Goal: Task Accomplishment & Management: Use online tool/utility

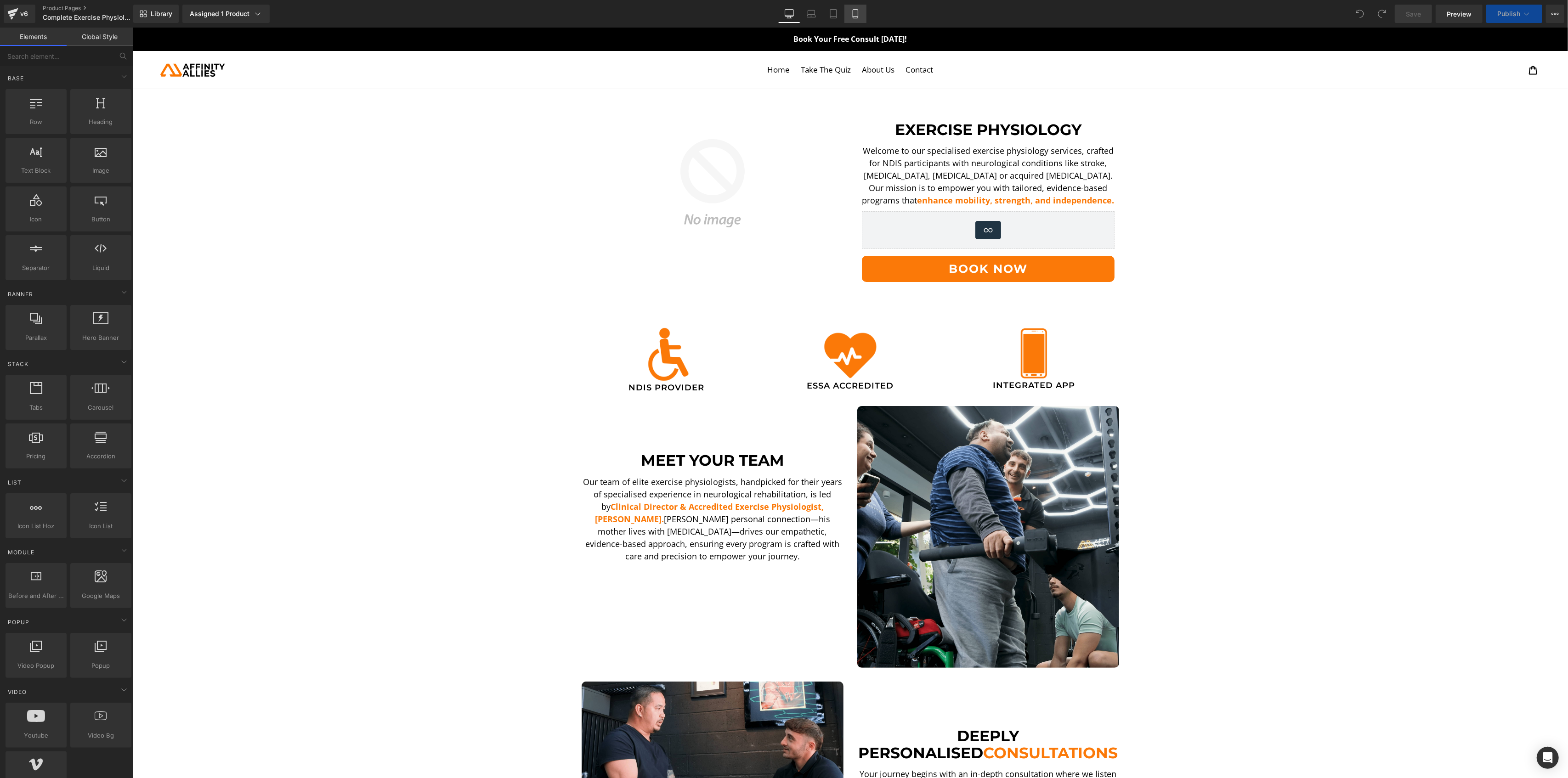
click at [853, 12] on icon at bounding box center [856, 14] width 10 height 10
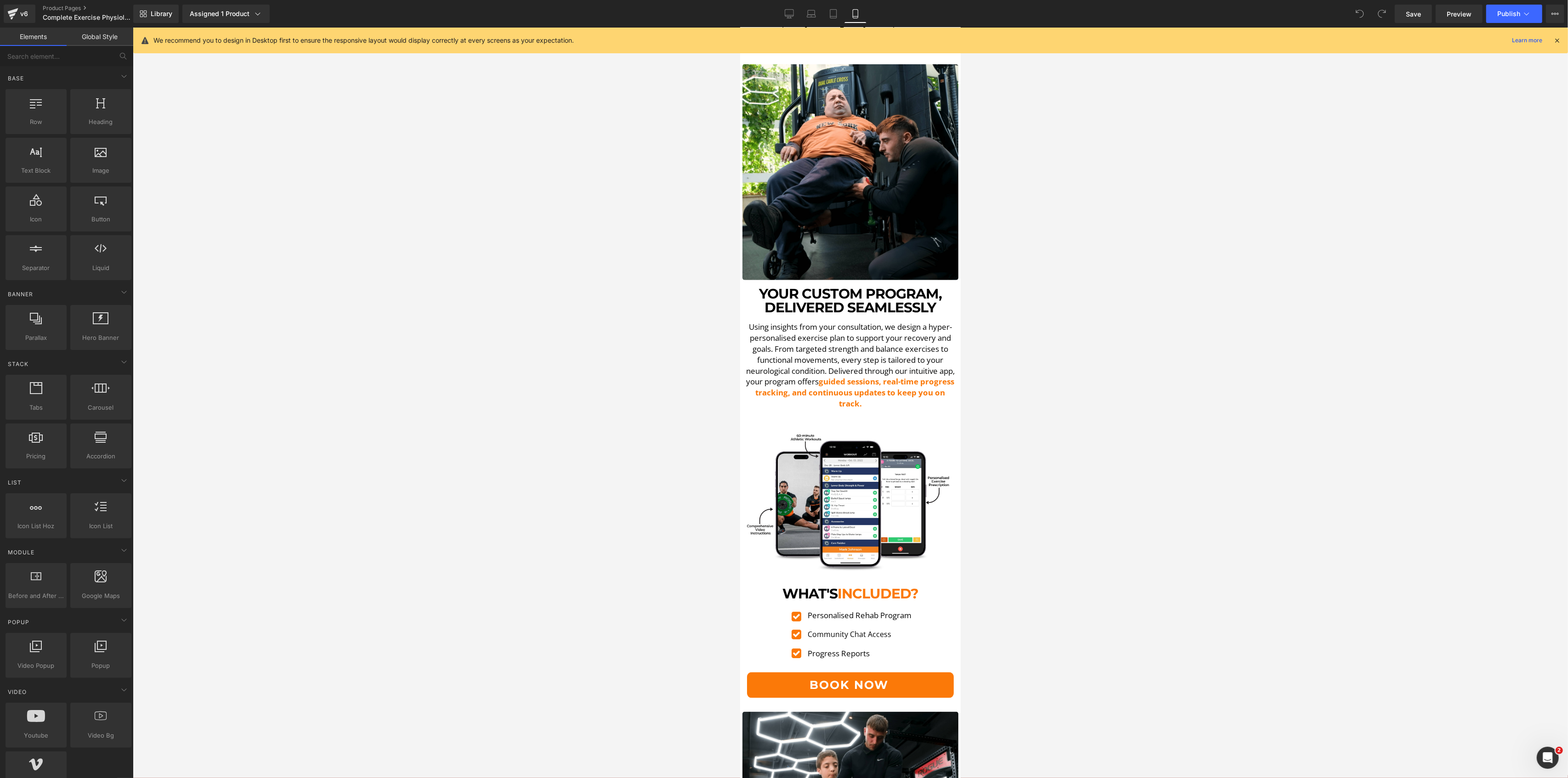
scroll to position [1591, 0]
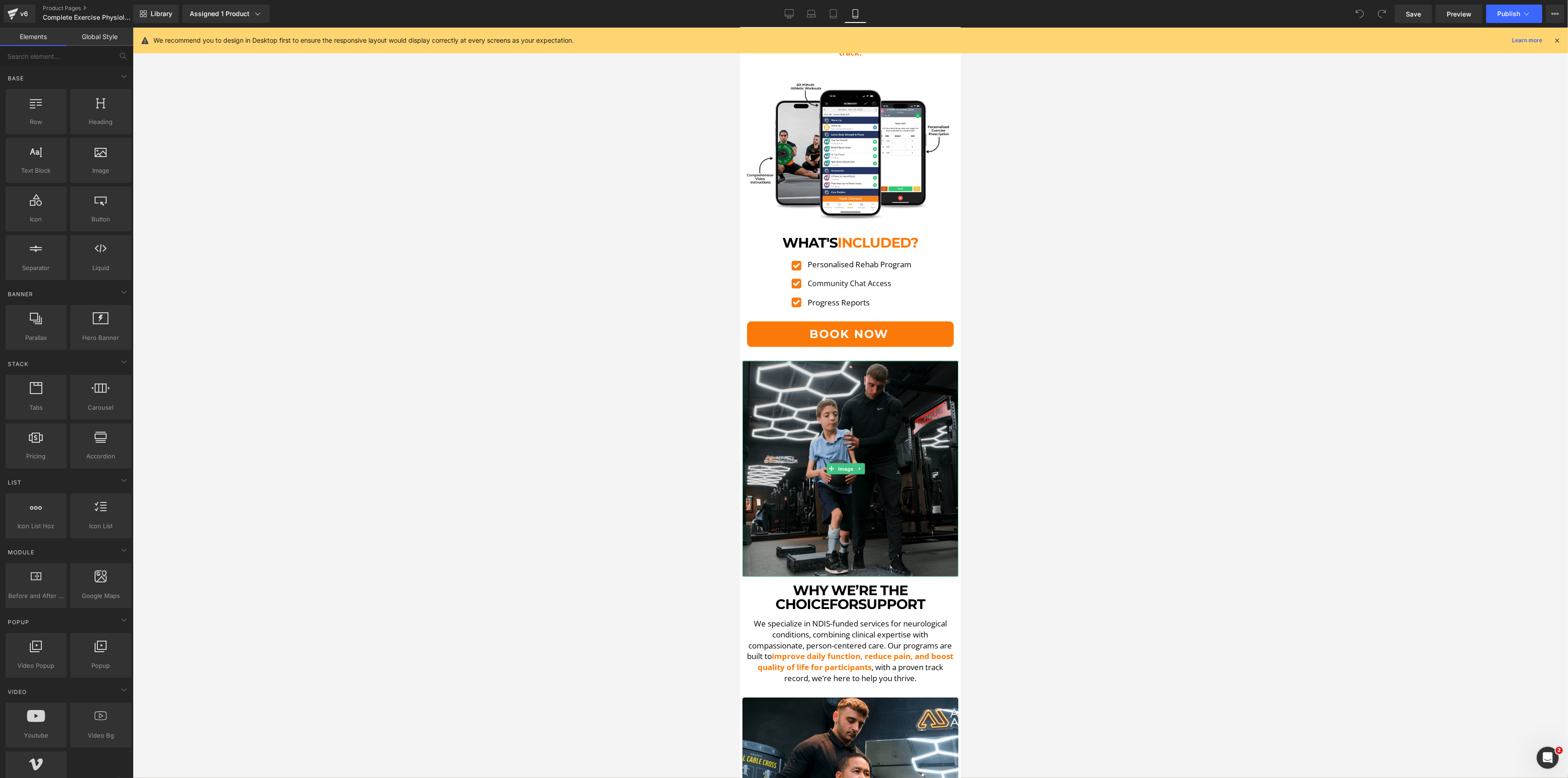
click at [845, 361] on img at bounding box center [850, 469] width 216 height 216
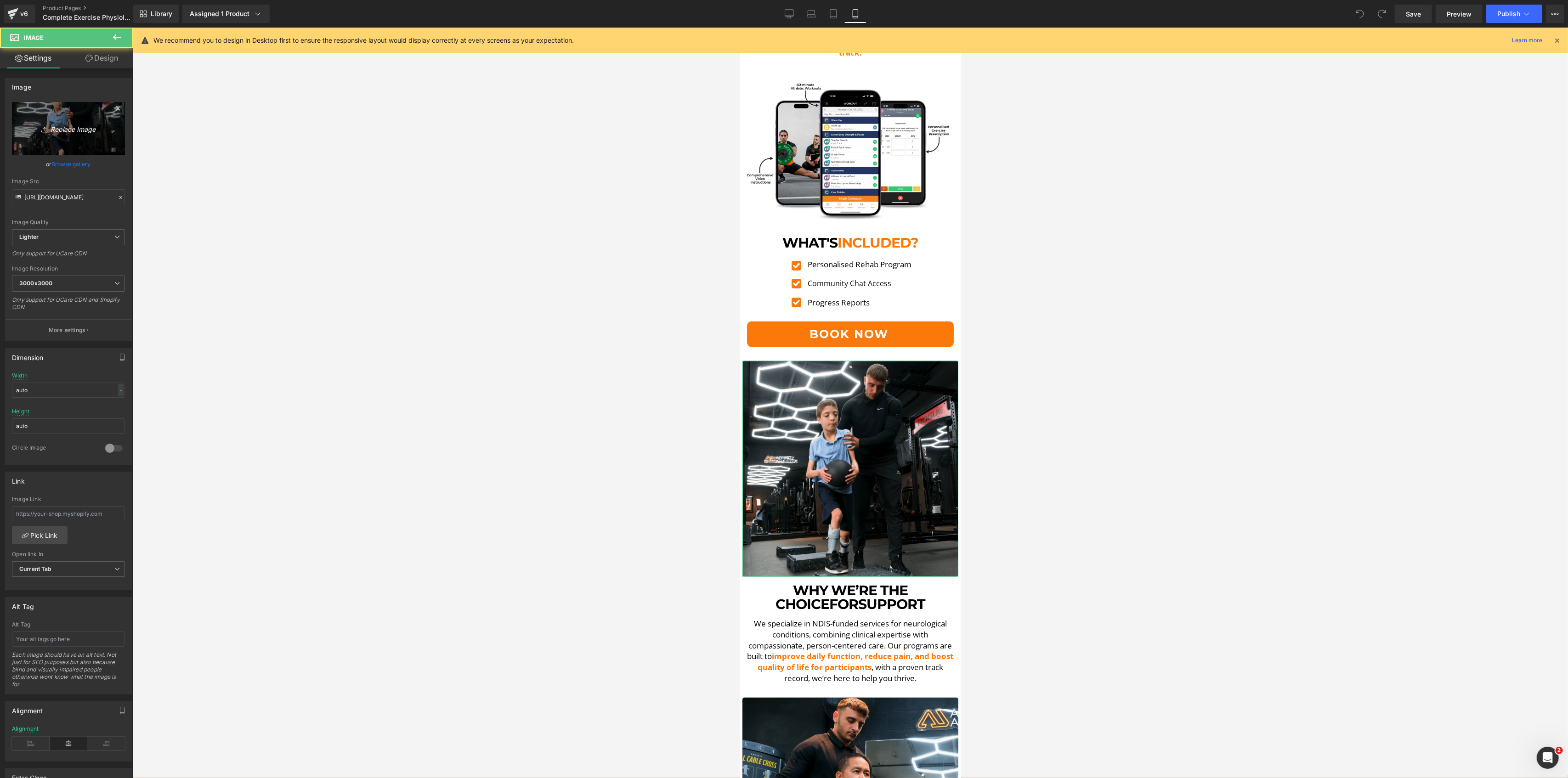
click at [85, 153] on link "Replace Image" at bounding box center [69, 128] width 113 height 53
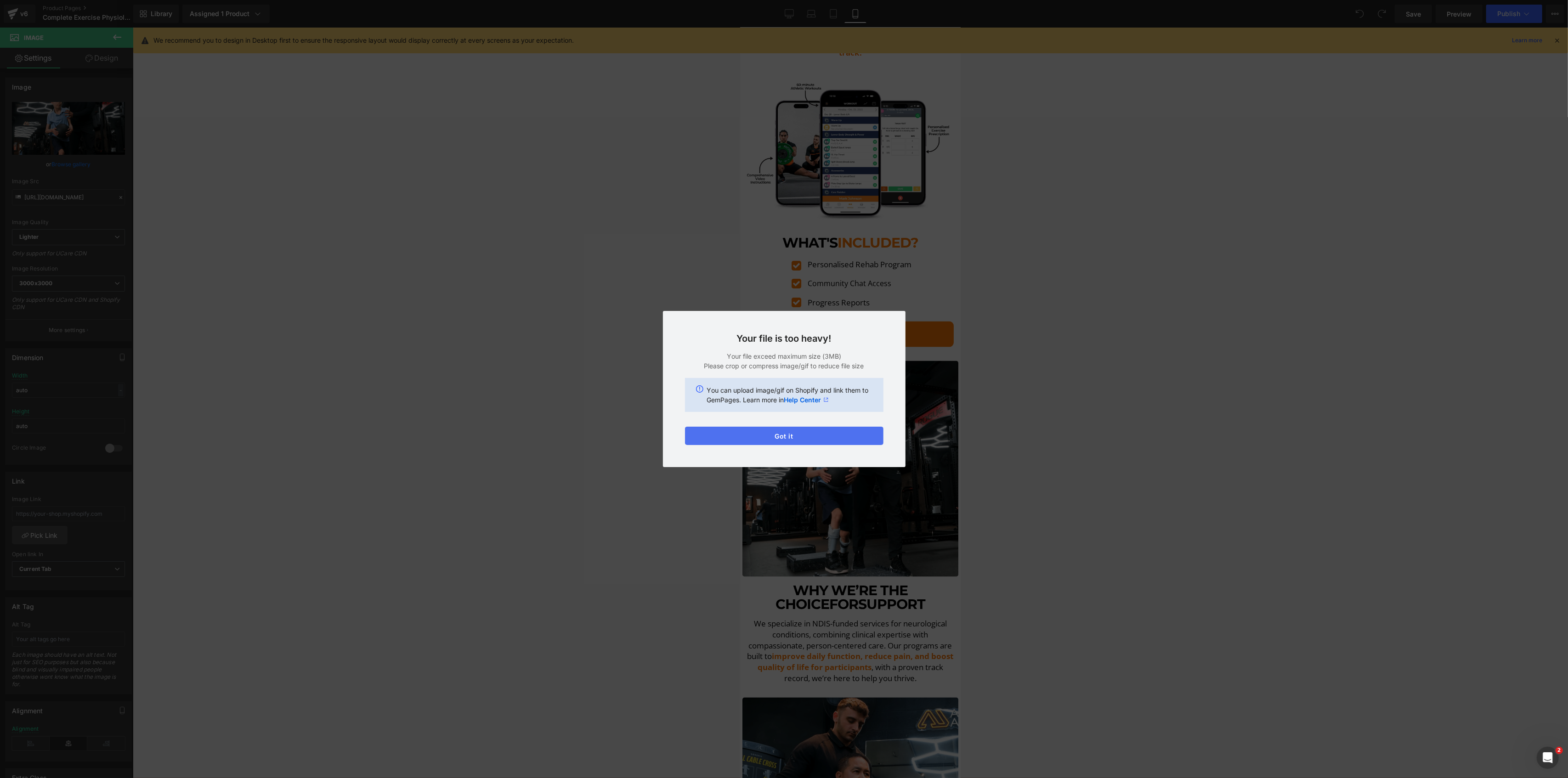
click at [778, 443] on button "Got it" at bounding box center [784, 435] width 199 height 18
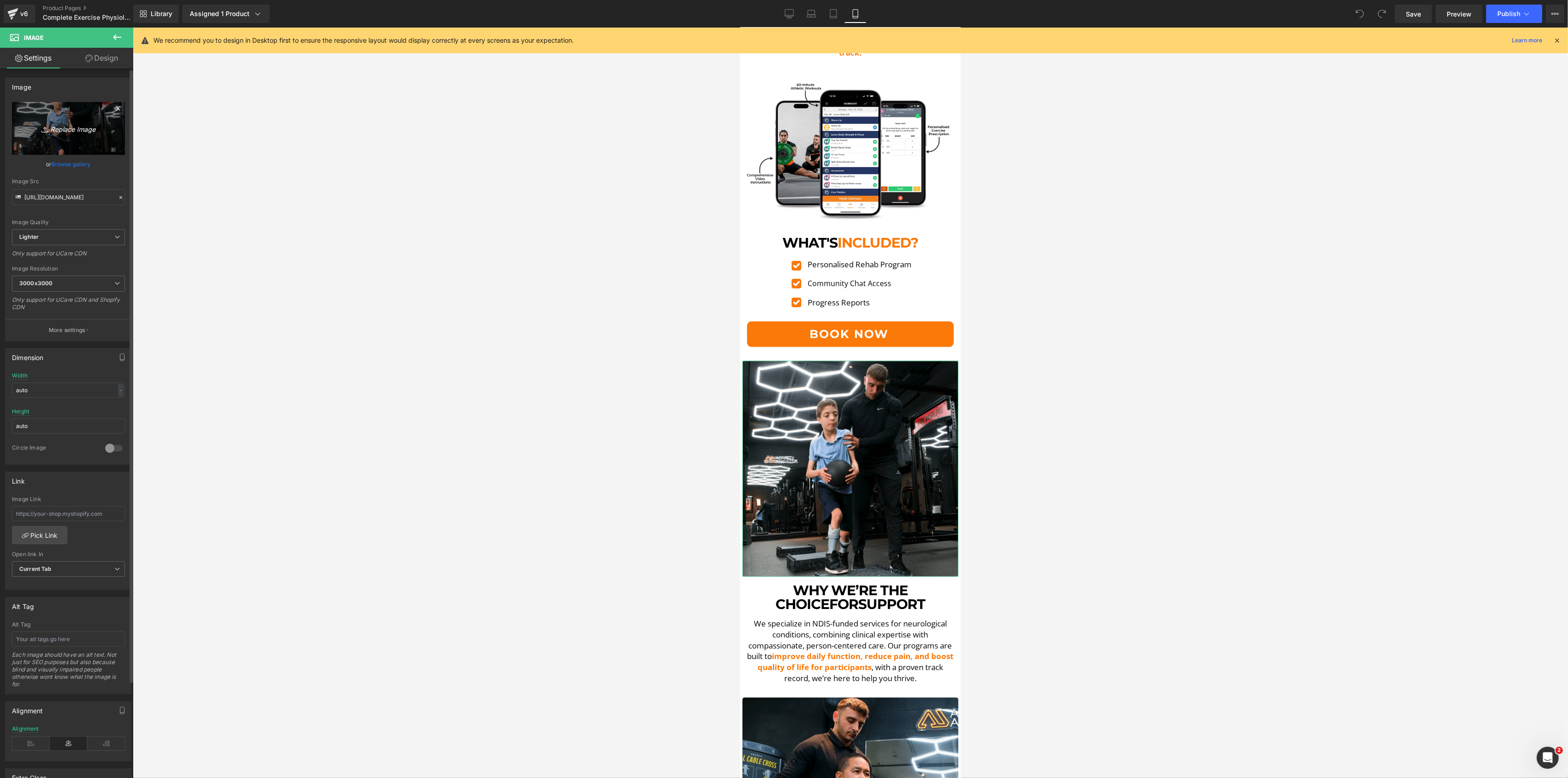
click at [49, 129] on icon "Replace Image" at bounding box center [68, 128] width 74 height 11
type input "C:\fakepath\Zac Still-min.png"
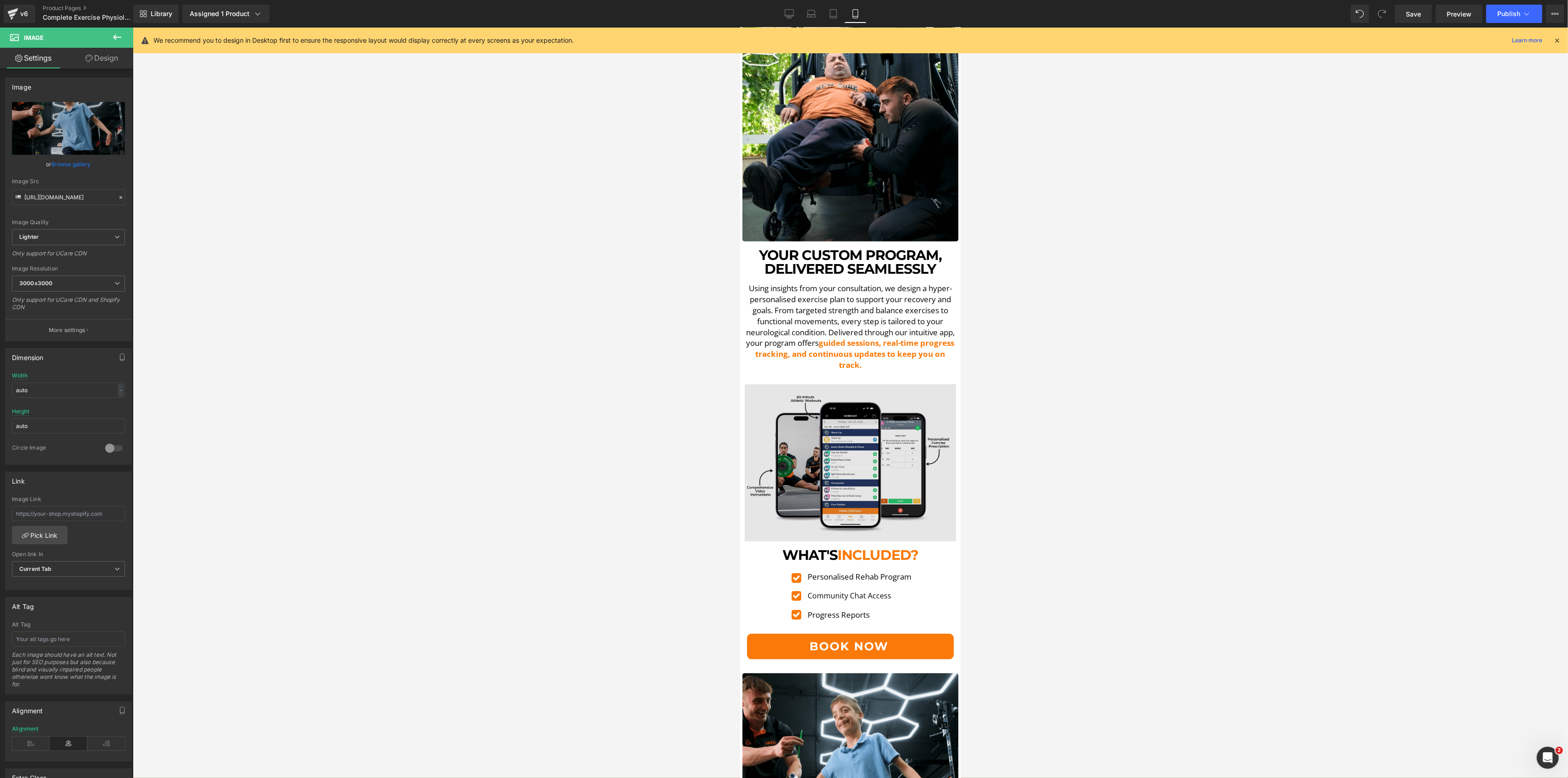
scroll to position [1286, 0]
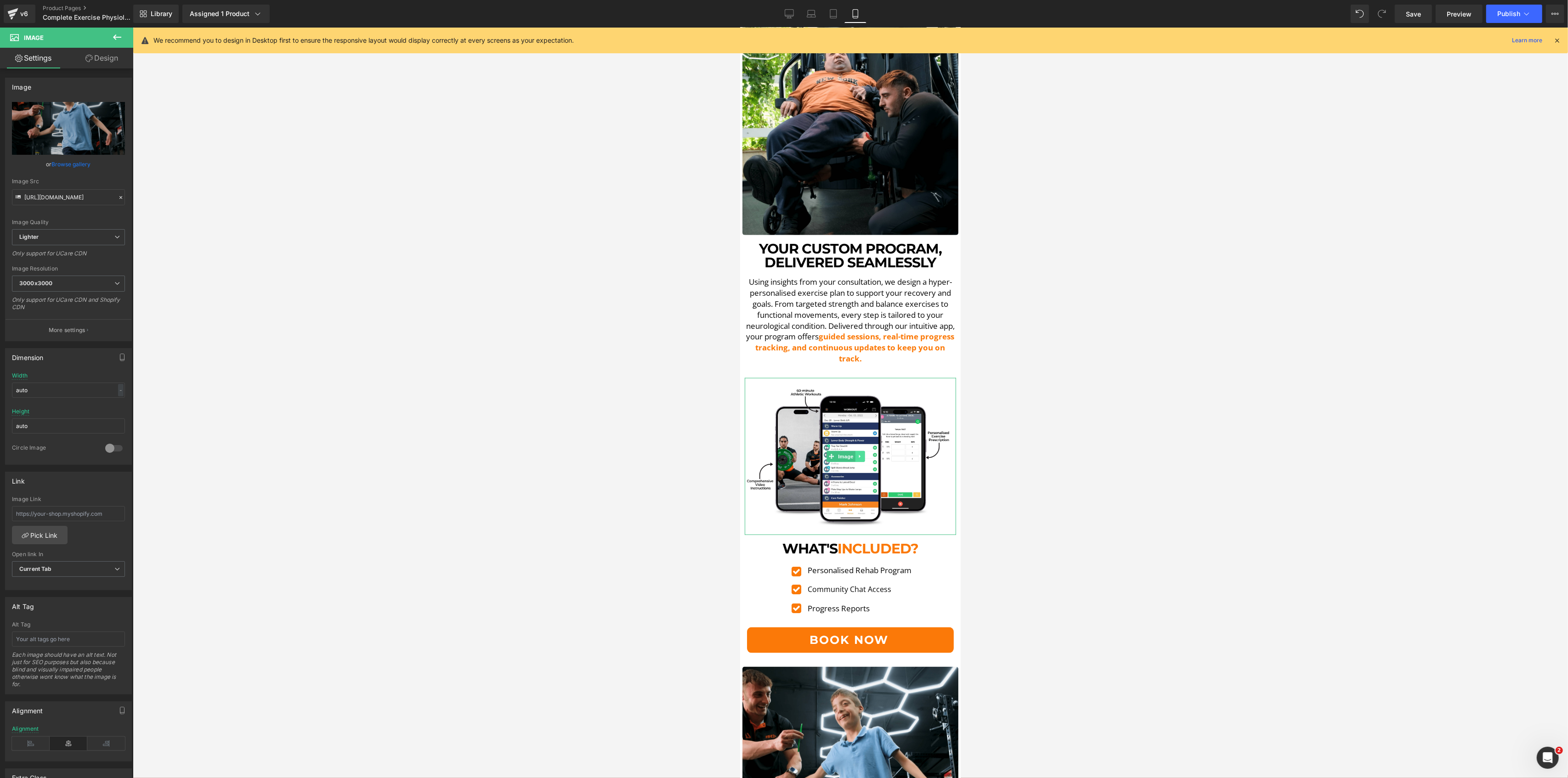
click at [859, 453] on icon at bounding box center [859, 456] width 5 height 6
click at [864, 453] on icon at bounding box center [863, 455] width 5 height 5
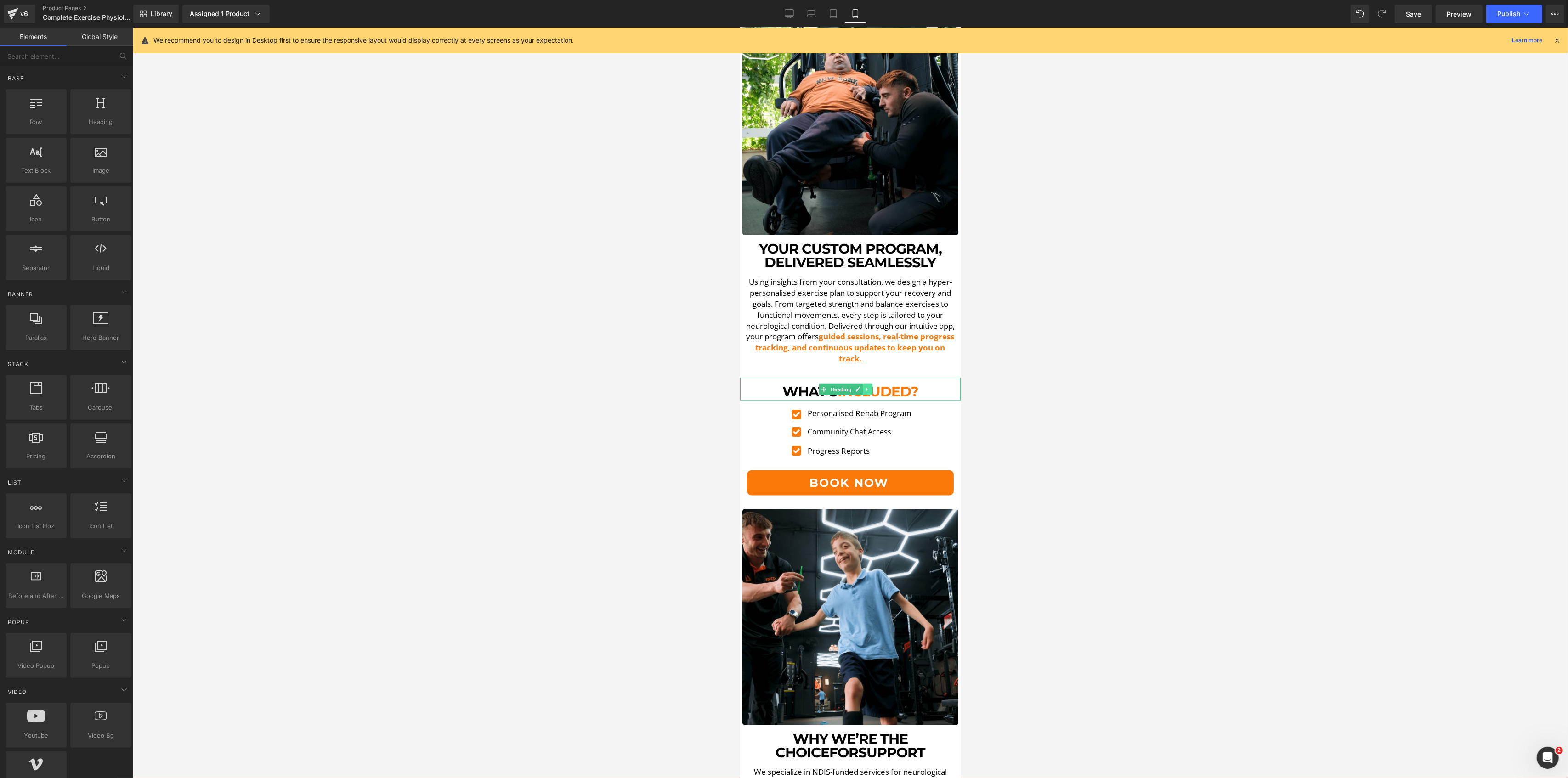
click at [868, 387] on icon at bounding box center [866, 389] width 5 height 6
click at [867, 384] on link at bounding box center [872, 389] width 10 height 11
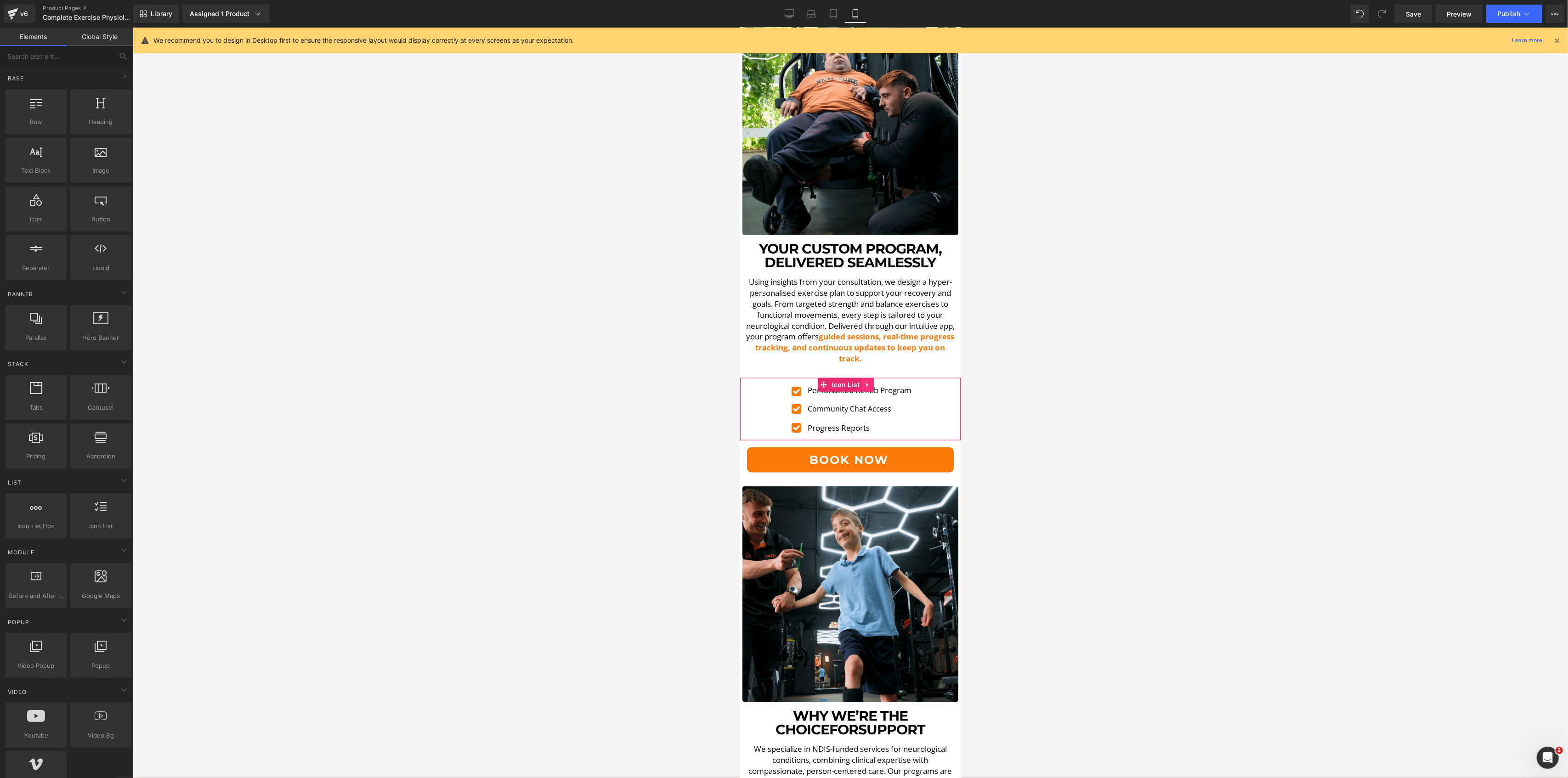
click at [864, 381] on icon at bounding box center [867, 384] width 7 height 7
click at [875, 378] on link at bounding box center [873, 385] width 12 height 13
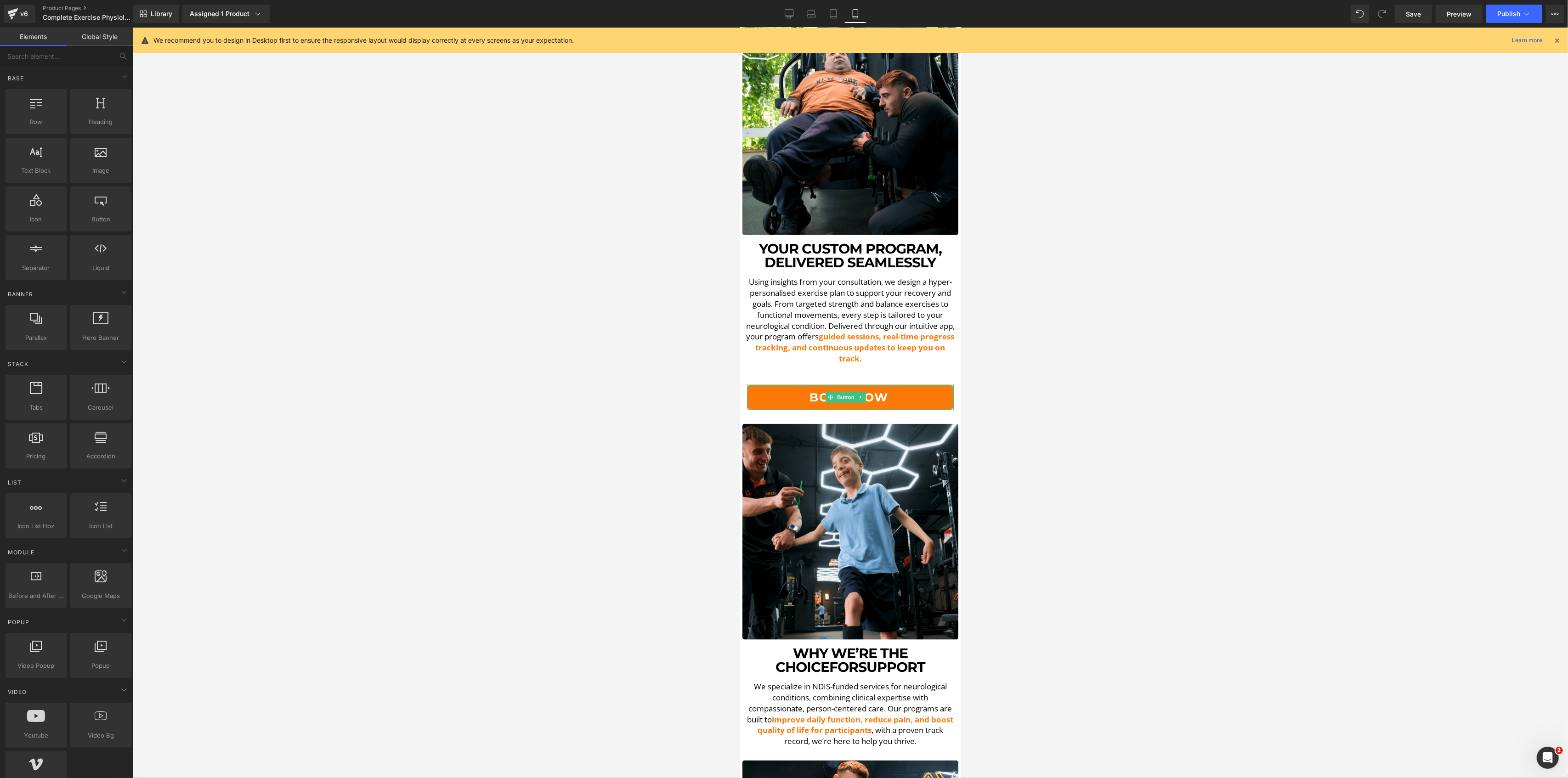
click at [868, 385] on div at bounding box center [850, 386] width 206 height 2
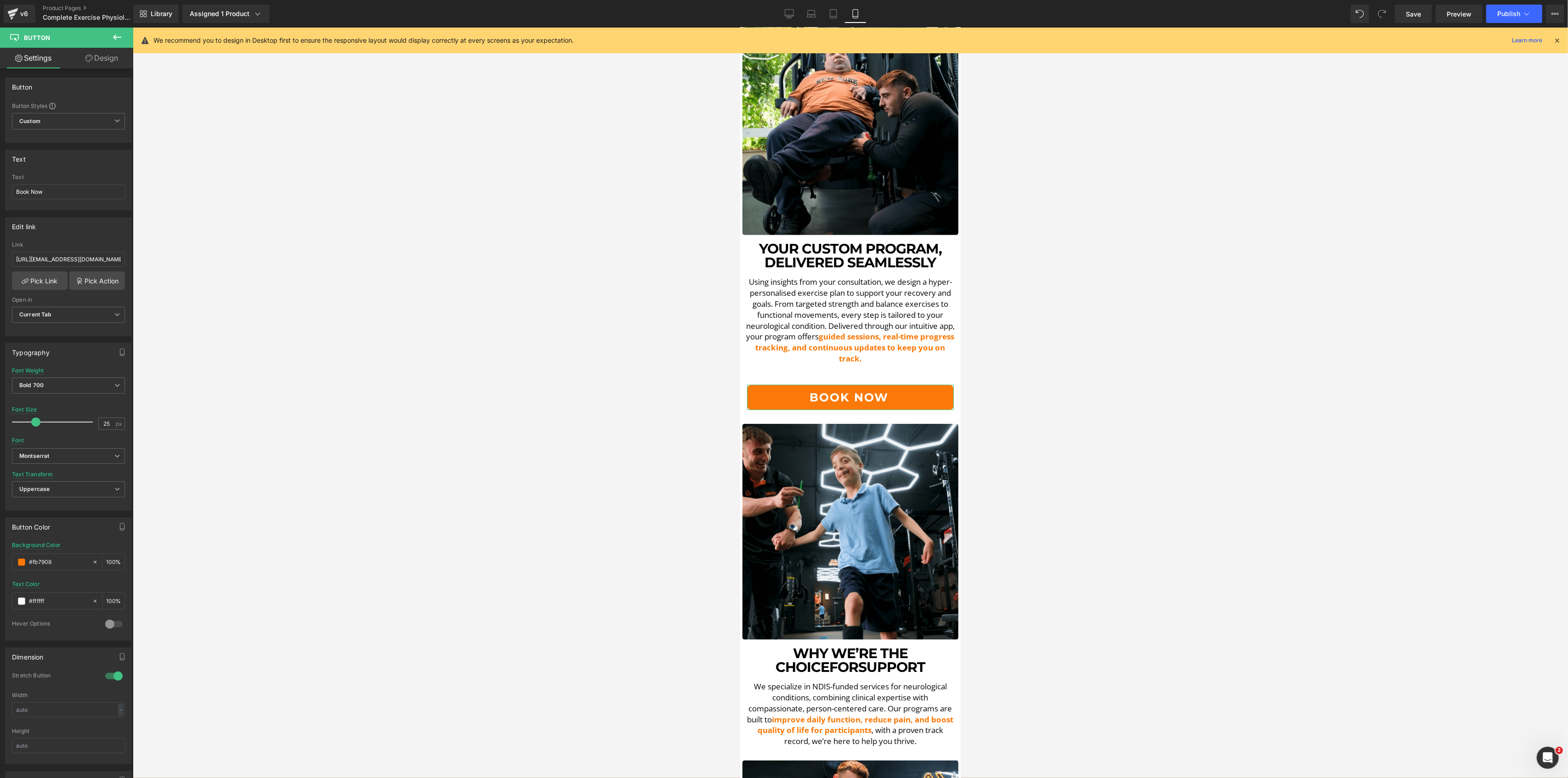
click at [103, 53] on link "Design" at bounding box center [102, 58] width 67 height 21
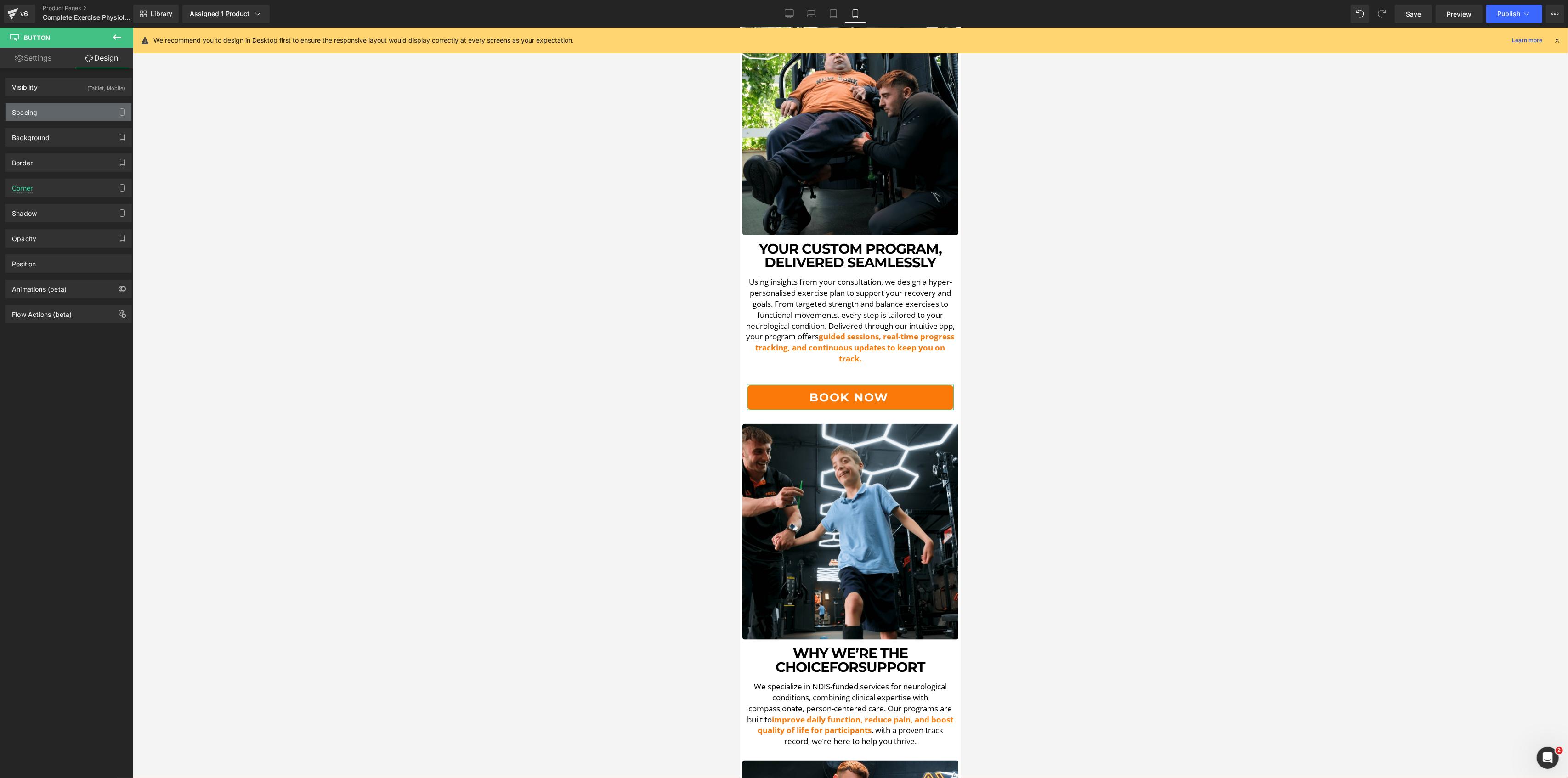
click at [76, 103] on div "Spacing" at bounding box center [69, 112] width 126 height 17
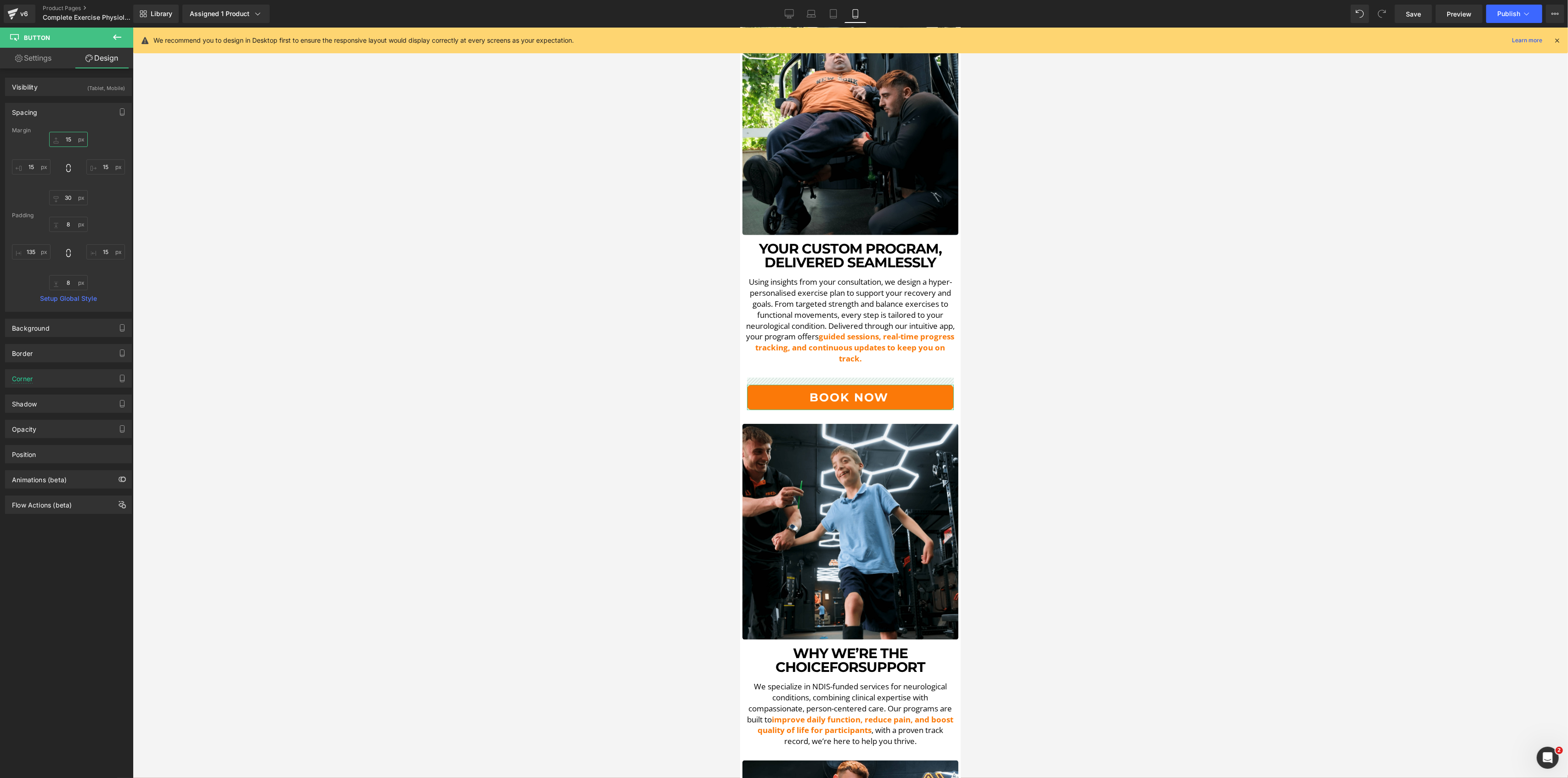
click at [75, 138] on input "text" at bounding box center [68, 139] width 38 height 15
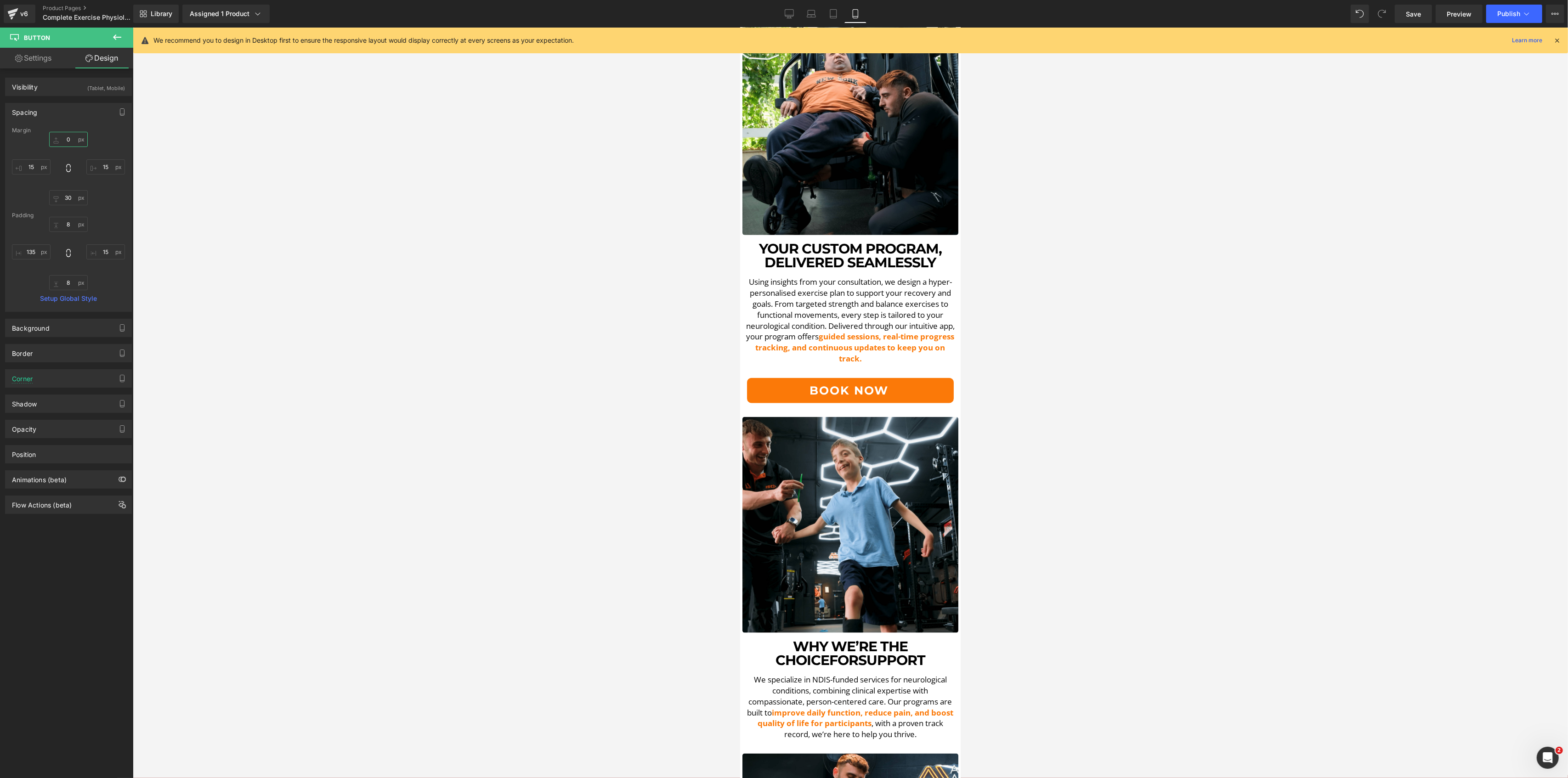
type input "0"
click at [1239, 520] on div at bounding box center [850, 403] width 1435 height 750
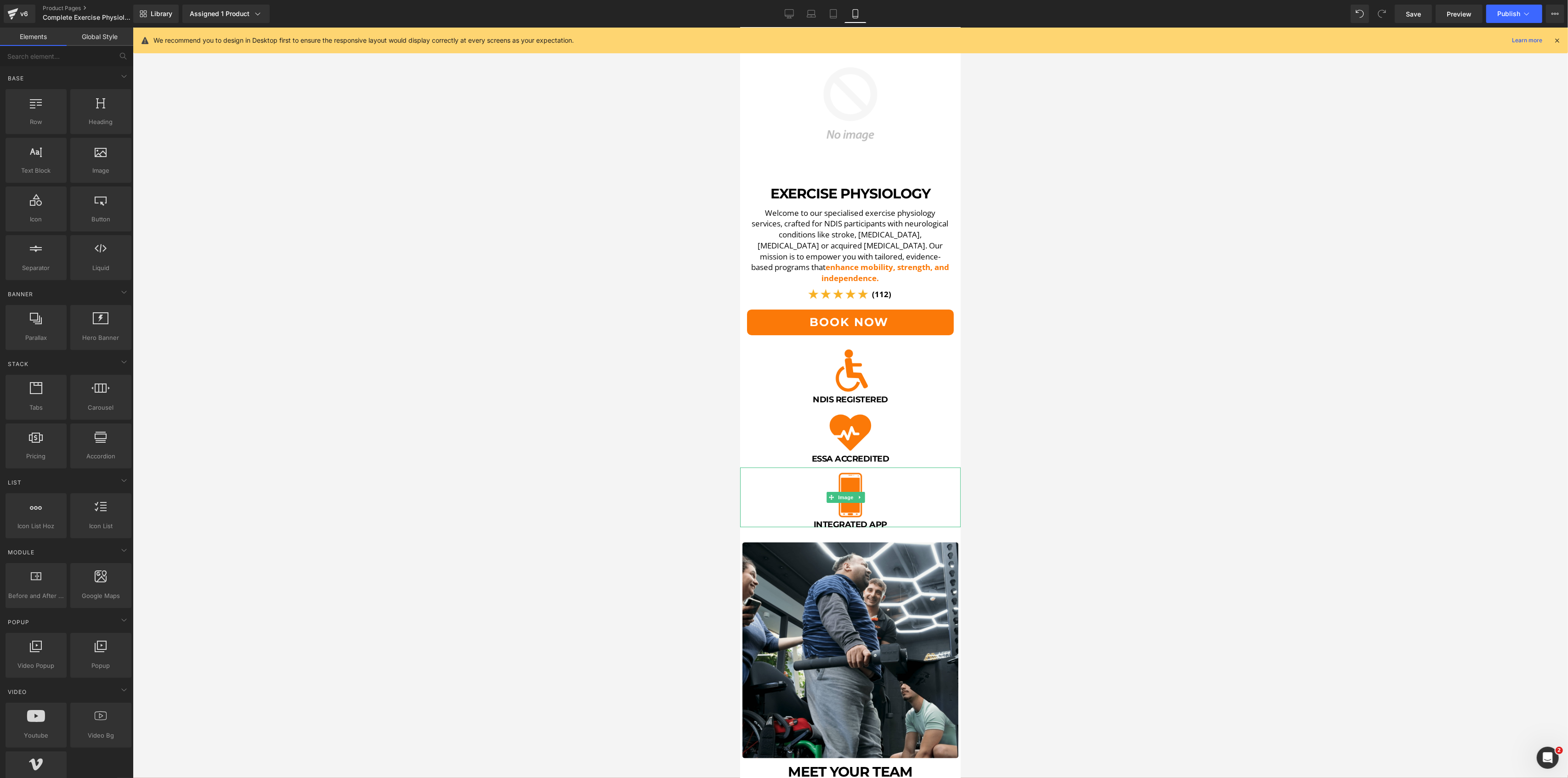
scroll to position [368, 0]
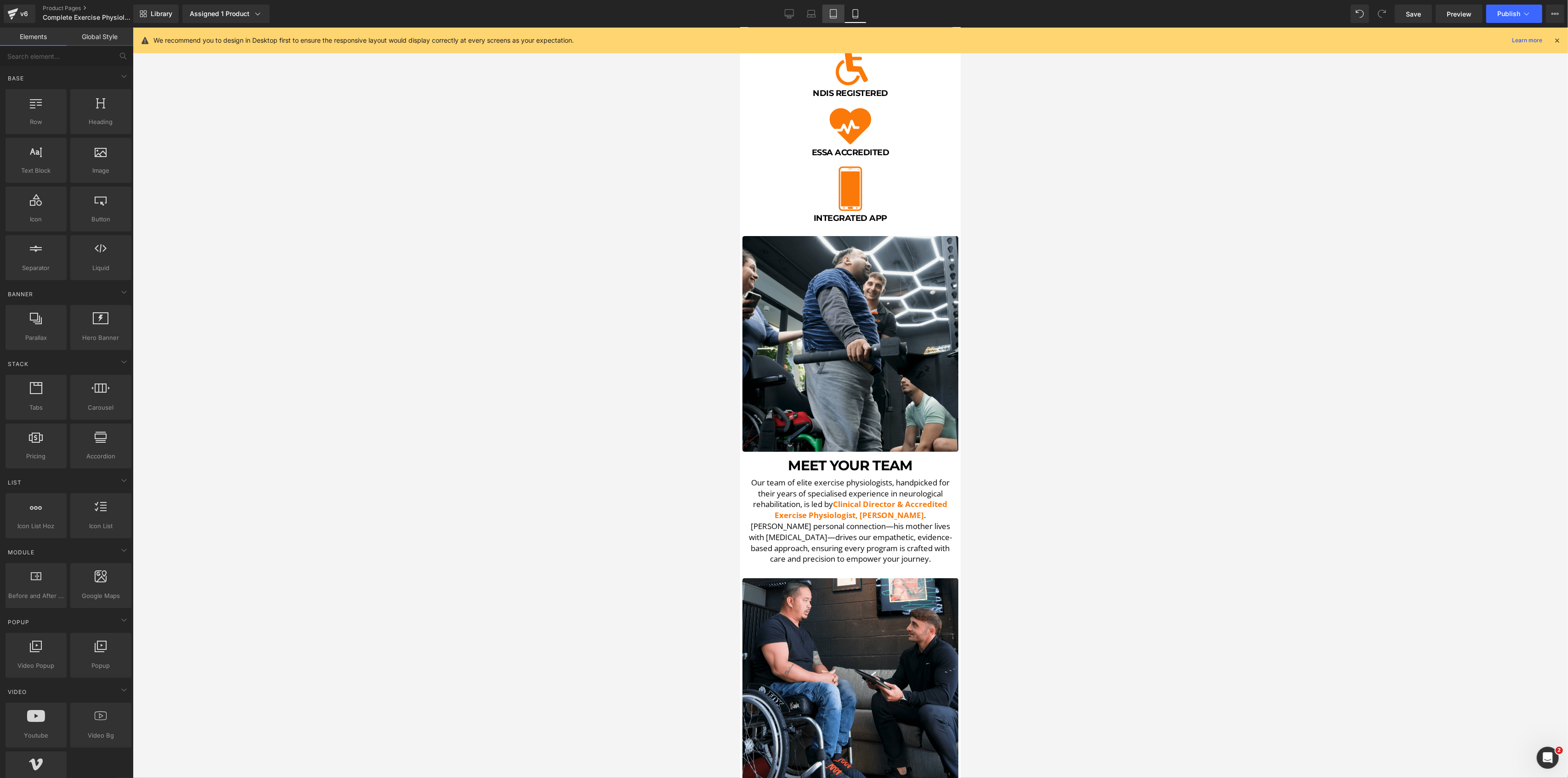
click at [833, 8] on link "Tablet" at bounding box center [833, 13] width 22 height 18
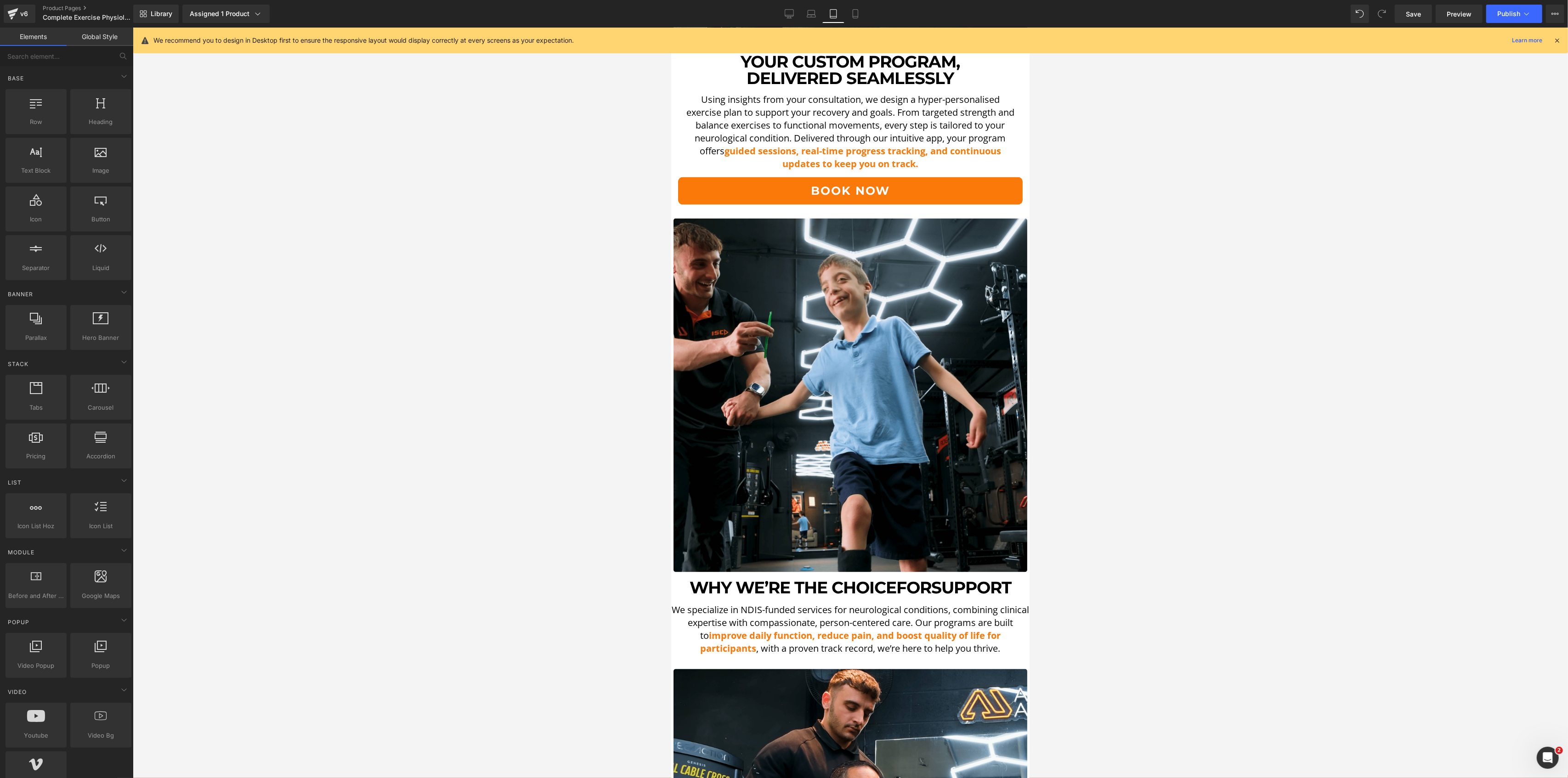
scroll to position [2071, 0]
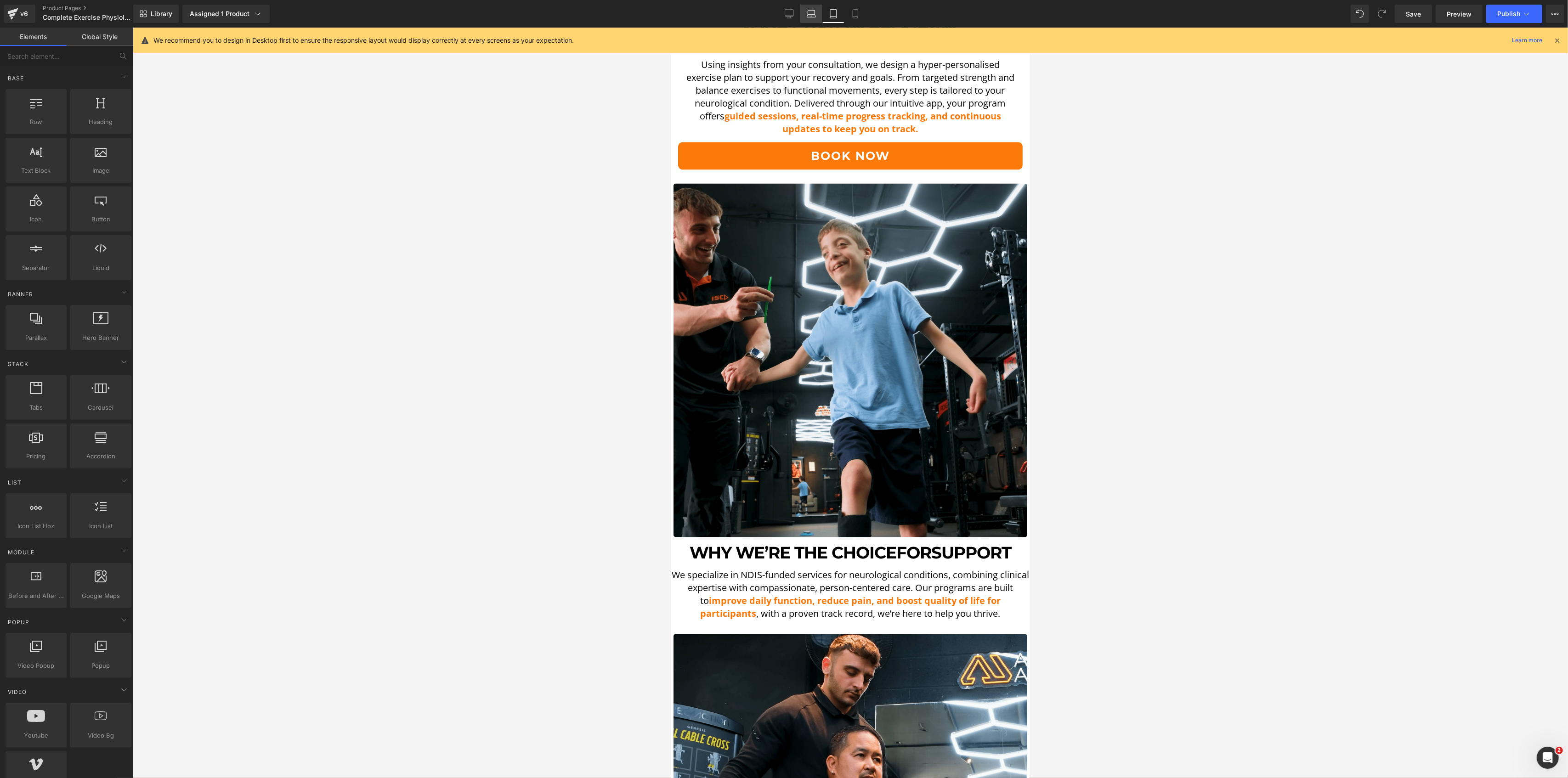
click at [811, 12] on icon at bounding box center [812, 14] width 10 height 10
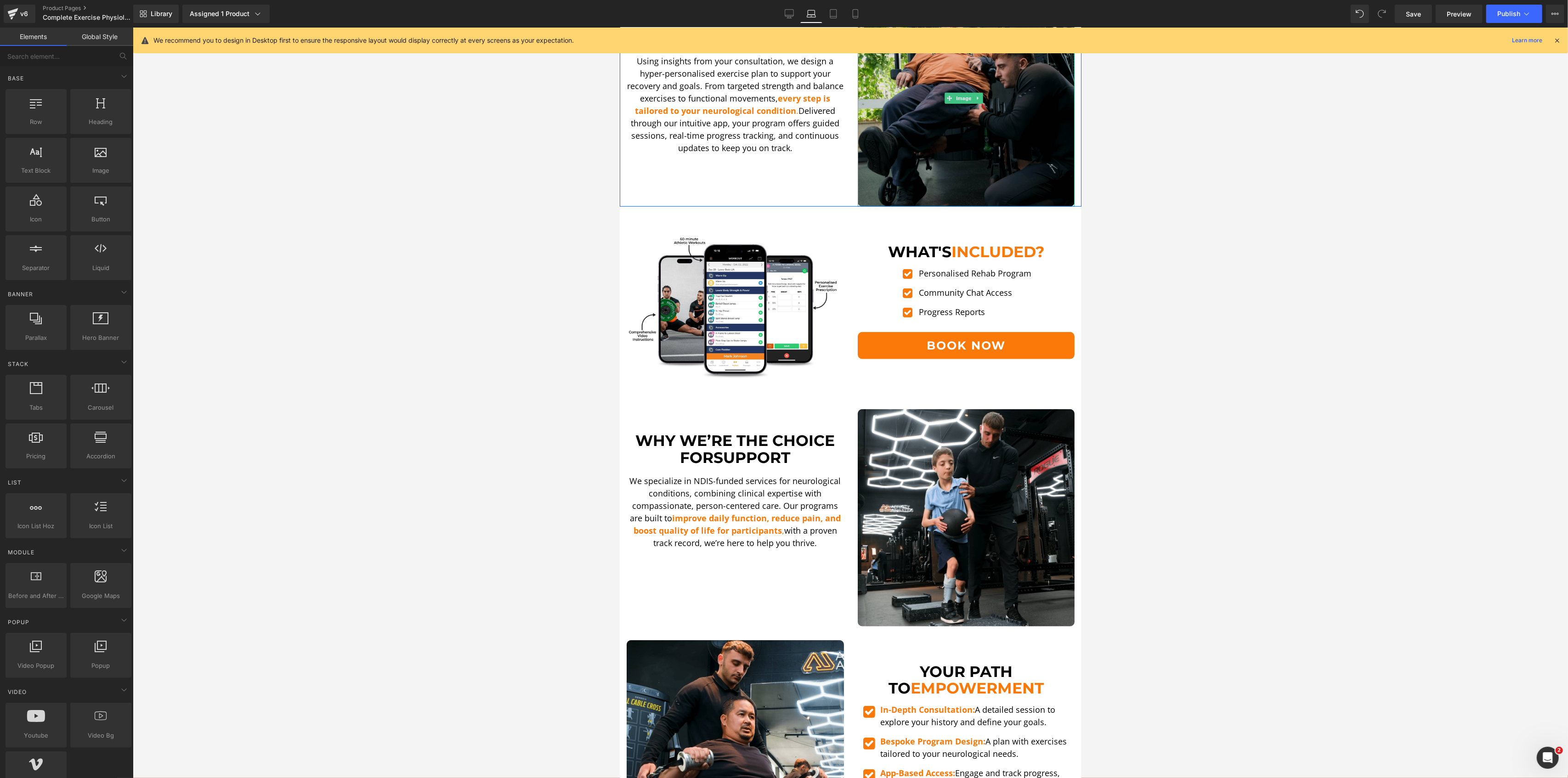
scroll to position [892, 0]
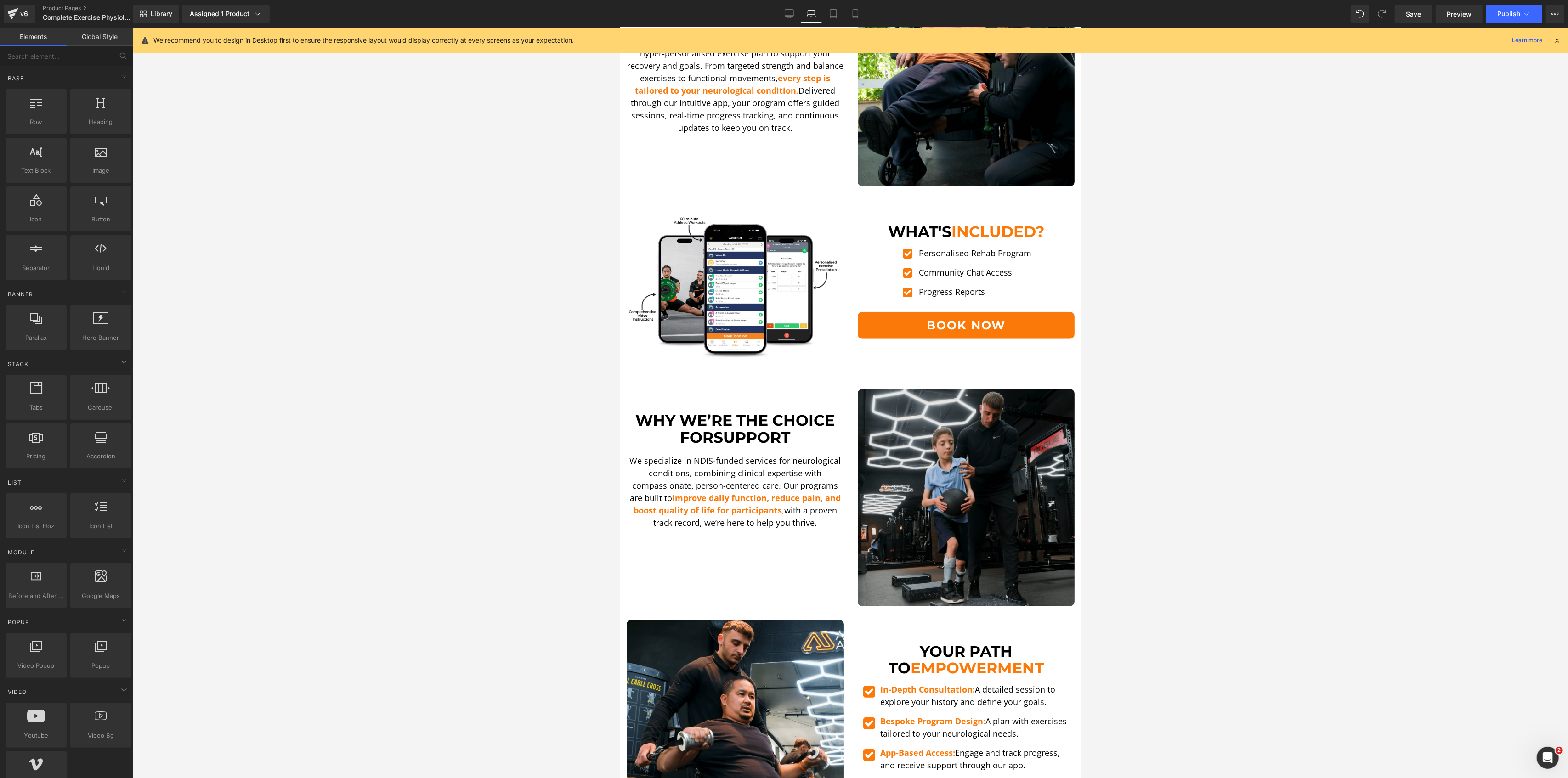
click at [953, 452] on img at bounding box center [966, 497] width 218 height 218
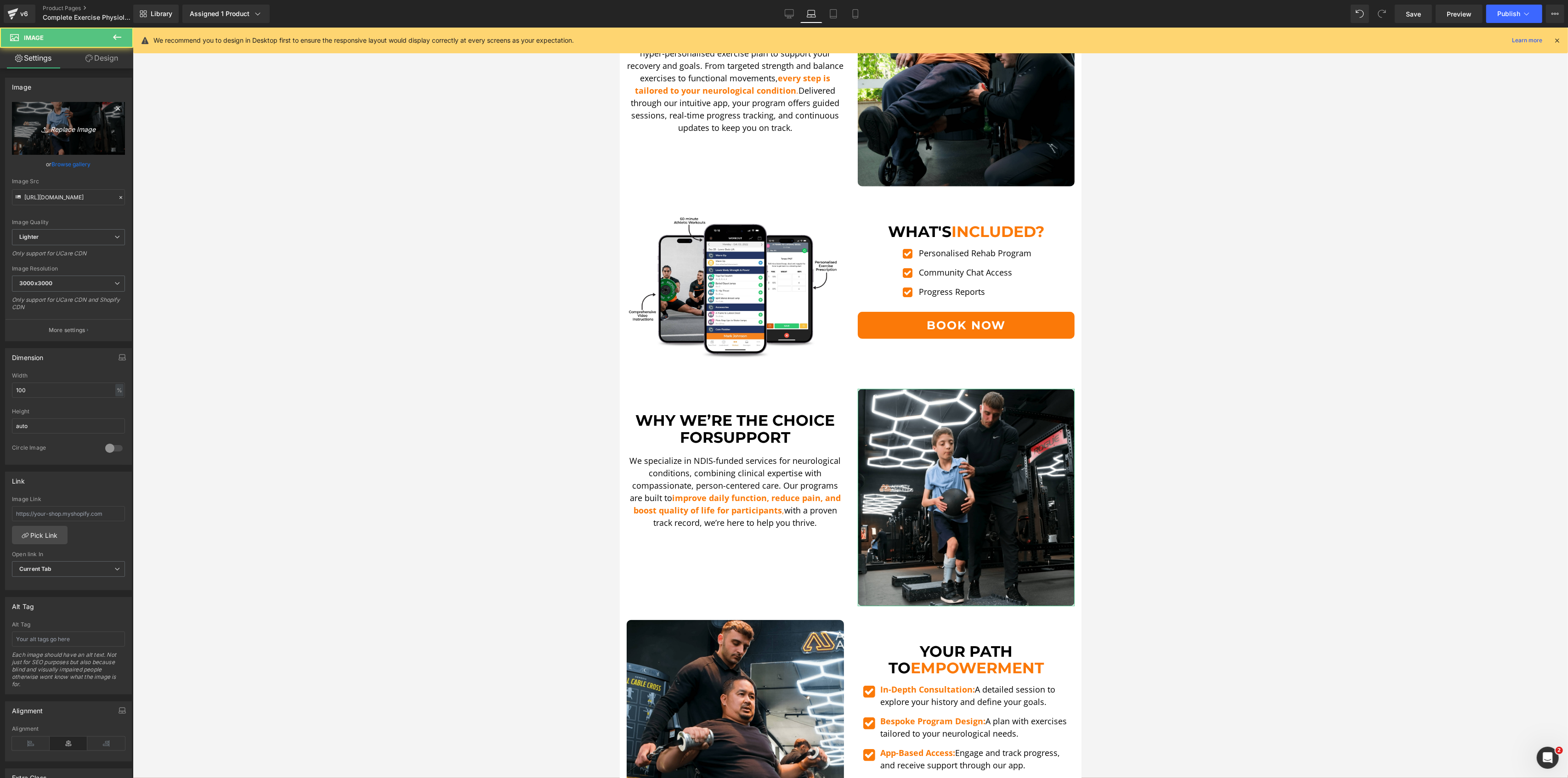
click at [59, 132] on icon "Replace Image" at bounding box center [68, 128] width 74 height 11
type input "C:\fakepath\Zac Still-min.png"
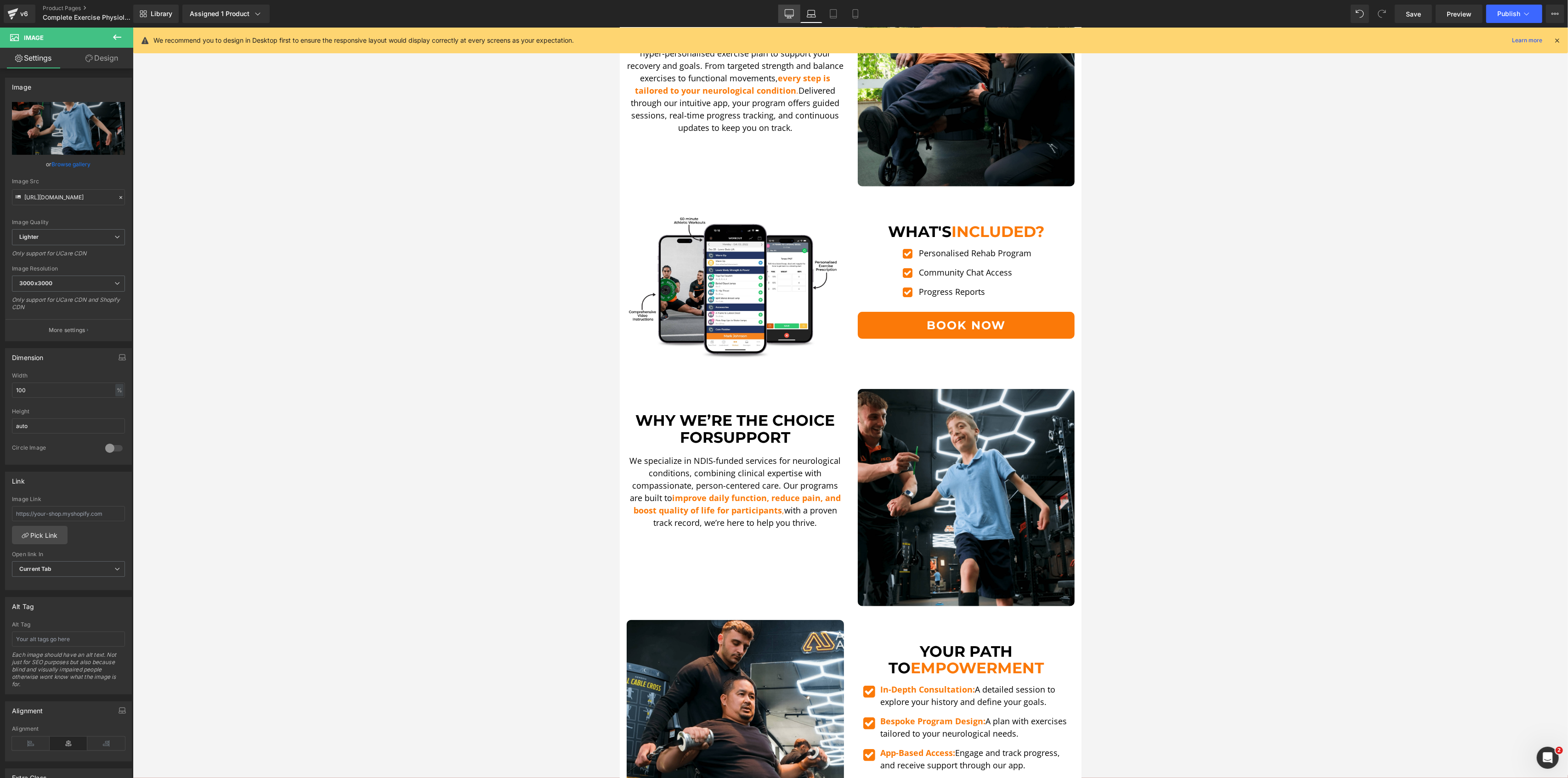
click at [793, 11] on icon at bounding box center [790, 14] width 10 height 10
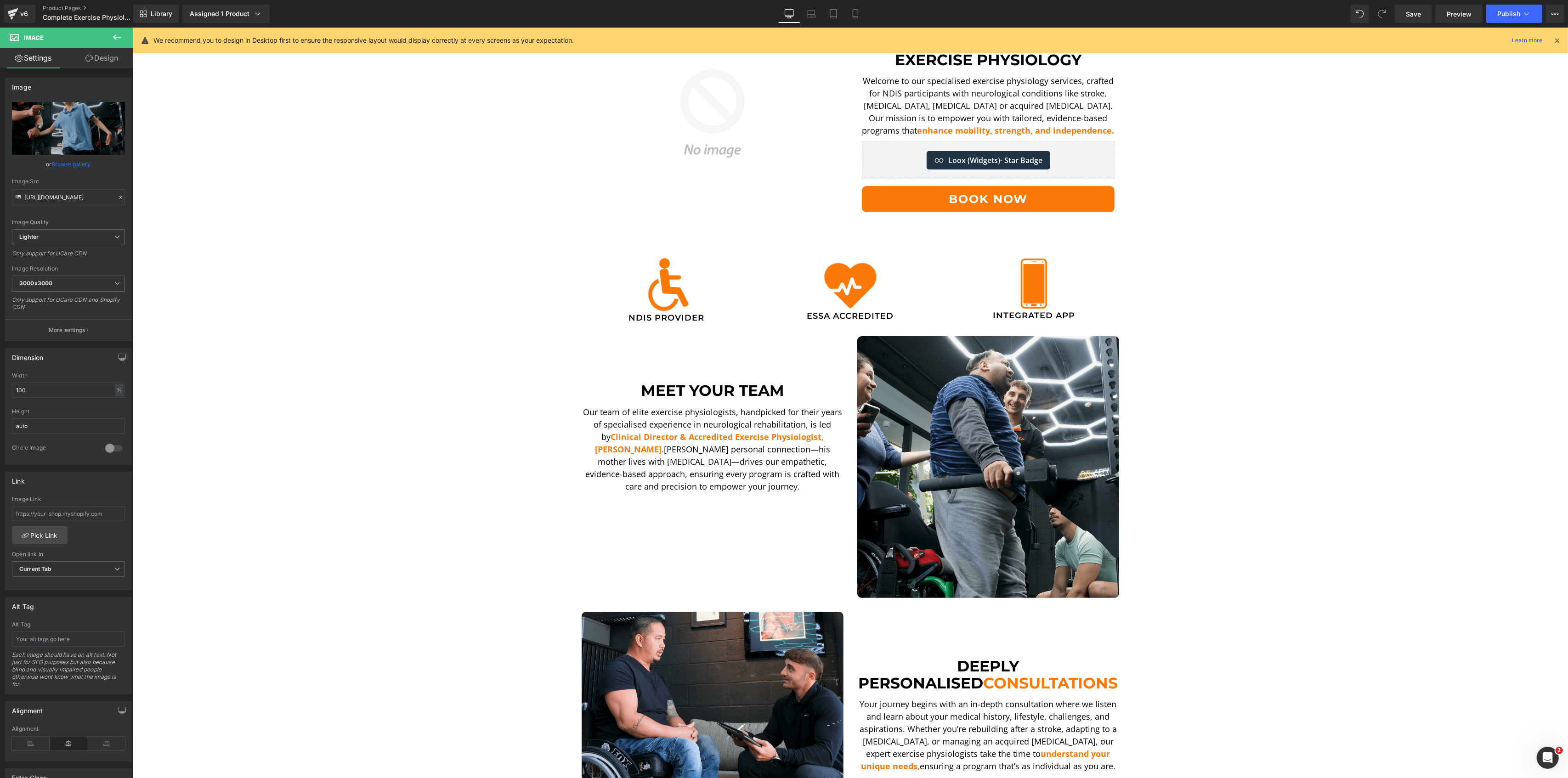
scroll to position [0, 0]
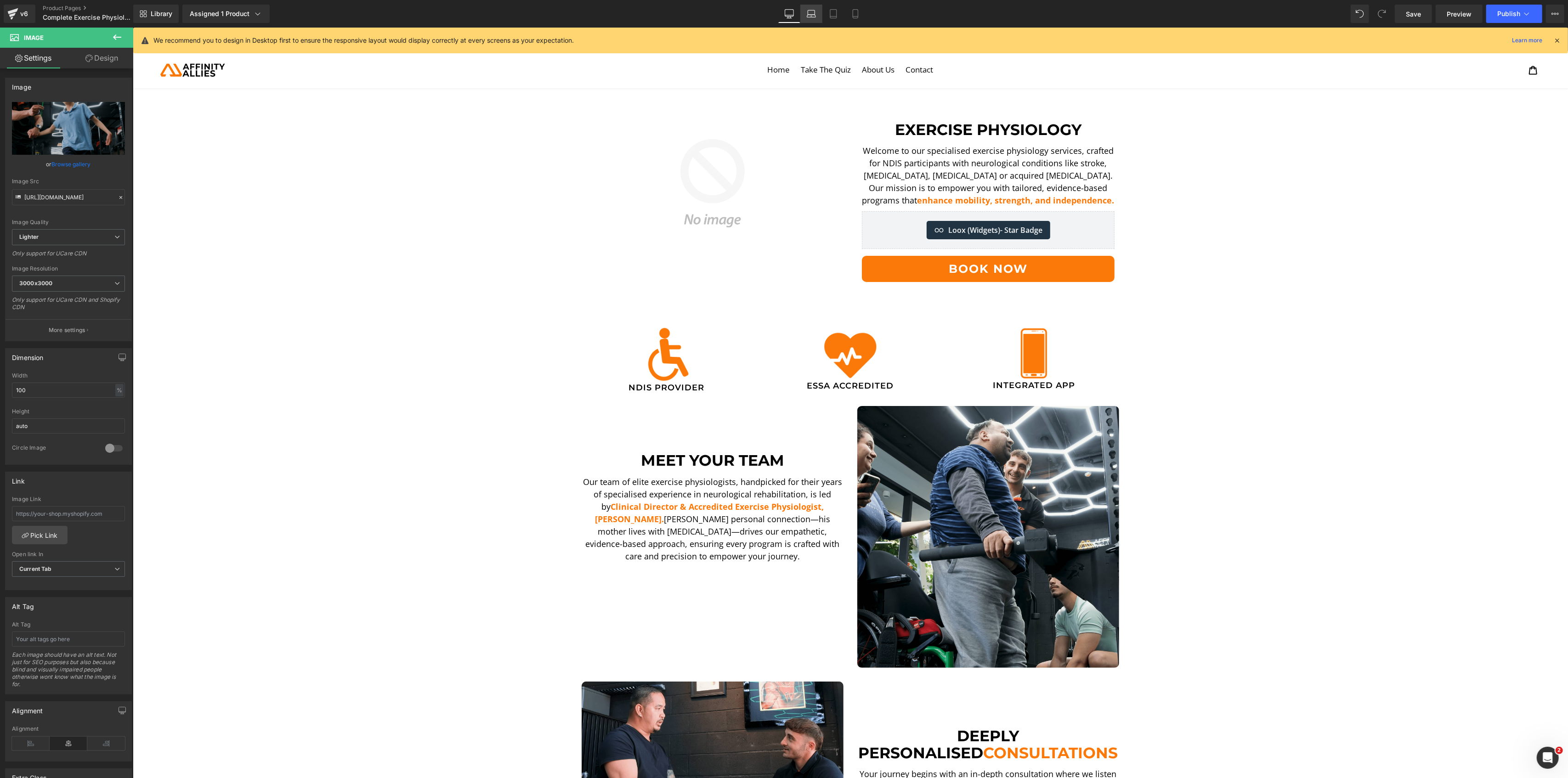
click at [813, 17] on icon at bounding box center [811, 15] width 9 height 3
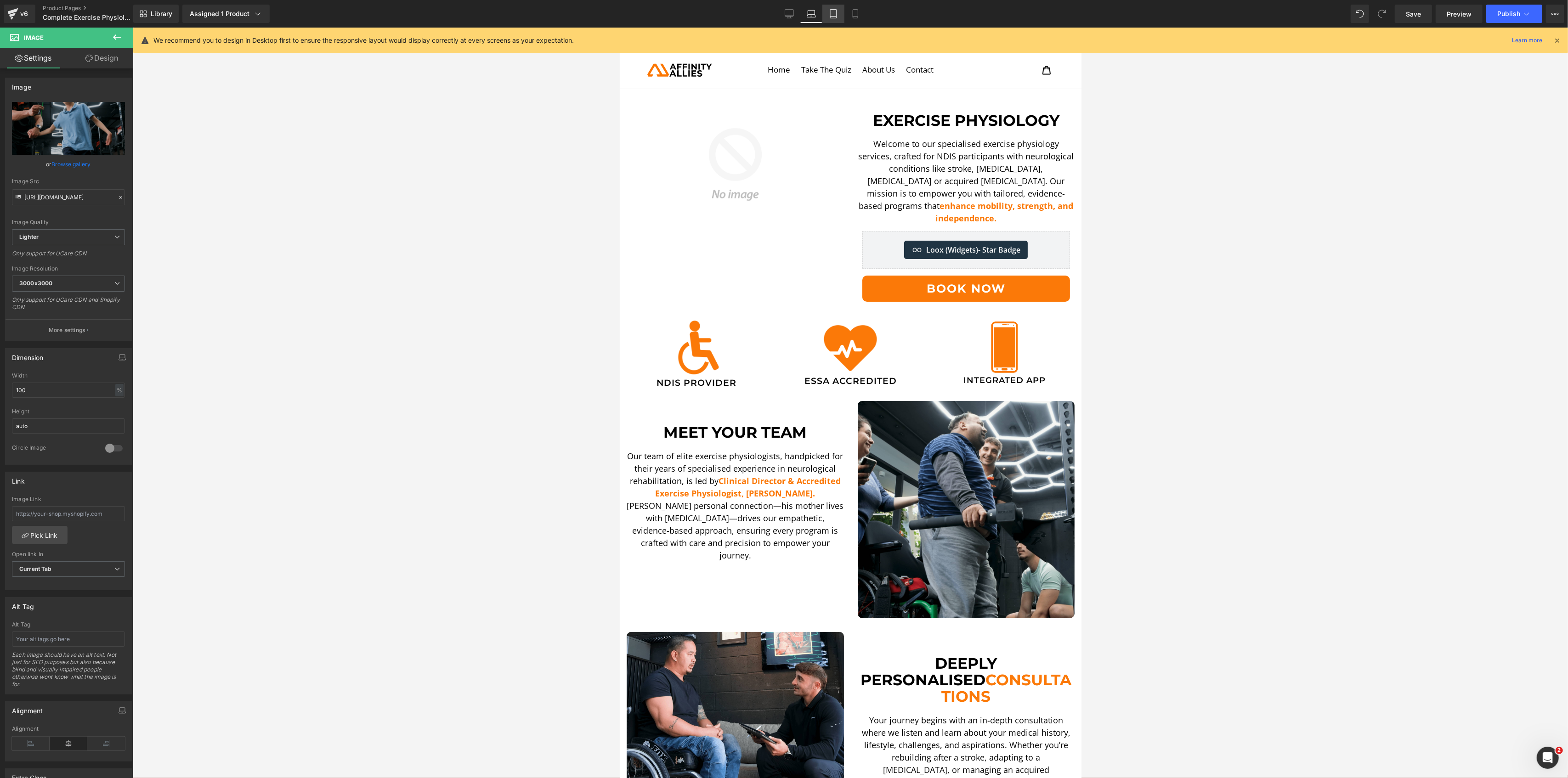
click at [835, 15] on icon at bounding box center [834, 14] width 10 height 10
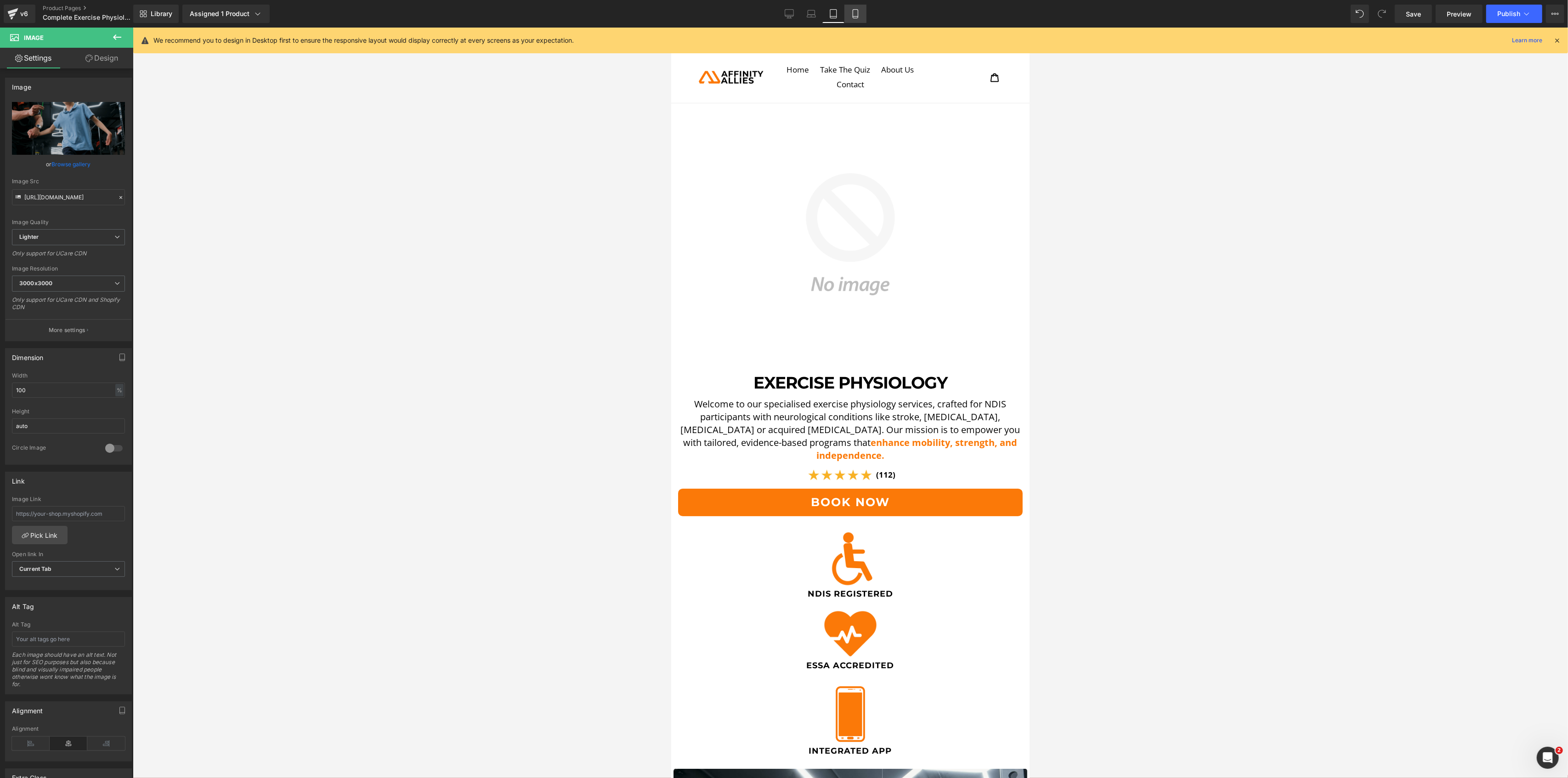
click at [853, 12] on icon at bounding box center [855, 13] width 5 height 9
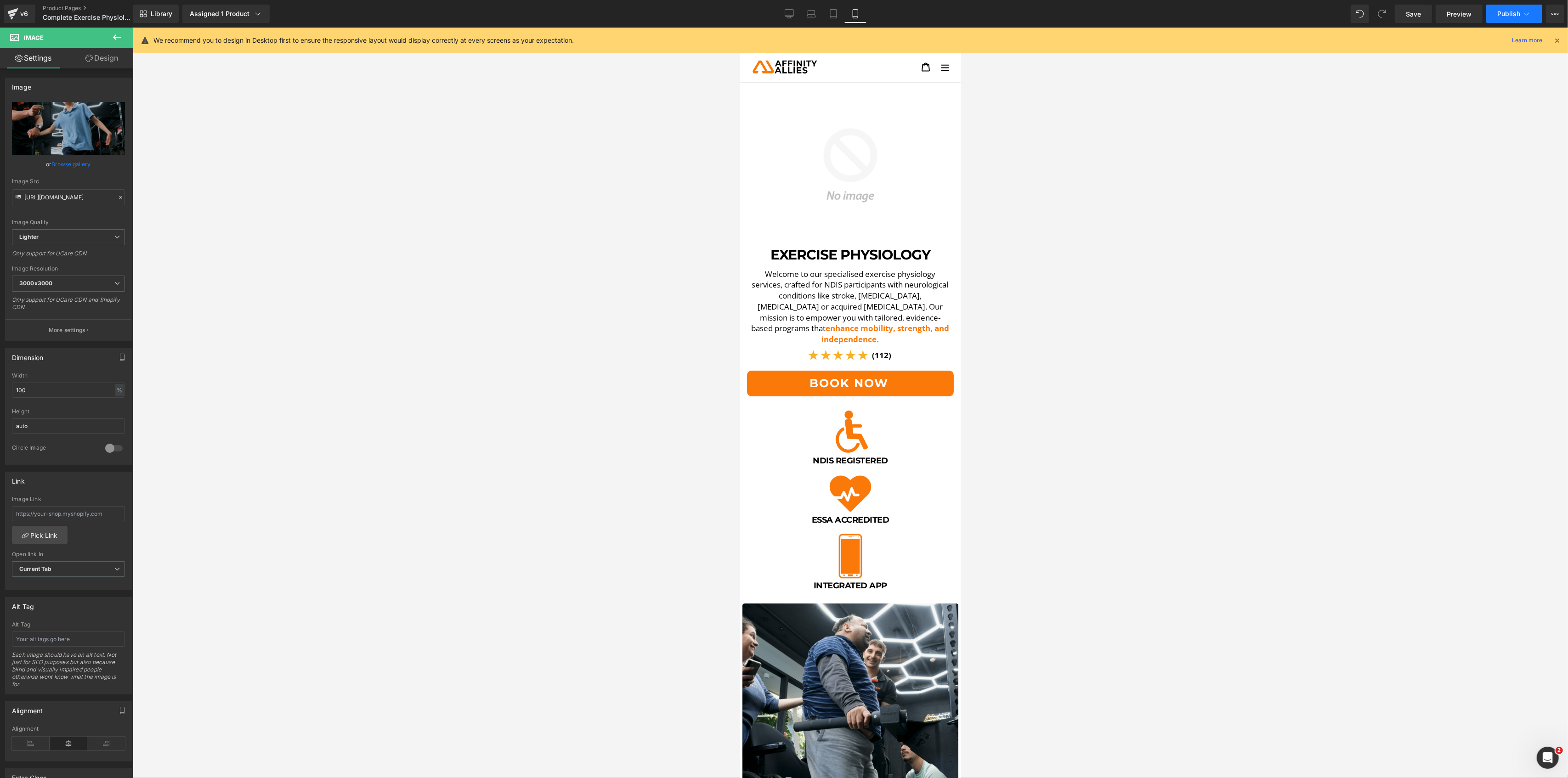
click at [1503, 11] on span "Publish" at bounding box center [1509, 14] width 23 height 8
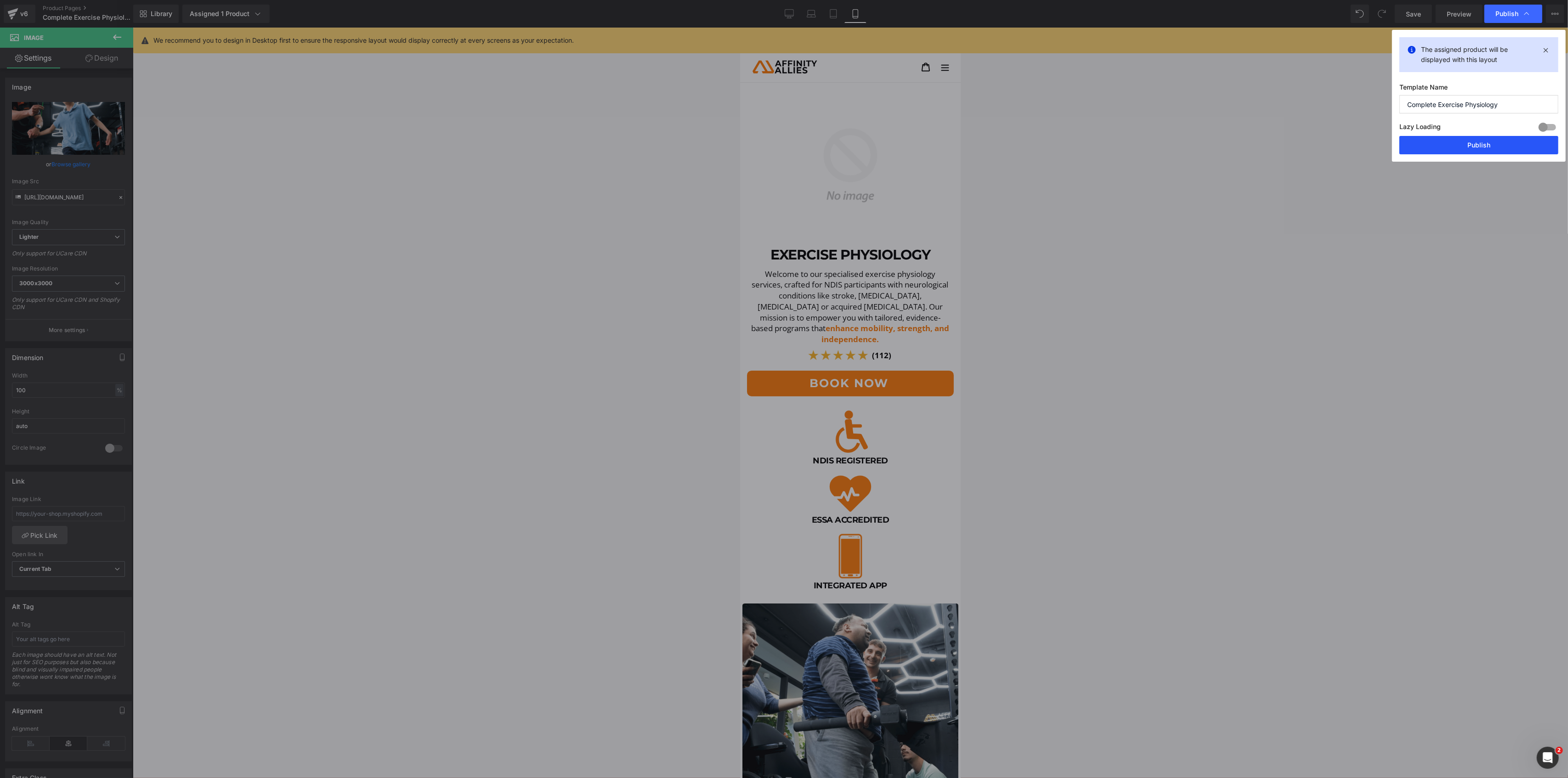
click at [1459, 151] on button "Publish" at bounding box center [1478, 144] width 159 height 18
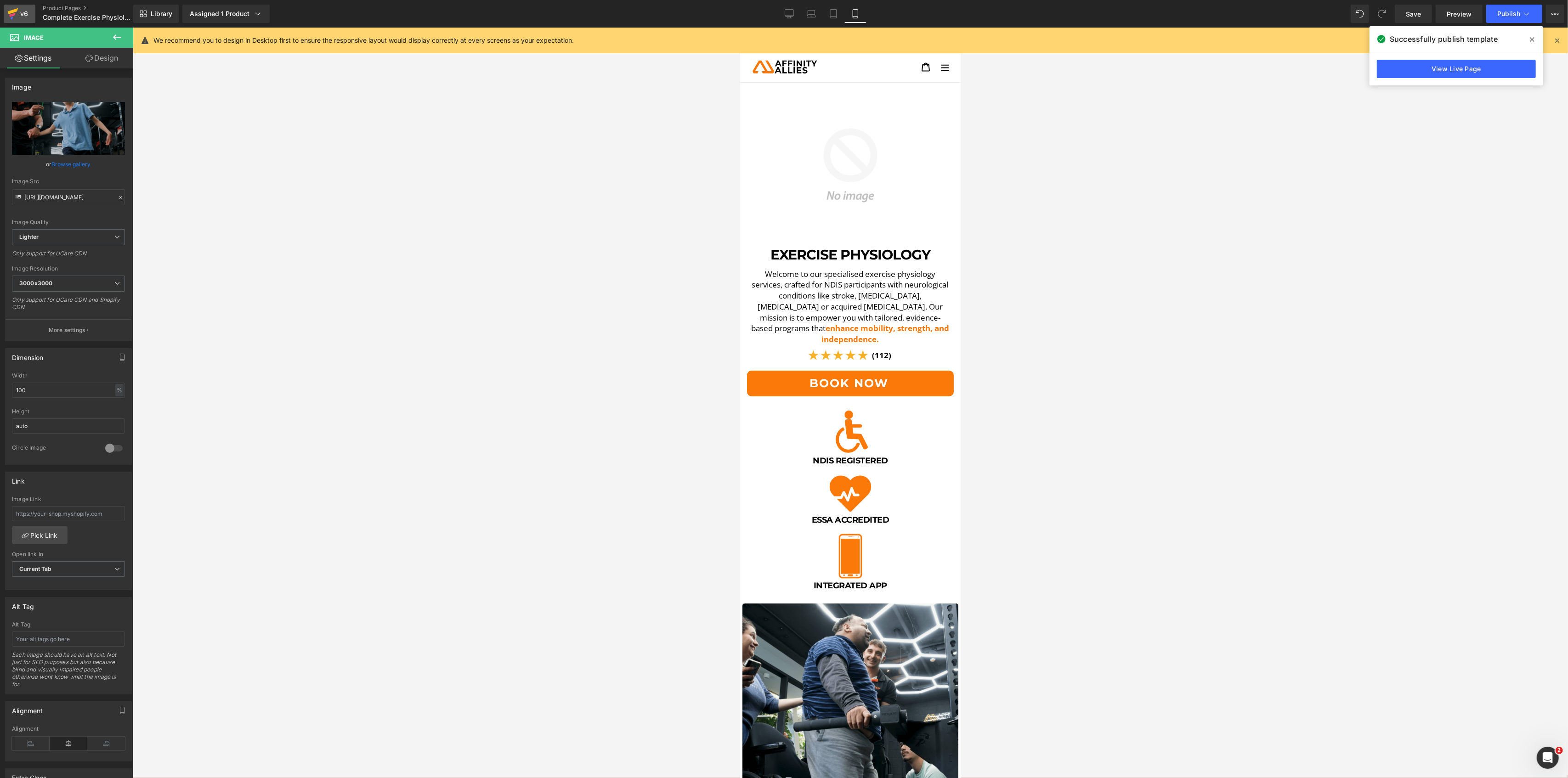
click at [13, 12] on icon at bounding box center [12, 11] width 11 height 6
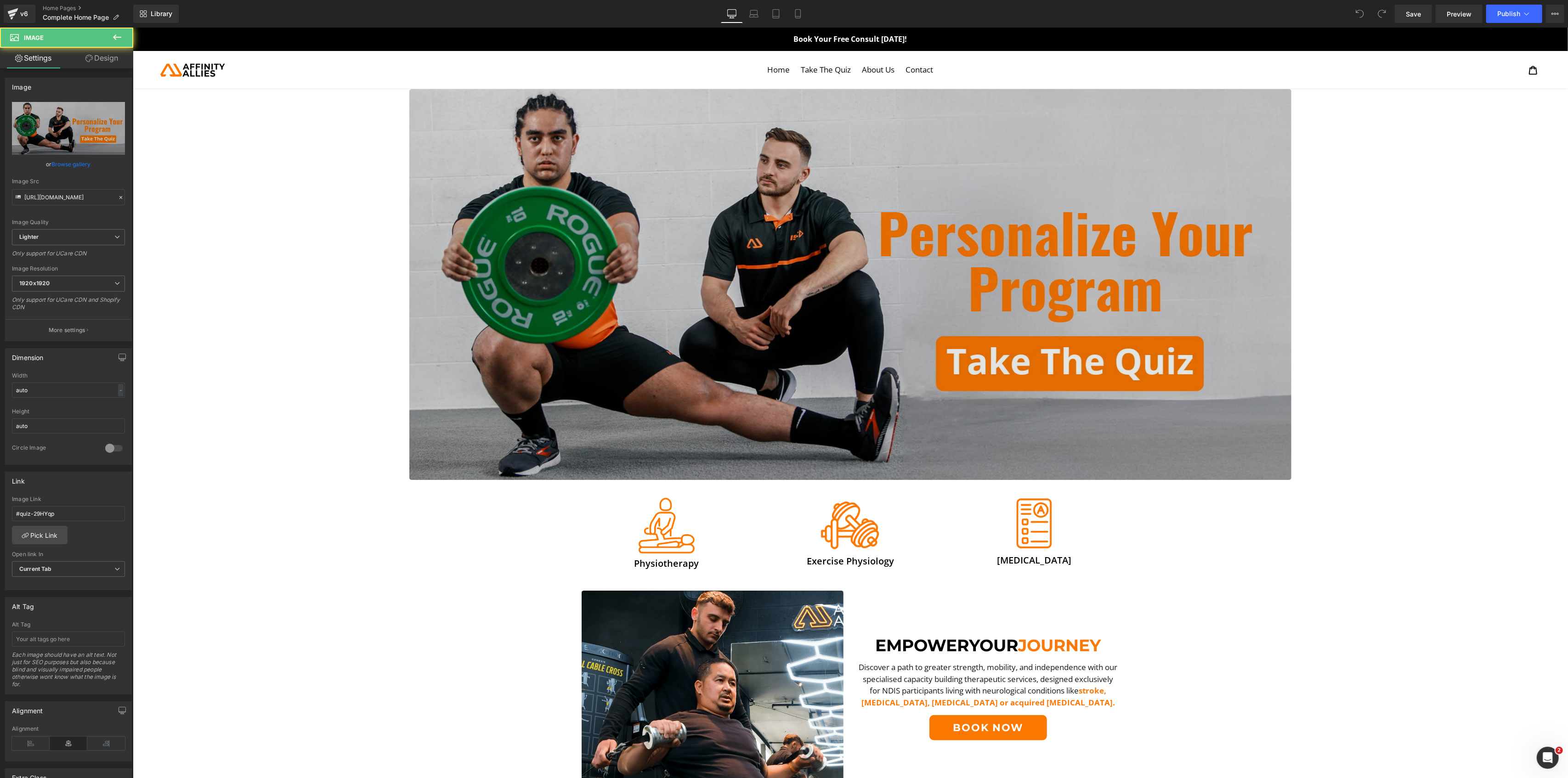
click at [886, 349] on img at bounding box center [850, 284] width 882 height 390
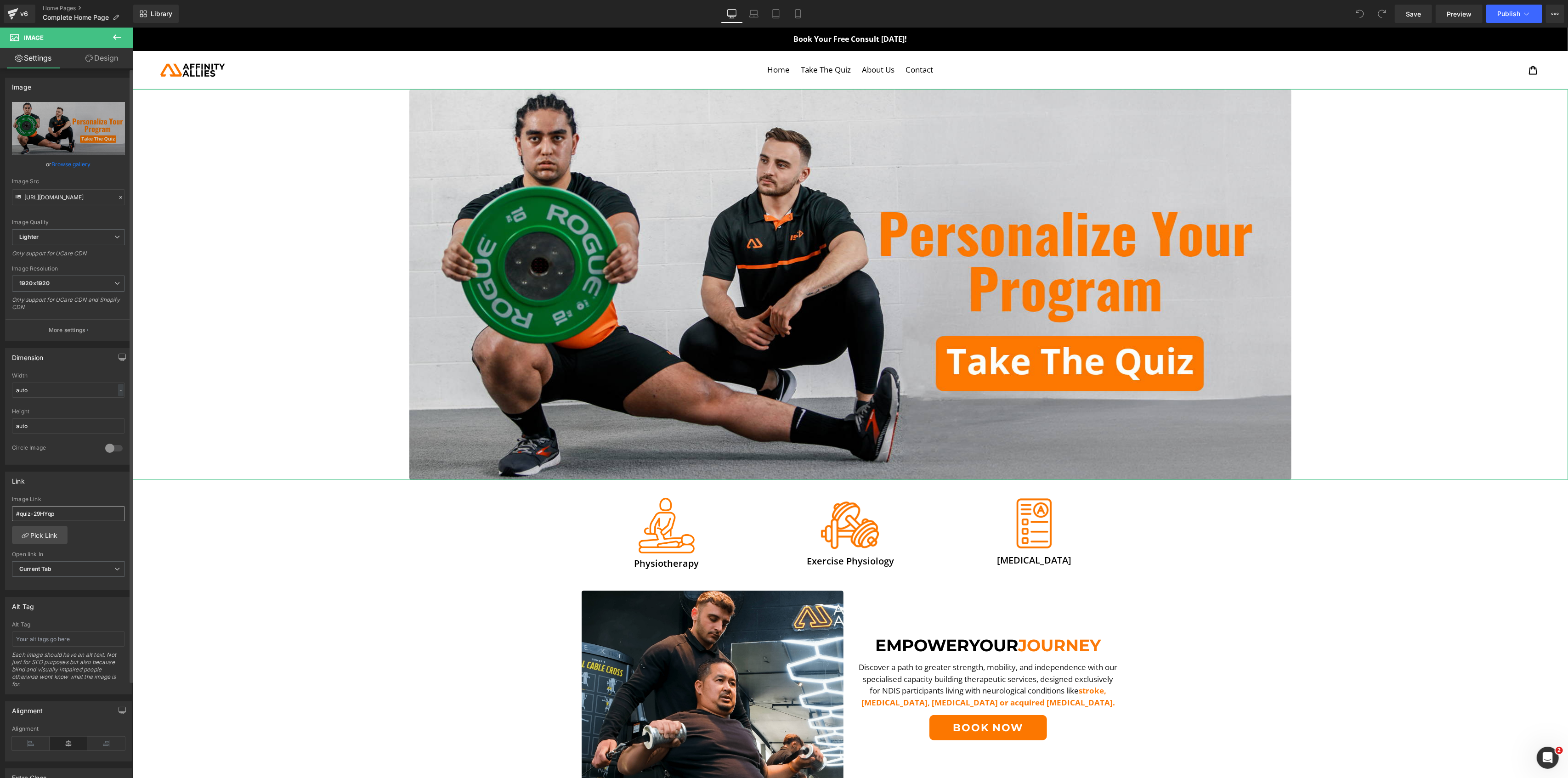
click at [59, 513] on input "#quiz-29HYqp" at bounding box center [69, 514] width 113 height 15
type input "#quiz-DmHPVg4"
click at [75, 536] on div "#quiz-29HYqp Image Link #quiz-DmHPVg4 Pick Link Current Tab New Tab Open link I…" at bounding box center [69, 543] width 126 height 95
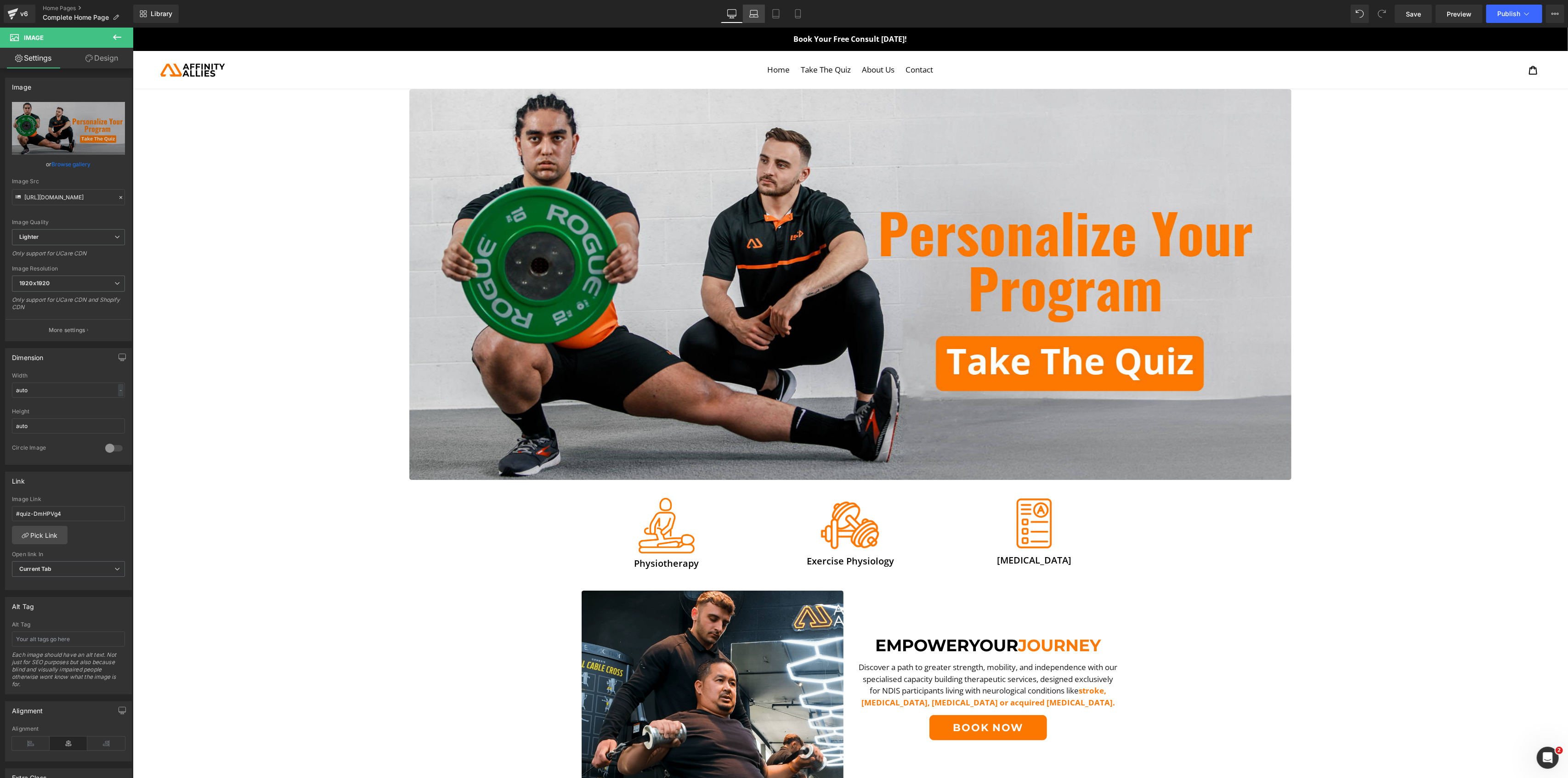
click at [752, 12] on icon at bounding box center [754, 14] width 10 height 10
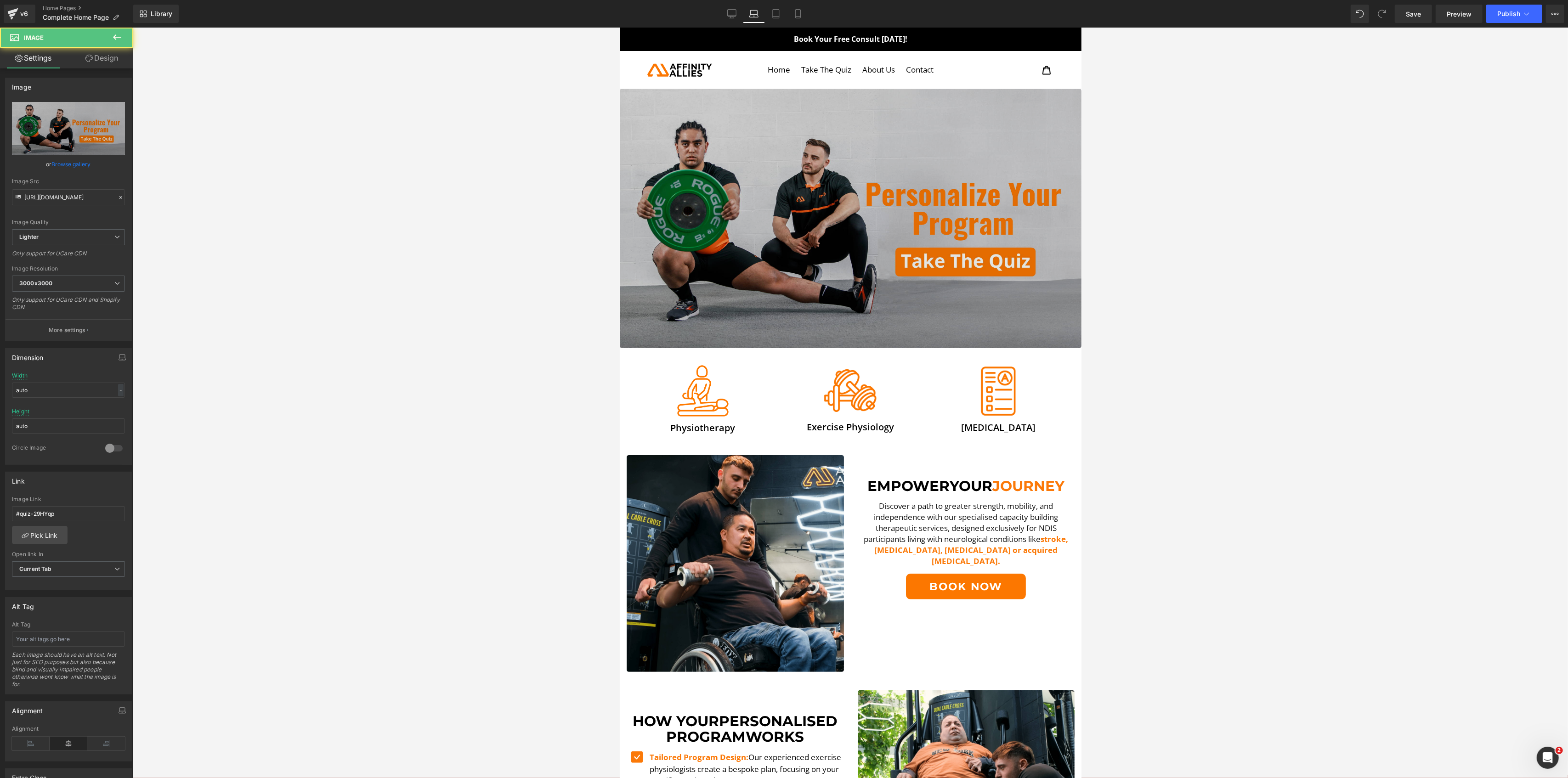
click at [687, 252] on img at bounding box center [849, 219] width 461 height 260
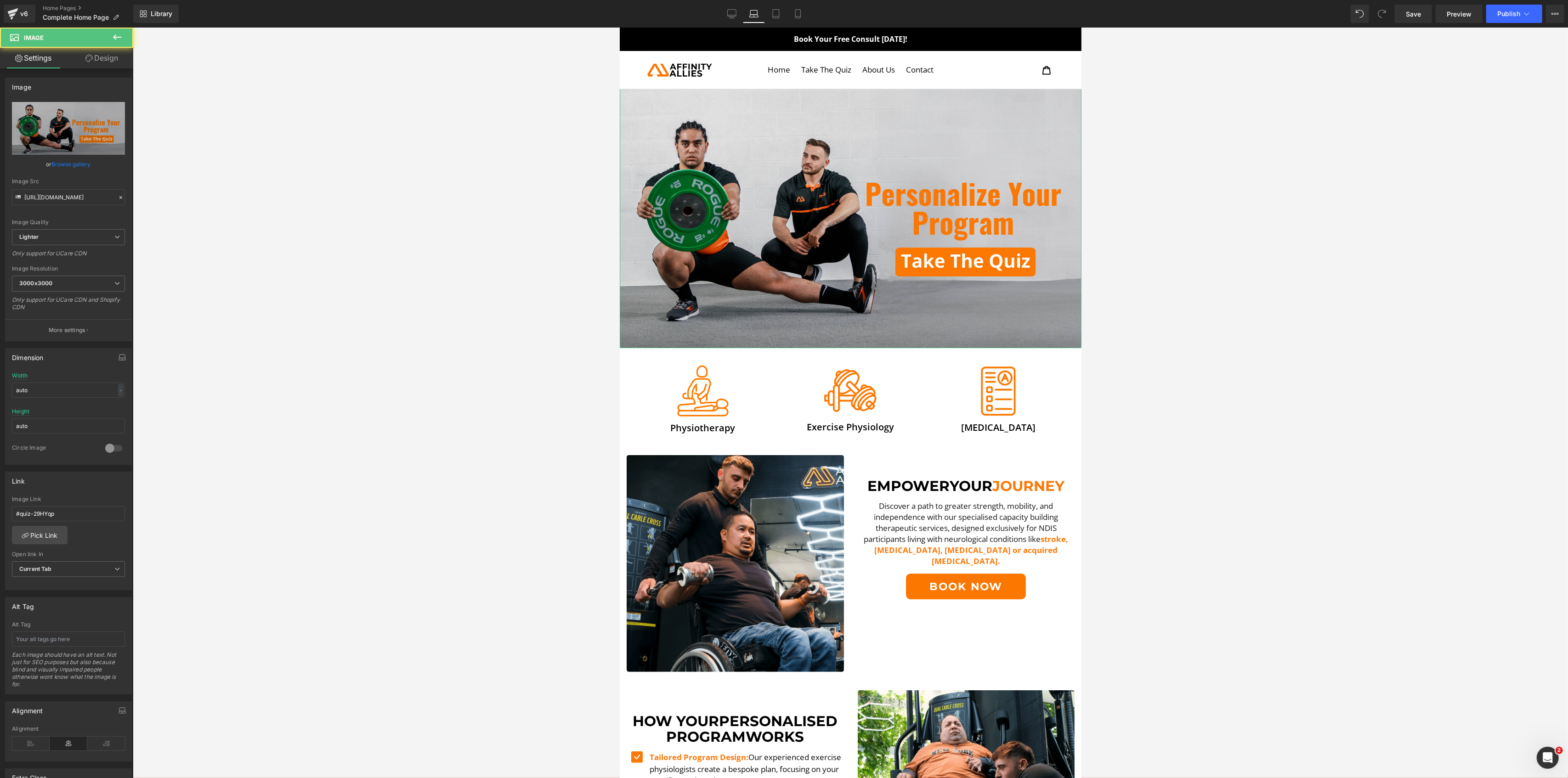
click at [85, 502] on div "Image Link" at bounding box center [69, 499] width 113 height 7
click at [82, 512] on input "#quiz-29HYqp" at bounding box center [69, 514] width 113 height 15
paste input "DmHPVg4"
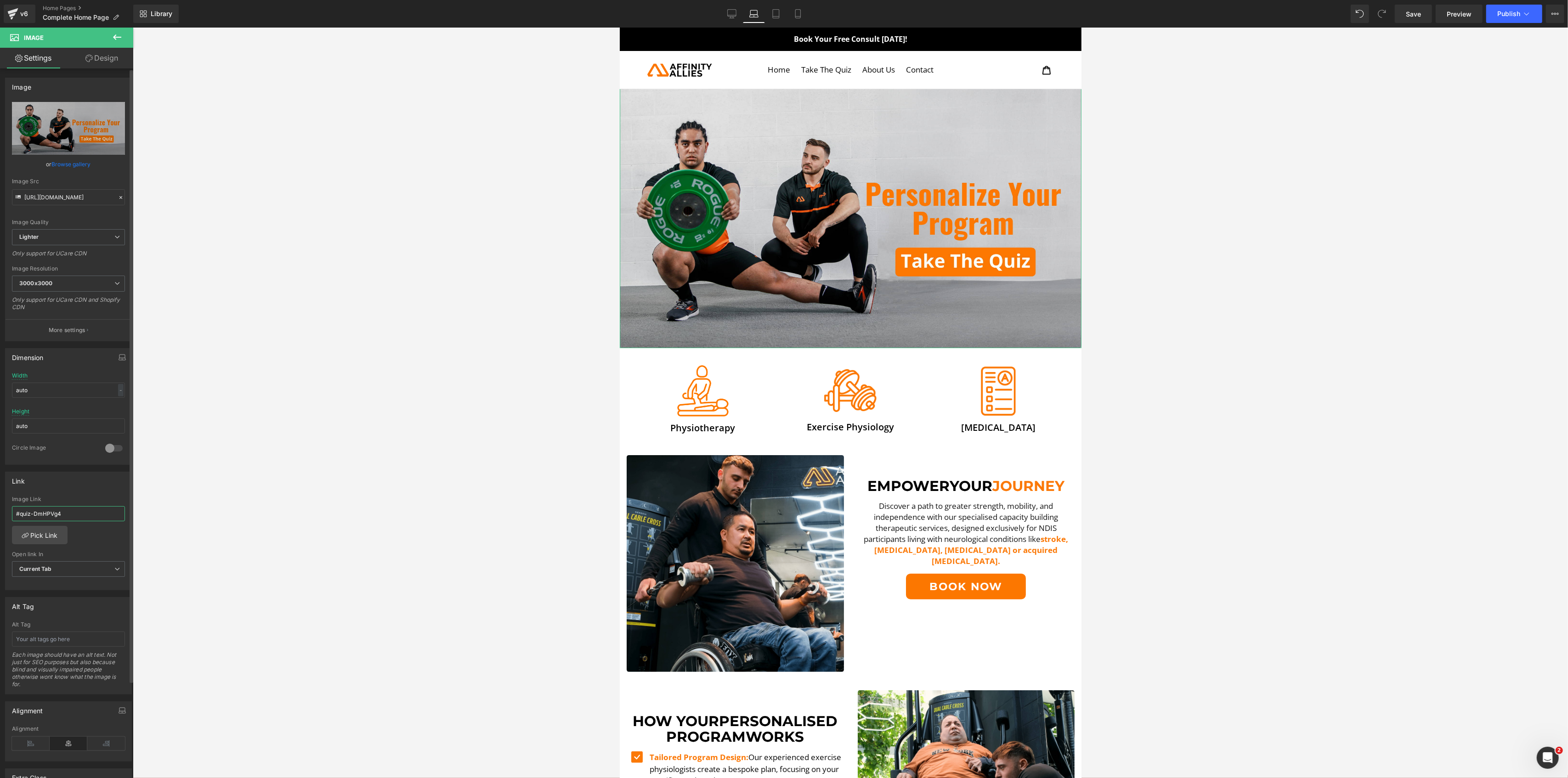
type input "#quiz-DmHPVg4"
click at [97, 557] on div "Open link In" at bounding box center [69, 554] width 113 height 7
click at [781, 6] on link "Tablet" at bounding box center [775, 13] width 22 height 18
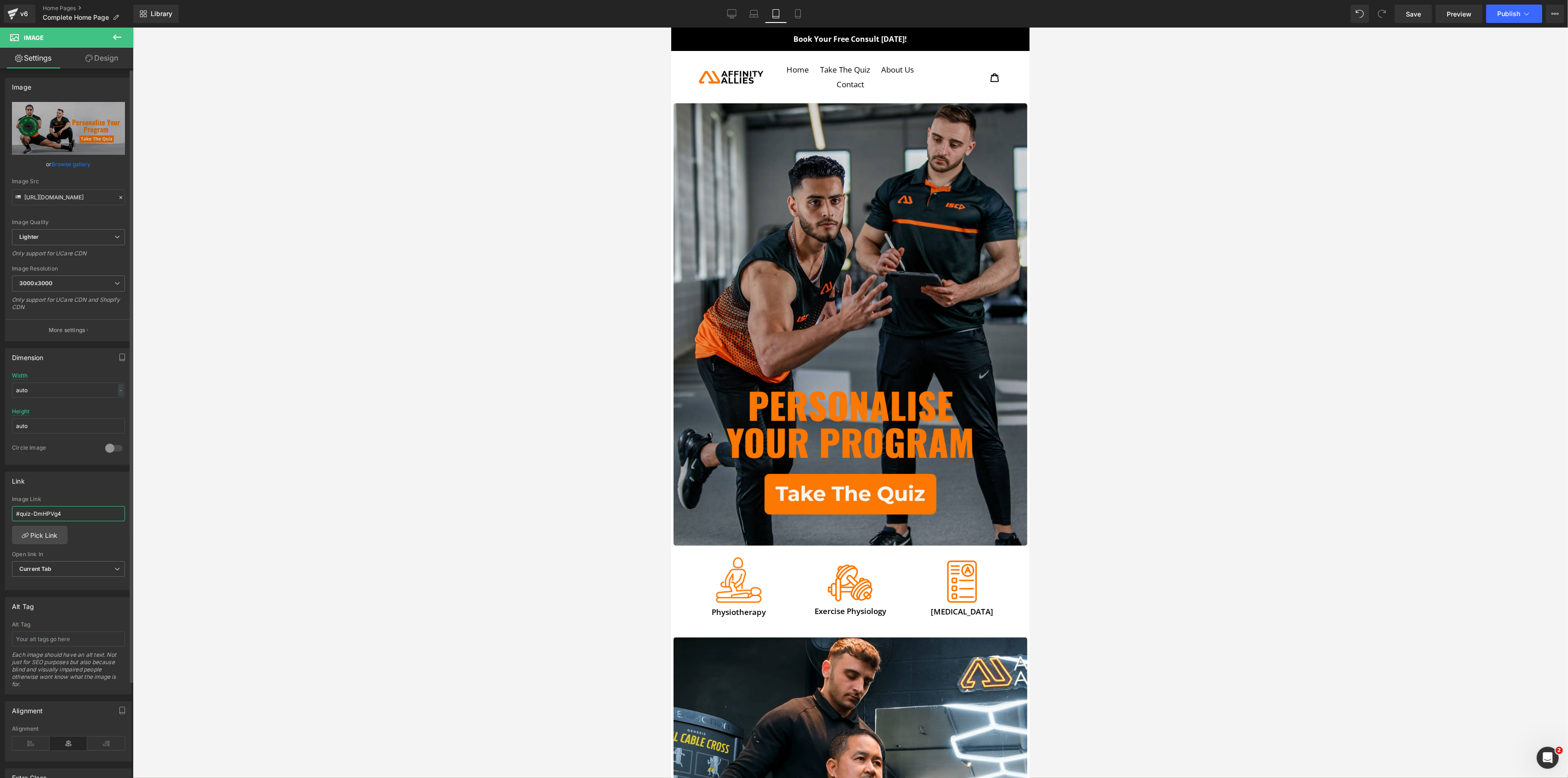
click at [80, 514] on input "#quiz-DmHPVg4" at bounding box center [69, 514] width 113 height 15
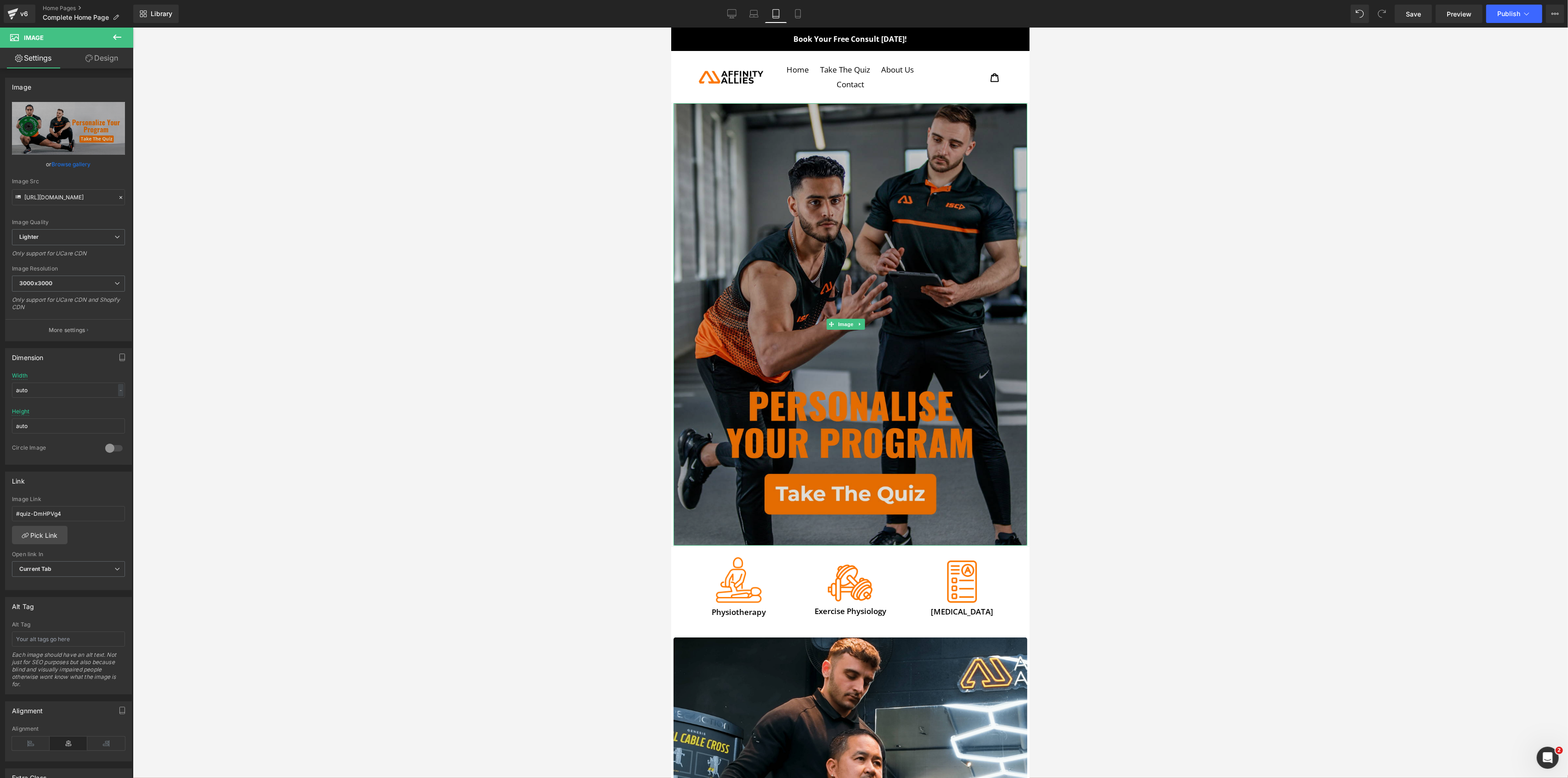
click at [961, 369] on img at bounding box center [850, 324] width 353 height 442
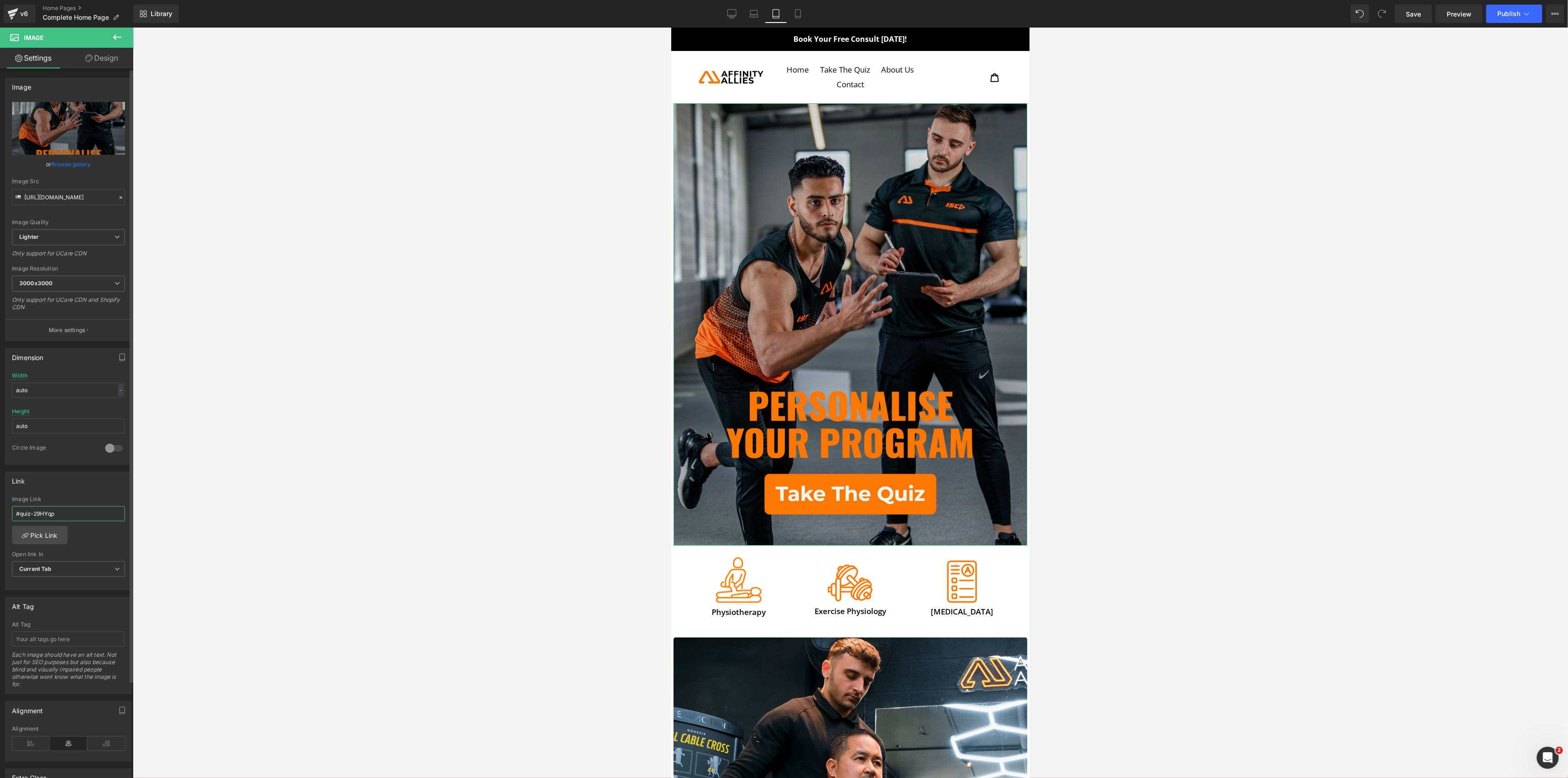
click at [88, 515] on input "#quiz-29HYqp" at bounding box center [69, 514] width 113 height 15
type input "#quiz-DmHPVg4"
click at [795, 13] on icon at bounding box center [798, 14] width 10 height 10
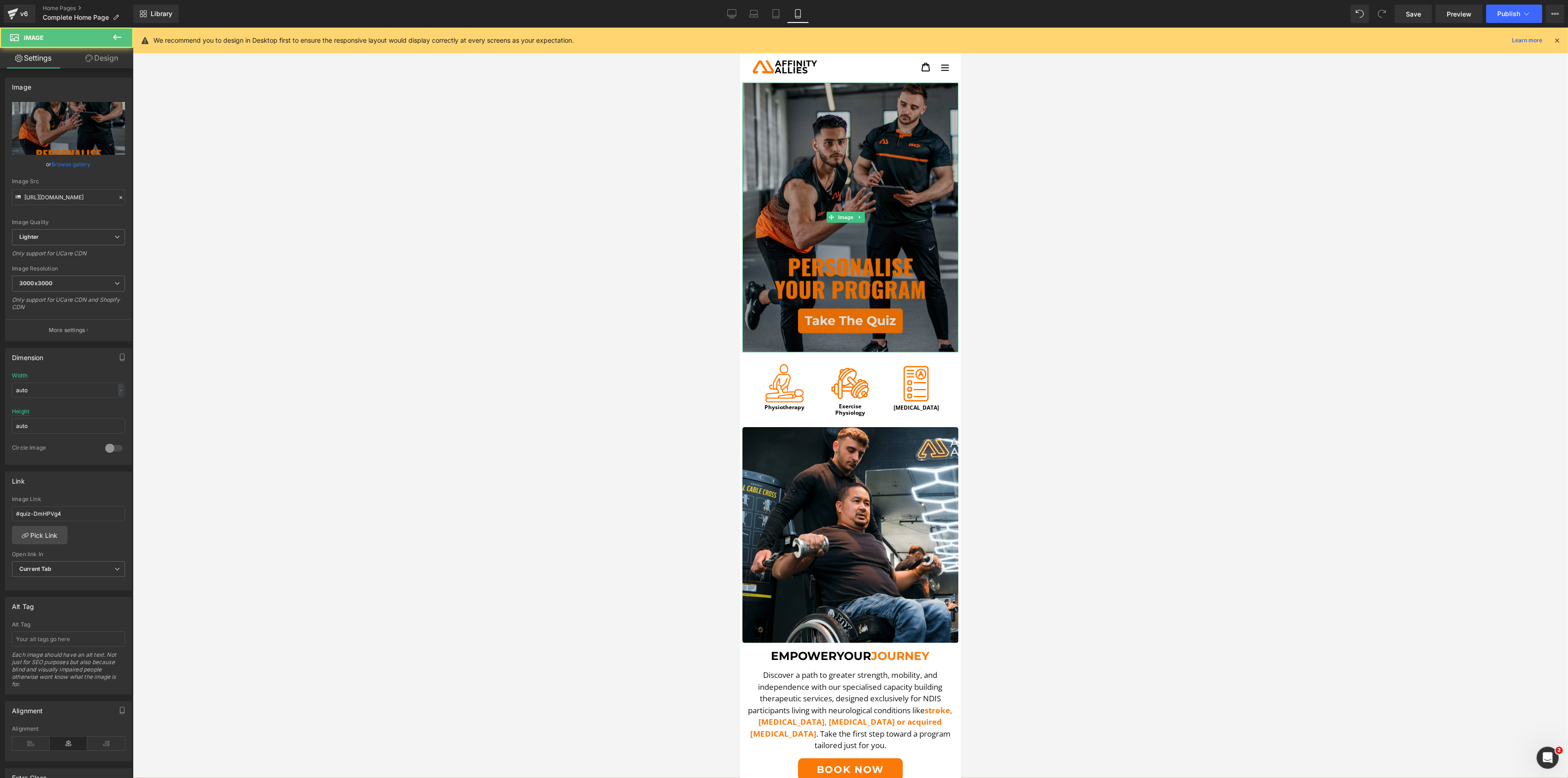
click at [863, 234] on img at bounding box center [850, 218] width 216 height 270
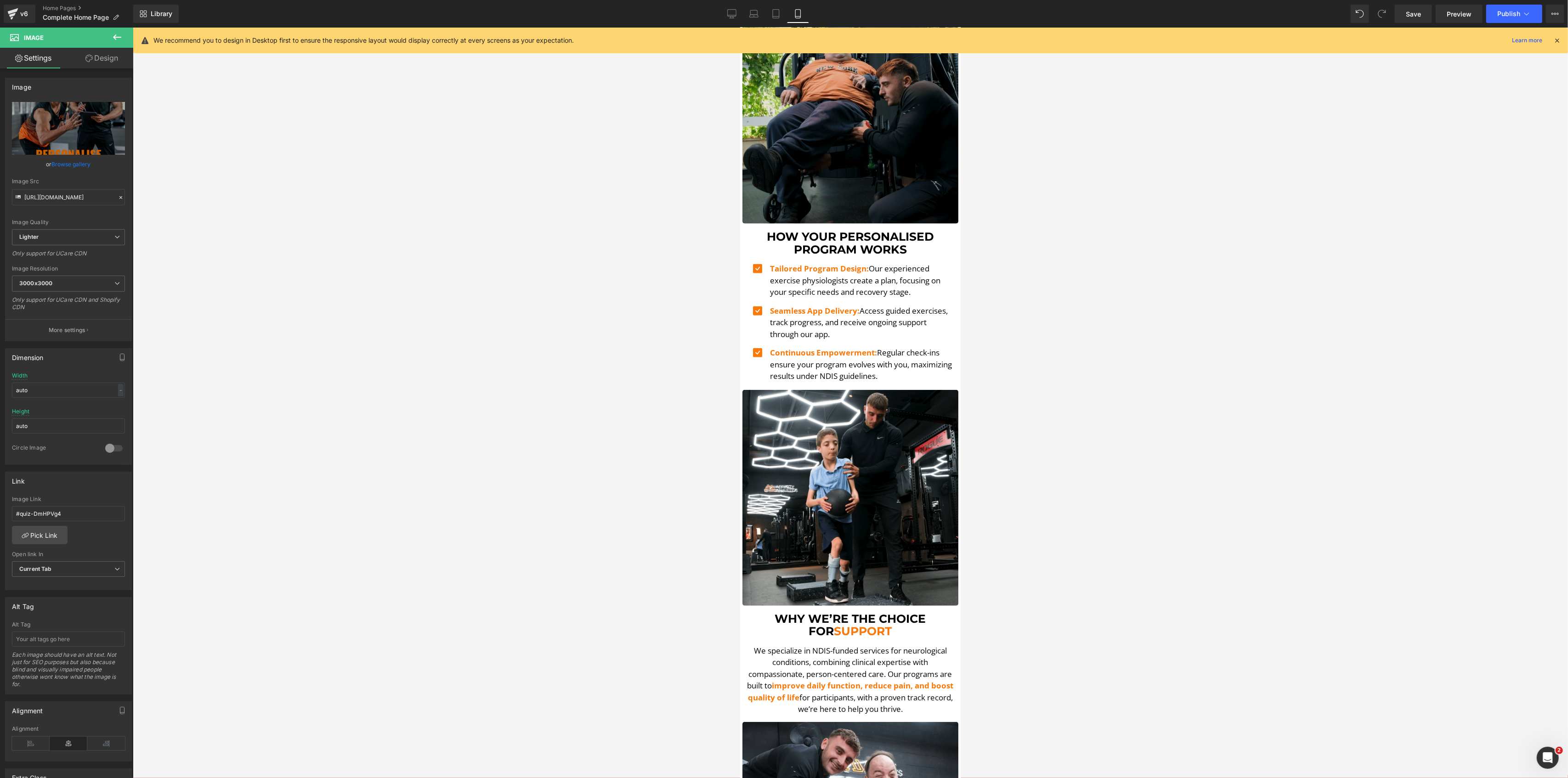
scroll to position [796, 0]
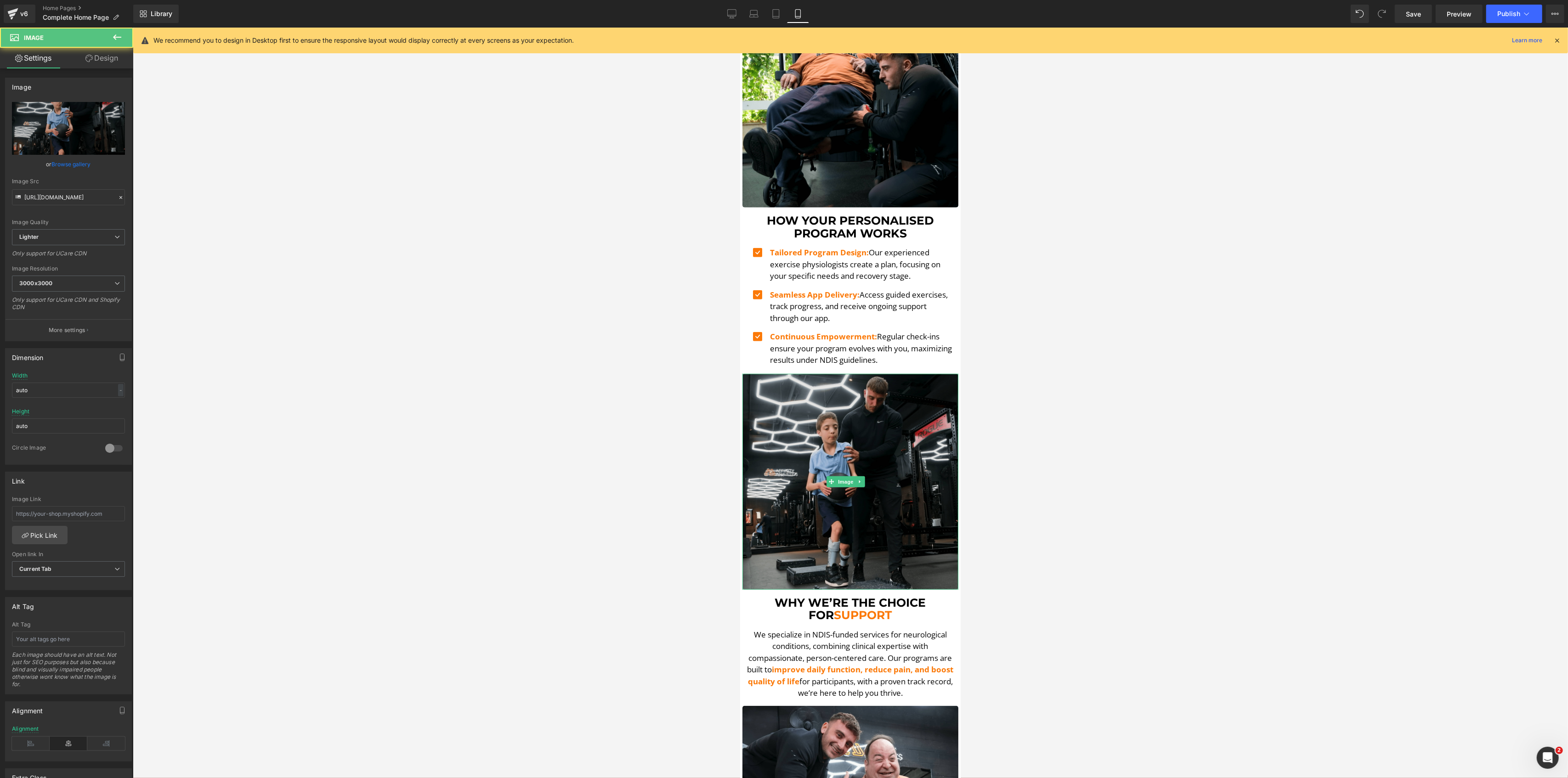
click at [820, 452] on img at bounding box center [850, 482] width 216 height 216
click at [33, 119] on link "Replace Image" at bounding box center [69, 128] width 113 height 53
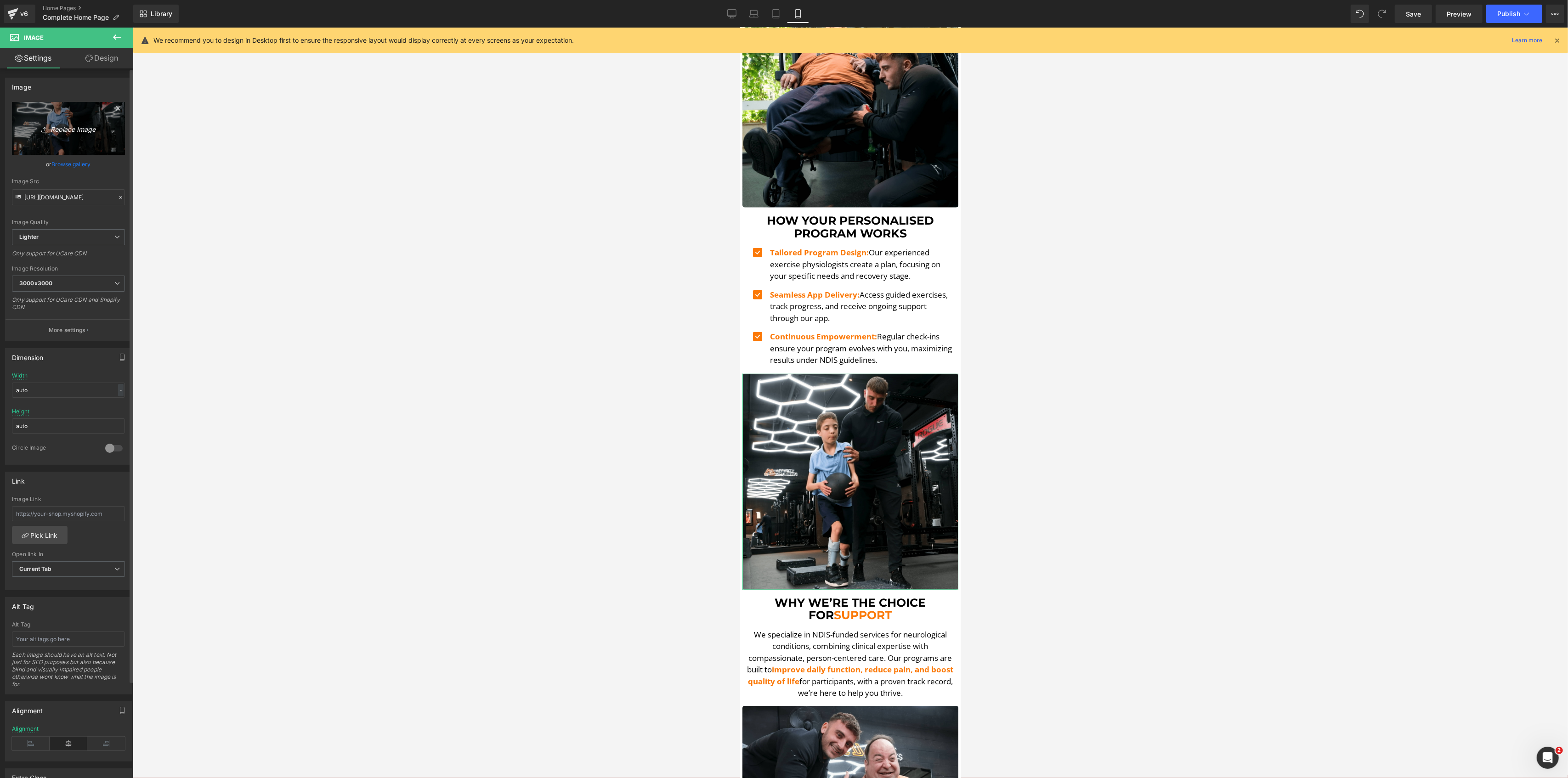
type input "C:\fakepath\Zac Still-min.png"
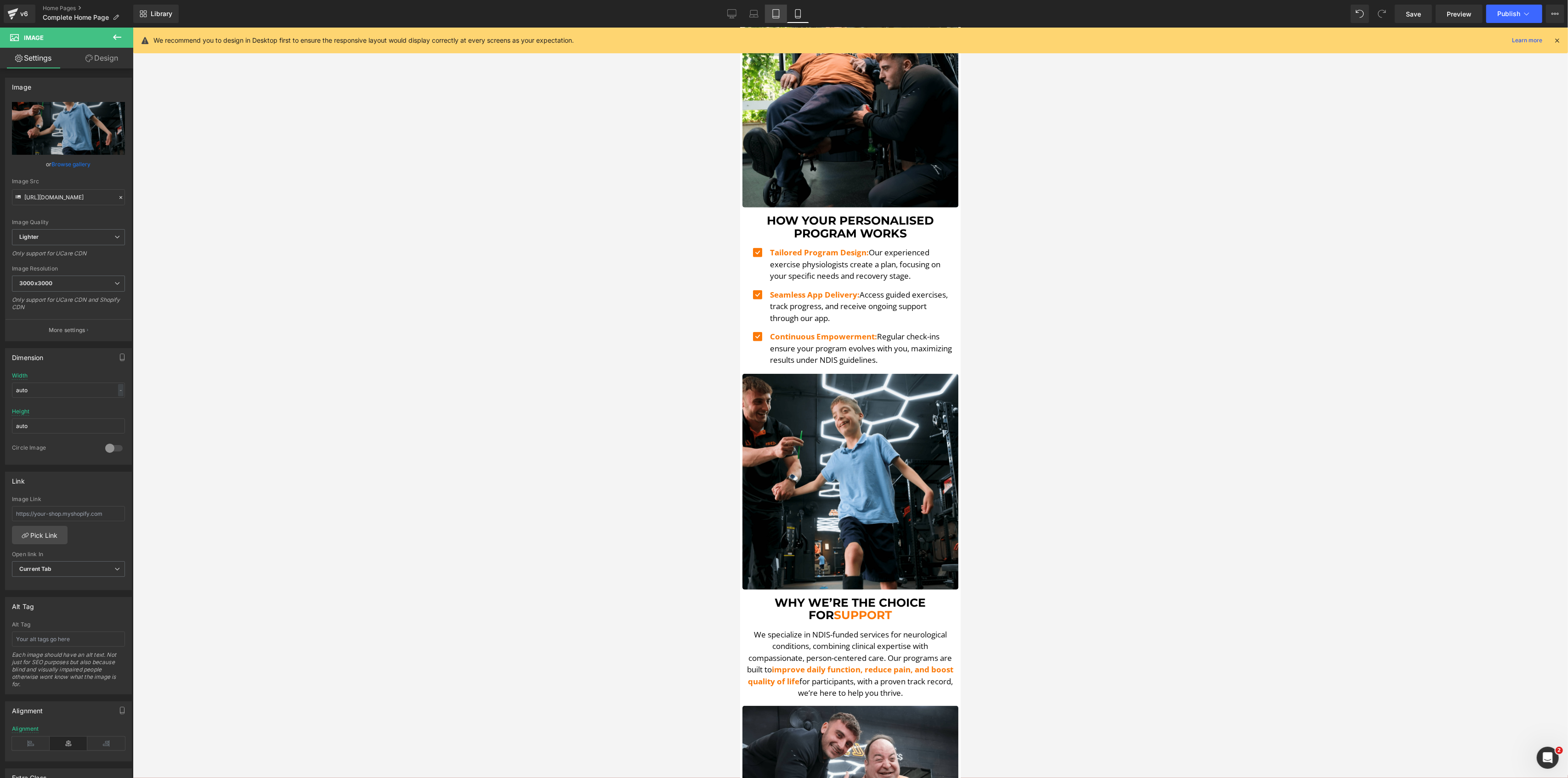
click at [781, 11] on link "Tablet" at bounding box center [775, 13] width 22 height 18
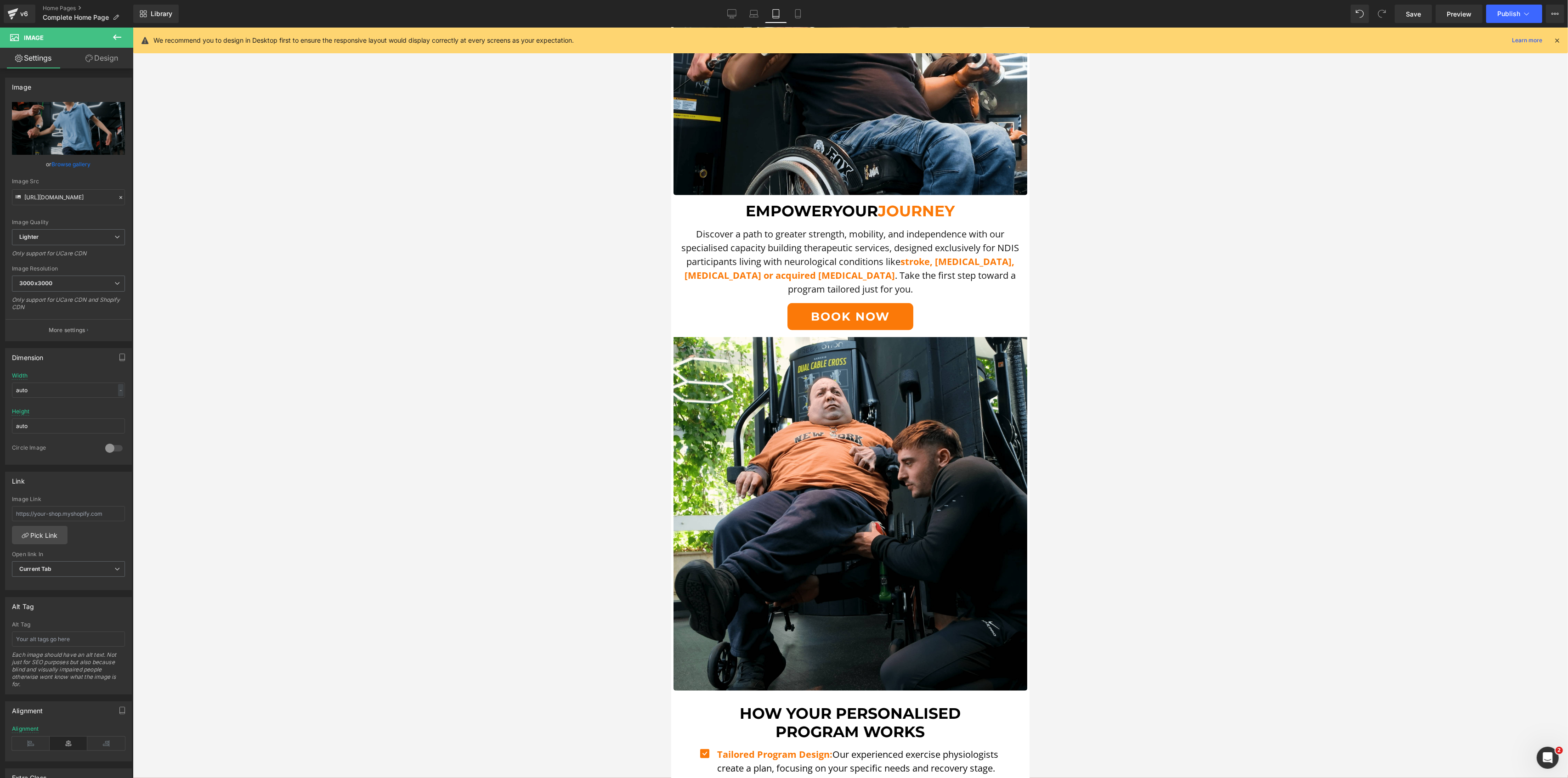
scroll to position [1293, 0]
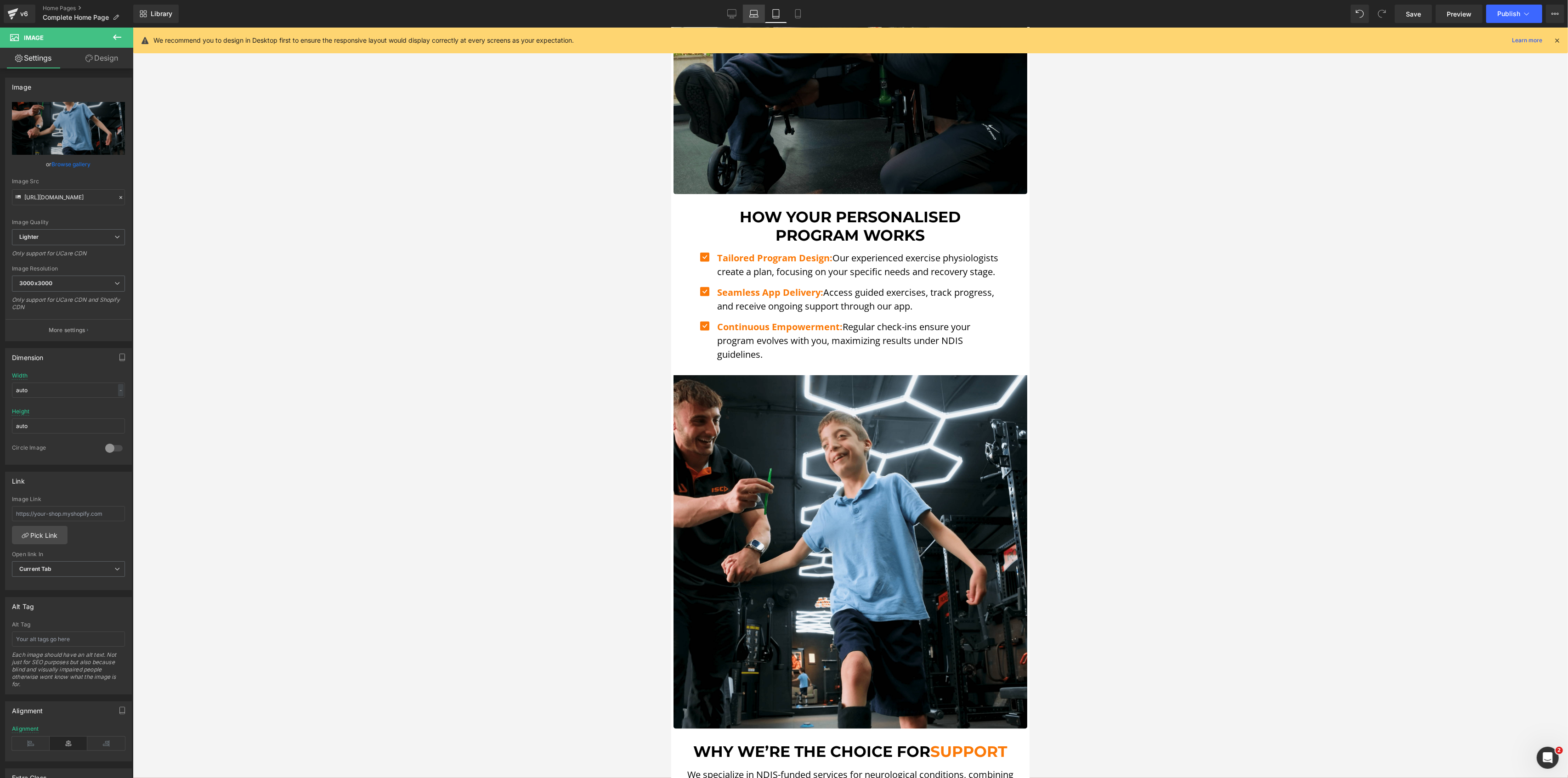
click at [752, 10] on icon at bounding box center [754, 14] width 10 height 10
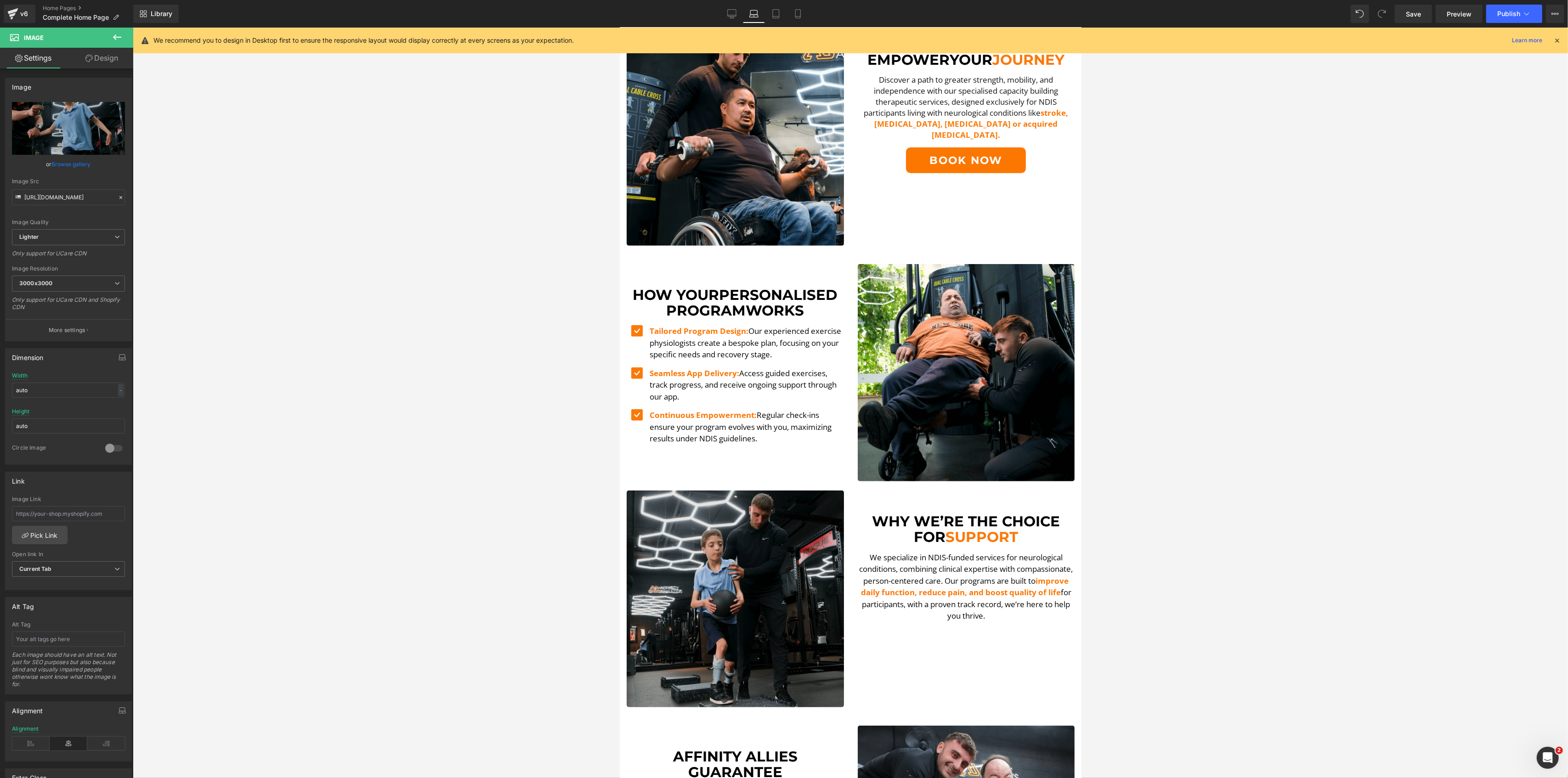
scroll to position [490, 0]
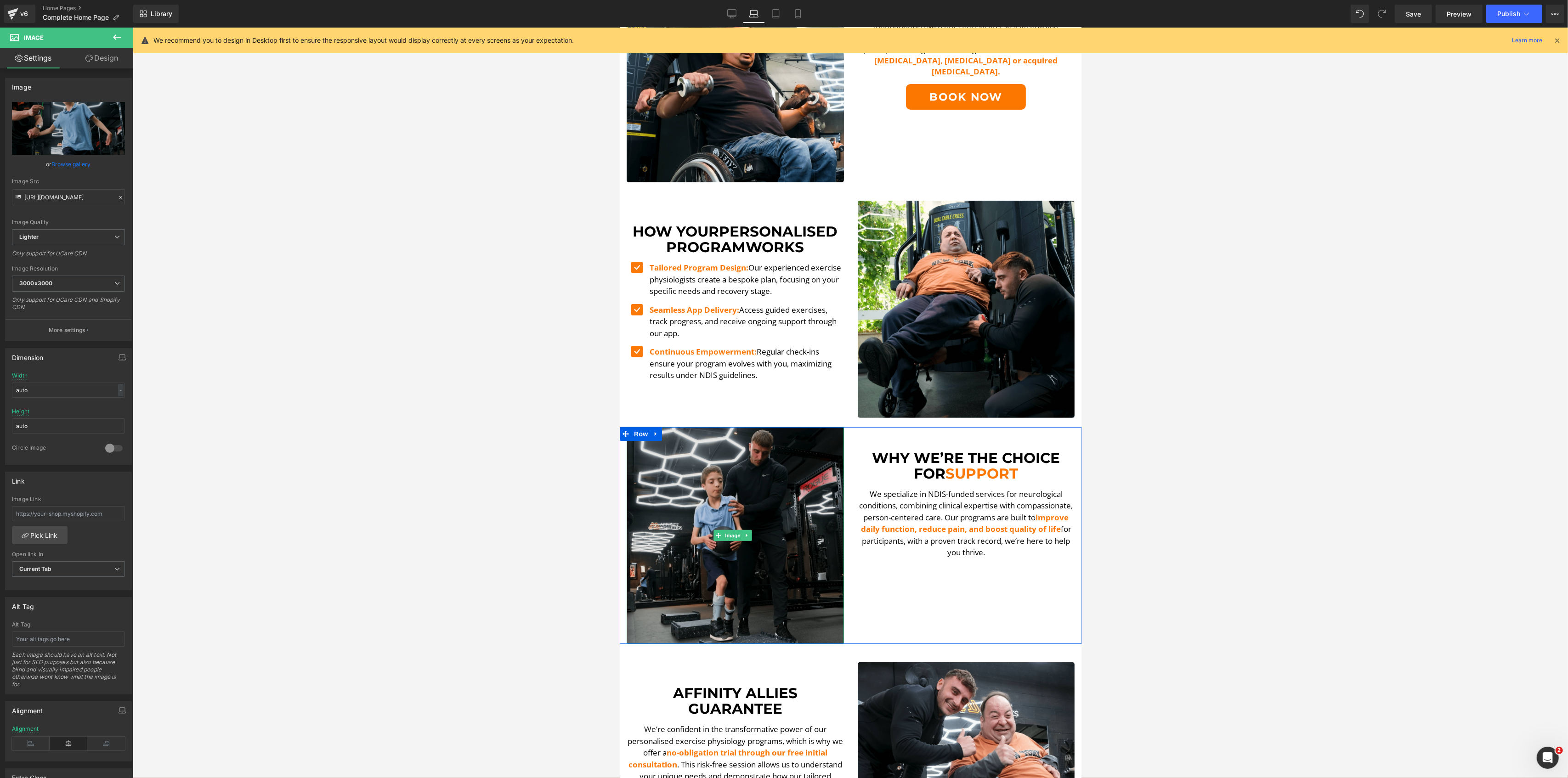
click at [753, 505] on img at bounding box center [735, 536] width 218 height 218
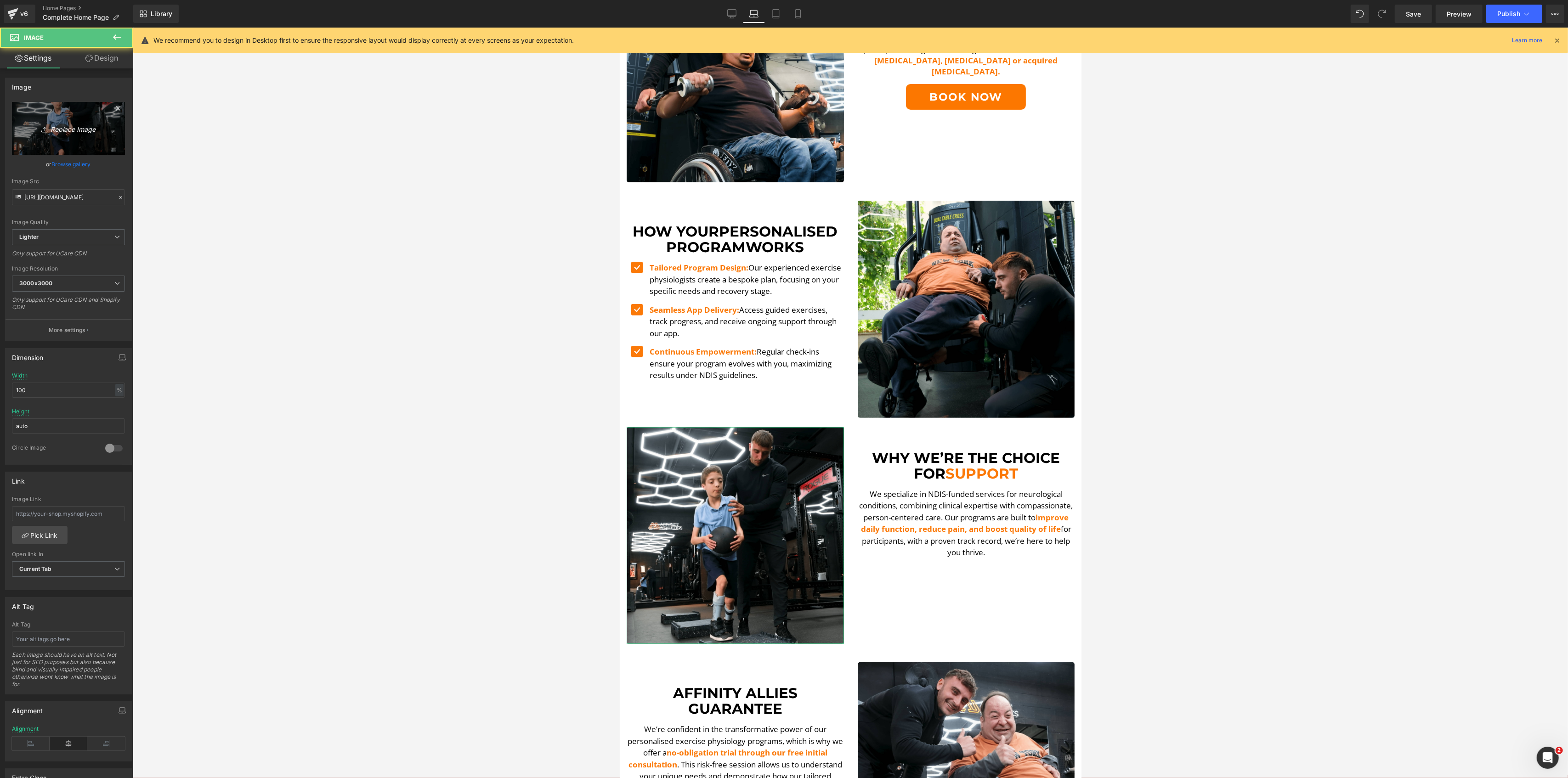
click at [95, 121] on link "Replace Image" at bounding box center [69, 128] width 113 height 53
type input "C:\fakepath\Zac Still-min.png"
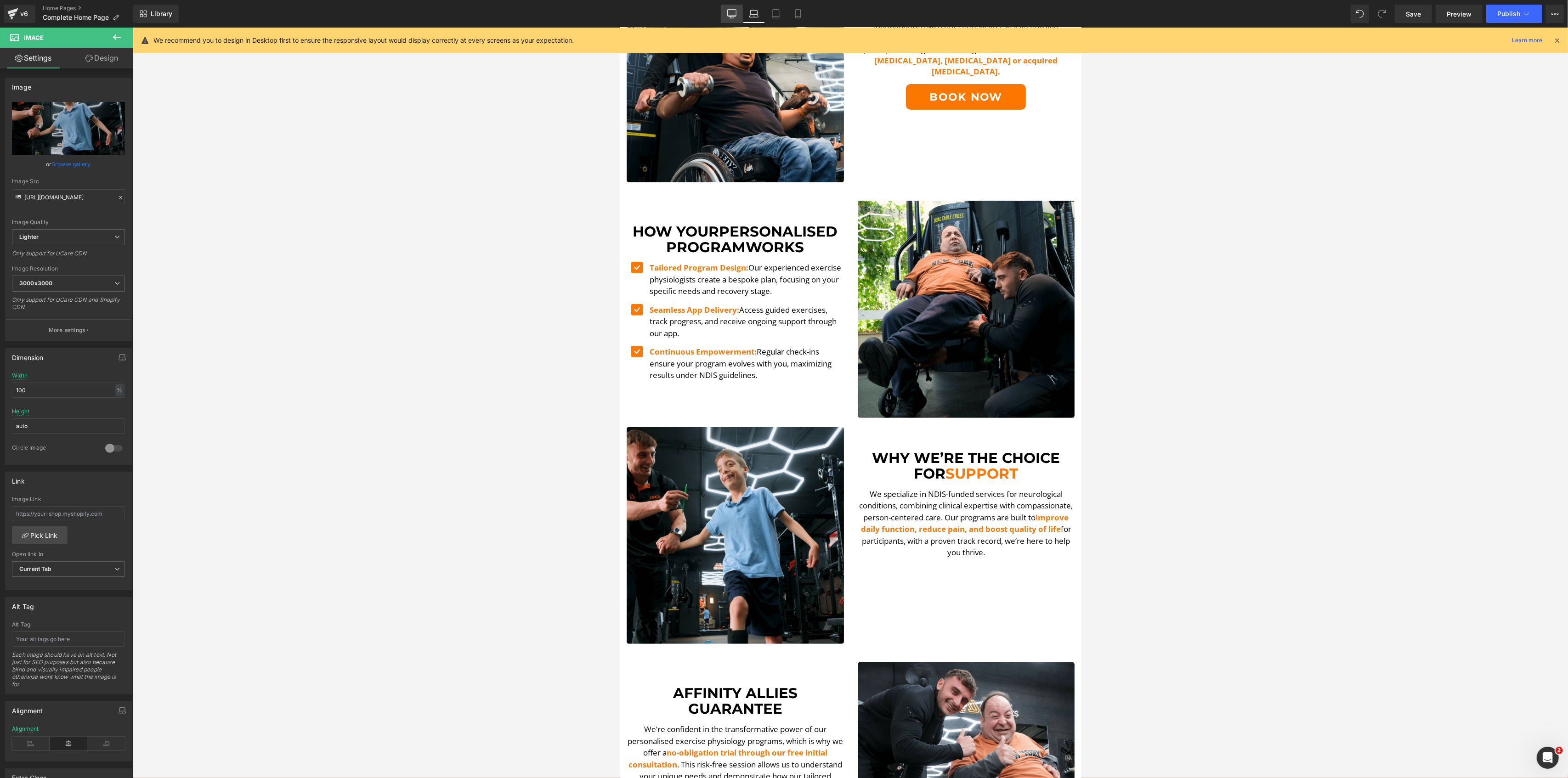
click at [739, 9] on link "Desktop" at bounding box center [731, 13] width 22 height 18
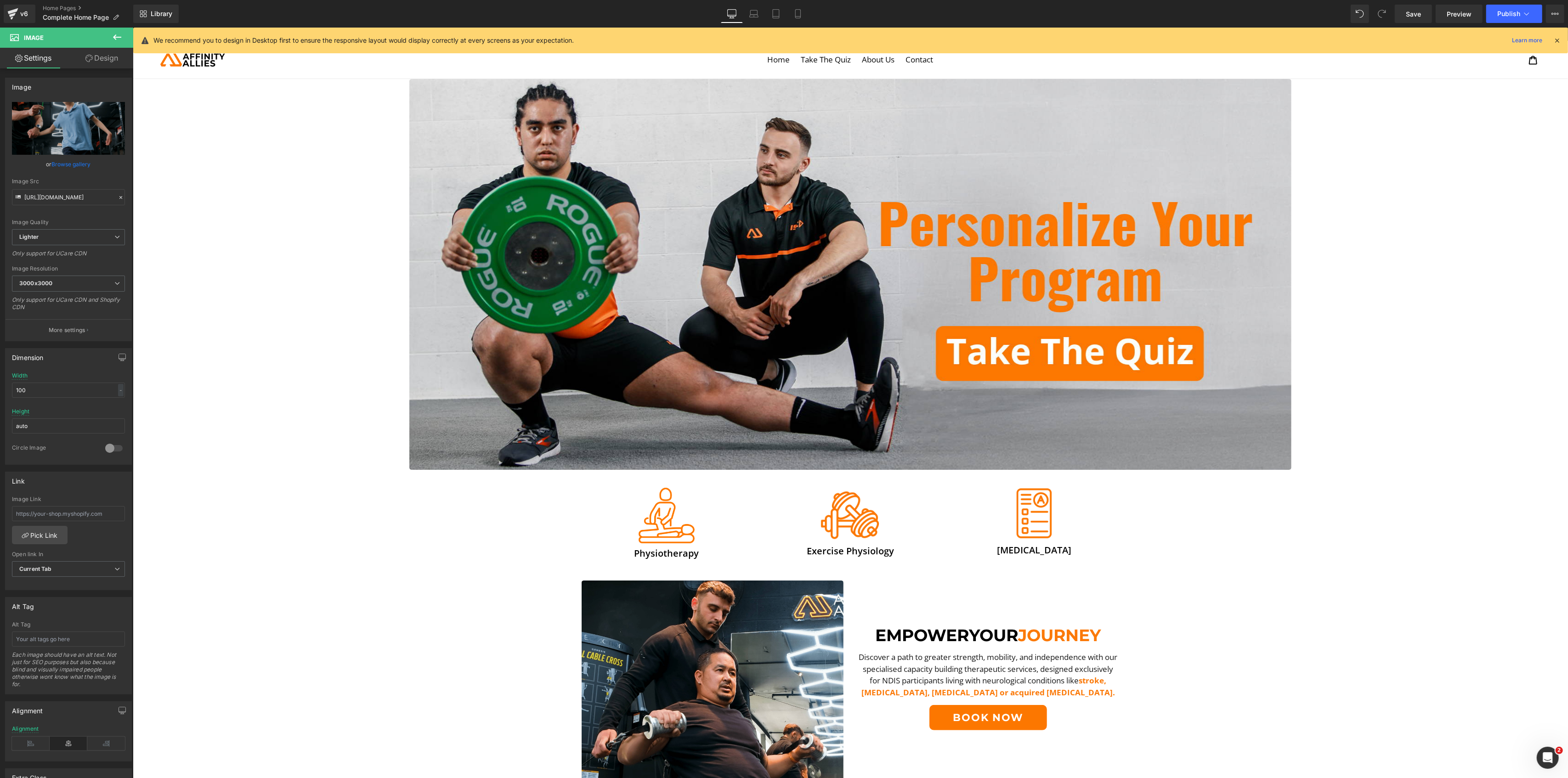
scroll to position [0, 0]
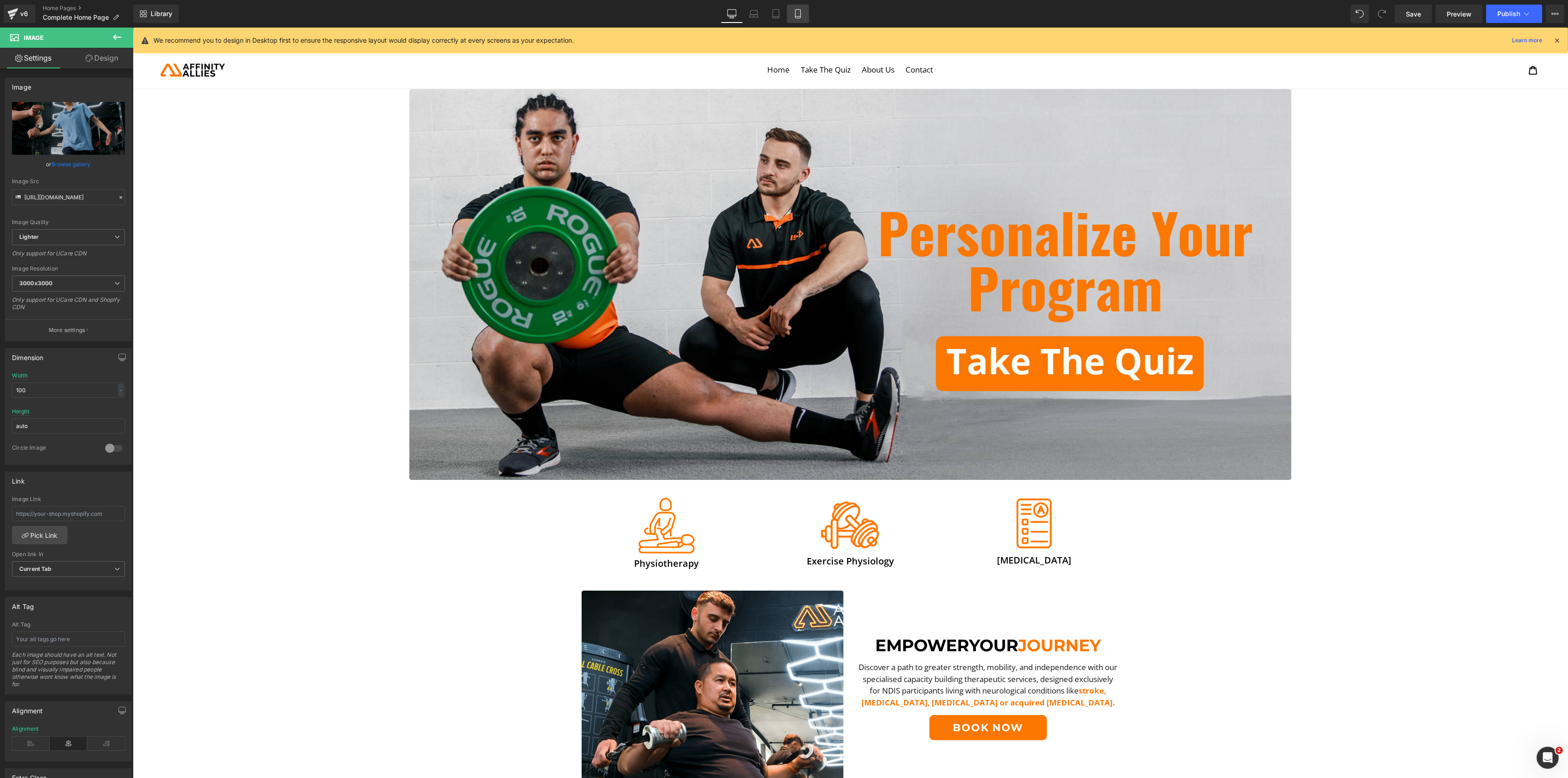
click at [797, 12] on icon at bounding box center [798, 14] width 10 height 10
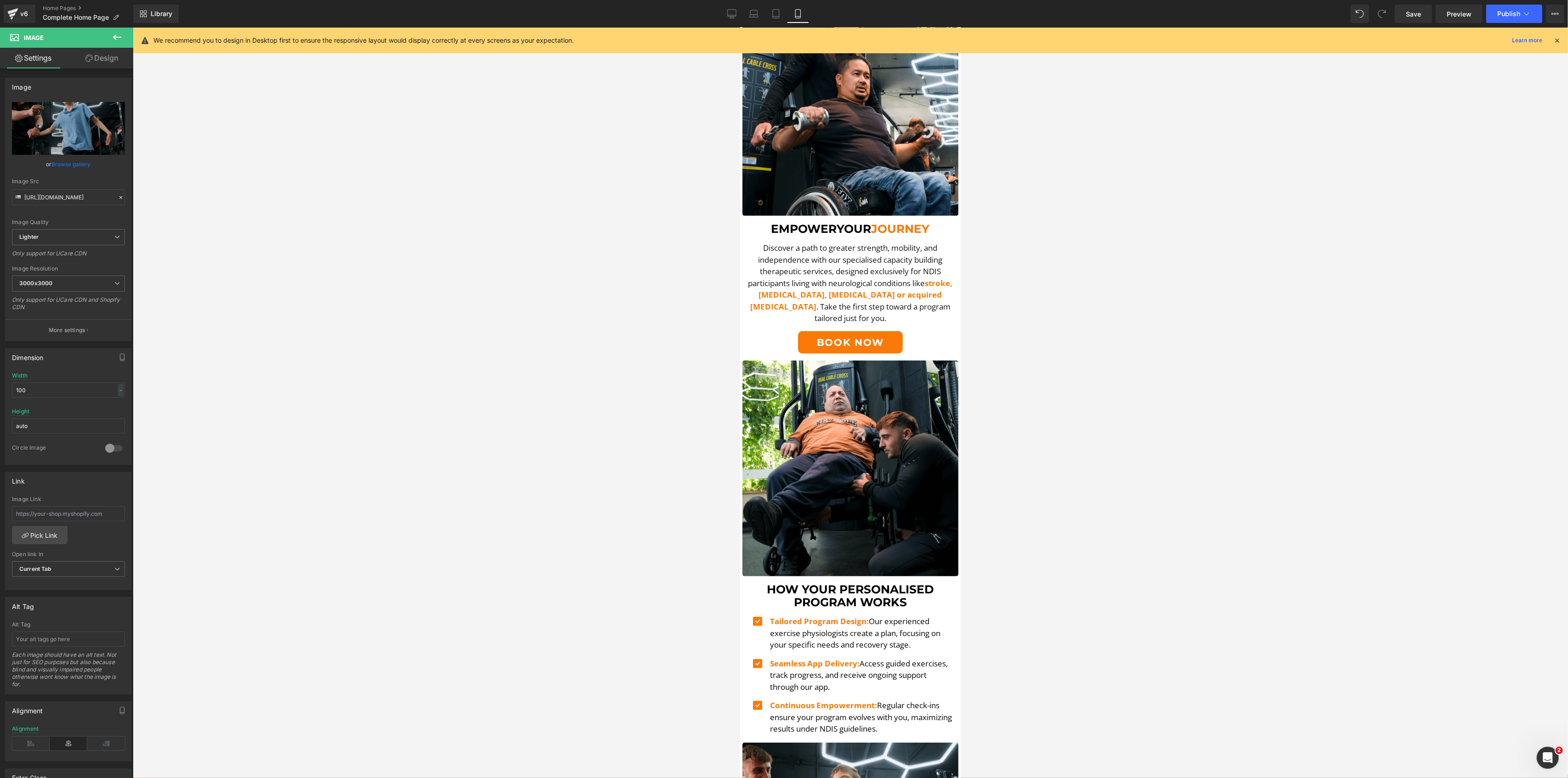
scroll to position [368, 0]
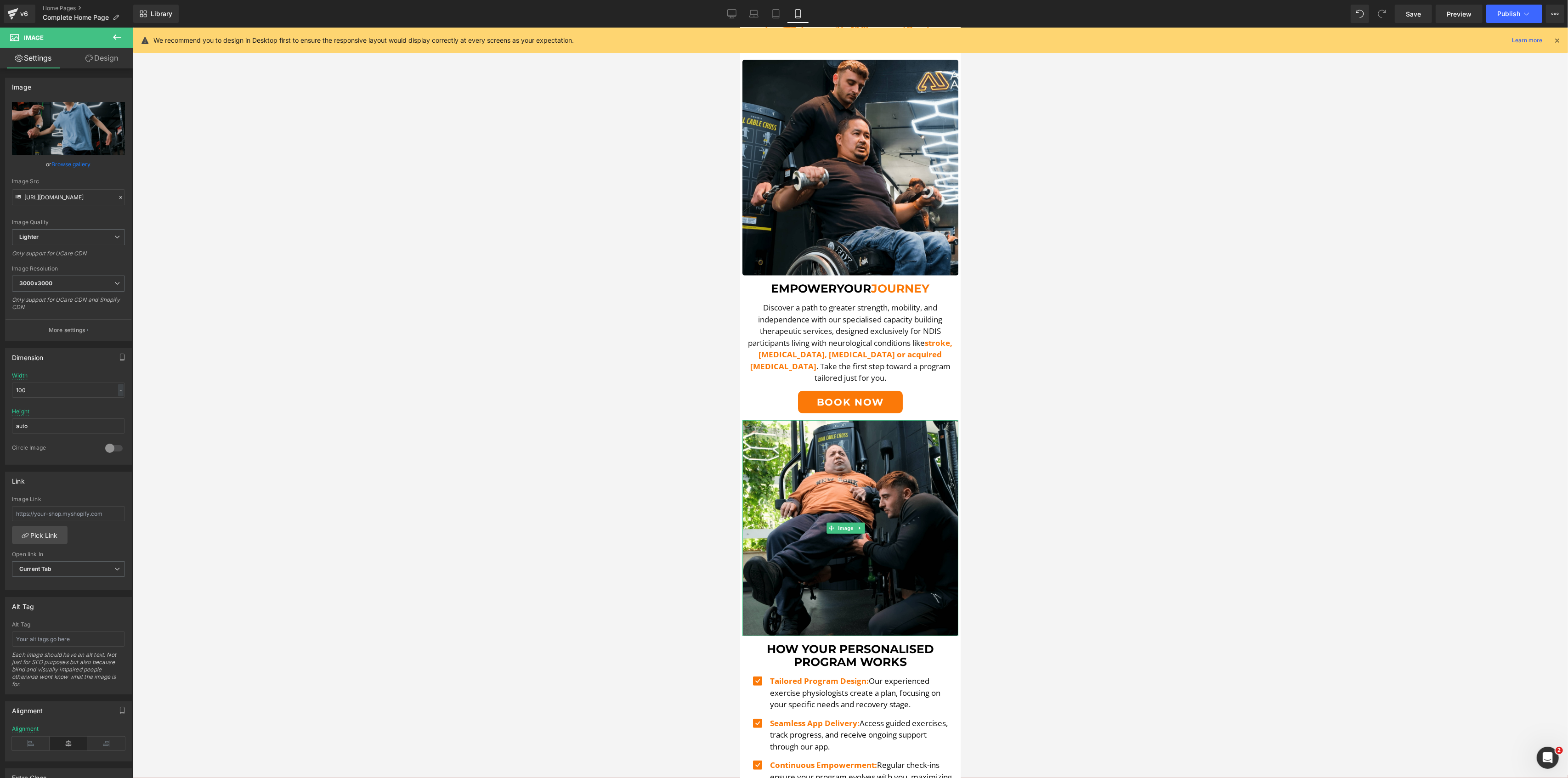
click at [763, 579] on img at bounding box center [850, 528] width 216 height 216
click at [632, 429] on div at bounding box center [850, 403] width 1435 height 750
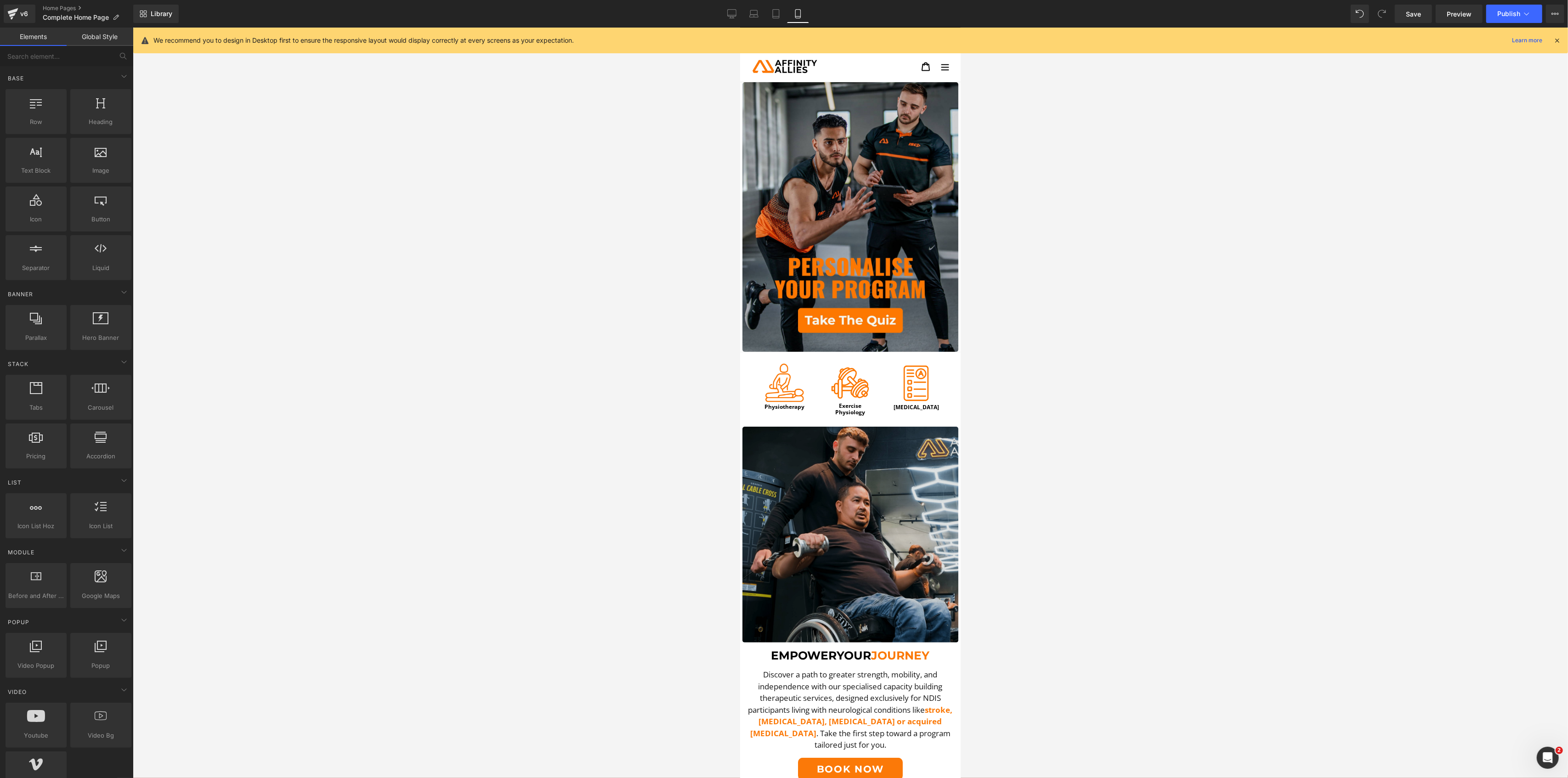
scroll to position [0, 0]
click at [787, 442] on img at bounding box center [850, 535] width 216 height 216
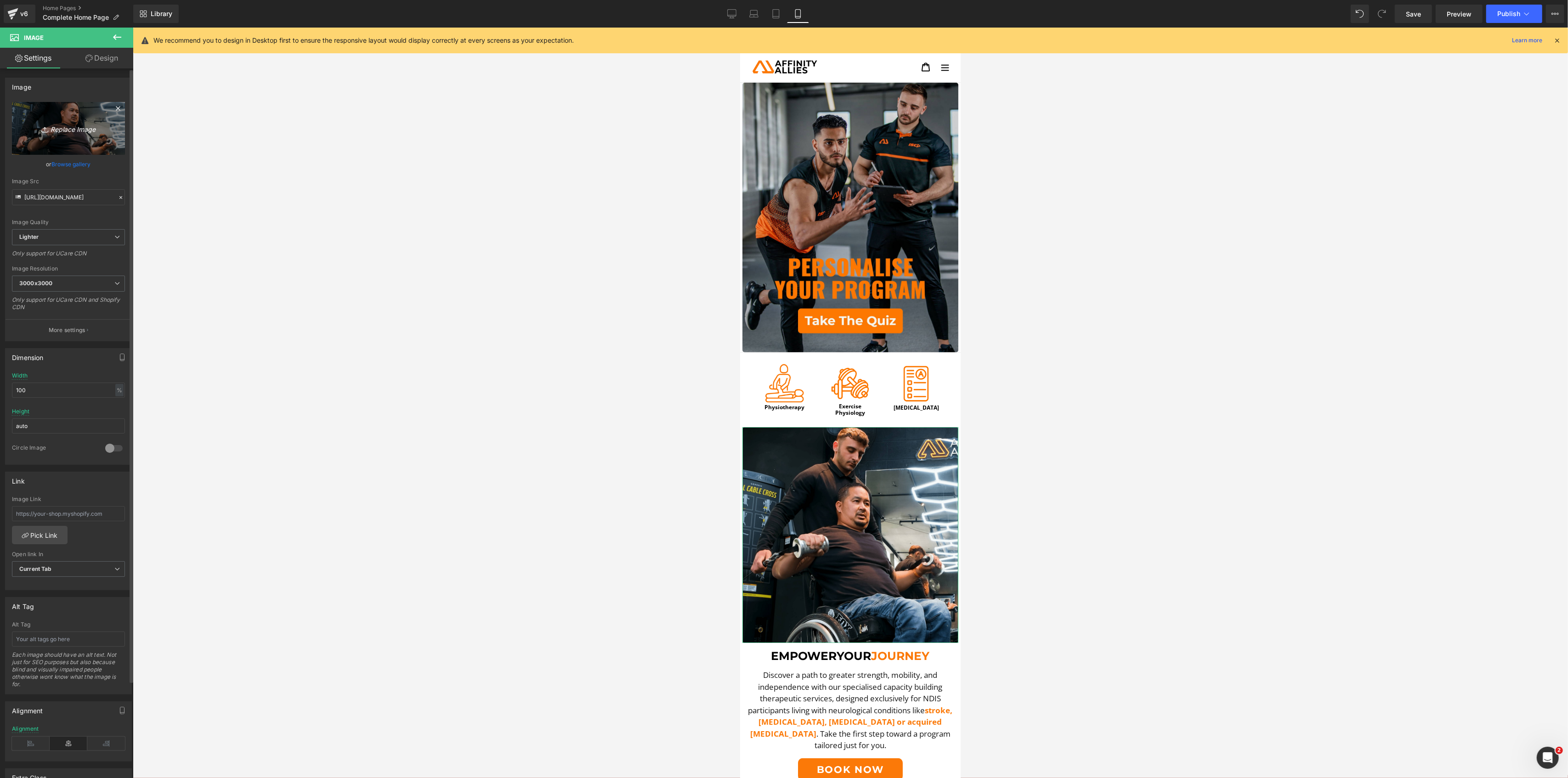
click at [83, 132] on icon "Replace Image" at bounding box center [68, 128] width 74 height 11
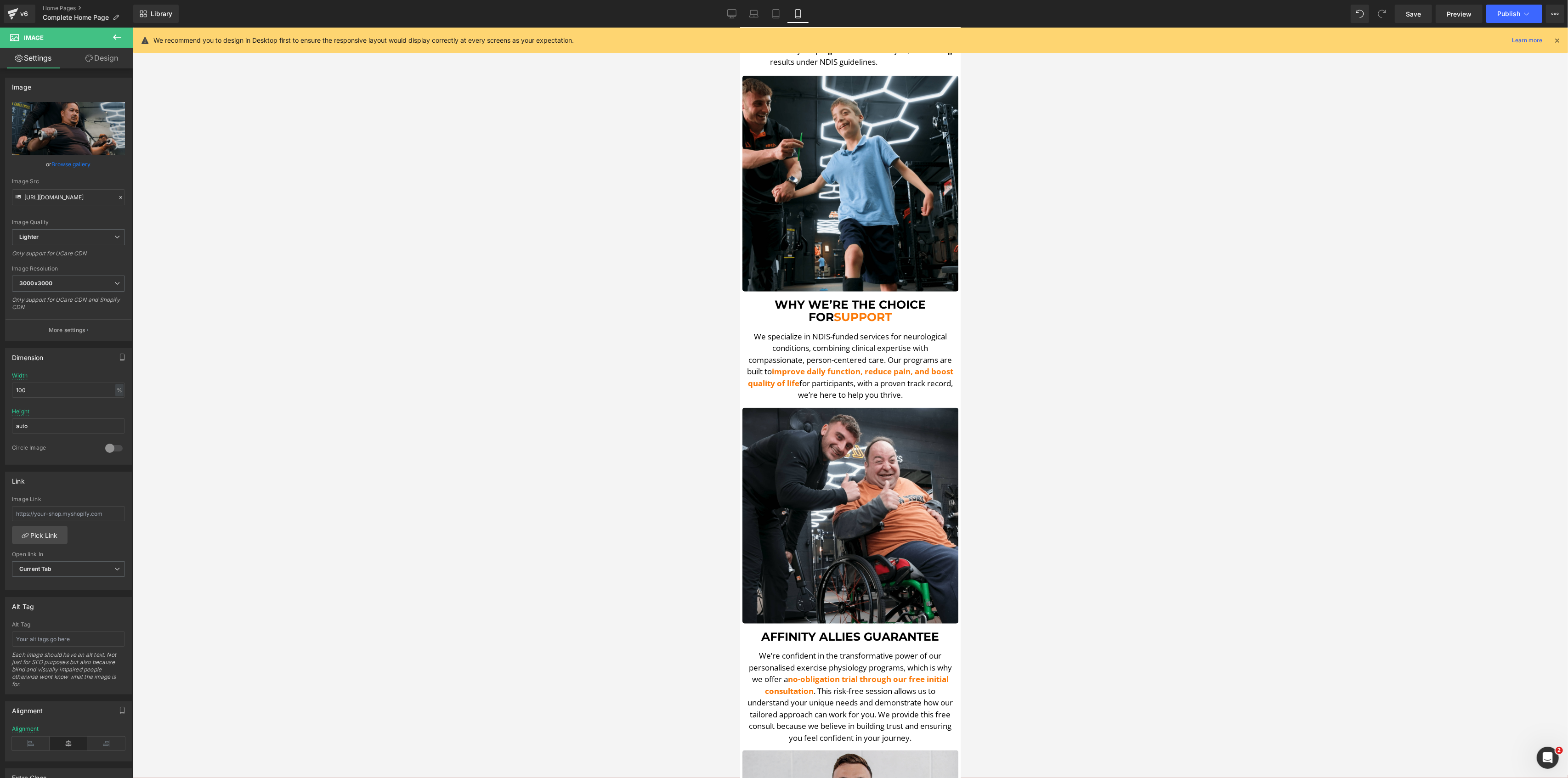
scroll to position [1041, 0]
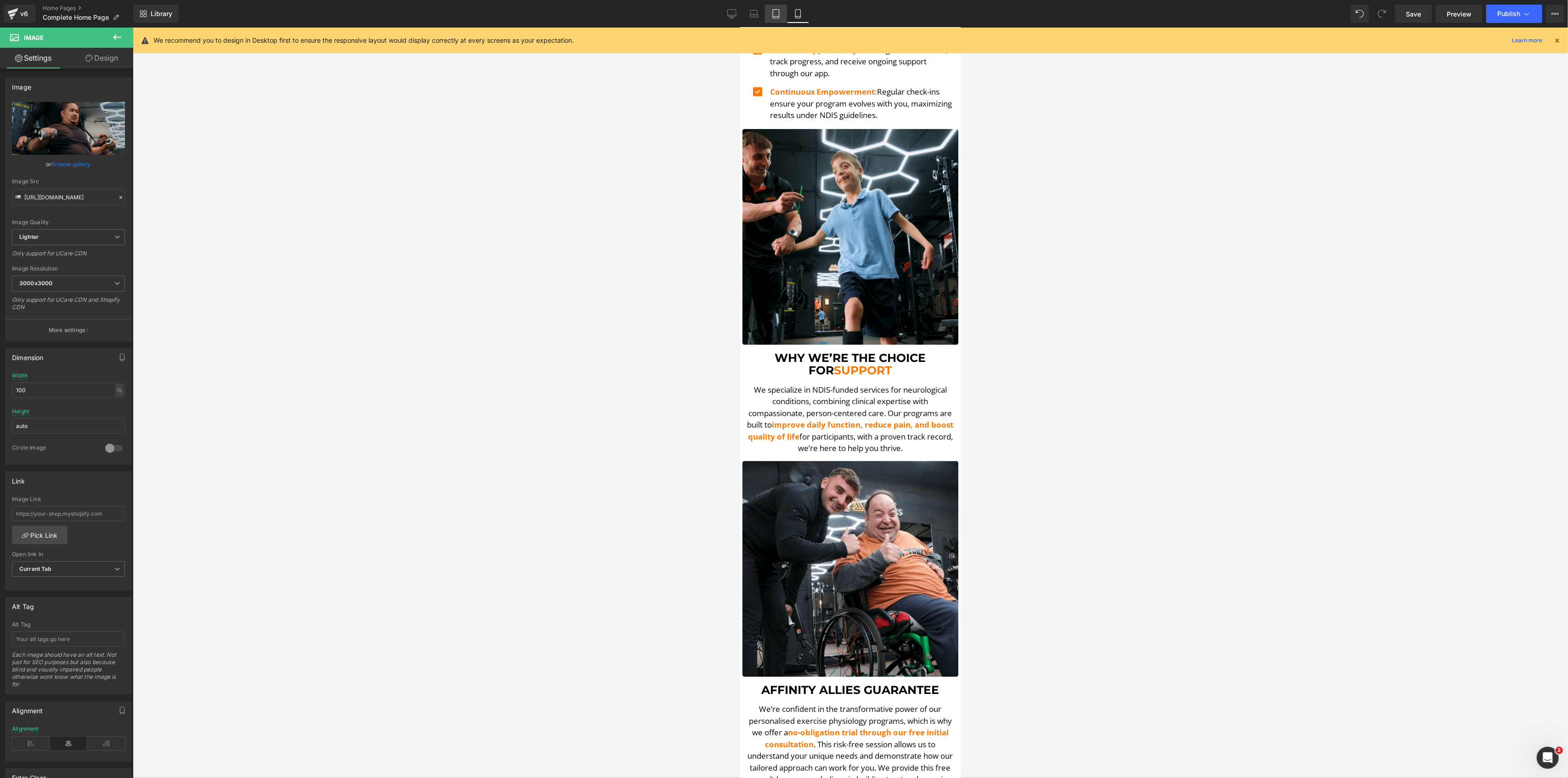
click at [771, 11] on link "Tablet" at bounding box center [775, 13] width 22 height 18
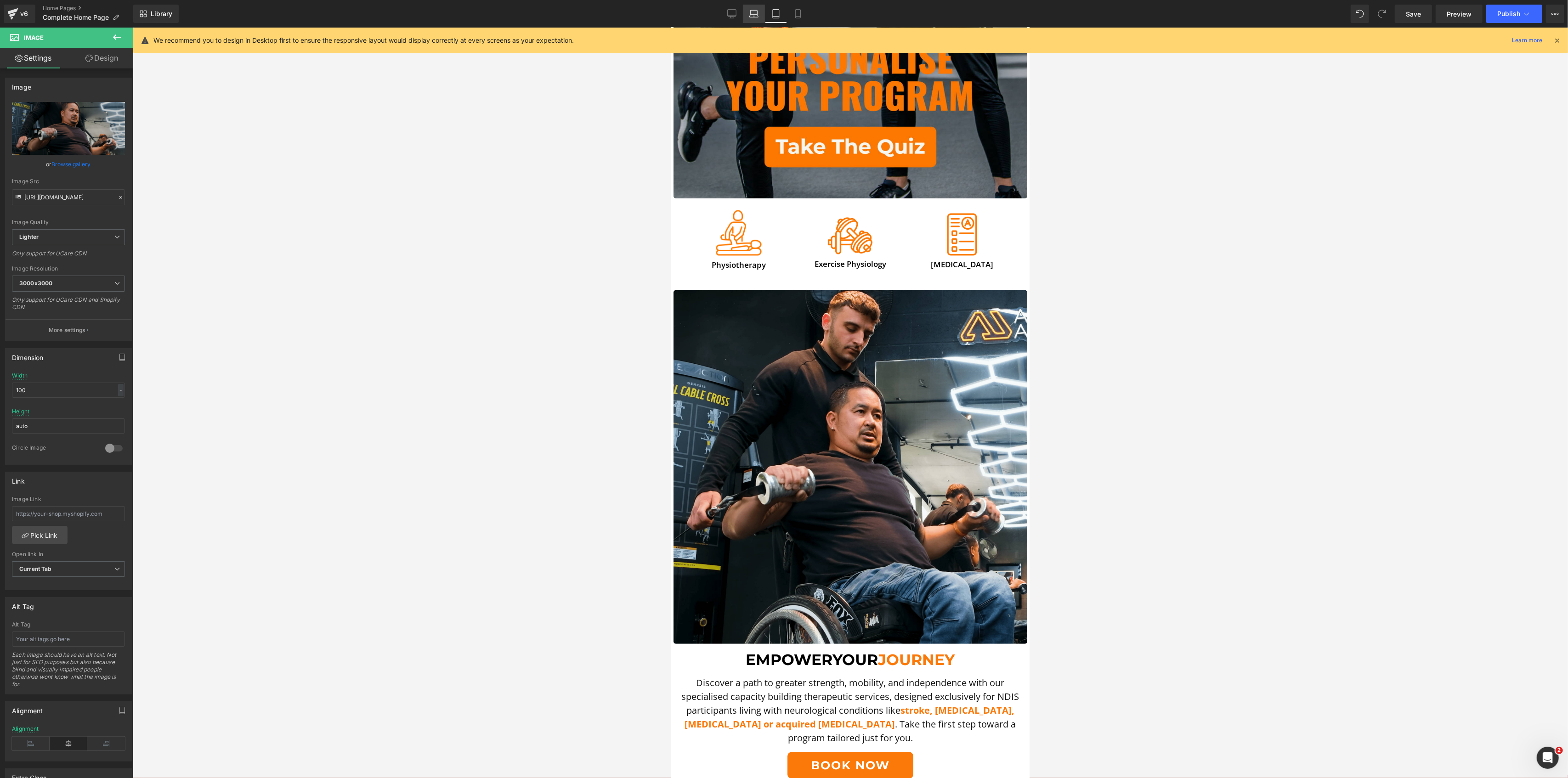
click at [753, 11] on icon at bounding box center [754, 14] width 10 height 10
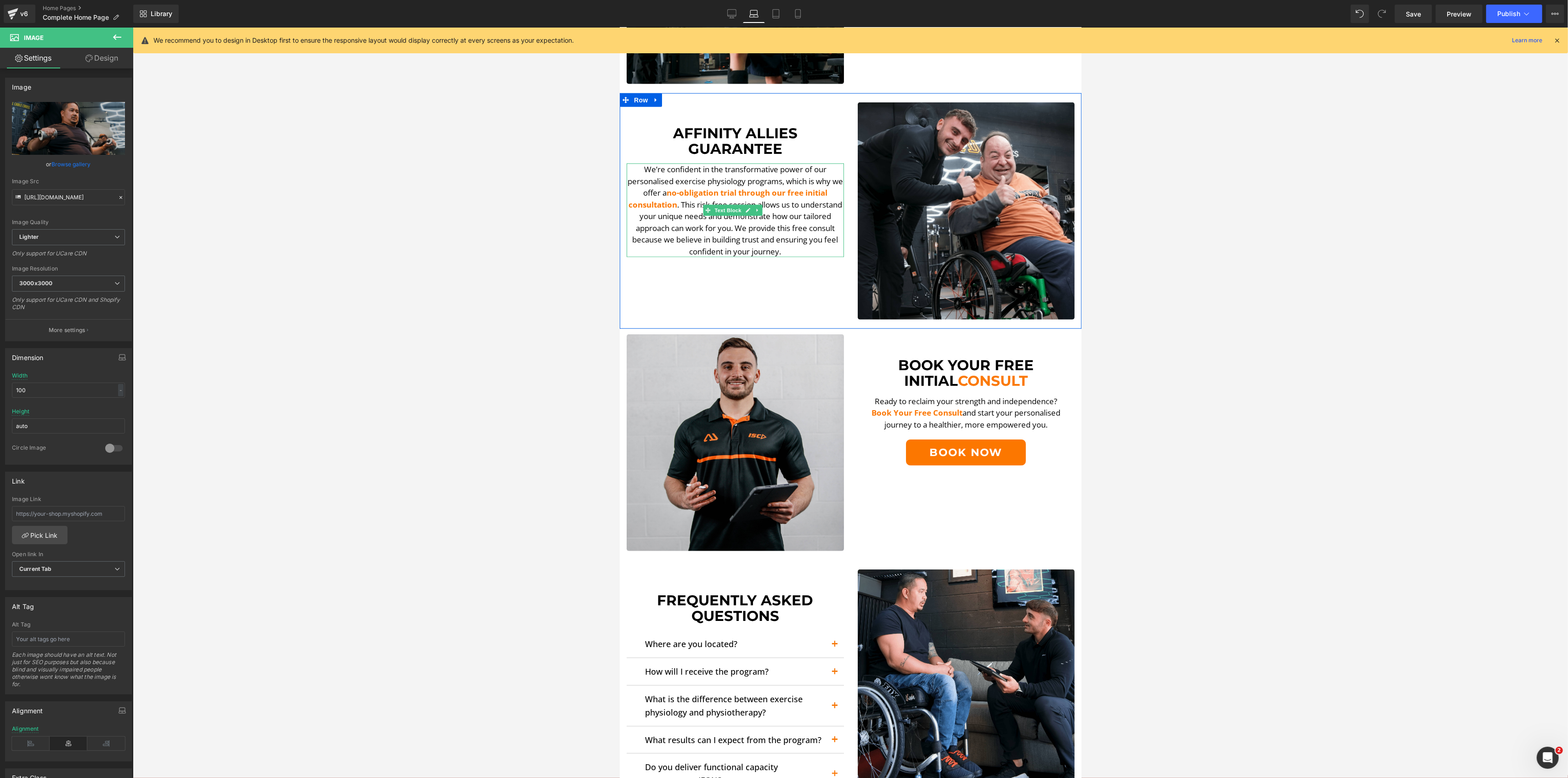
scroll to position [1102, 0]
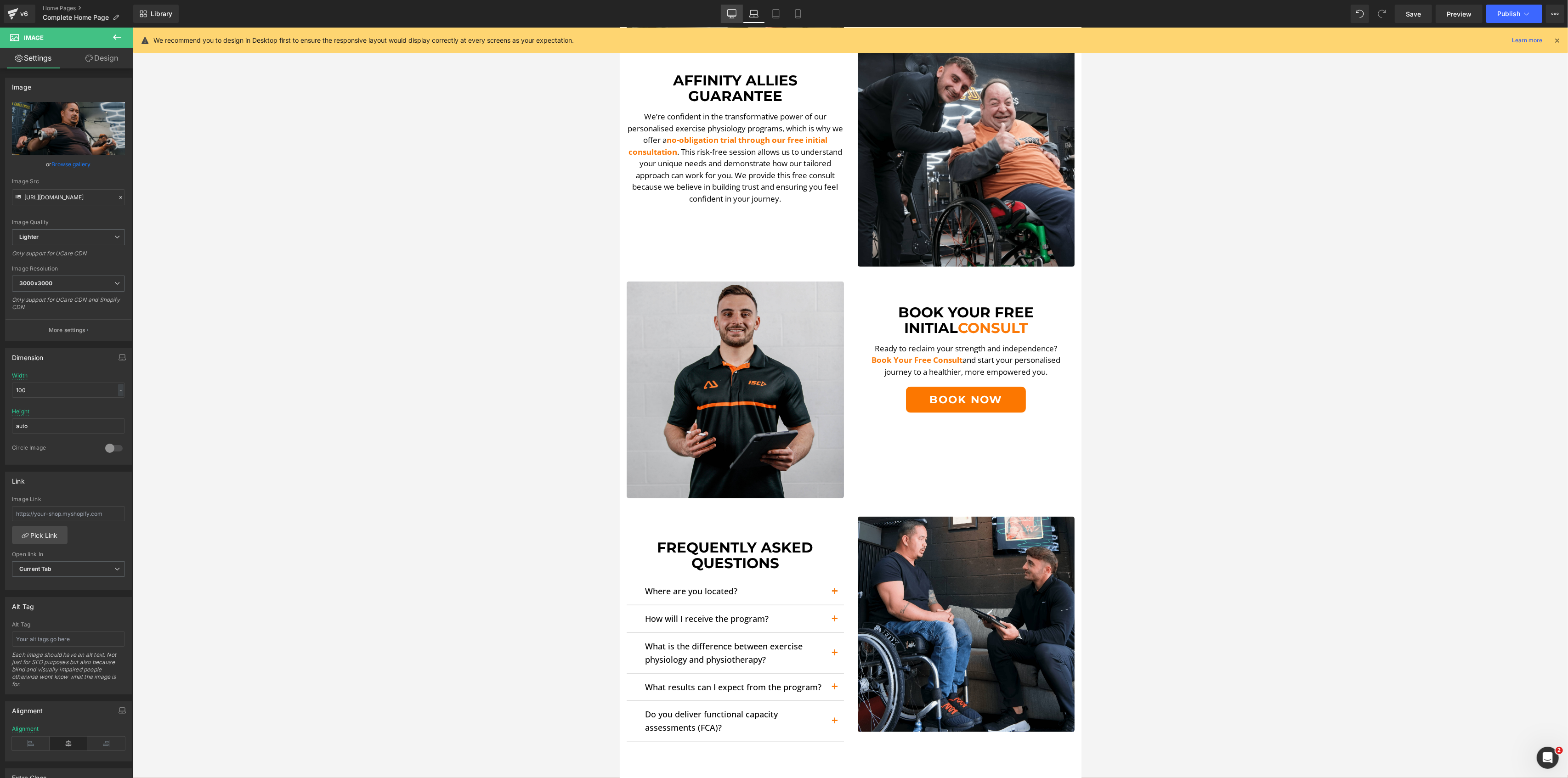
click at [734, 10] on icon at bounding box center [731, 14] width 10 height 10
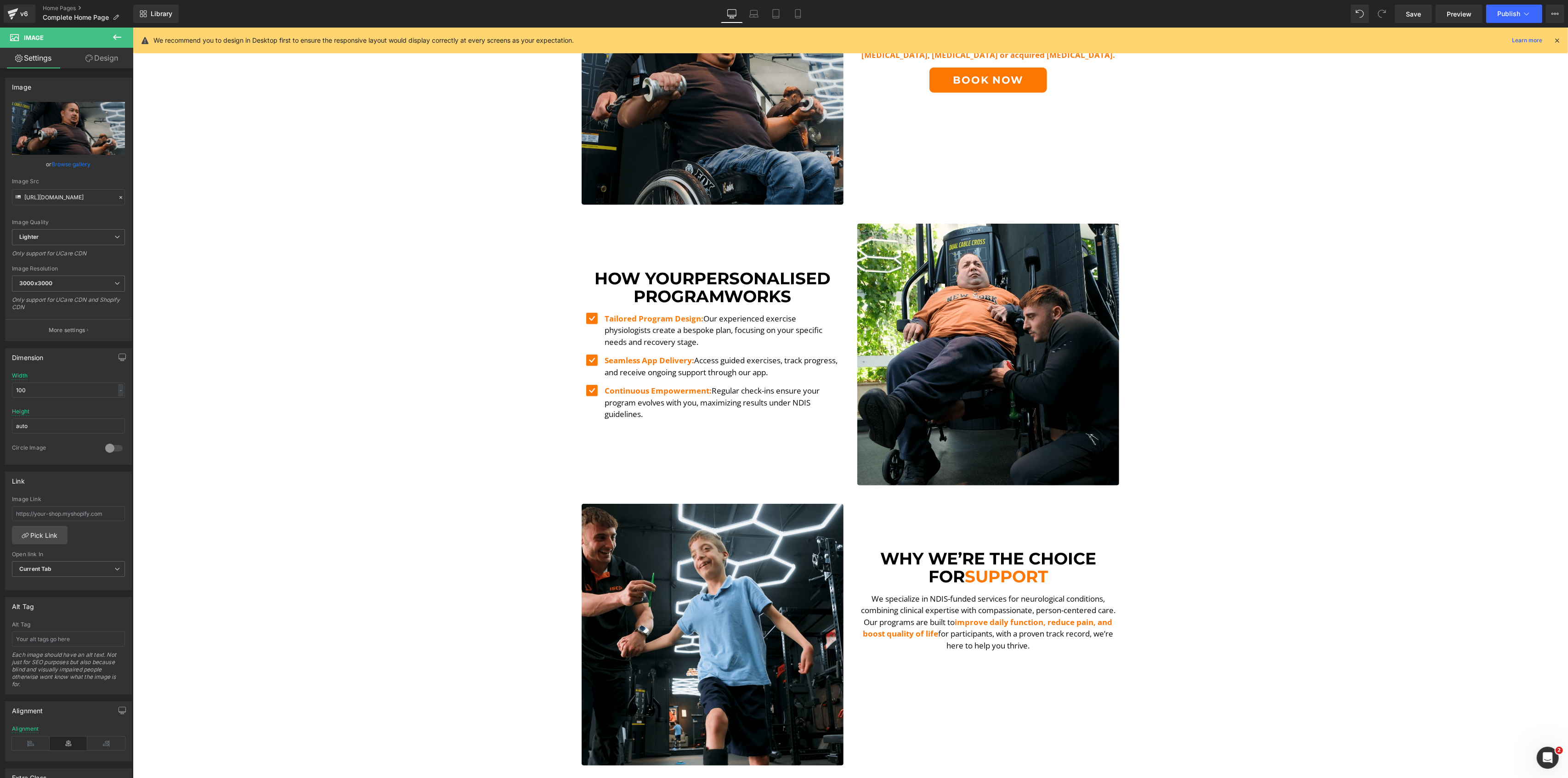
scroll to position [673, 0]
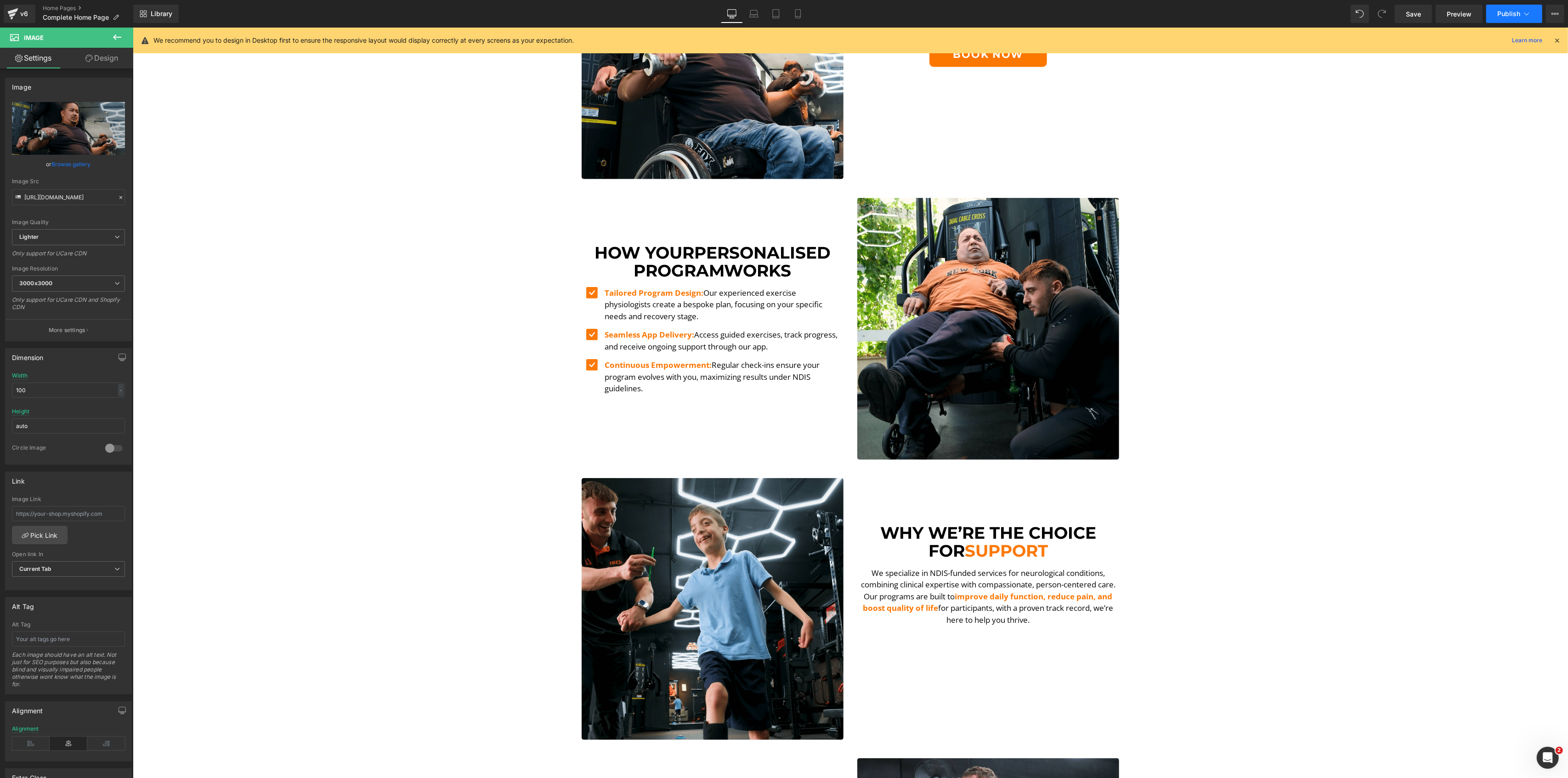
click at [1517, 21] on button "Publish" at bounding box center [1514, 13] width 56 height 18
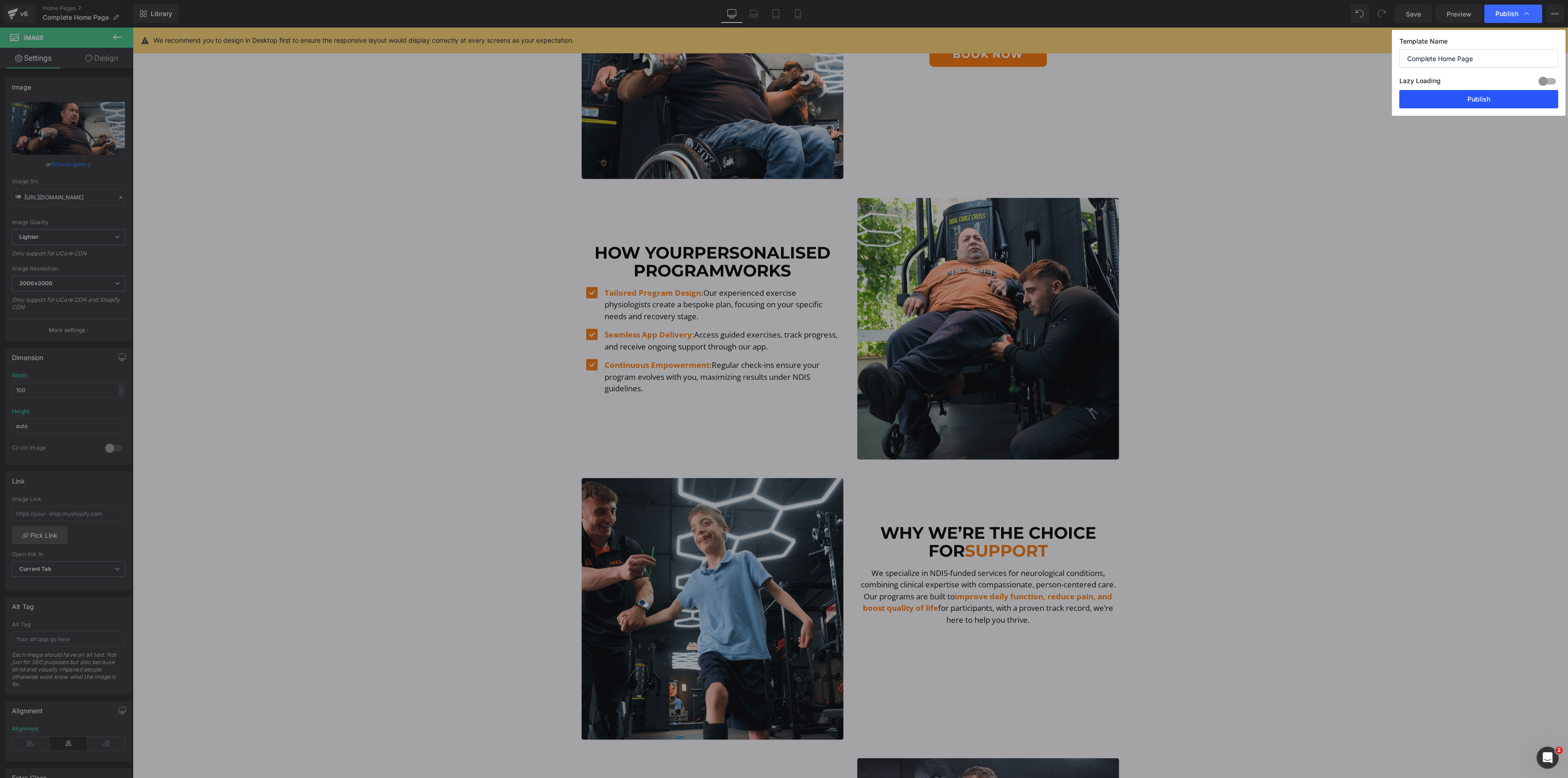
click at [1444, 105] on button "Publish" at bounding box center [1478, 98] width 159 height 18
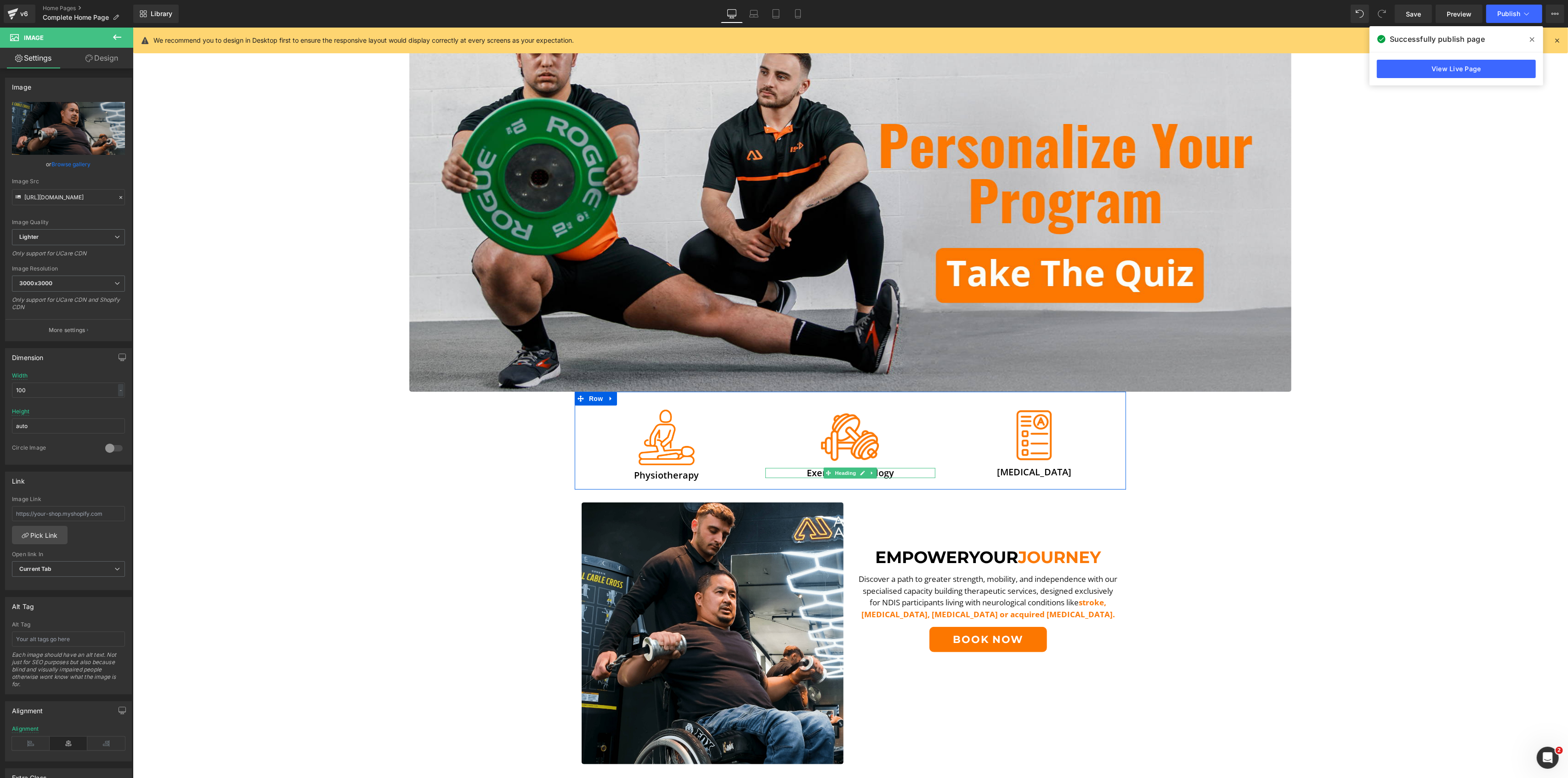
scroll to position [61, 0]
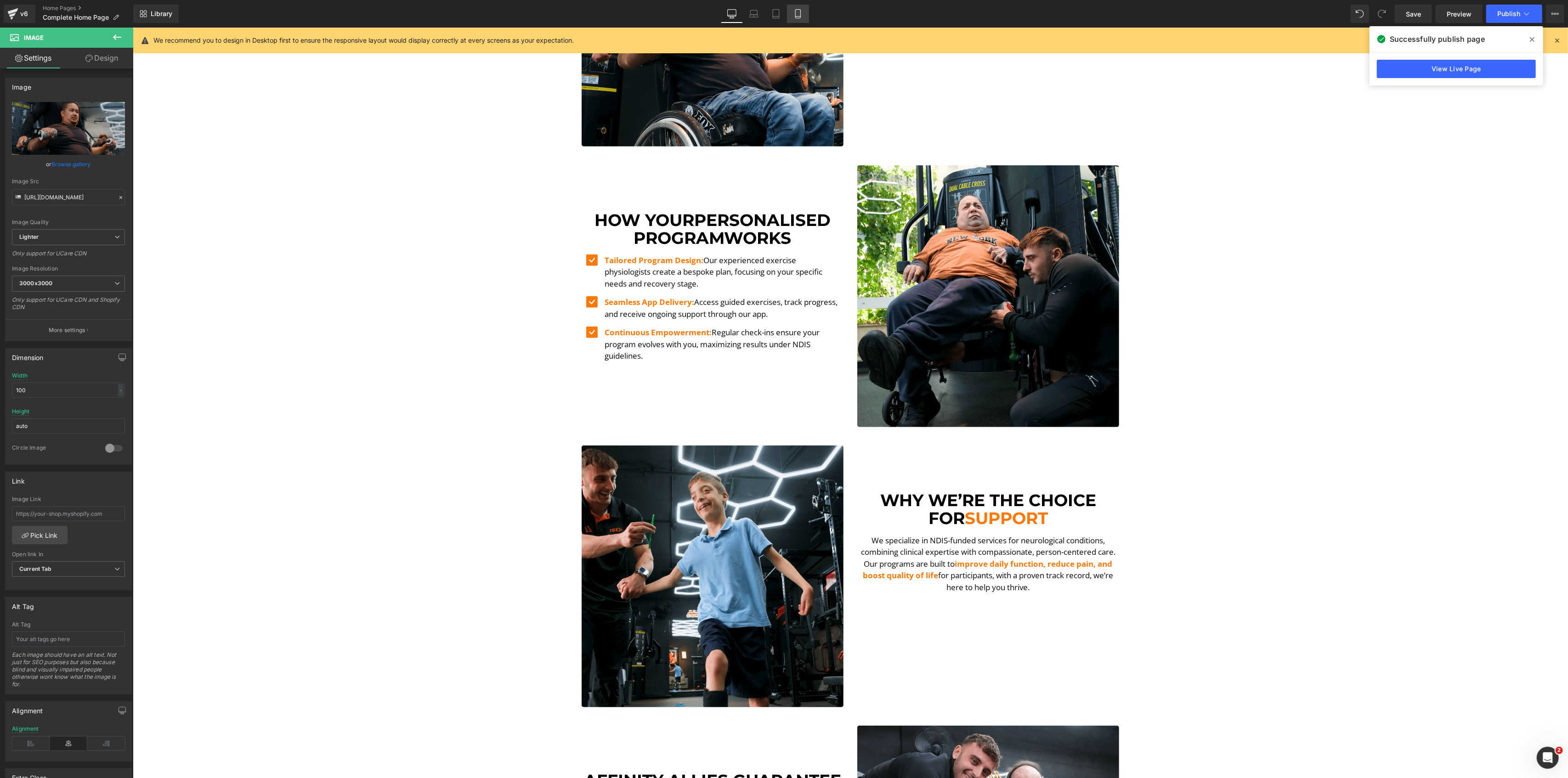
click at [795, 7] on link "Mobile" at bounding box center [797, 13] width 22 height 18
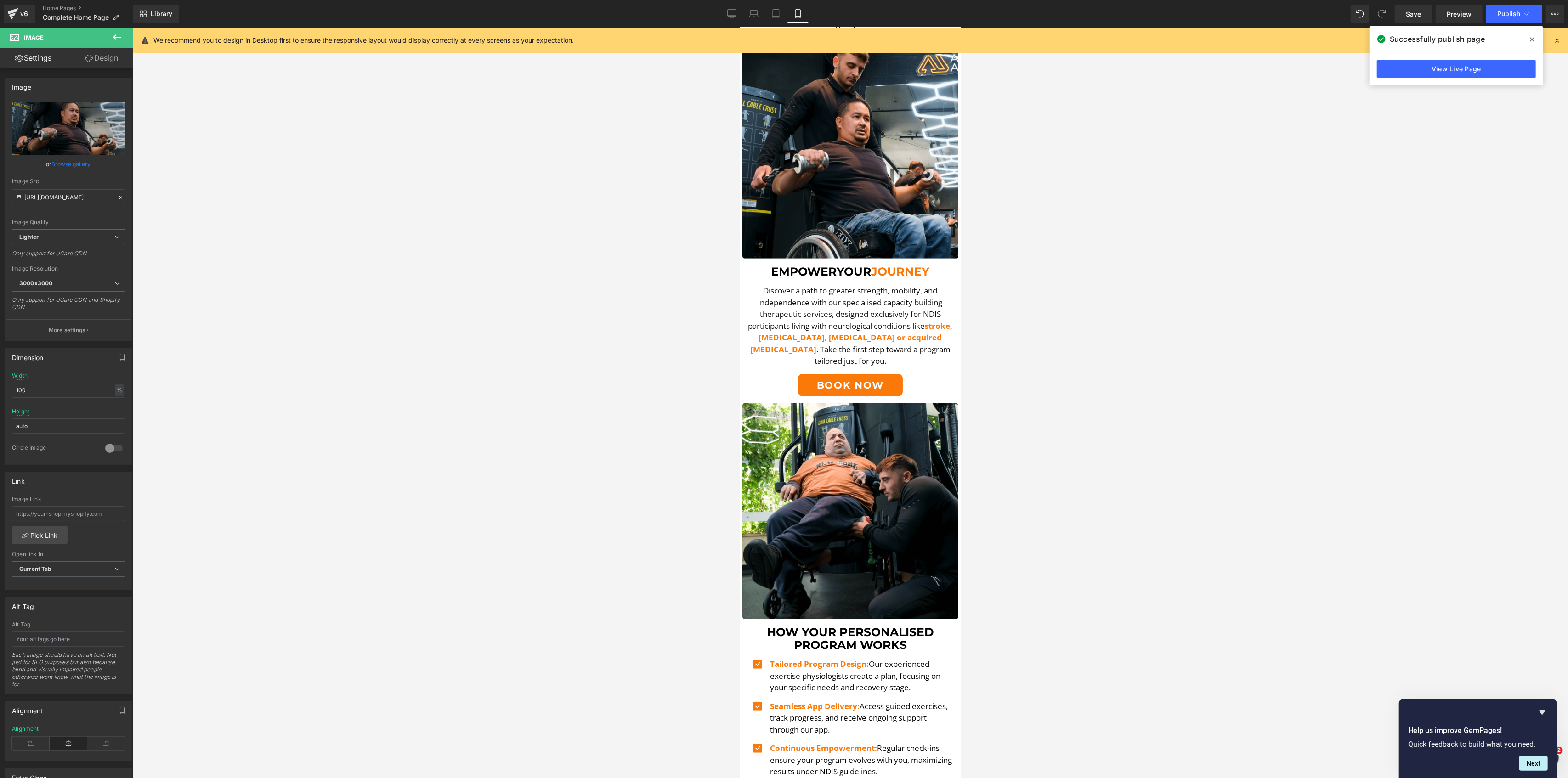
scroll to position [368, 0]
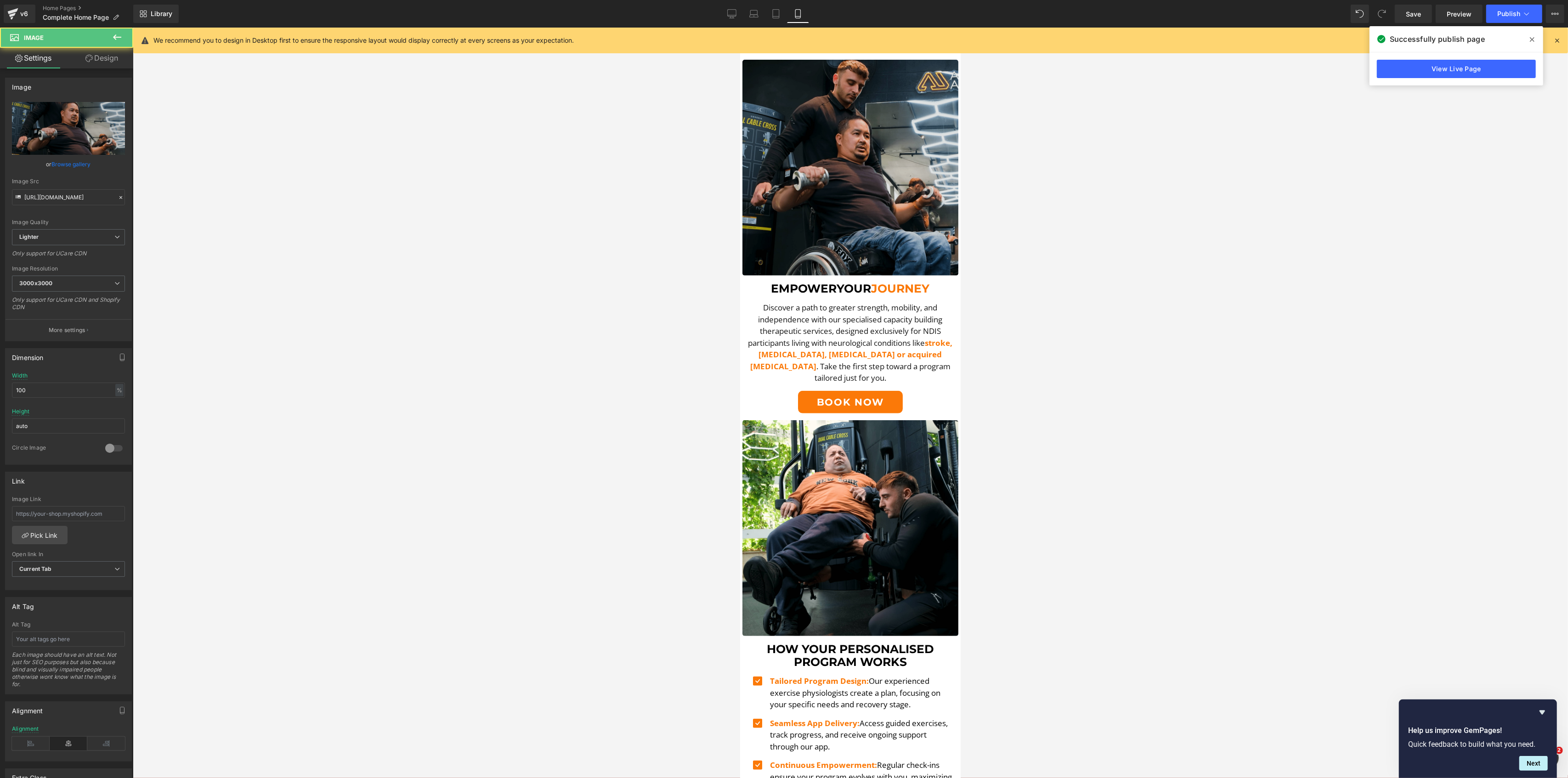
click at [882, 160] on img at bounding box center [850, 168] width 216 height 216
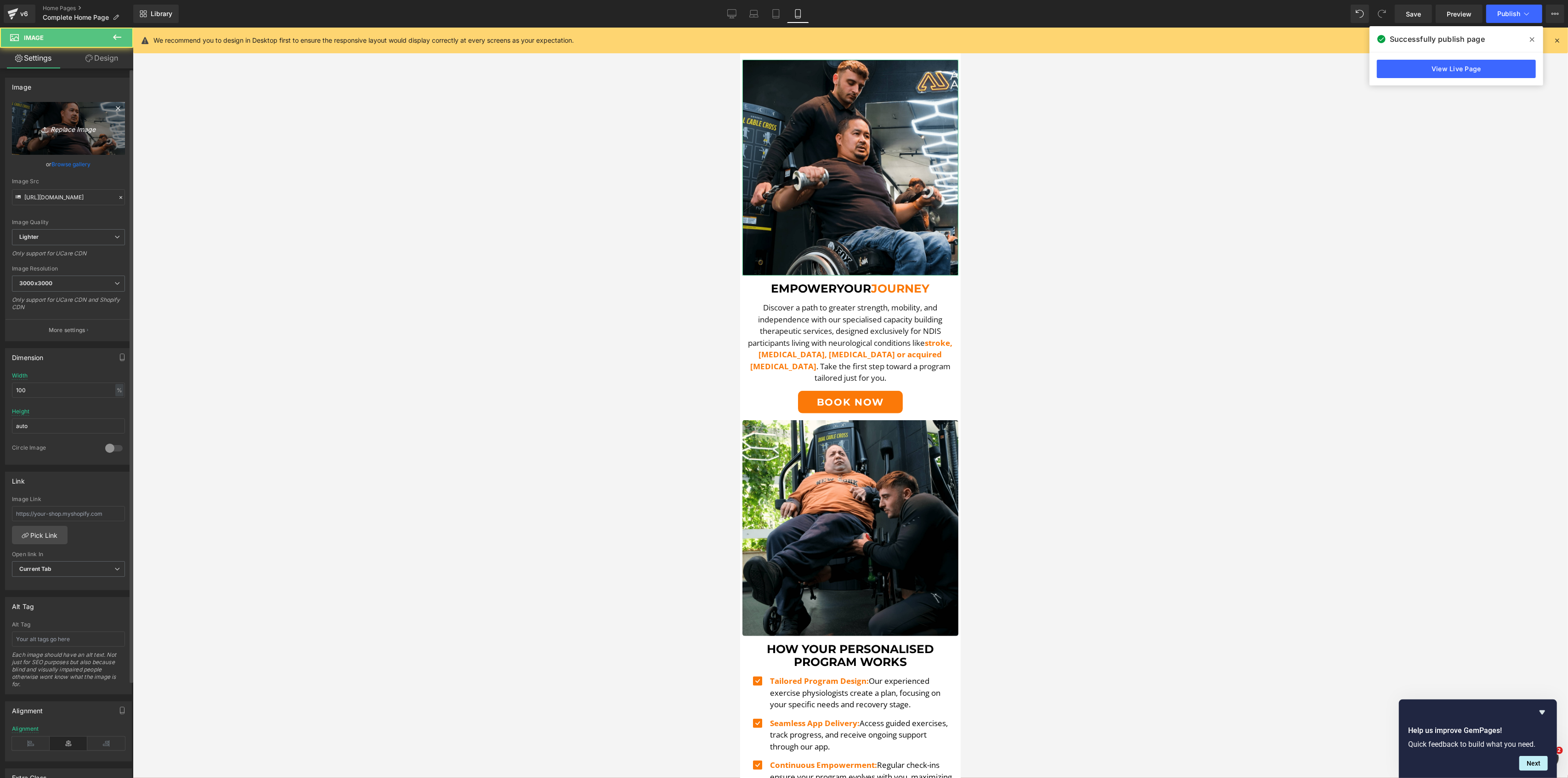
click at [43, 123] on icon "Replace Image" at bounding box center [68, 128] width 74 height 11
type input "C:\fakepath\DSCF5590.00_00_21_34.Still001-min.png"
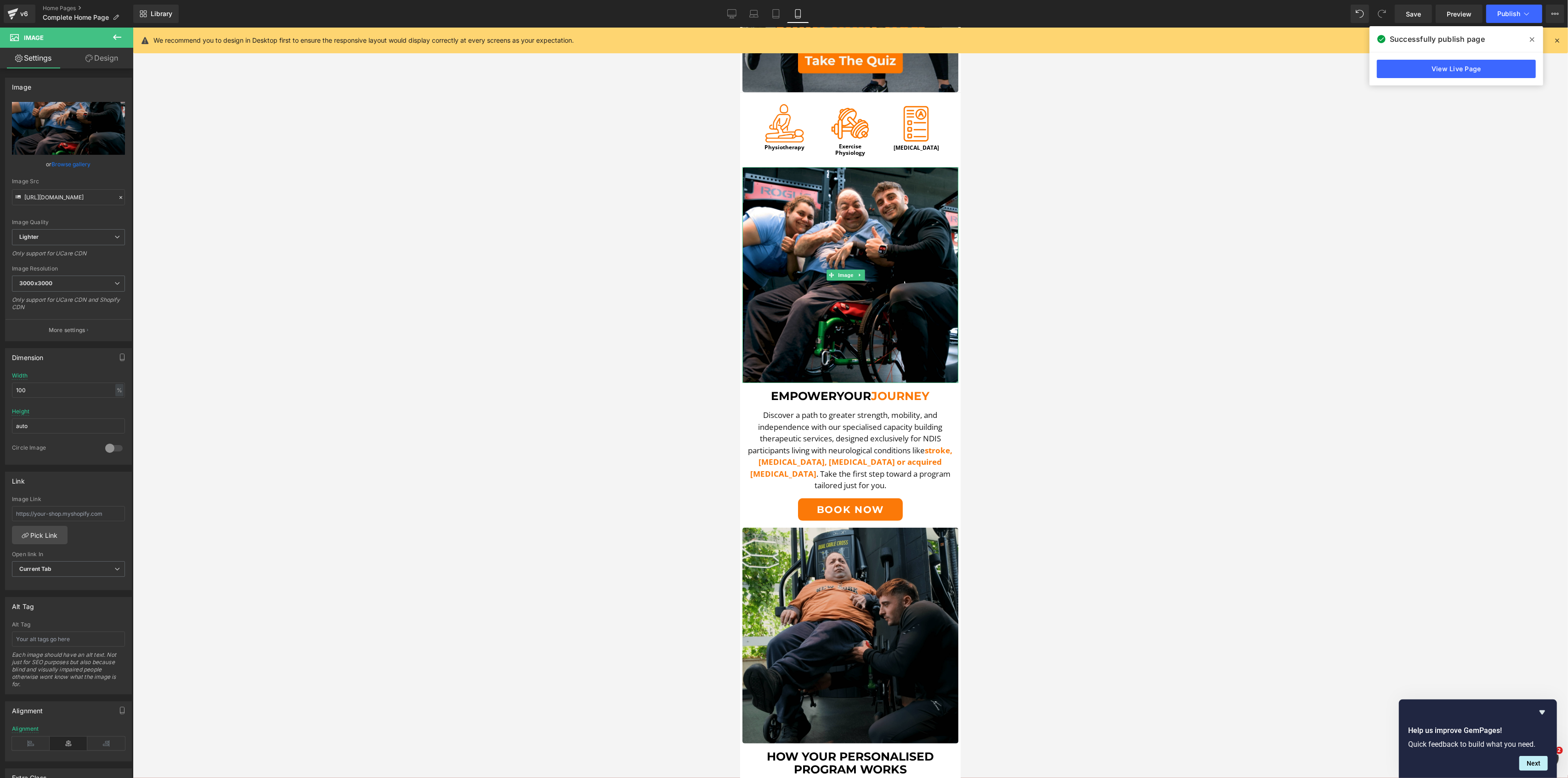
scroll to position [305, 0]
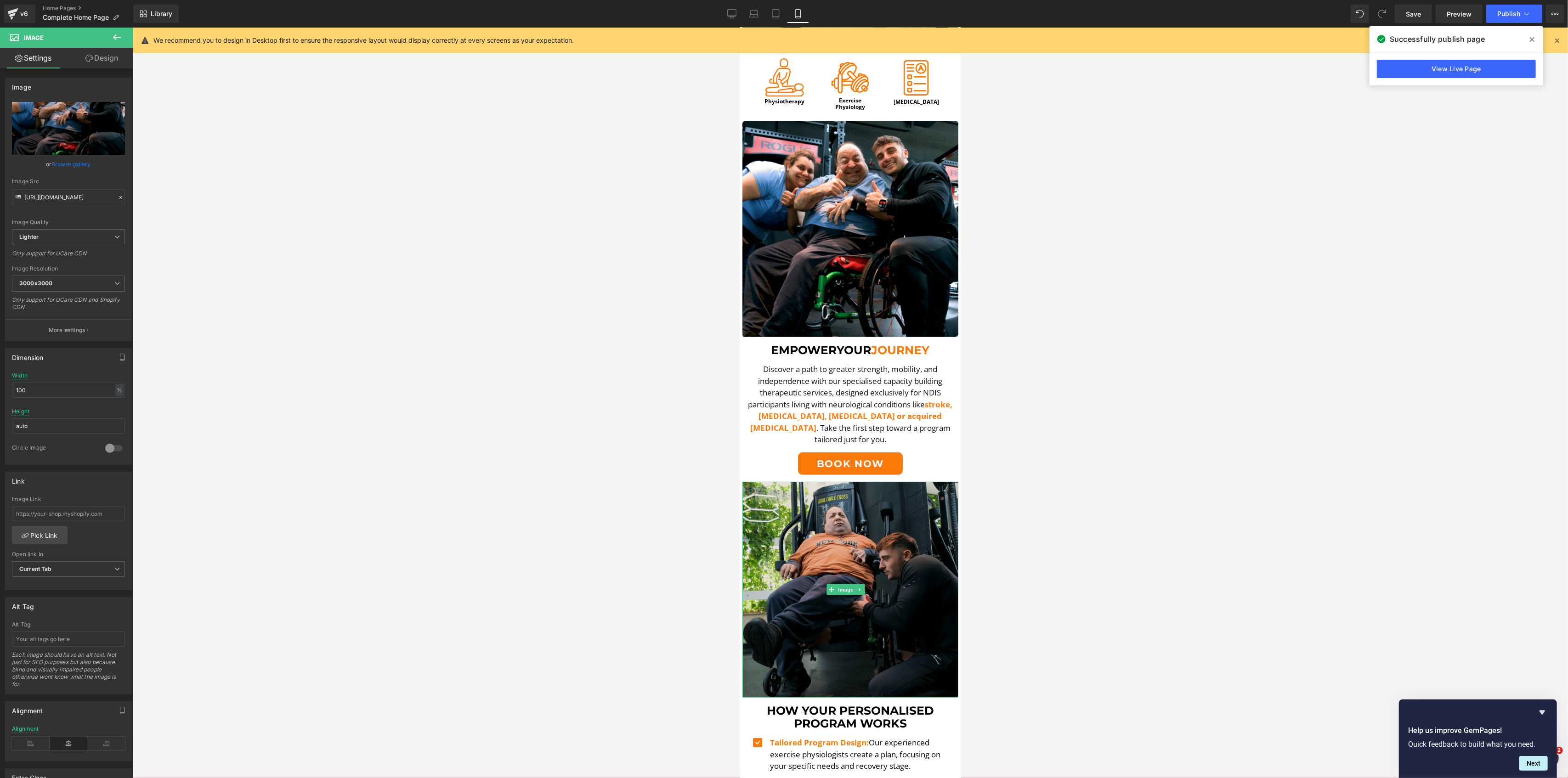
click at [840, 578] on img at bounding box center [850, 590] width 216 height 216
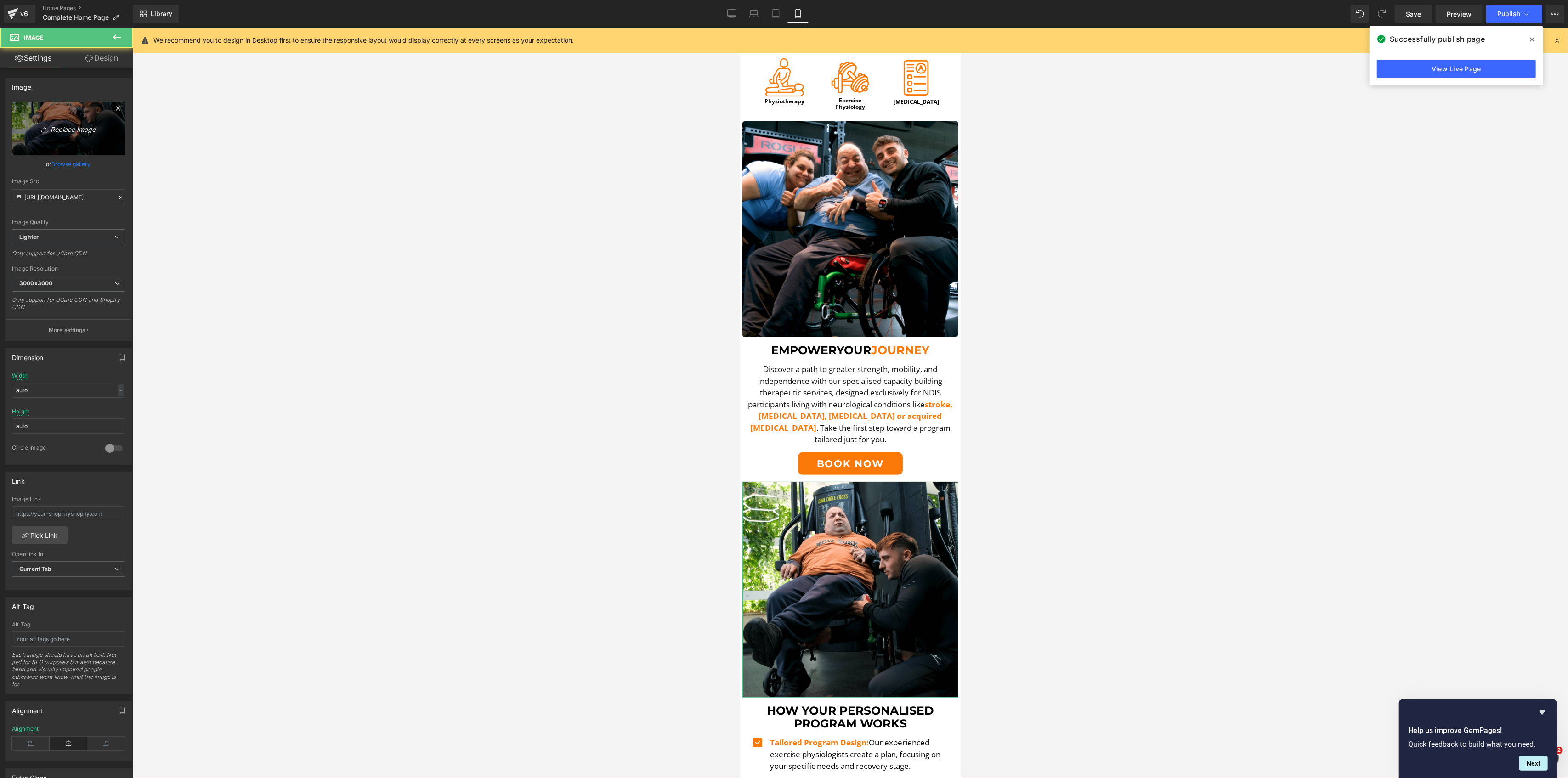
click at [88, 146] on link "Replace Image" at bounding box center [69, 128] width 113 height 53
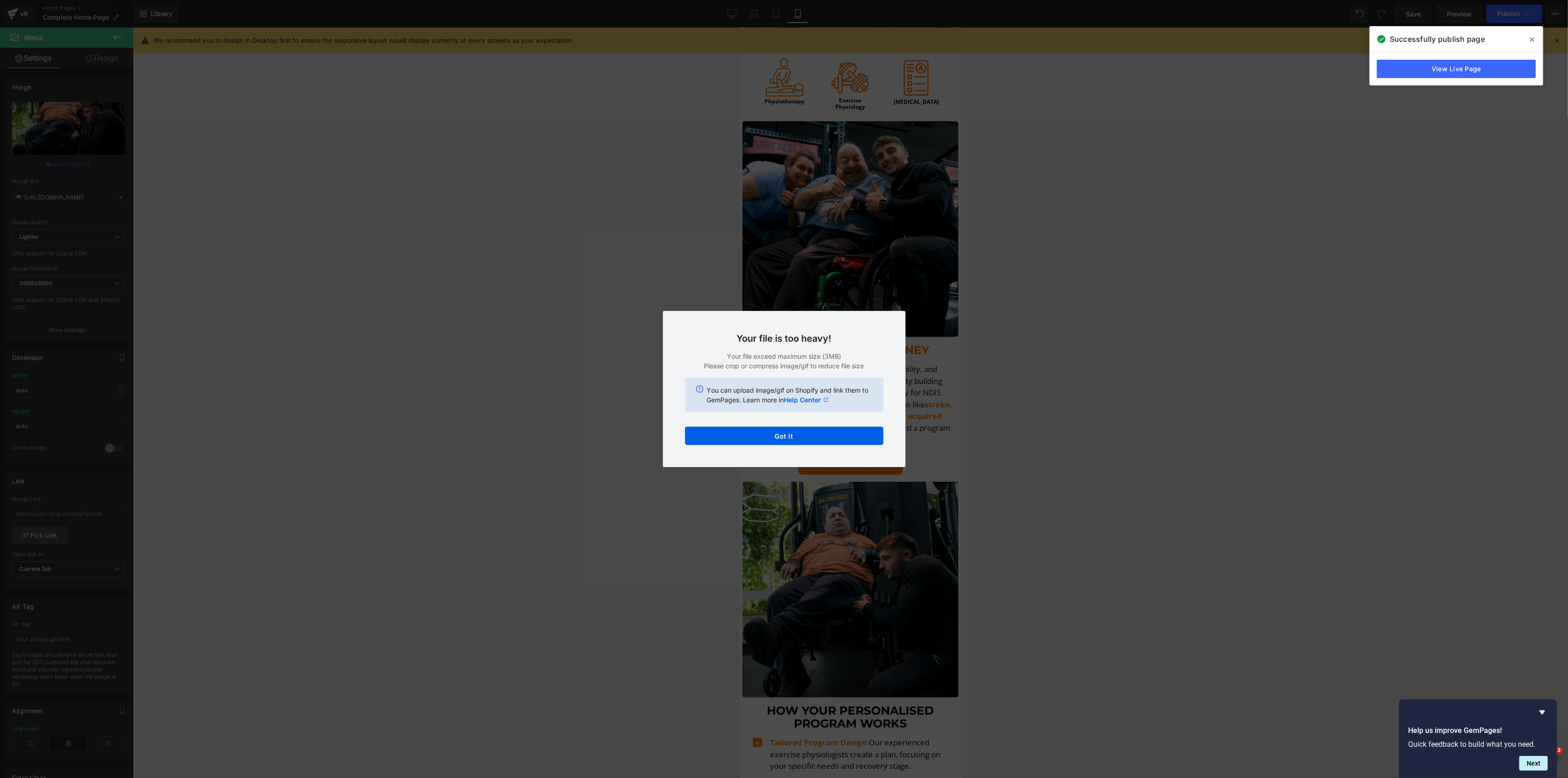
click at [791, 447] on div "Your file is too heavy! Your file exceed maximum size (3MB) Please crop or comp…" at bounding box center [784, 389] width 243 height 157
click at [791, 438] on button "Got it" at bounding box center [784, 435] width 199 height 18
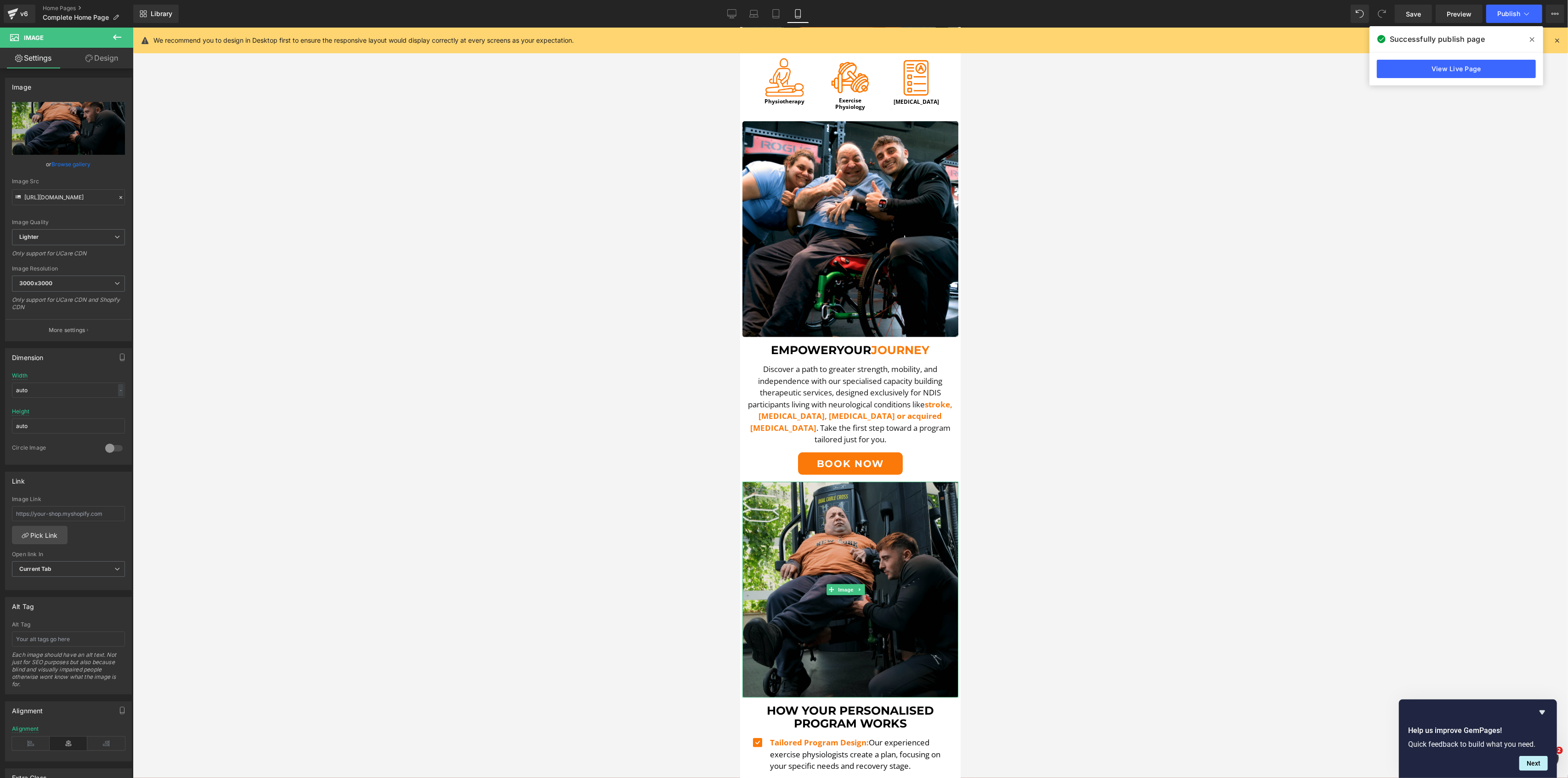
click at [886, 604] on img at bounding box center [850, 590] width 216 height 216
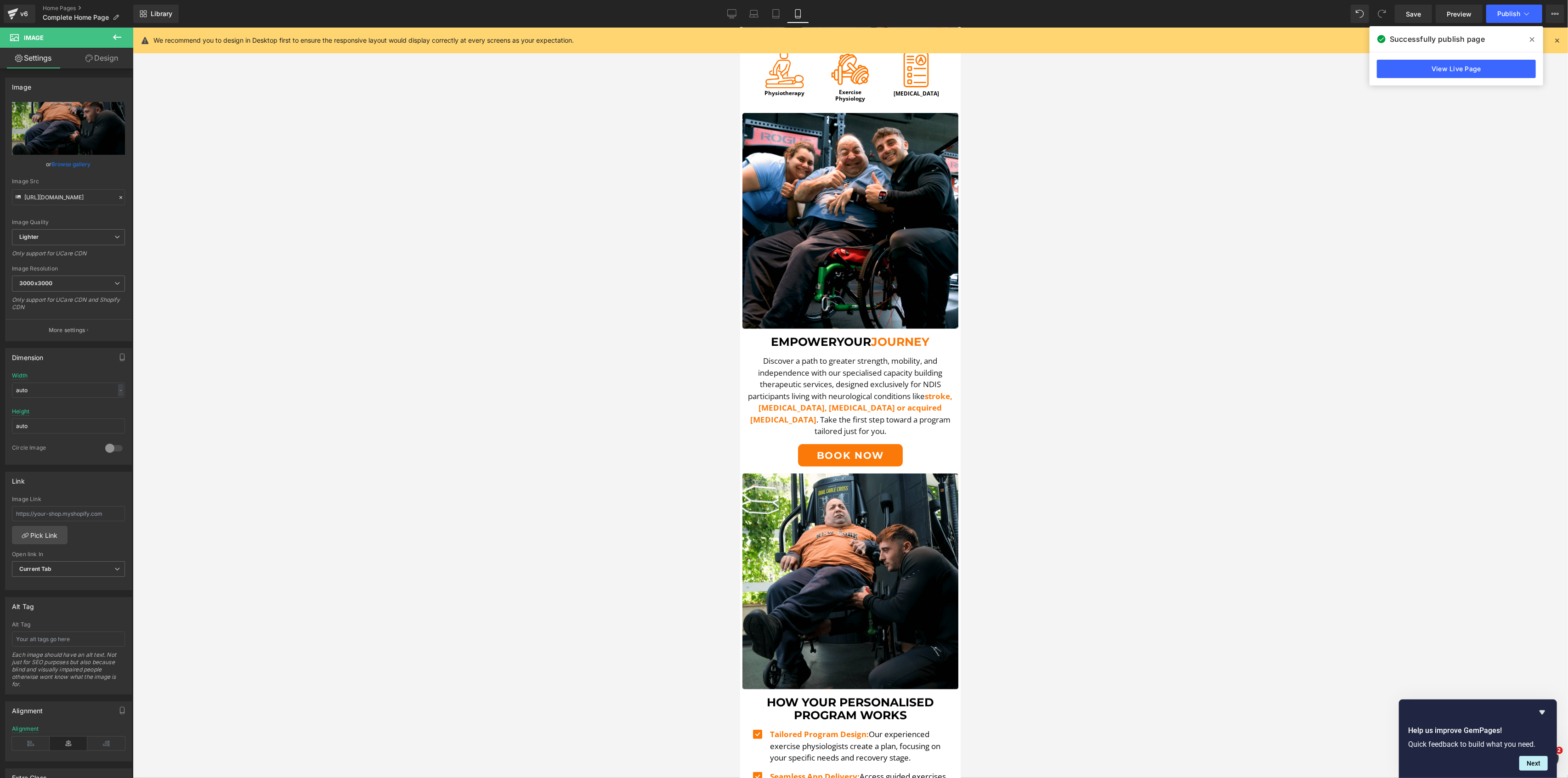
scroll to position [244, 0]
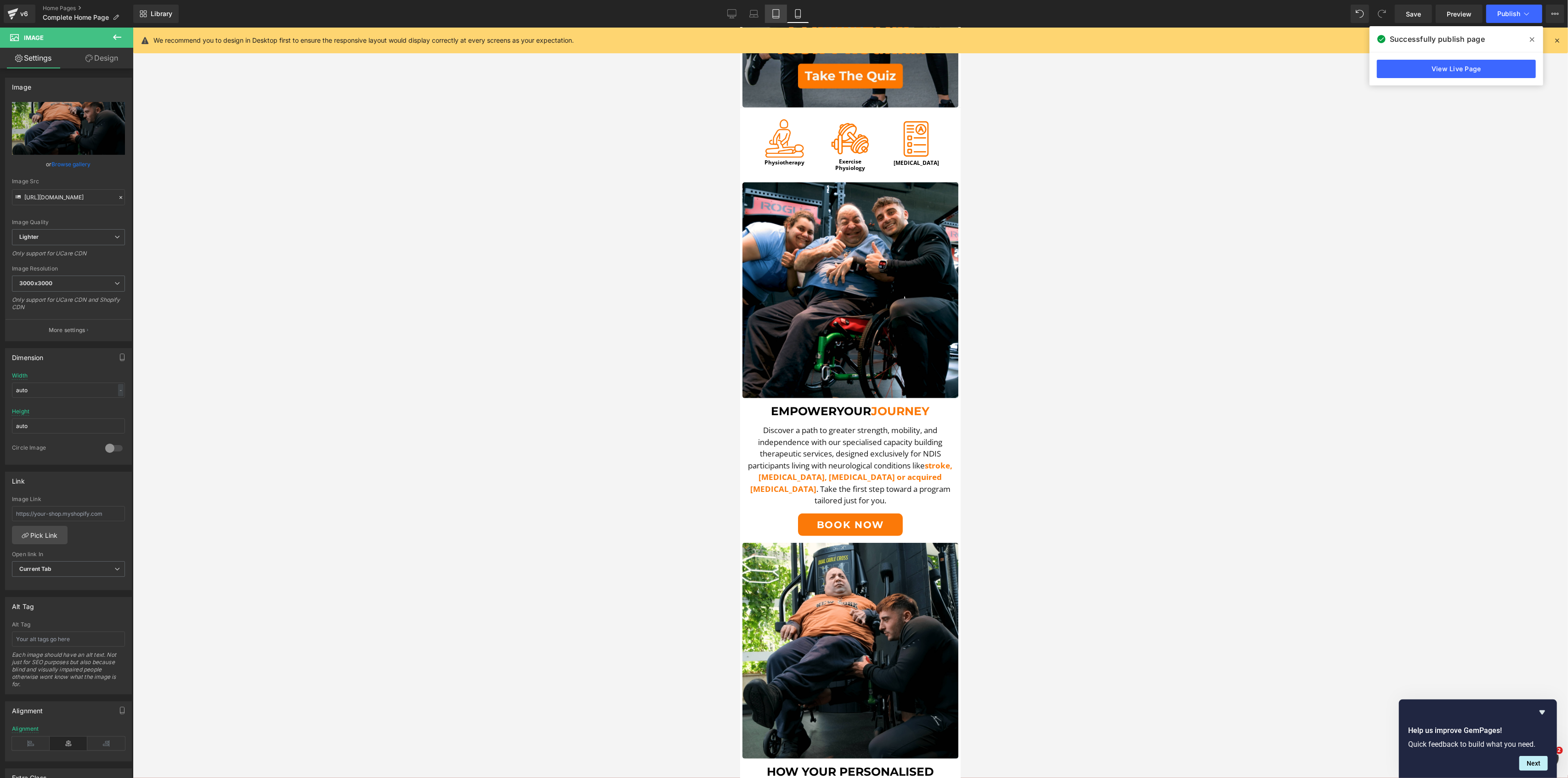
click at [782, 17] on link "Tablet" at bounding box center [775, 13] width 22 height 18
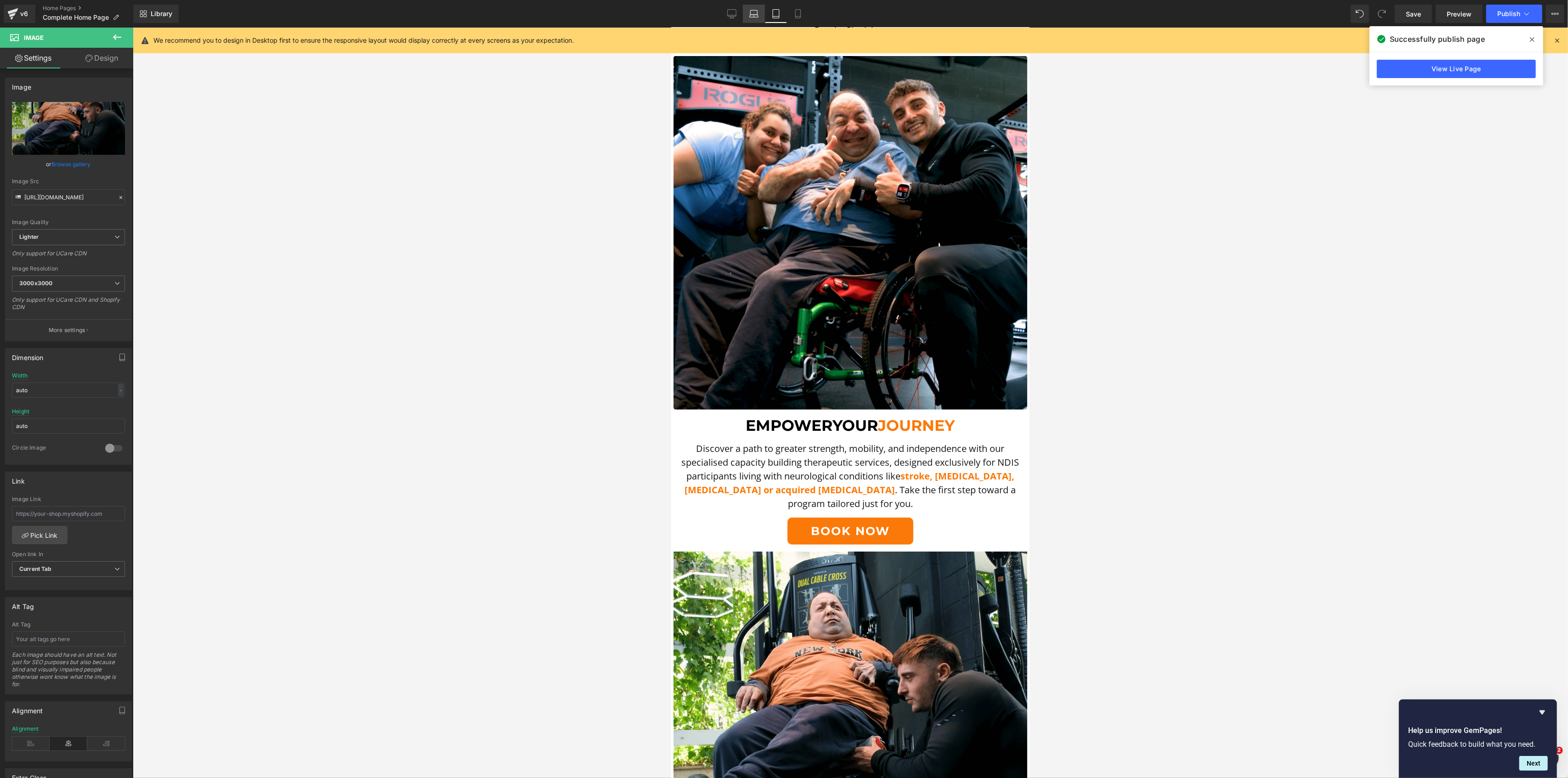
click at [763, 18] on link "Laptop" at bounding box center [753, 13] width 22 height 18
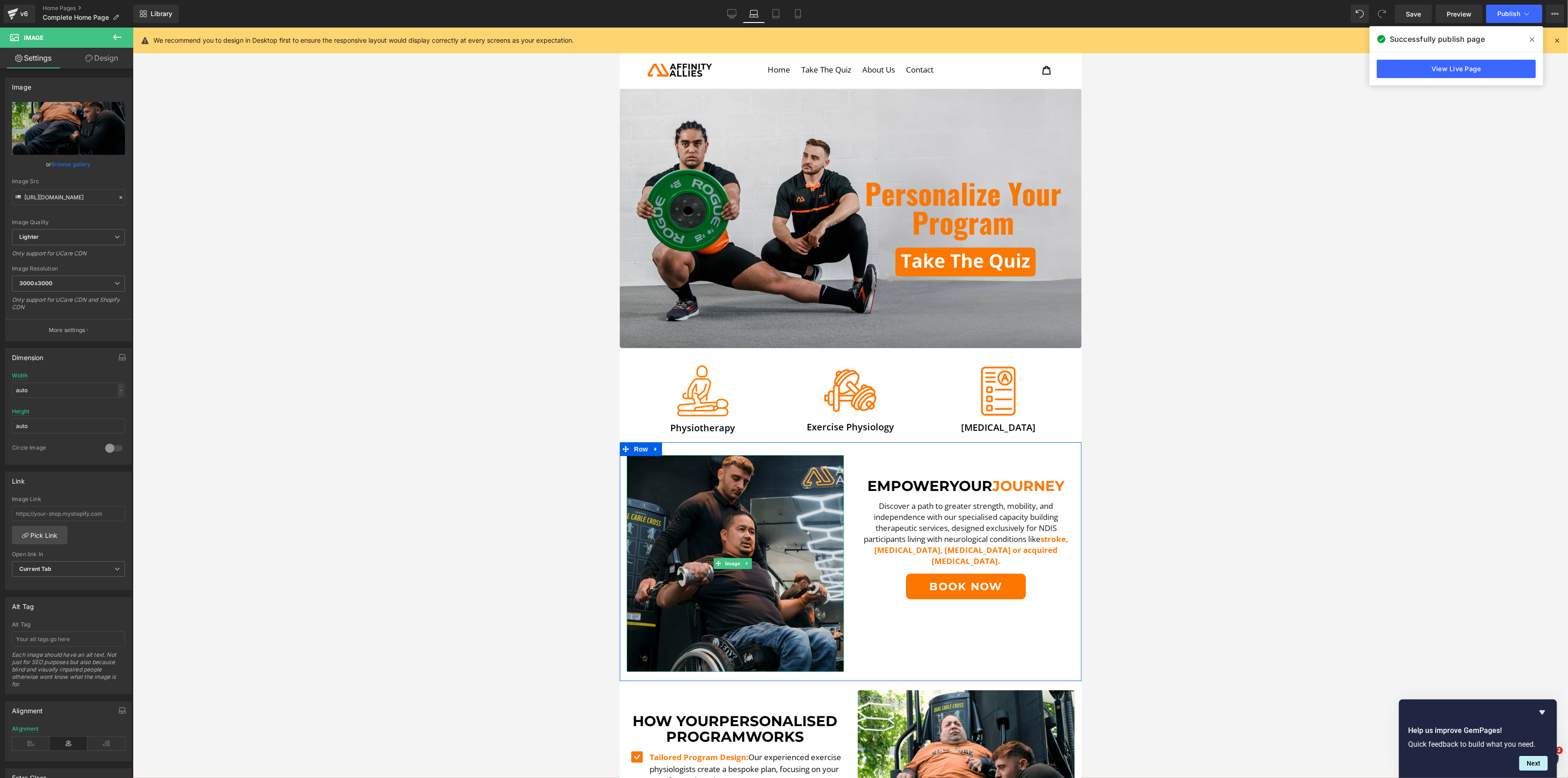
click at [687, 565] on img at bounding box center [735, 564] width 218 height 218
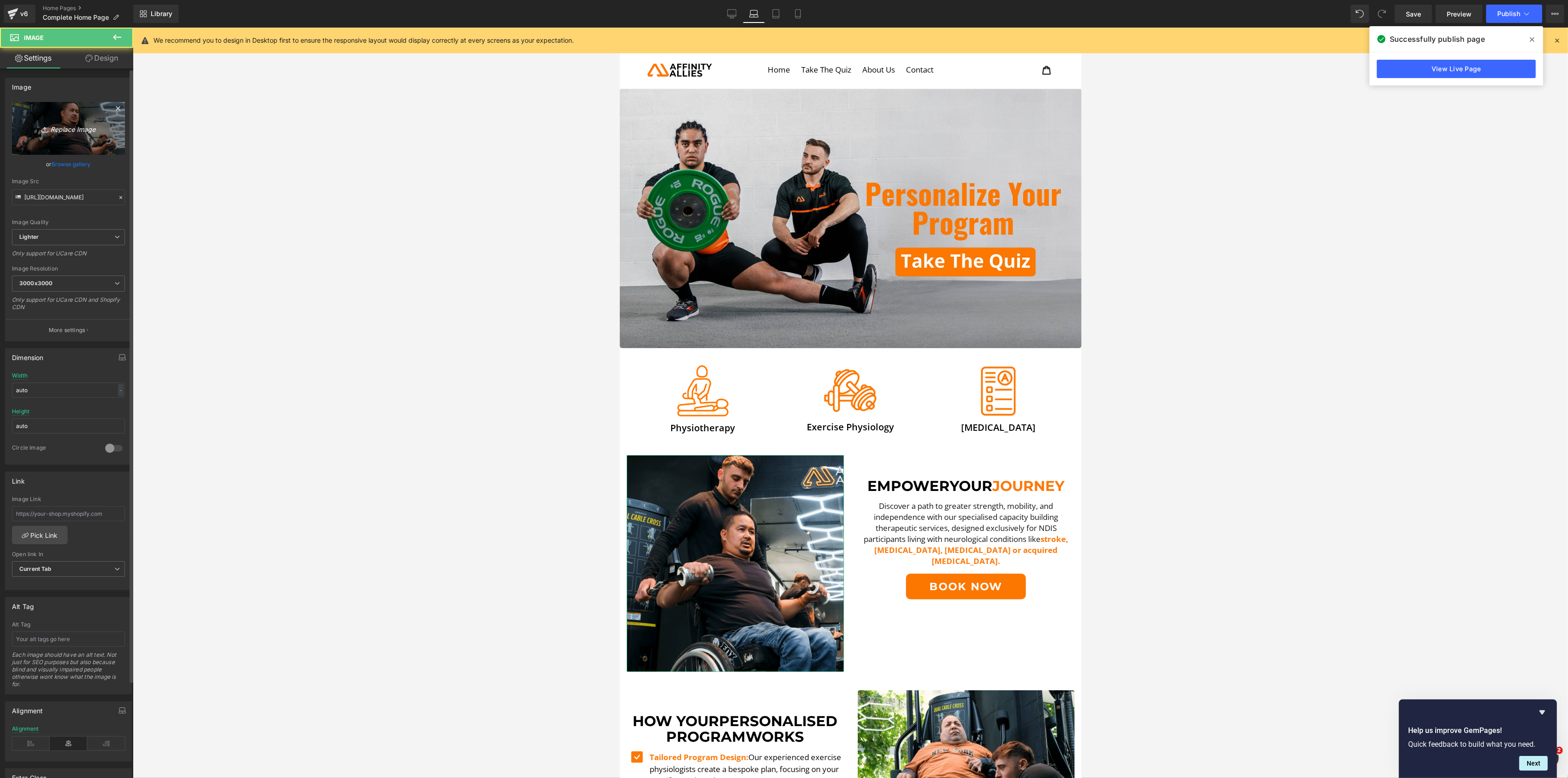
click at [87, 129] on icon "Replace Image" at bounding box center [68, 128] width 74 height 11
type input "C:\fakepath\DSCF5590.00_00_21_34.Still001-min.png"
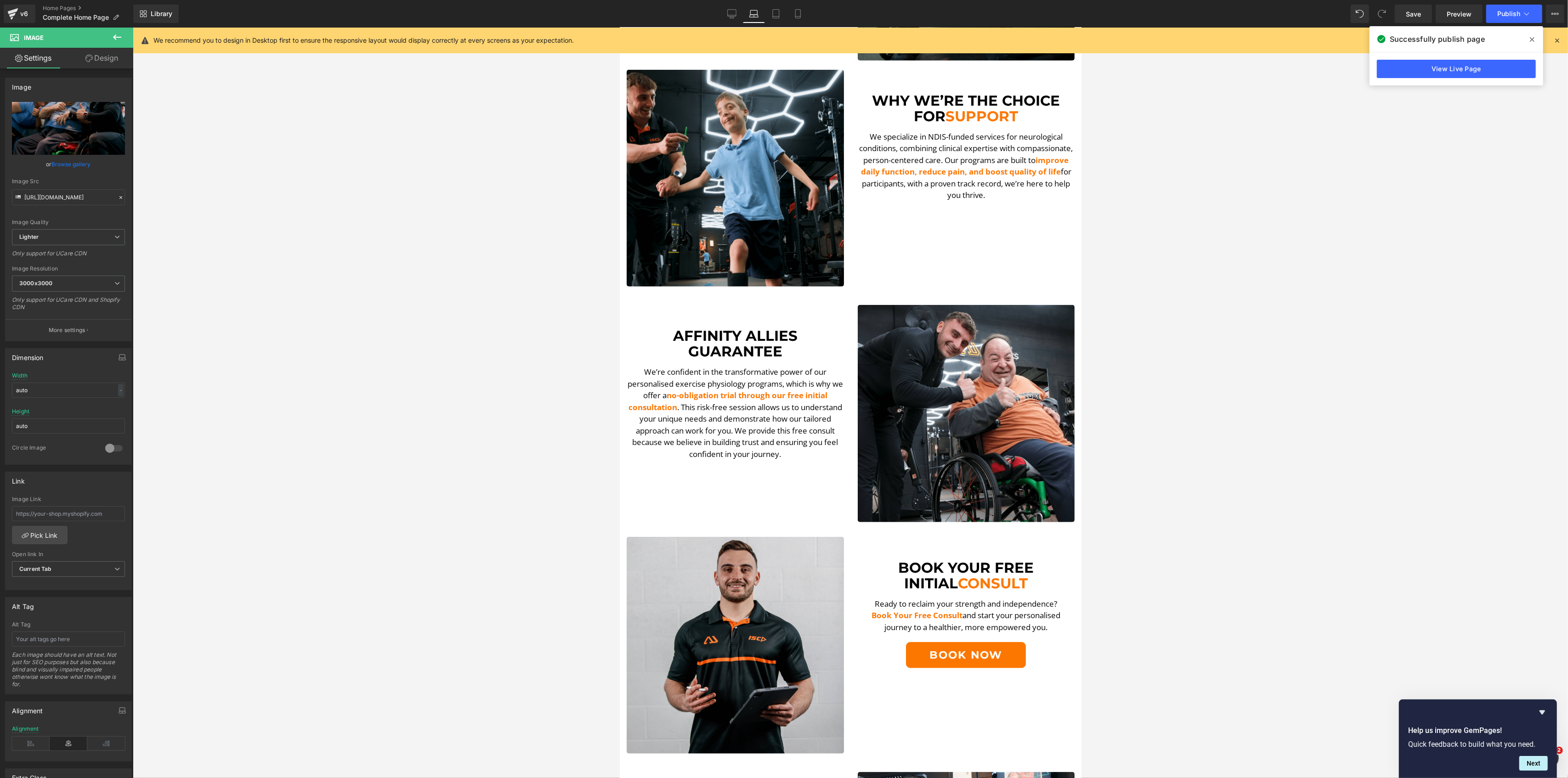
scroll to position [857, 0]
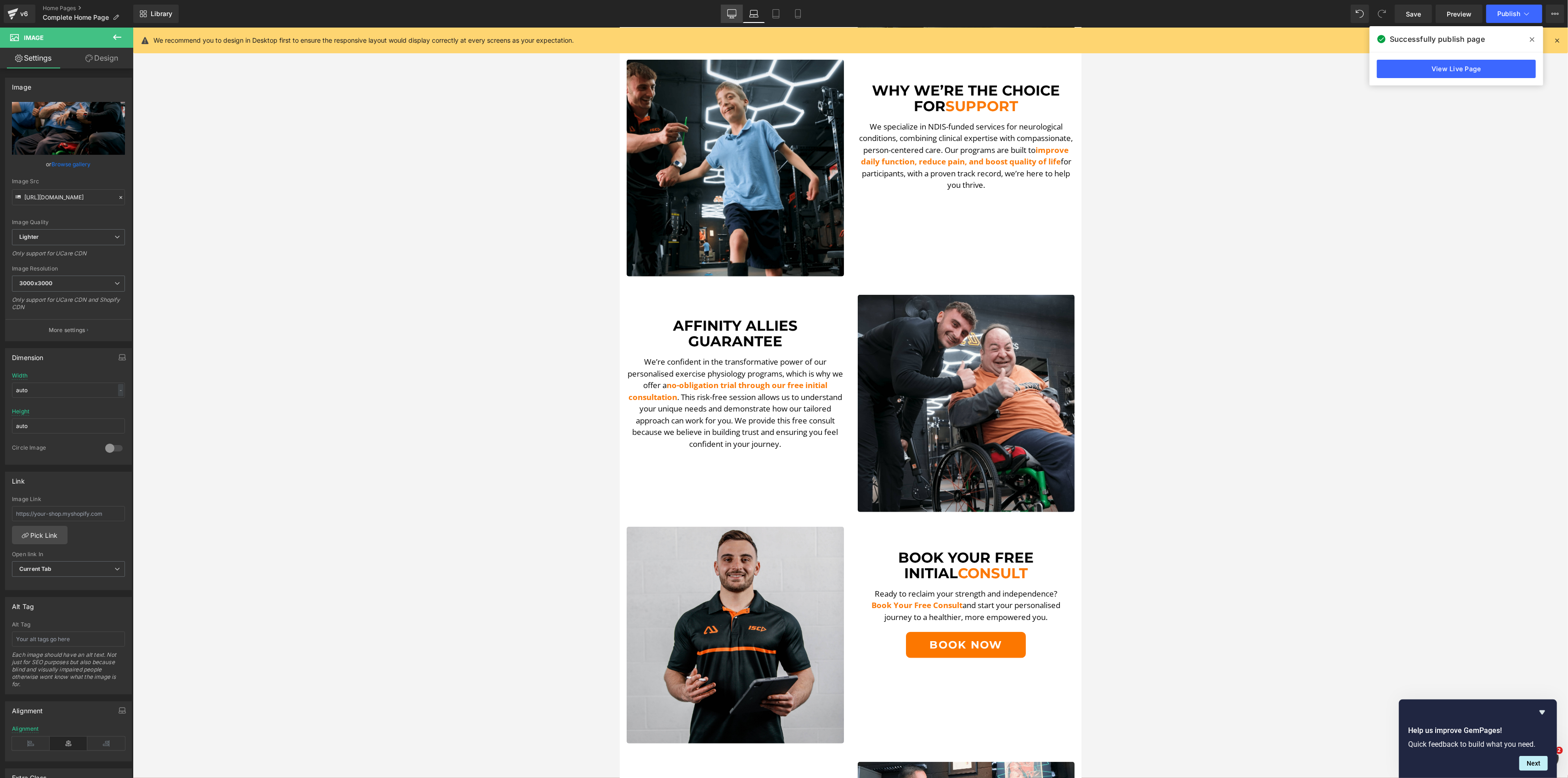
click at [735, 11] on icon at bounding box center [731, 14] width 10 height 10
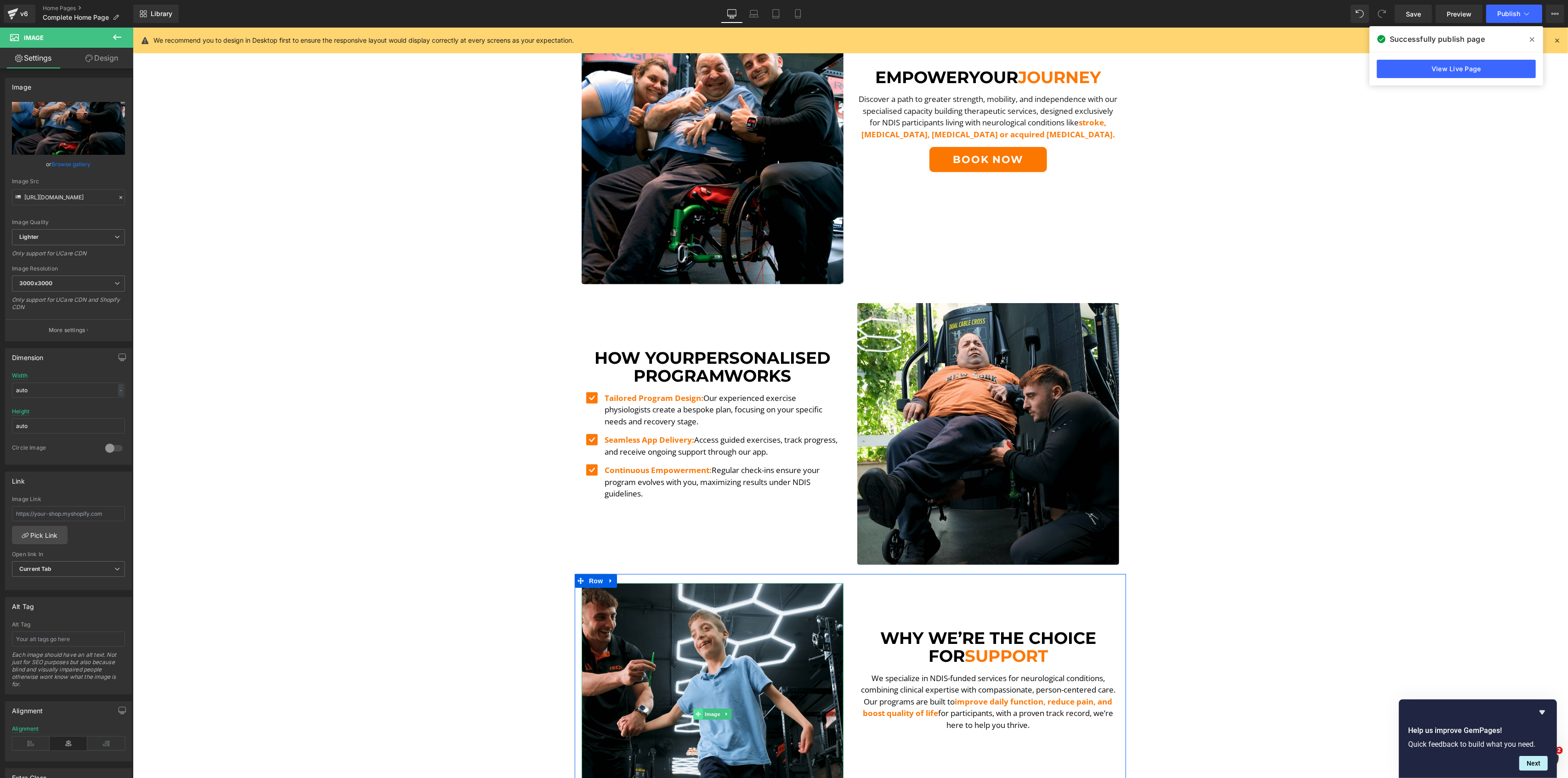
scroll to position [385, 0]
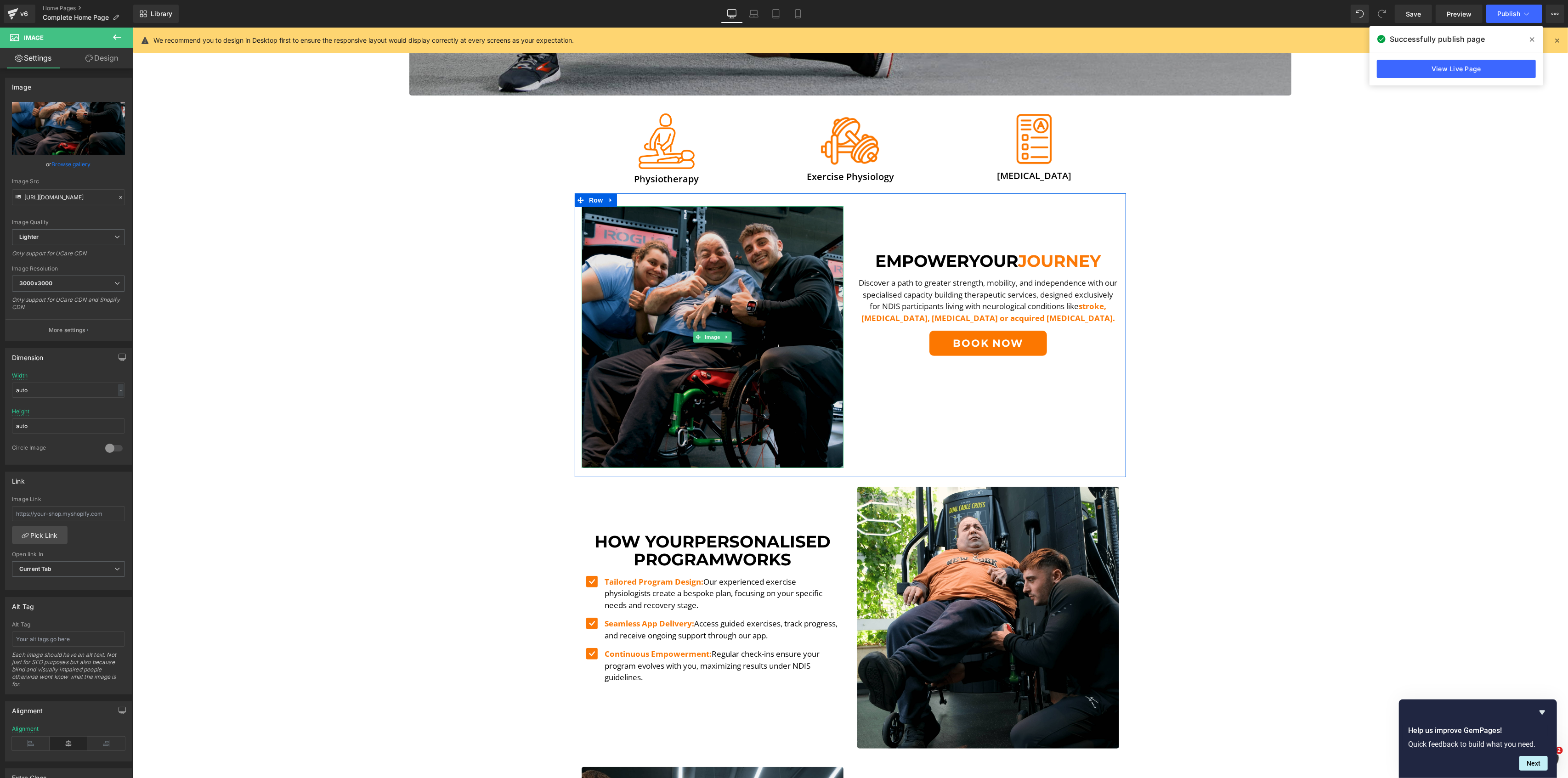
click at [719, 244] on img at bounding box center [712, 337] width 262 height 262
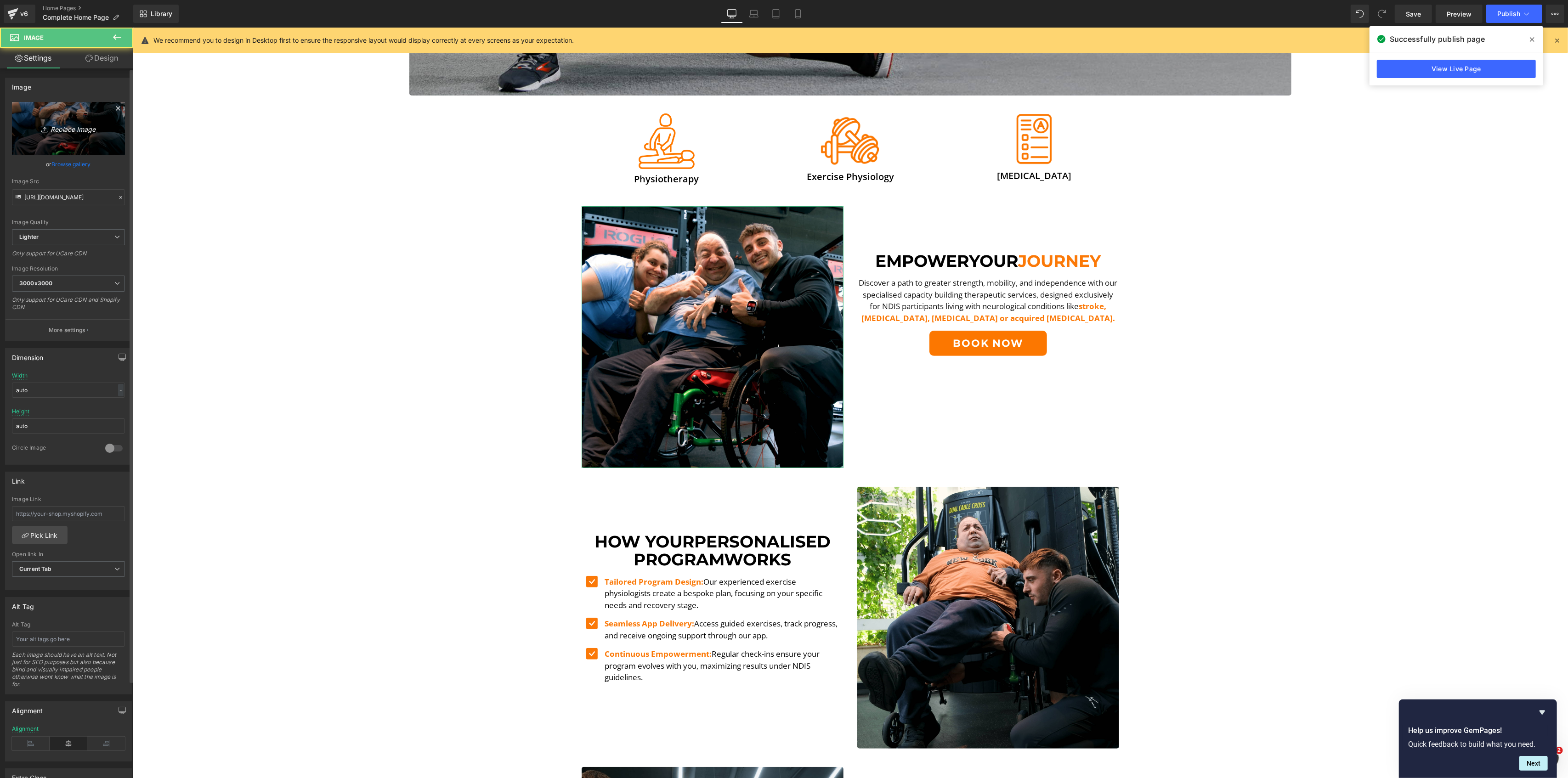
click at [71, 121] on link "Replace Image" at bounding box center [69, 128] width 113 height 53
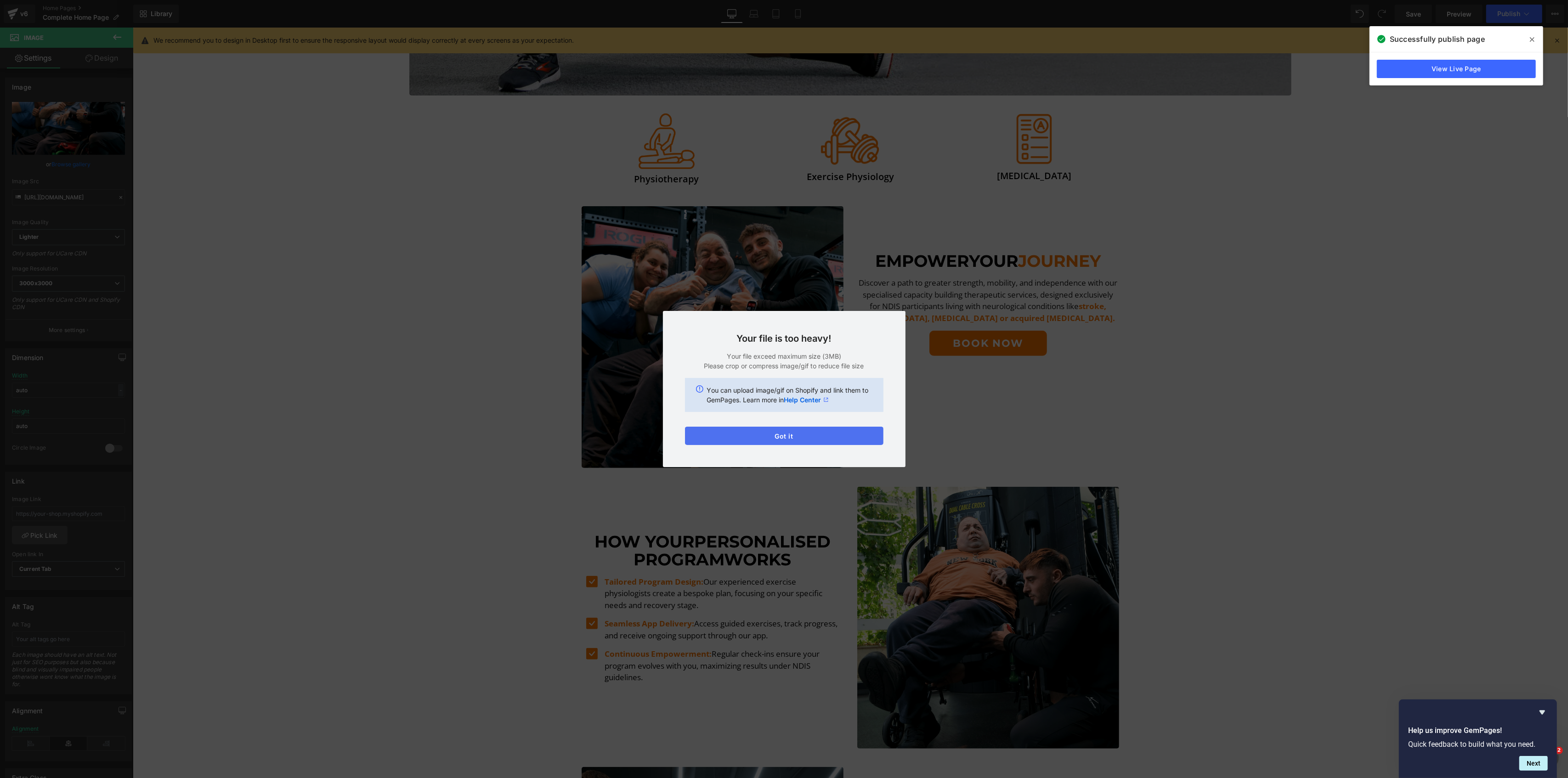
click at [775, 434] on button "Got it" at bounding box center [784, 435] width 199 height 18
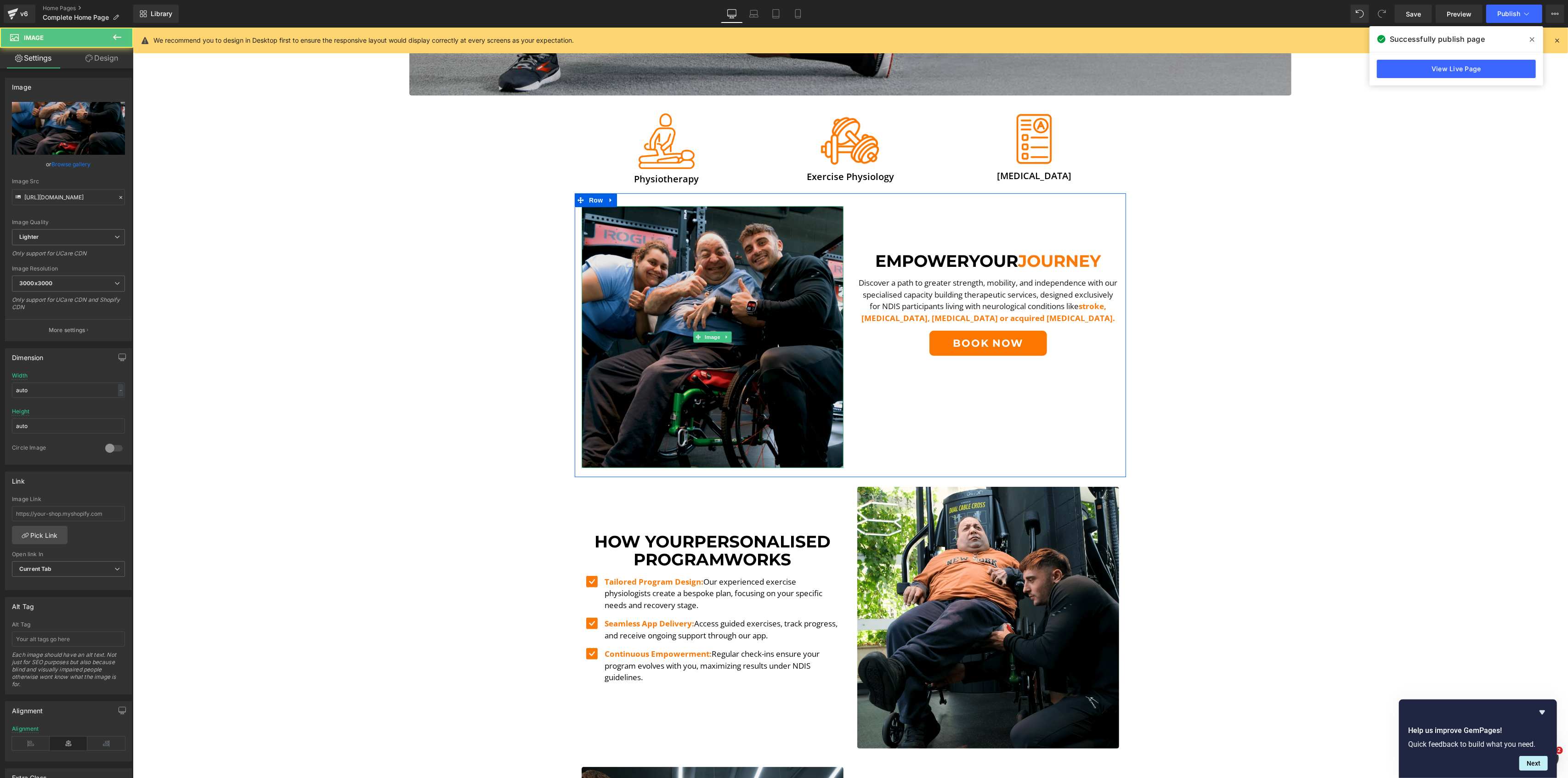
click at [758, 272] on img at bounding box center [712, 337] width 262 height 262
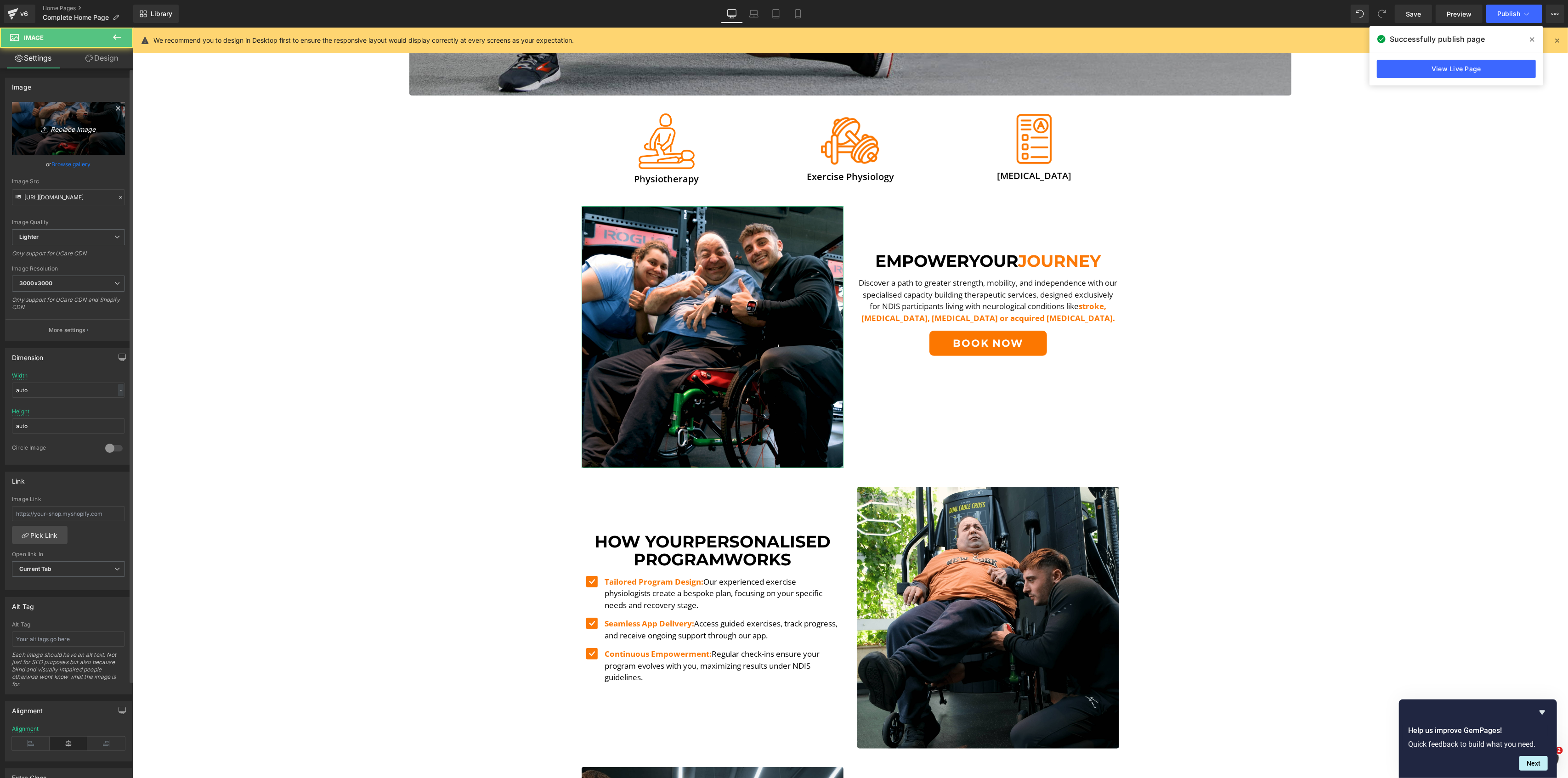
click at [75, 111] on link "Replace Image" at bounding box center [69, 128] width 113 height 53
type input "C:\fakepath\DSCF5590.00_00_21_34.Still001-min-min.png"
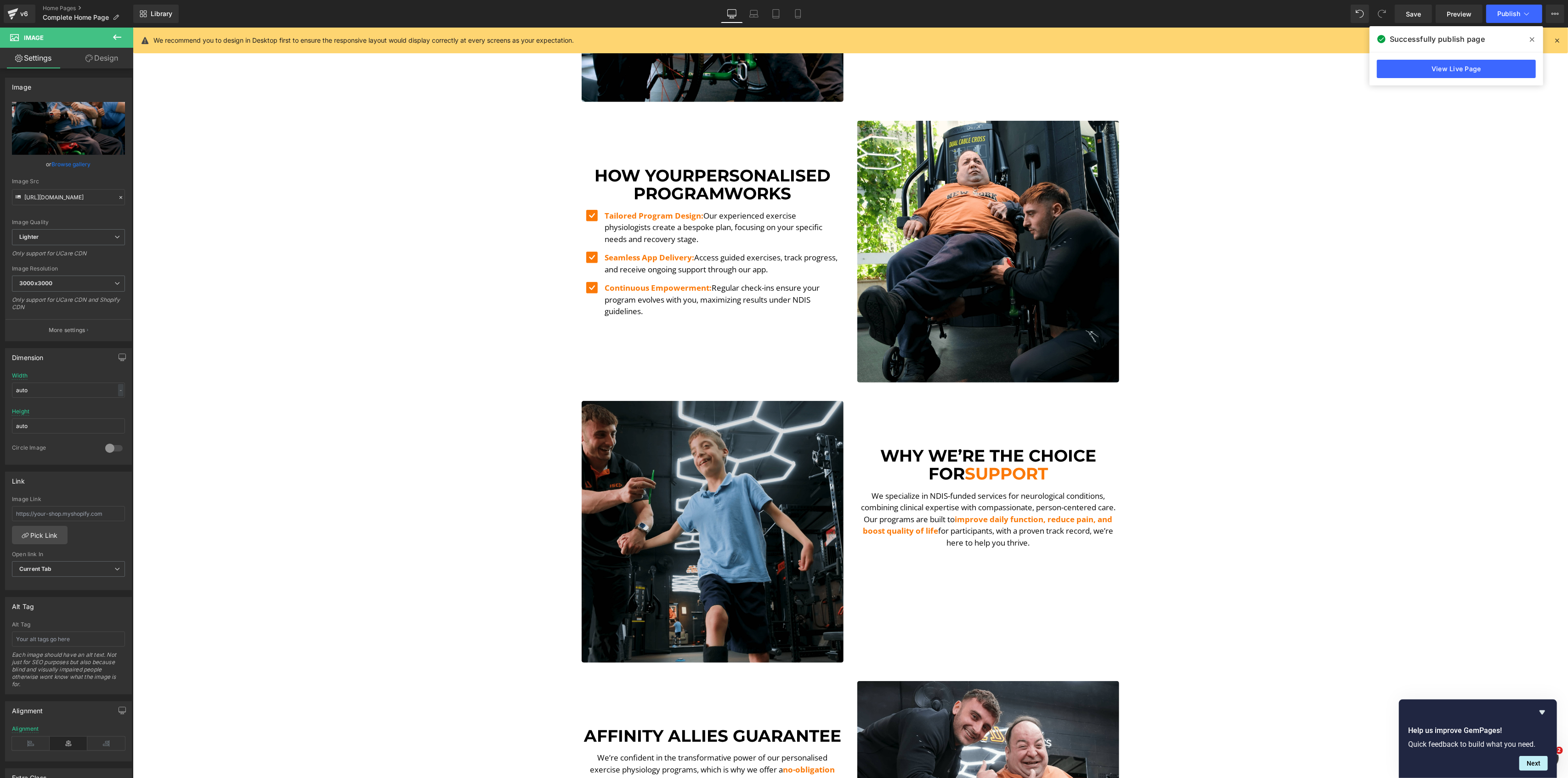
scroll to position [751, 0]
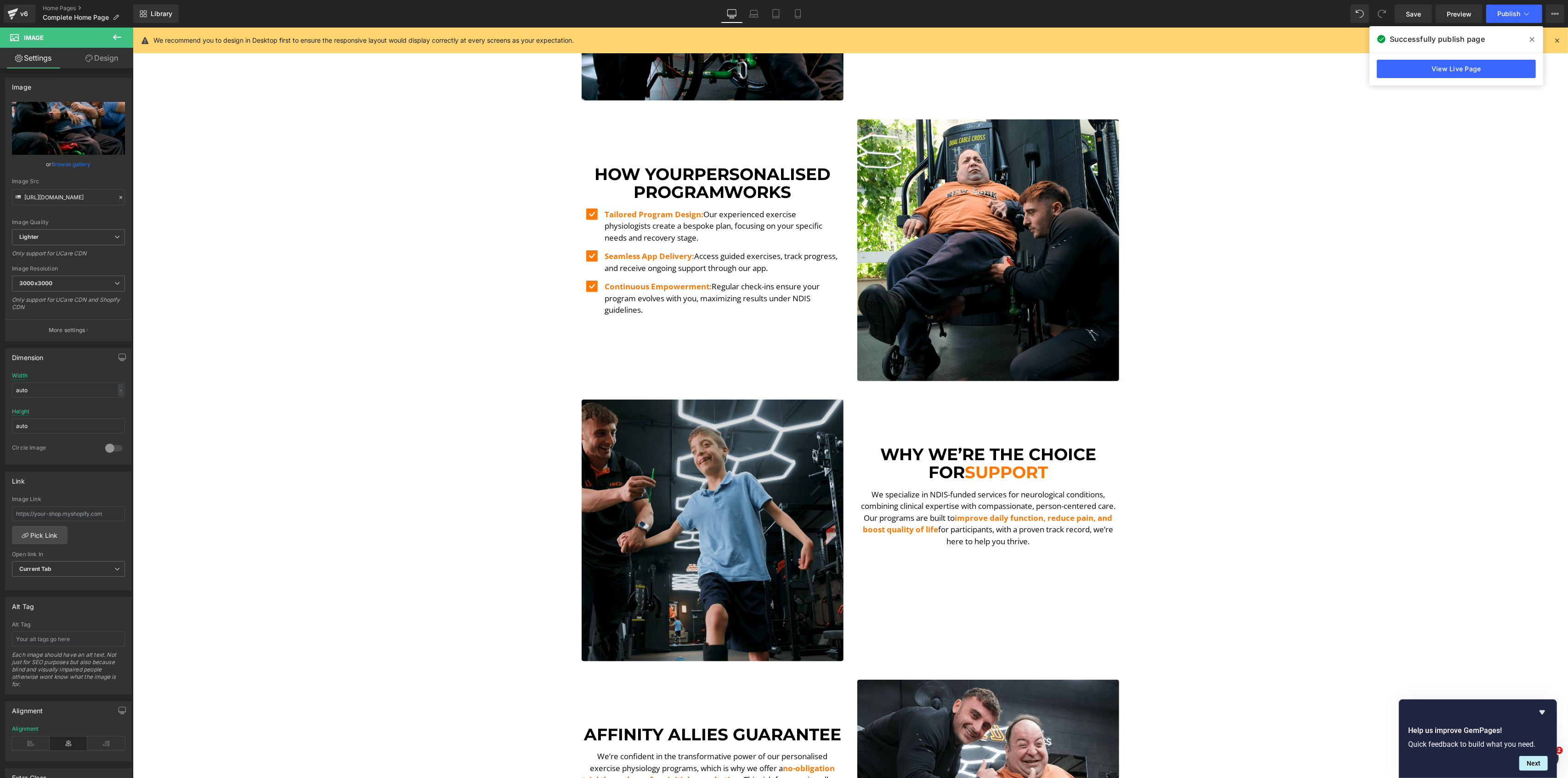
click at [690, 535] on div "Image" at bounding box center [712, 530] width 262 height 262
click at [748, 474] on img at bounding box center [712, 530] width 262 height 262
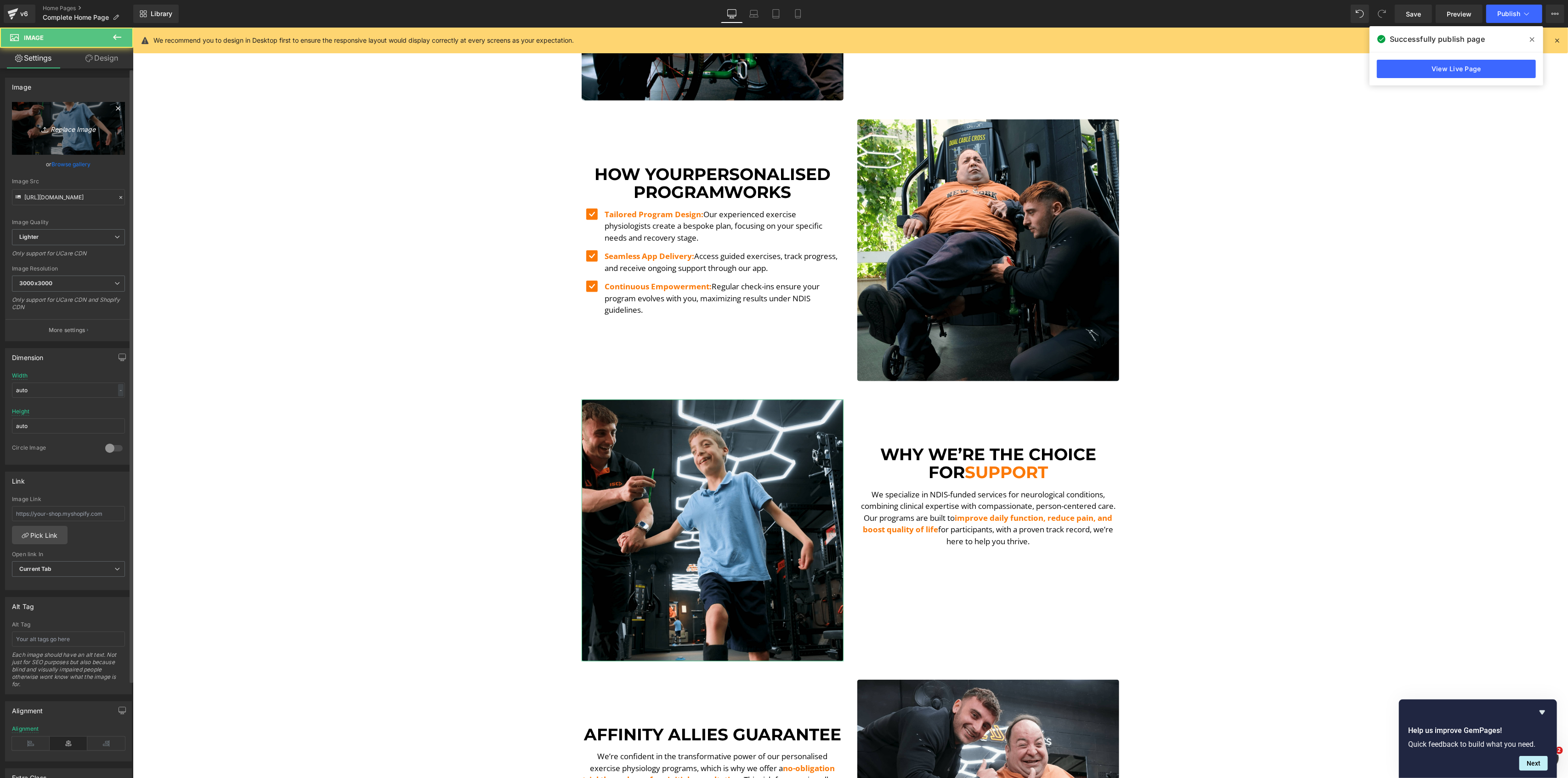
click at [76, 136] on link "Replace Image" at bounding box center [69, 128] width 113 height 53
type input "C:\fakepath\Zac Still-min-min.png"
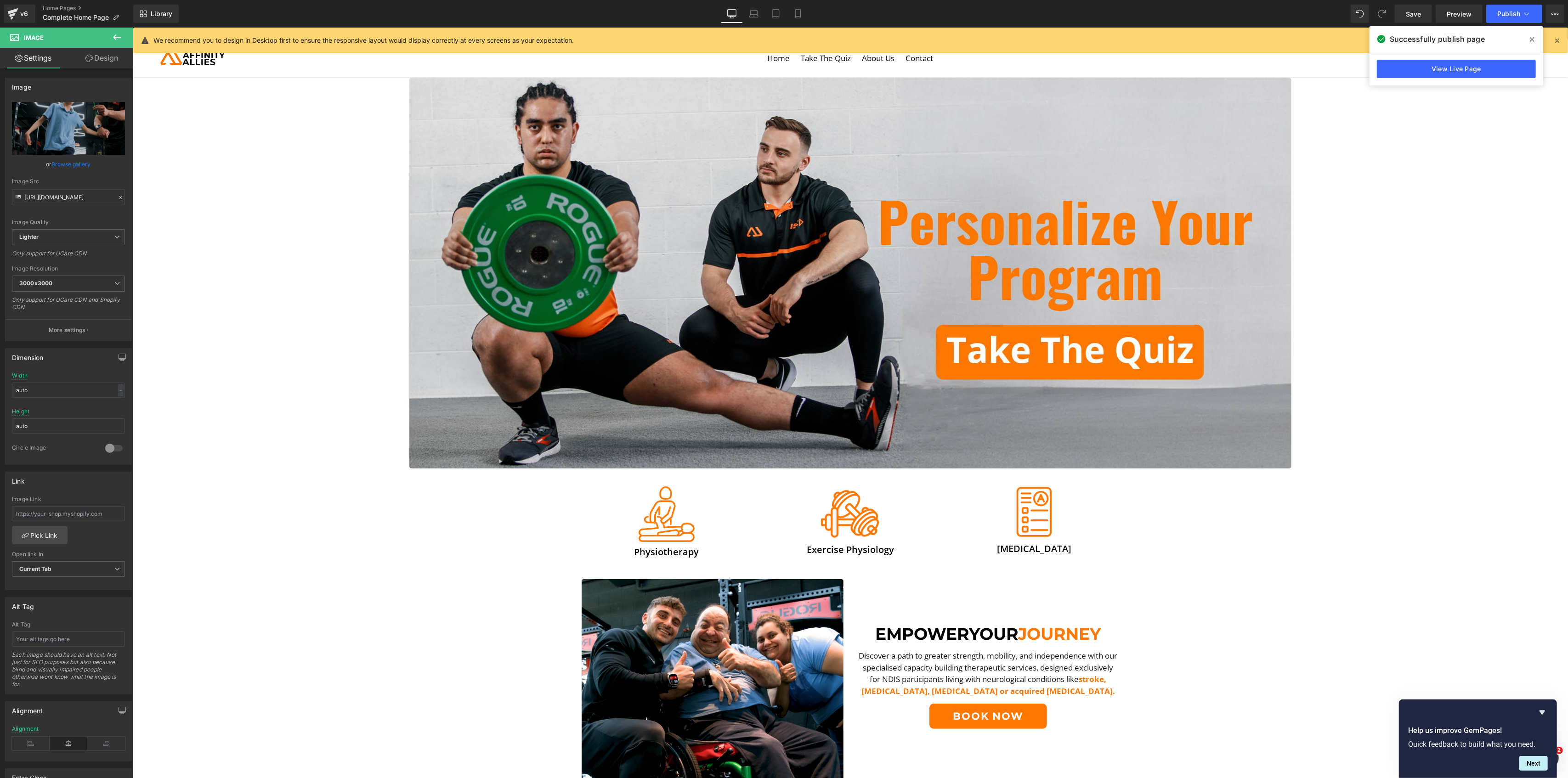
scroll to position [0, 0]
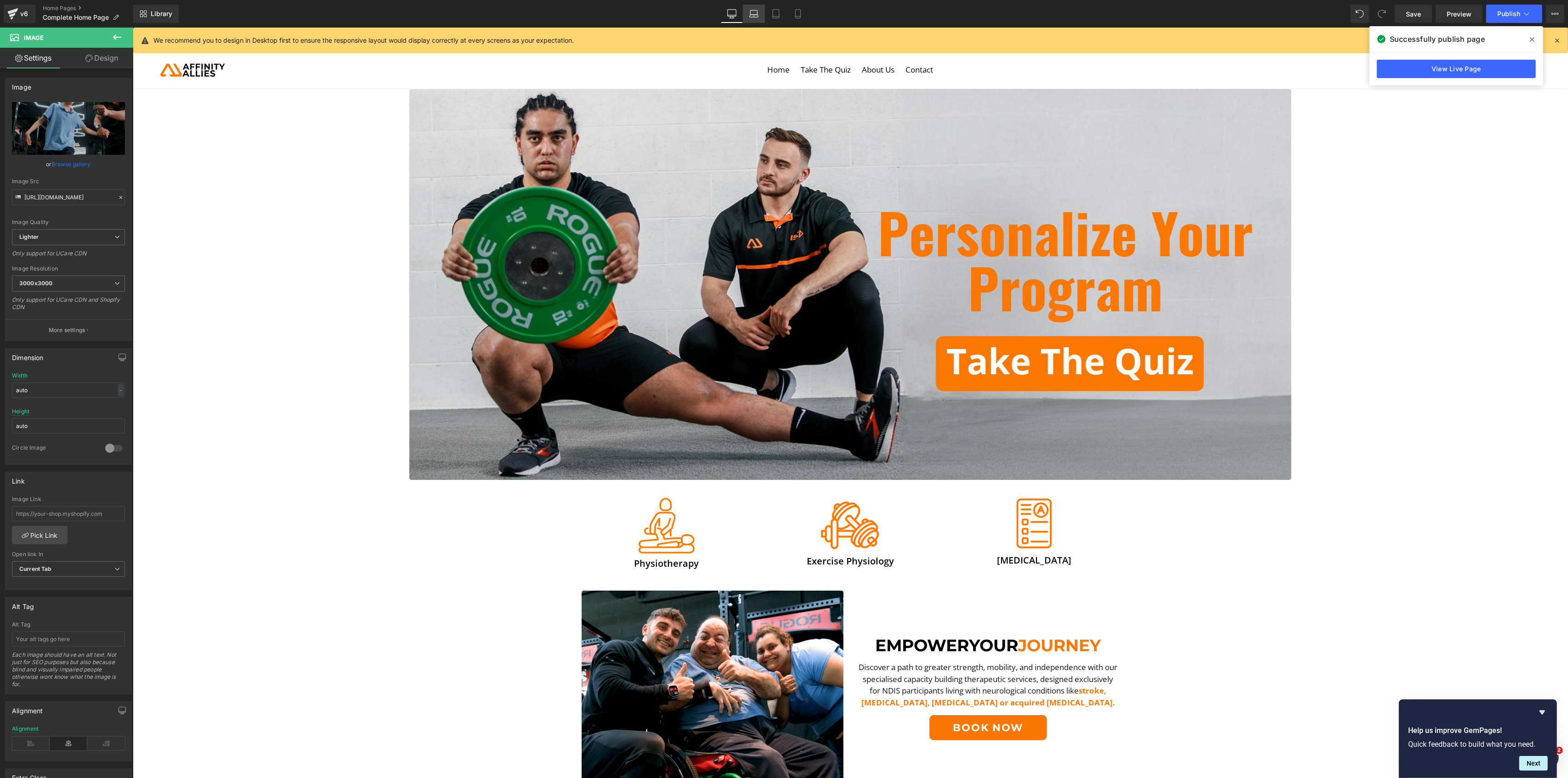
click at [751, 14] on icon at bounding box center [753, 15] width 9 height 3
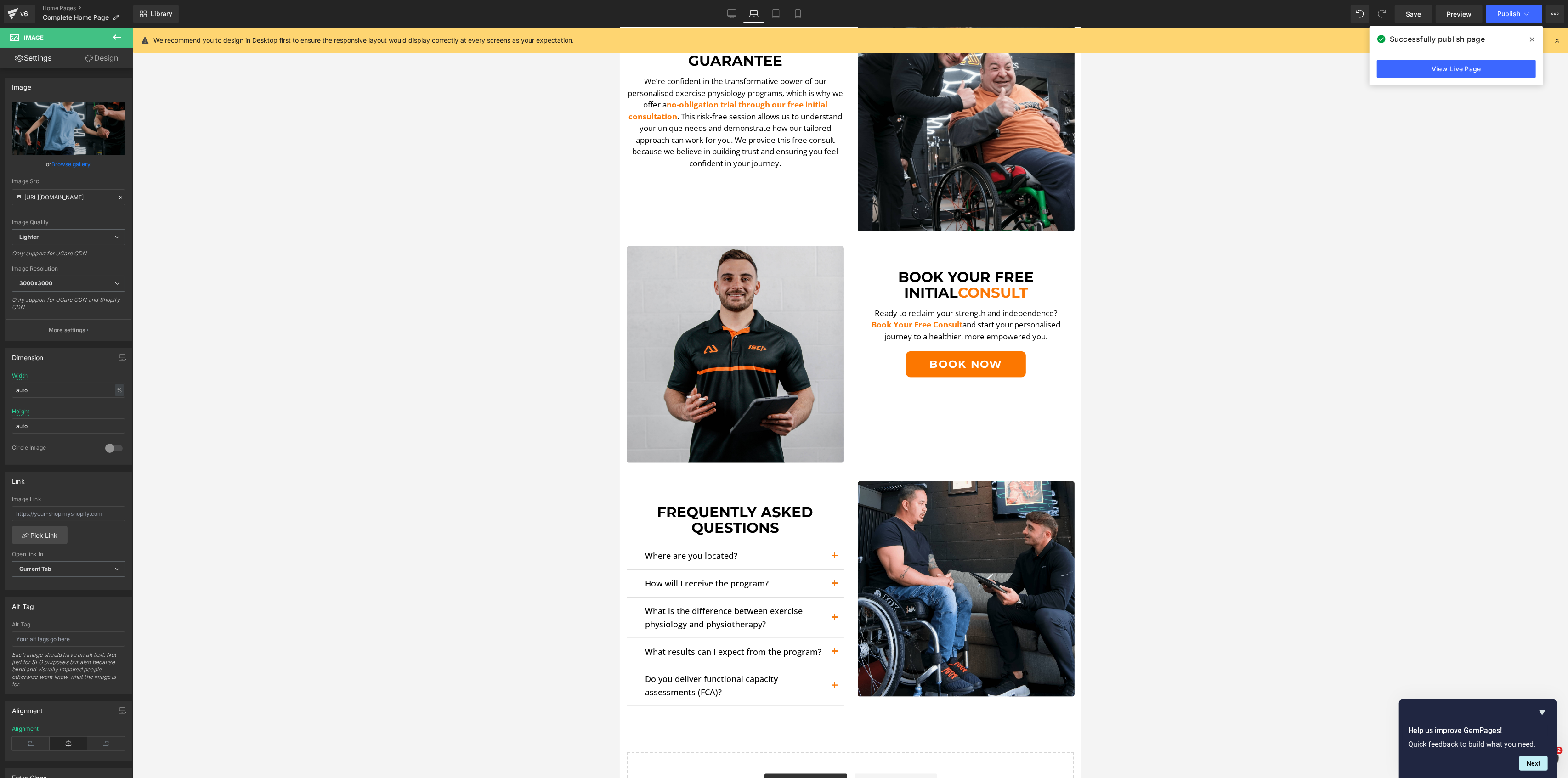
scroll to position [1163, 0]
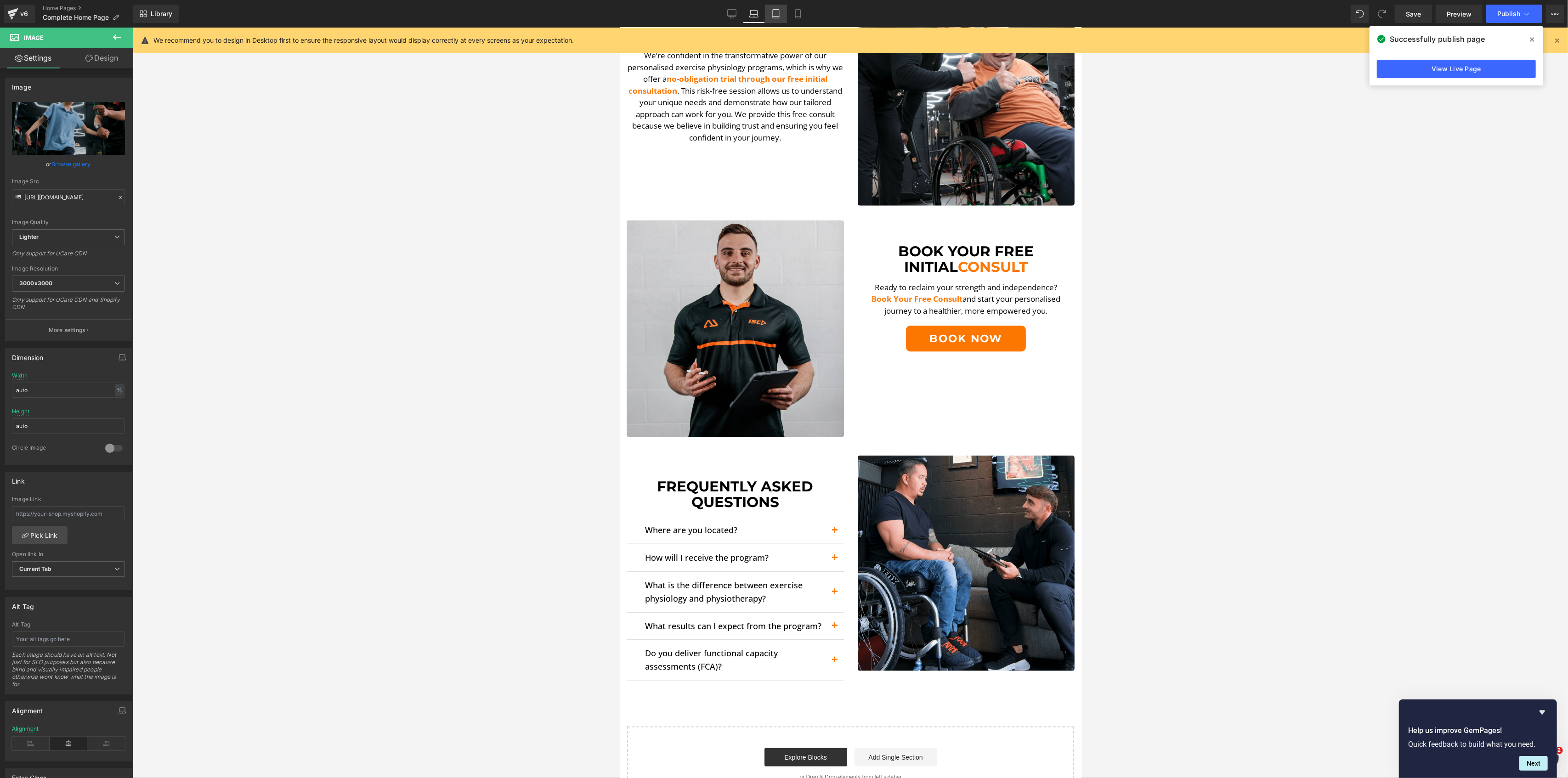
click at [778, 18] on link "Tablet" at bounding box center [775, 13] width 22 height 18
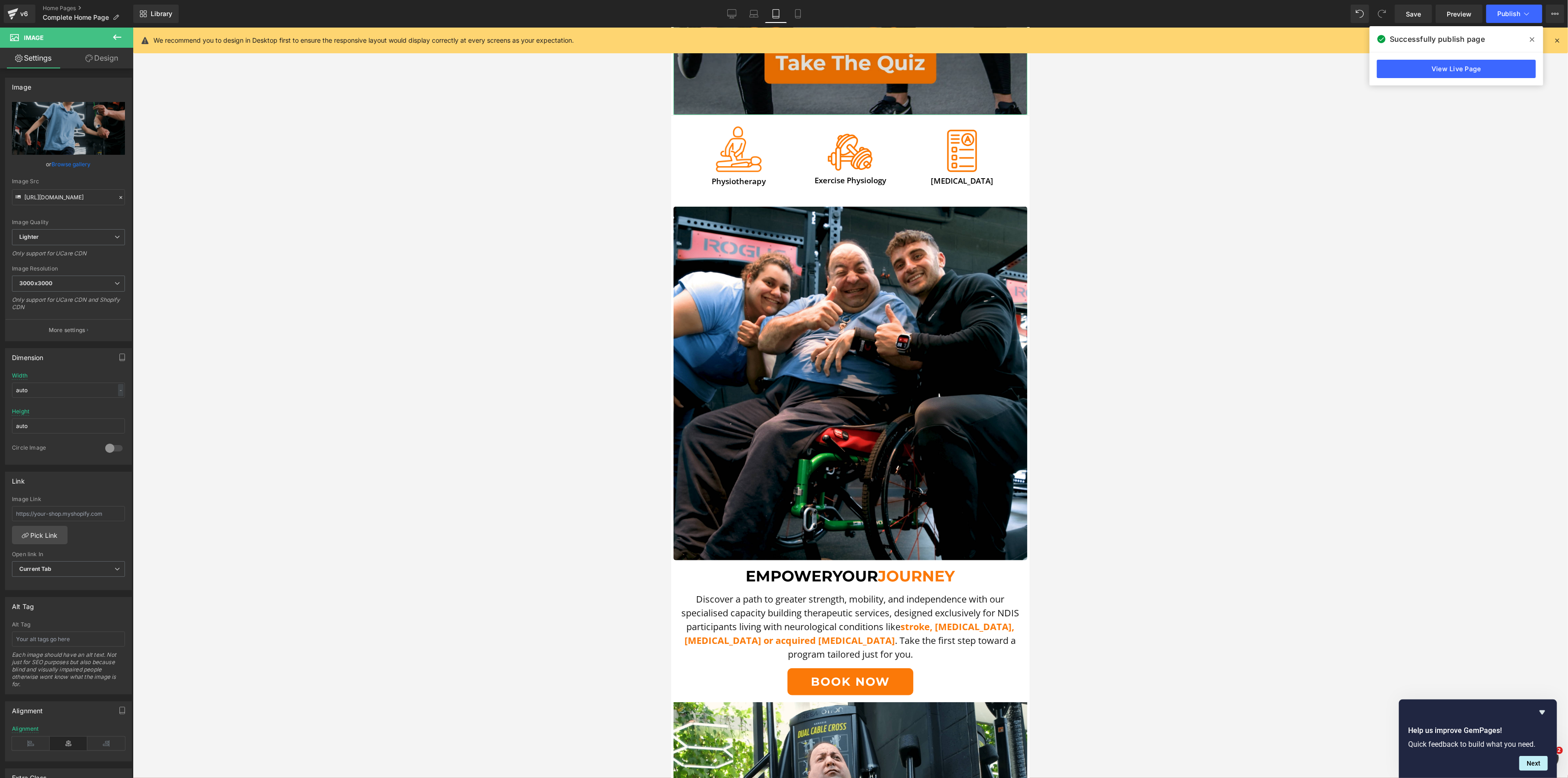
scroll to position [368, 0]
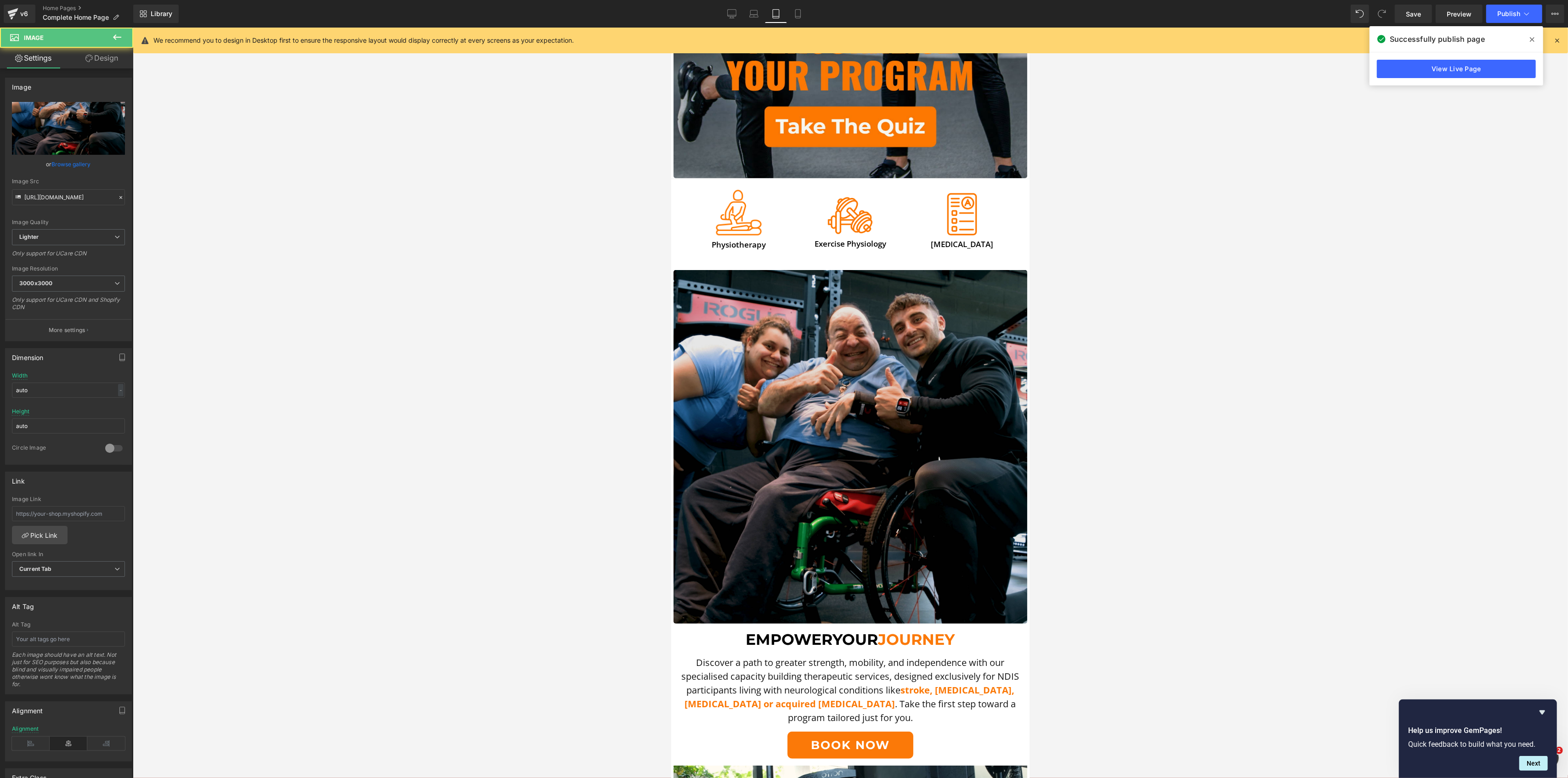
click at [800, 317] on img at bounding box center [850, 447] width 353 height 353
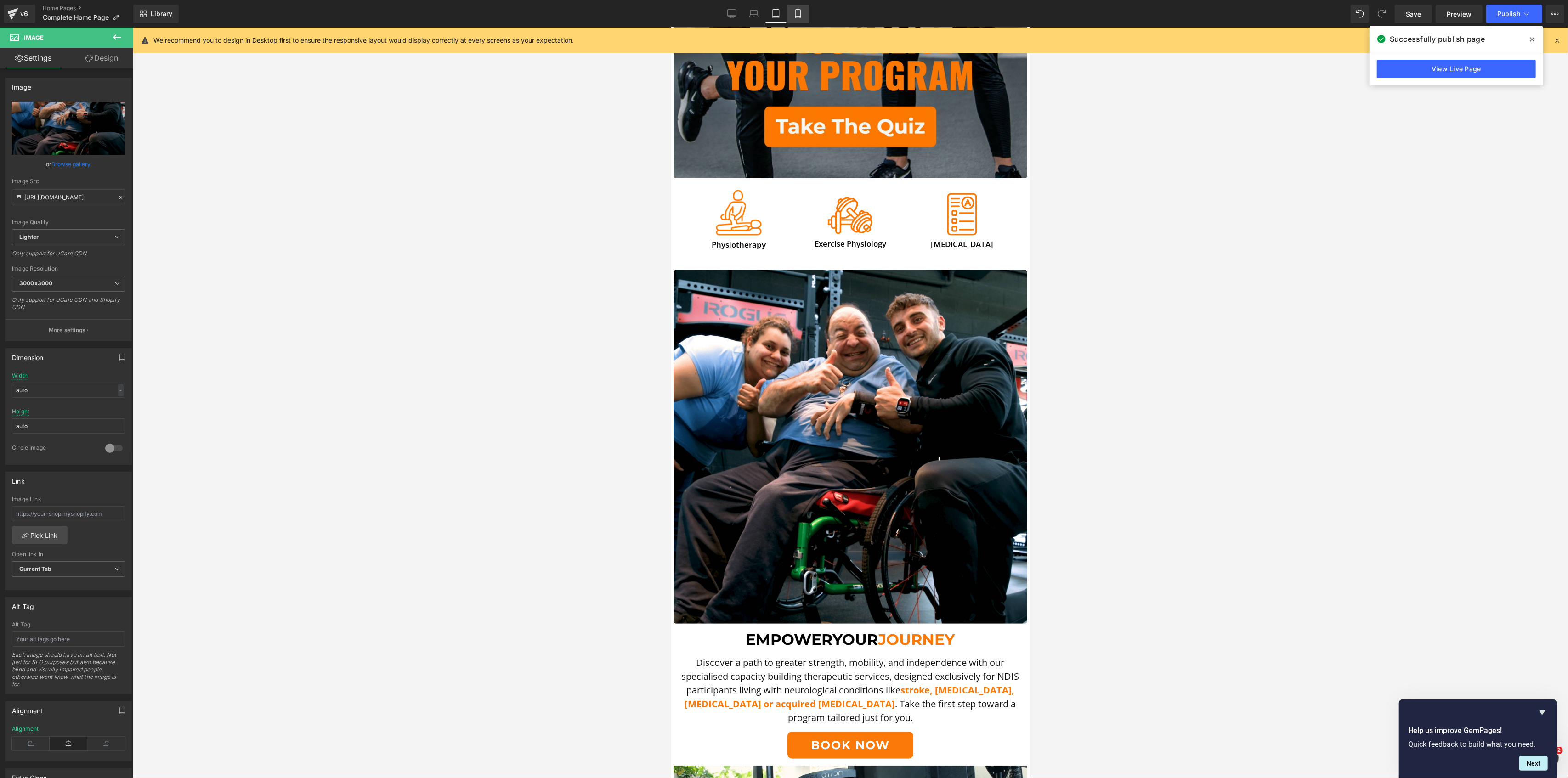
click at [801, 11] on icon at bounding box center [798, 14] width 10 height 10
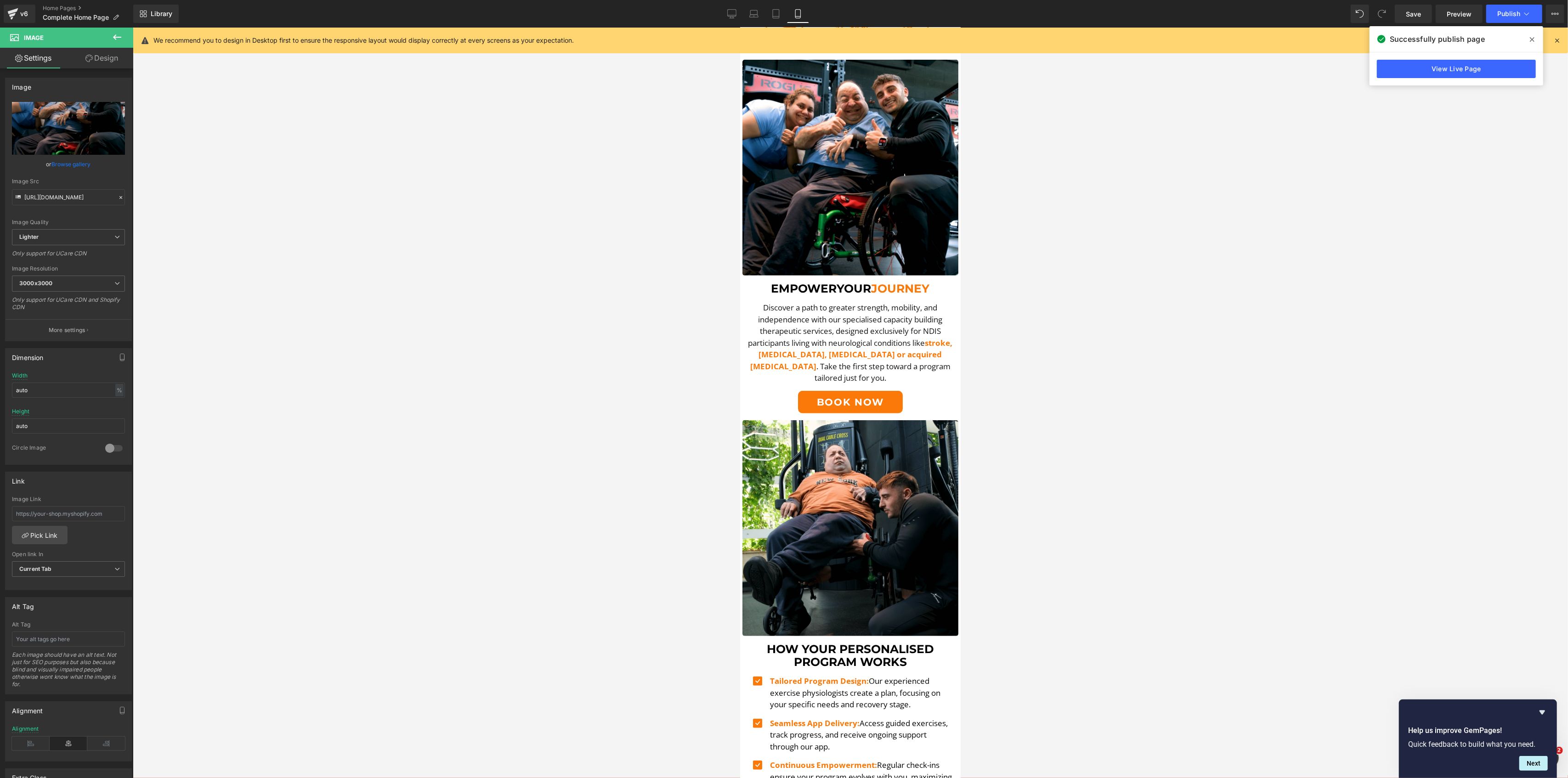
scroll to position [158, 0]
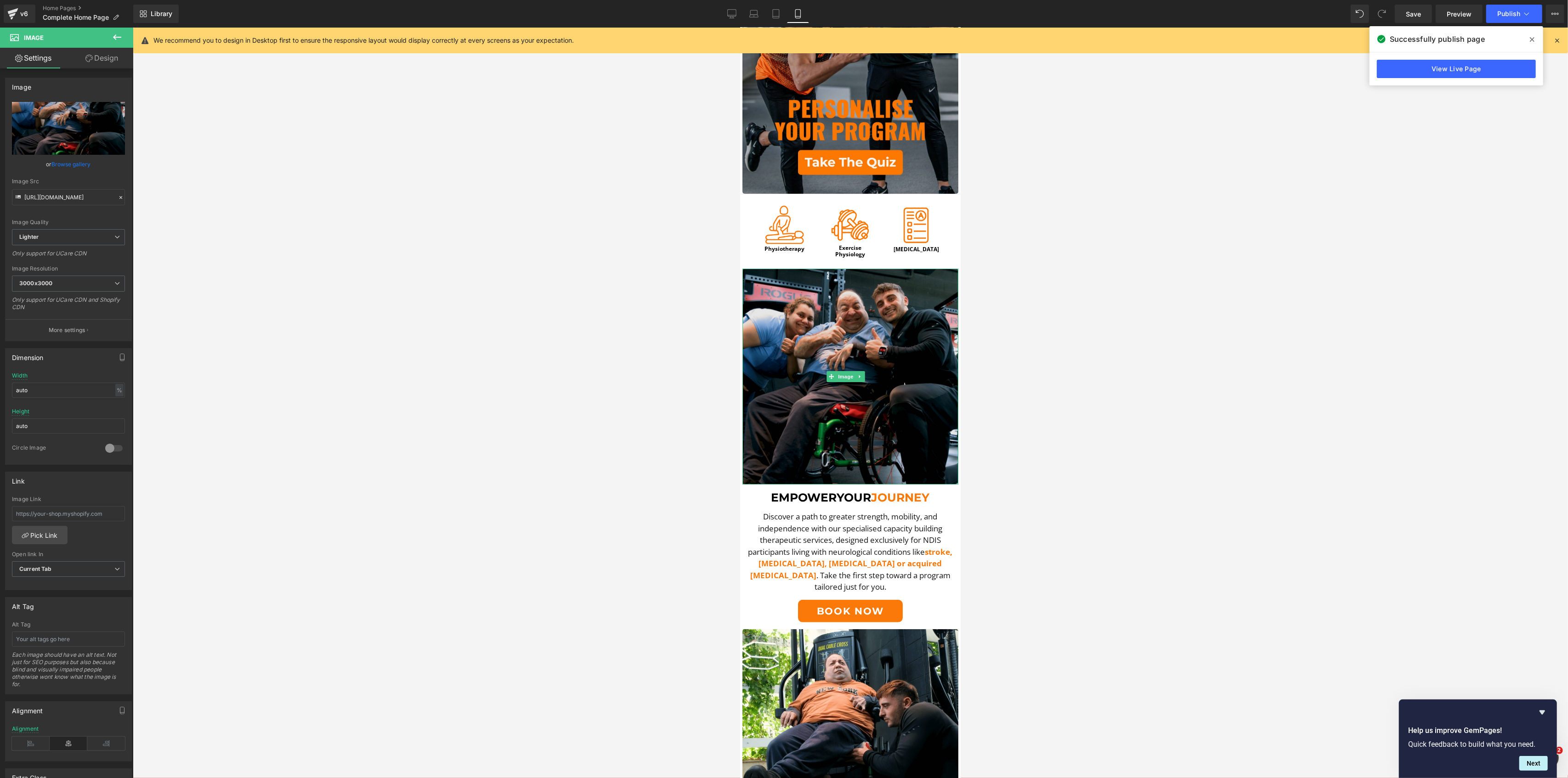
click at [840, 311] on img at bounding box center [850, 376] width 216 height 216
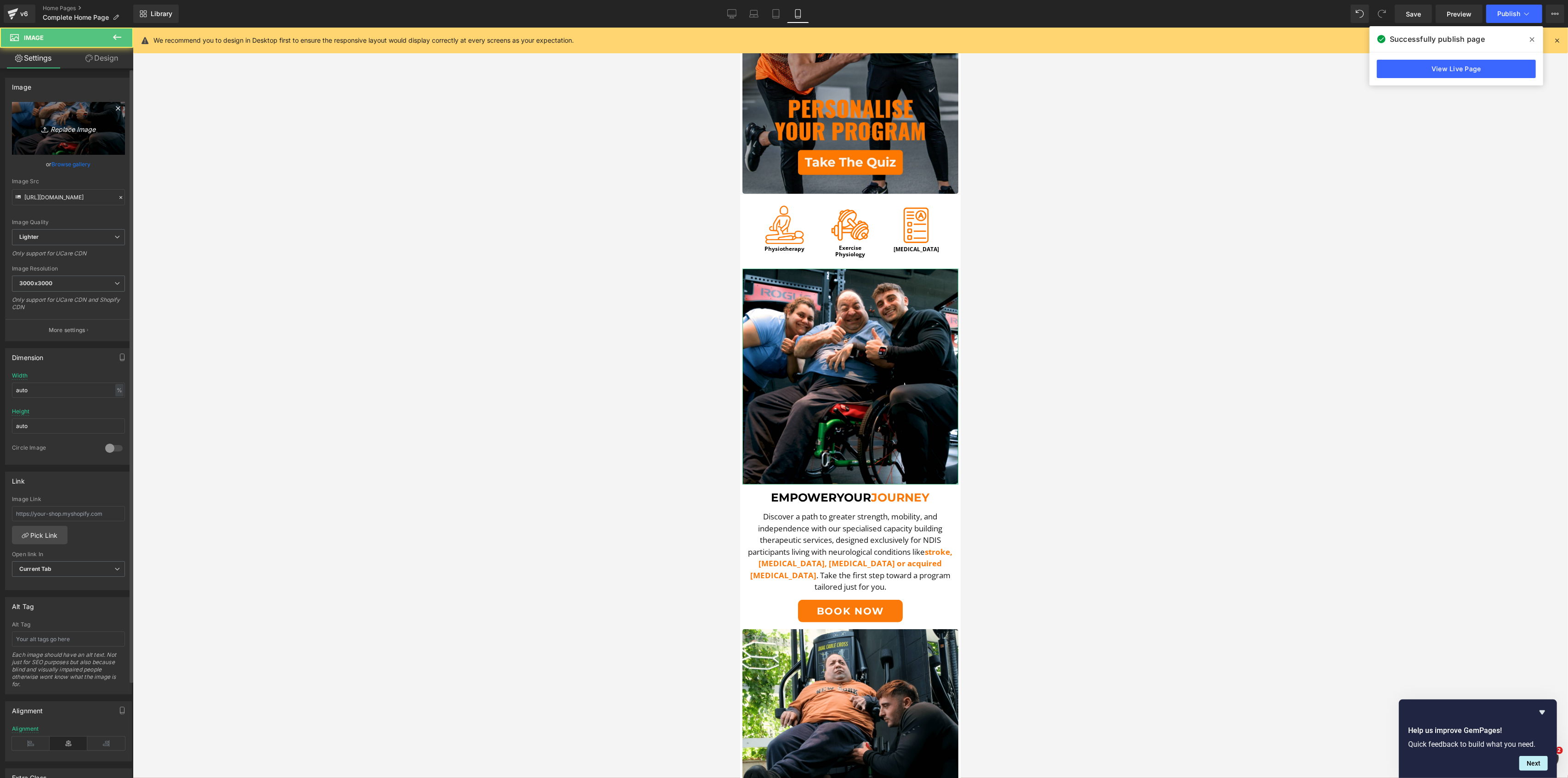
click at [67, 125] on icon "Replace Image" at bounding box center [68, 128] width 74 height 11
type input "C:\fakepath\DSCF5590.00_00_21_34.Still001-min-min.png"
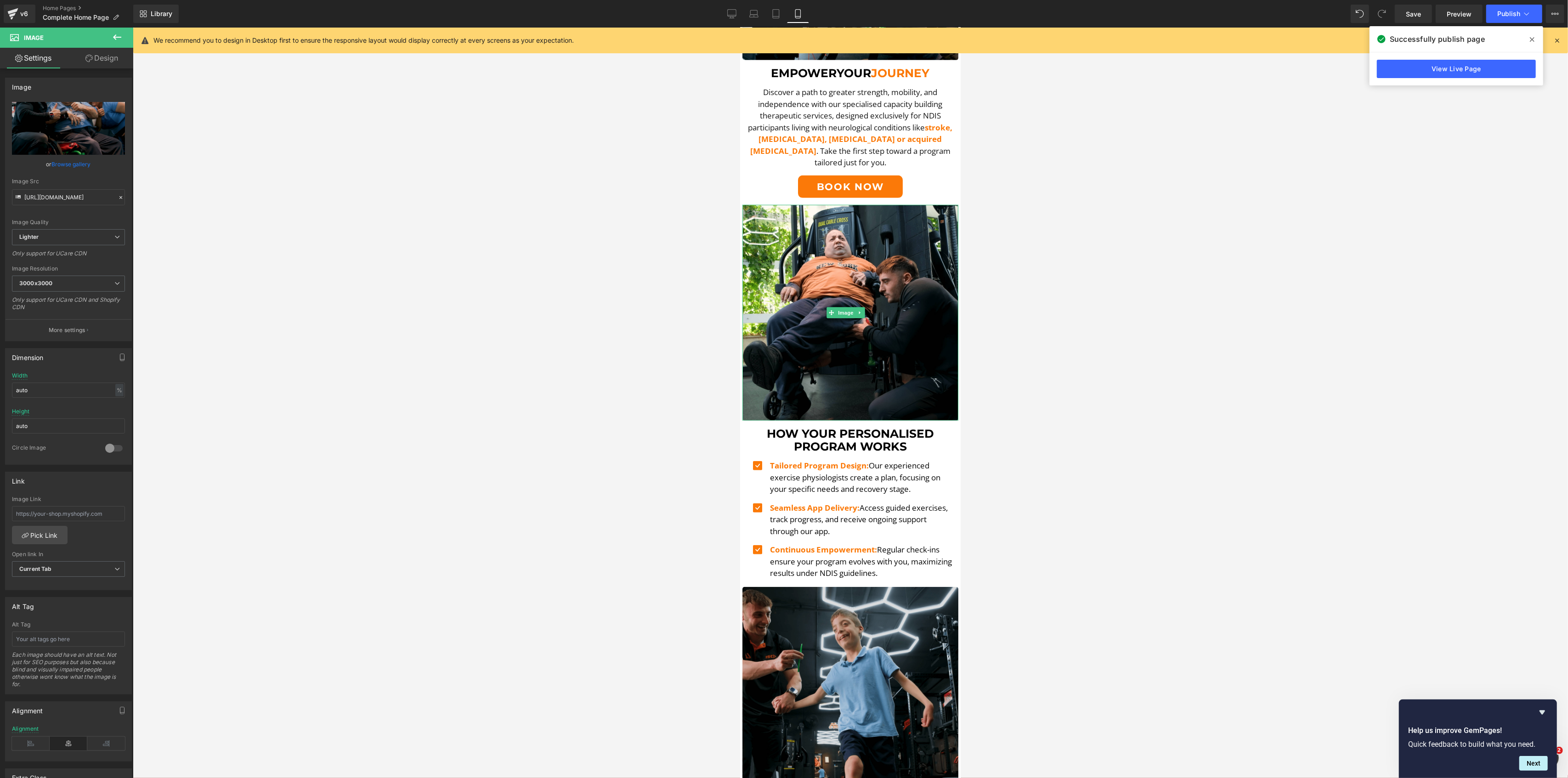
scroll to position [709, 0]
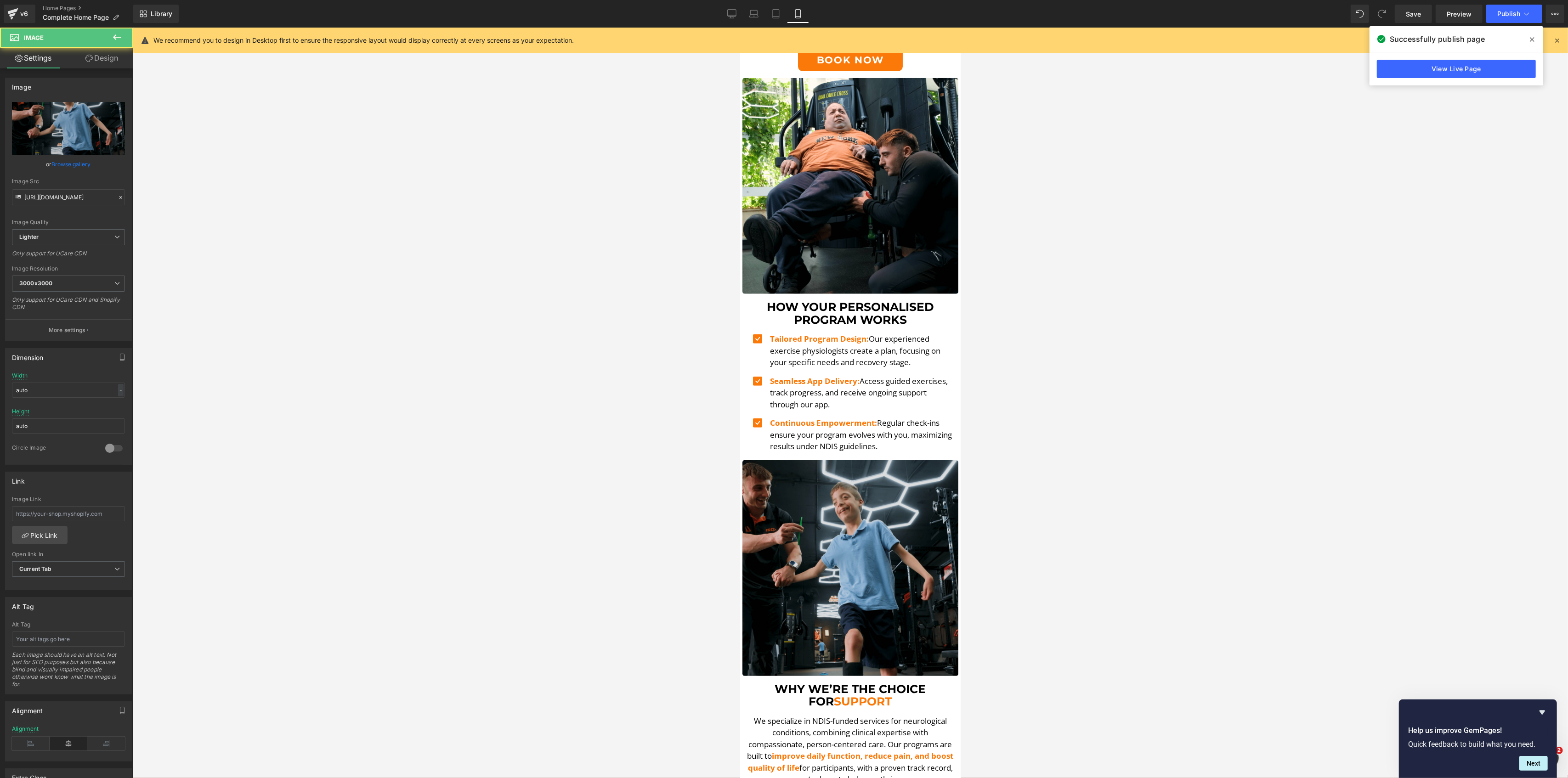
click at [903, 528] on img at bounding box center [850, 568] width 216 height 216
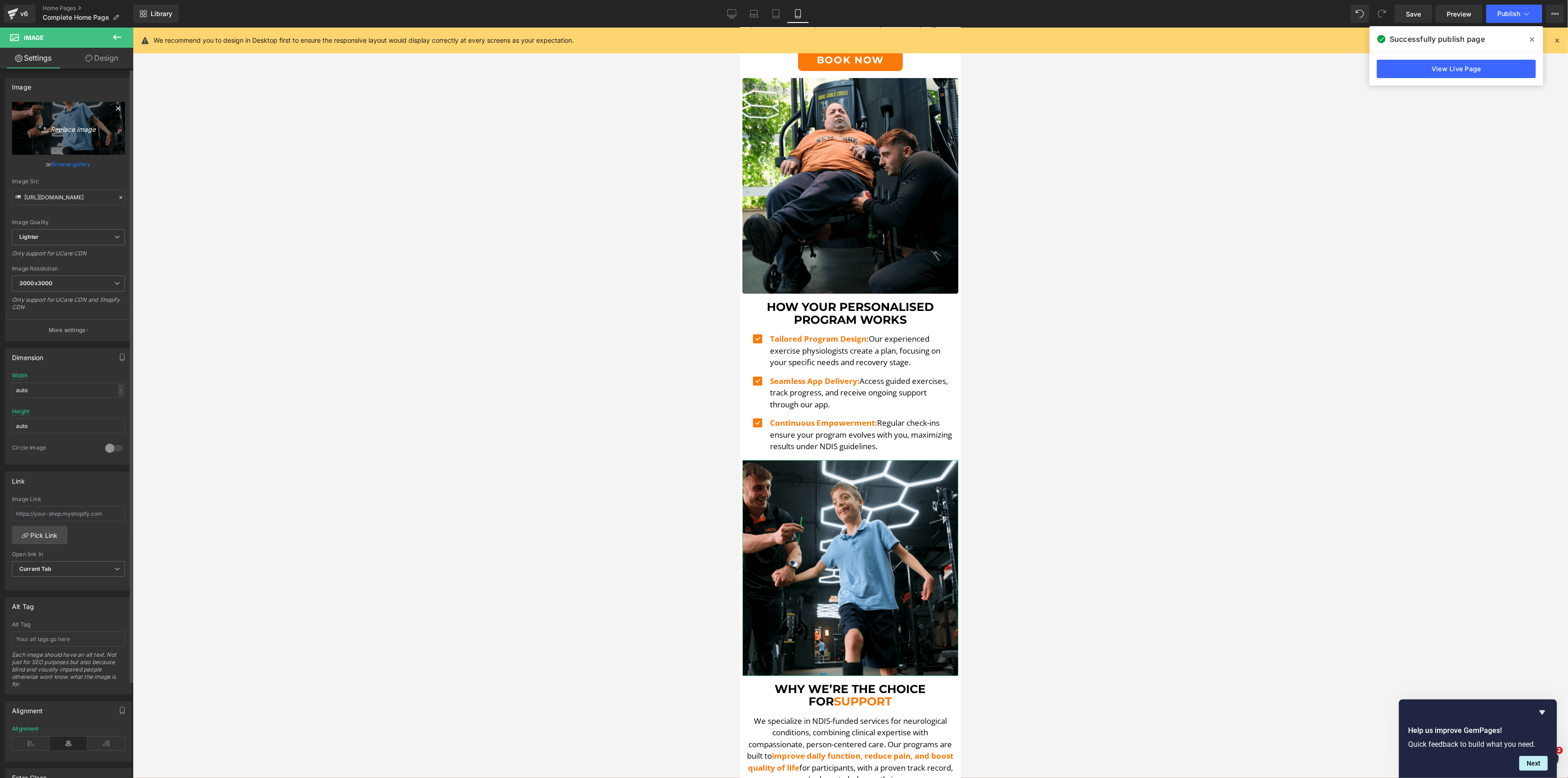
click at [54, 133] on icon "Replace Image" at bounding box center [68, 128] width 74 height 11
type input "C:\fakepath\Zac Still-min-min.png"
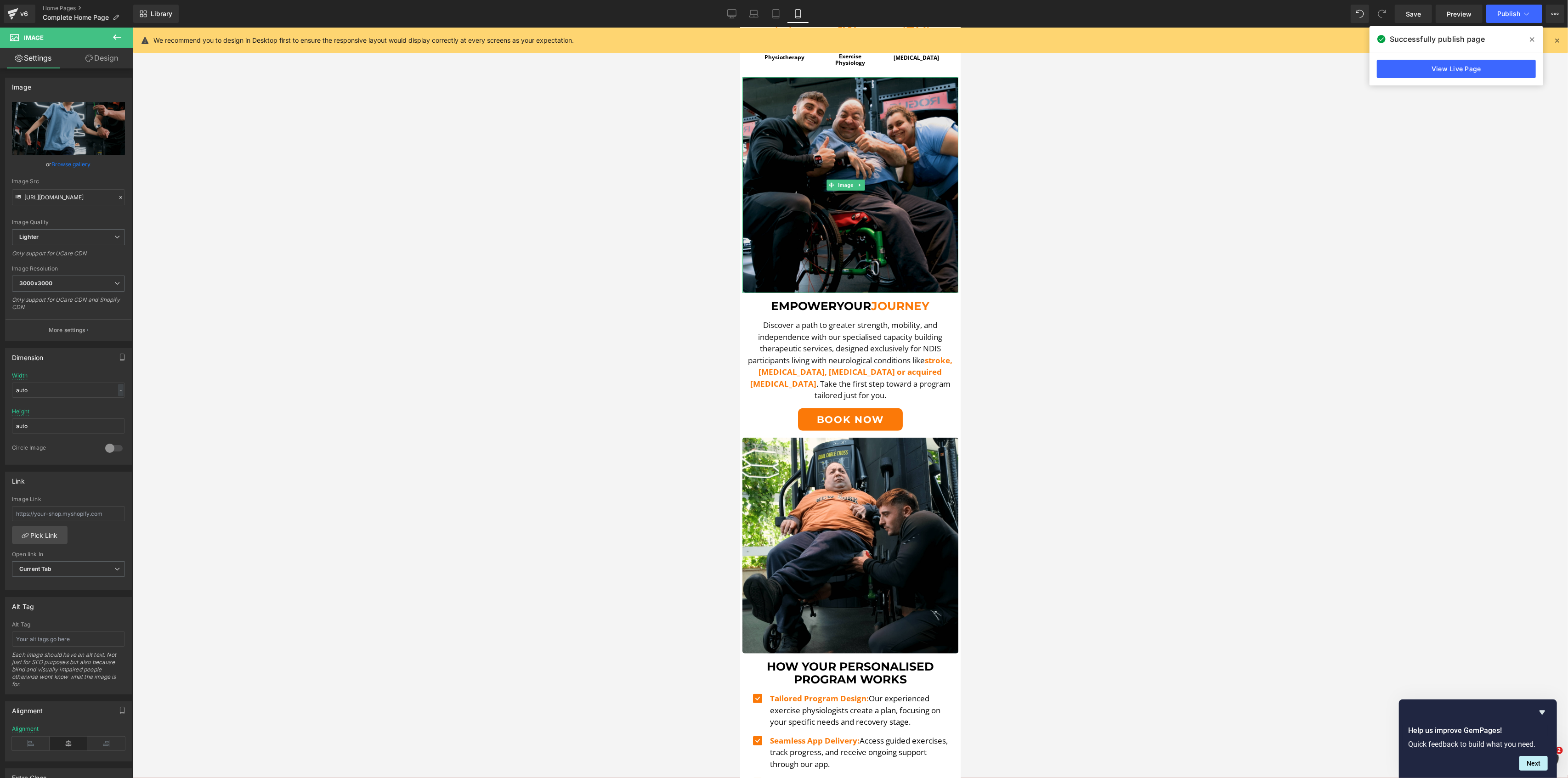
scroll to position [0, 0]
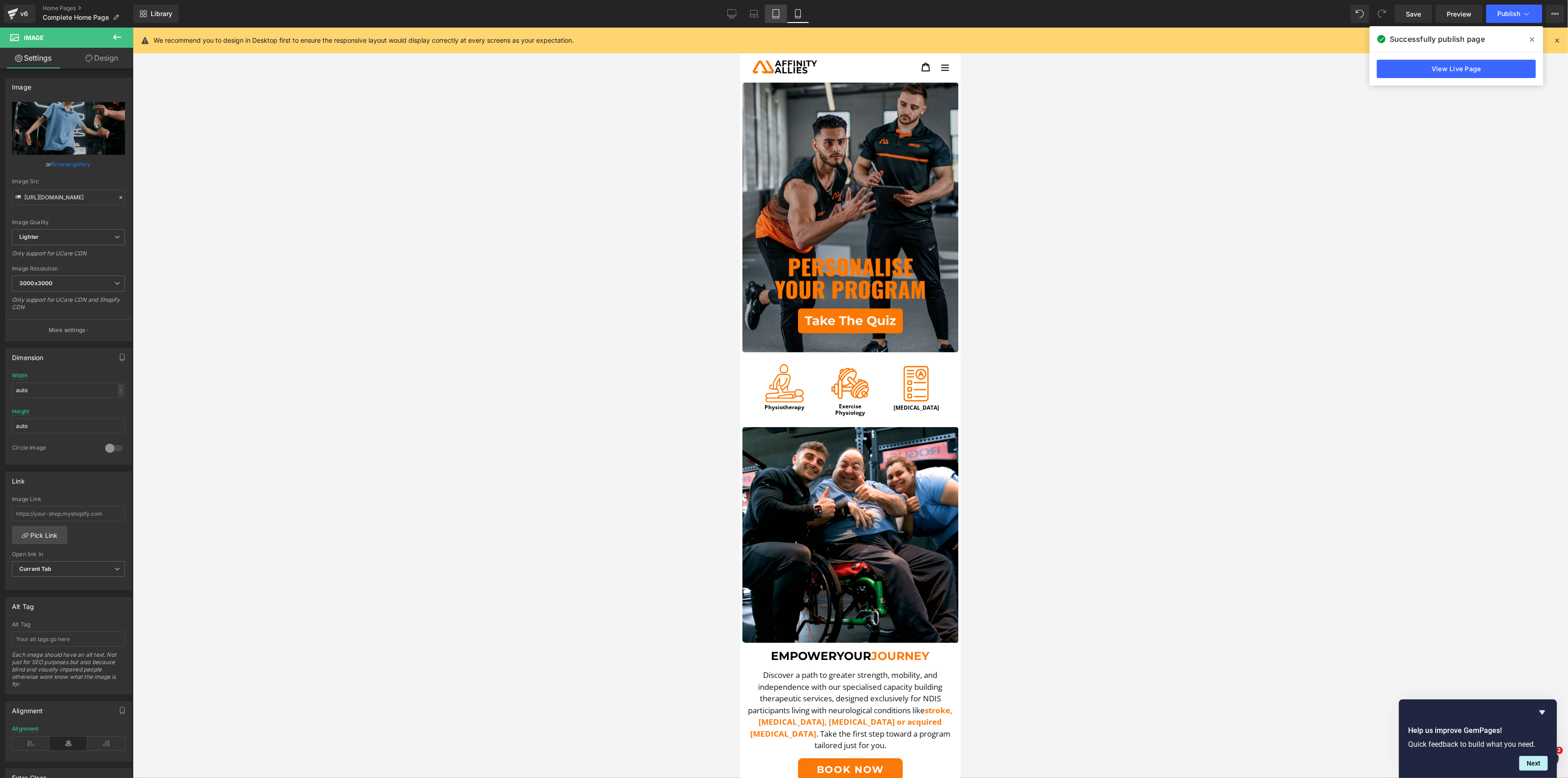
click at [773, 8] on link "Tablet" at bounding box center [775, 13] width 22 height 18
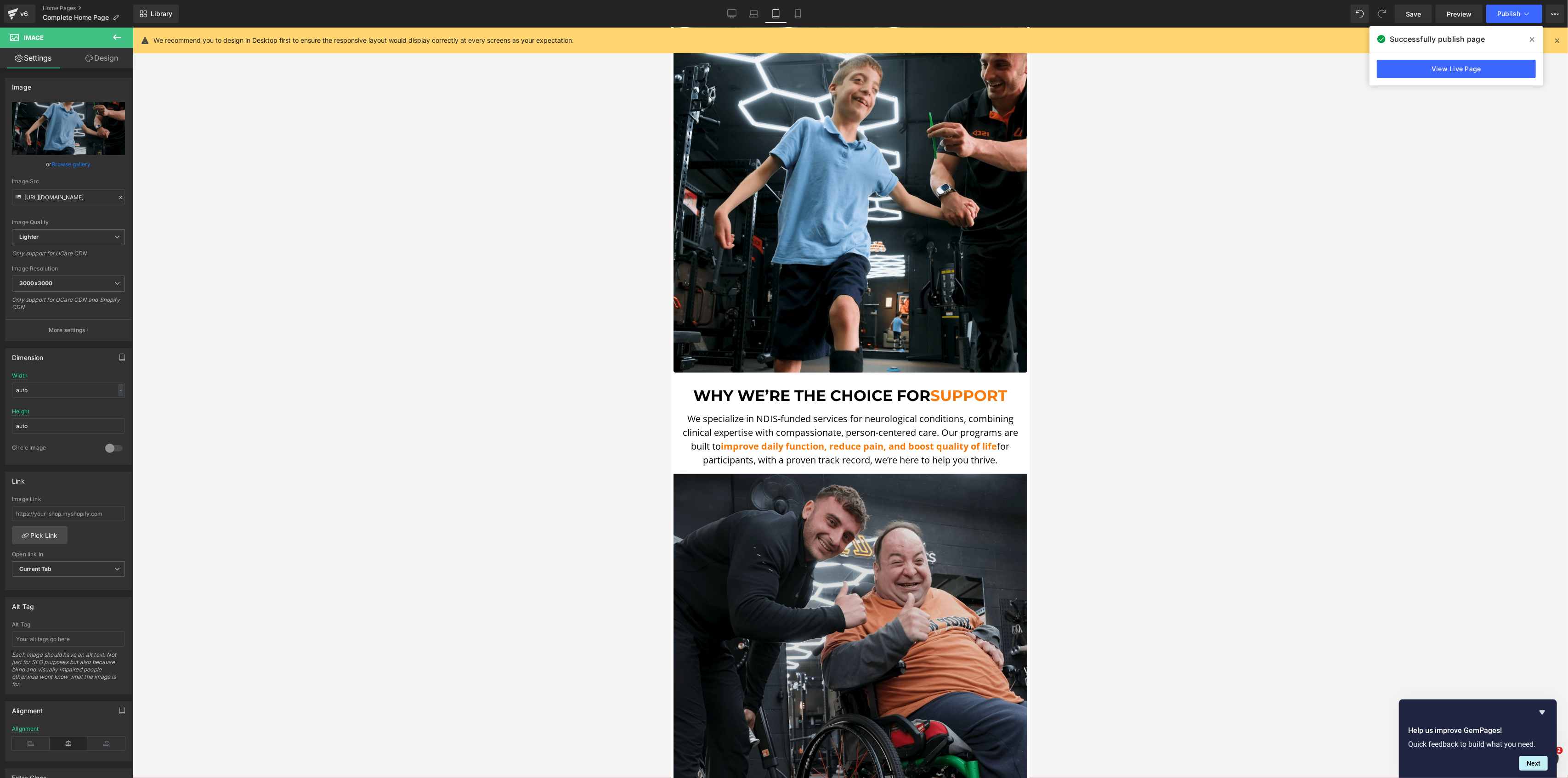
scroll to position [1476, 0]
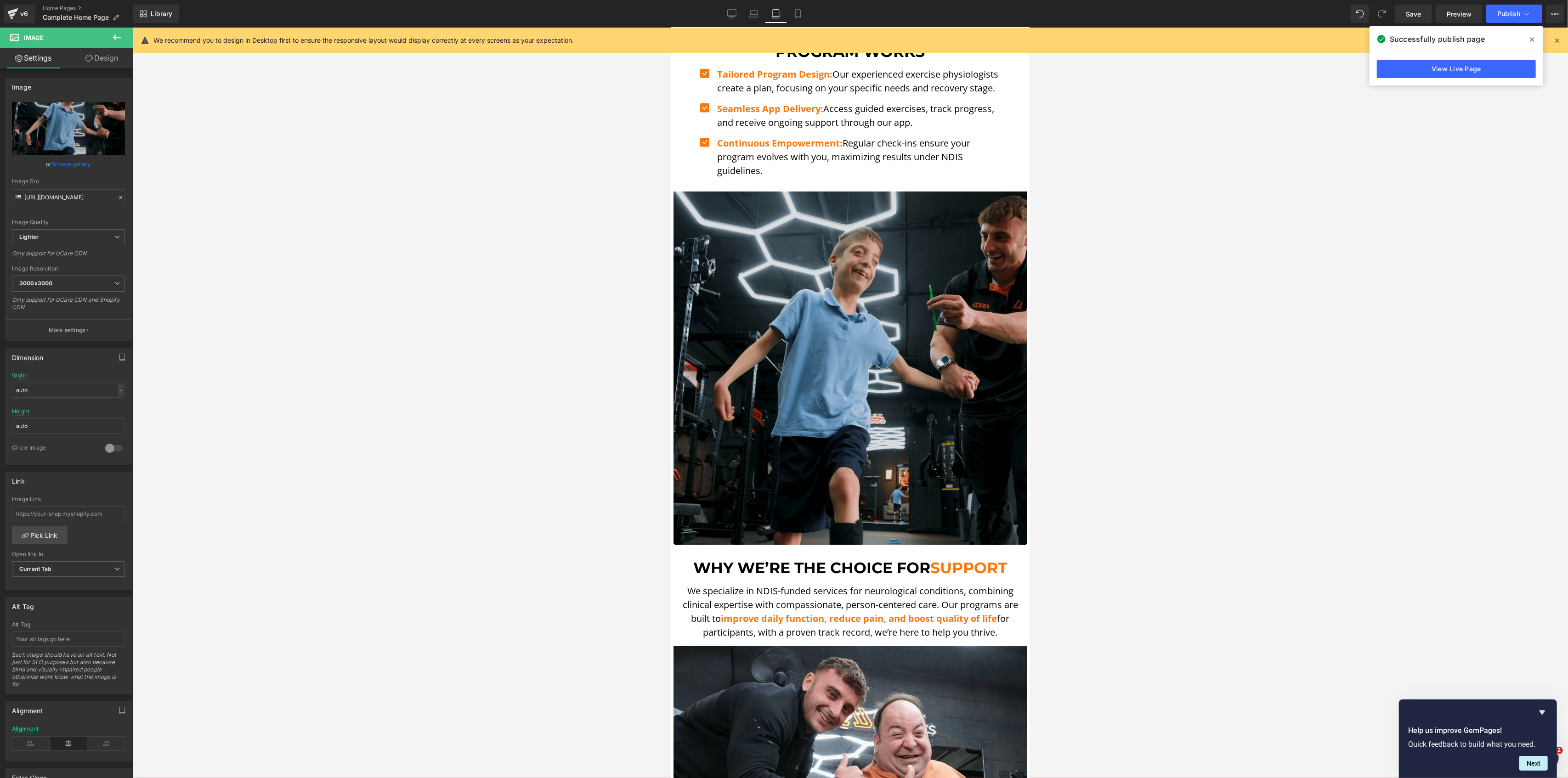
click at [756, 206] on img at bounding box center [850, 365] width 353 height 361
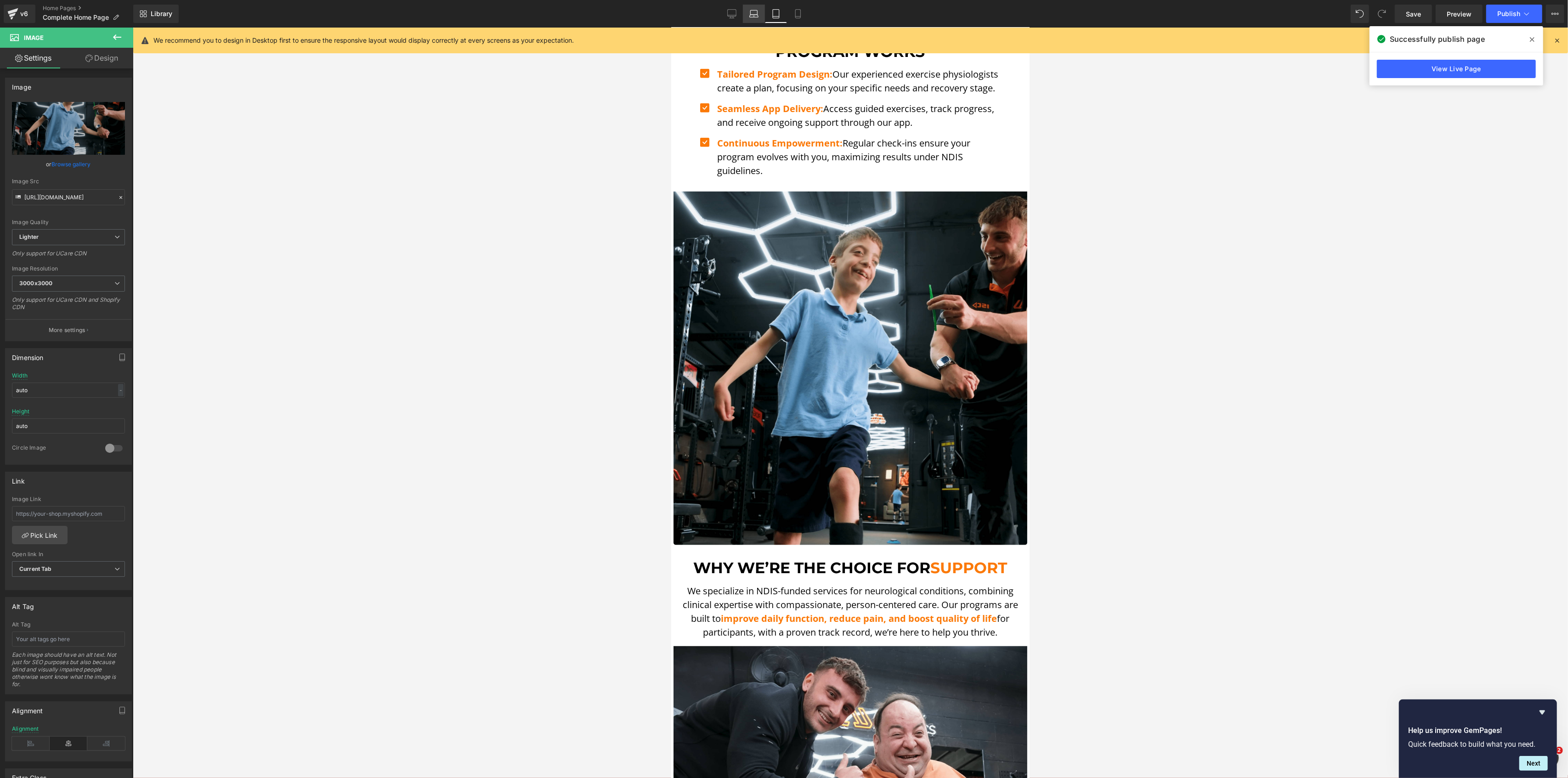
click at [750, 11] on icon at bounding box center [754, 14] width 10 height 10
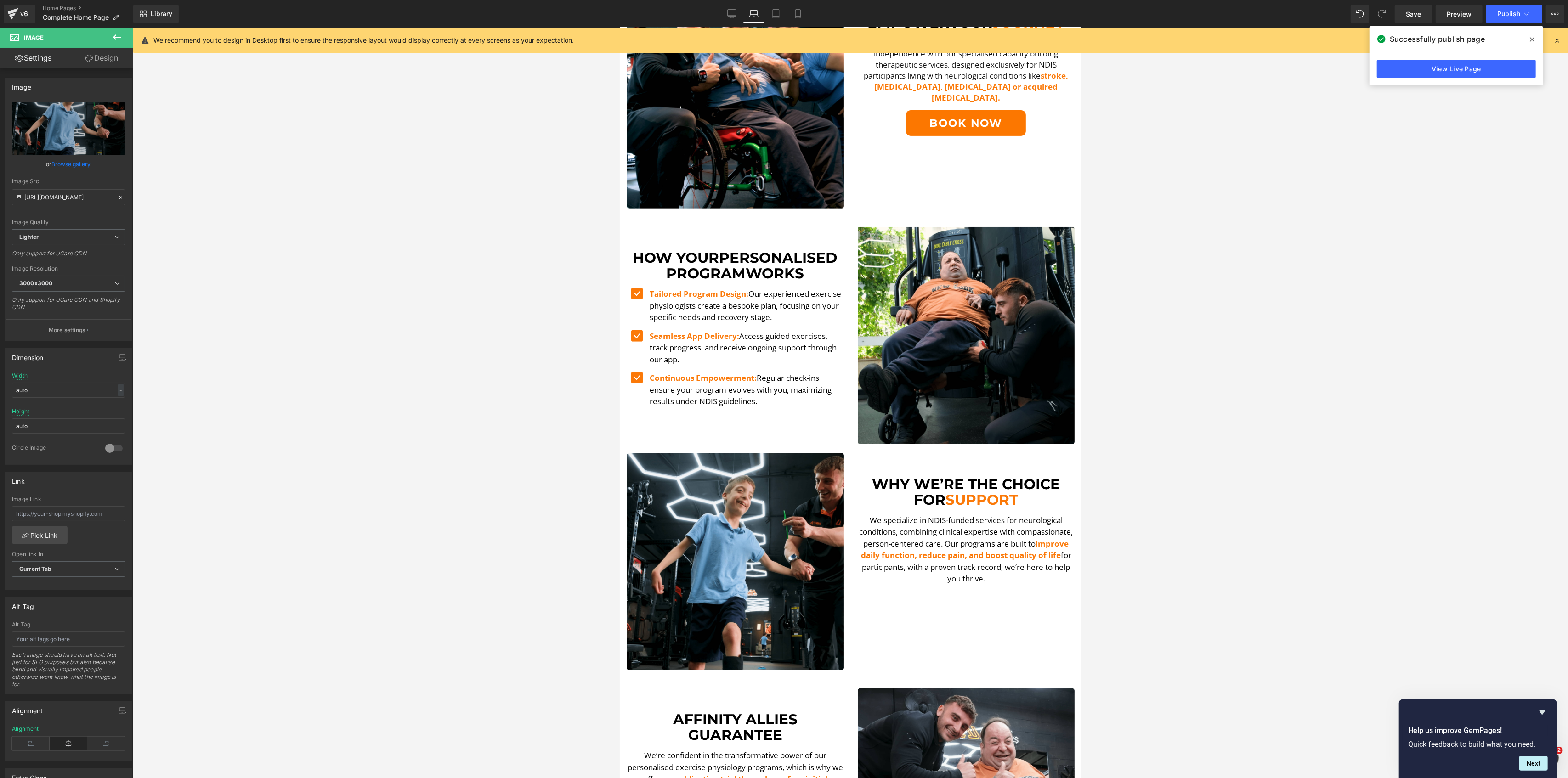
scroll to position [490, 0]
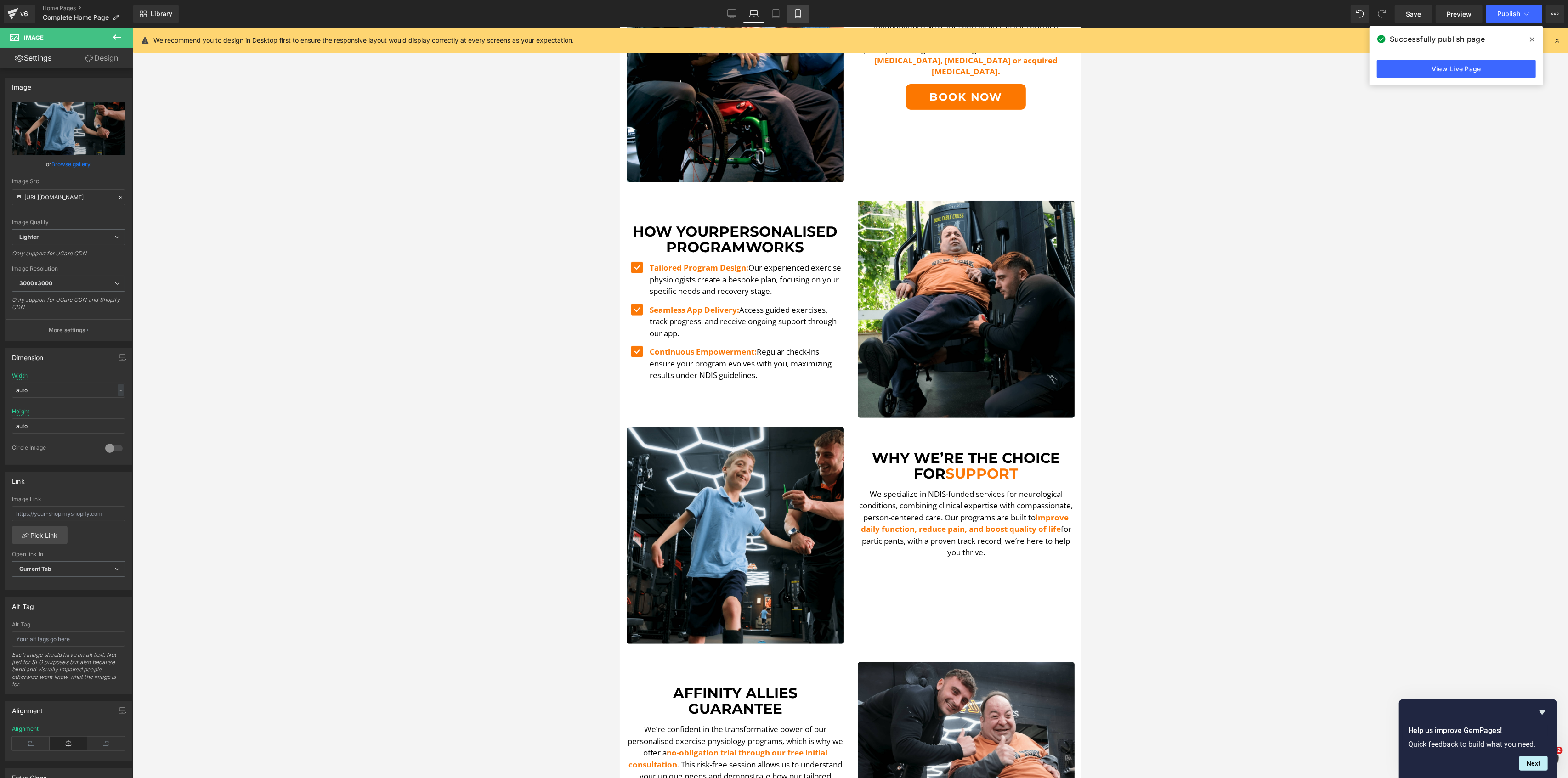
drag, startPoint x: 775, startPoint y: 19, endPoint x: 795, endPoint y: 18, distance: 20.0
click at [775, 19] on link "Tablet" at bounding box center [775, 13] width 22 height 18
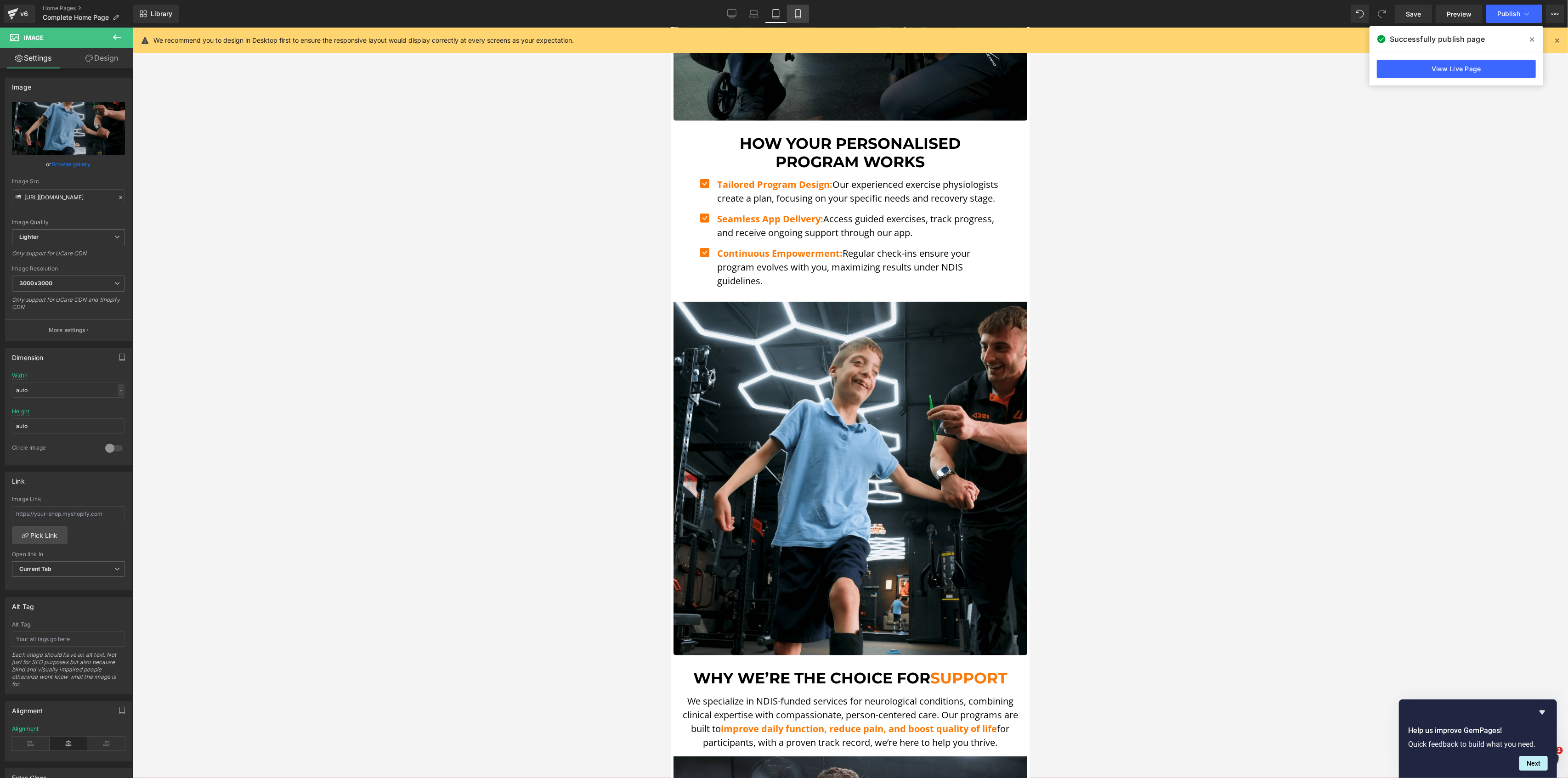
click at [802, 17] on link "Mobile" at bounding box center [797, 13] width 22 height 18
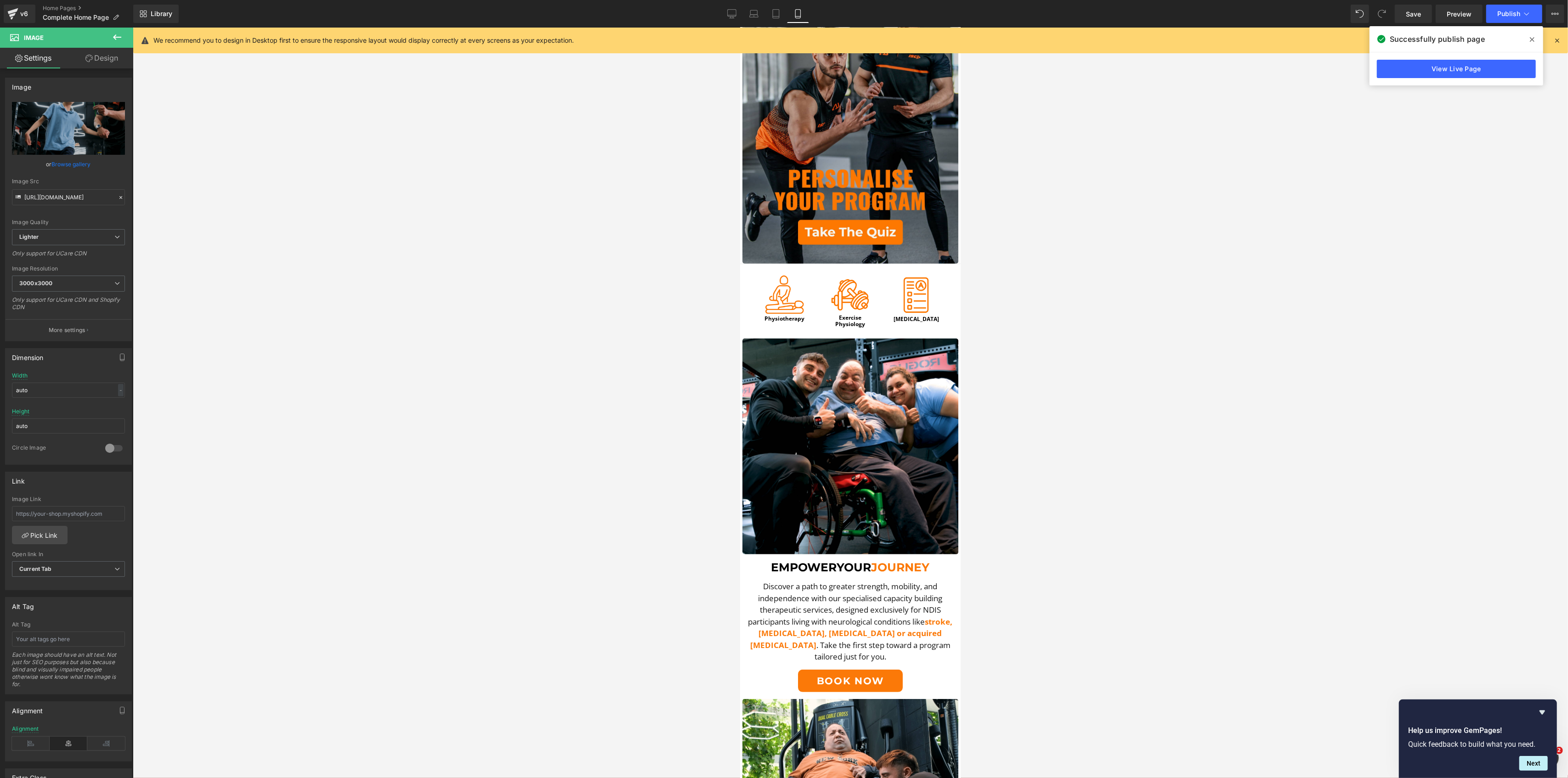
scroll to position [74, 0]
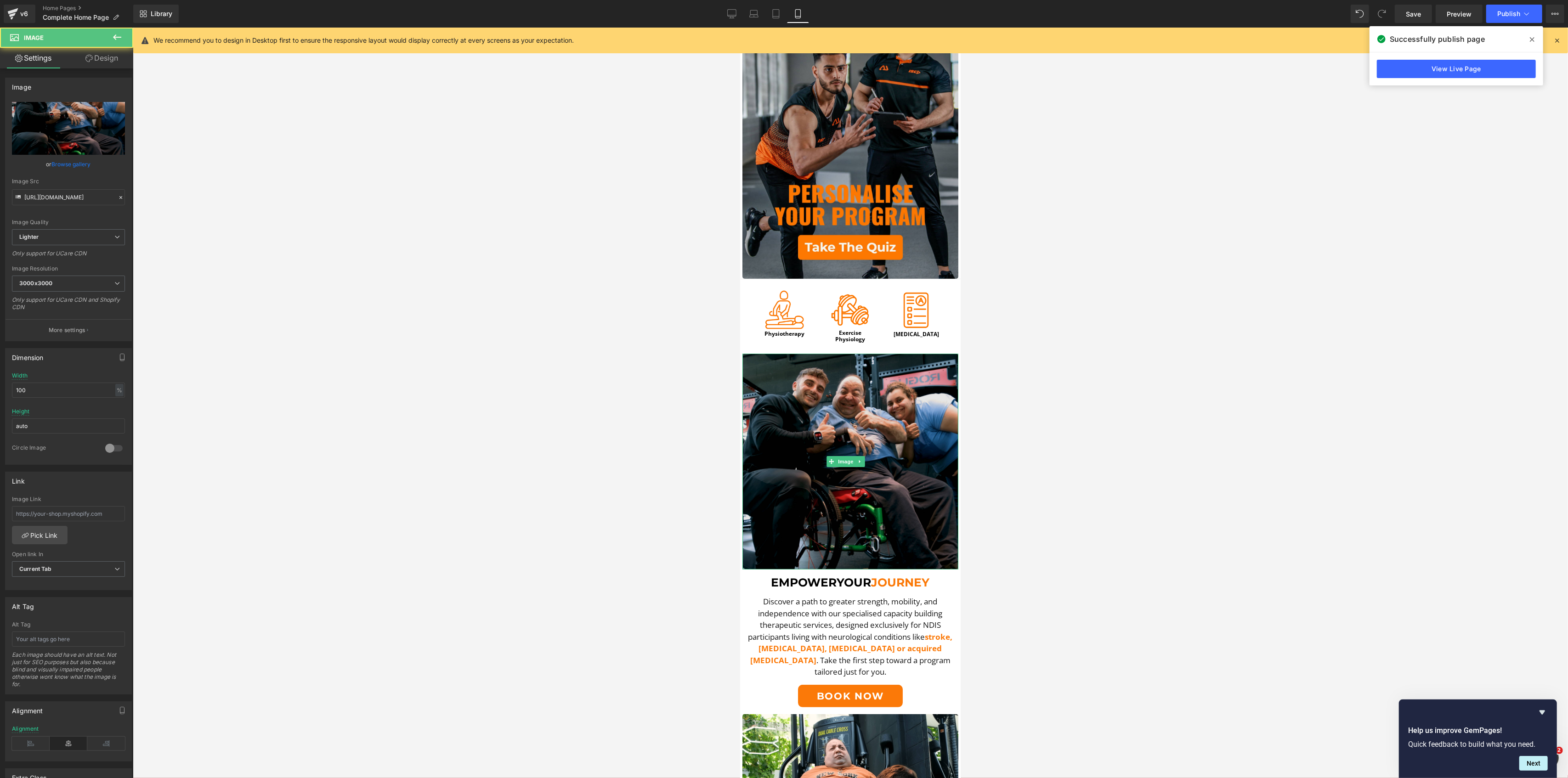
click at [912, 395] on img at bounding box center [850, 461] width 216 height 216
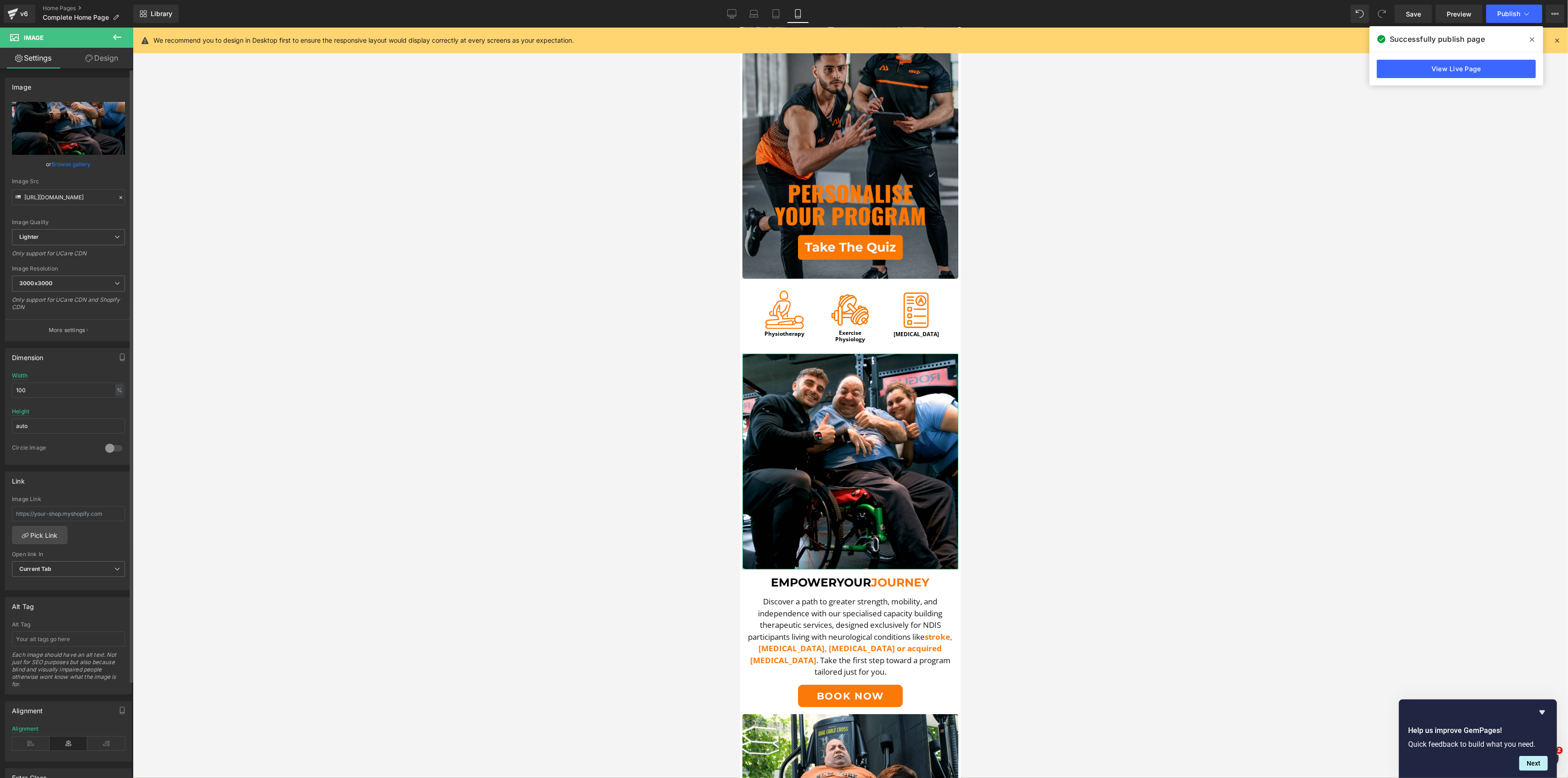
click at [123, 69] on div "Image https://ucarecdn.com/f9c3072c-37f4-42ea-aafc-5e3f60d5fa7c/-/format/auto/-…" at bounding box center [69, 463] width 138 height 789
click at [75, 70] on div "Image https://ucarecdn.com/f9c3072c-37f4-42ea-aafc-5e3f60d5fa7c/-/format/auto/-…" at bounding box center [69, 463] width 138 height 789
click at [96, 59] on link "Design" at bounding box center [102, 58] width 67 height 21
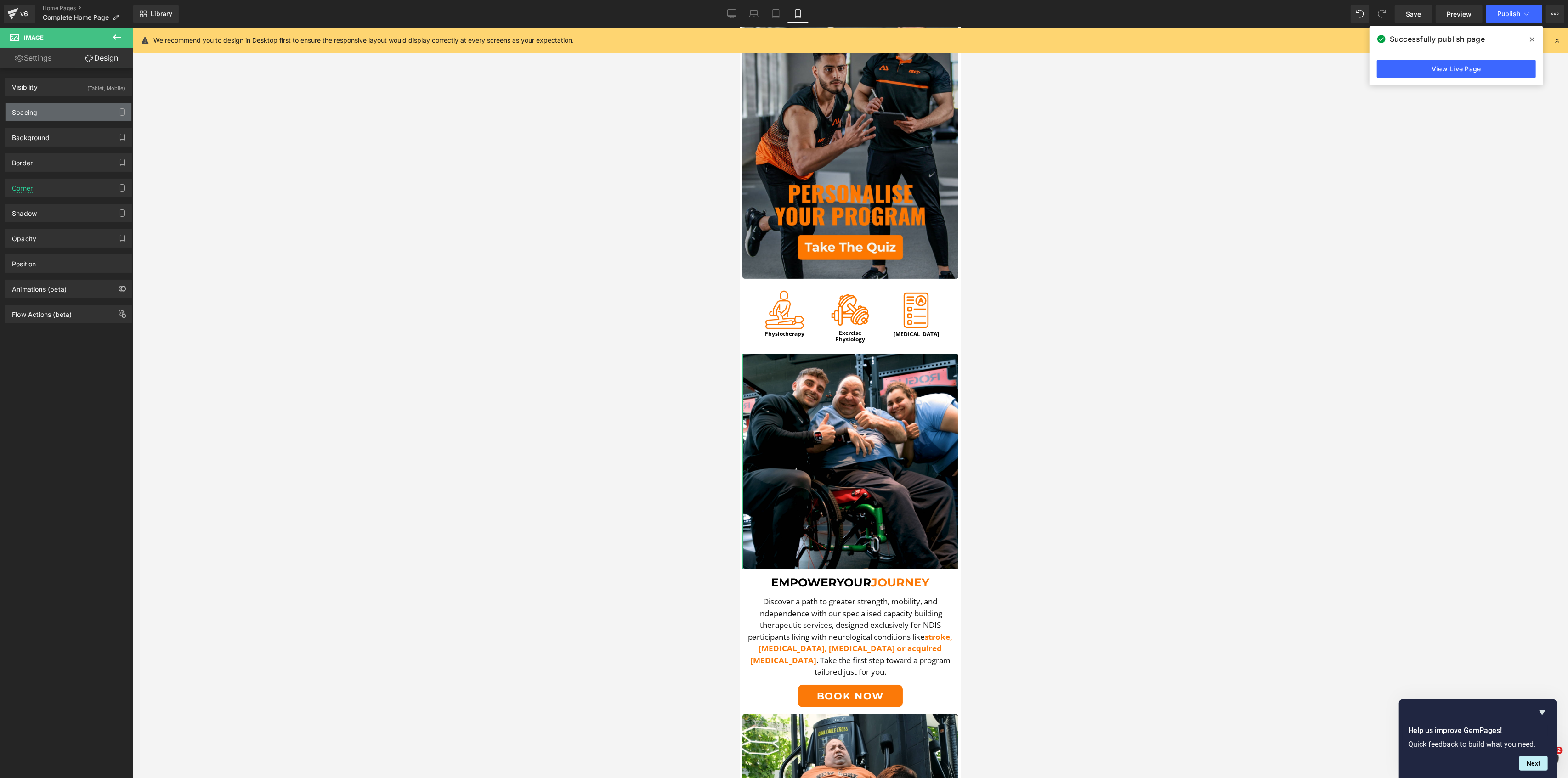
click at [41, 110] on div "Spacing" at bounding box center [69, 112] width 126 height 17
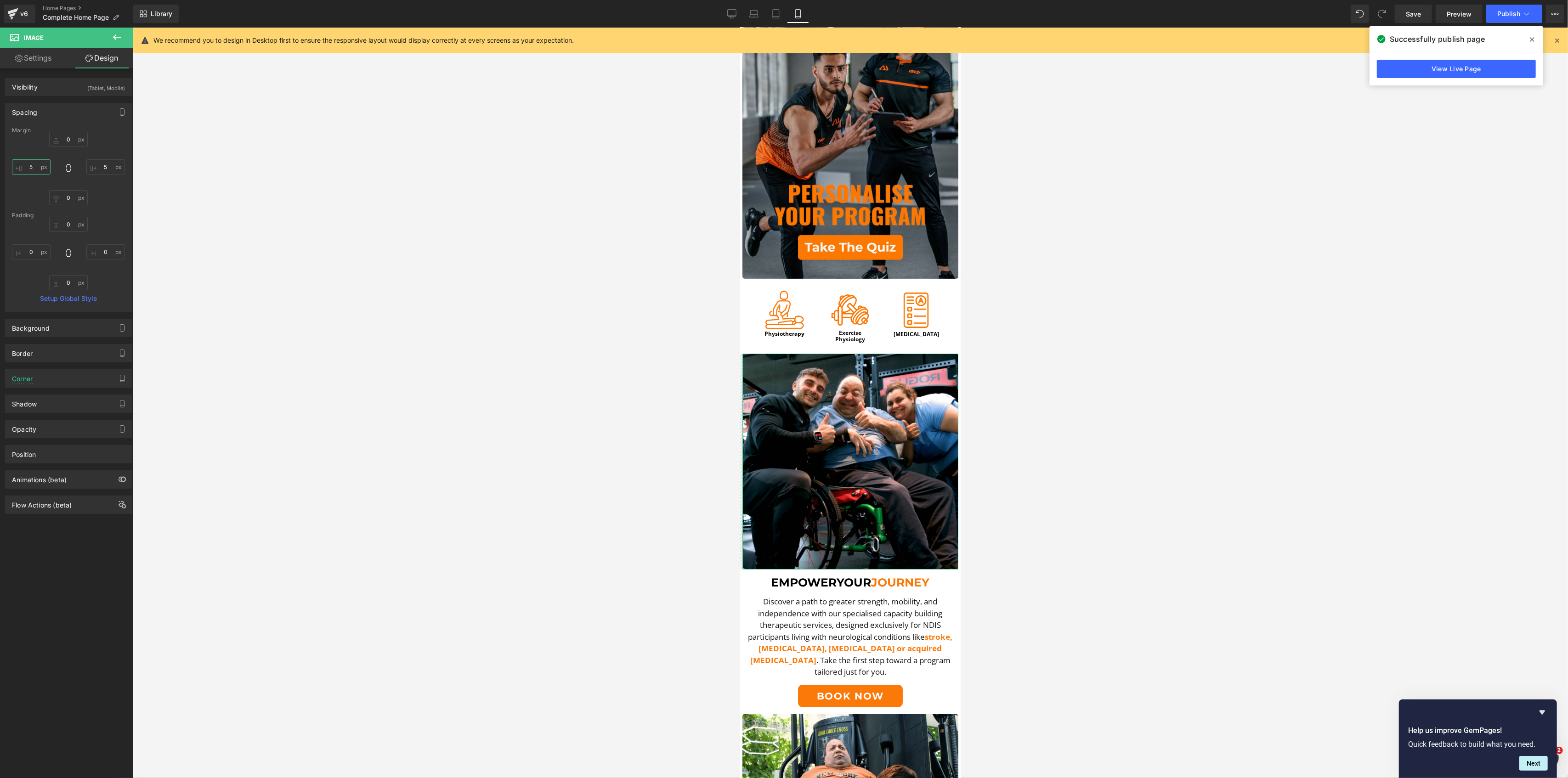
click at [36, 169] on input "5" at bounding box center [32, 167] width 38 height 15
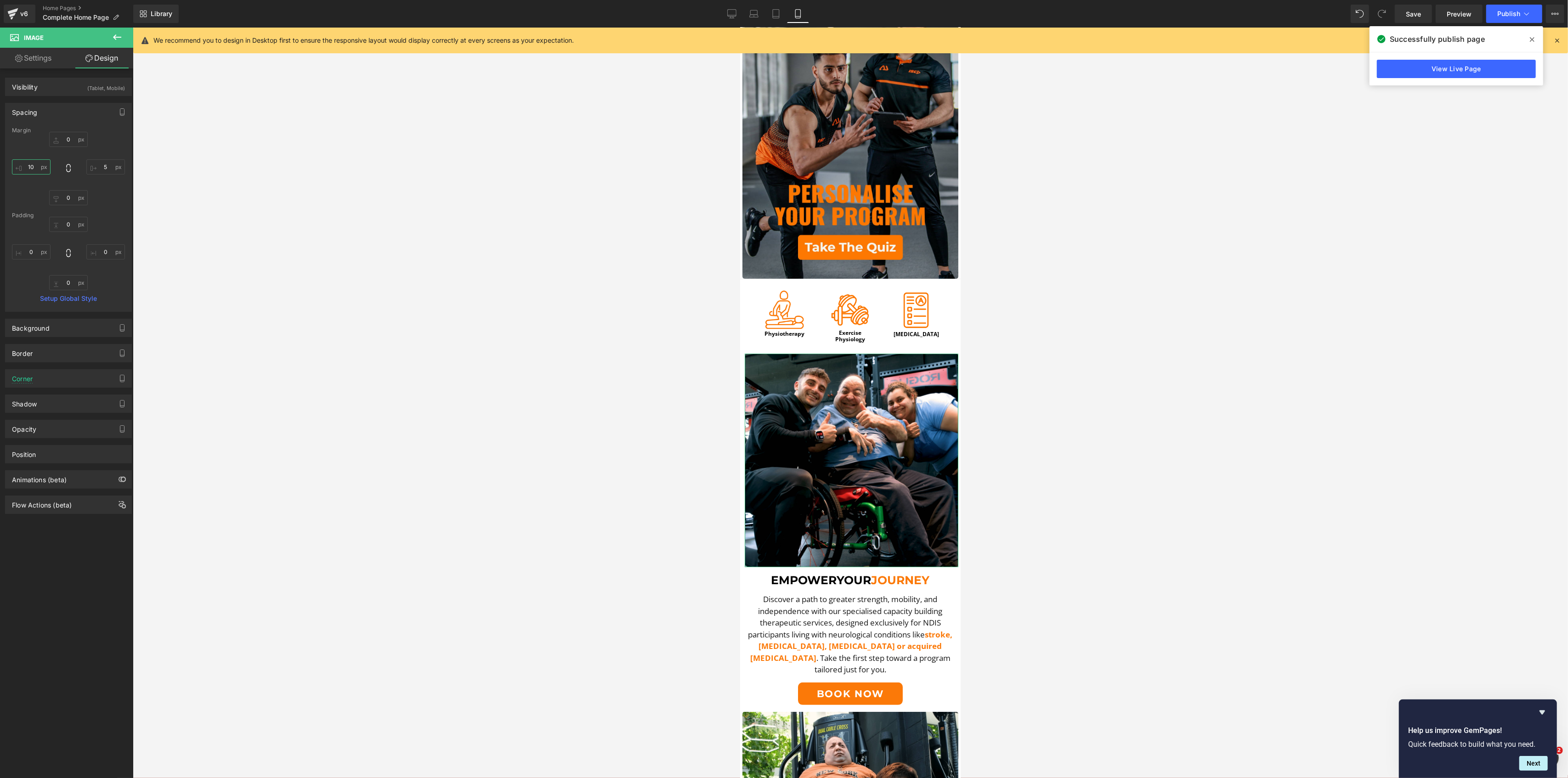
type input "1"
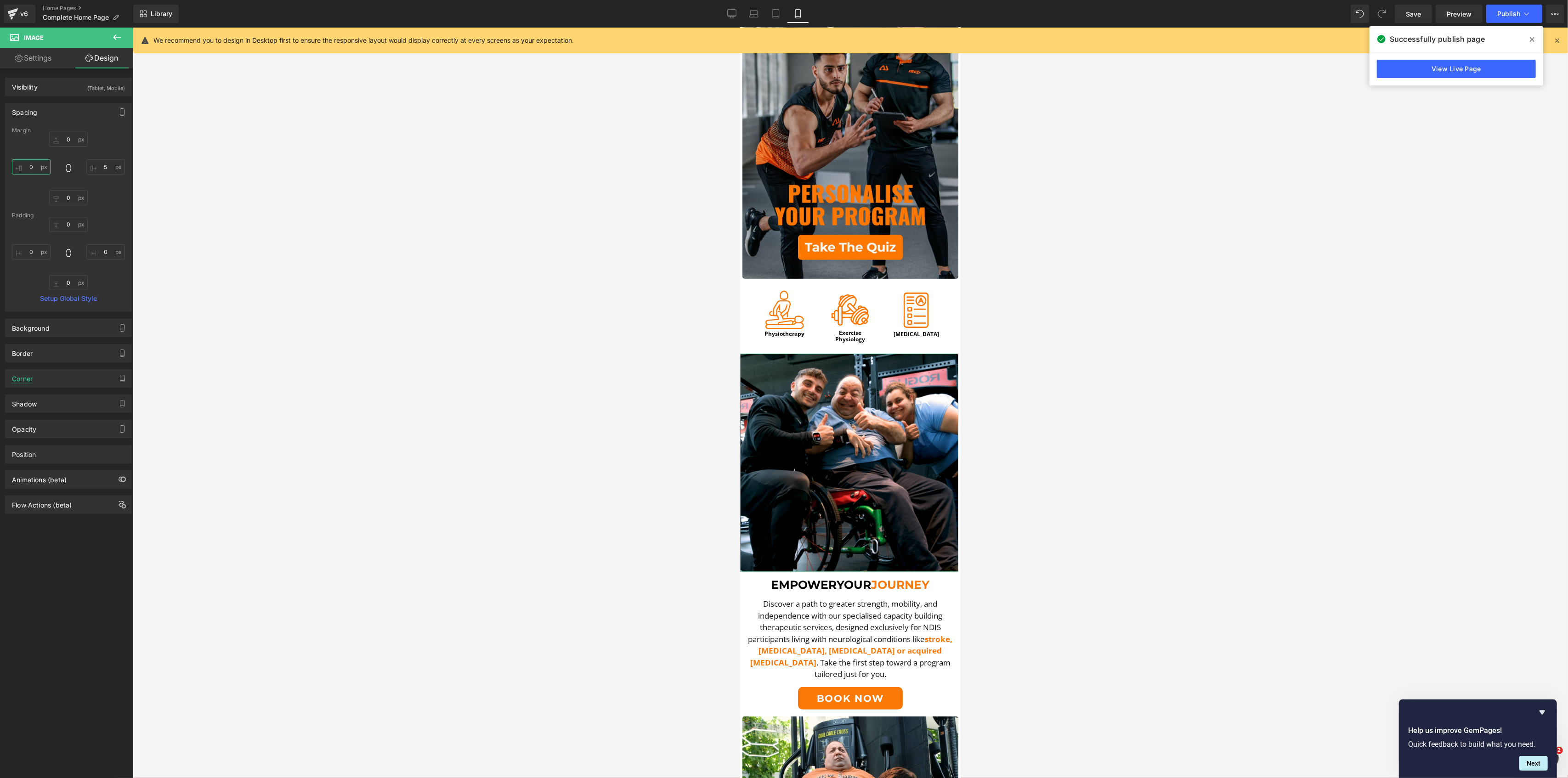
type input "5"
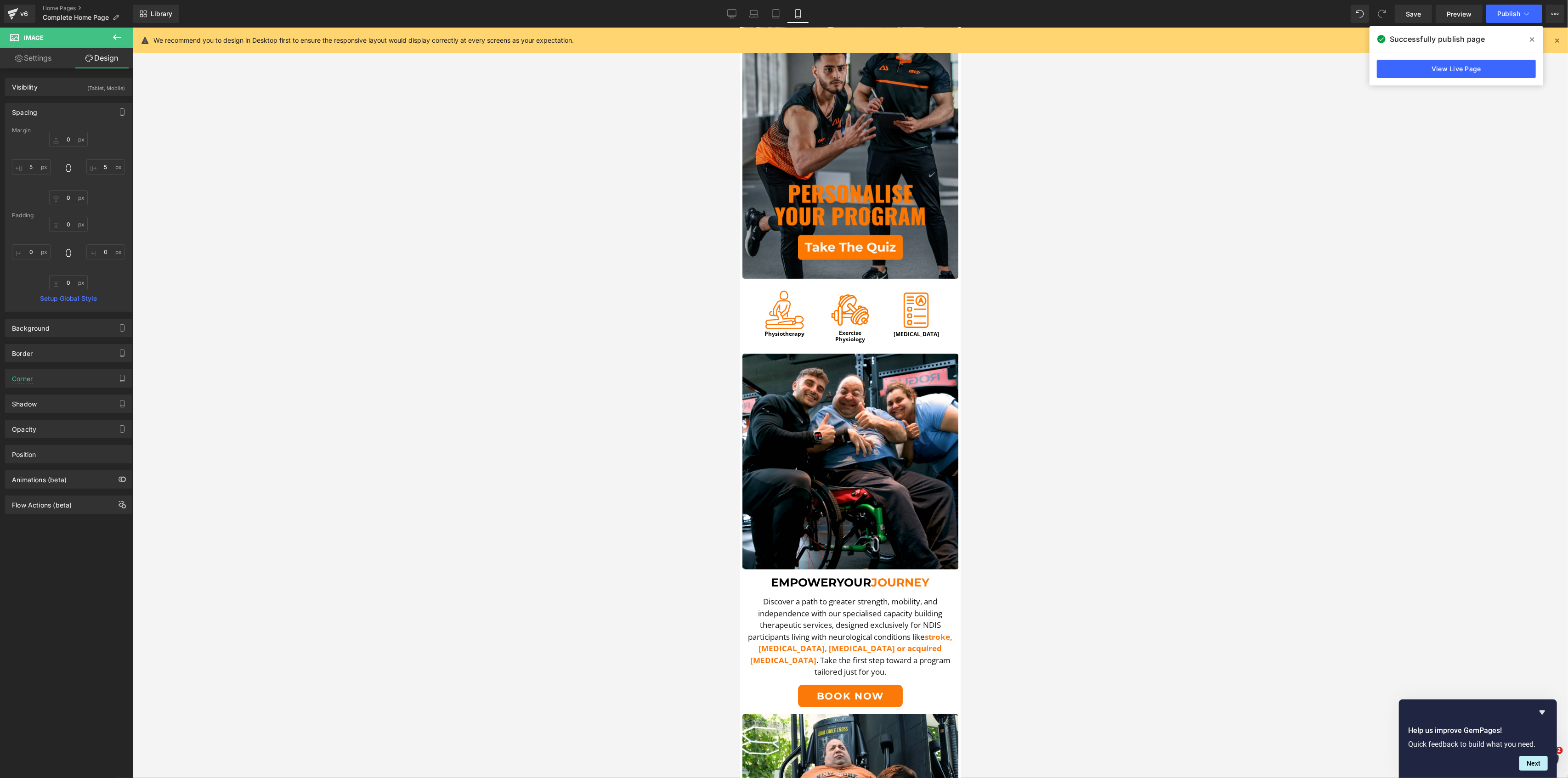
click at [708, 380] on div at bounding box center [850, 403] width 1435 height 750
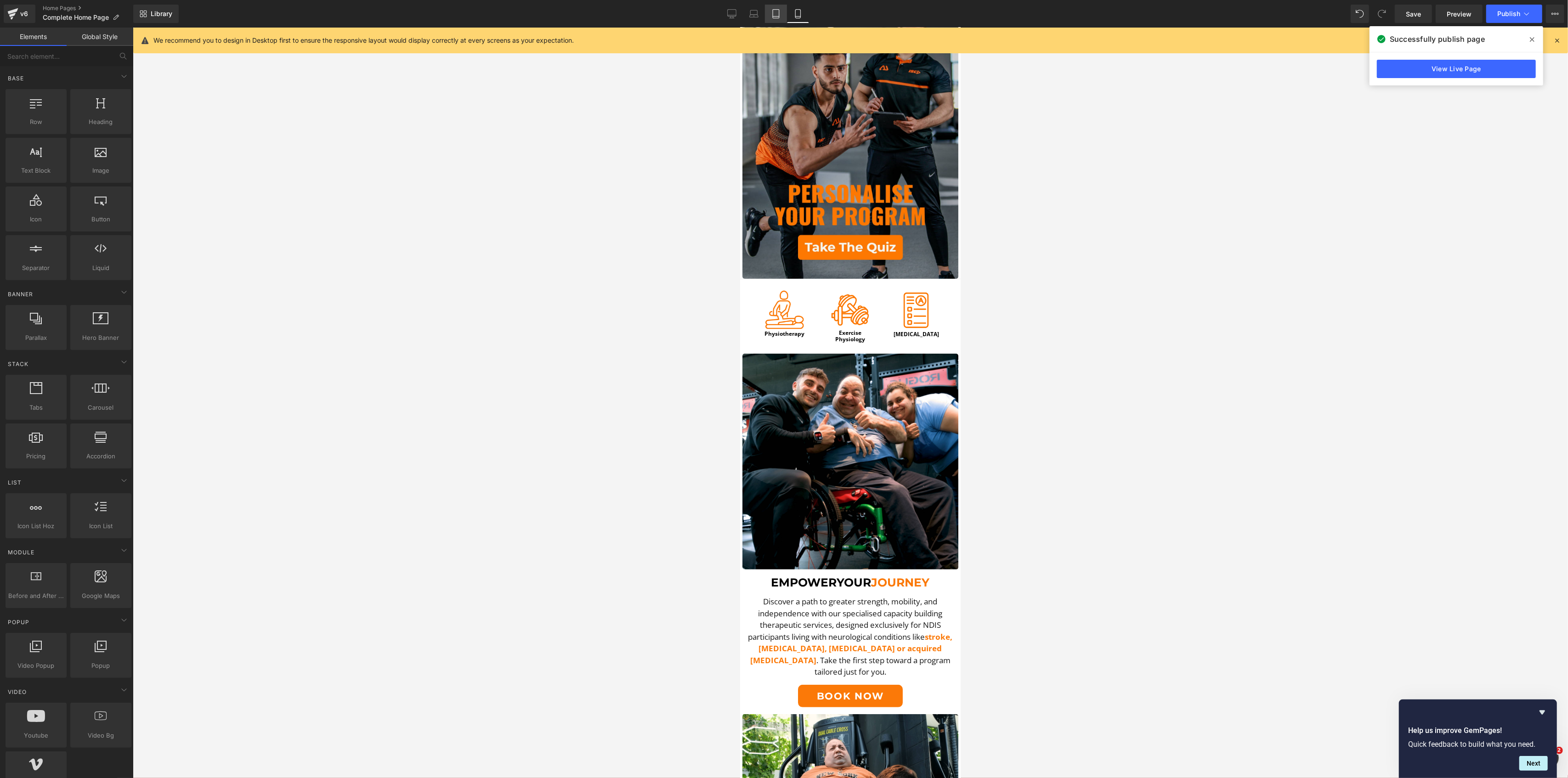
click at [777, 16] on icon at bounding box center [775, 16] width 7 height 0
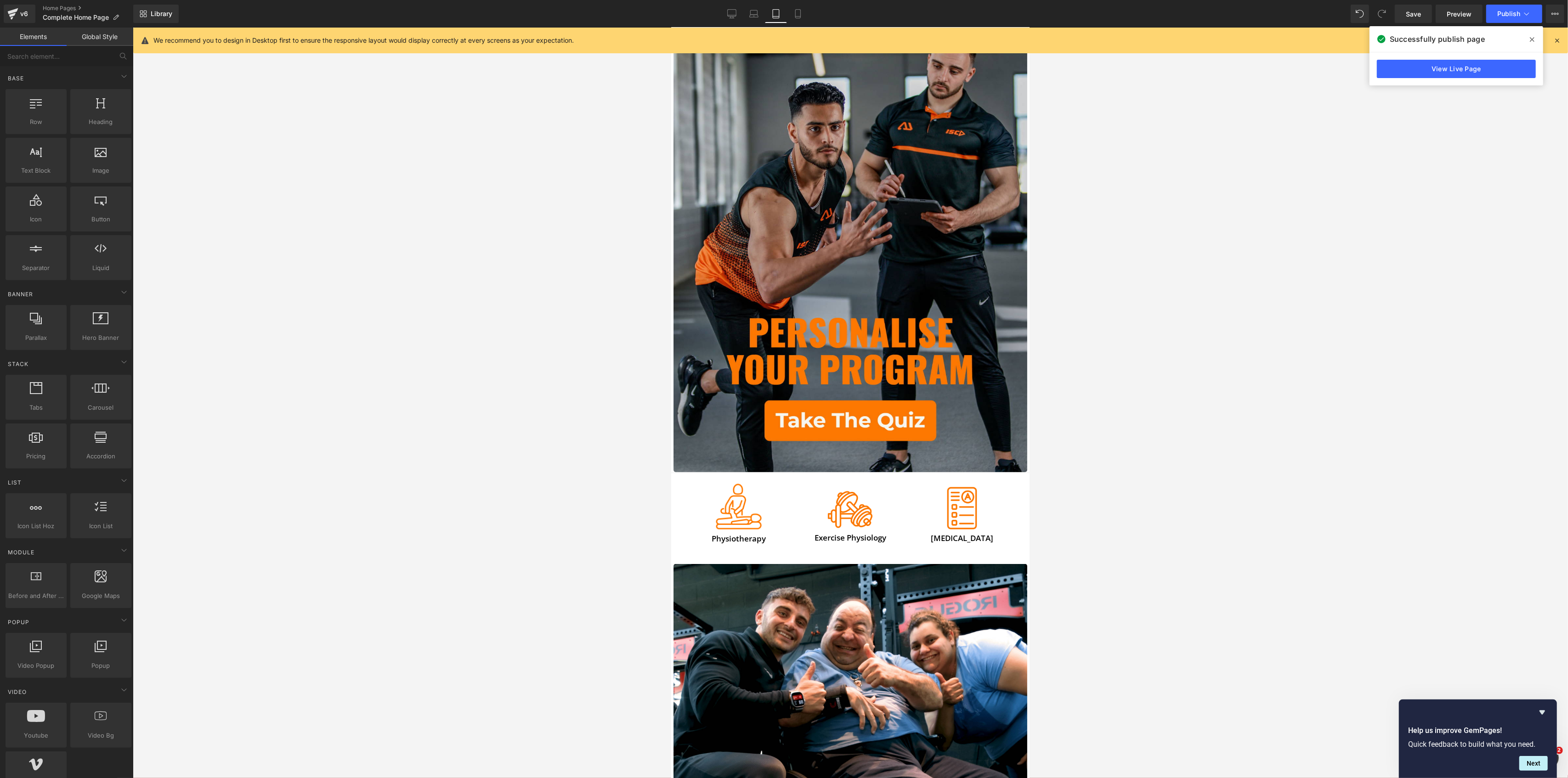
scroll to position [506, 0]
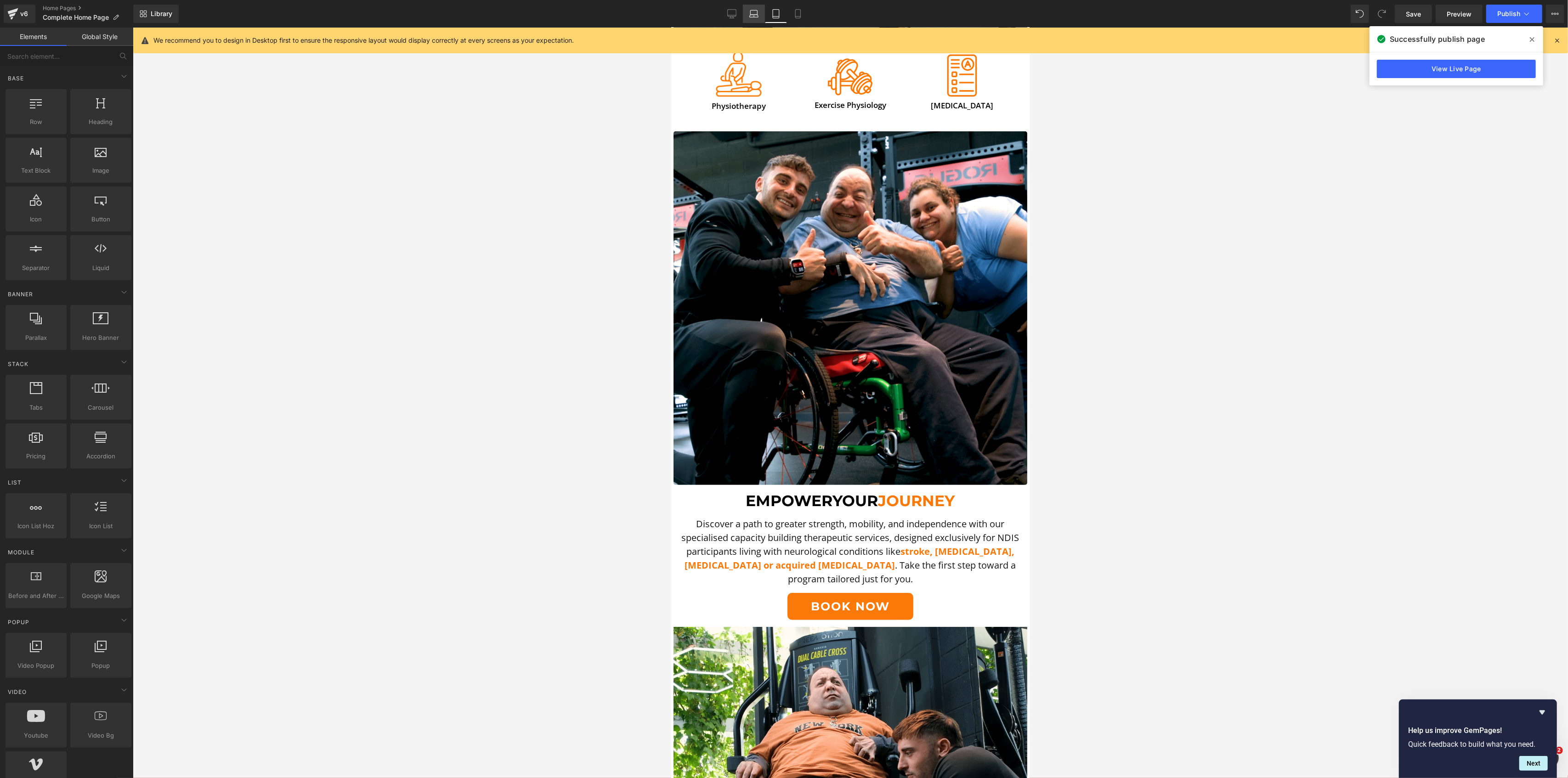
click at [761, 14] on link "Laptop" at bounding box center [753, 13] width 22 height 18
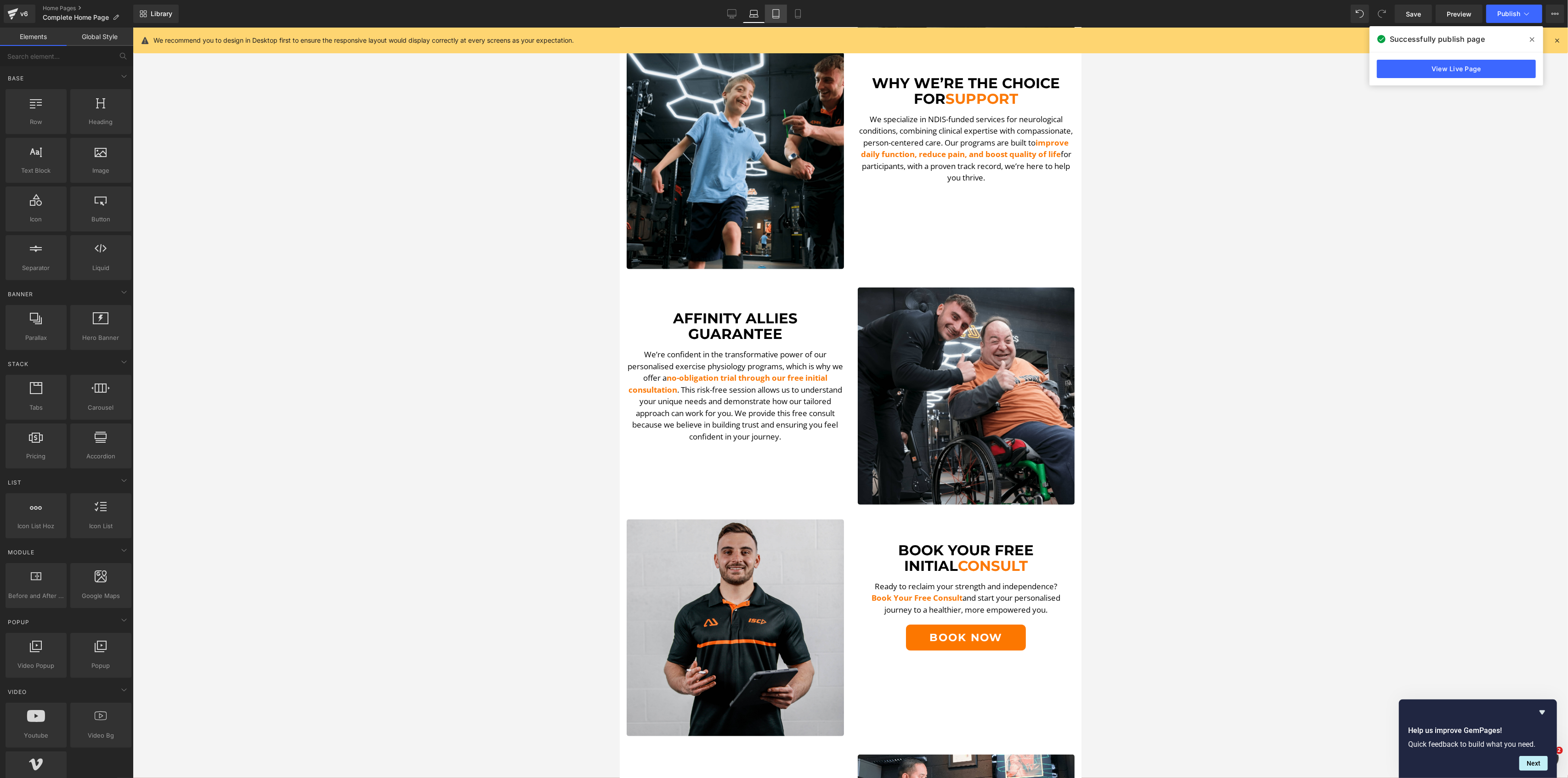
click at [777, 13] on icon at bounding box center [776, 14] width 10 height 10
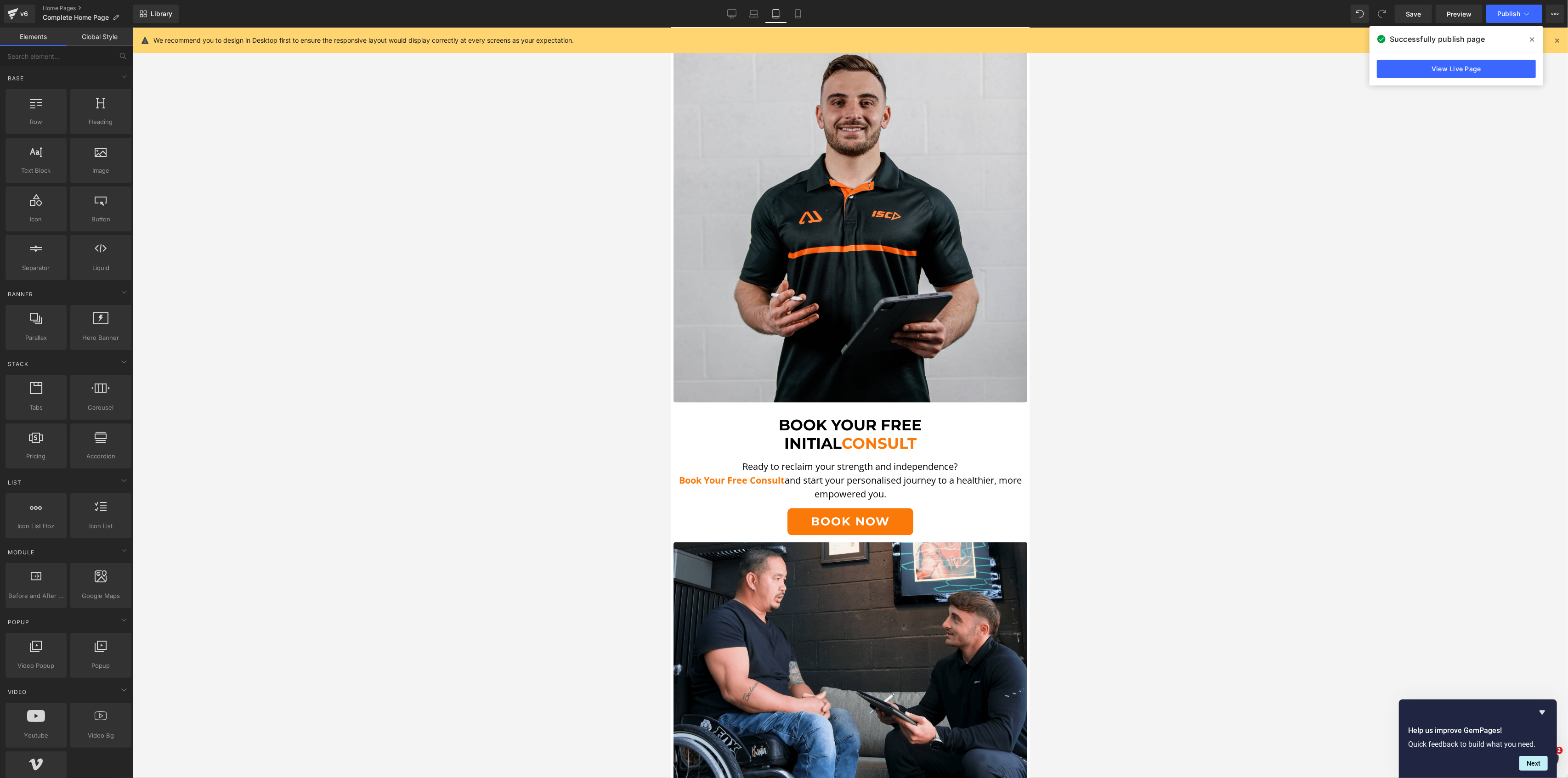
scroll to position [2673, 0]
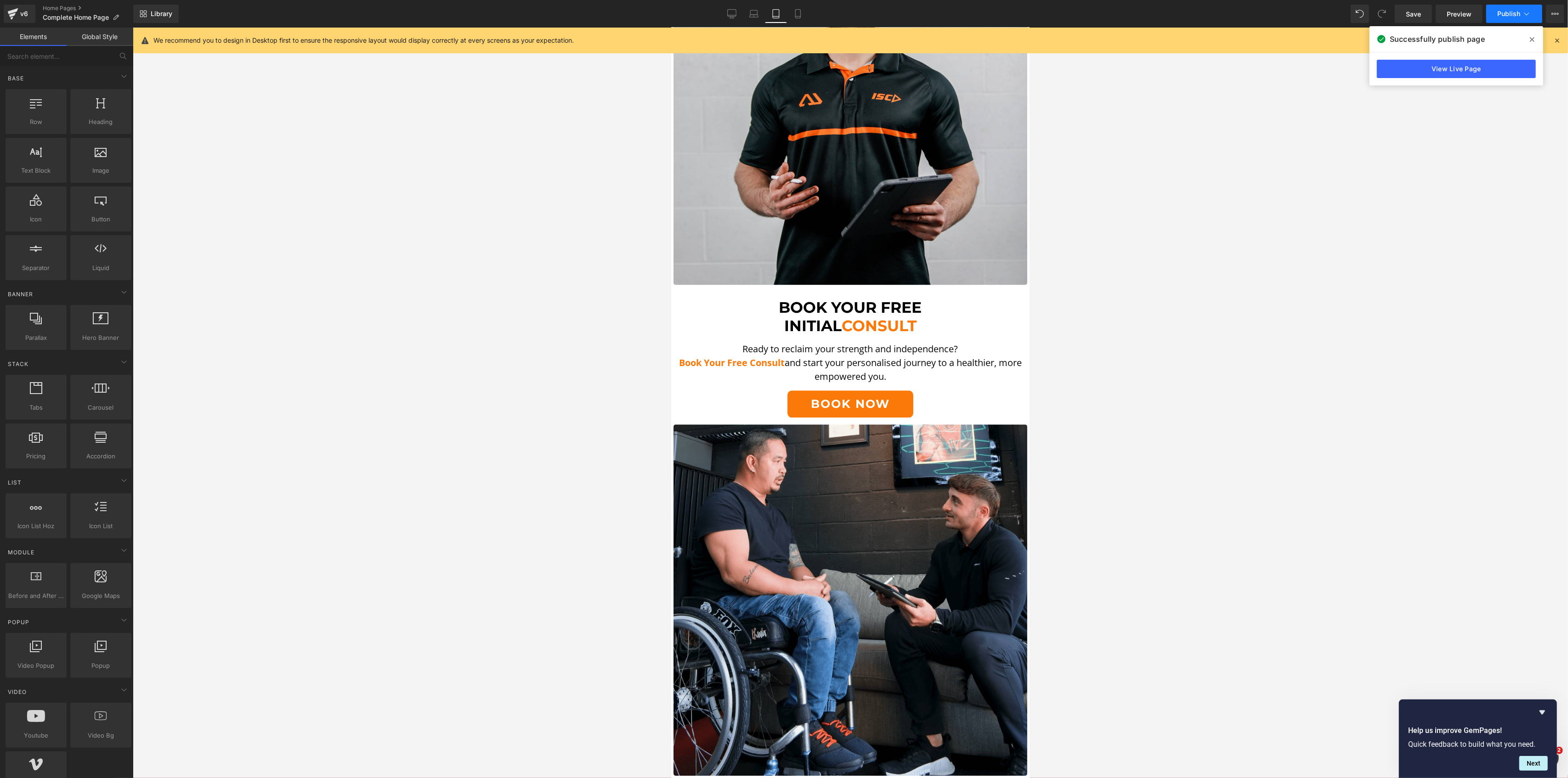
click at [1503, 11] on span "Publish" at bounding box center [1509, 14] width 23 height 8
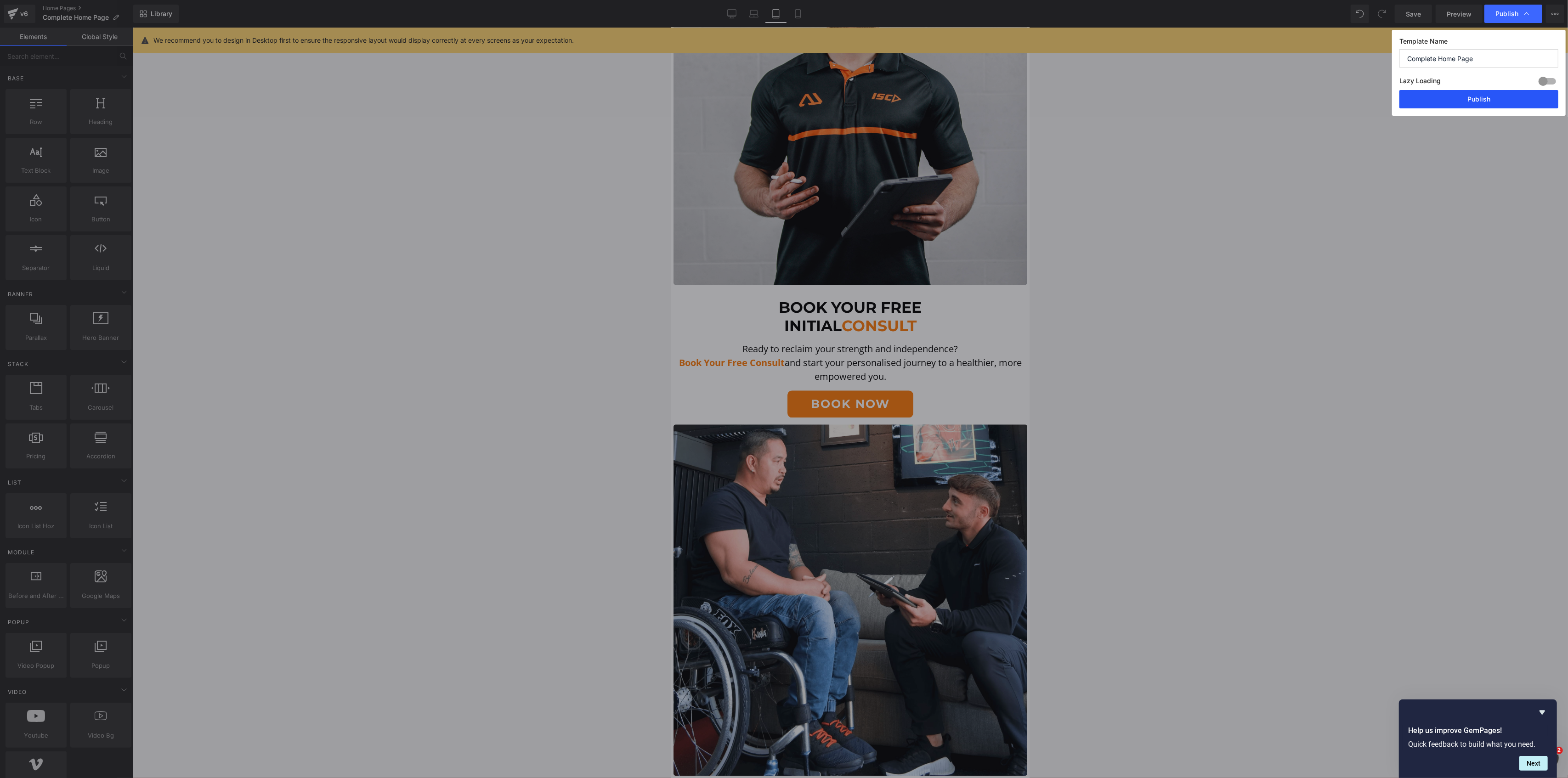
click at [1458, 97] on button "Publish" at bounding box center [1478, 98] width 159 height 18
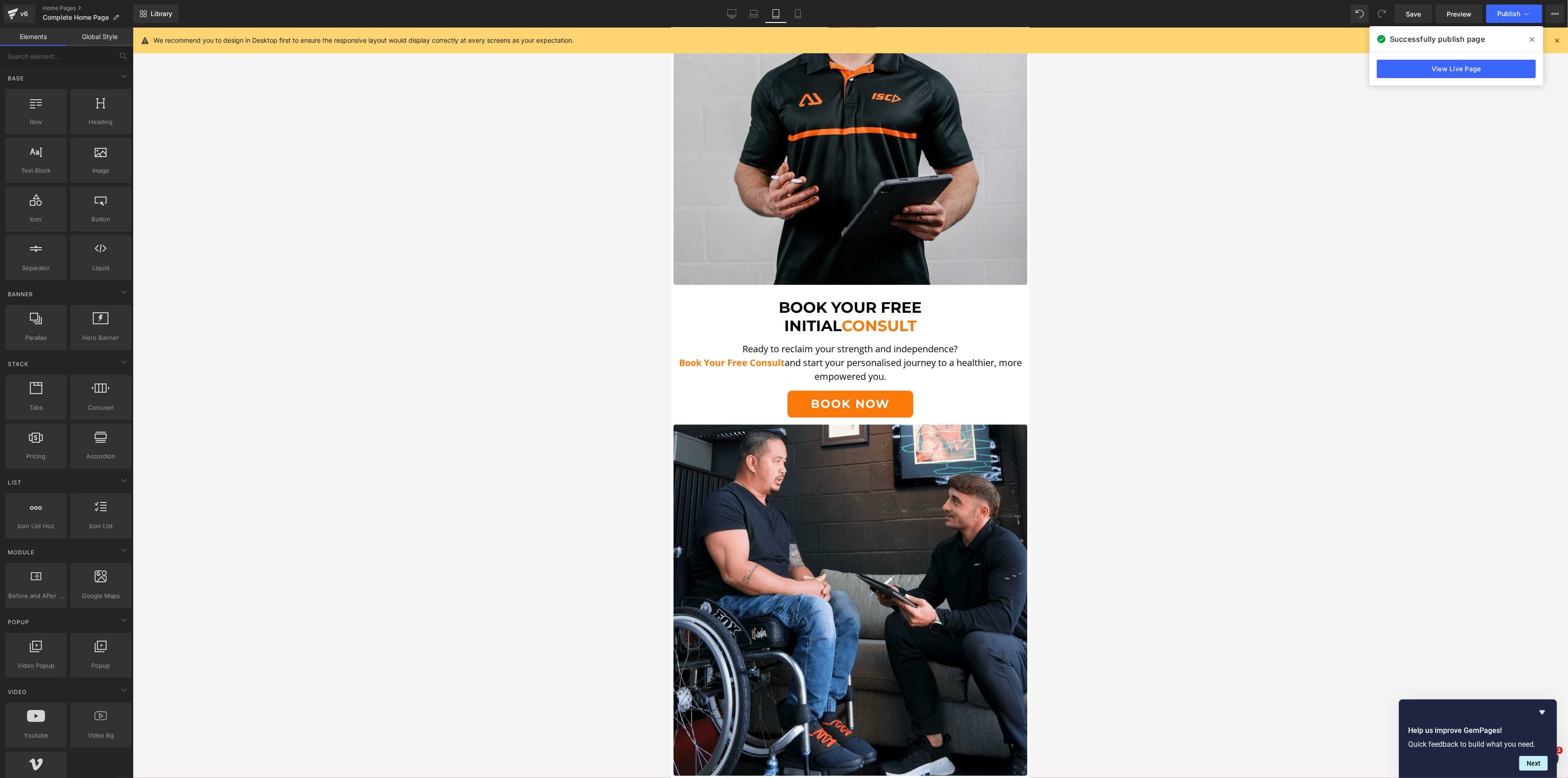
click at [755, 0] on div "Library Tablet Desktop Laptop Tablet Mobile Save Preview Publish Scheduled View…" at bounding box center [850, 13] width 1434 height 28
click at [1518, 9] on button "Publish" at bounding box center [1514, 13] width 56 height 18
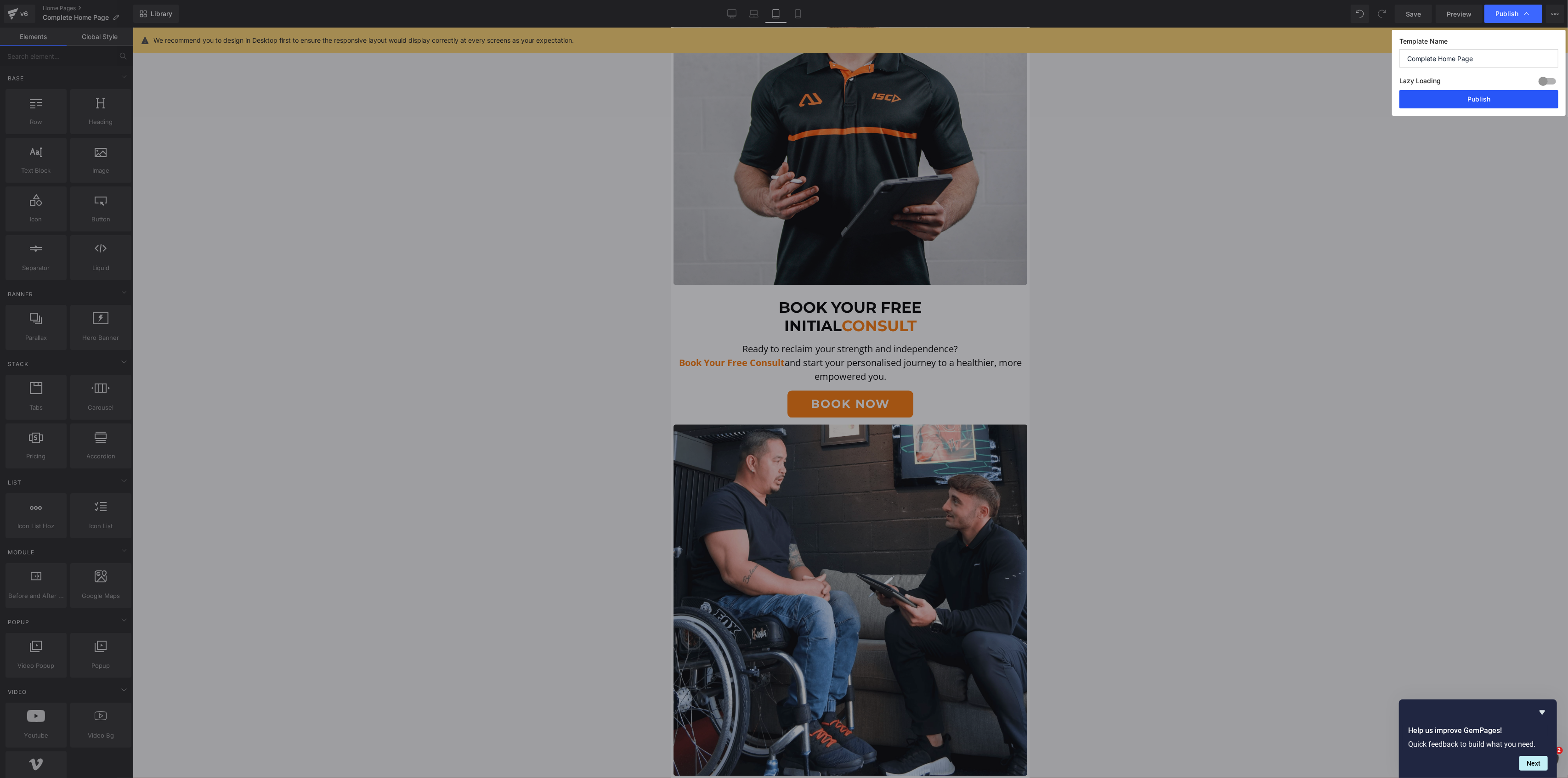
click at [1434, 109] on button "Publish" at bounding box center [1478, 98] width 159 height 18
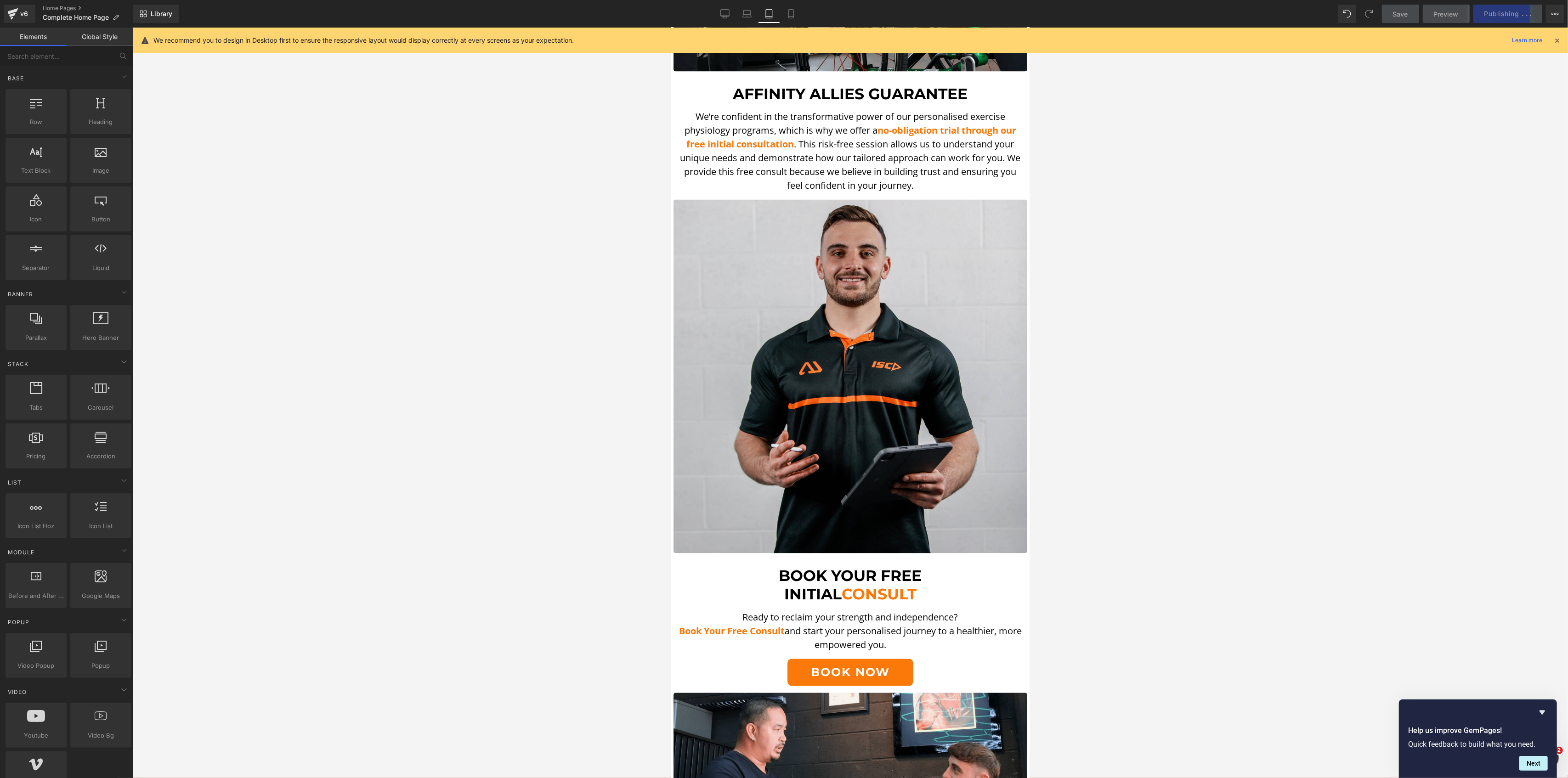
scroll to position [2421, 0]
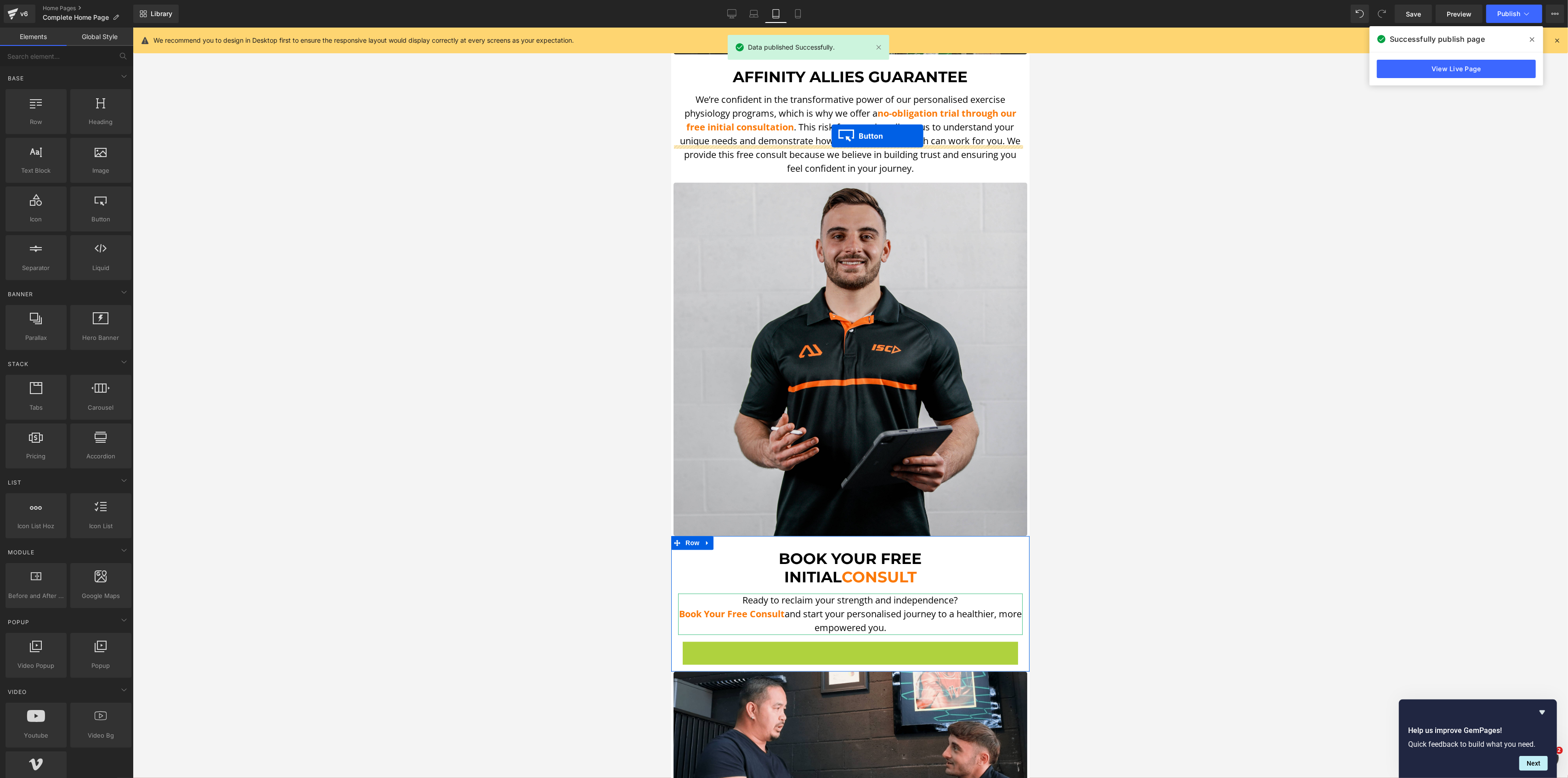
drag, startPoint x: 827, startPoint y: 608, endPoint x: 831, endPoint y: 136, distance: 472.0
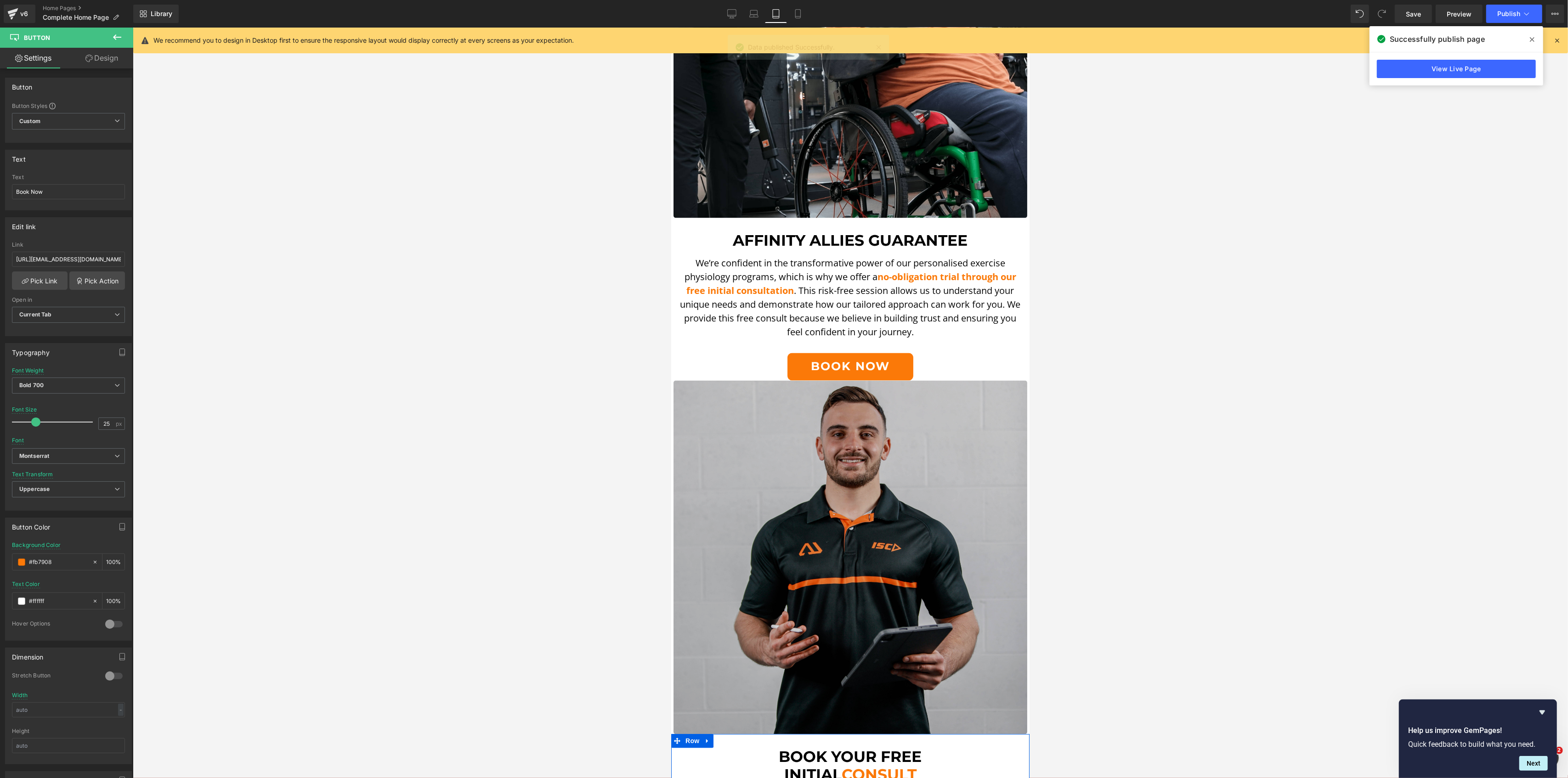
scroll to position [2360, 0]
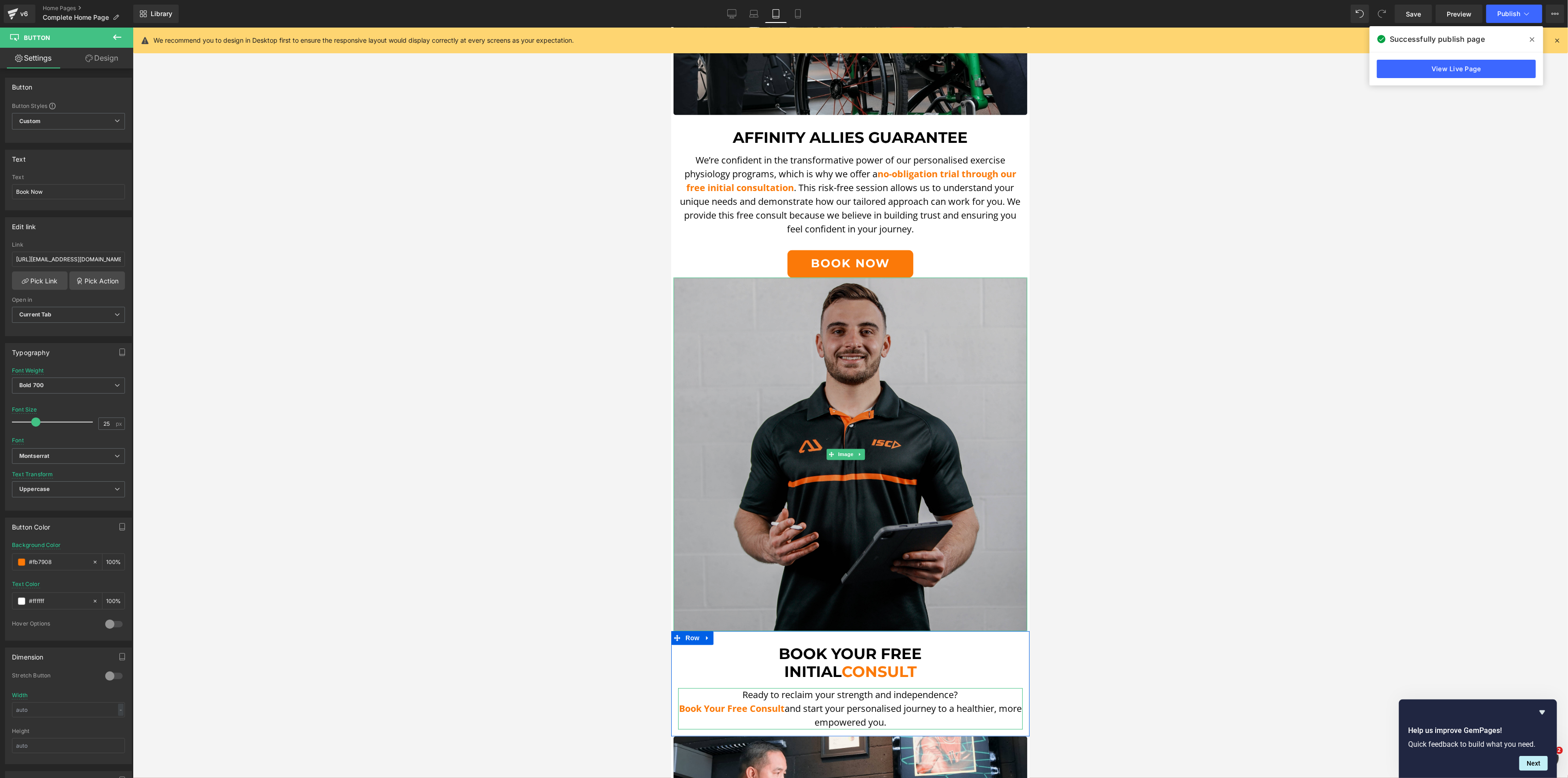
click at [880, 431] on img at bounding box center [850, 454] width 353 height 353
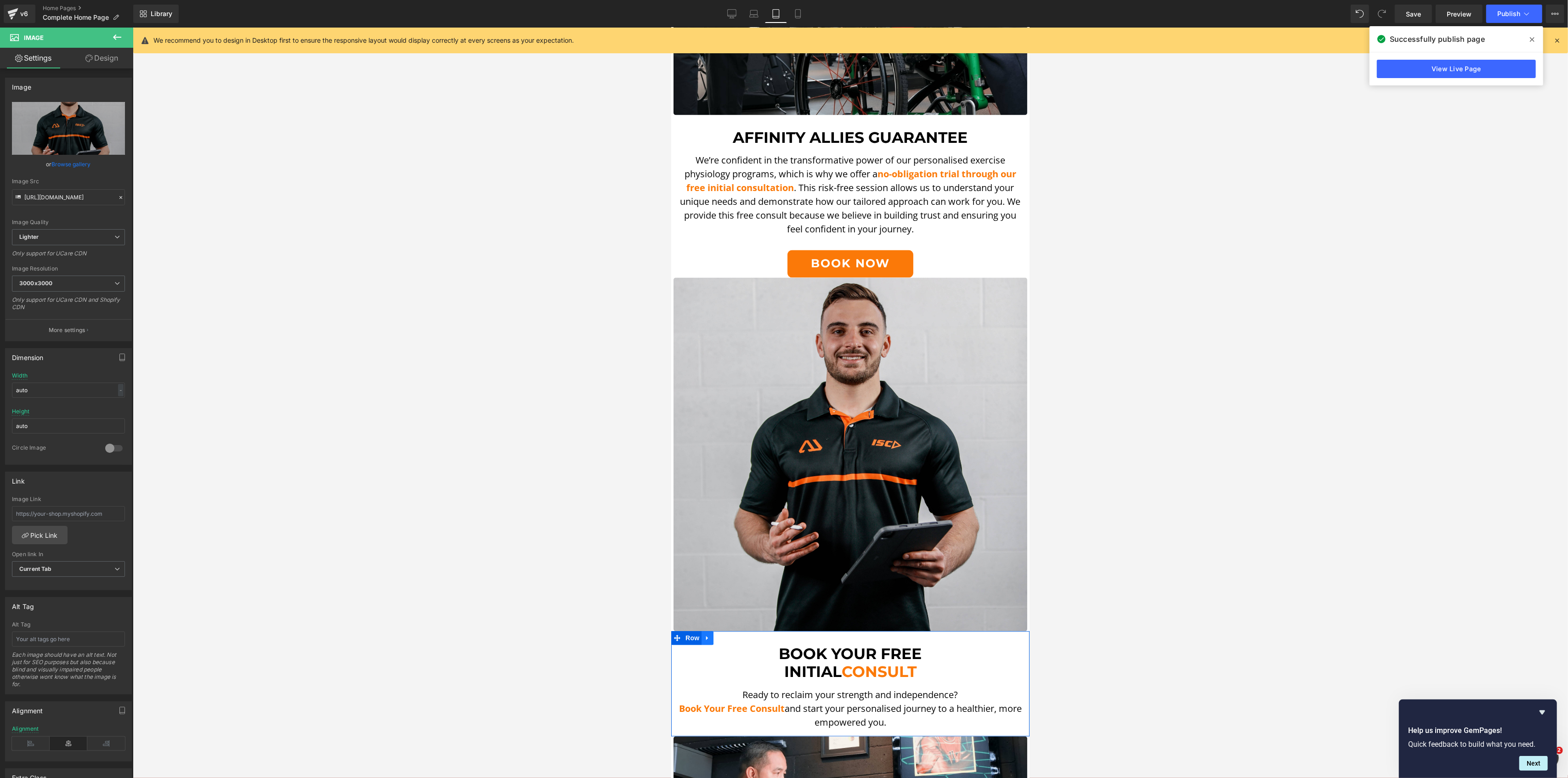
click at [709, 635] on icon at bounding box center [707, 638] width 7 height 7
click at [735, 631] on link at bounding box center [731, 638] width 12 height 13
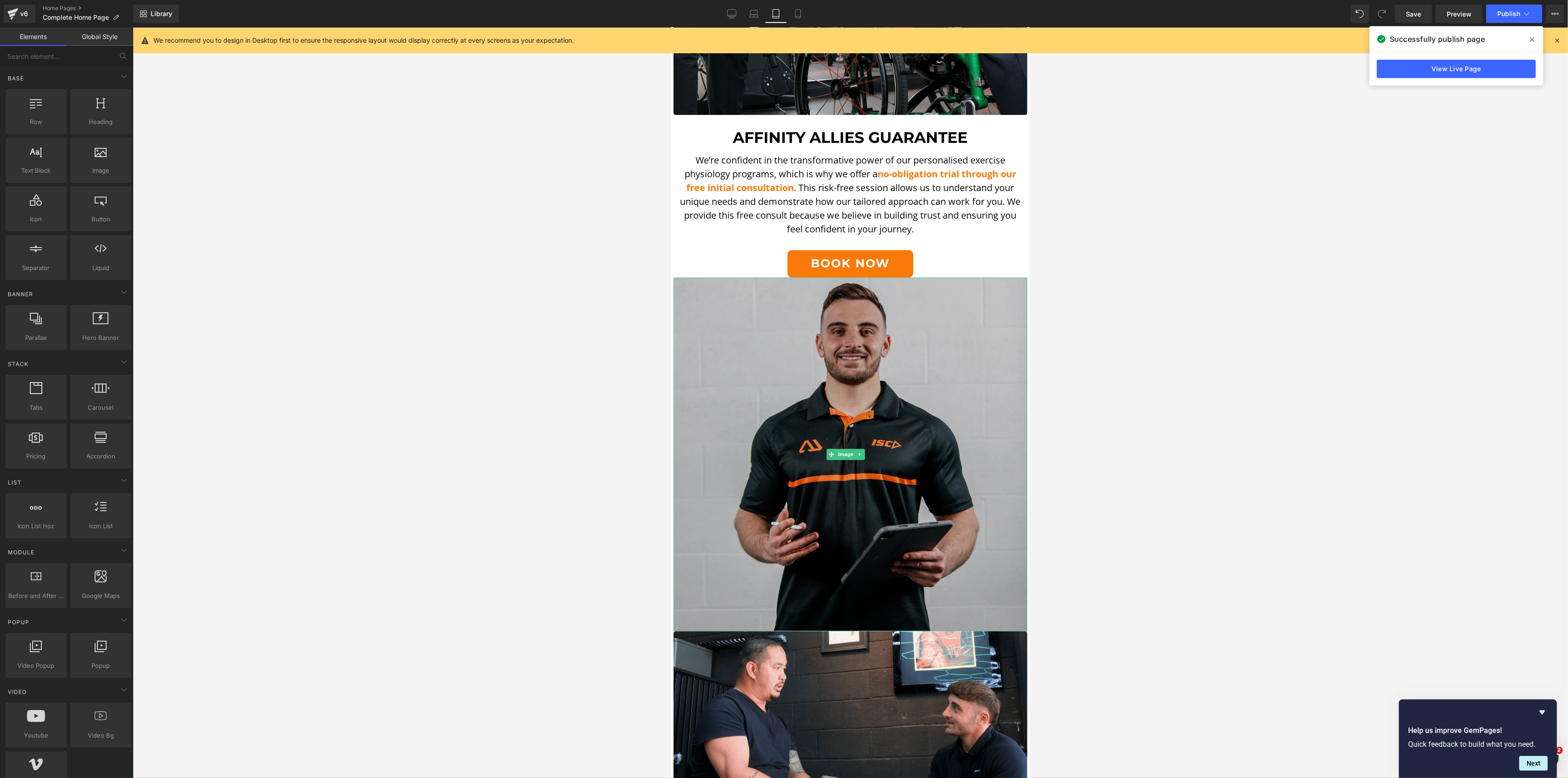
click at [820, 305] on img at bounding box center [850, 454] width 353 height 353
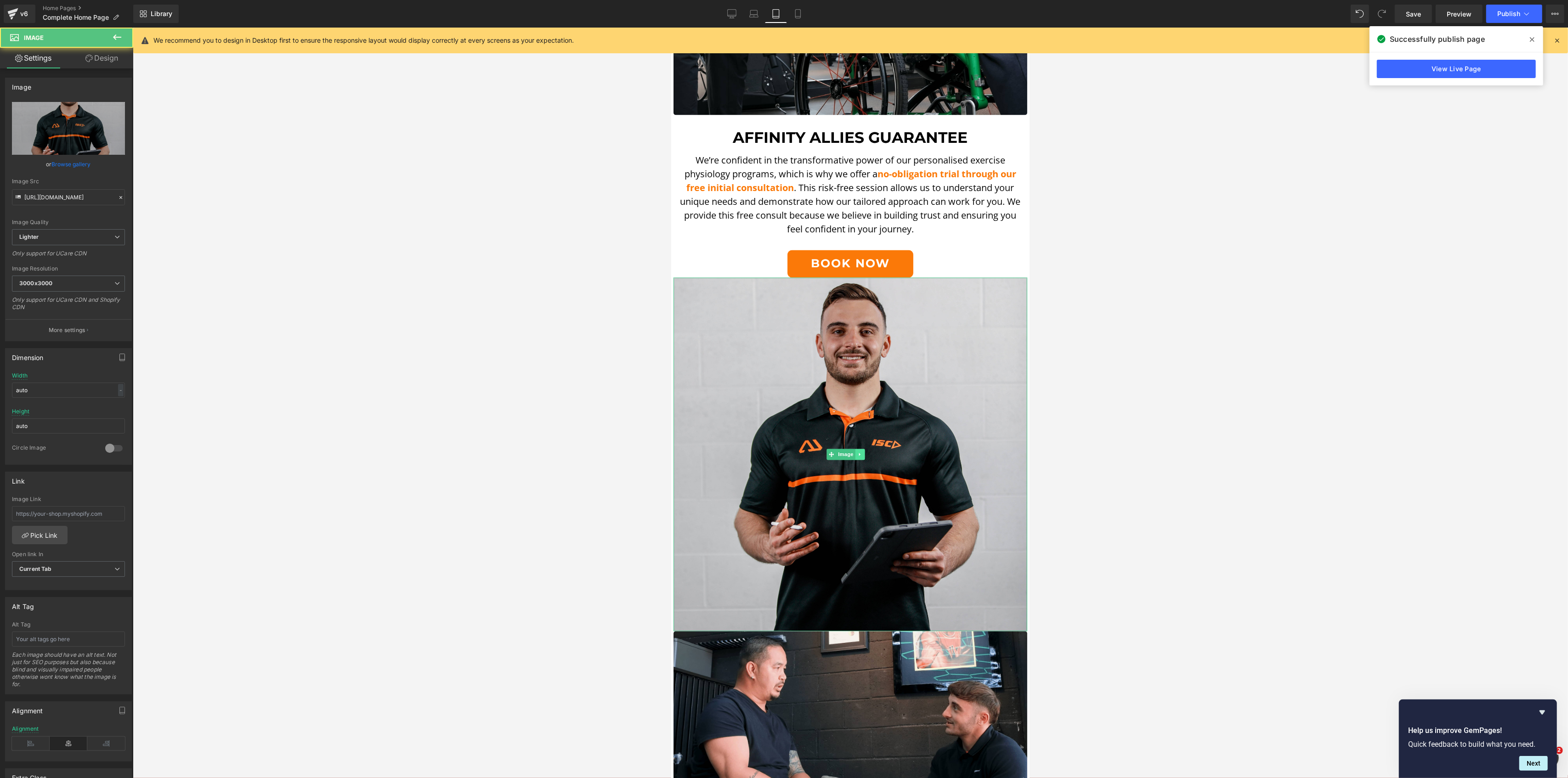
click at [859, 452] on icon at bounding box center [858, 453] width 1 height 3
click at [872, 452] on icon at bounding box center [874, 454] width 5 height 6
click at [859, 452] on icon at bounding box center [859, 454] width 5 height 6
click at [863, 452] on icon at bounding box center [863, 453] width 5 height 5
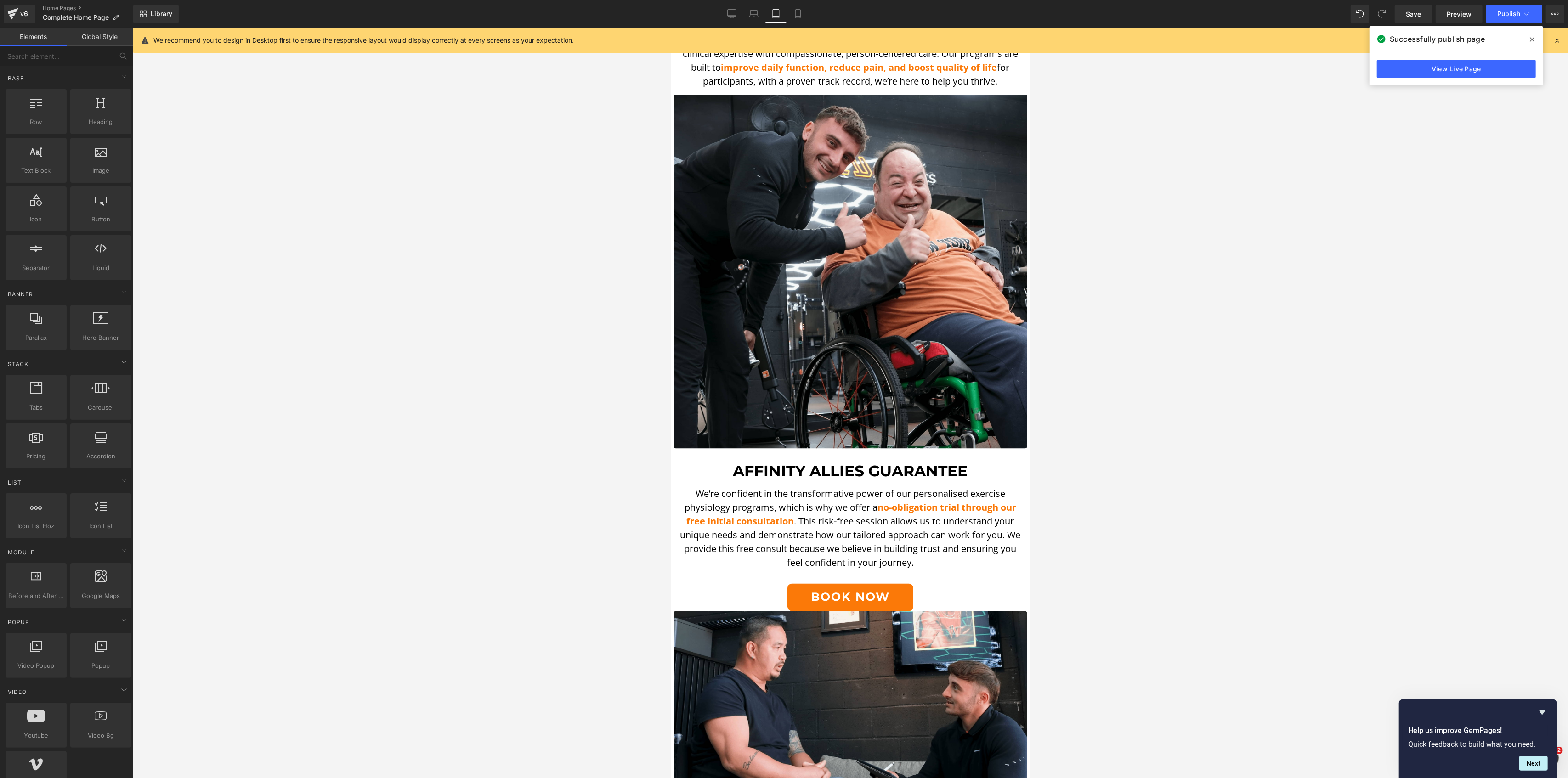
scroll to position [1993, 0]
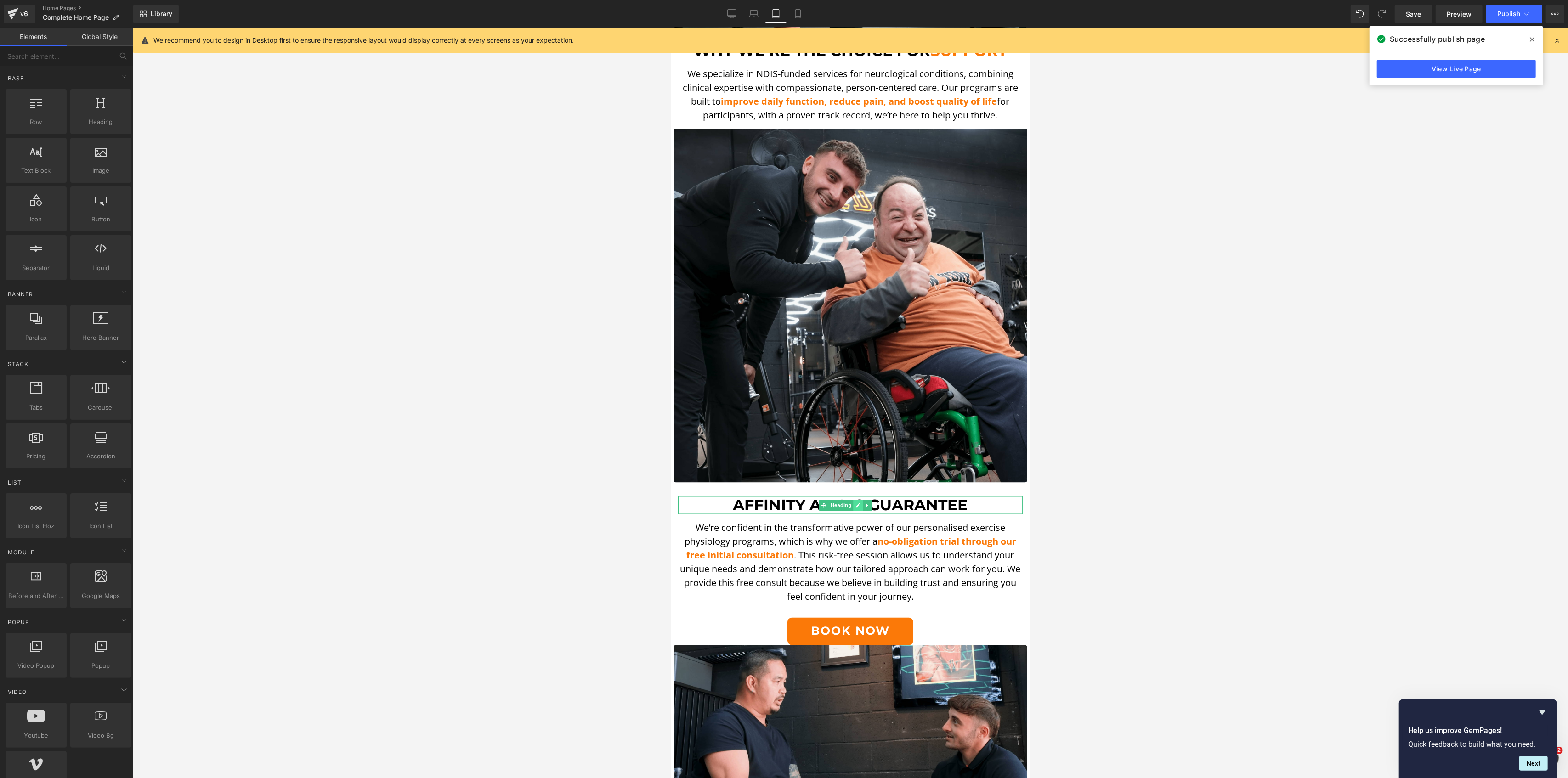
click at [856, 503] on icon at bounding box center [858, 505] width 5 height 5
click at [842, 496] on span "AFFINITY ALLIES GUARANTEE" at bounding box center [850, 505] width 235 height 18
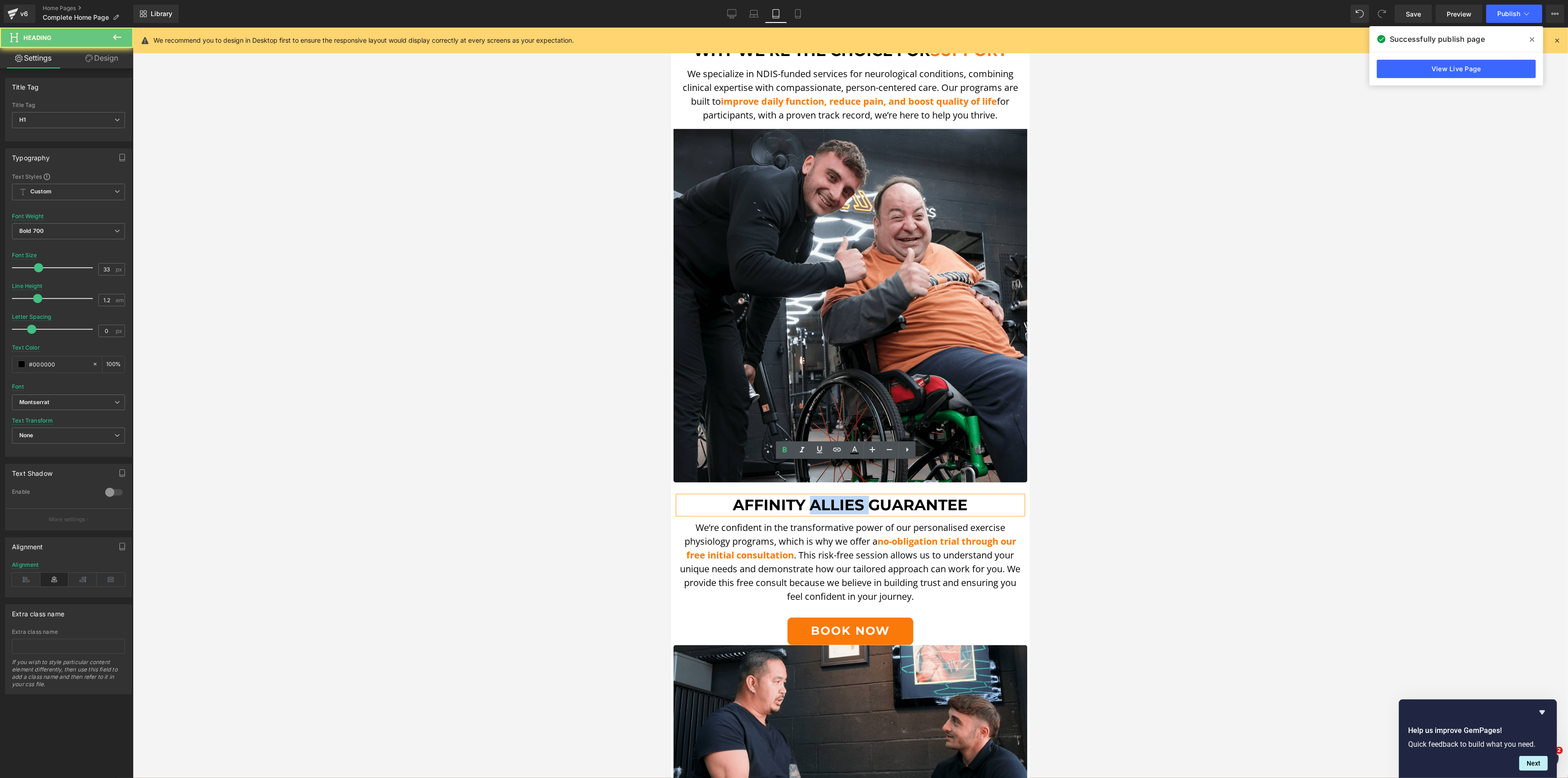
click at [842, 496] on span "AFFINITY ALLIES GUARANTEE" at bounding box center [850, 505] width 235 height 18
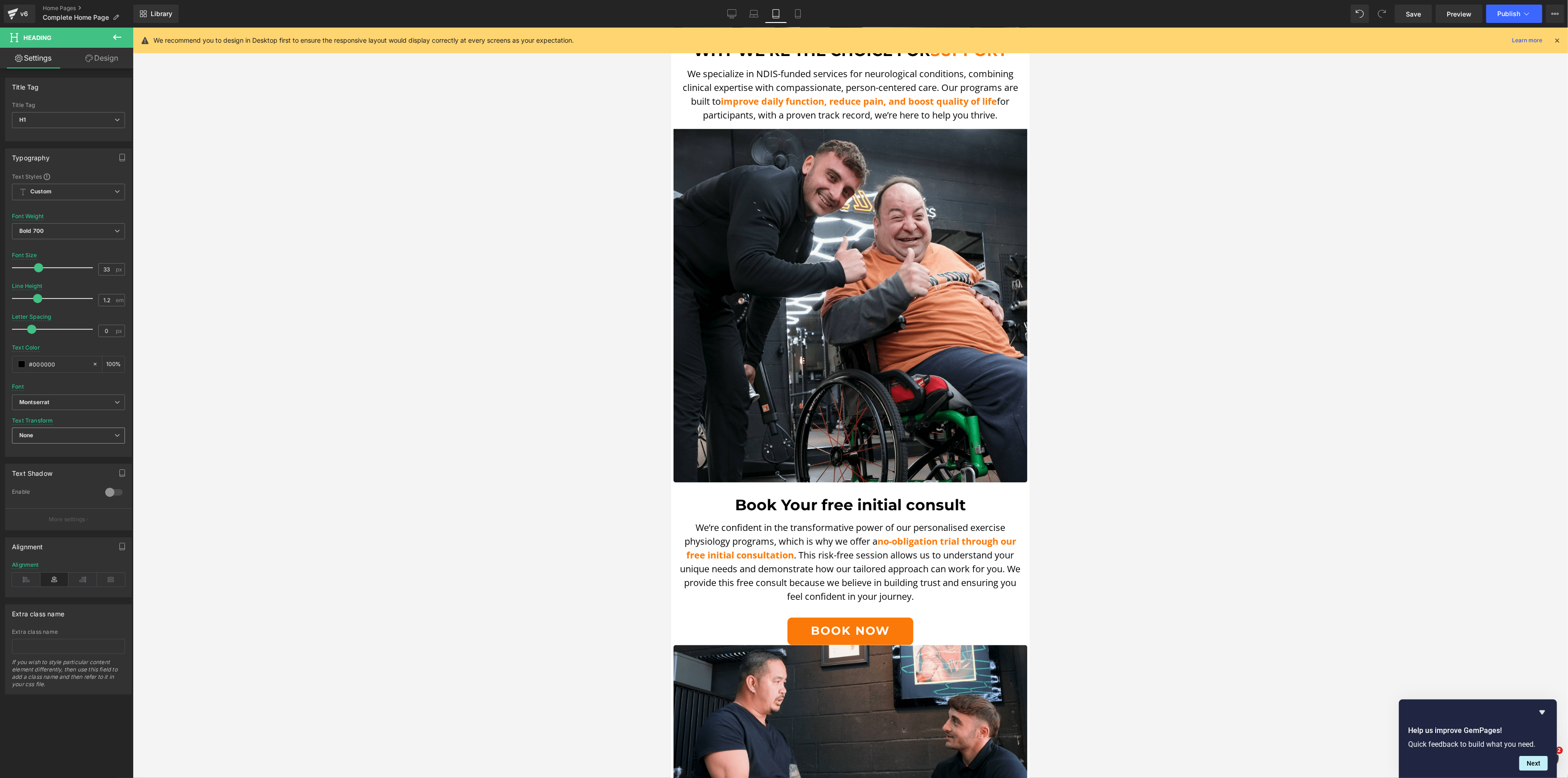
click at [109, 446] on div "None None Uppercase Lowercase Capitalize" at bounding box center [69, 438] width 113 height 21
click at [107, 440] on span "None" at bounding box center [69, 435] width 113 height 16
click at [63, 467] on li "Uppercase" at bounding box center [67, 466] width 109 height 13
drag, startPoint x: 912, startPoint y: 472, endPoint x: 987, endPoint y: 474, distance: 75.0
click at [987, 496] on h1 "Book Your free initial consult" at bounding box center [850, 505] width 345 height 18
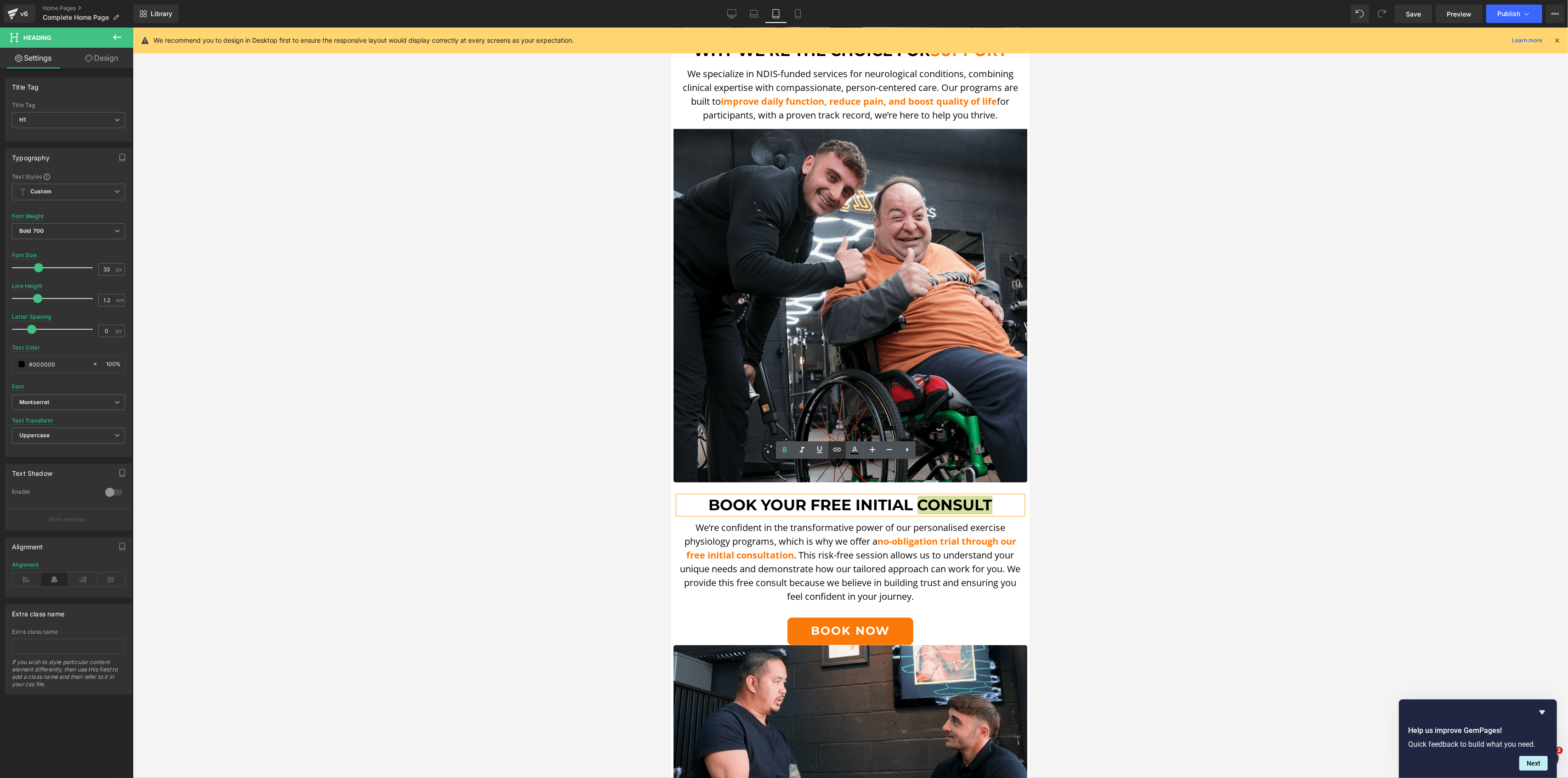
click at [842, 449] on icon at bounding box center [837, 450] width 11 height 11
click at [851, 449] on icon at bounding box center [855, 451] width 11 height 11
click at [844, 452] on link at bounding box center [837, 450] width 17 height 17
click at [849, 452] on icon at bounding box center [855, 451] width 11 height 11
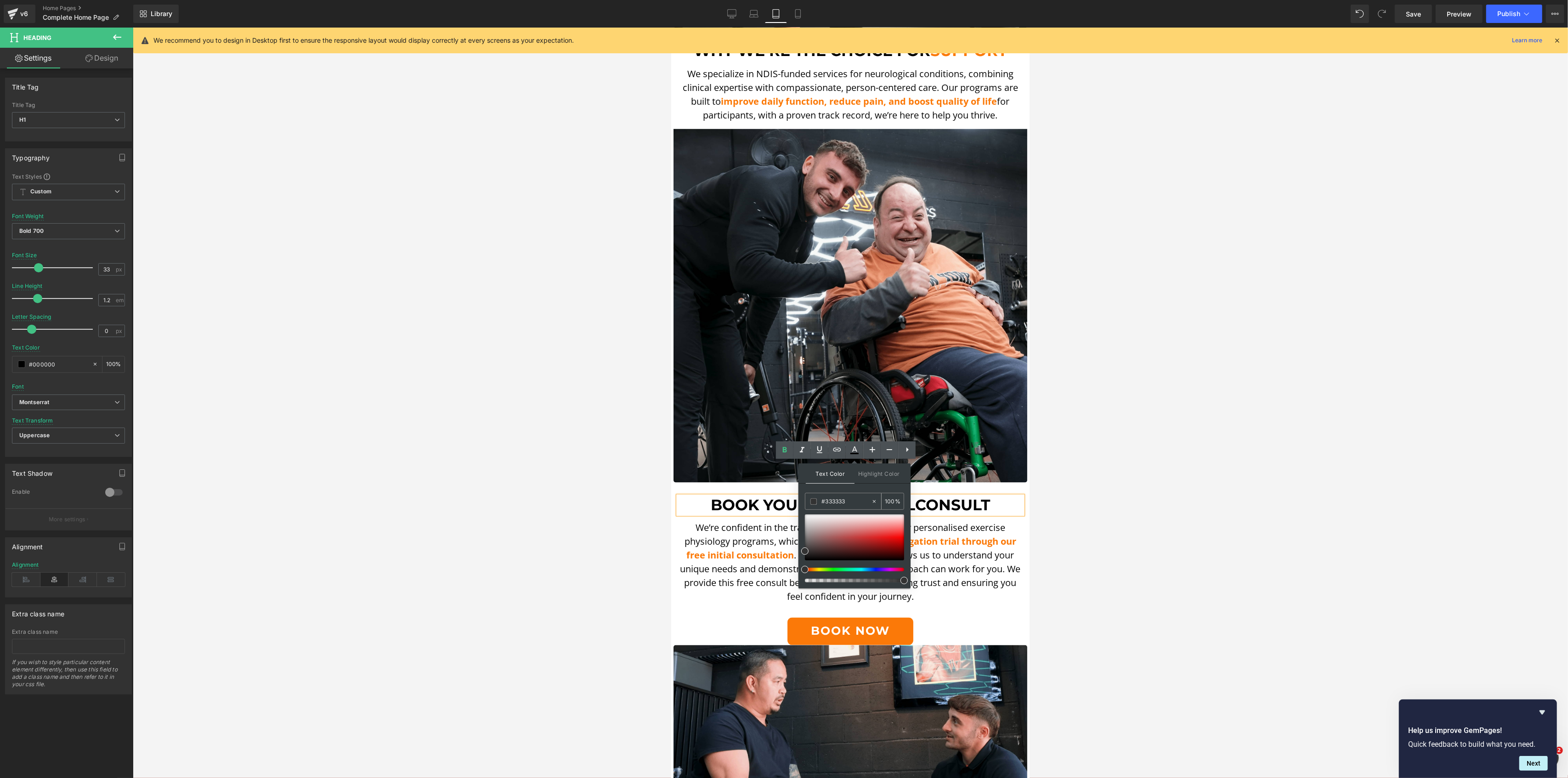
click at [825, 502] on input "#333333" at bounding box center [846, 501] width 50 height 11
paste input "fb7908"
click at [902, 540] on span at bounding box center [901, 536] width 8 height 8
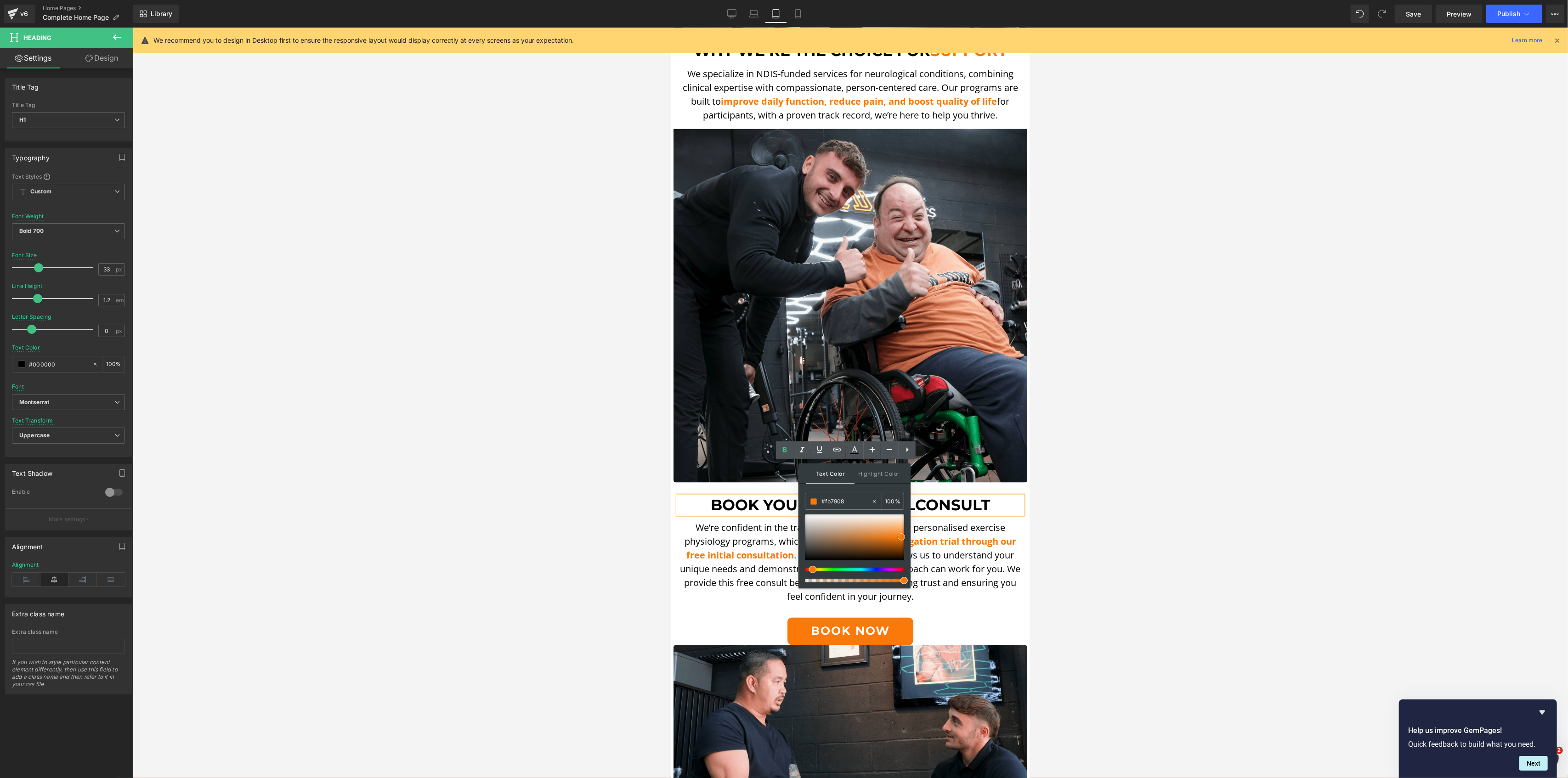
click at [901, 537] on span at bounding box center [901, 536] width 8 height 8
click at [899, 536] on span at bounding box center [901, 536] width 8 height 8
click at [839, 497] on input "#fb7908" at bounding box center [846, 501] width 50 height 11
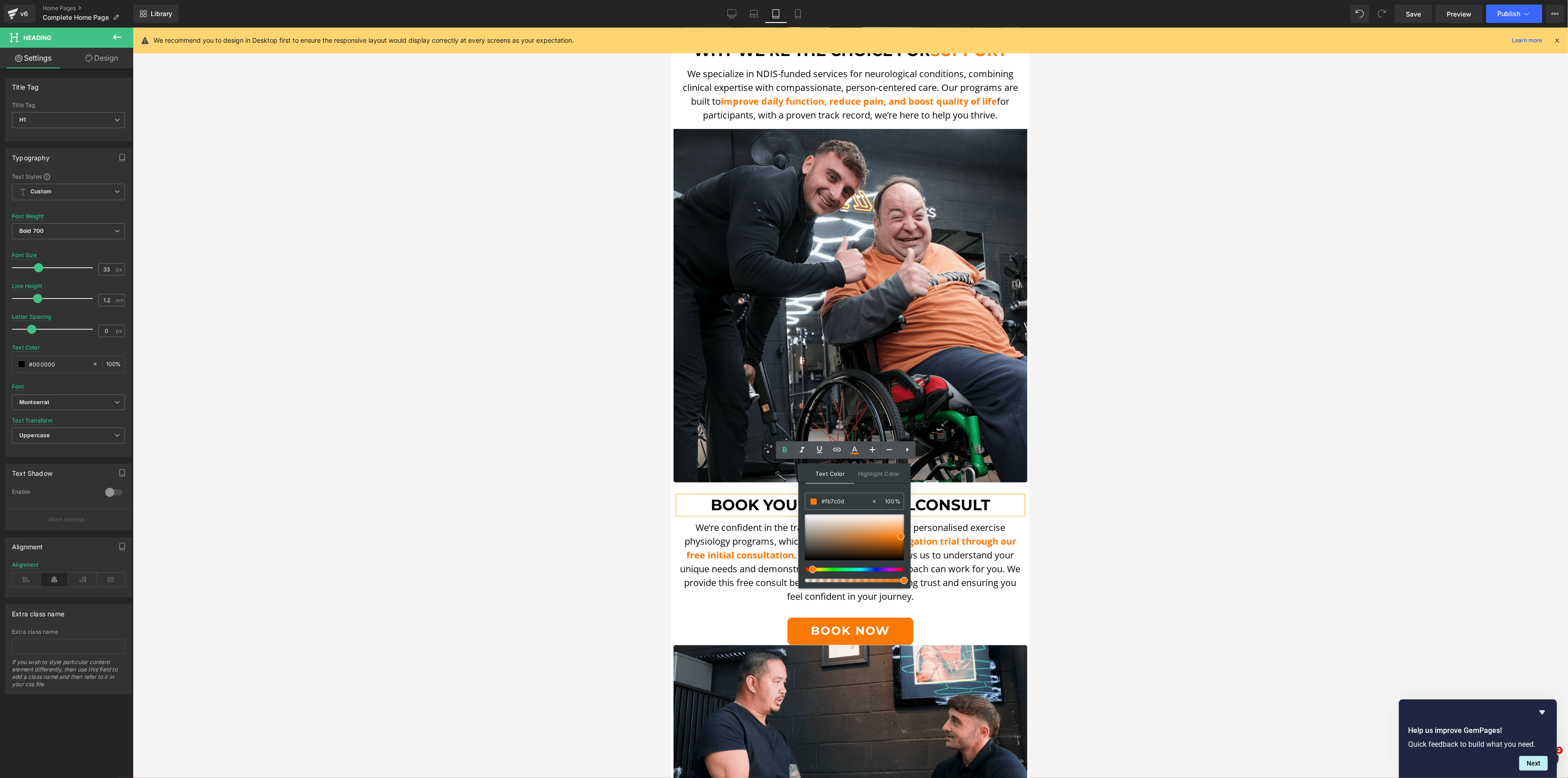
paste input "908"
click at [901, 536] on span at bounding box center [901, 536] width 8 height 8
click at [899, 536] on span at bounding box center [901, 536] width 8 height 8
drag, startPoint x: 902, startPoint y: 537, endPoint x: 898, endPoint y: 536, distance: 4.1
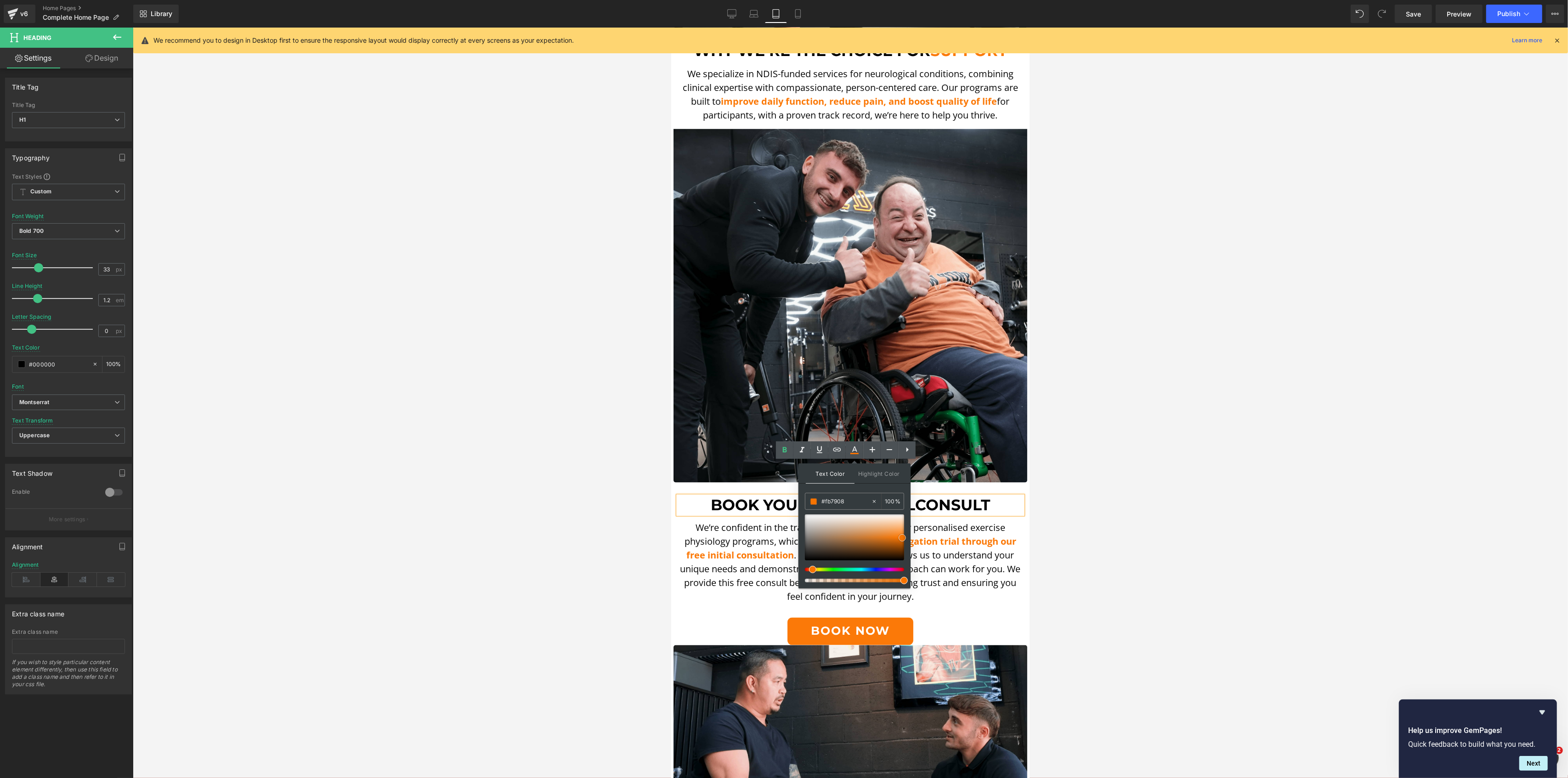
click at [899, 536] on span at bounding box center [902, 537] width 8 height 8
click at [983, 496] on div "Book Your free initial consult" at bounding box center [850, 505] width 345 height 18
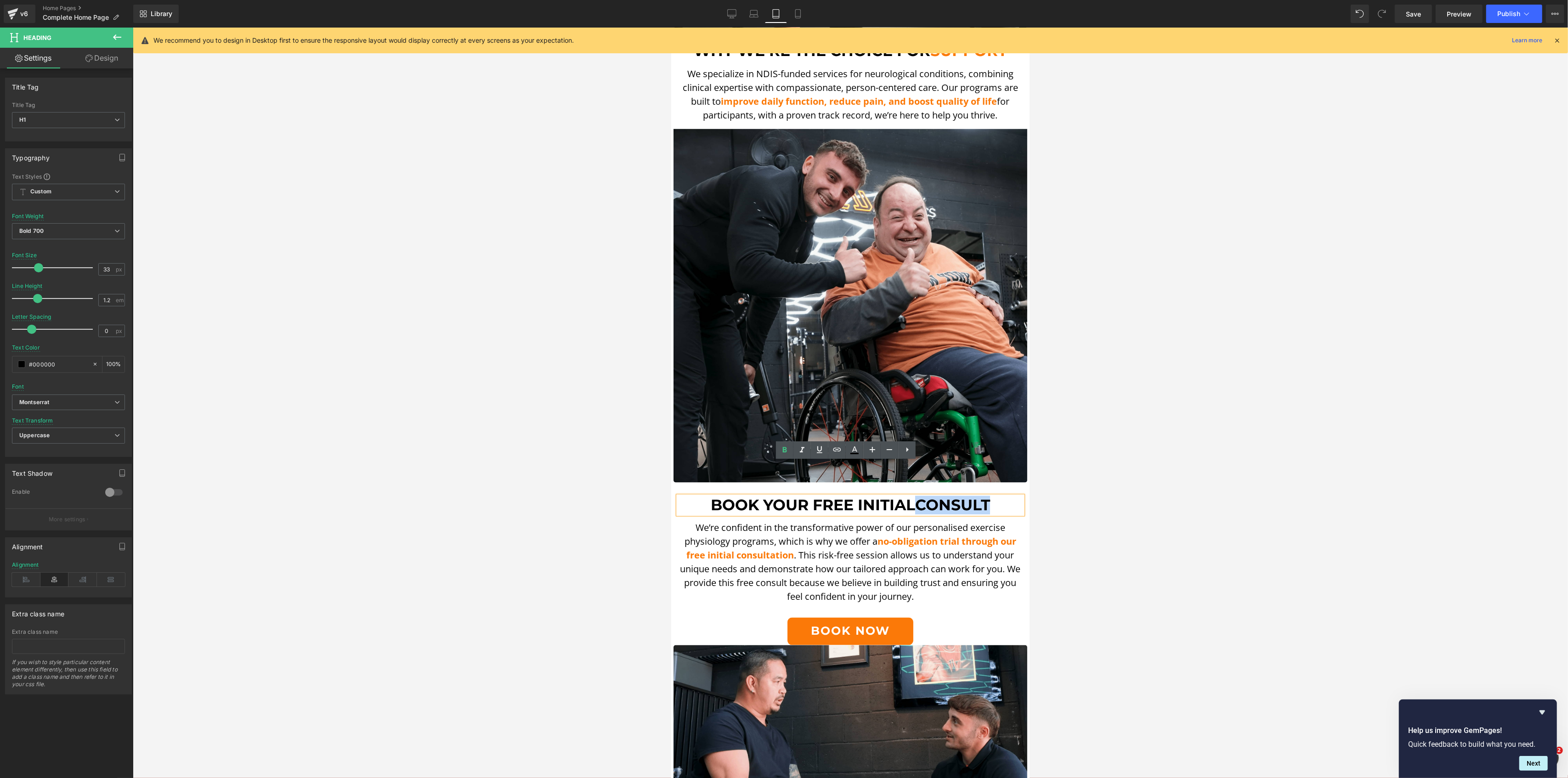
drag, startPoint x: 983, startPoint y: 473, endPoint x: 912, endPoint y: 474, distance: 71.0
click at [912, 496] on span "Book Your free initial consult" at bounding box center [850, 505] width 279 height 18
click at [858, 451] on icon at bounding box center [855, 451] width 11 height 11
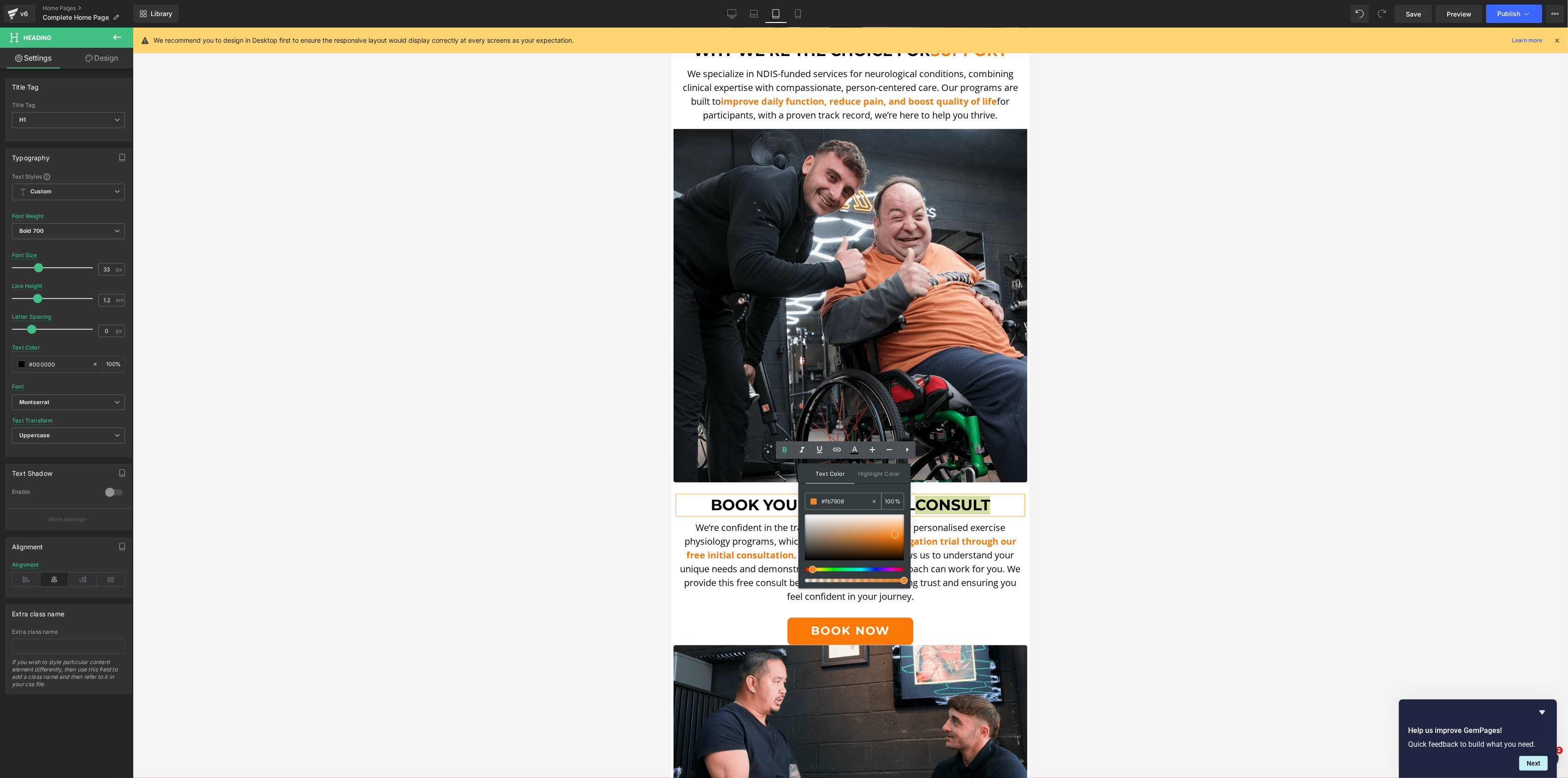
click at [835, 500] on input "#fb7908" at bounding box center [846, 501] width 50 height 11
paste input "b7908"
type input "#fb7908"
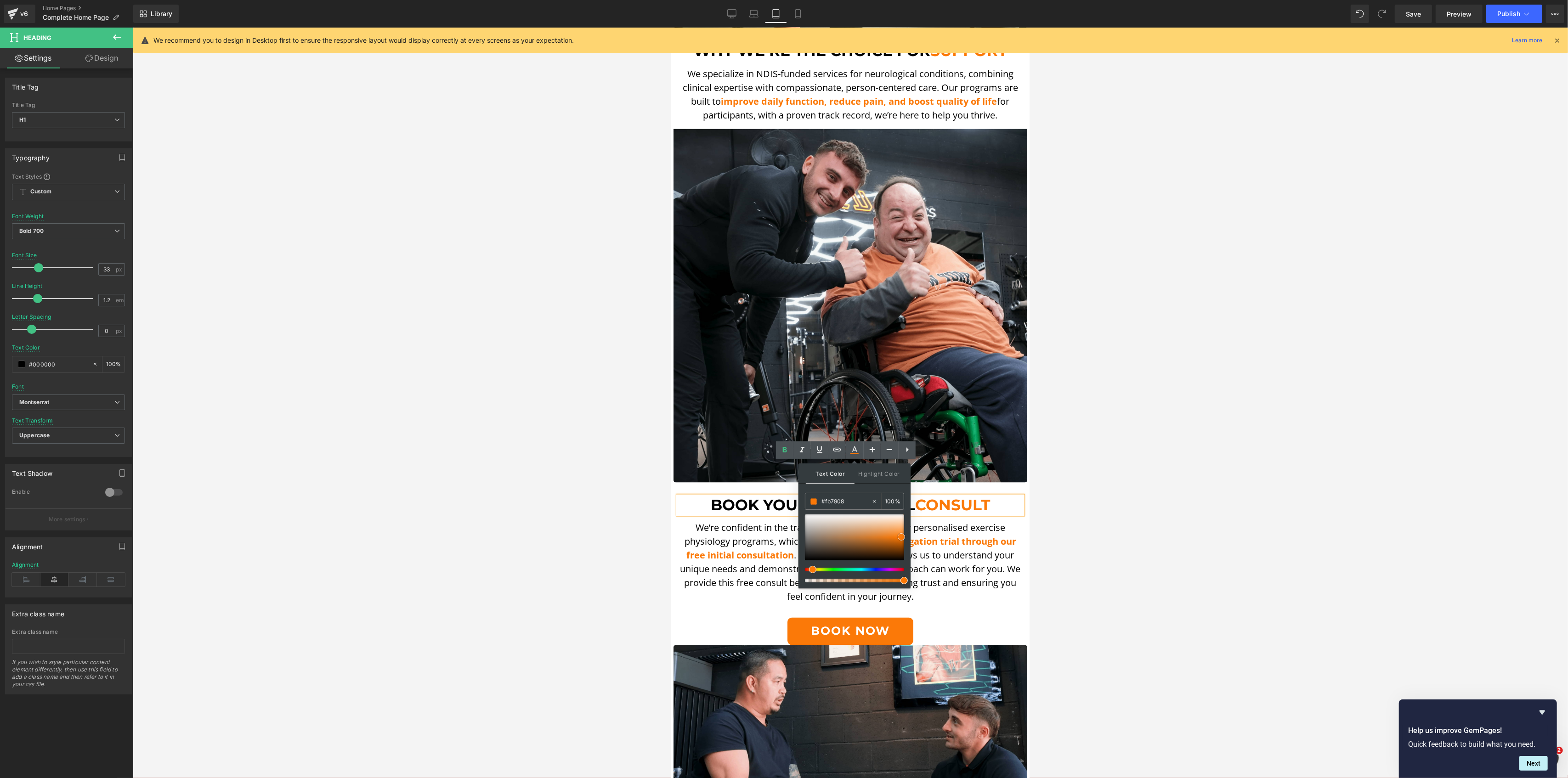
click at [901, 536] on span at bounding box center [901, 536] width 8 height 8
click at [936, 522] on p "We’re confident in the transformative power of our personalised exercise physio…" at bounding box center [850, 562] width 345 height 83
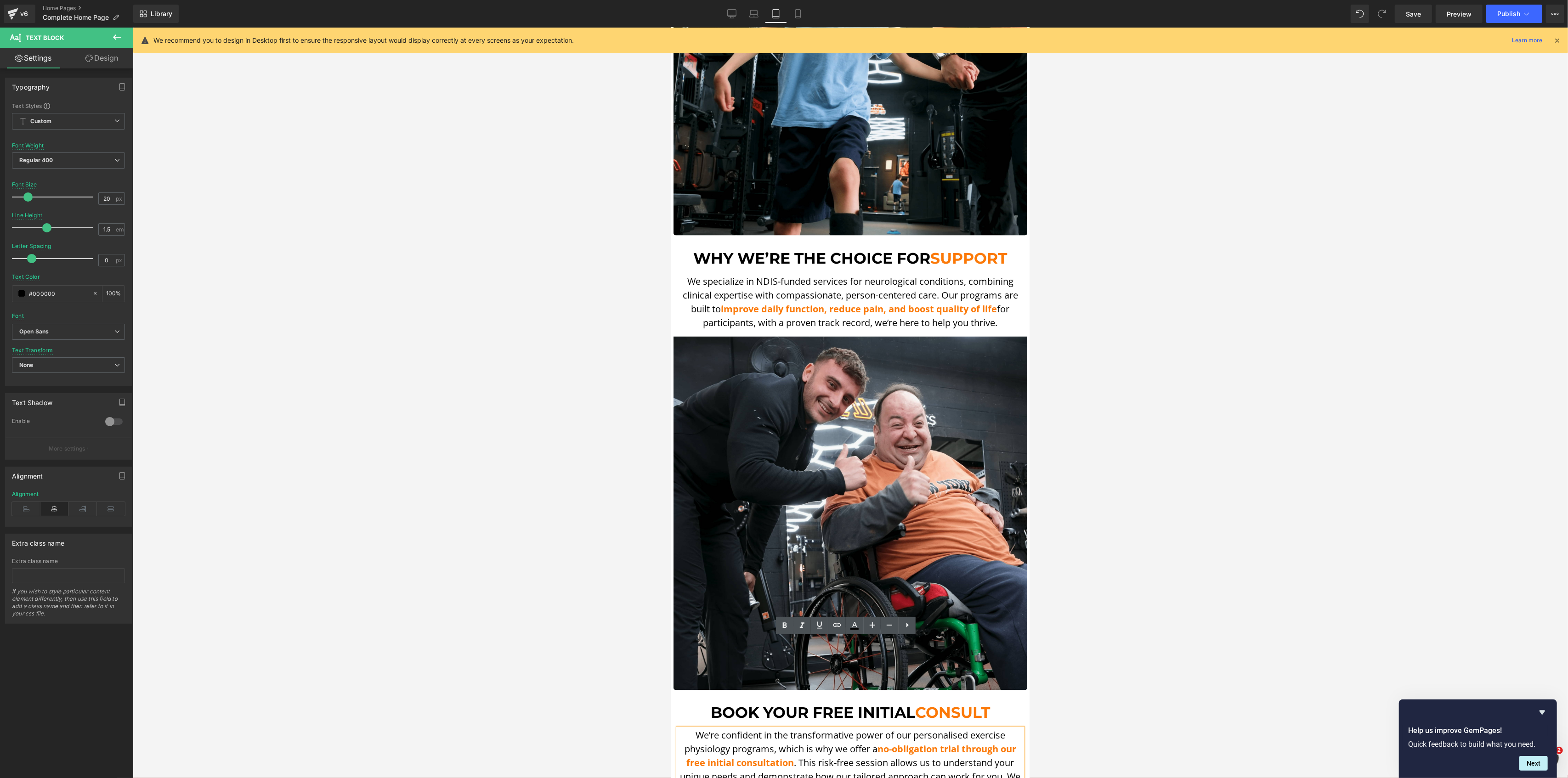
scroll to position [2054, 0]
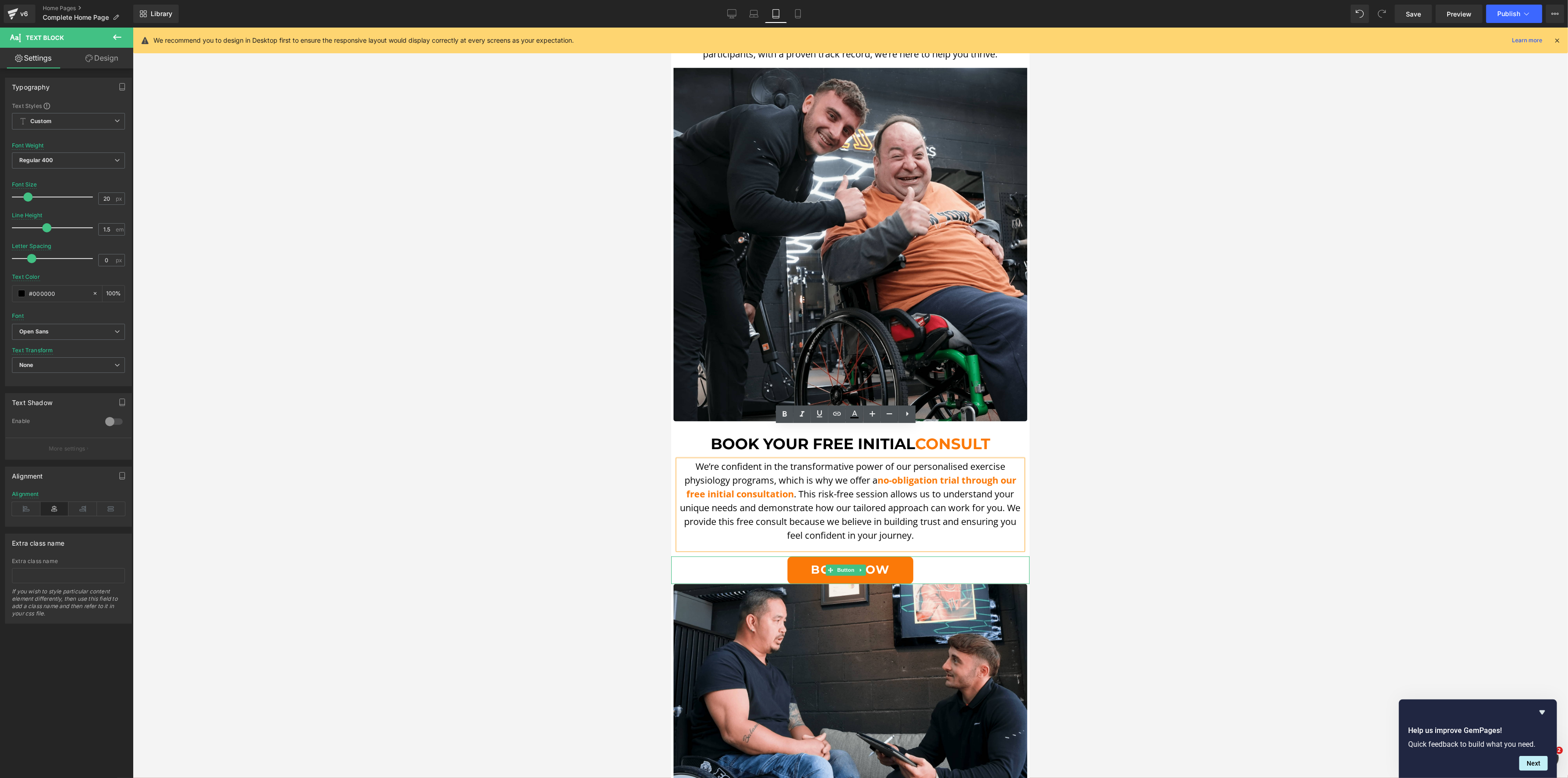
click at [837, 565] on span "Button" at bounding box center [845, 571] width 21 height 11
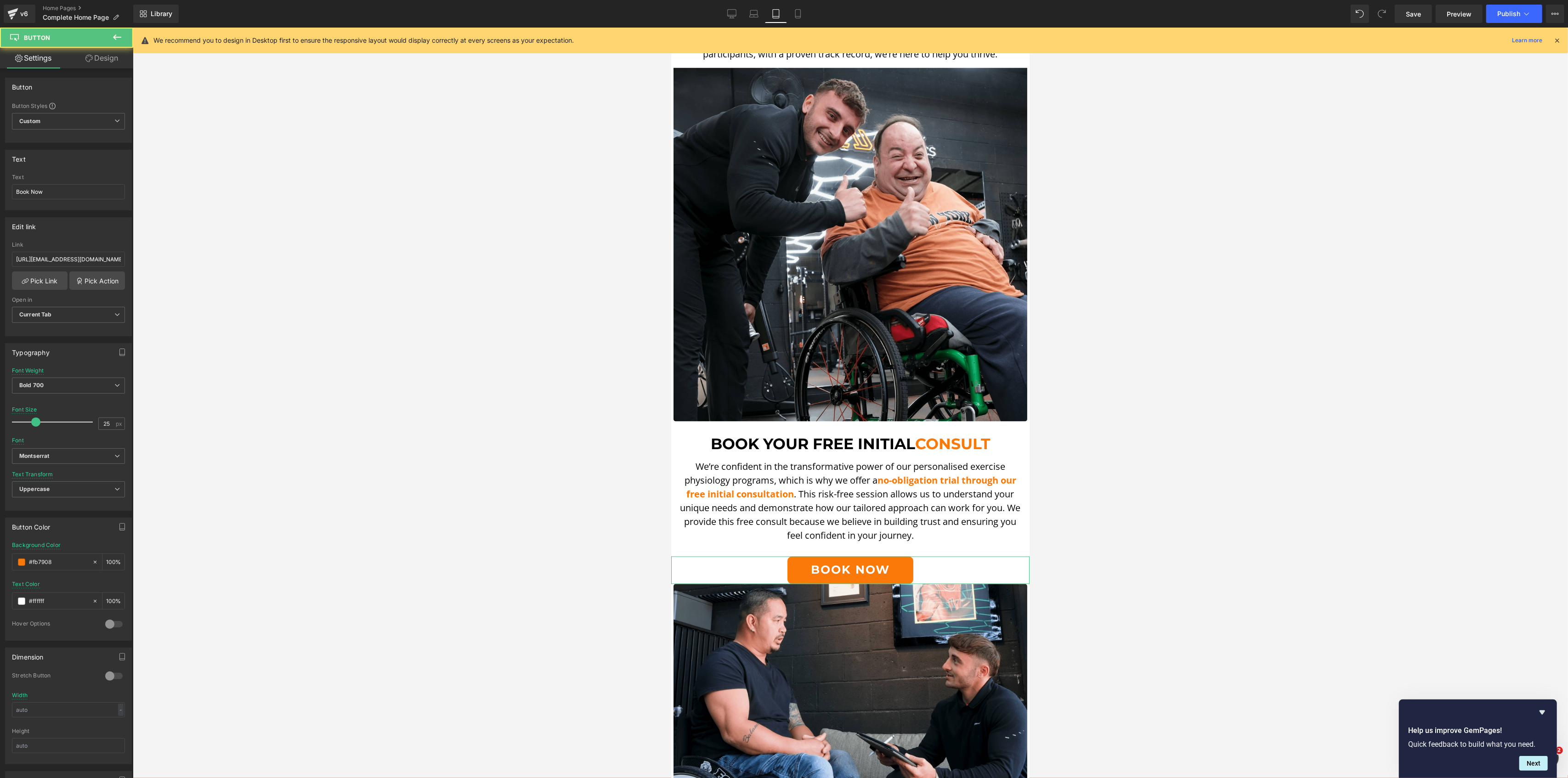
click at [88, 60] on icon at bounding box center [89, 58] width 8 height 8
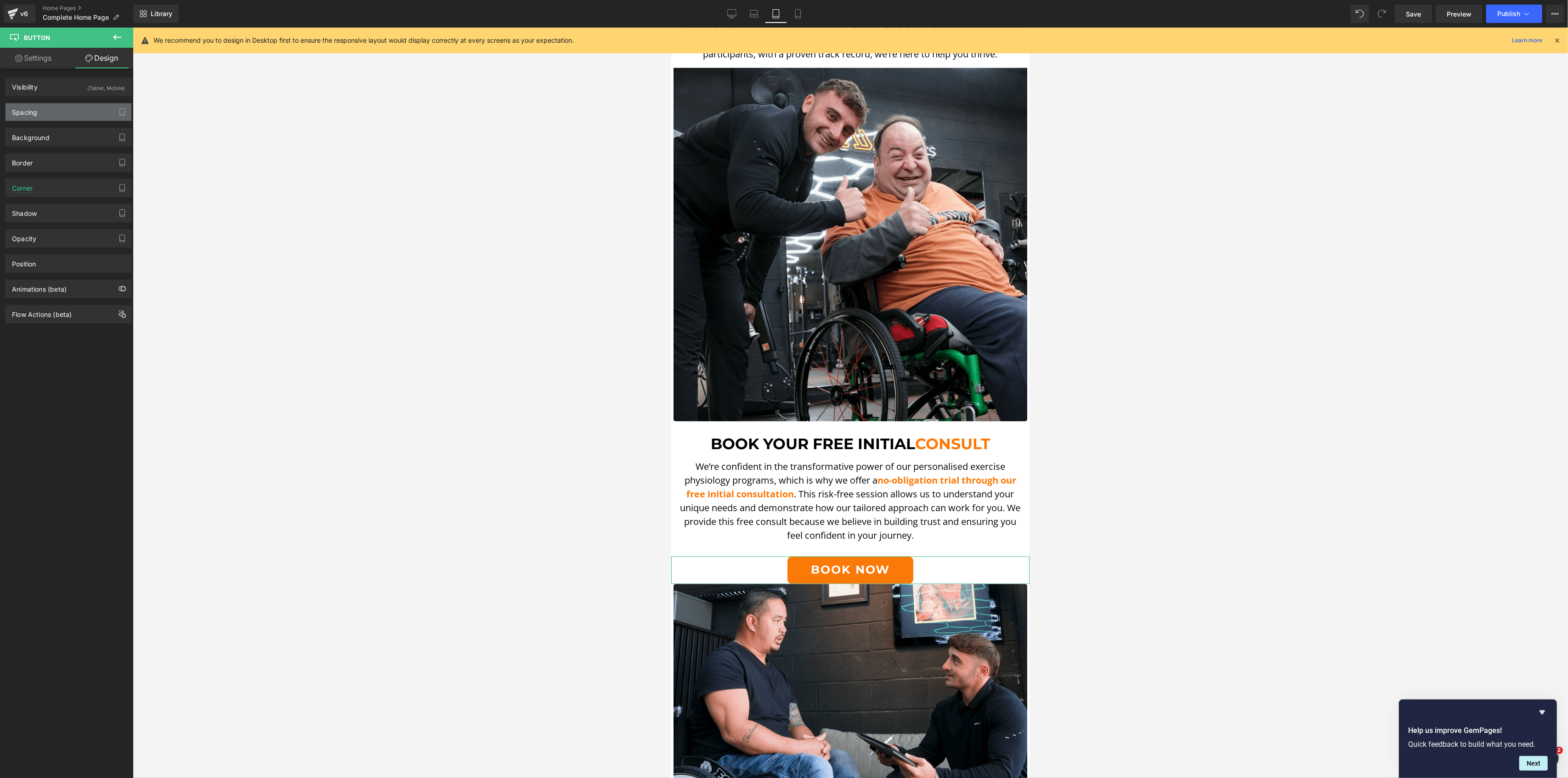
click at [65, 116] on div "Spacing" at bounding box center [69, 112] width 126 height 17
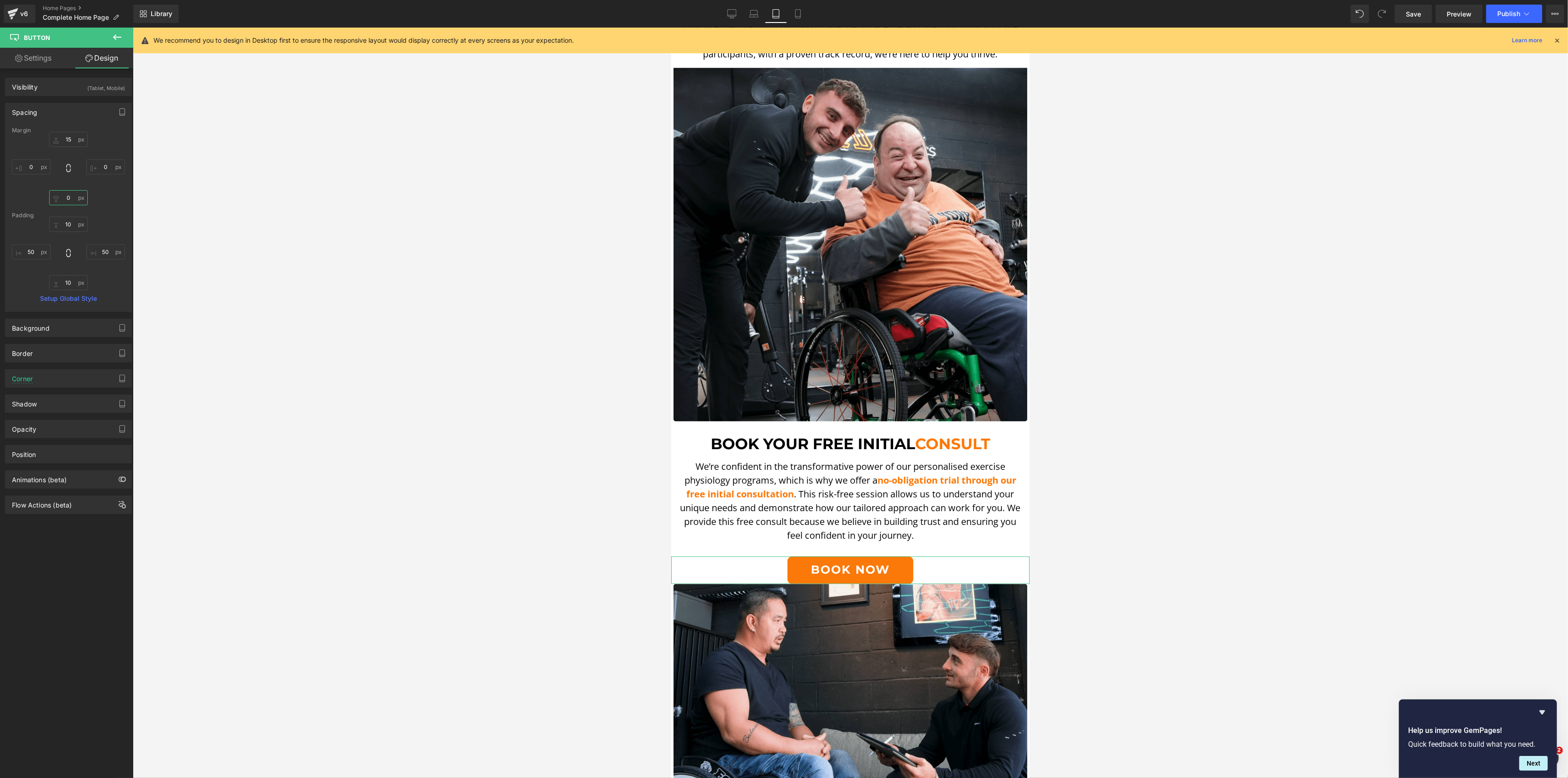
click at [62, 198] on input "0" at bounding box center [68, 198] width 38 height 15
type input "30"
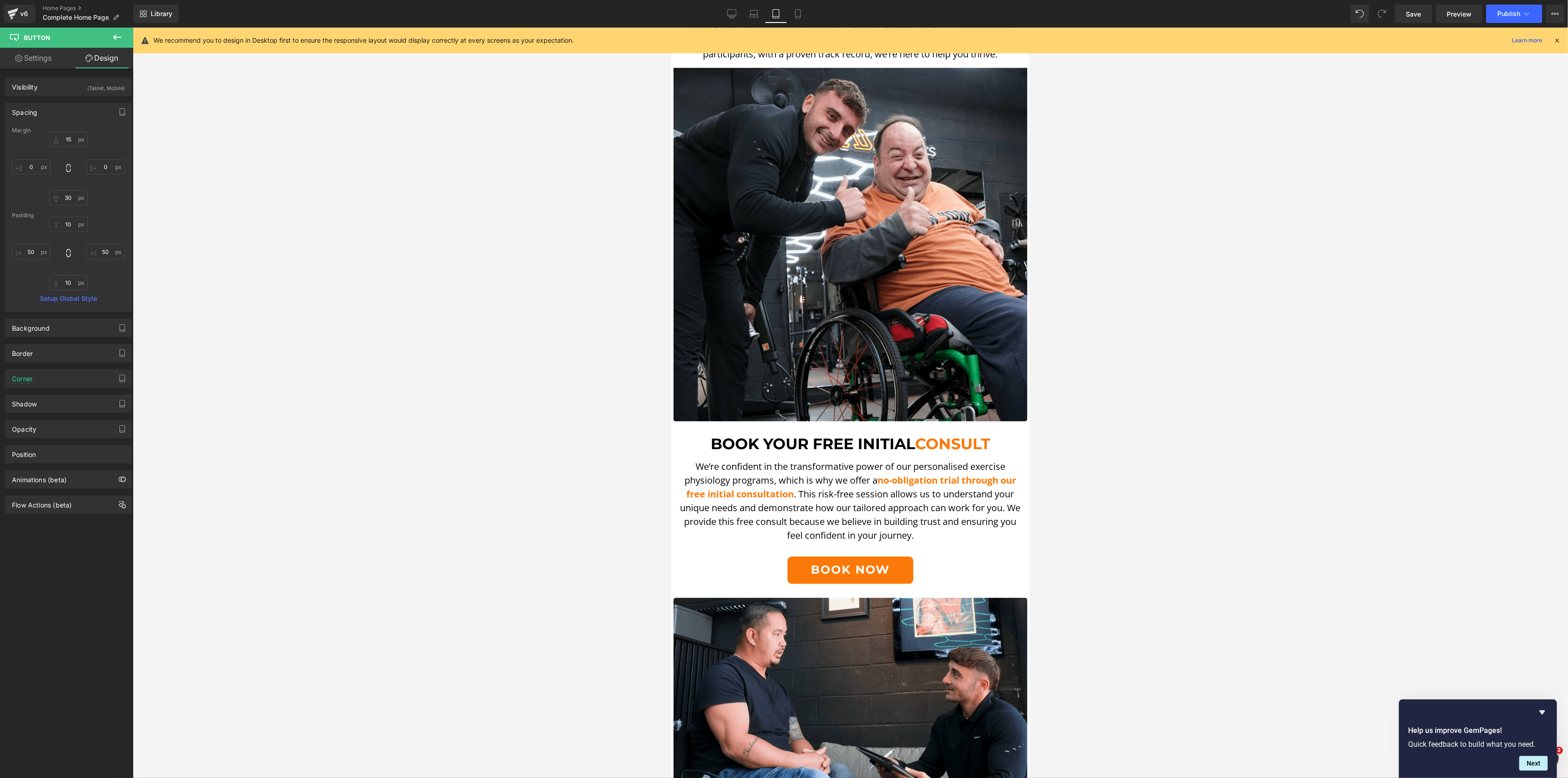
click at [362, 283] on div at bounding box center [850, 403] width 1435 height 750
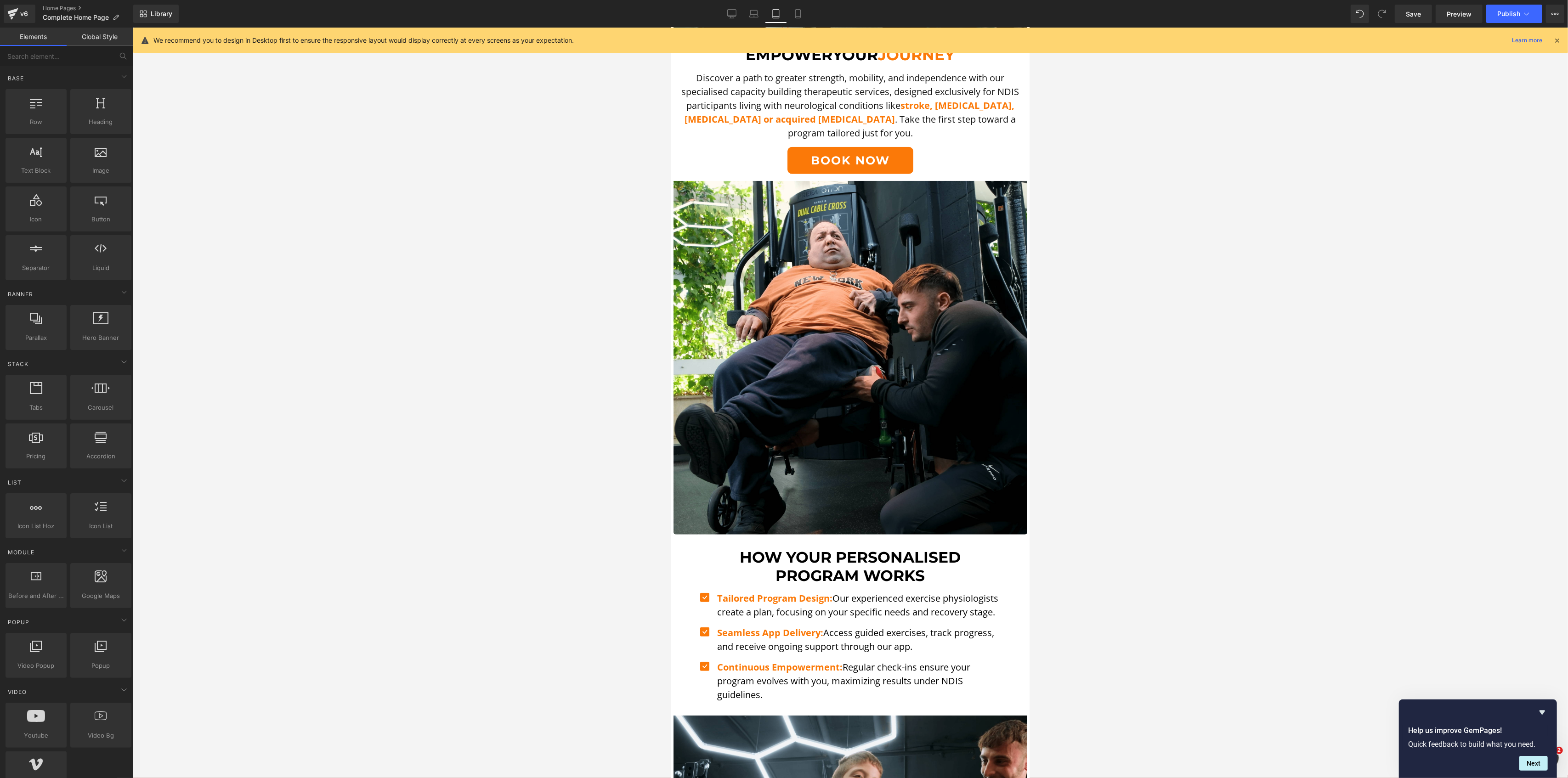
scroll to position [645, 0]
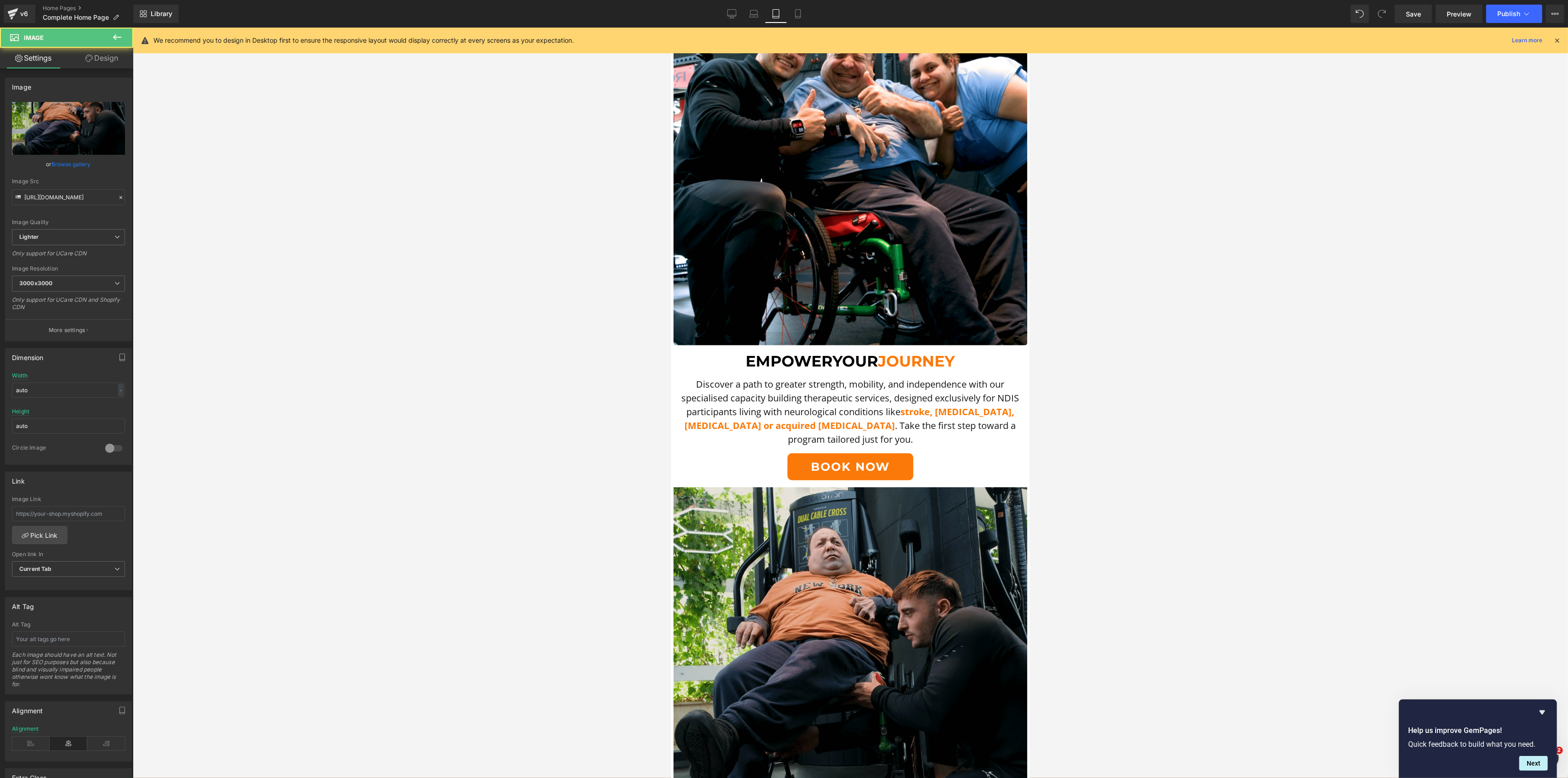
click at [851, 492] on img at bounding box center [850, 661] width 353 height 361
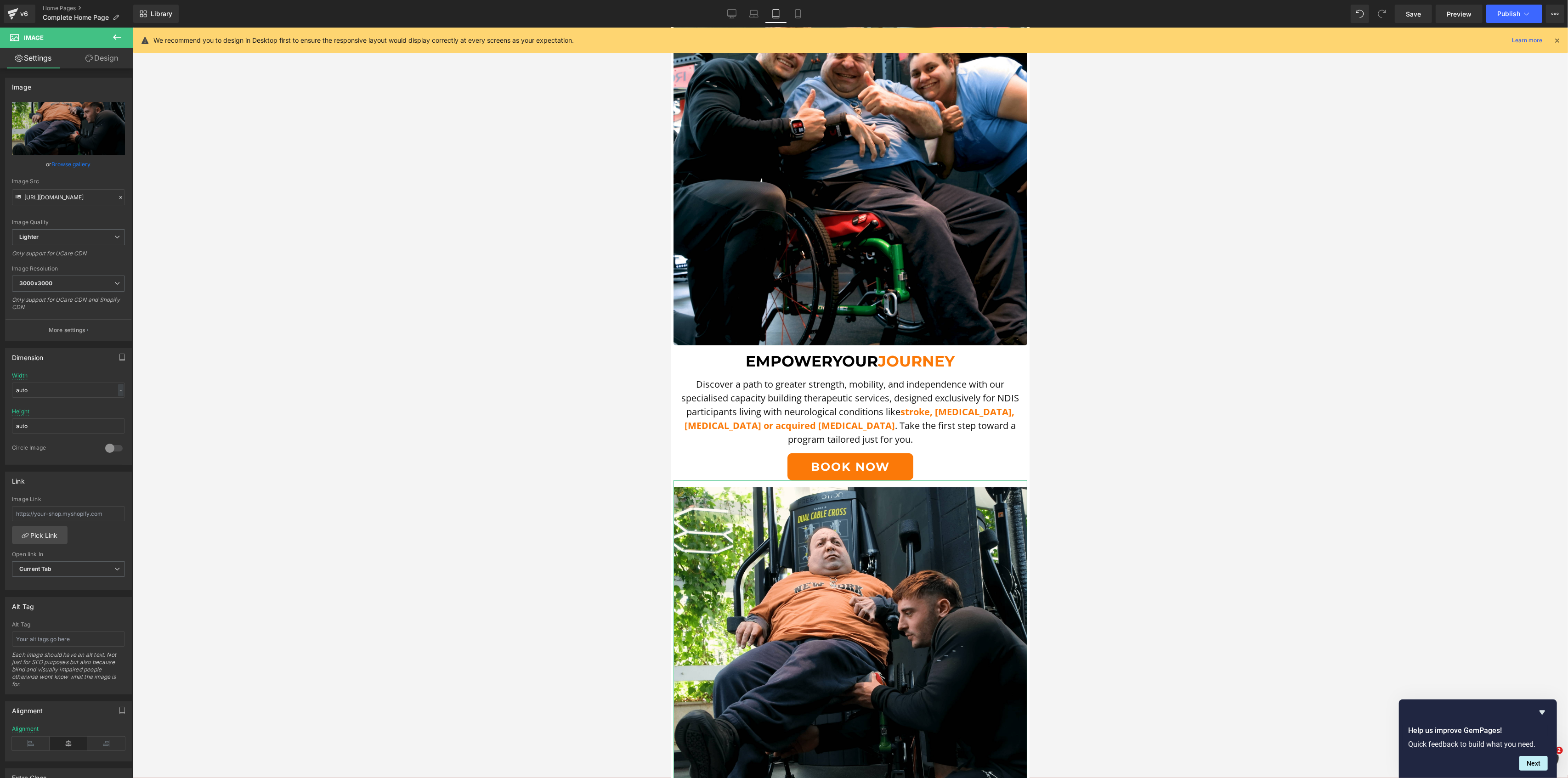
click at [117, 59] on link "Design" at bounding box center [102, 58] width 67 height 21
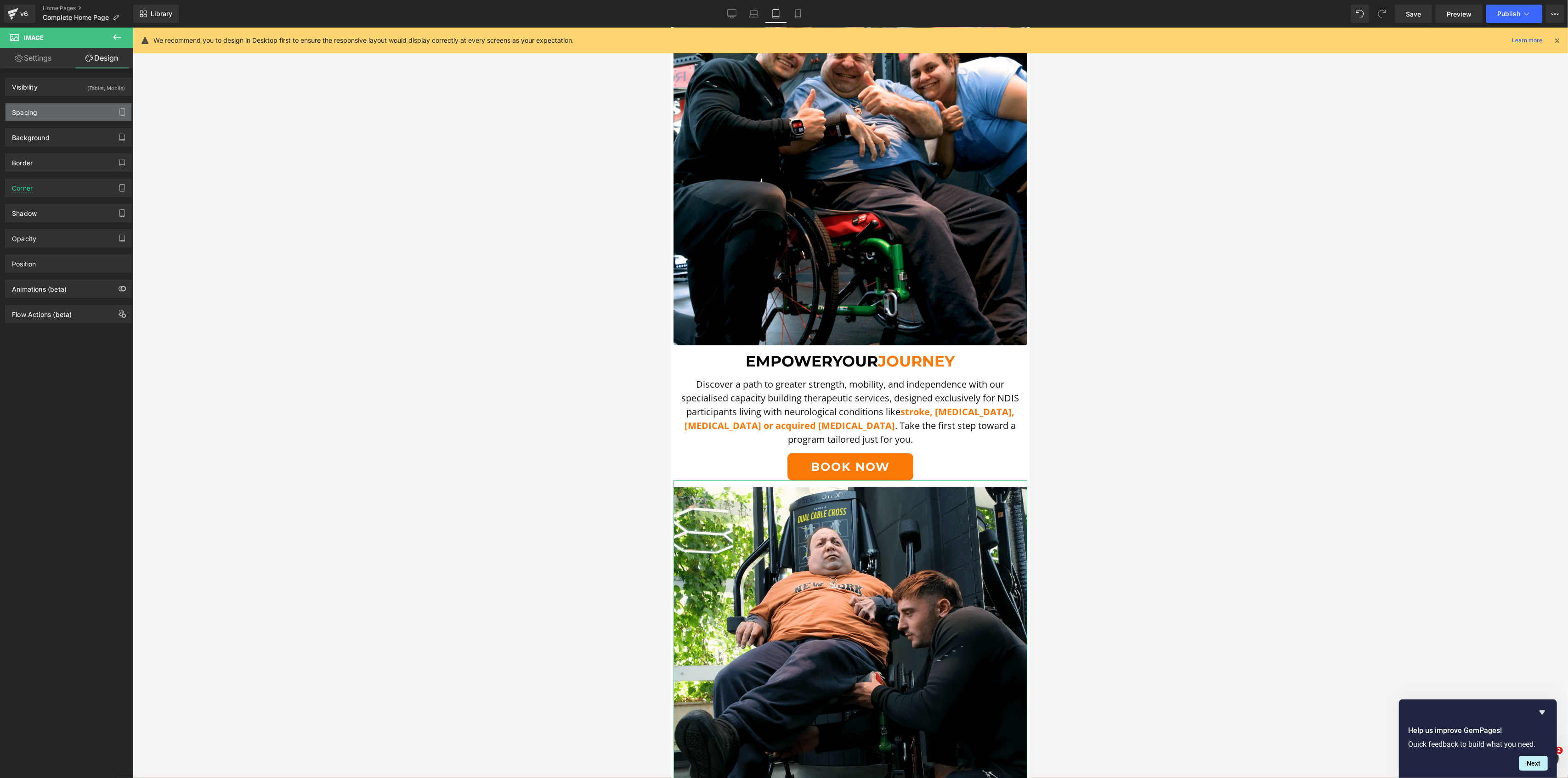
click at [51, 118] on div "Spacing" at bounding box center [69, 112] width 126 height 17
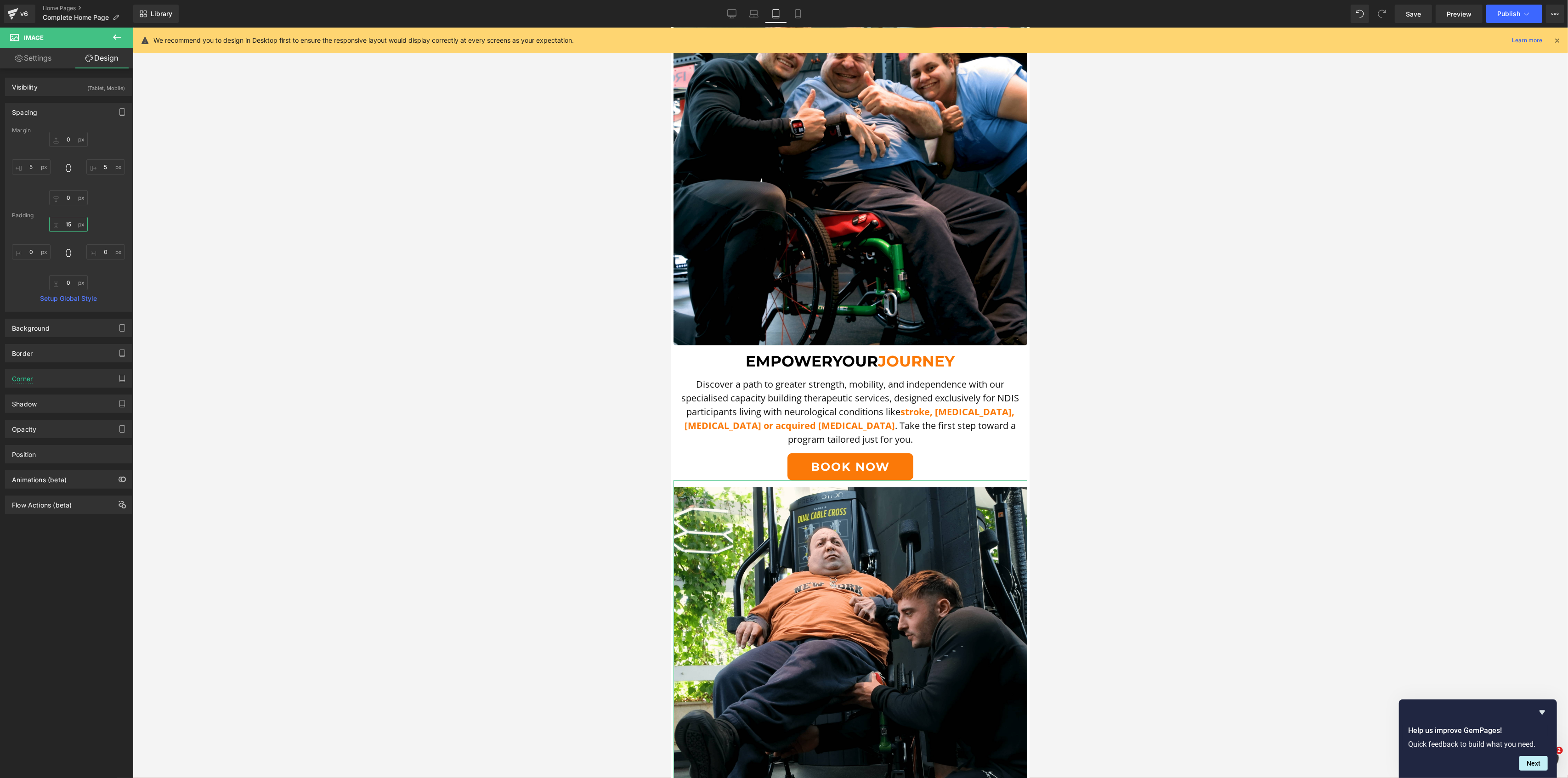
click at [69, 230] on input "15" at bounding box center [68, 224] width 38 height 15
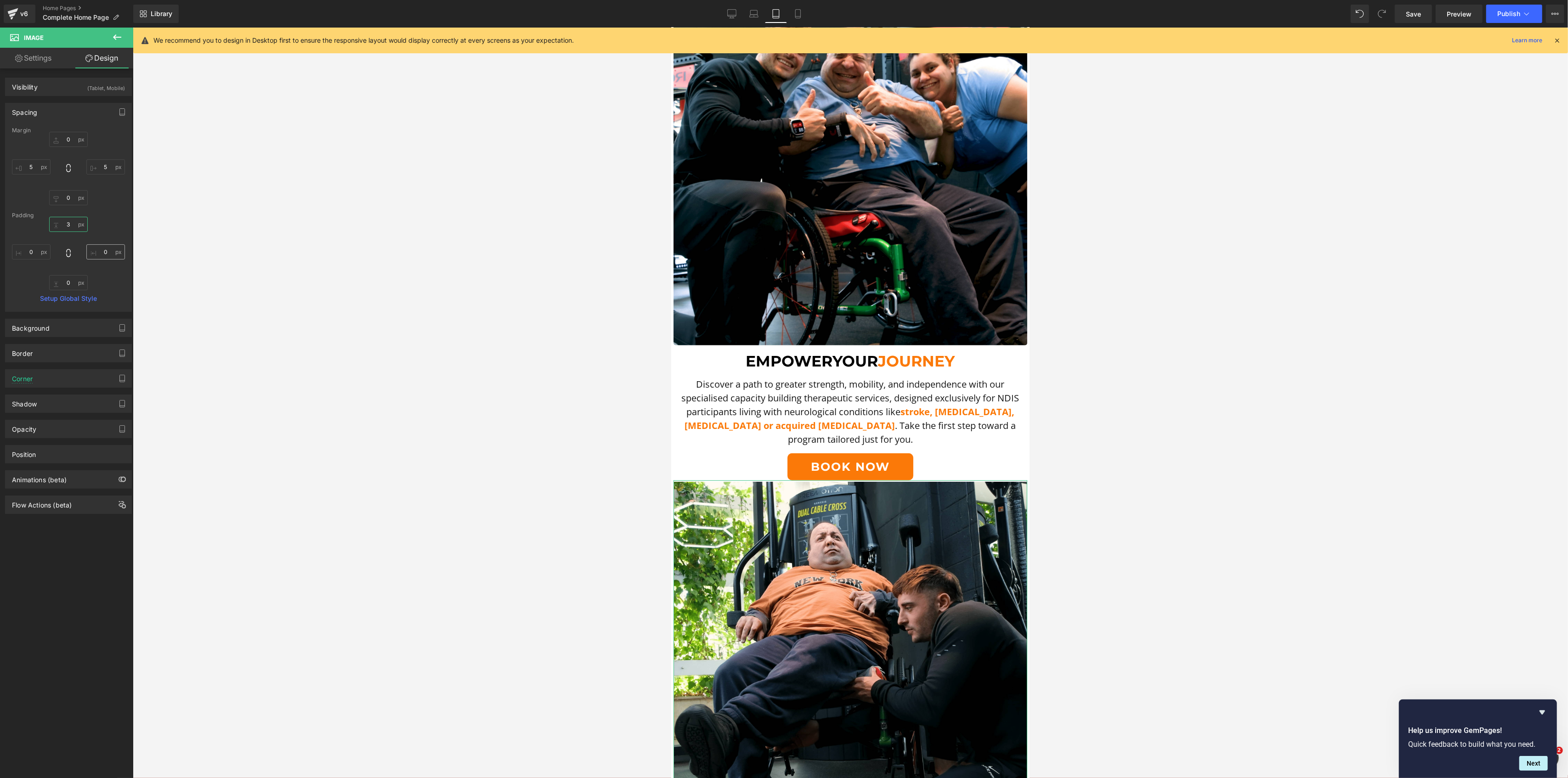
type input "30"
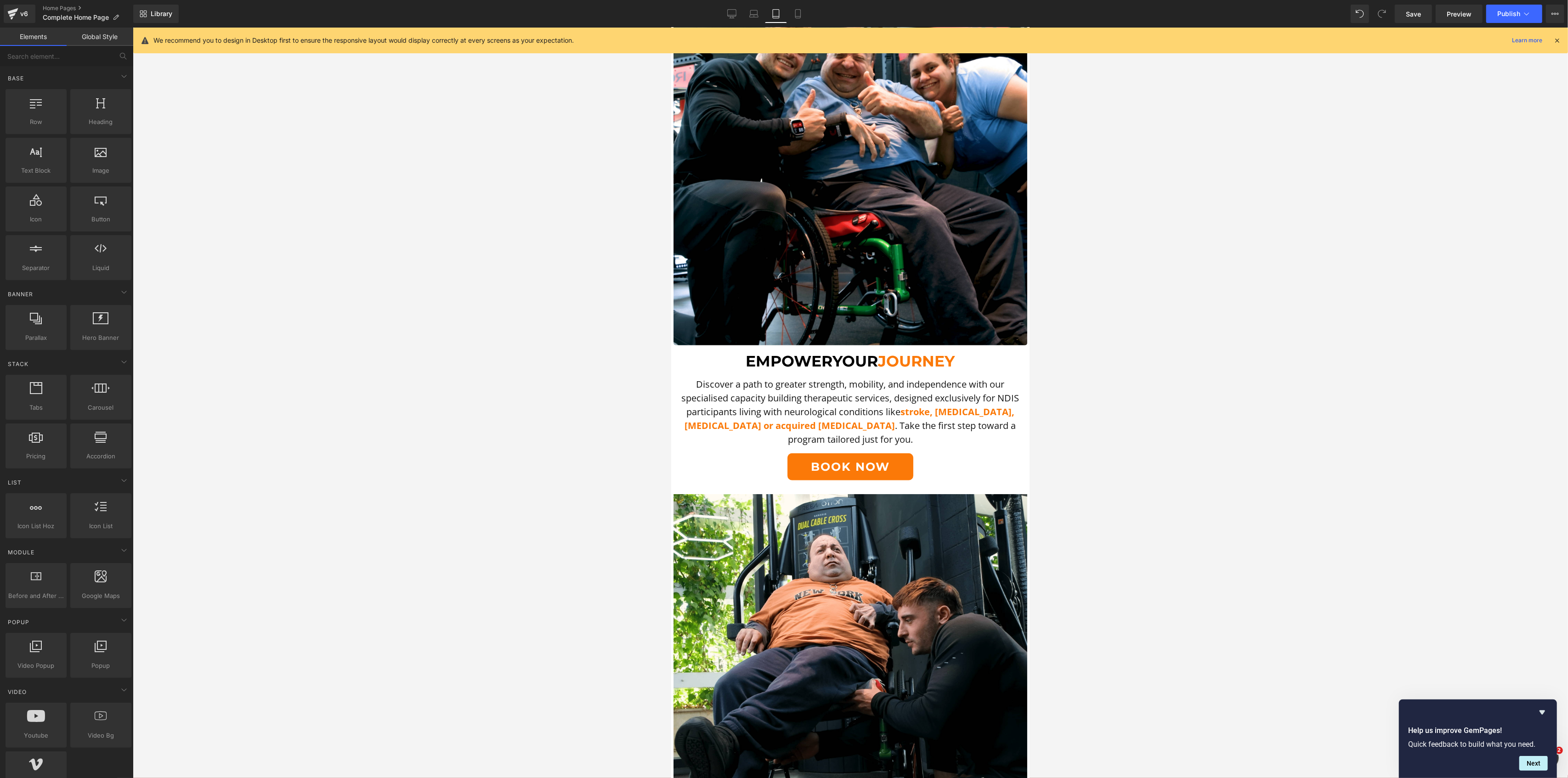
click at [517, 456] on div at bounding box center [850, 403] width 1435 height 750
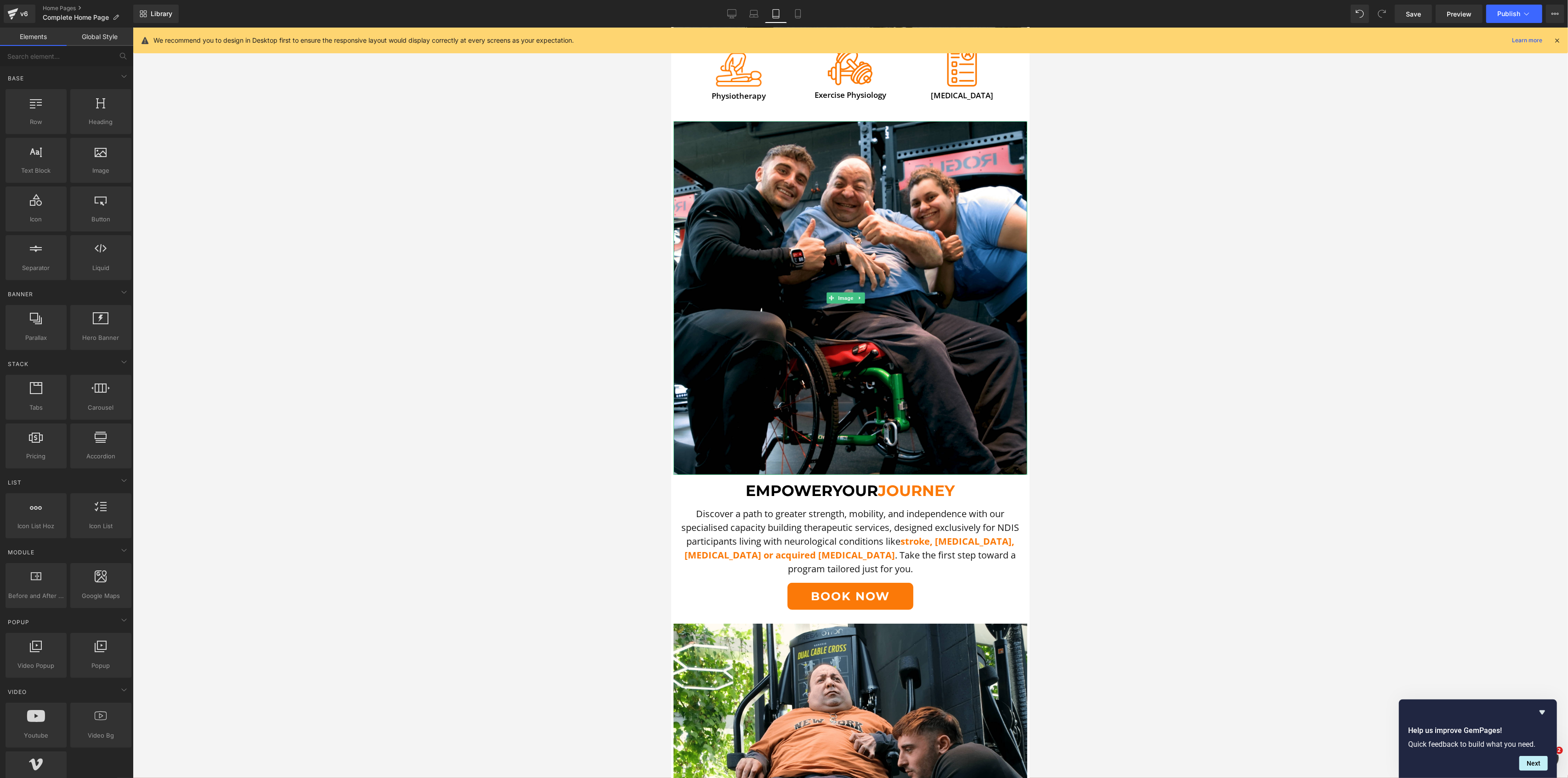
scroll to position [584, 0]
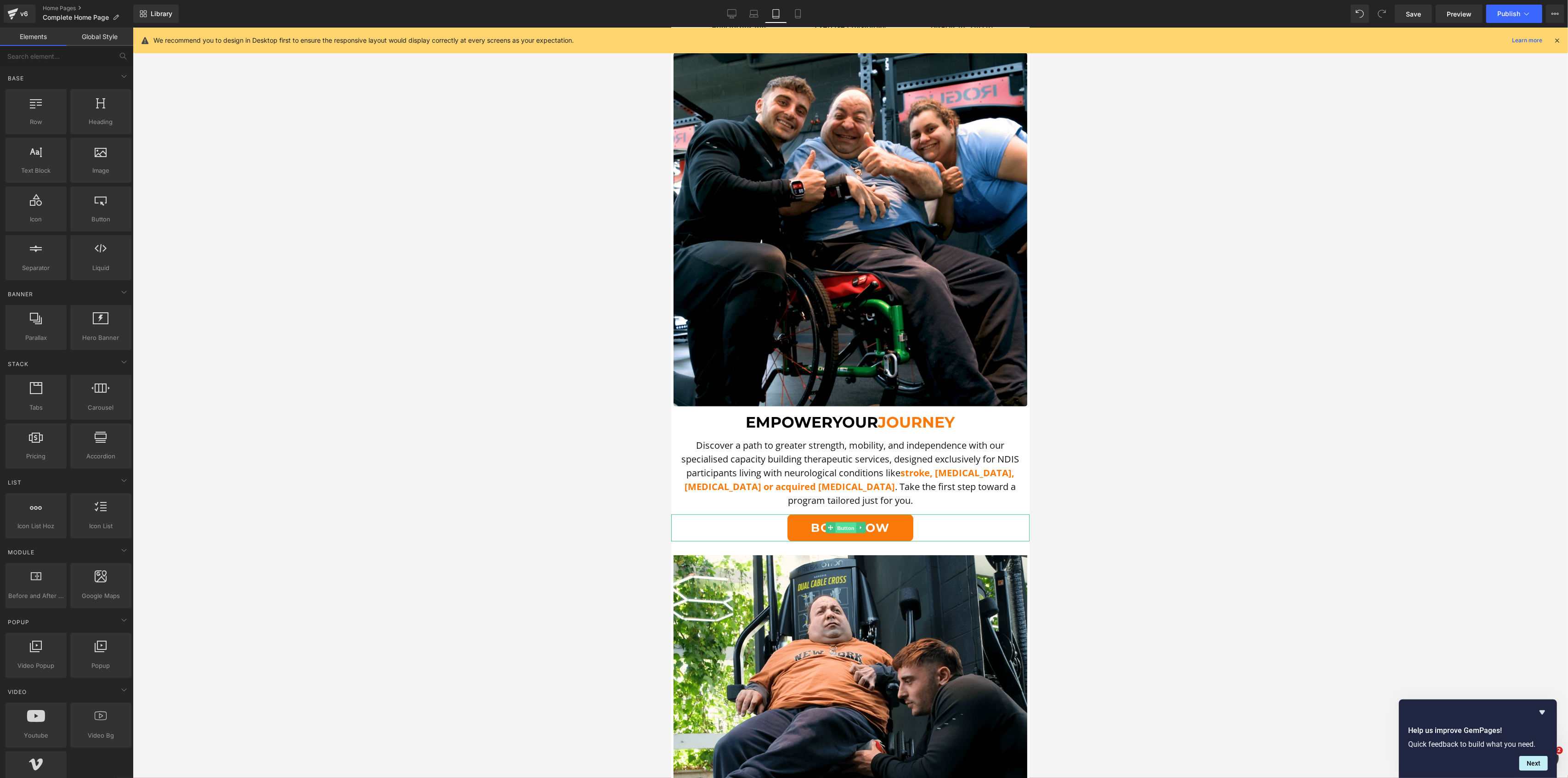
click at [847, 522] on span "Button" at bounding box center [845, 528] width 21 height 11
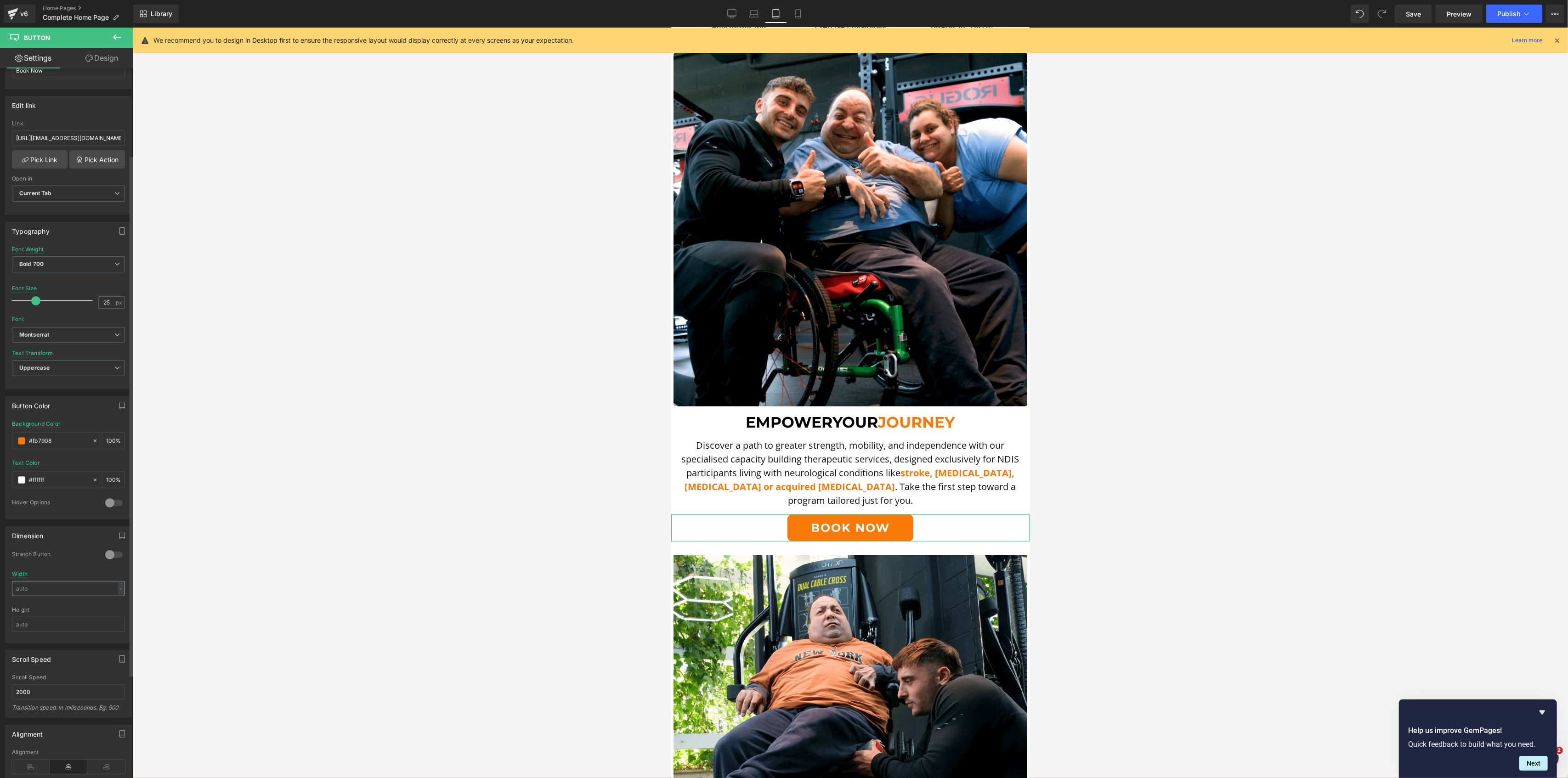
scroll to position [122, 0]
click at [104, 556] on div at bounding box center [114, 553] width 22 height 14
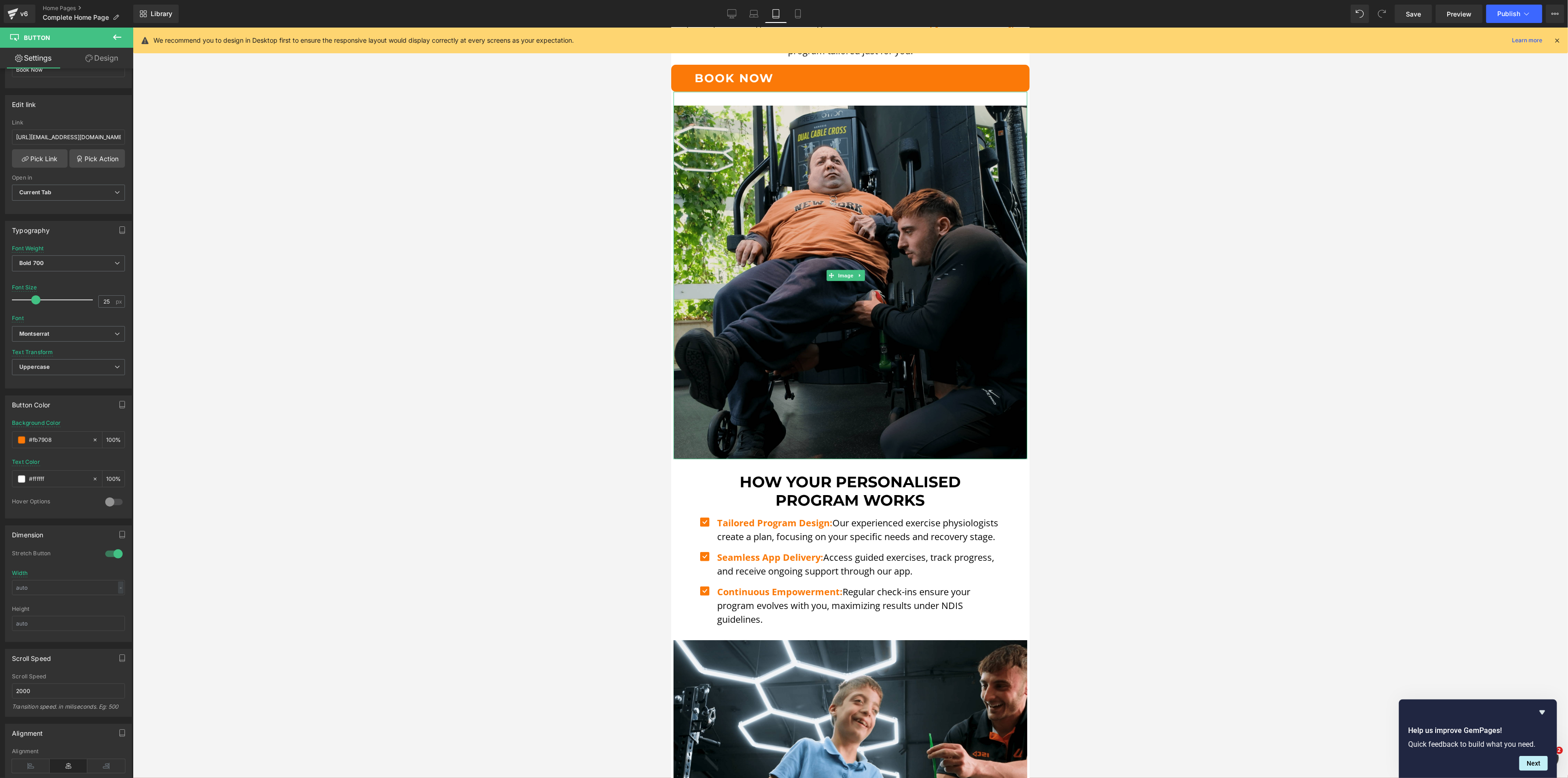
scroll to position [1075, 0]
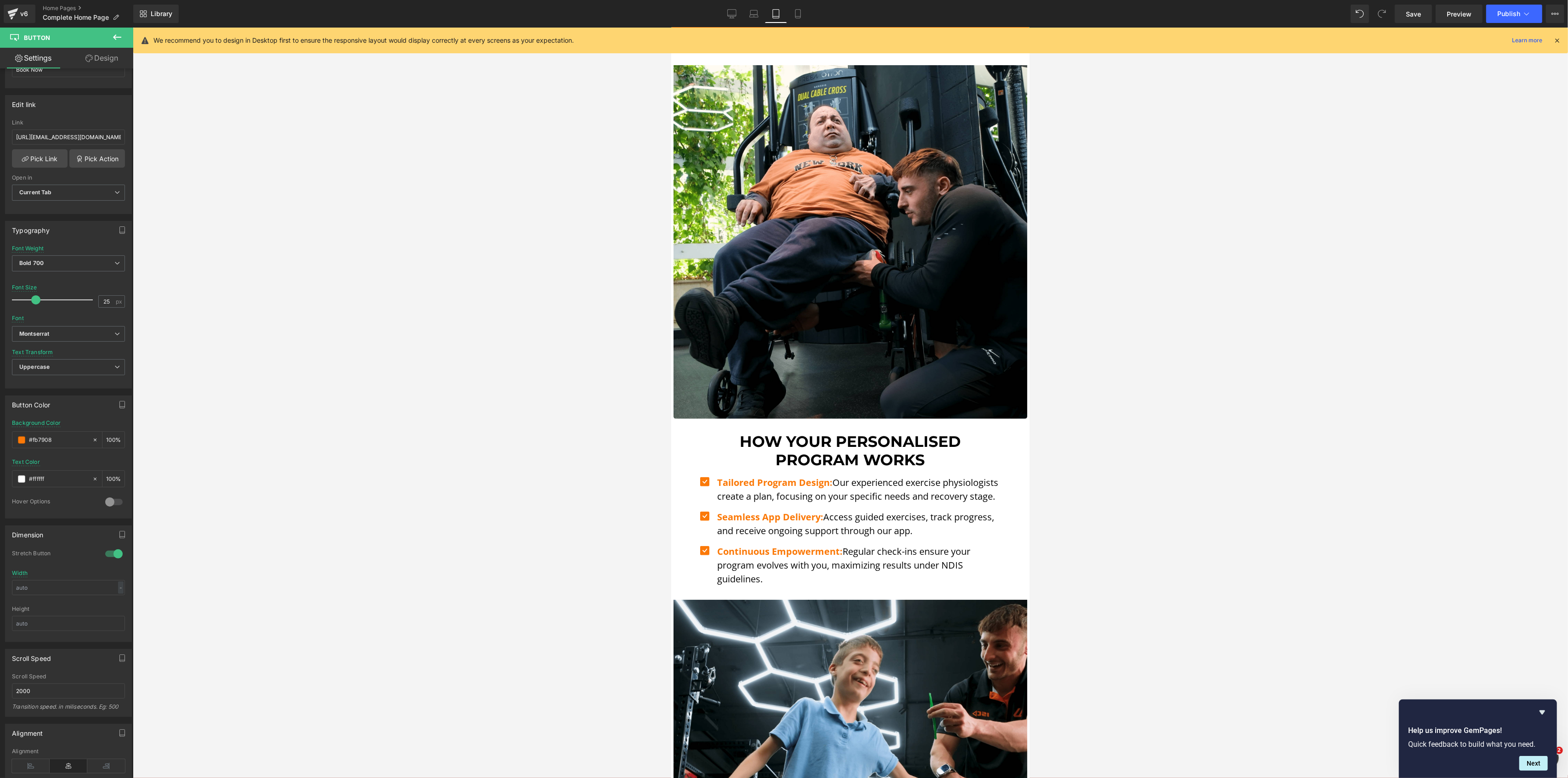
click at [103, 56] on link "Design" at bounding box center [102, 58] width 67 height 21
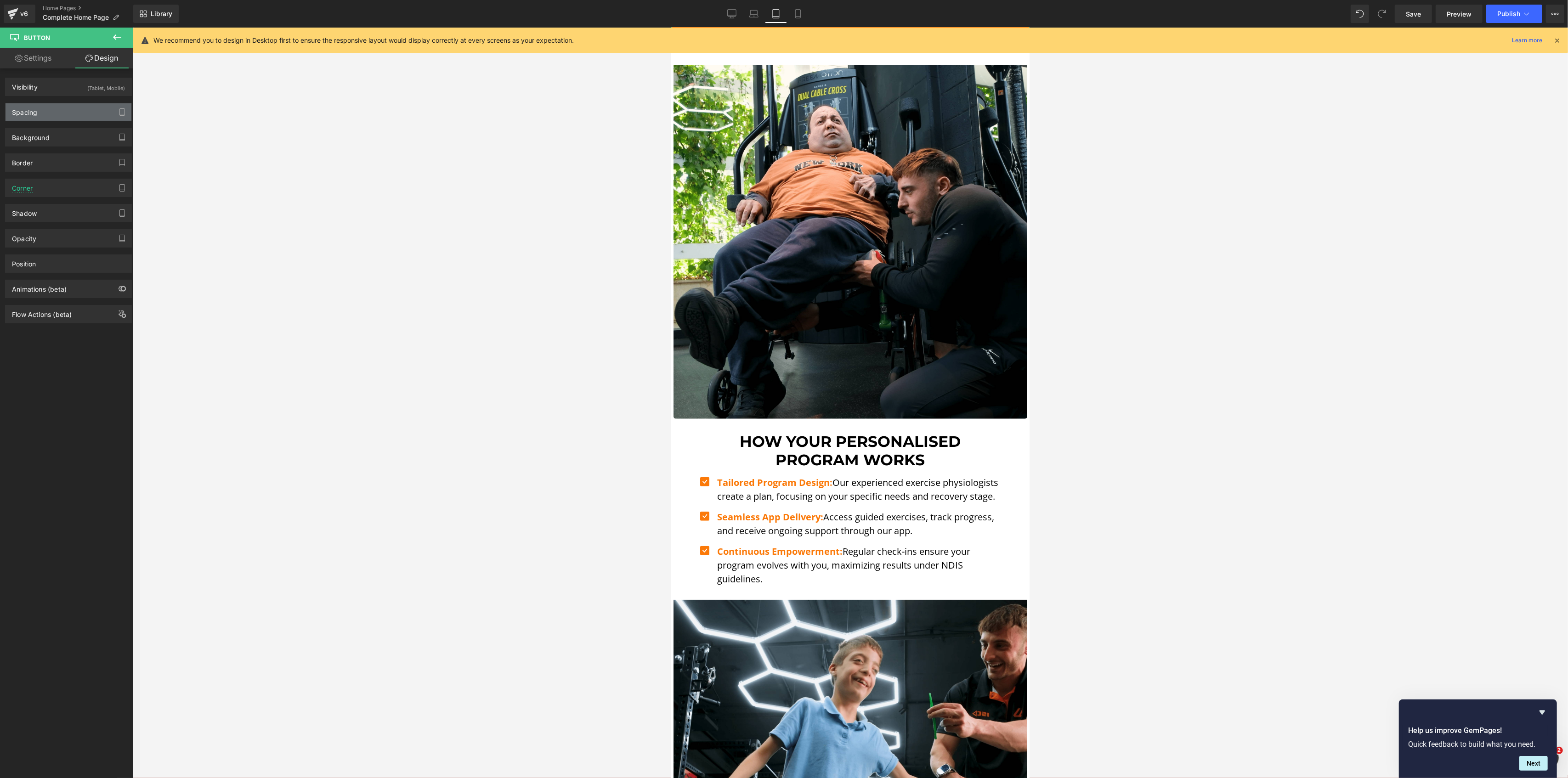
click at [47, 116] on div "Spacing" at bounding box center [69, 112] width 126 height 17
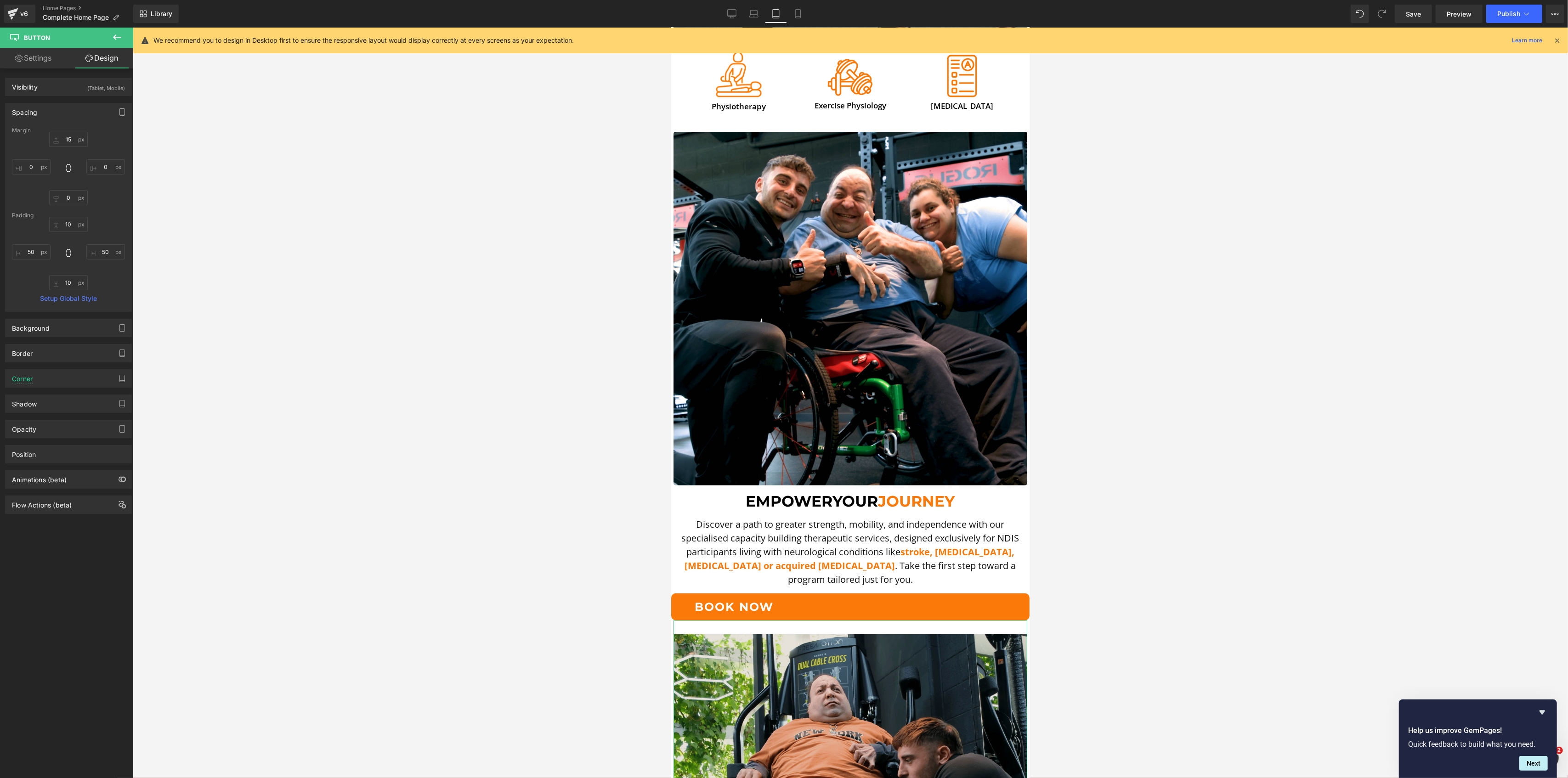
scroll to position [401, 0]
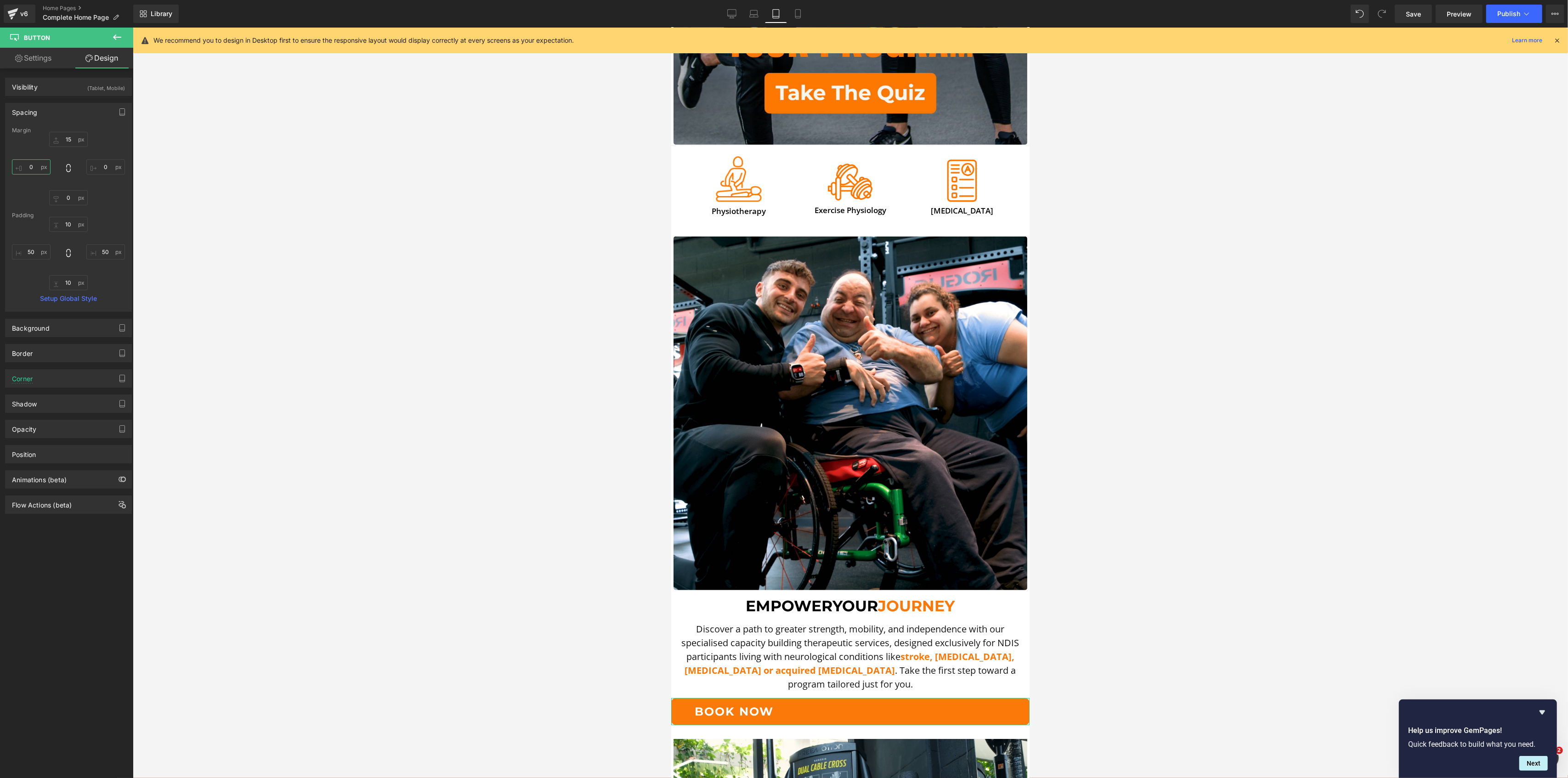
click at [40, 166] on input "0" at bounding box center [32, 167] width 38 height 15
type input "10"
click at [101, 170] on input "0" at bounding box center [105, 167] width 38 height 15
type input "10"
click at [35, 250] on input "50" at bounding box center [32, 252] width 38 height 15
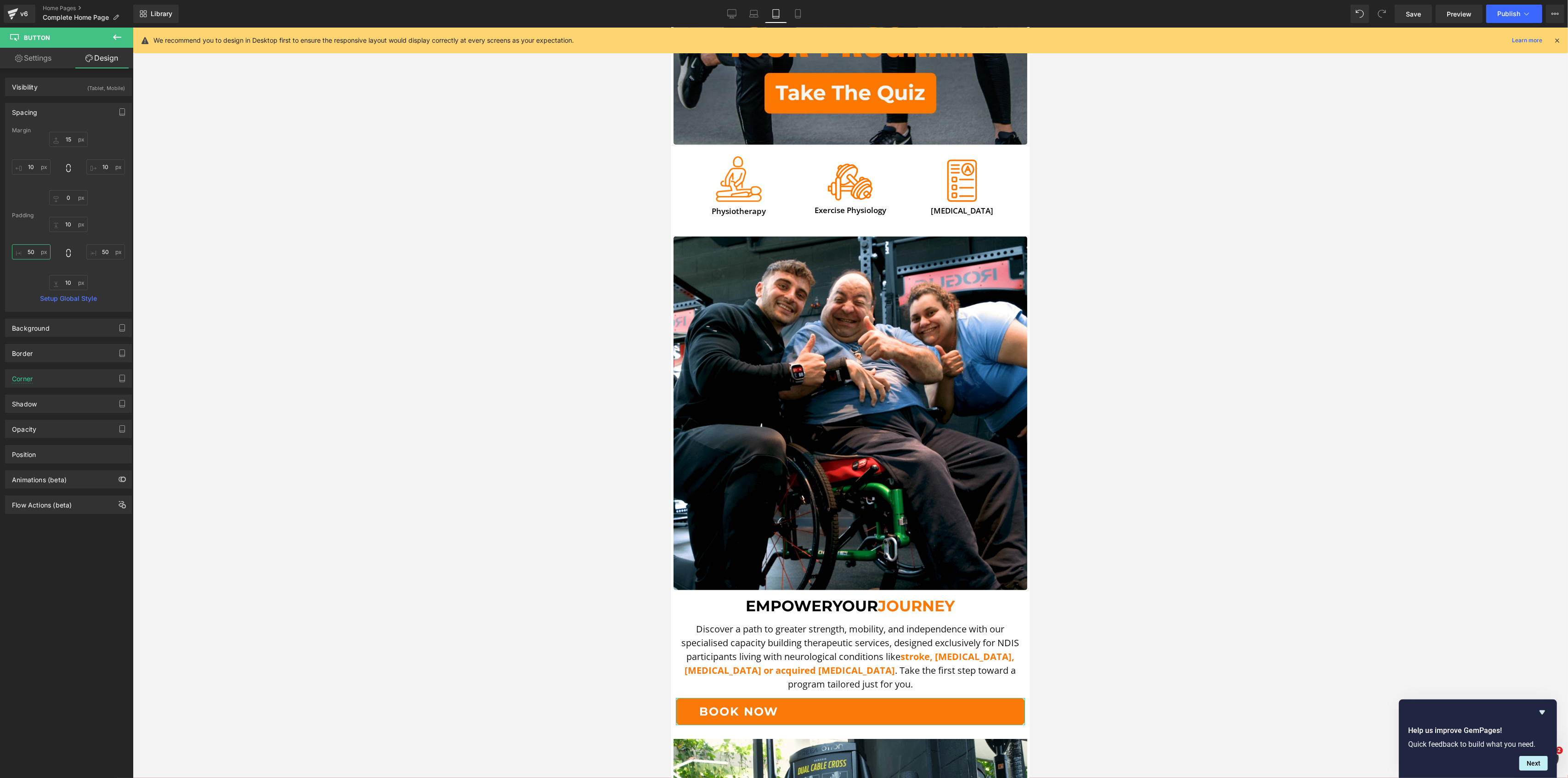
click at [35, 250] on input "50" at bounding box center [32, 252] width 38 height 15
click at [28, 250] on input "125" at bounding box center [32, 252] width 38 height 15
type input "280"
click at [312, 208] on div at bounding box center [850, 403] width 1435 height 750
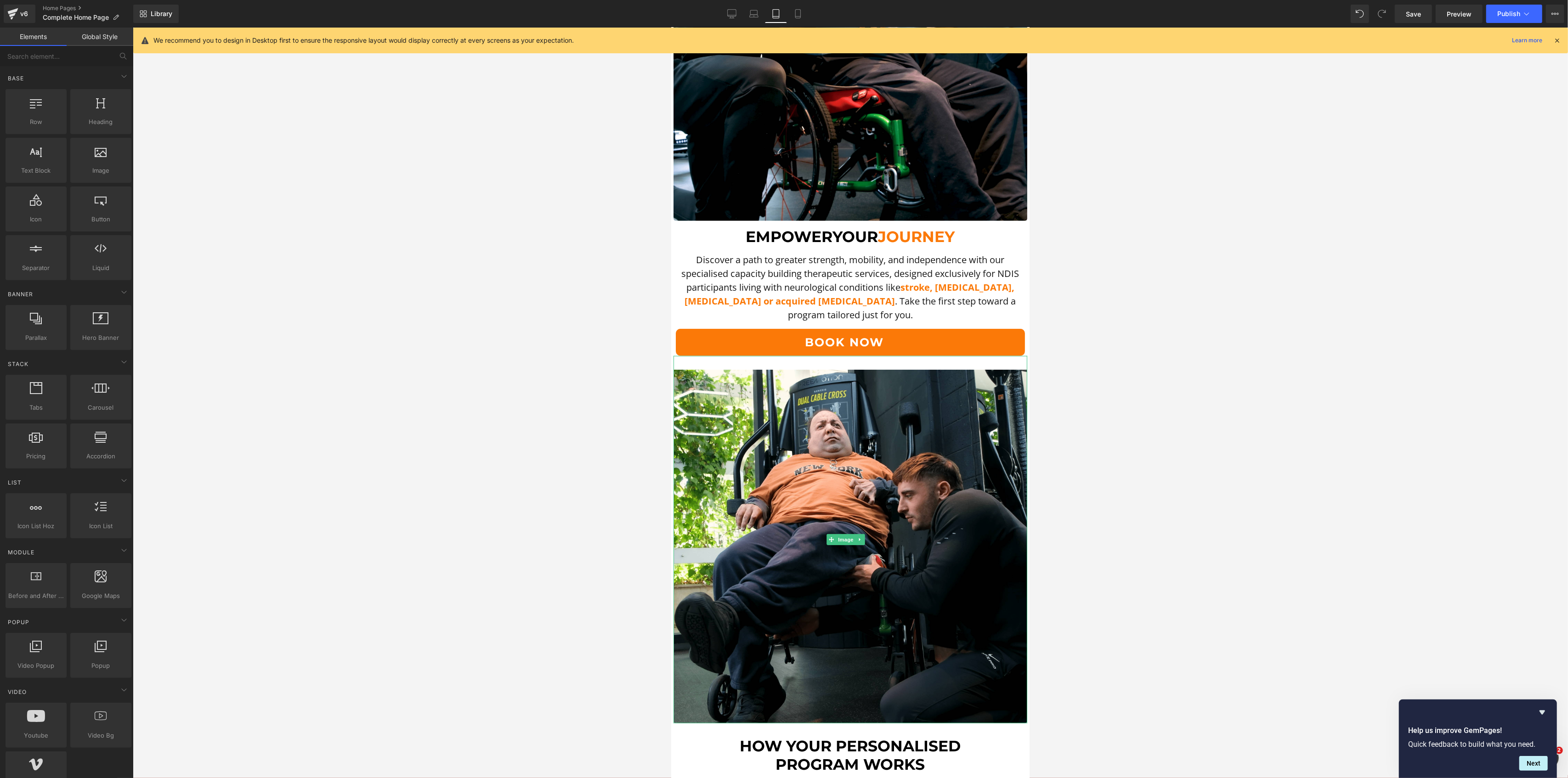
scroll to position [768, 0]
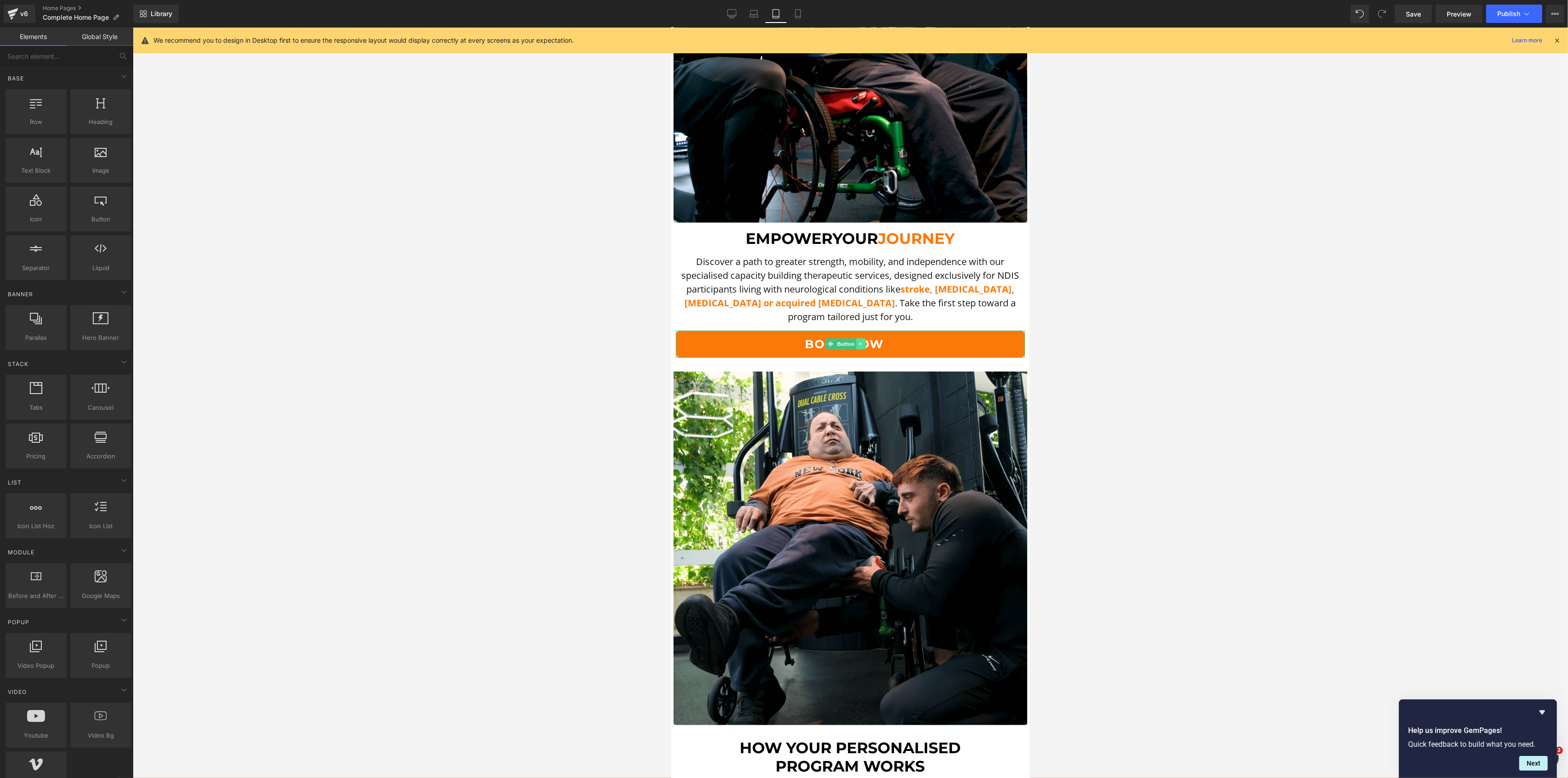
click at [858, 341] on icon at bounding box center [860, 344] width 5 height 6
click at [854, 339] on link at bounding box center [856, 345] width 10 height 11
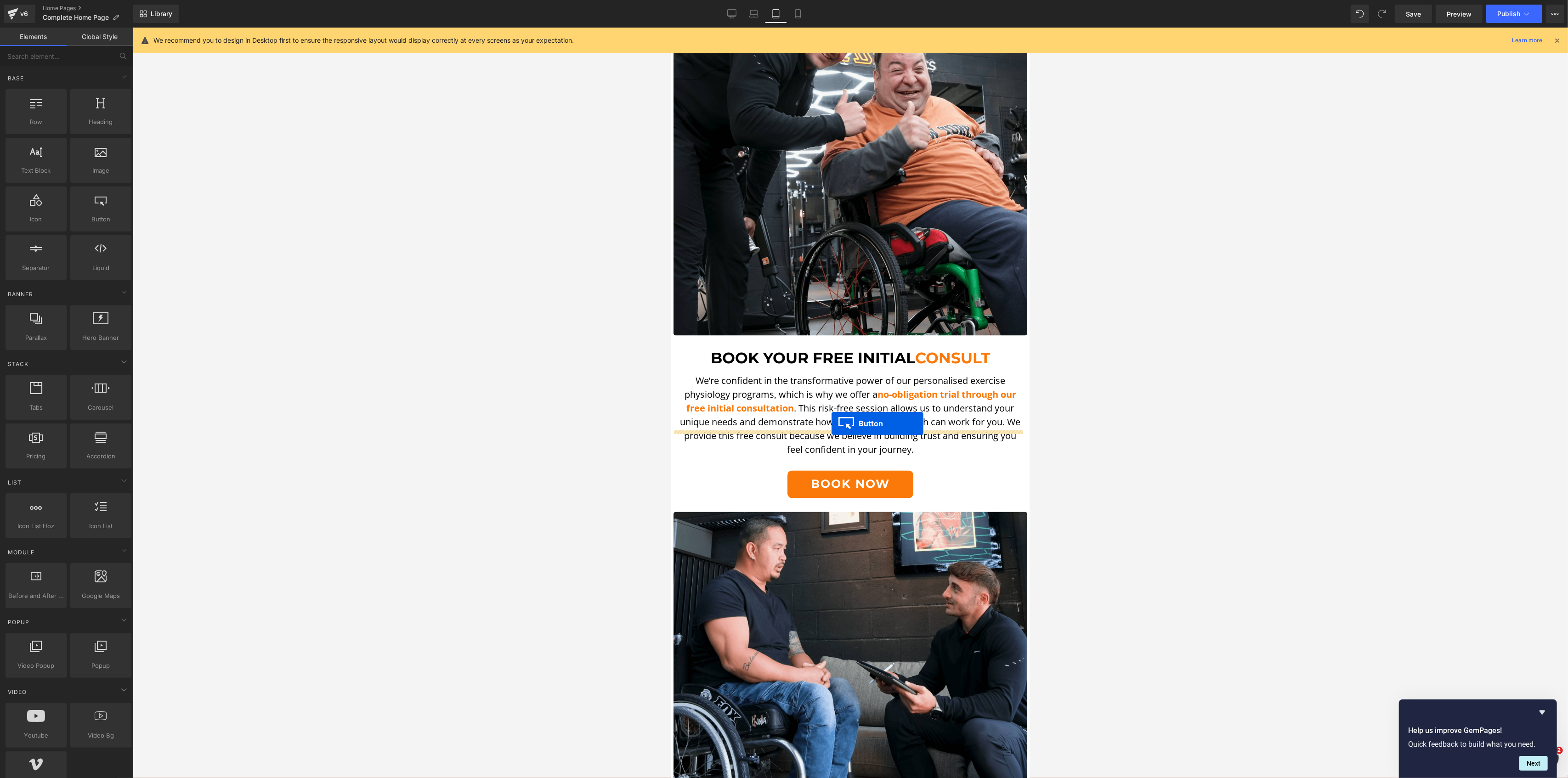
drag, startPoint x: 831, startPoint y: 357, endPoint x: 831, endPoint y: 424, distance: 67.0
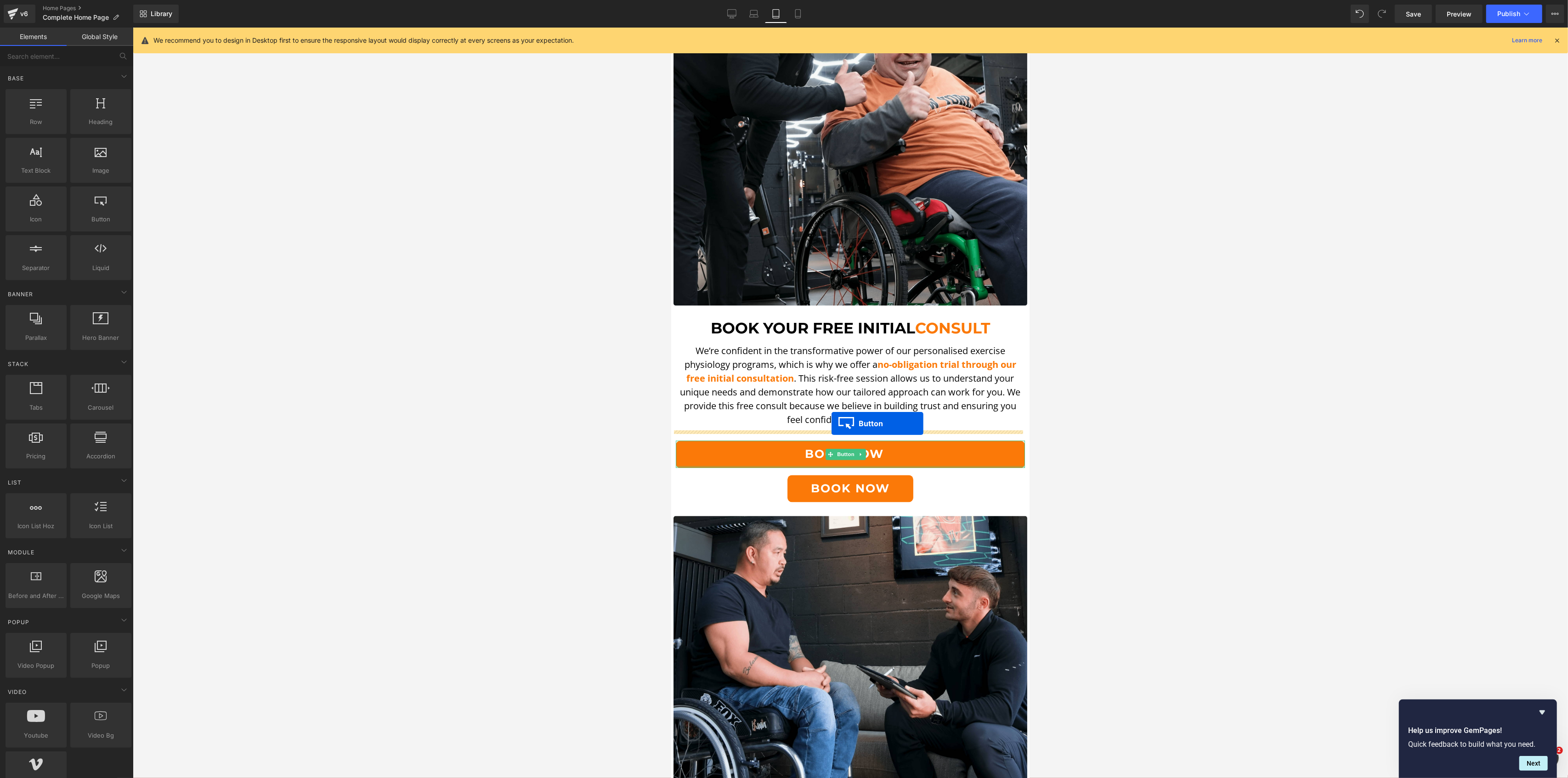
scroll to position [2147, 0]
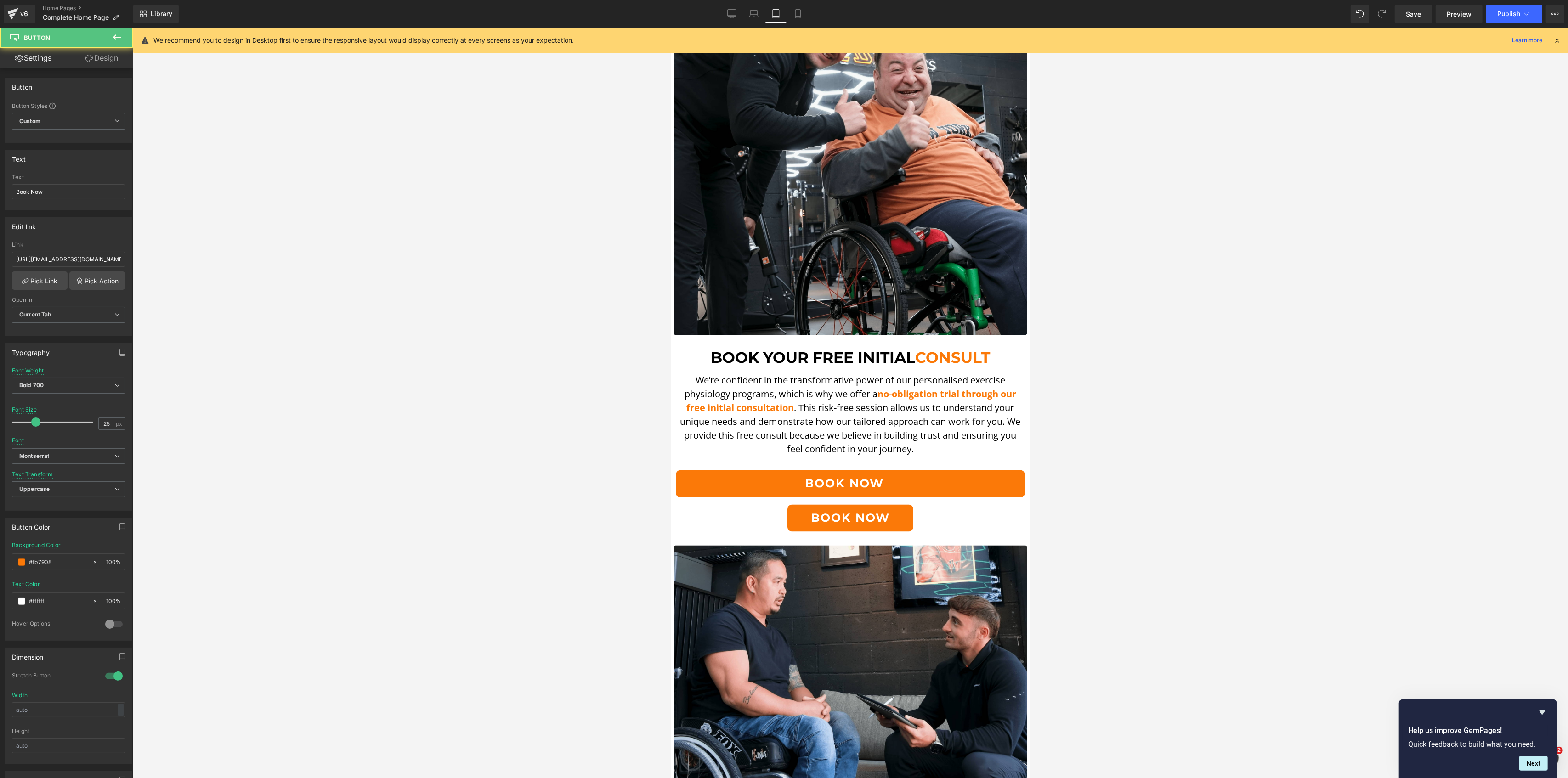
click at [873, 510] on span "Book Now" at bounding box center [850, 518] width 79 height 17
click at [858, 515] on icon at bounding box center [860, 518] width 5 height 6
click at [866, 513] on link at bounding box center [865, 518] width 10 height 11
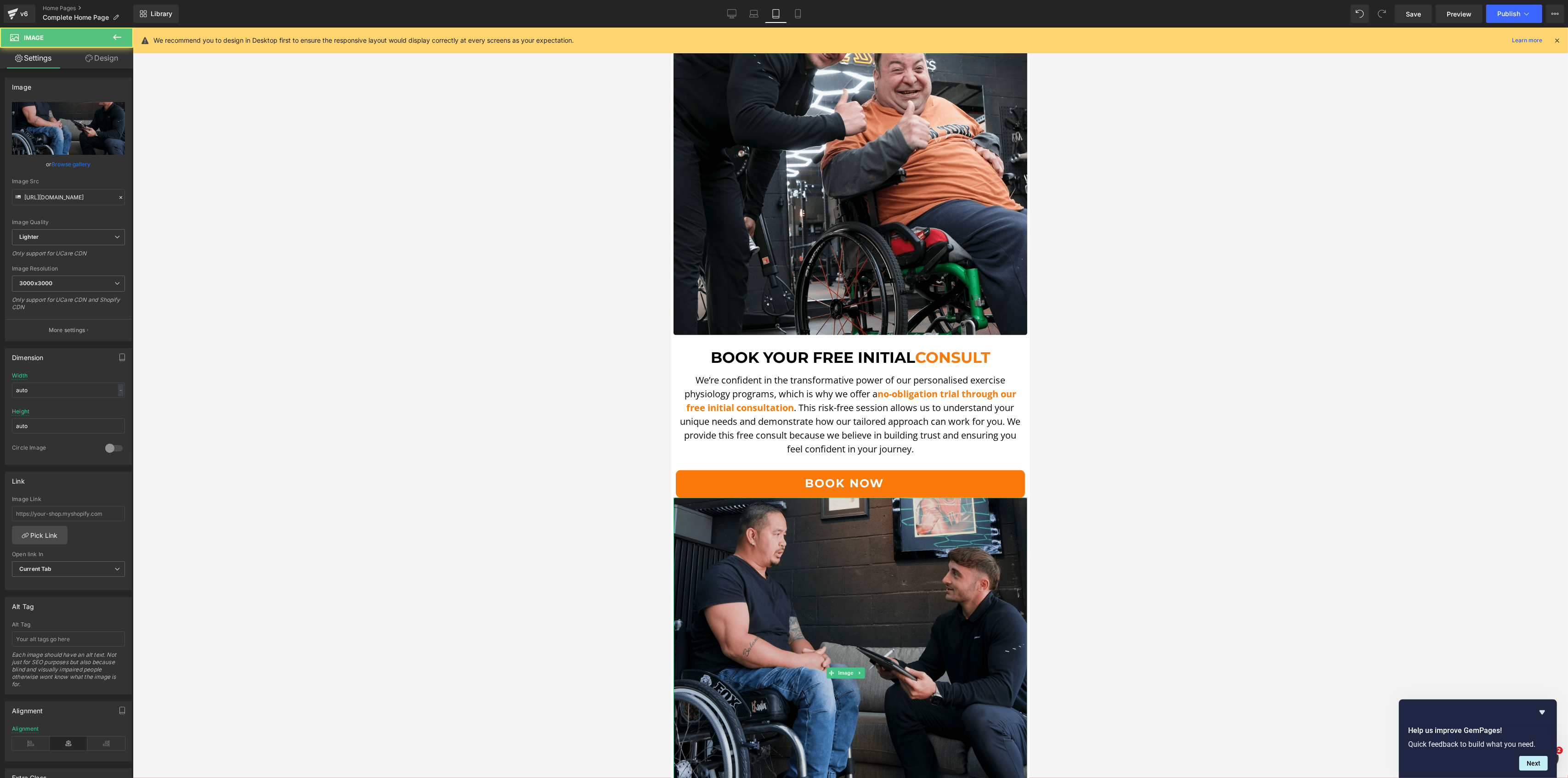
click at [825, 497] on img at bounding box center [850, 673] width 353 height 351
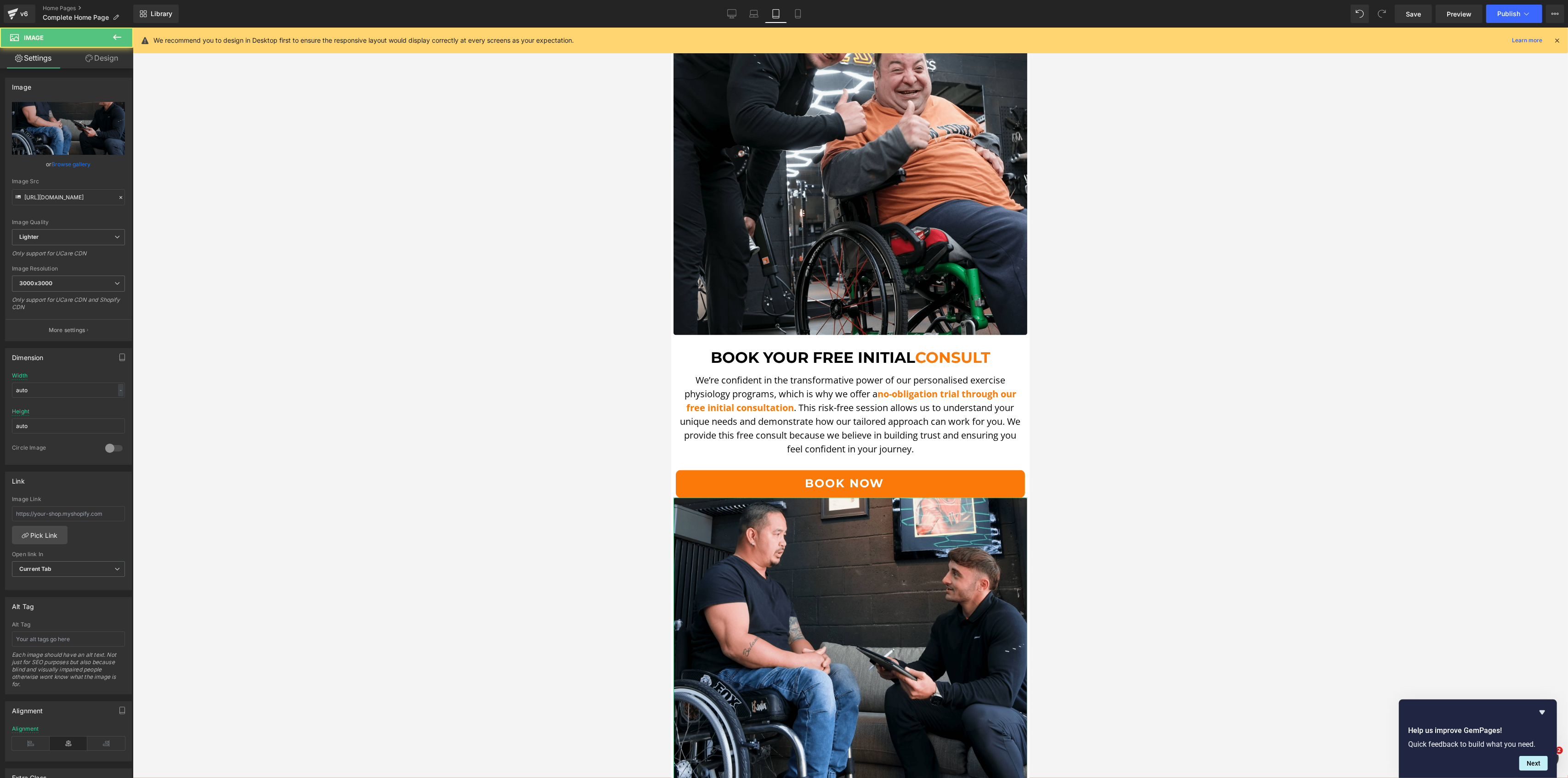
click at [85, 55] on icon at bounding box center [89, 58] width 8 height 8
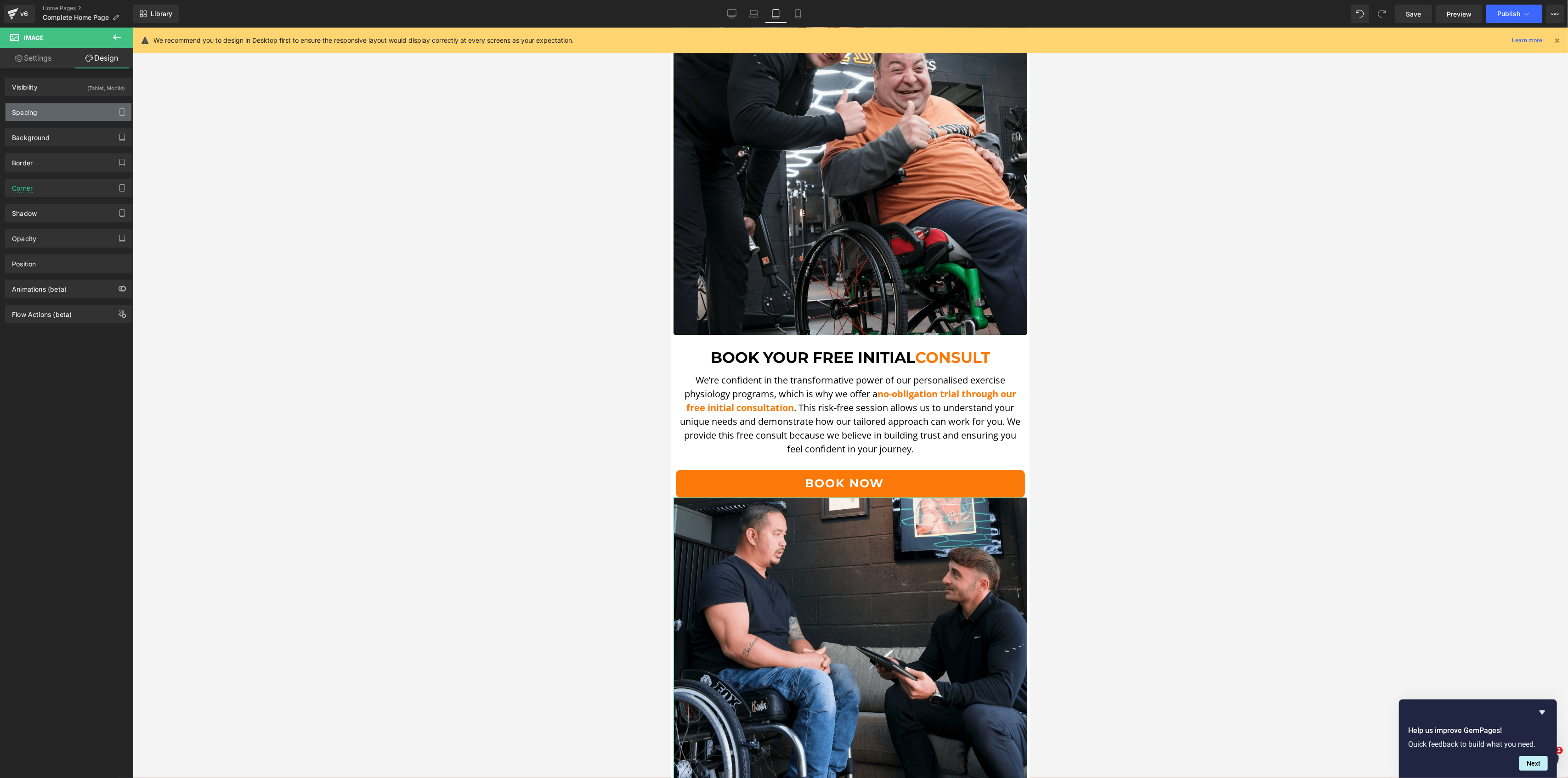
click at [46, 115] on div "Spacing" at bounding box center [69, 112] width 126 height 17
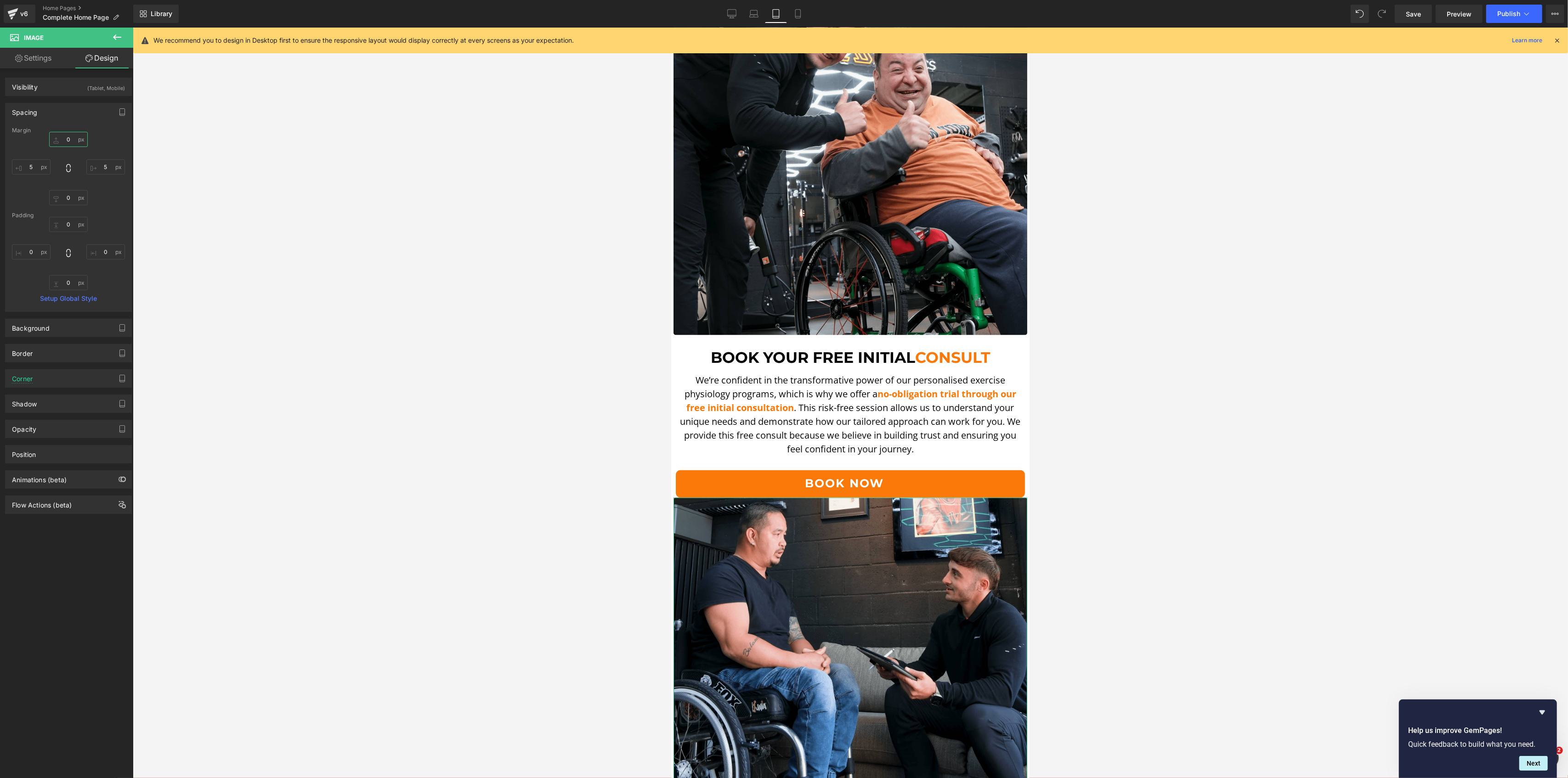
click at [59, 137] on input "text" at bounding box center [68, 139] width 38 height 15
type input "30"
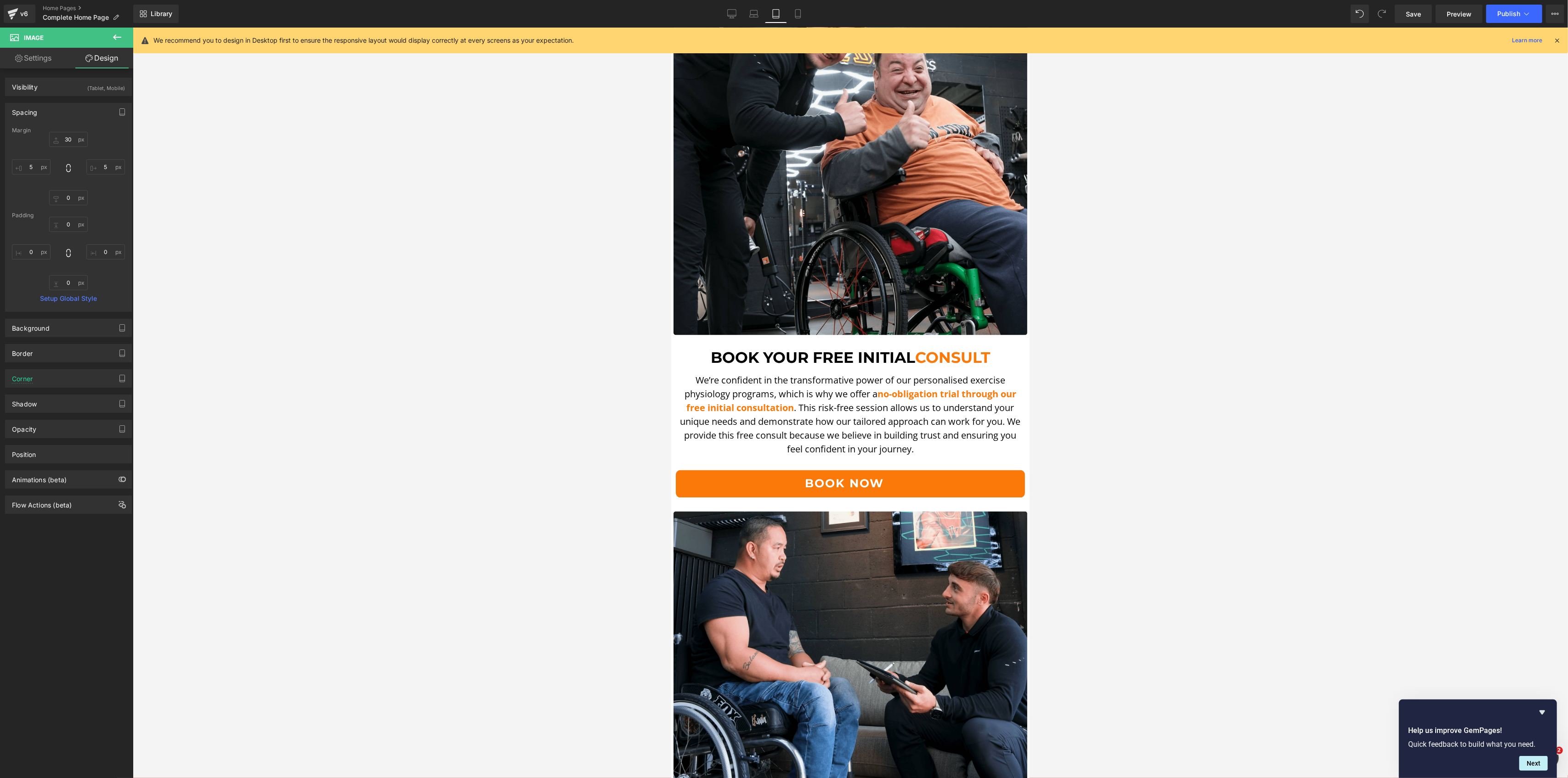
click at [396, 300] on div at bounding box center [850, 403] width 1435 height 750
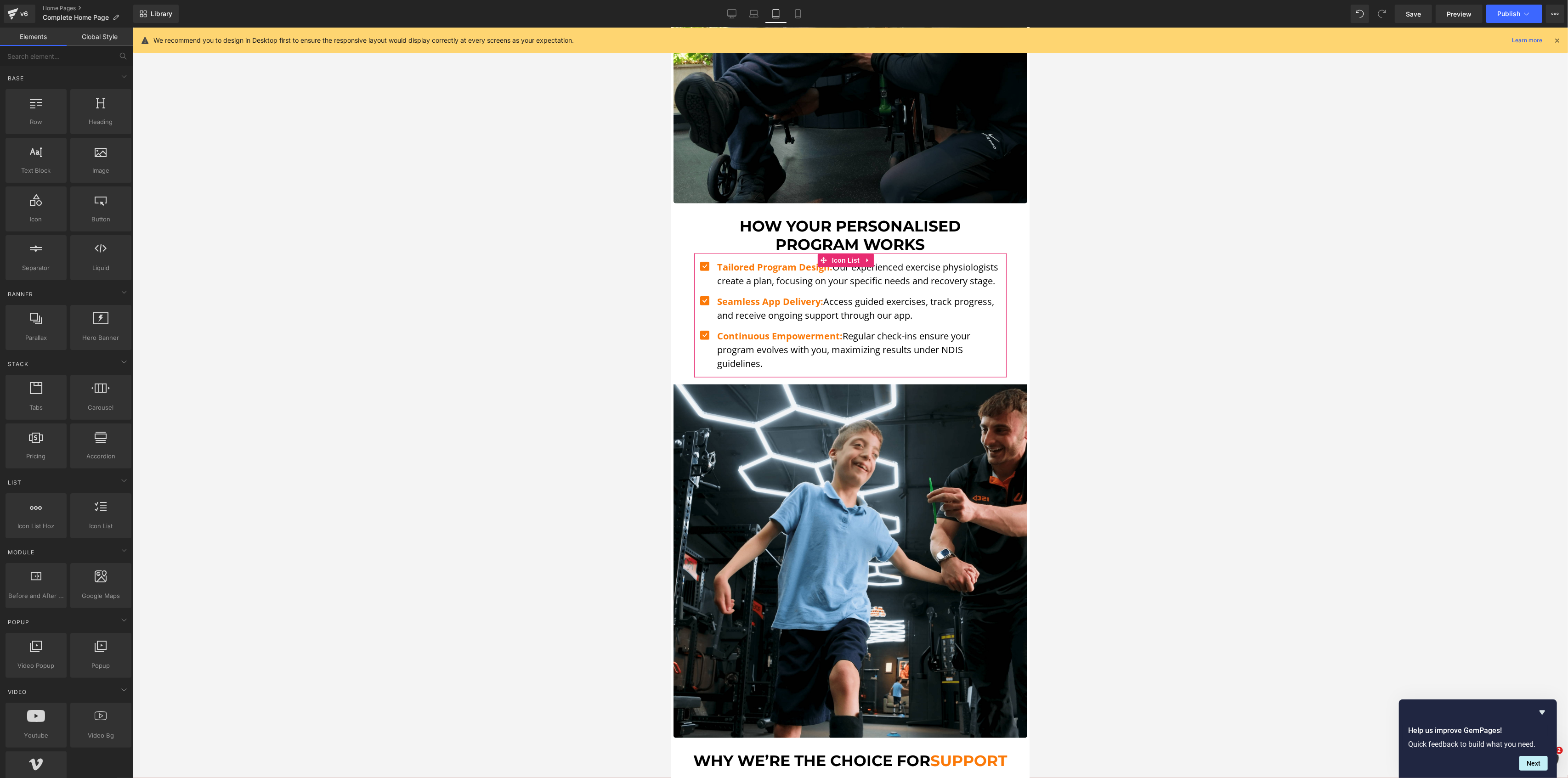
scroll to position [1657, 0]
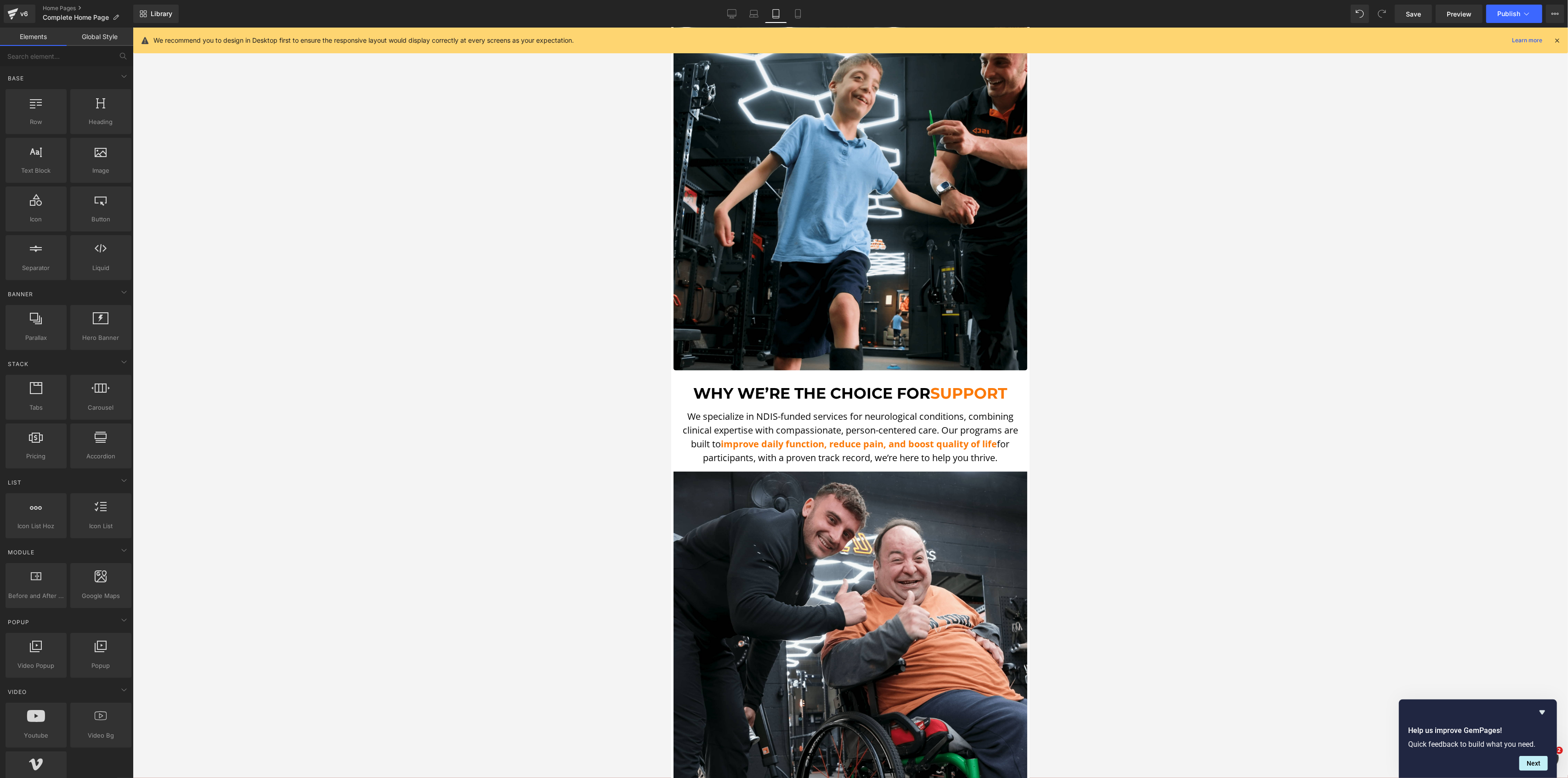
click at [1243, 489] on div at bounding box center [850, 403] width 1435 height 750
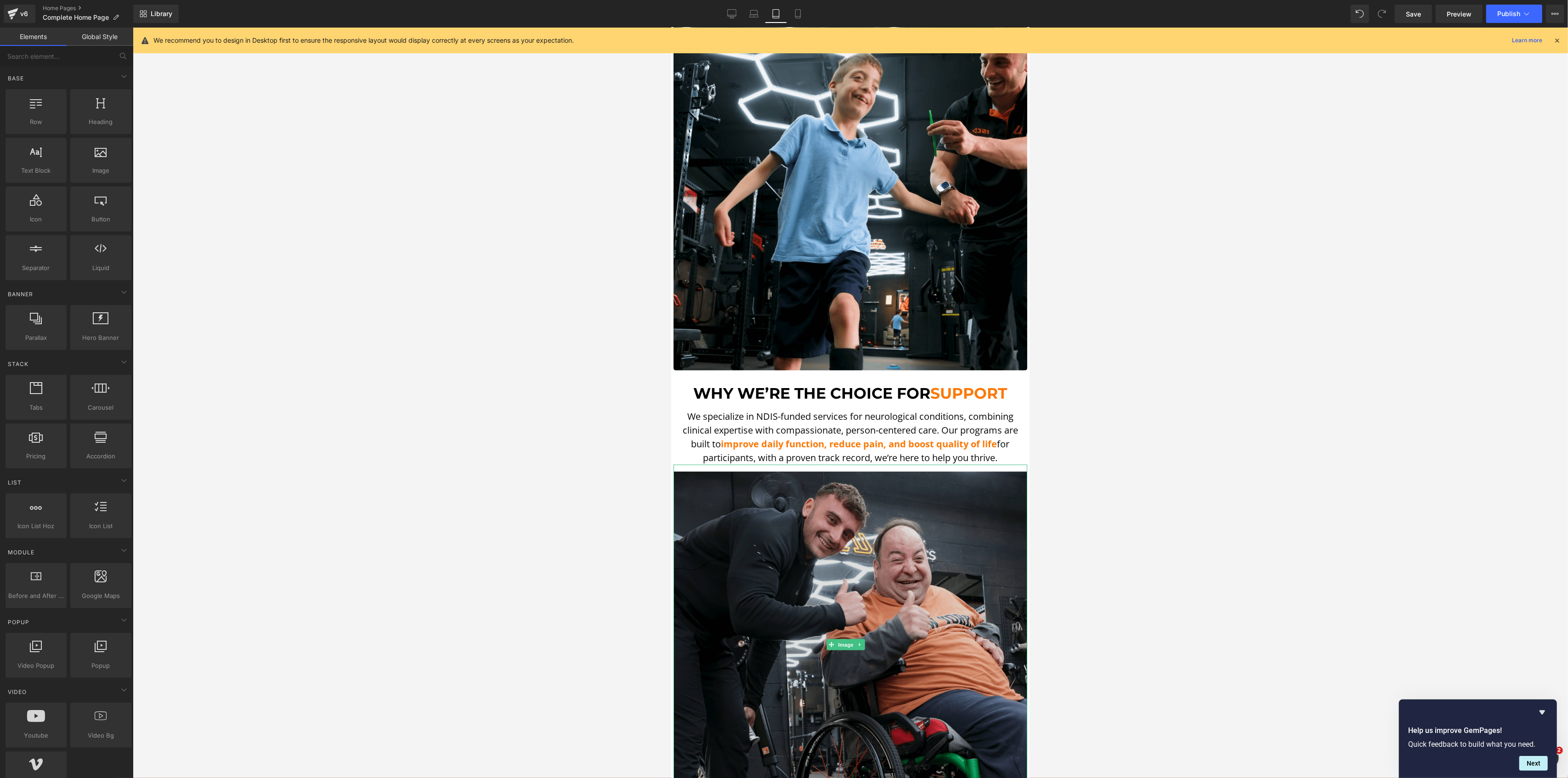
click at [952, 502] on img at bounding box center [850, 645] width 353 height 361
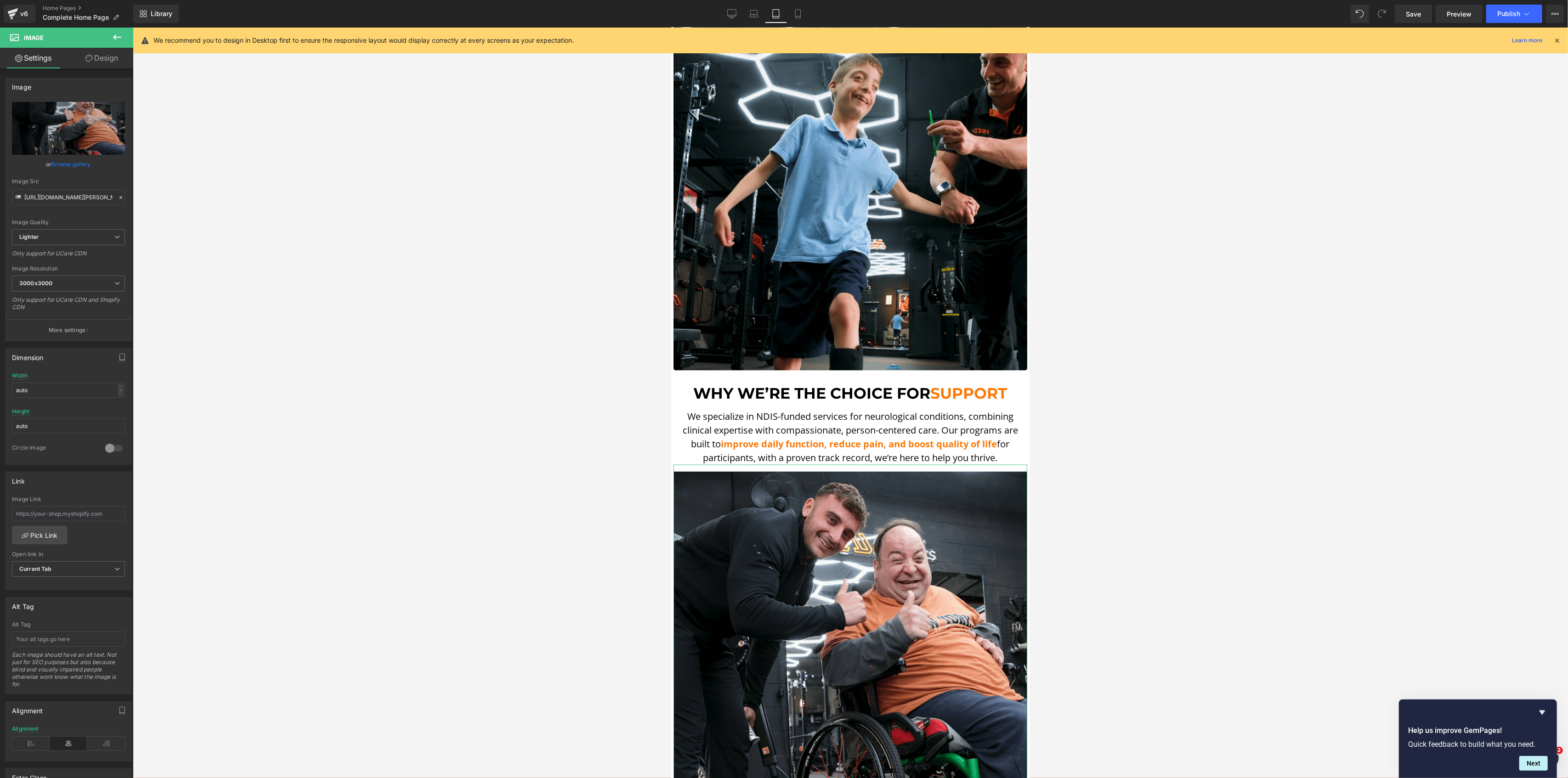
click at [108, 67] on link "Design" at bounding box center [102, 58] width 67 height 21
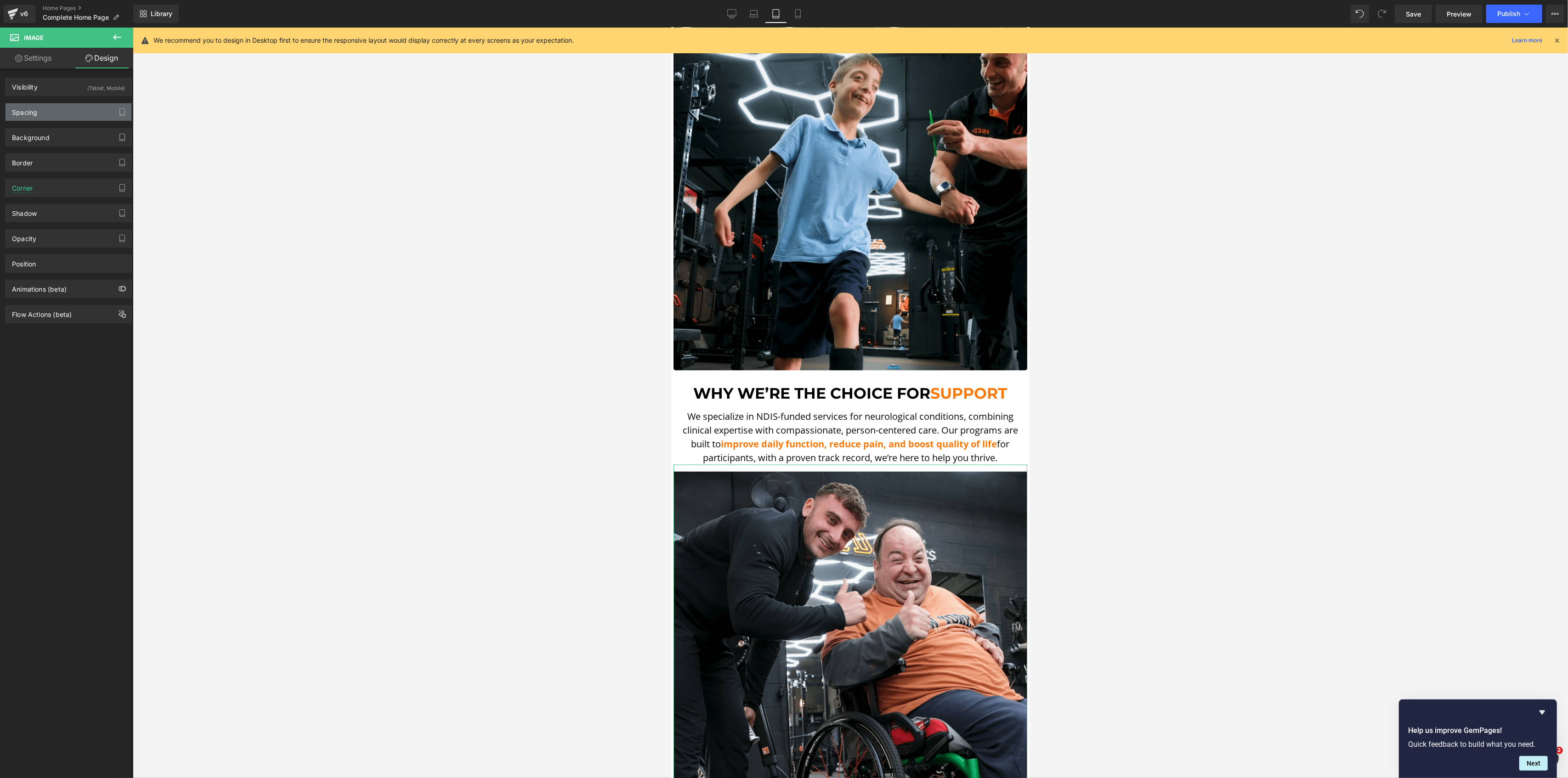
click at [50, 109] on div "Spacing" at bounding box center [69, 112] width 126 height 17
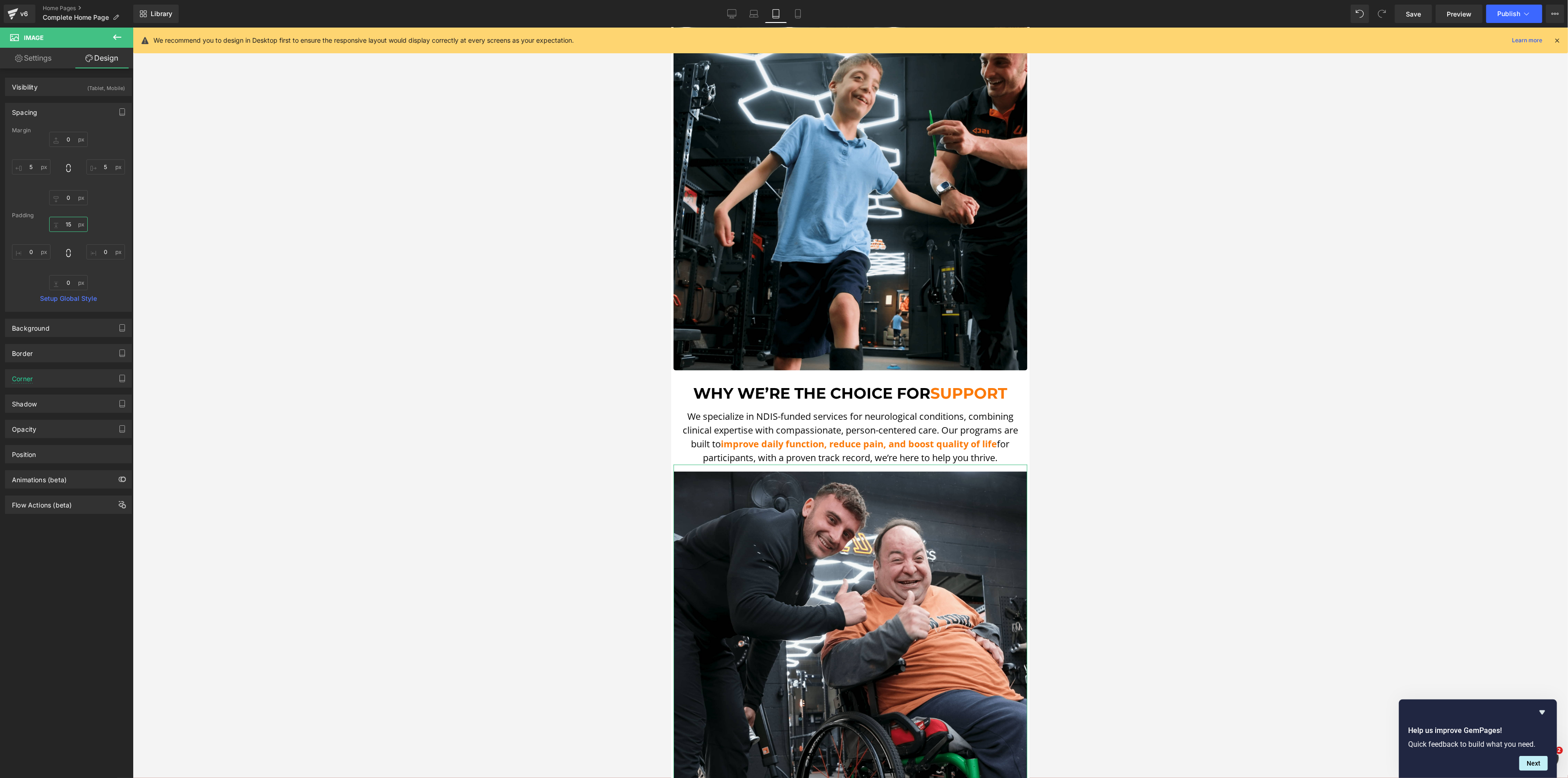
click at [69, 221] on input "15" at bounding box center [68, 224] width 38 height 15
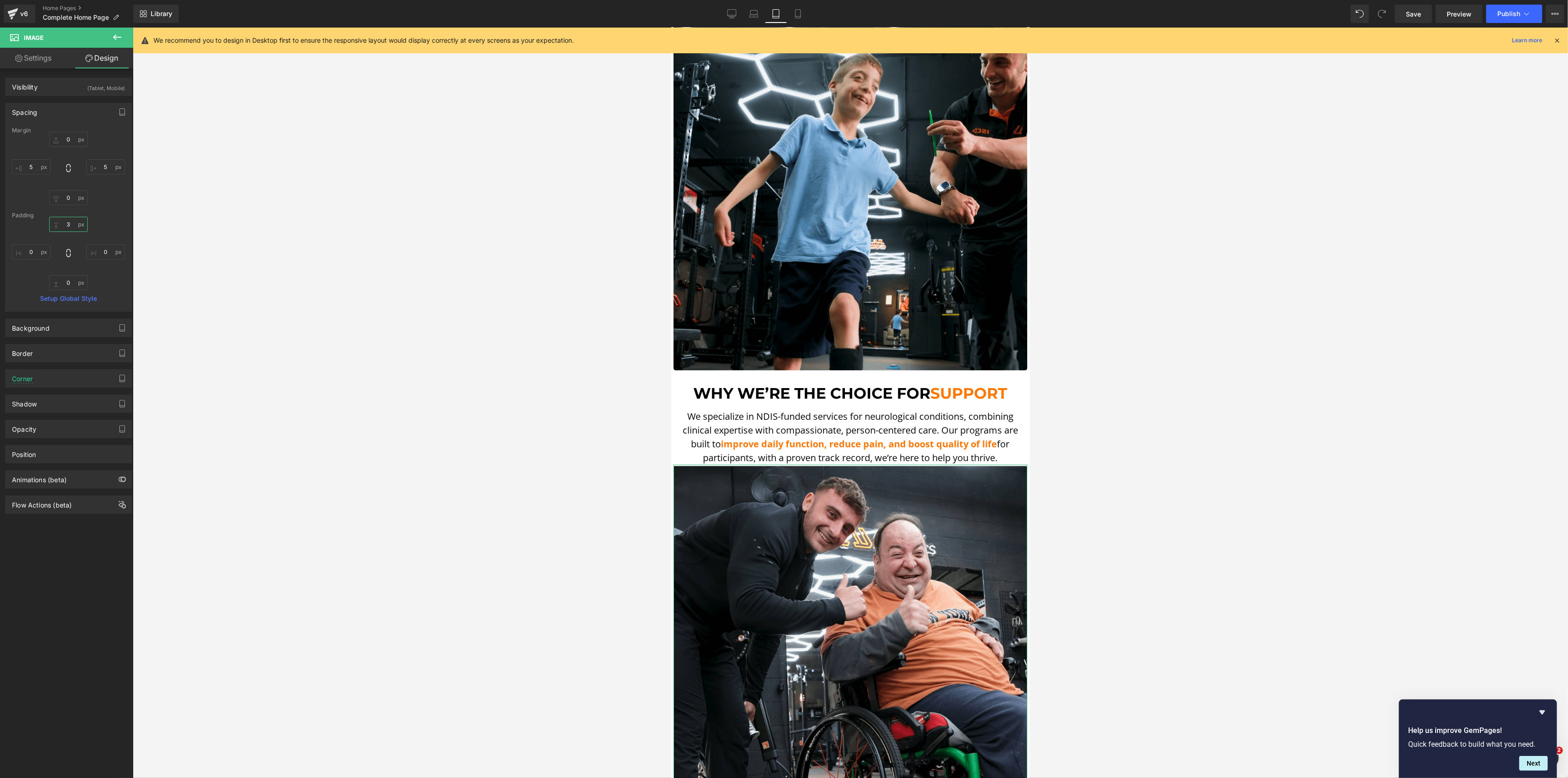
type input "30"
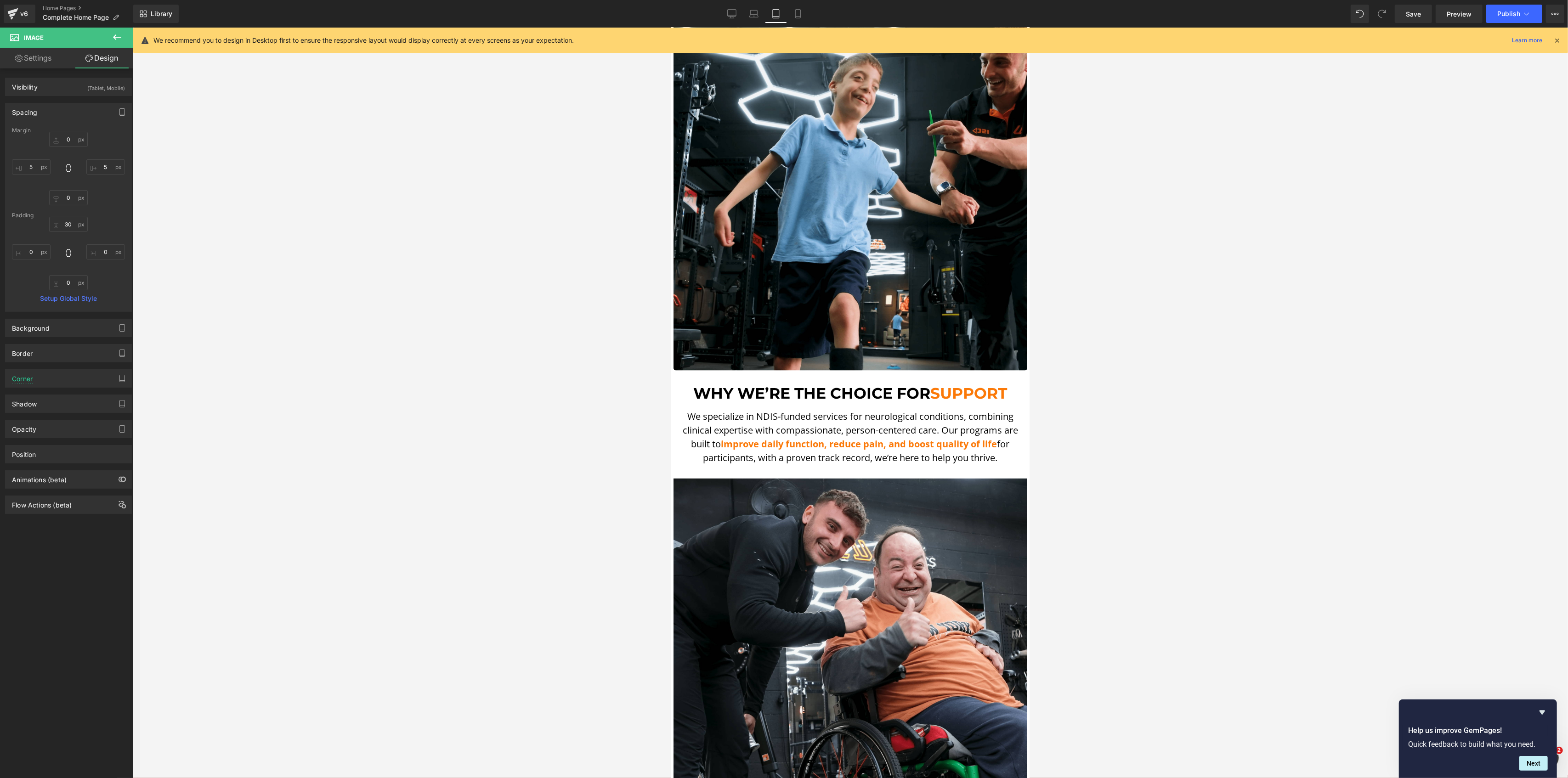
click at [339, 249] on div at bounding box center [850, 403] width 1435 height 750
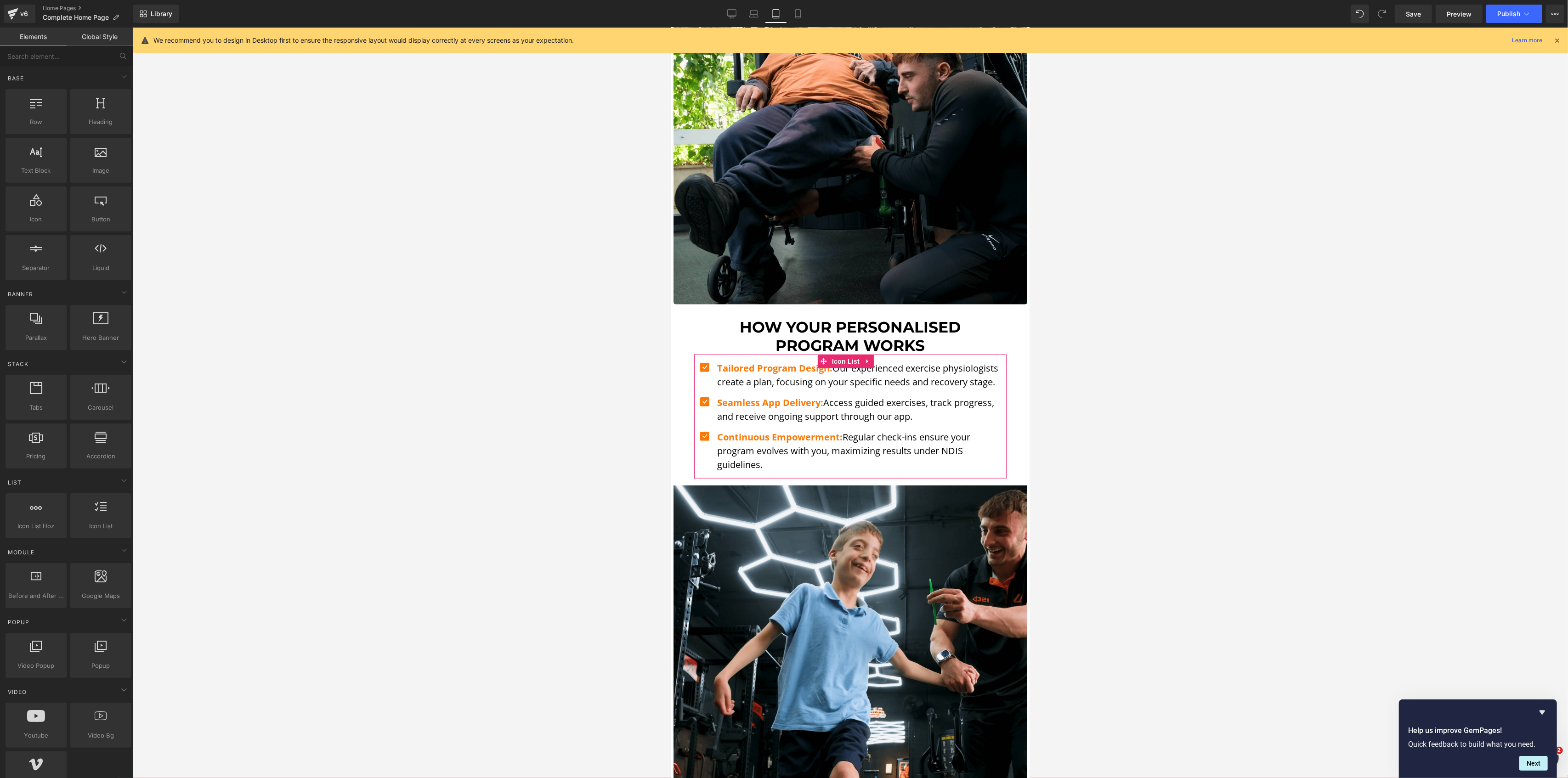
scroll to position [1167, 0]
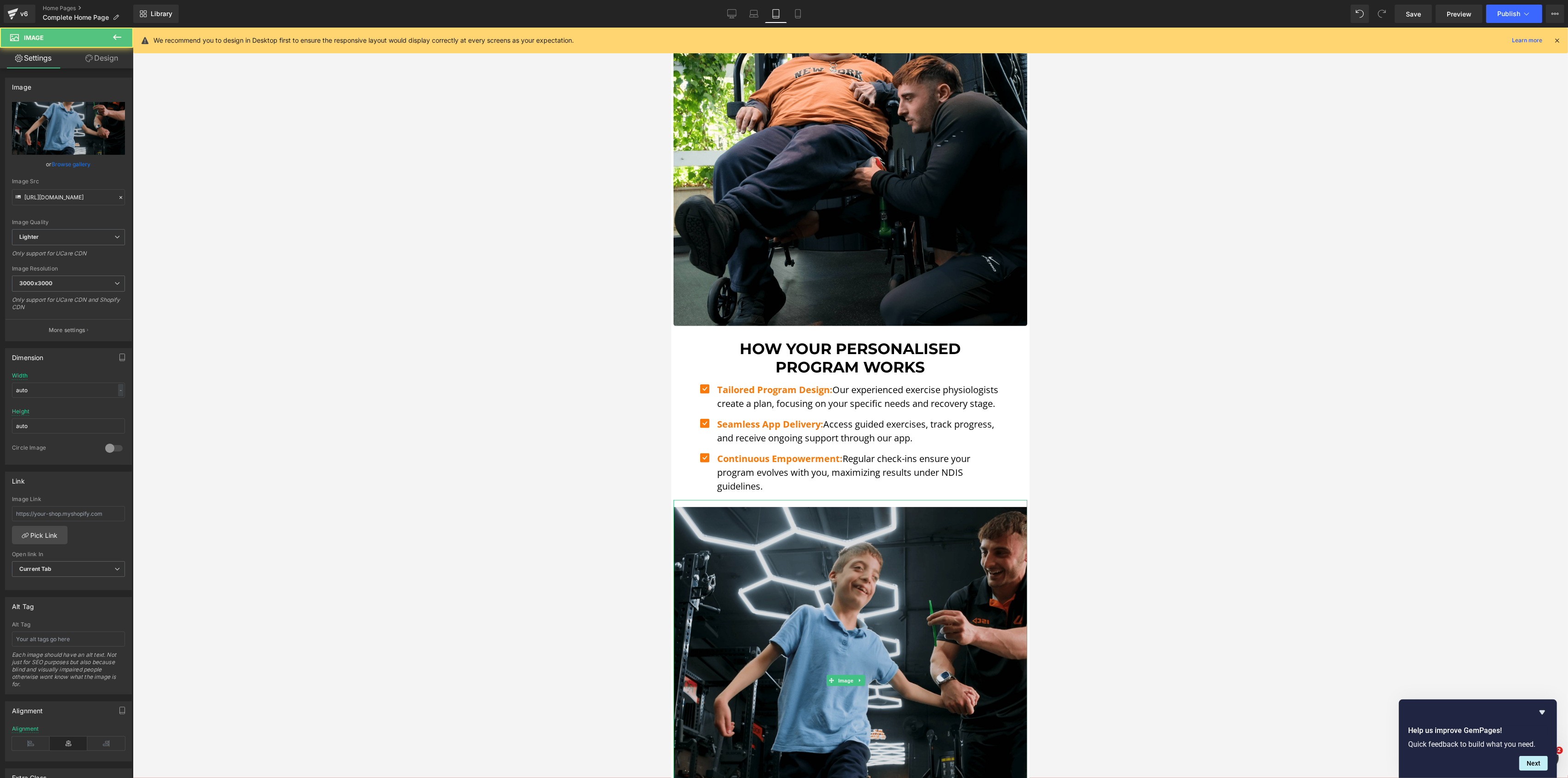
click at [808, 526] on img at bounding box center [850, 681] width 353 height 361
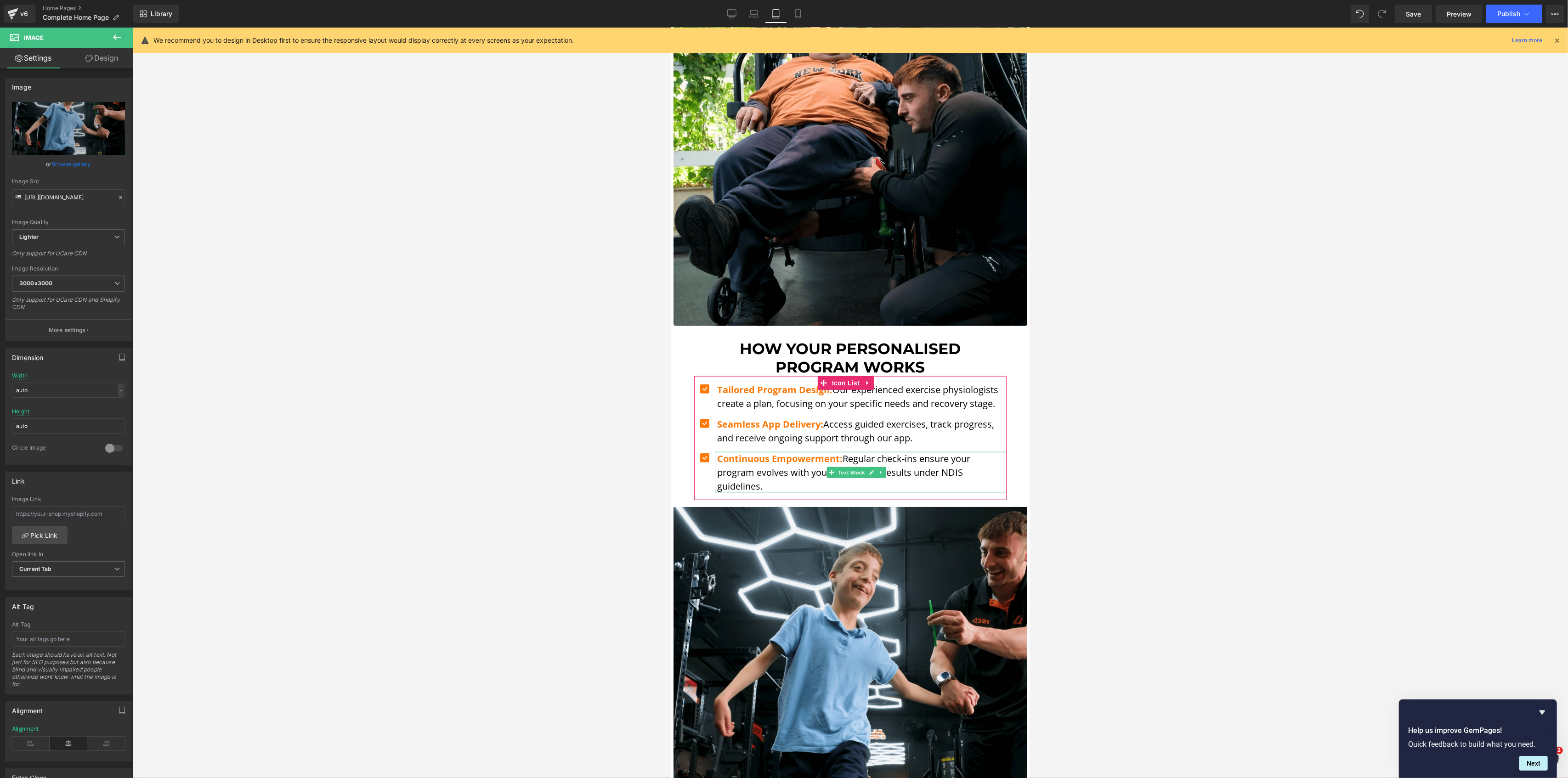
click at [918, 460] on p "Continuous Empowerment: Regular check-ins ensure your program evolves with you,…" at bounding box center [860, 472] width 289 height 41
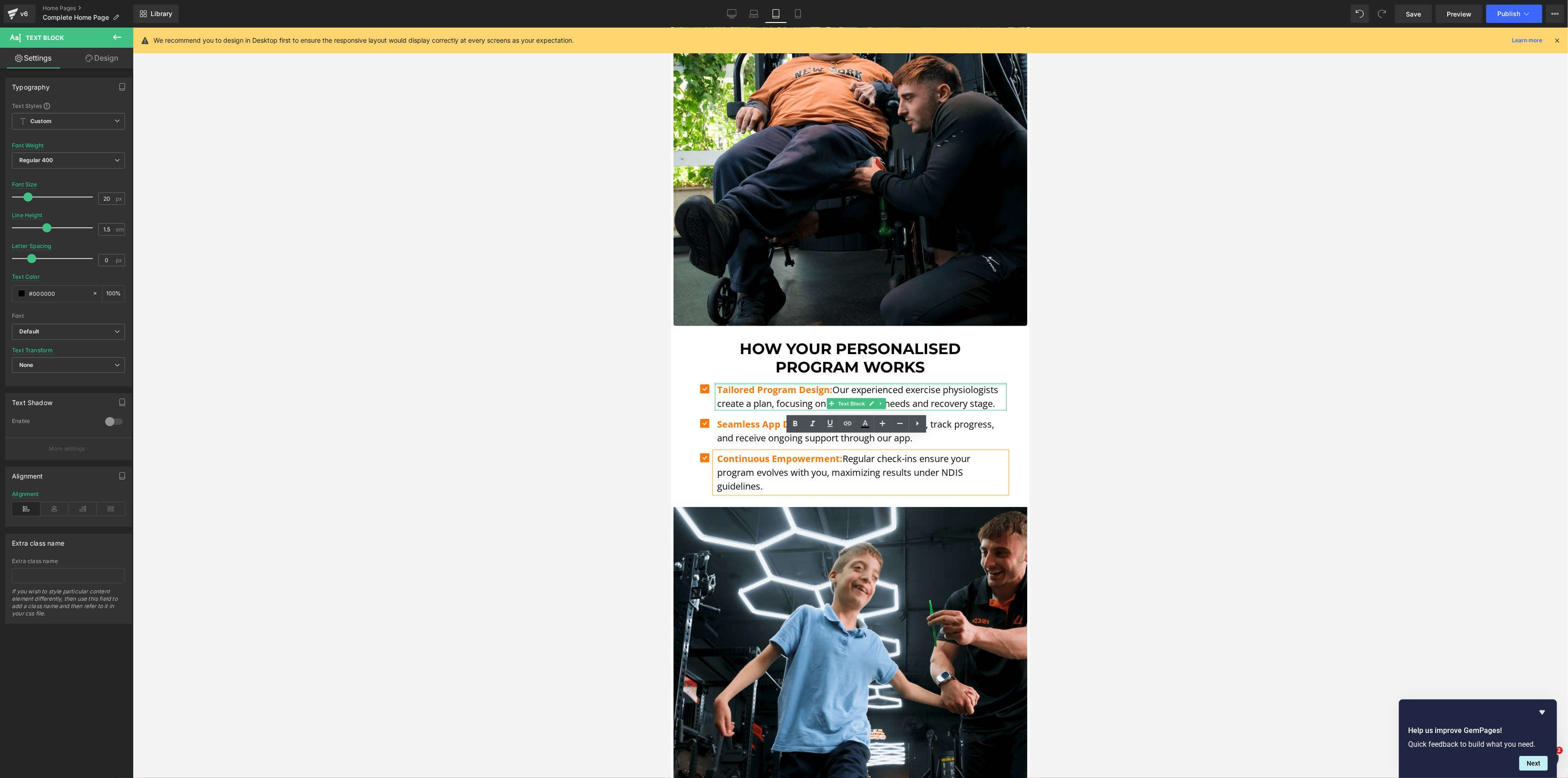
click at [836, 383] on div at bounding box center [859, 384] width 291 height 2
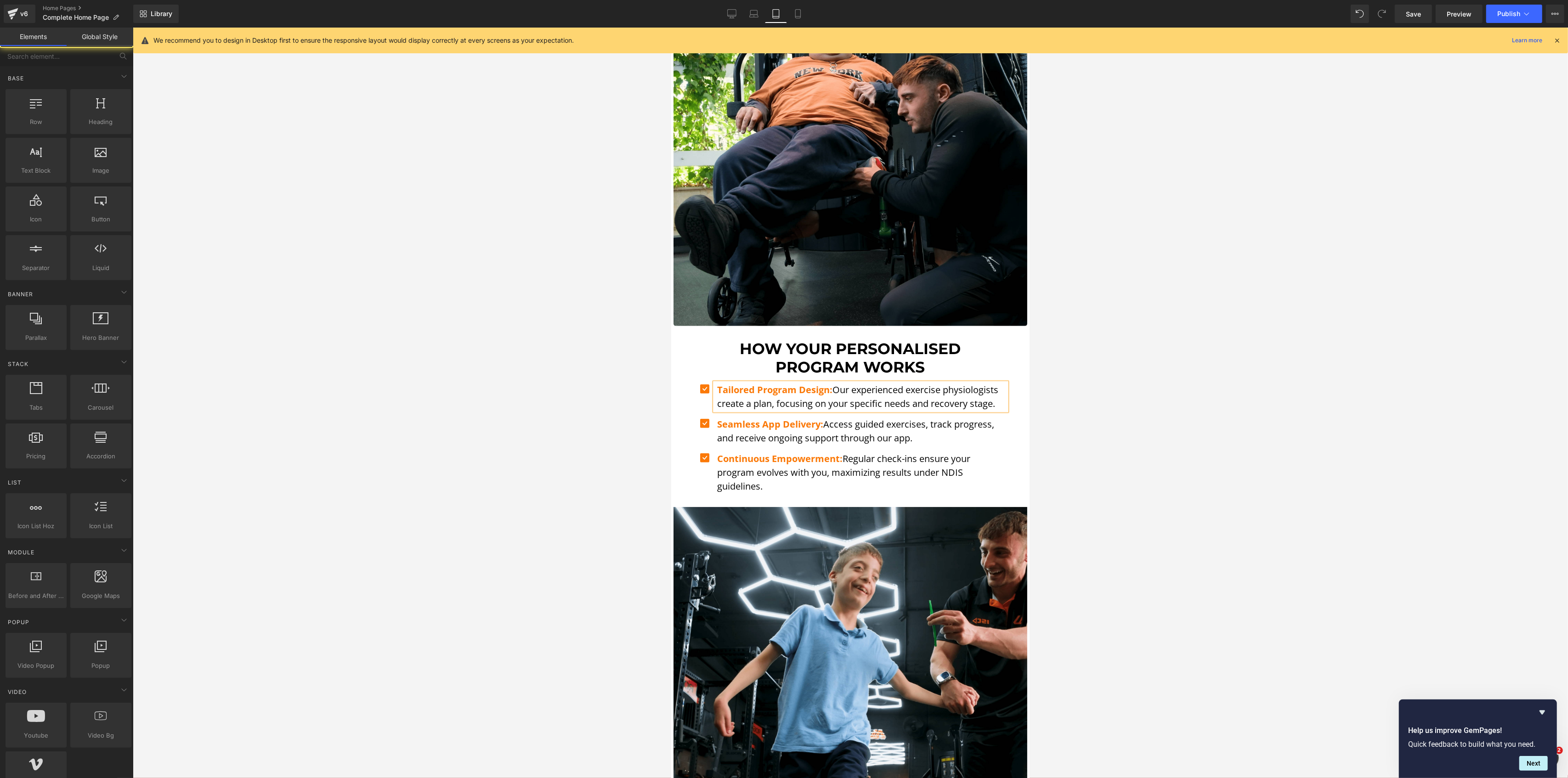
drag, startPoint x: 535, startPoint y: 367, endPoint x: 604, endPoint y: 364, distance: 69.1
click at [537, 366] on div at bounding box center [850, 403] width 1435 height 750
click at [837, 376] on span "Icon List" at bounding box center [845, 383] width 32 height 13
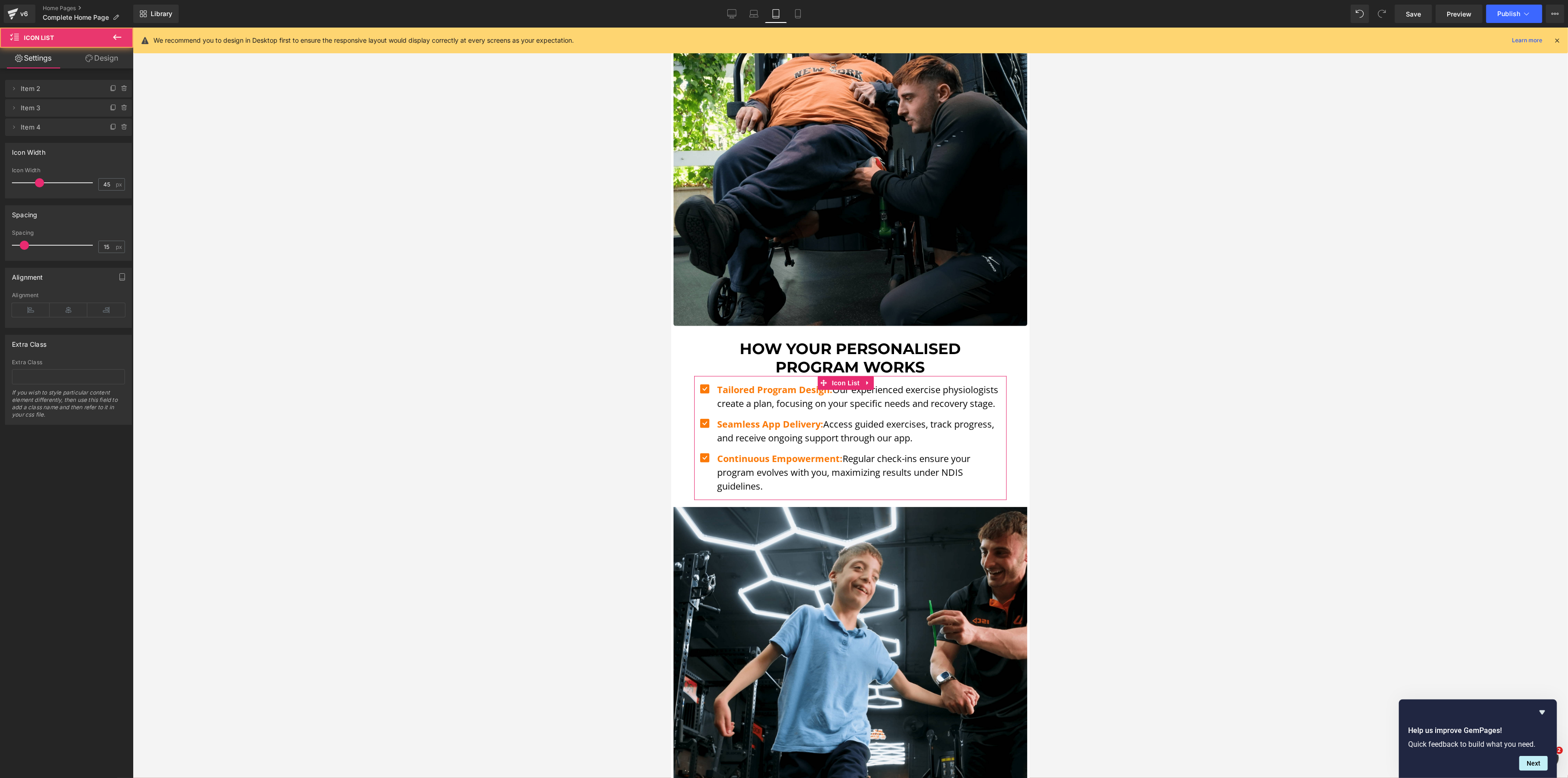
click at [101, 60] on link "Design" at bounding box center [102, 58] width 67 height 21
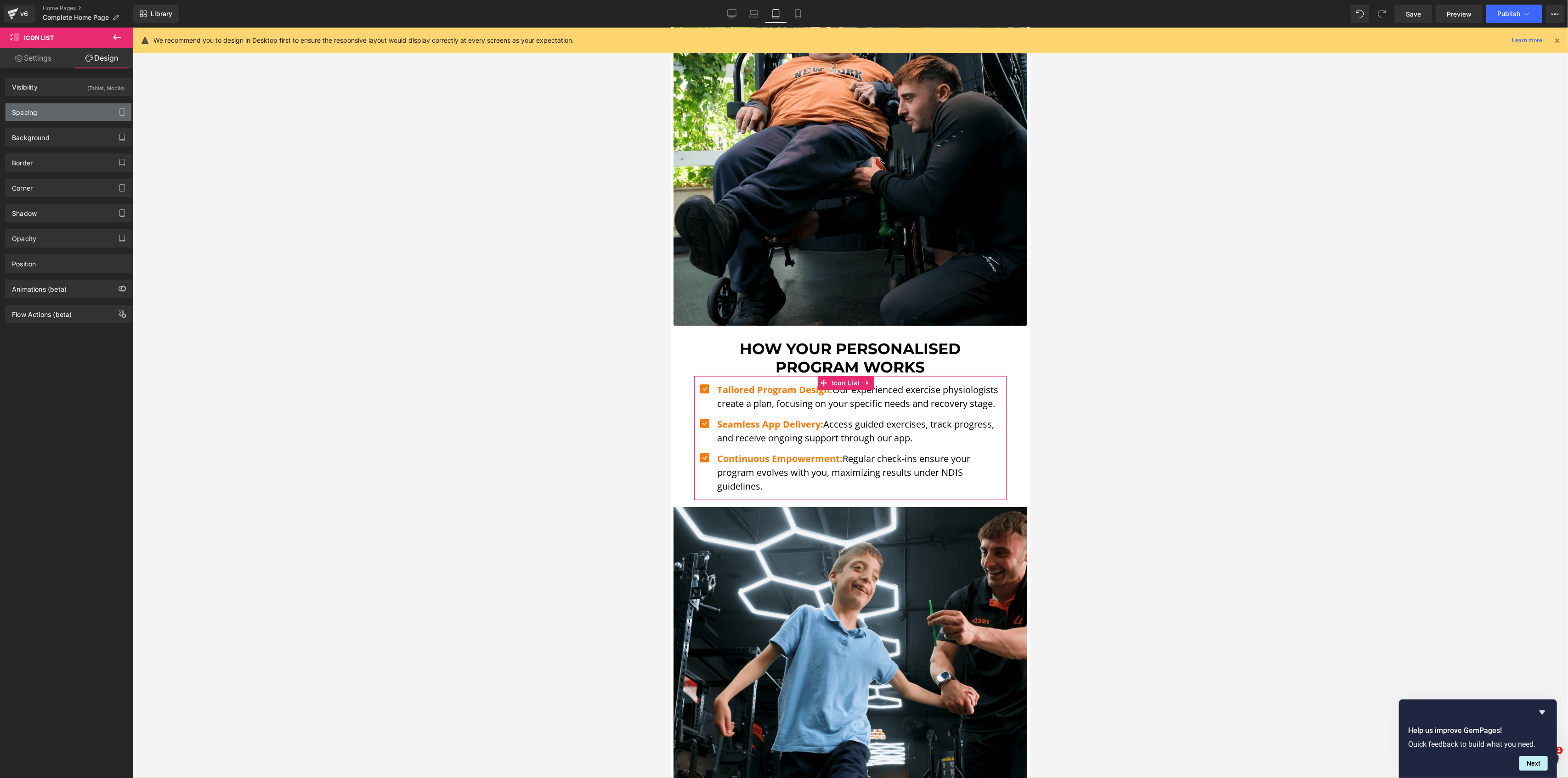
click at [61, 113] on div "Spacing" at bounding box center [69, 112] width 126 height 17
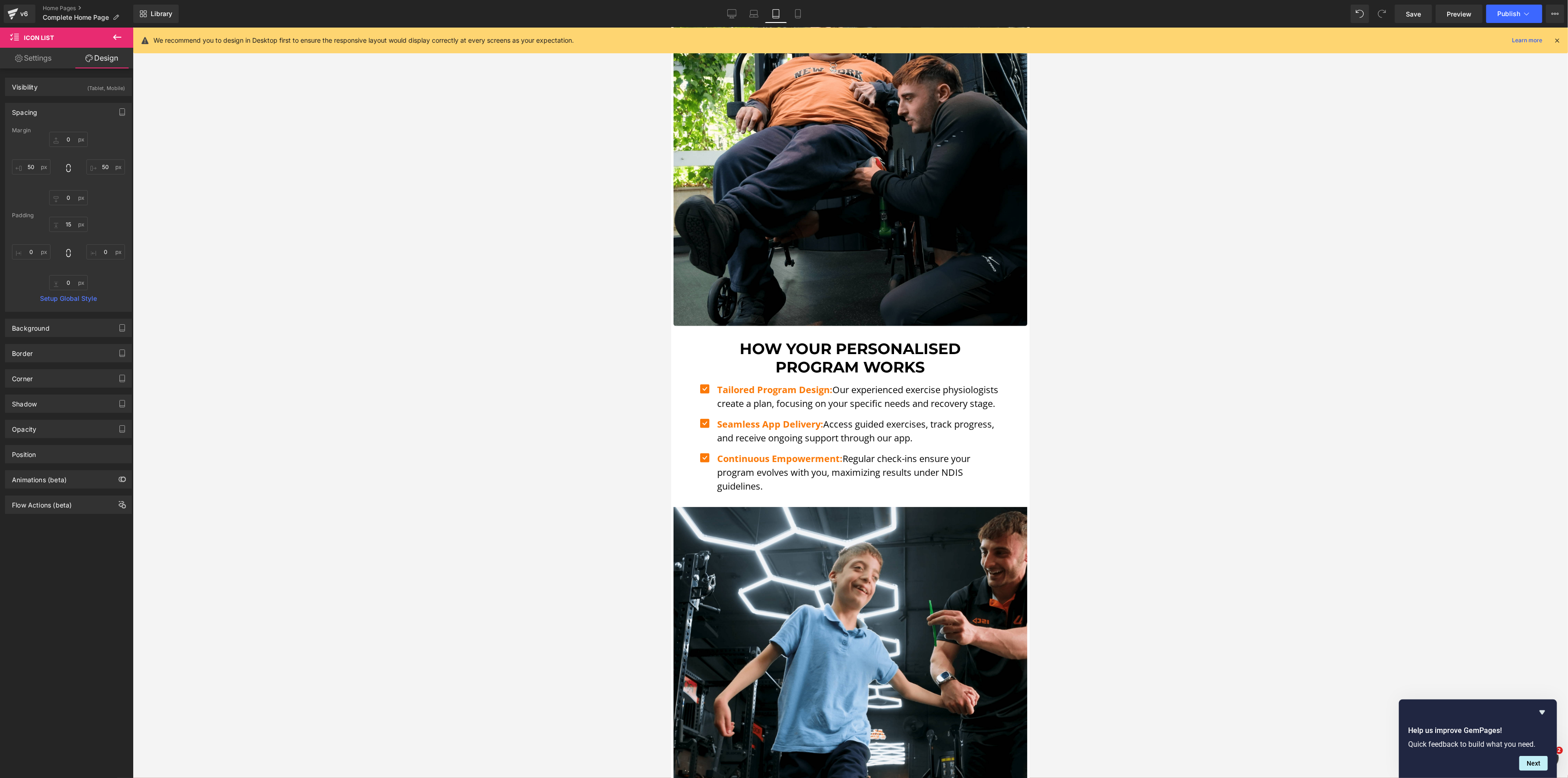
click at [562, 222] on div at bounding box center [850, 403] width 1435 height 750
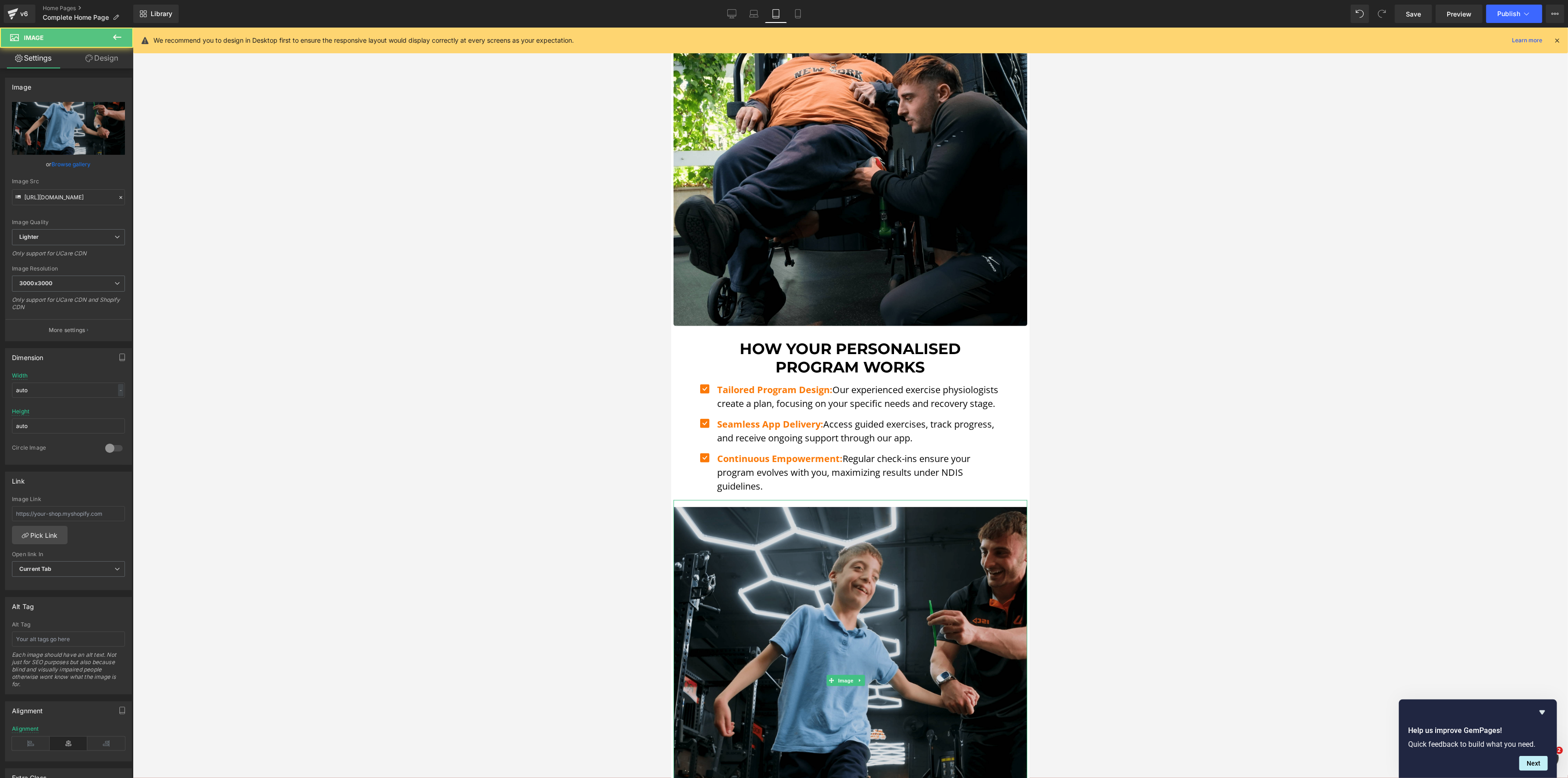
click at [838, 515] on img at bounding box center [850, 681] width 353 height 361
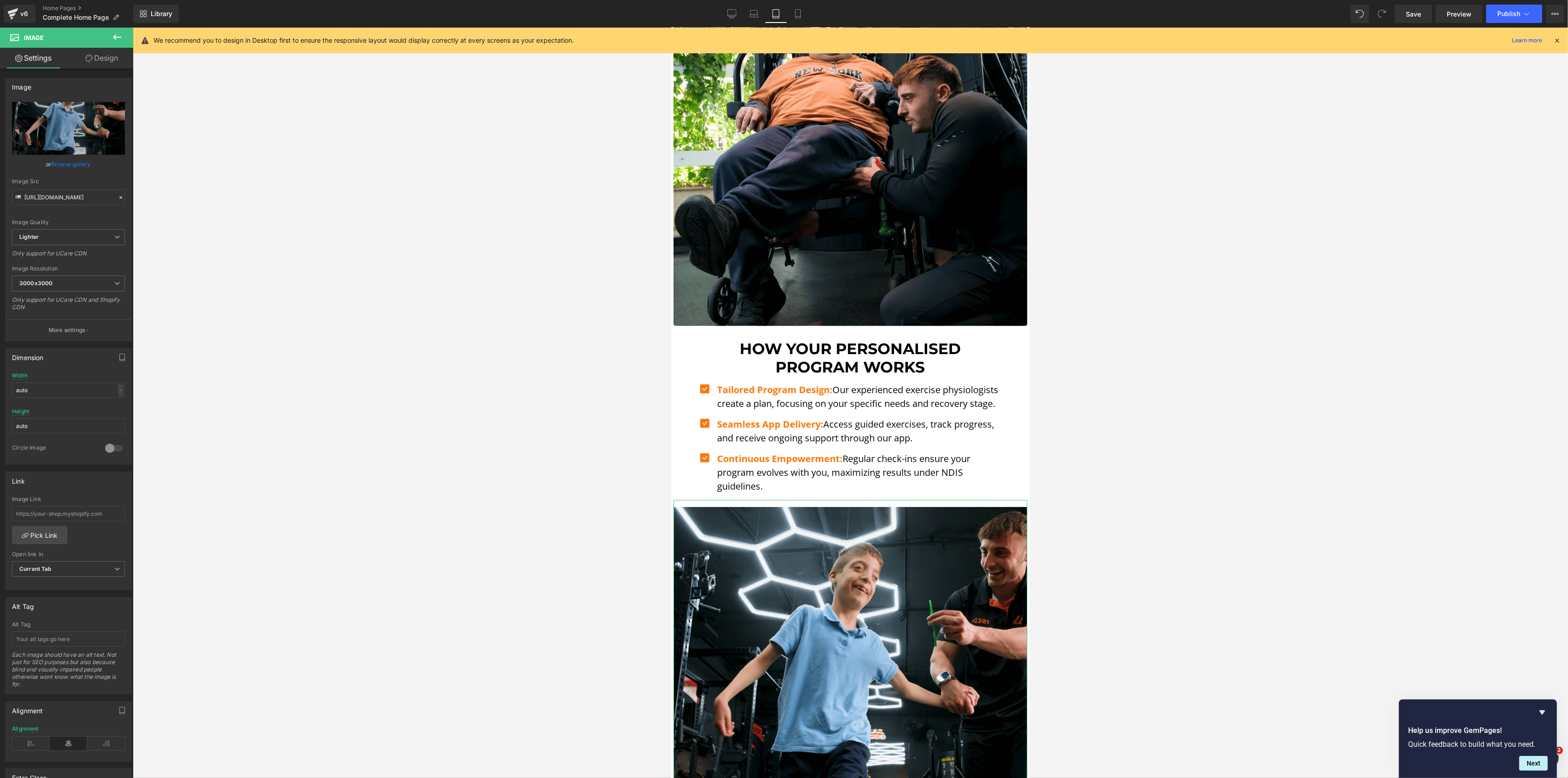
click at [103, 53] on link "Design" at bounding box center [102, 58] width 67 height 21
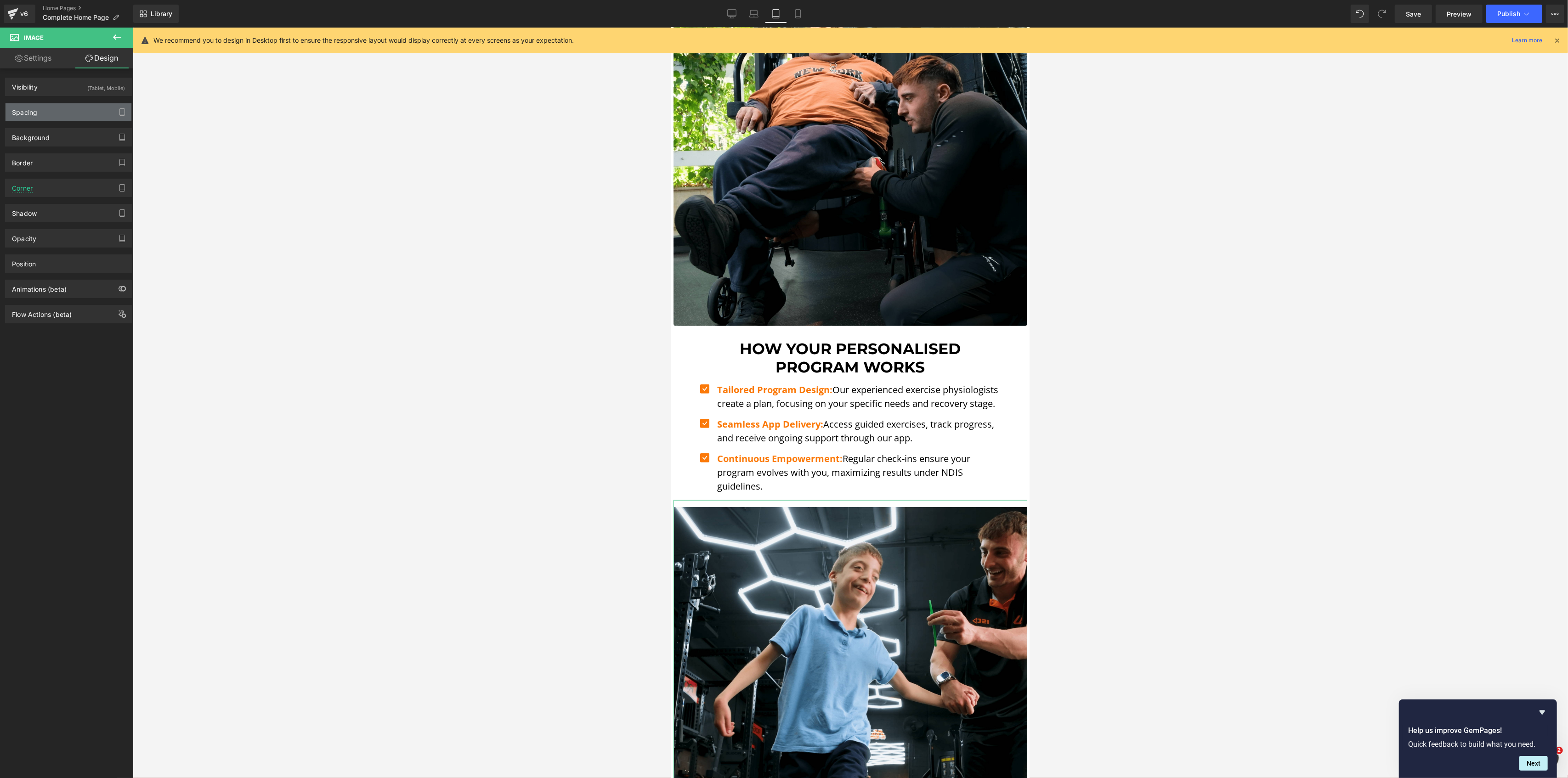
click at [57, 110] on div "Spacing" at bounding box center [69, 112] width 126 height 17
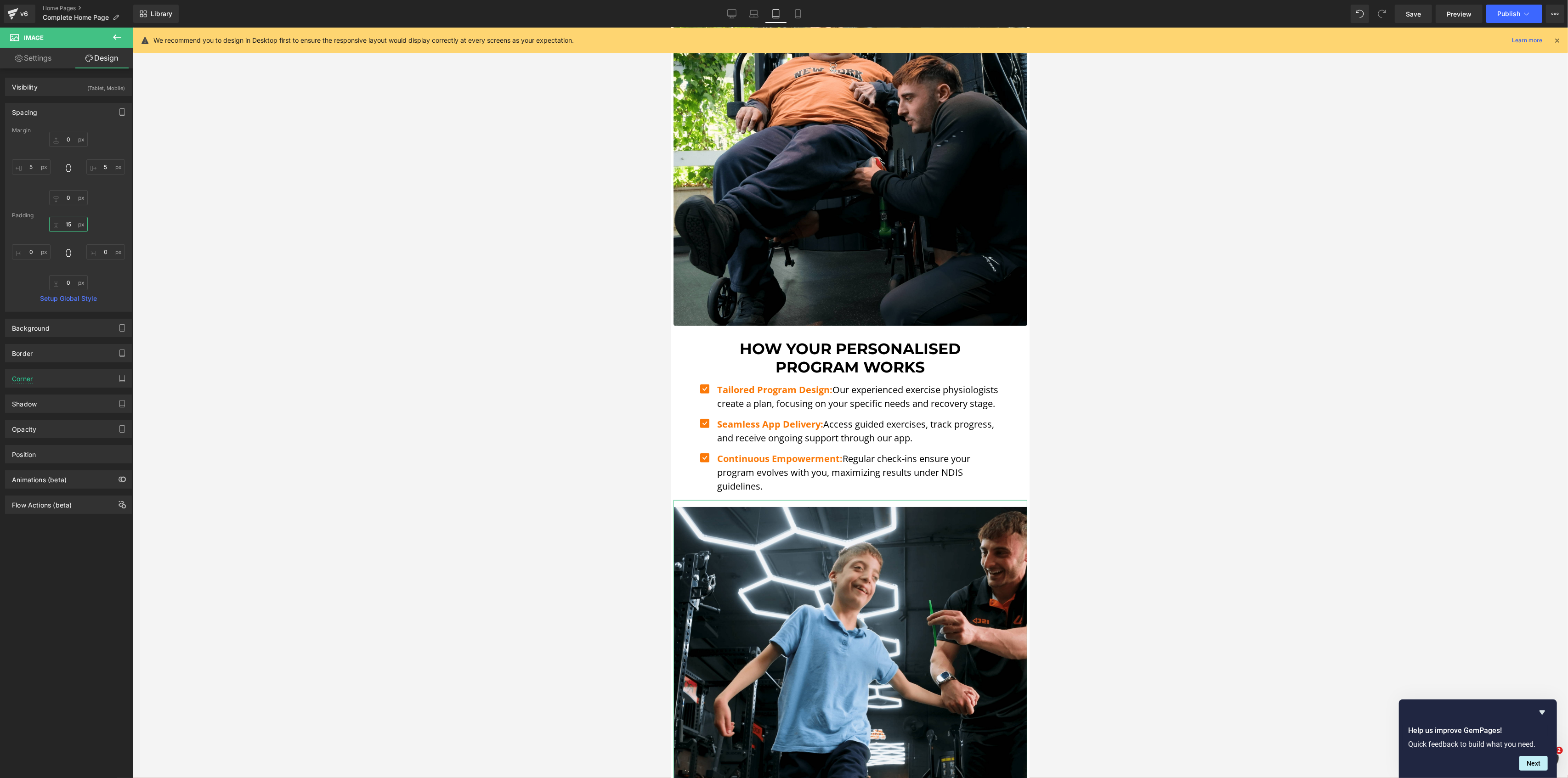
click at [67, 219] on input "15" at bounding box center [68, 224] width 38 height 15
type input "30"
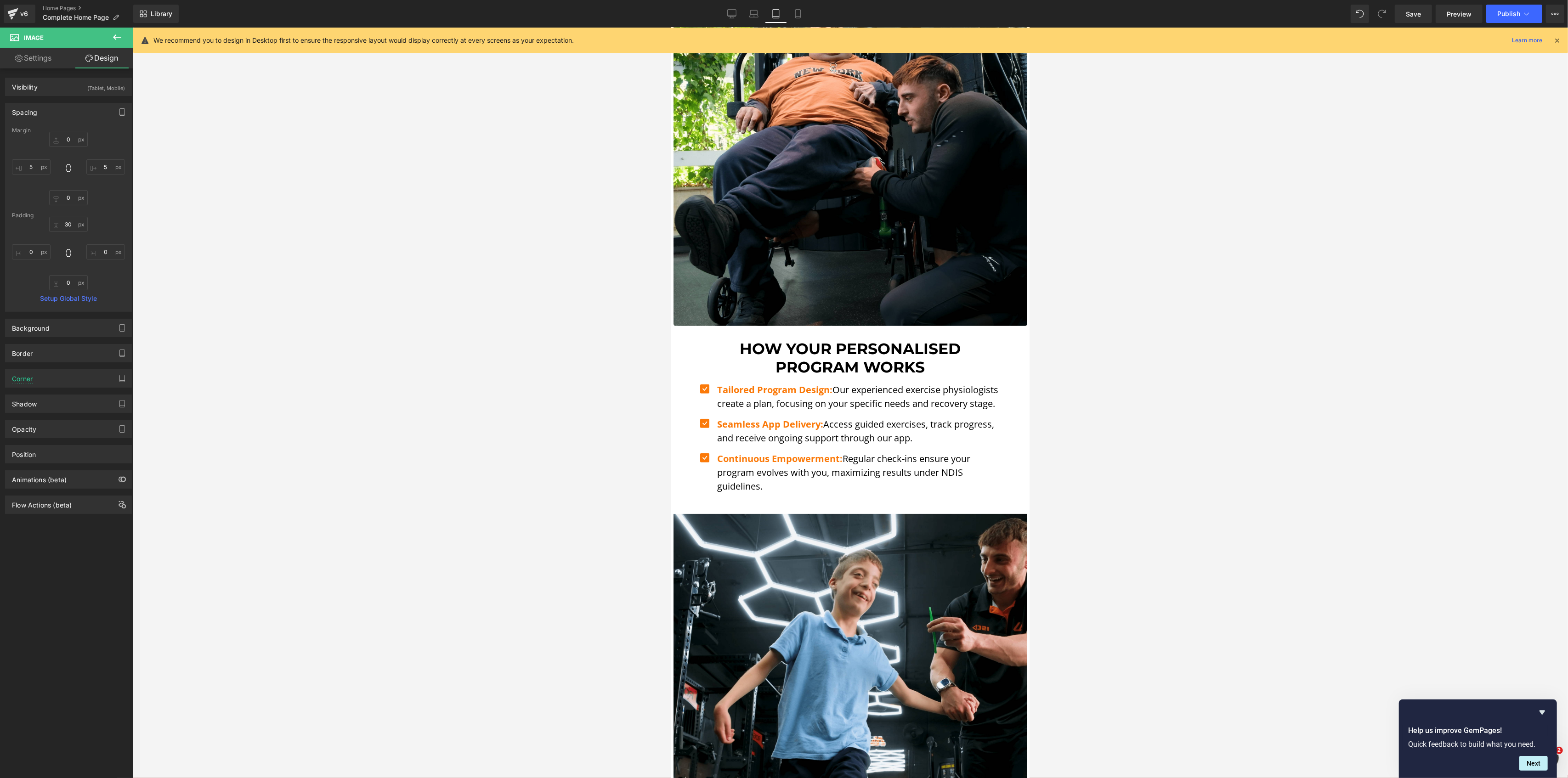
click at [455, 469] on div at bounding box center [850, 403] width 1435 height 750
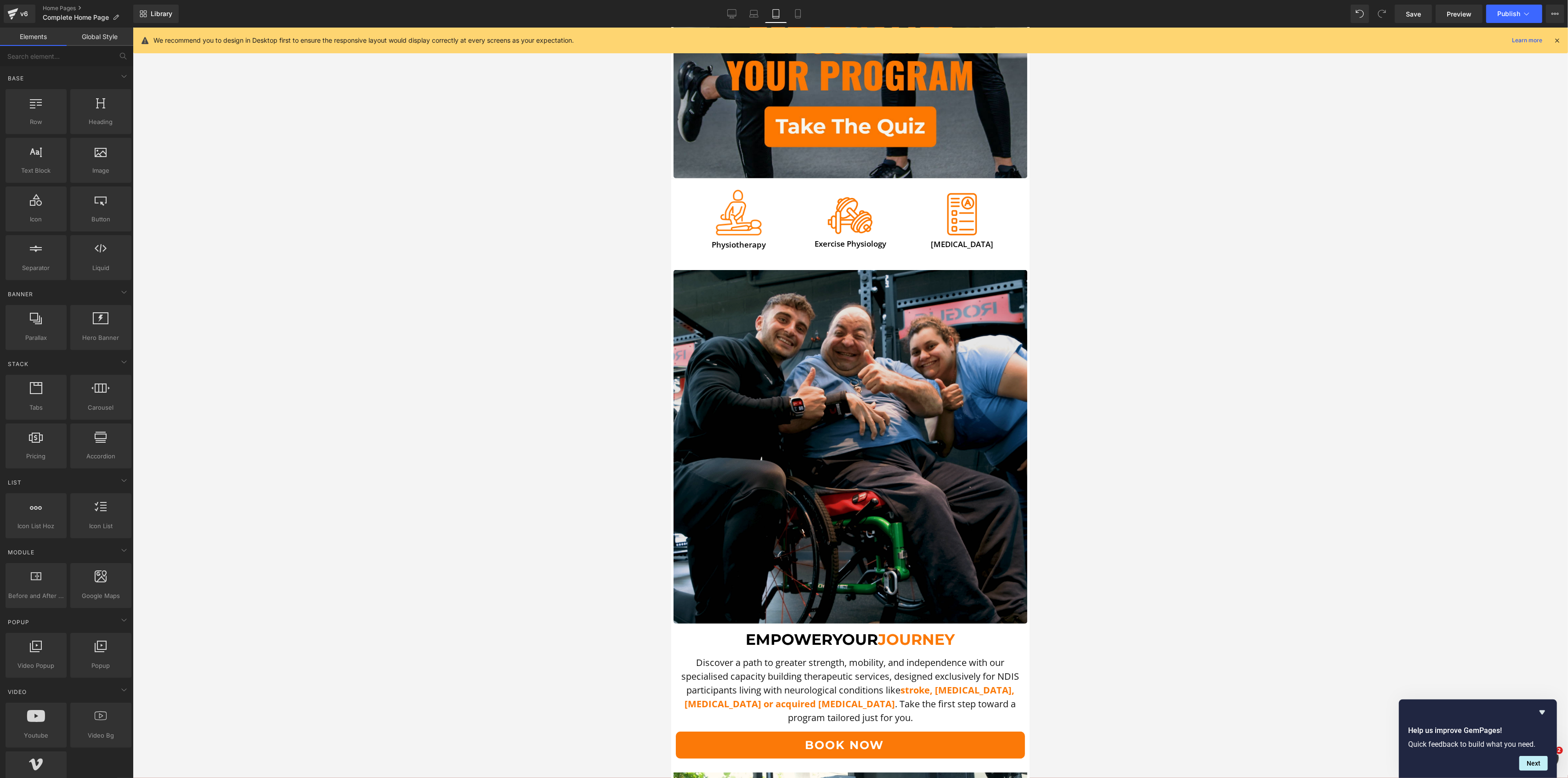
scroll to position [429, 0]
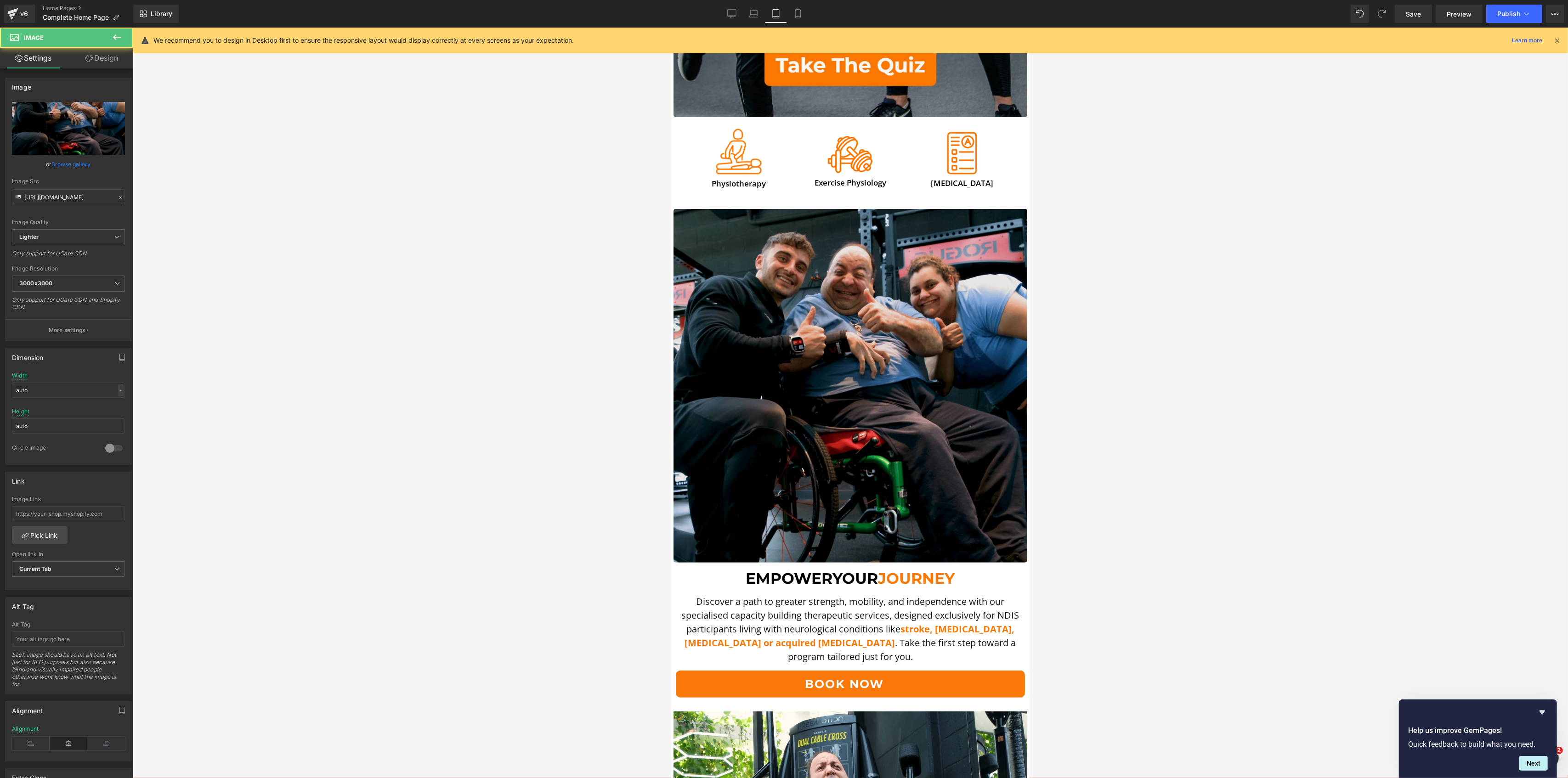
click at [932, 290] on img at bounding box center [850, 386] width 353 height 353
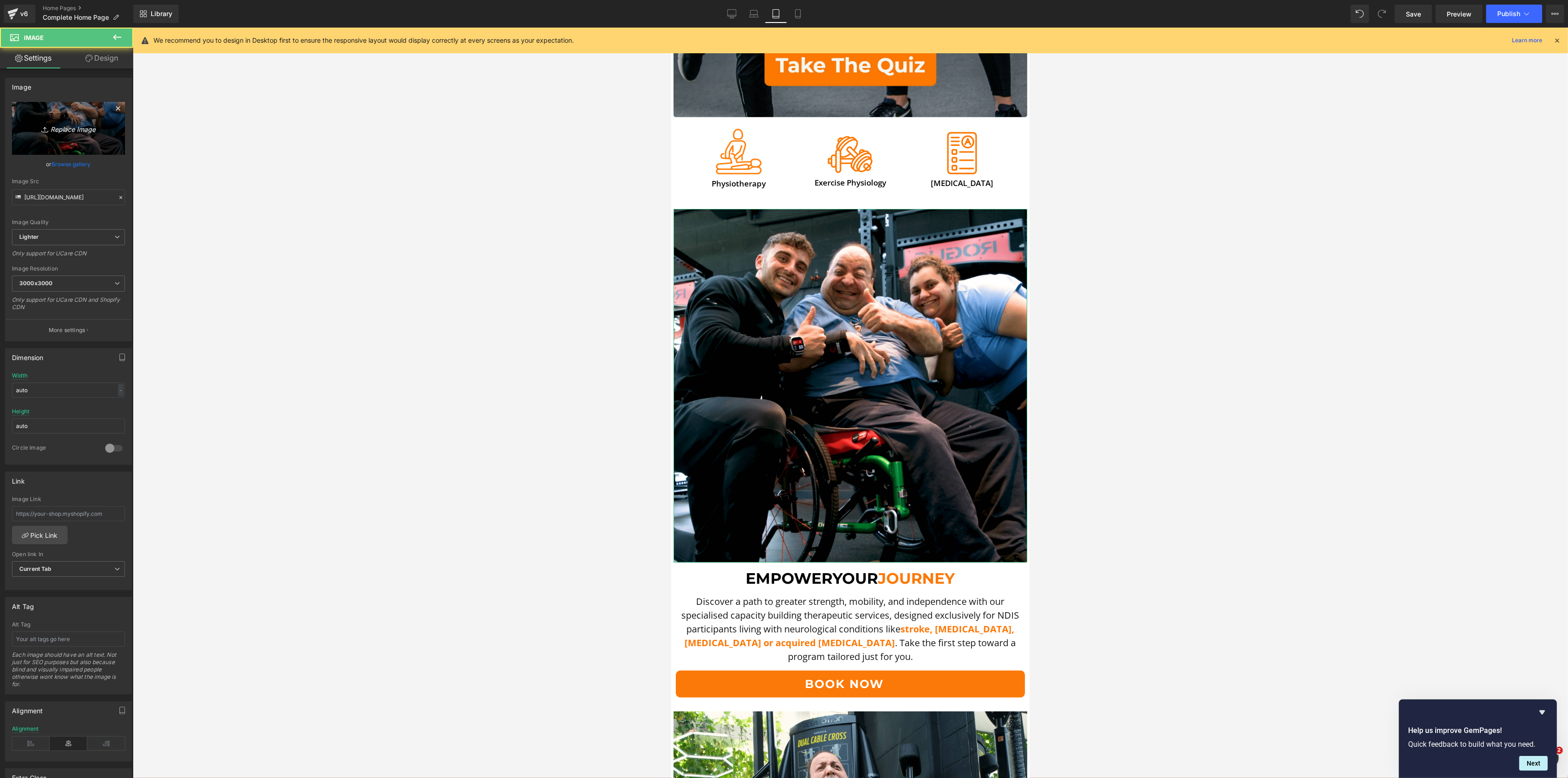
click at [95, 115] on link "Replace Image" at bounding box center [69, 128] width 113 height 53
type input "C:\fakepath\Paul Thumbs Up-min.png"
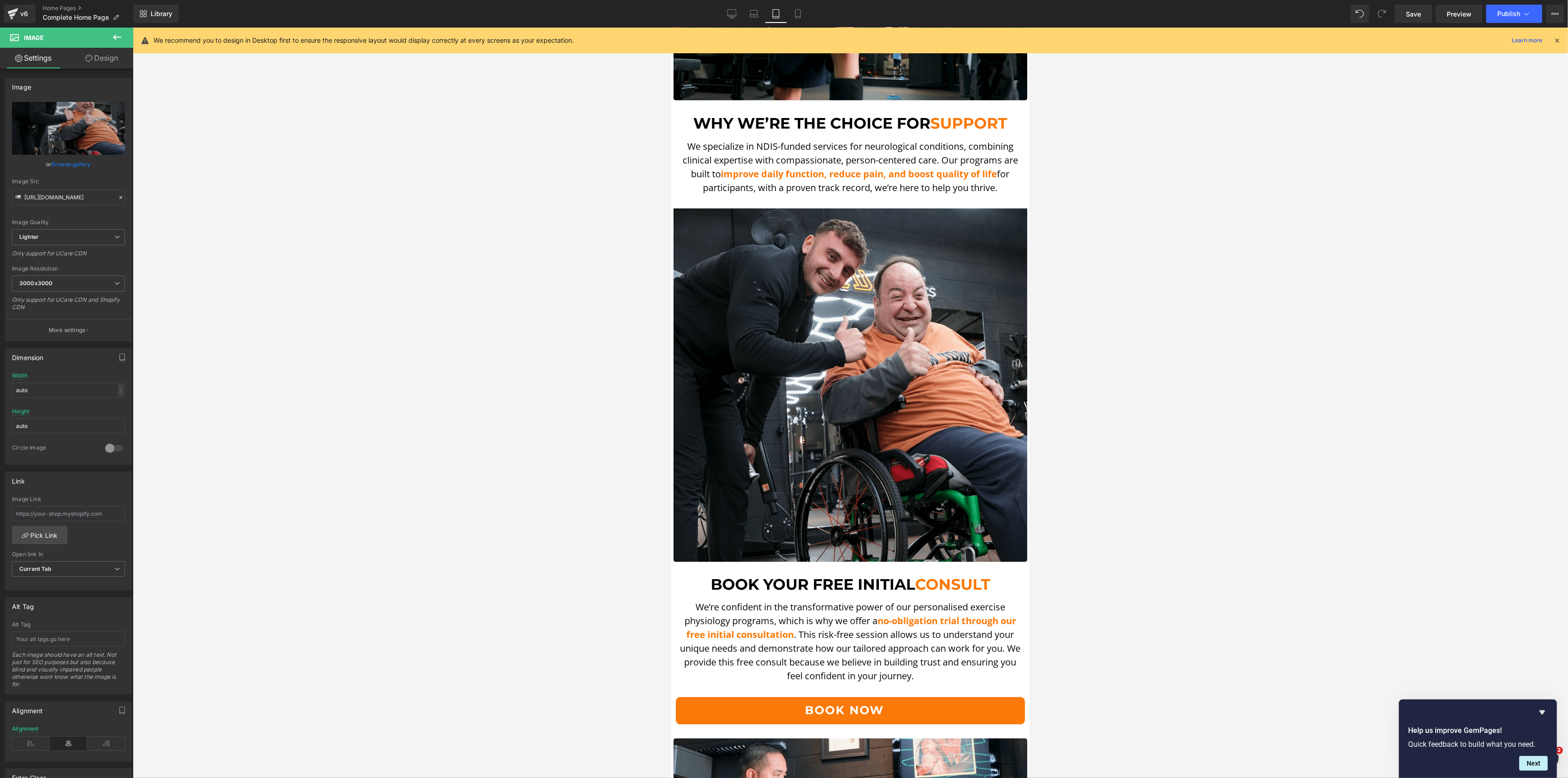
scroll to position [2082, 0]
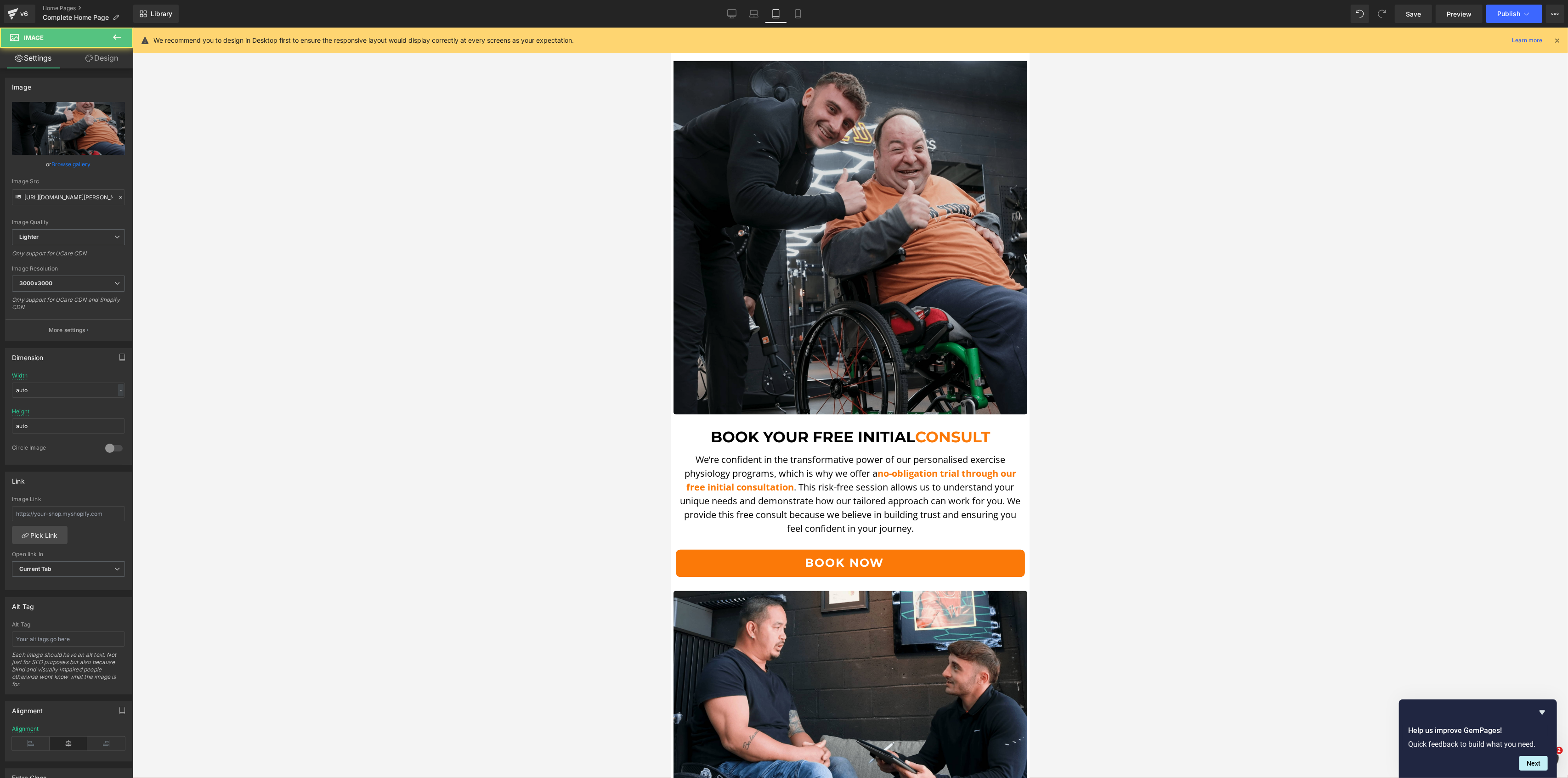
click at [910, 296] on img at bounding box center [850, 231] width 353 height 368
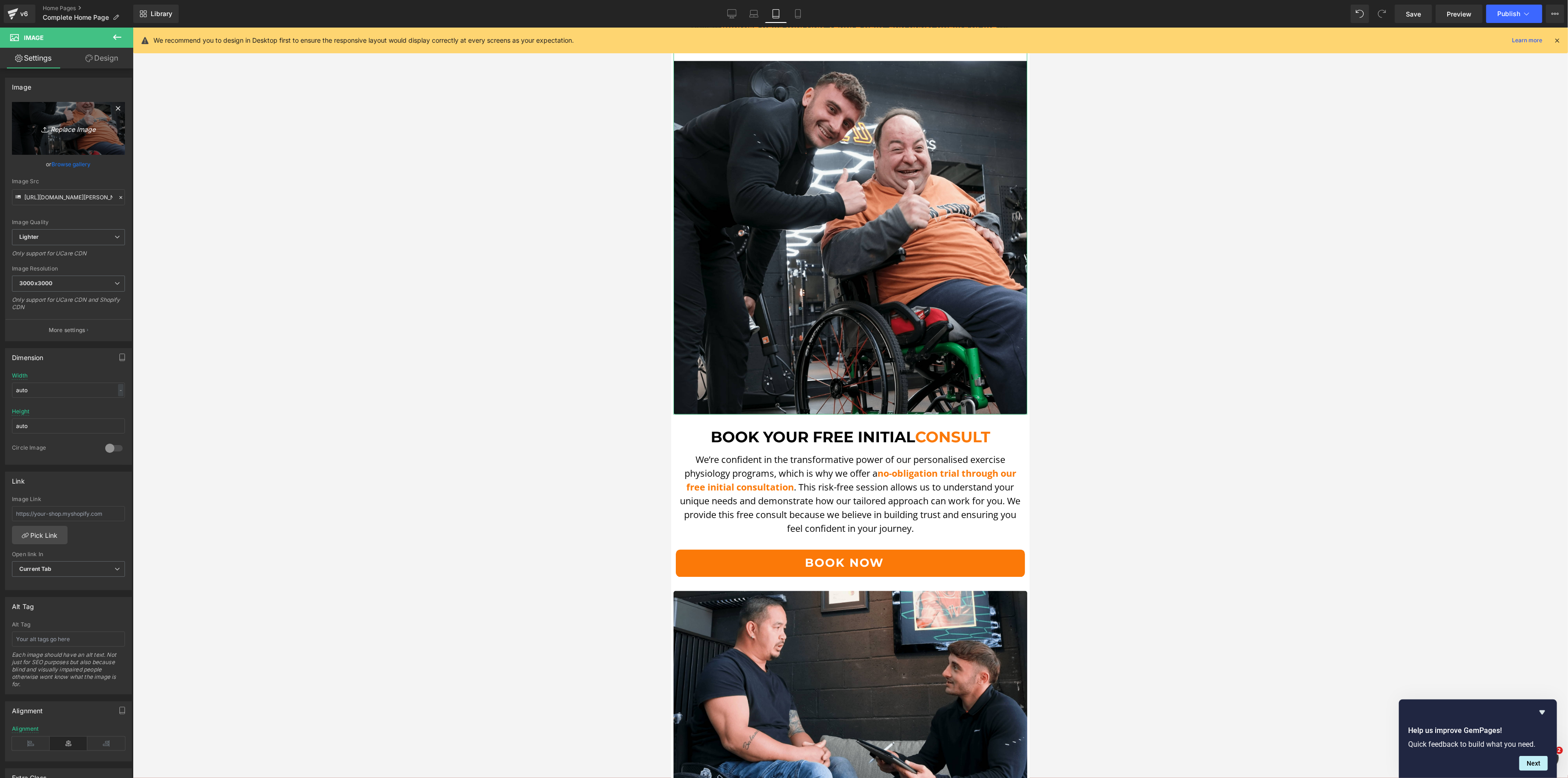
click at [99, 142] on link "Replace Image" at bounding box center [69, 128] width 113 height 53
type input "C:\fakepath\DSCF5597.00_08_21_53.Still002-min.png"
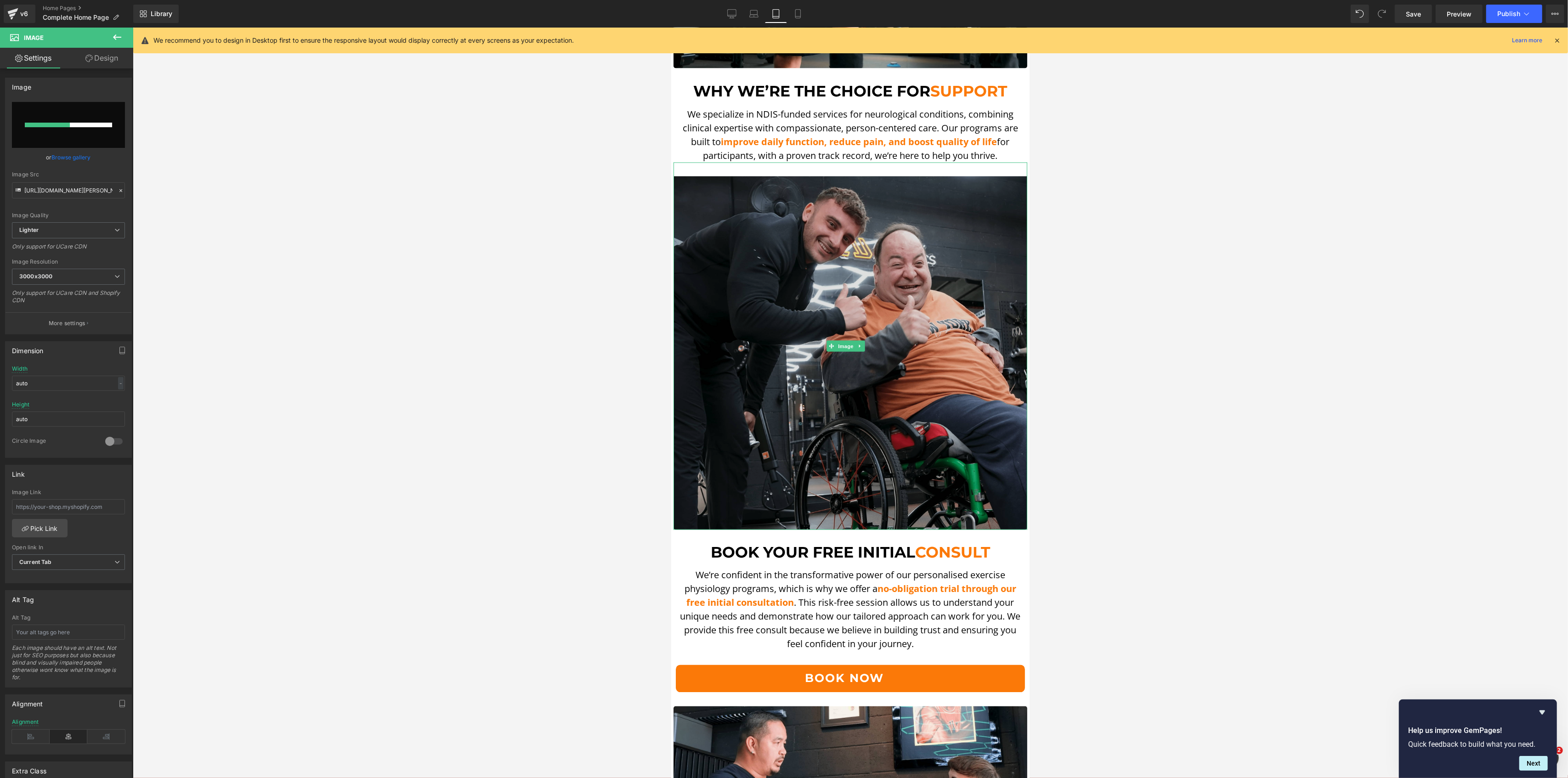
scroll to position [1959, 0]
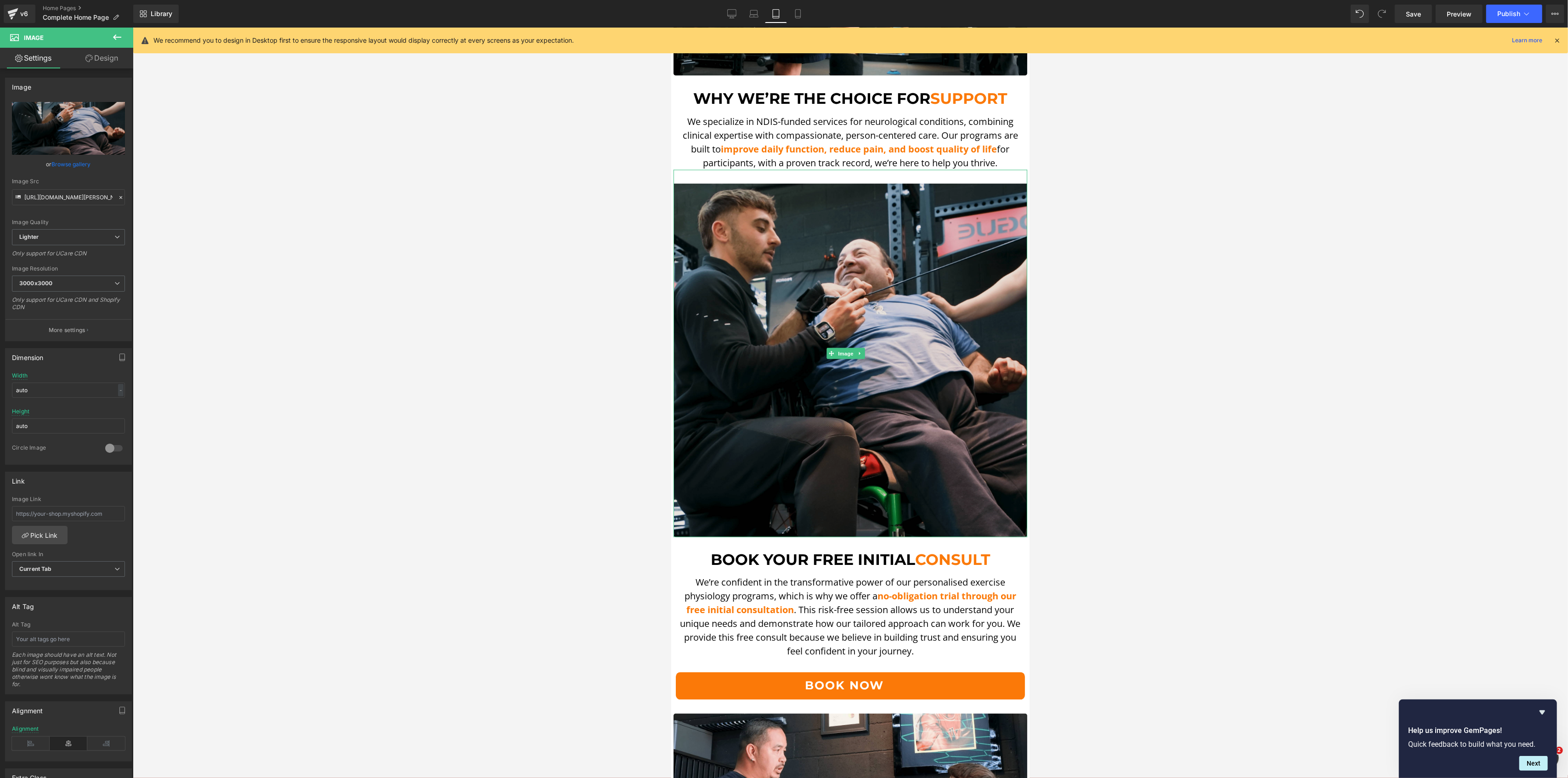
click at [965, 436] on img at bounding box center [850, 353] width 353 height 368
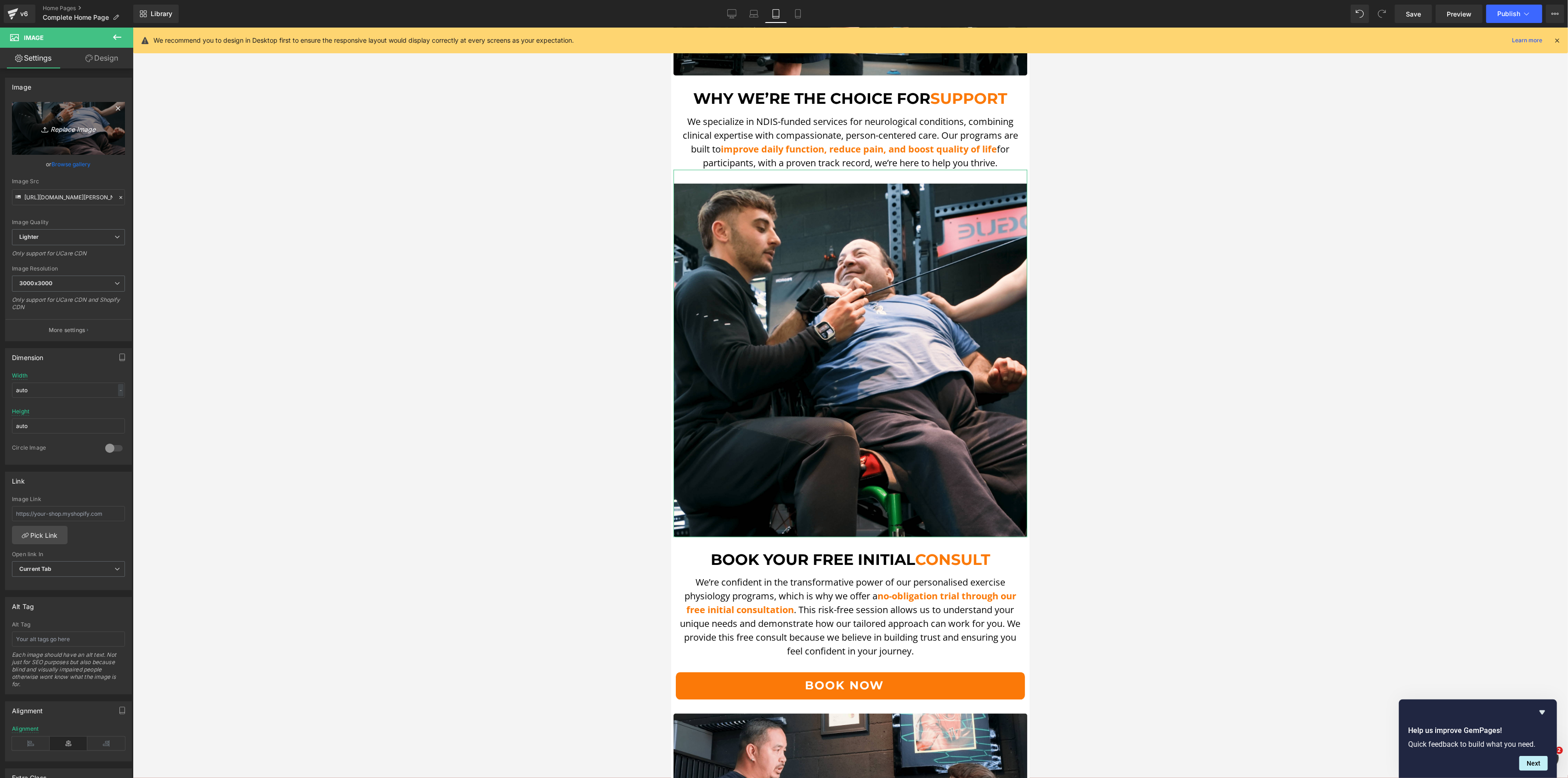
click at [89, 144] on link "Replace Image" at bounding box center [69, 128] width 113 height 53
type input "C:\fakepath\DSCF5578.00_00_02_56.Still007-min.png"
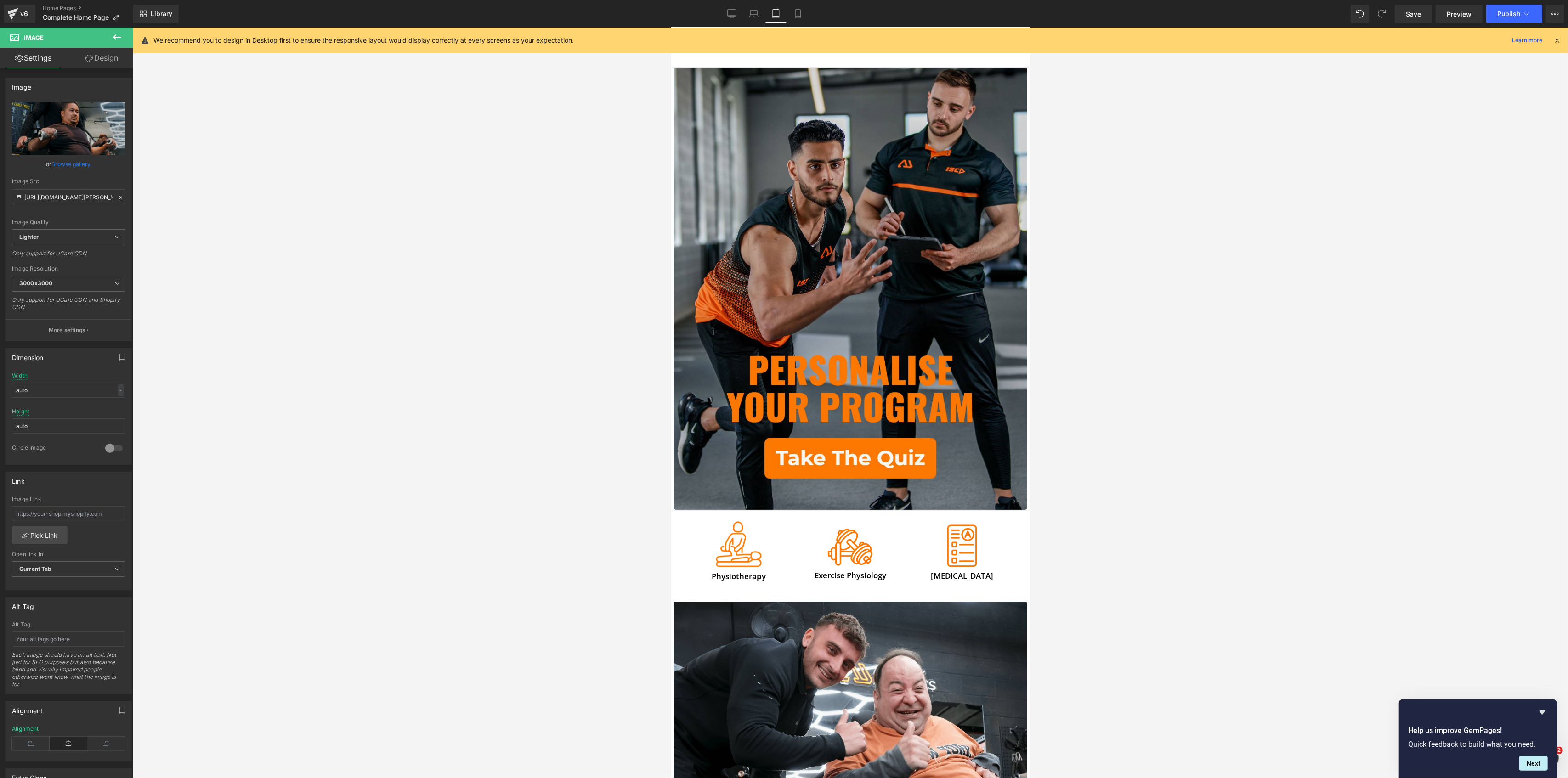
scroll to position [0, 0]
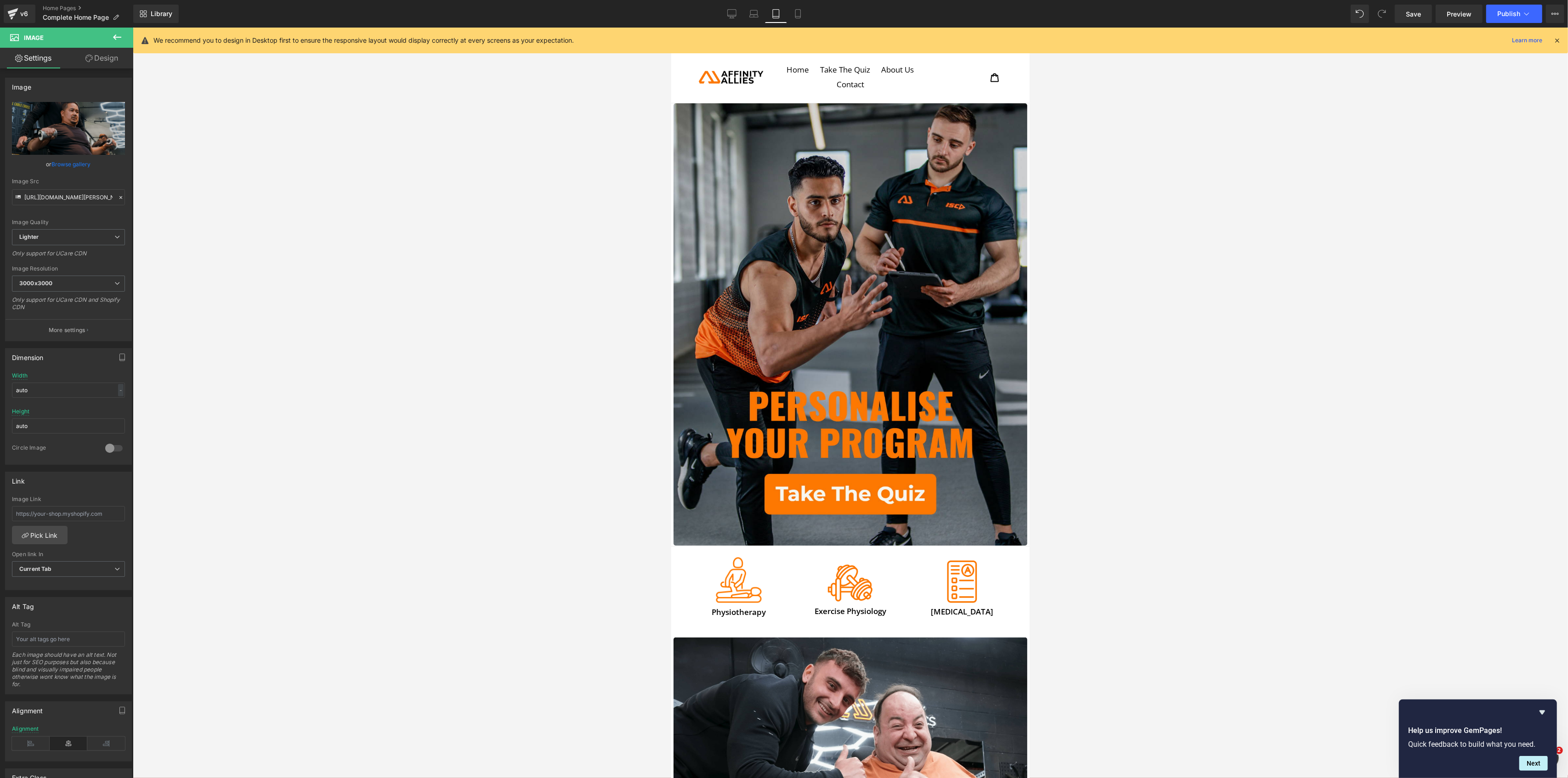
click at [784, 11] on link "Tablet" at bounding box center [775, 13] width 22 height 18
click at [791, 9] on link "Mobile" at bounding box center [797, 13] width 22 height 18
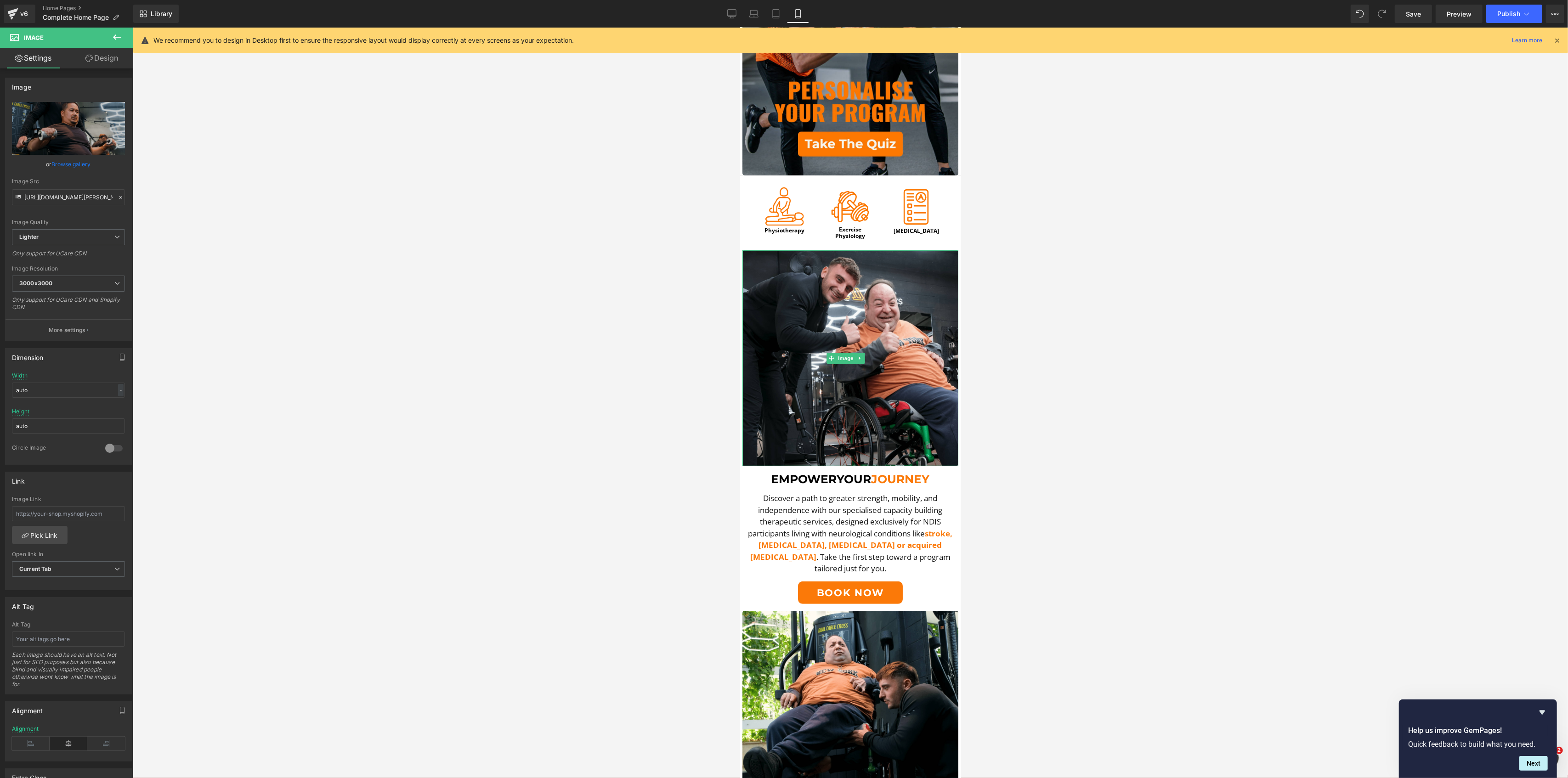
scroll to position [122, 0]
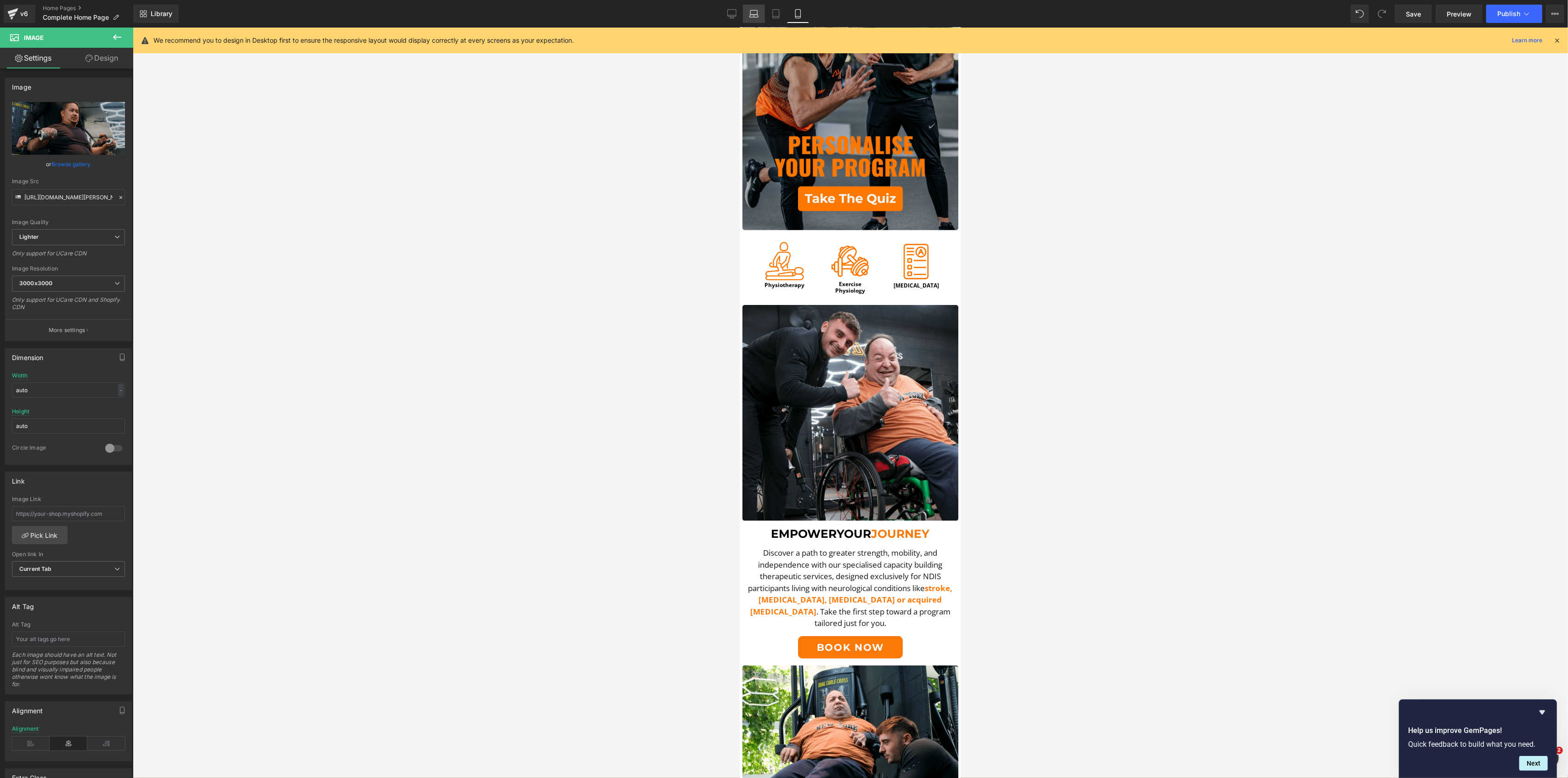
click at [748, 12] on link "Laptop" at bounding box center [753, 13] width 22 height 18
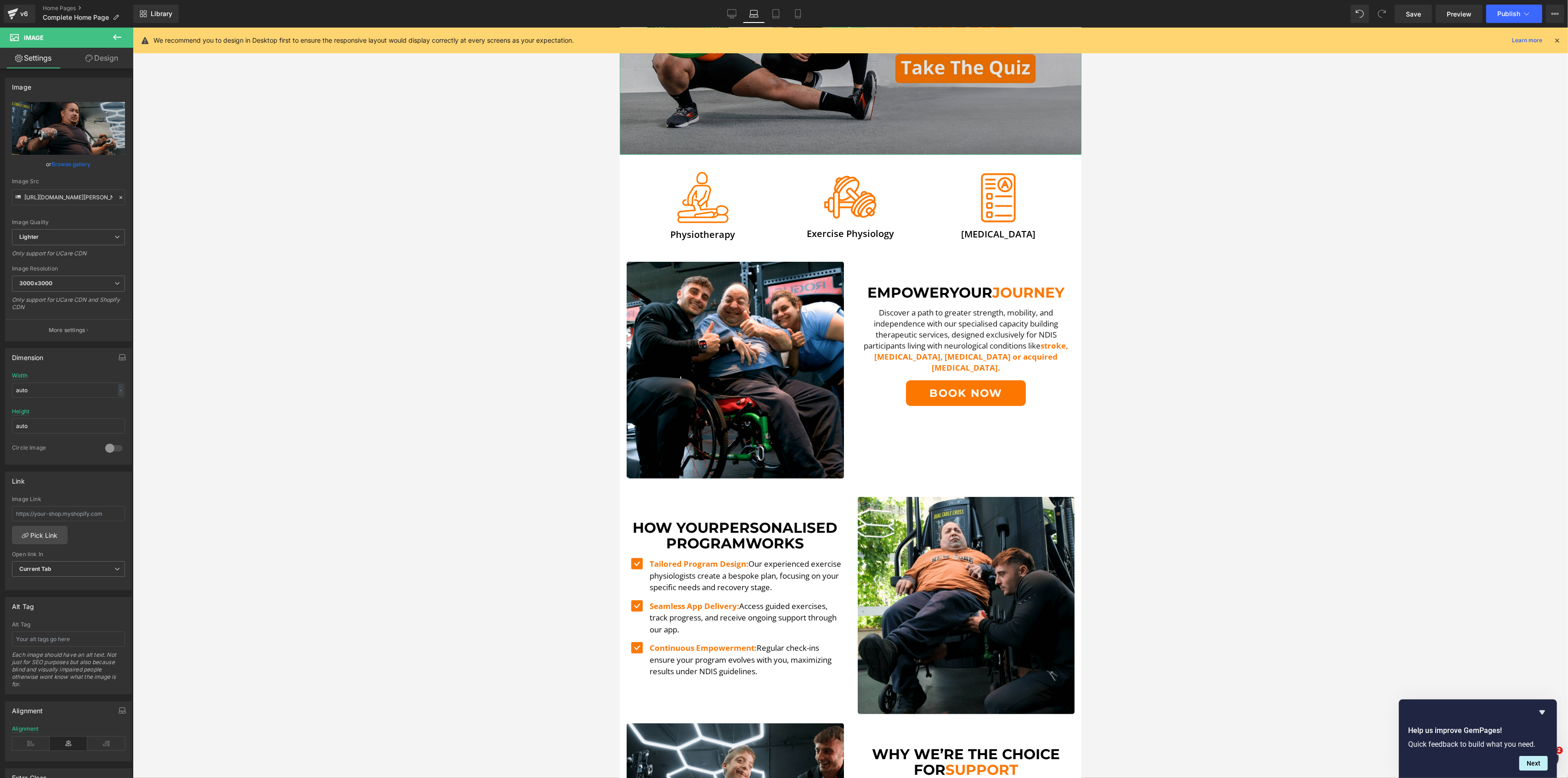
scroll to position [244, 0]
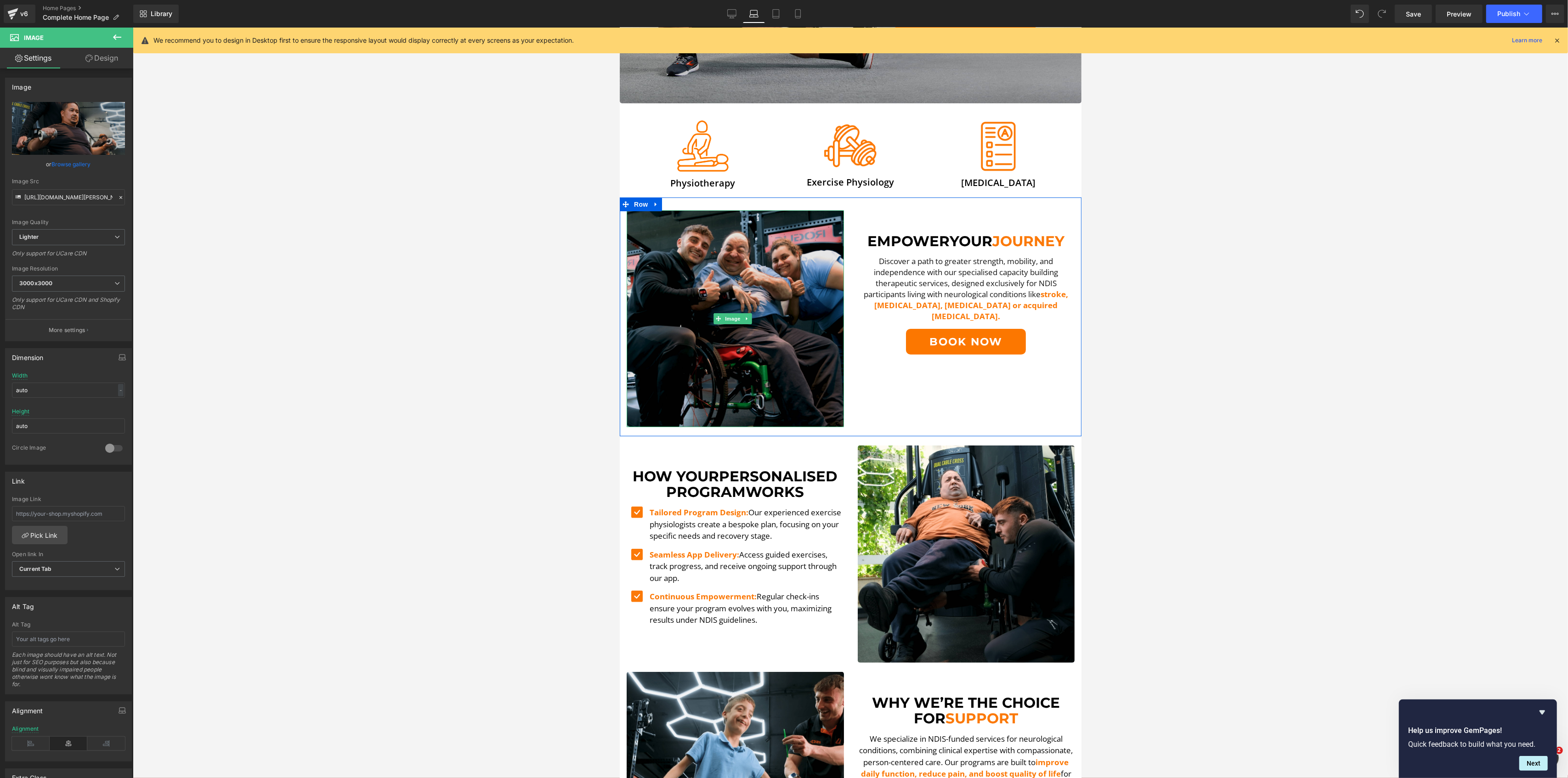
click at [755, 248] on img at bounding box center [735, 319] width 218 height 218
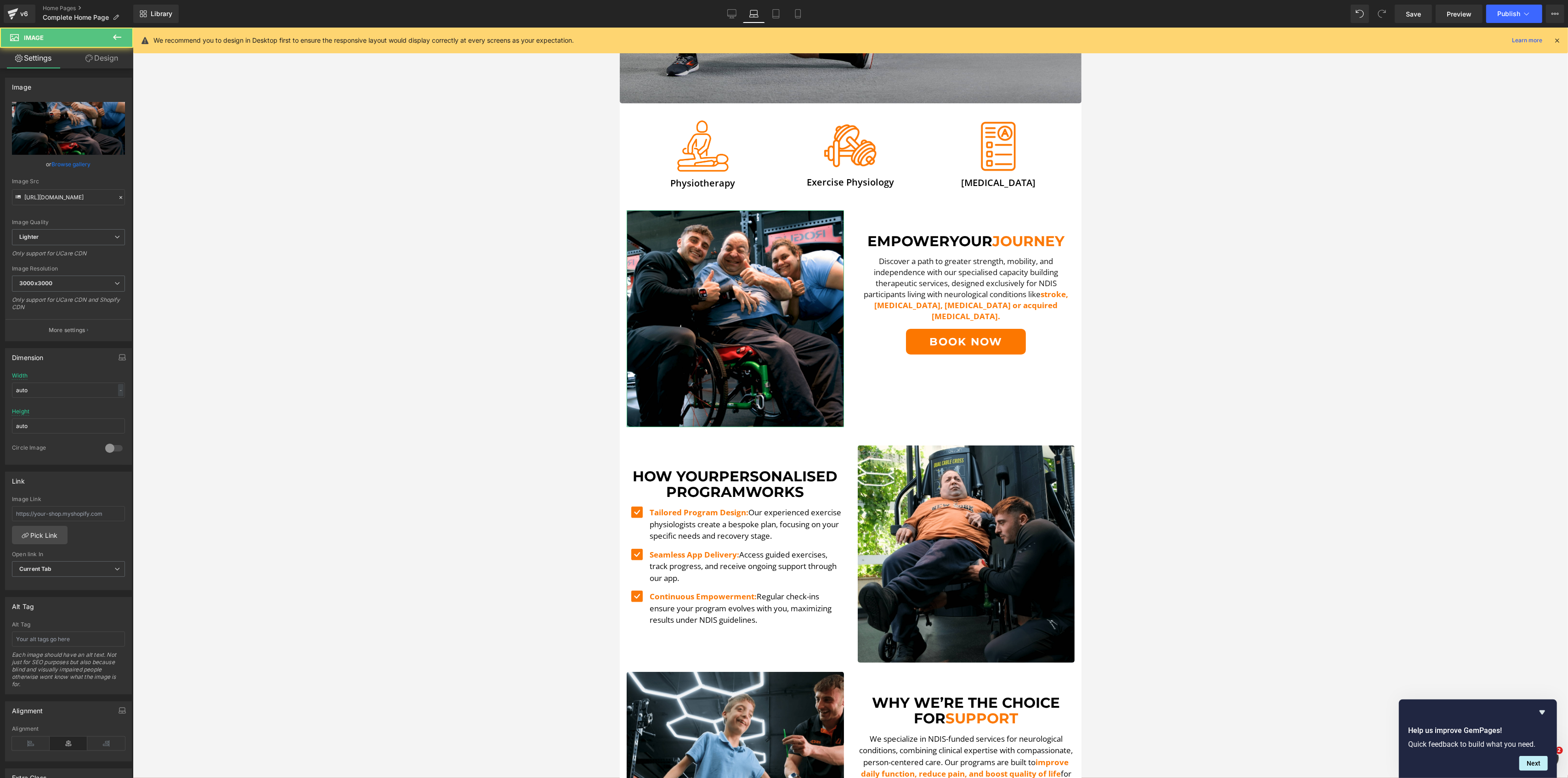
click at [83, 155] on div "Image Quality Lighter Lightest Lighter Lighter Lightest Only support for UCare …" at bounding box center [69, 165] width 113 height 127
click at [90, 138] on link "Replace Image" at bounding box center [69, 128] width 113 height 53
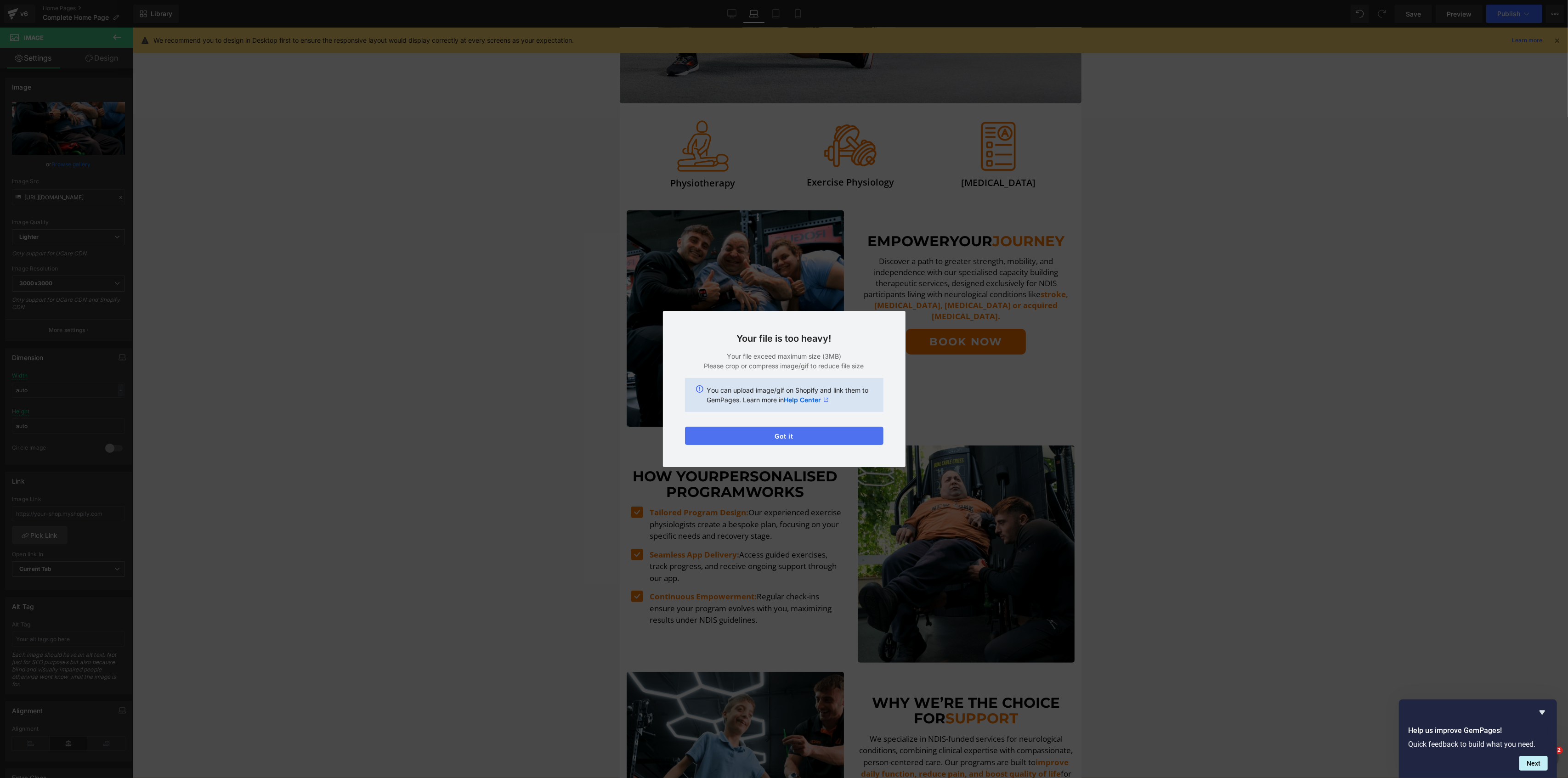
click at [800, 437] on button "Got it" at bounding box center [784, 435] width 199 height 18
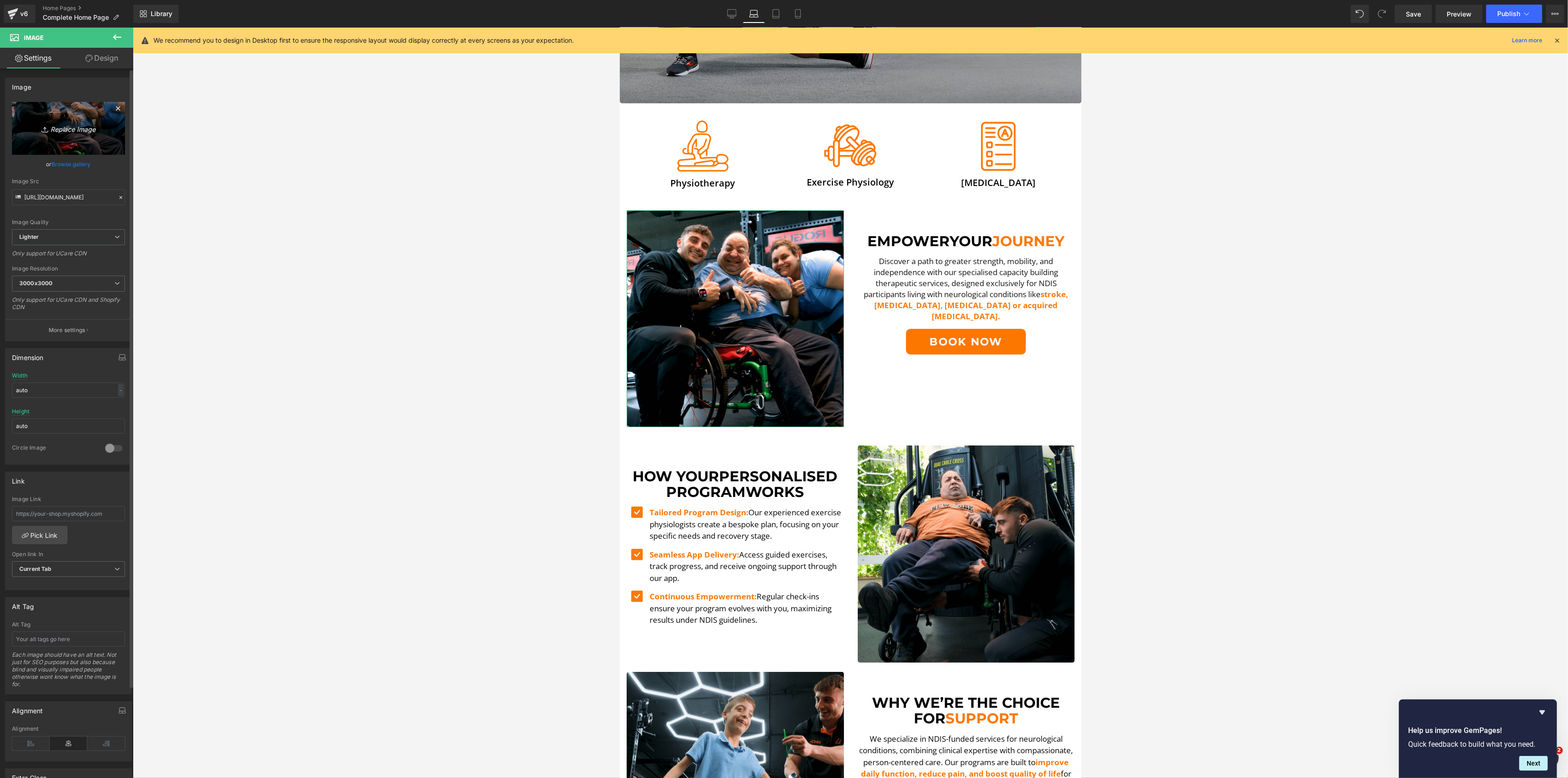
click at [102, 135] on link "Replace Image" at bounding box center [69, 128] width 113 height 53
type input "C:\fakepath\Paul Thumbs Up-min.png"
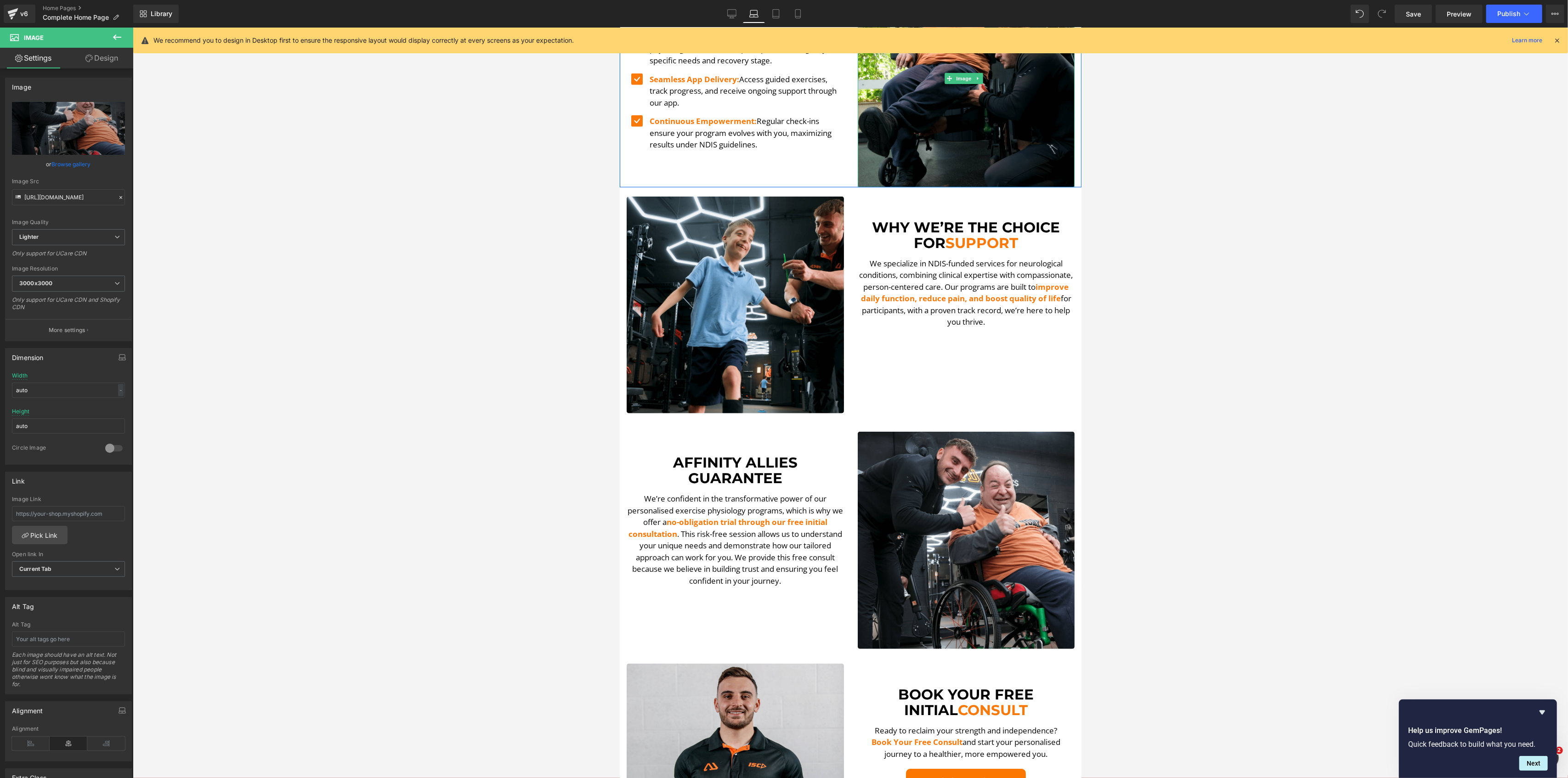
scroll to position [735, 0]
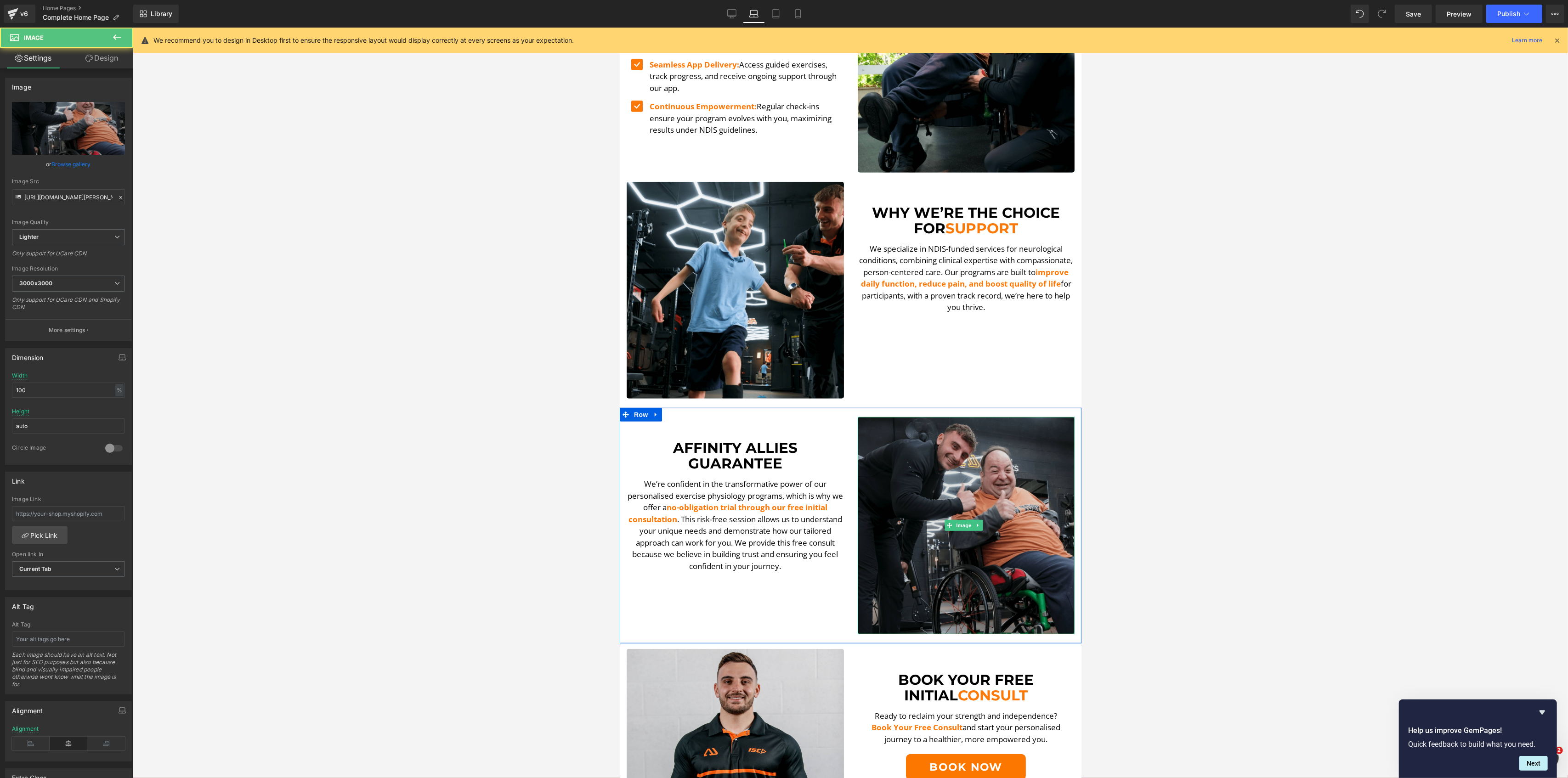
click at [935, 544] on img at bounding box center [966, 526] width 218 height 218
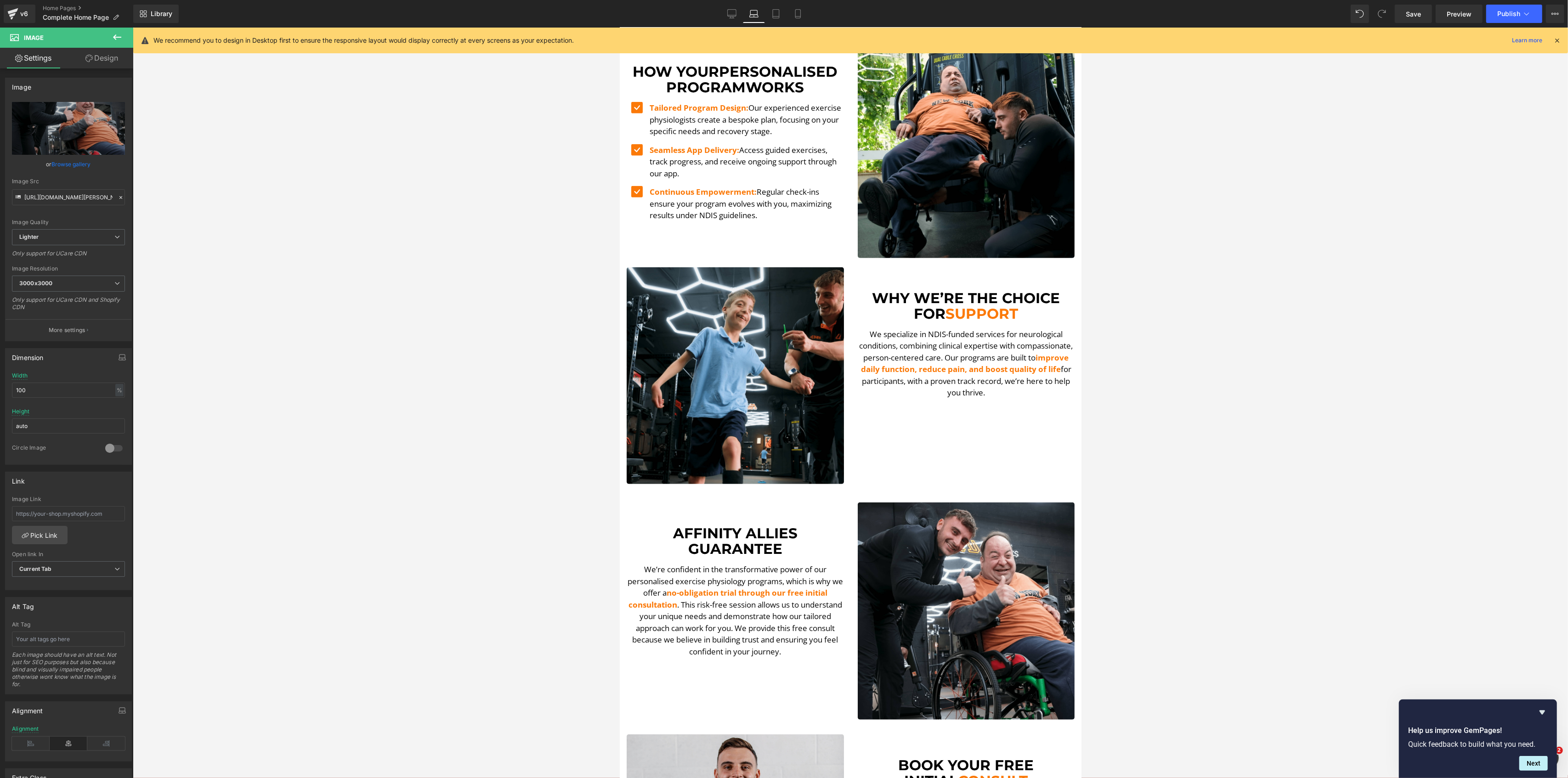
scroll to position [551, 0]
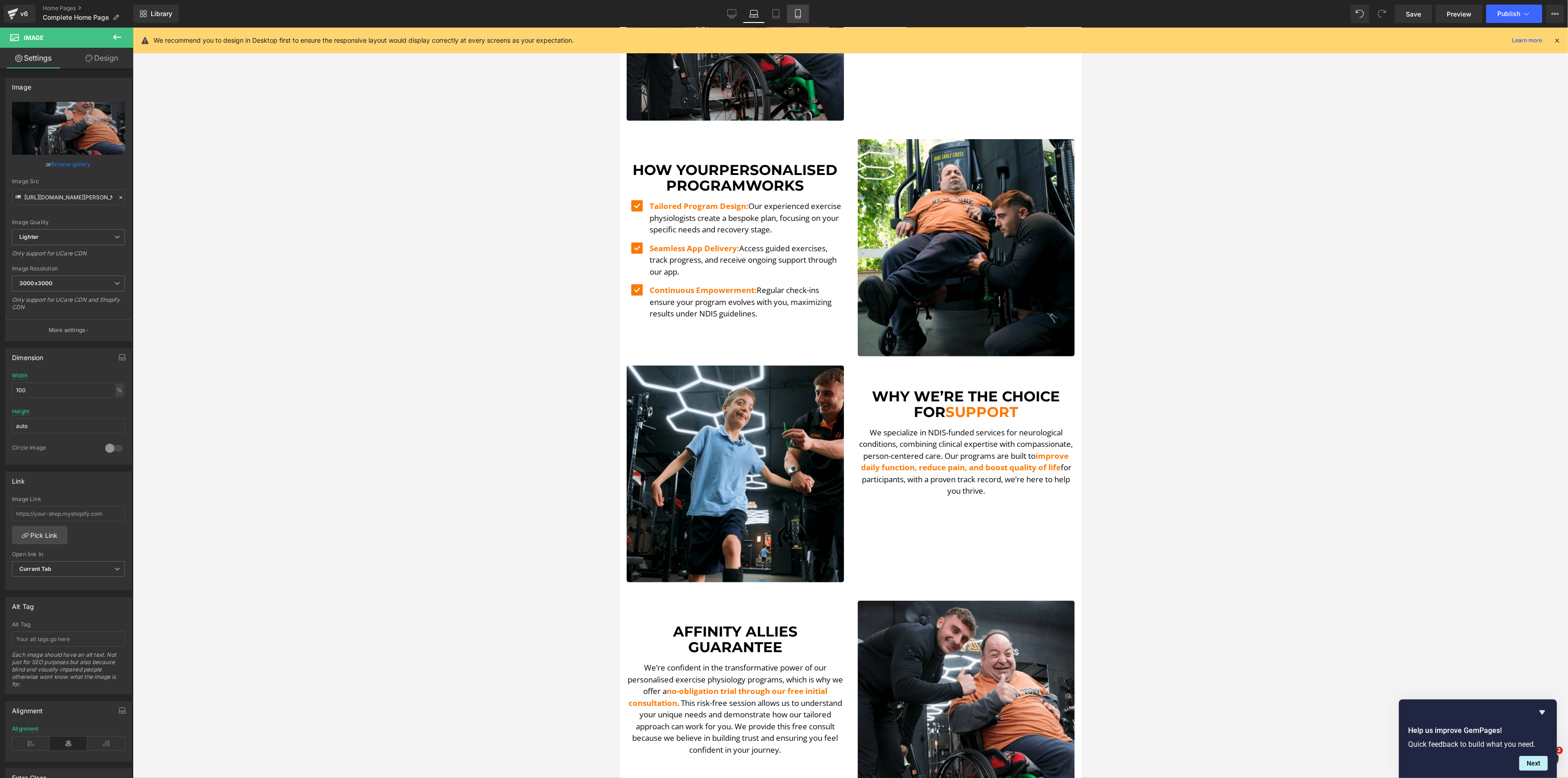
click at [802, 11] on link "Mobile" at bounding box center [797, 13] width 22 height 18
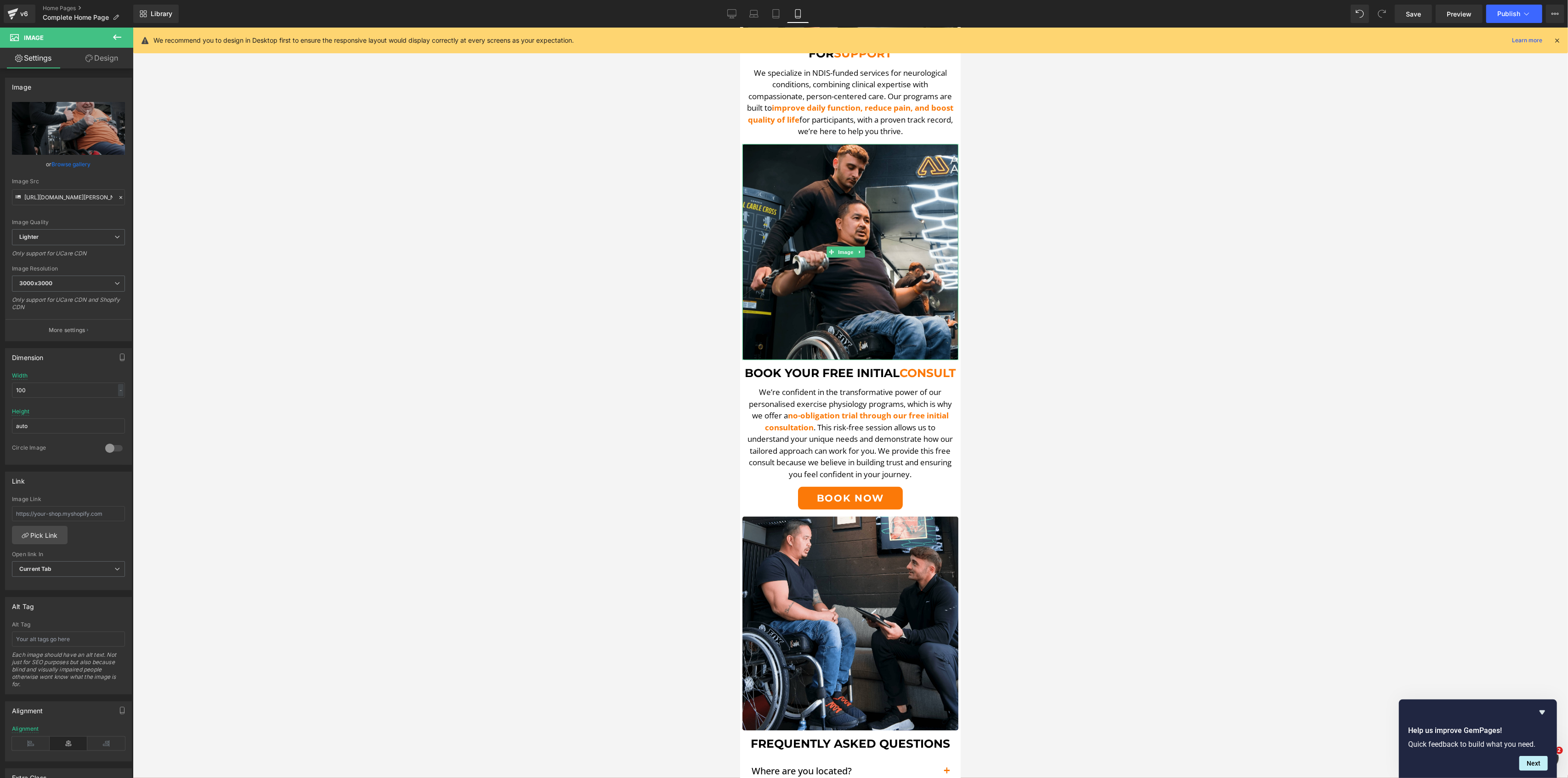
scroll to position [1408, 0]
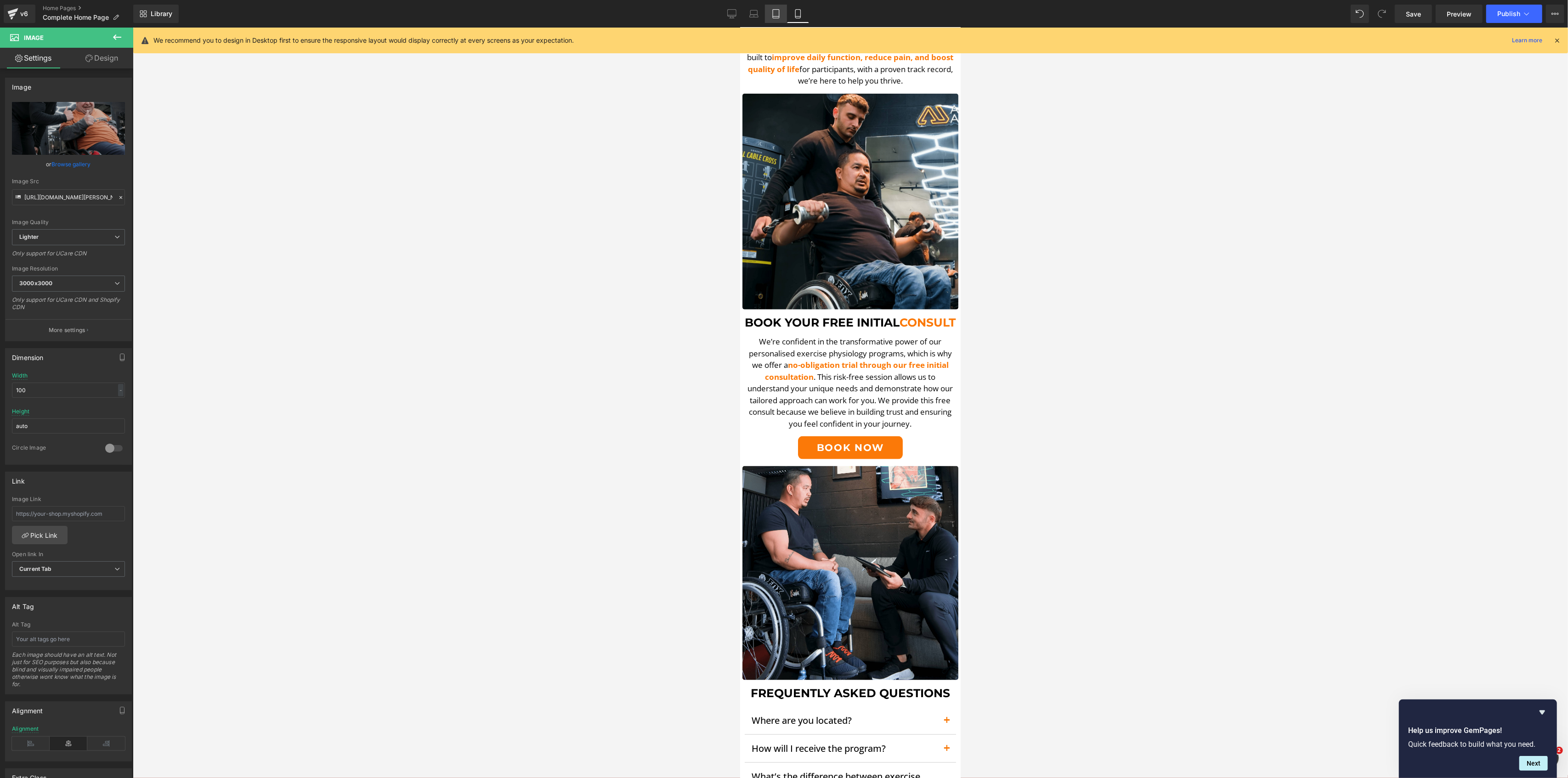
click at [780, 12] on icon at bounding box center [776, 14] width 10 height 10
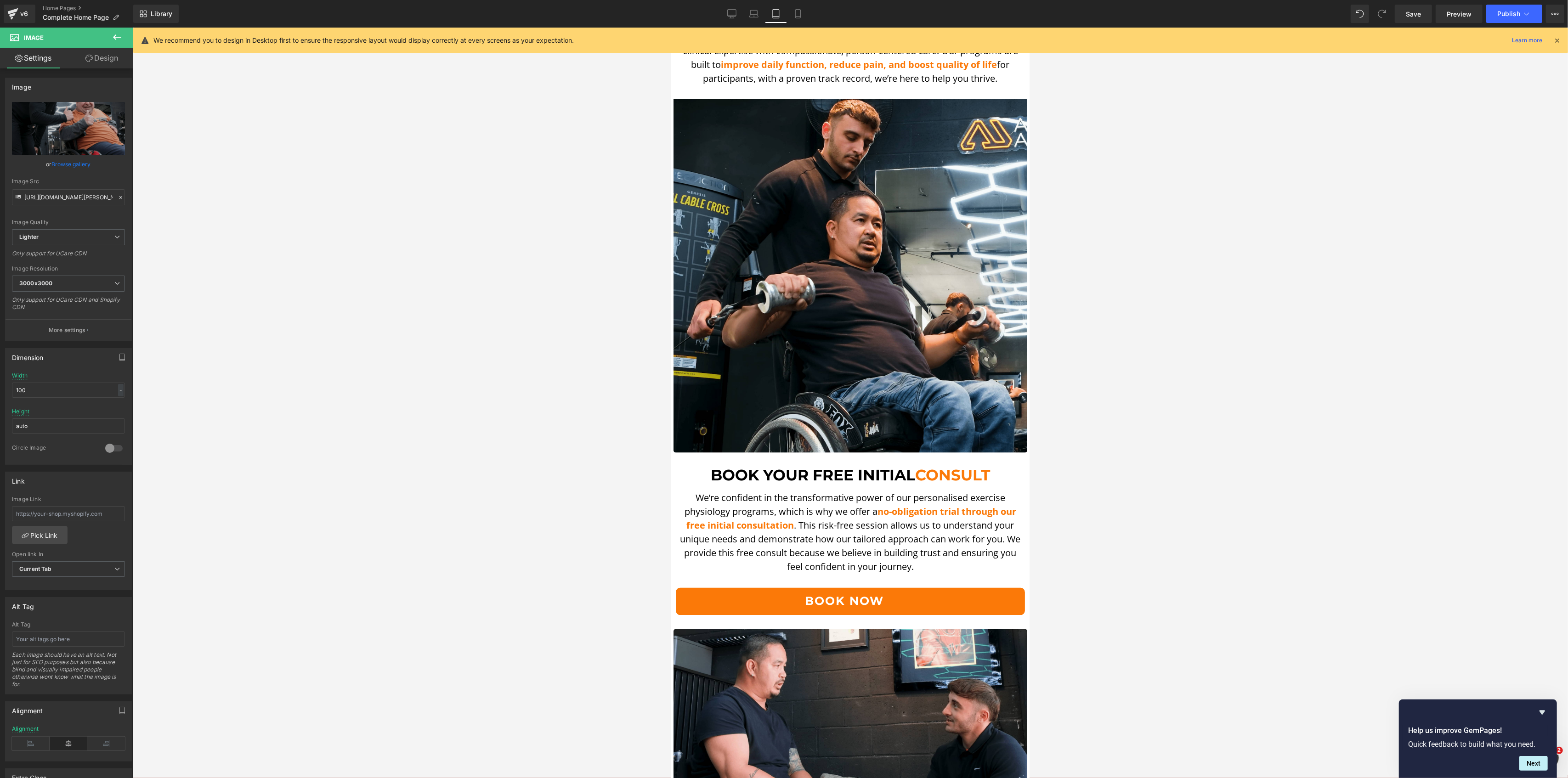
scroll to position [2142, 0]
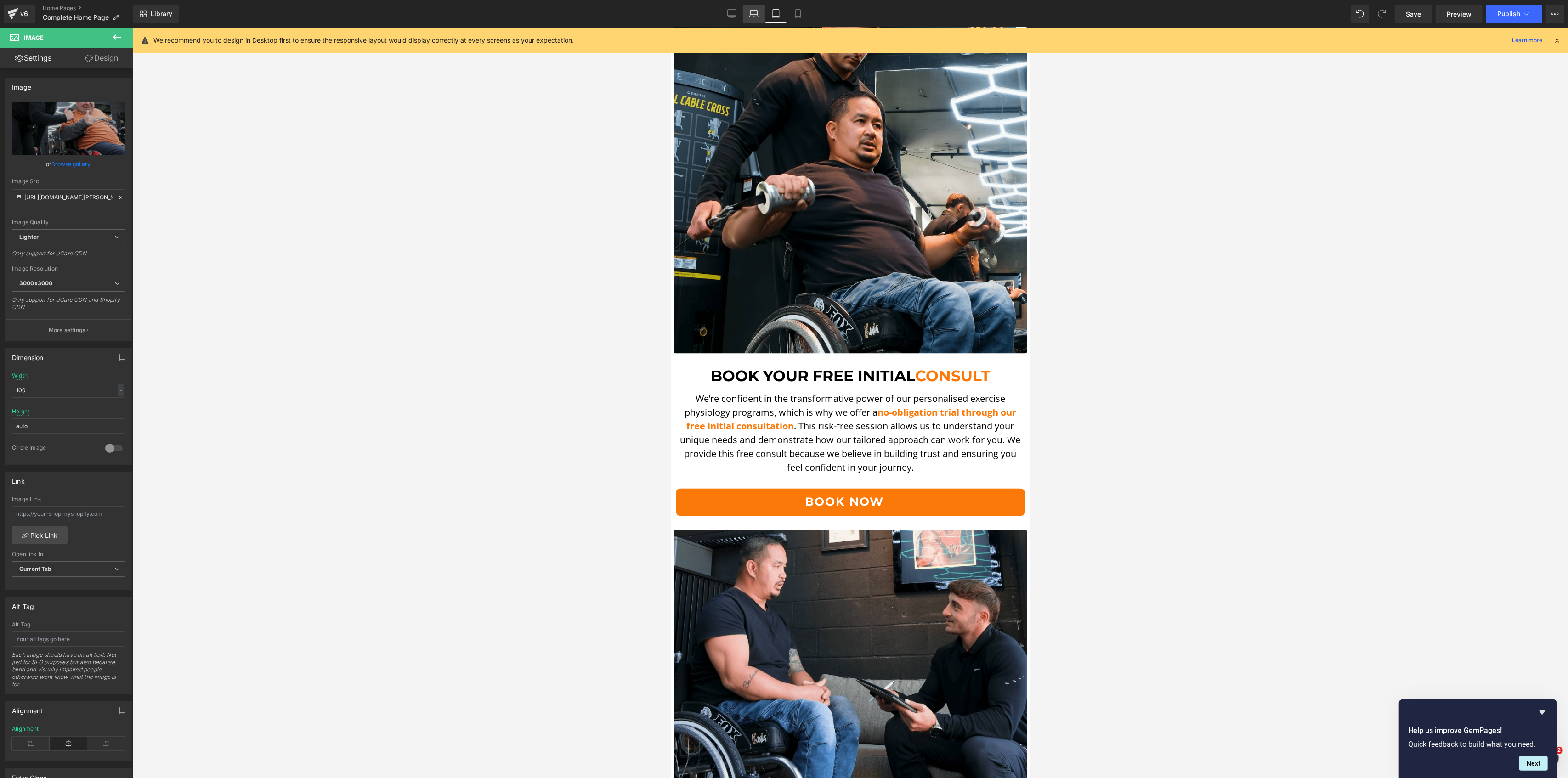
click at [758, 12] on icon at bounding box center [754, 14] width 10 height 10
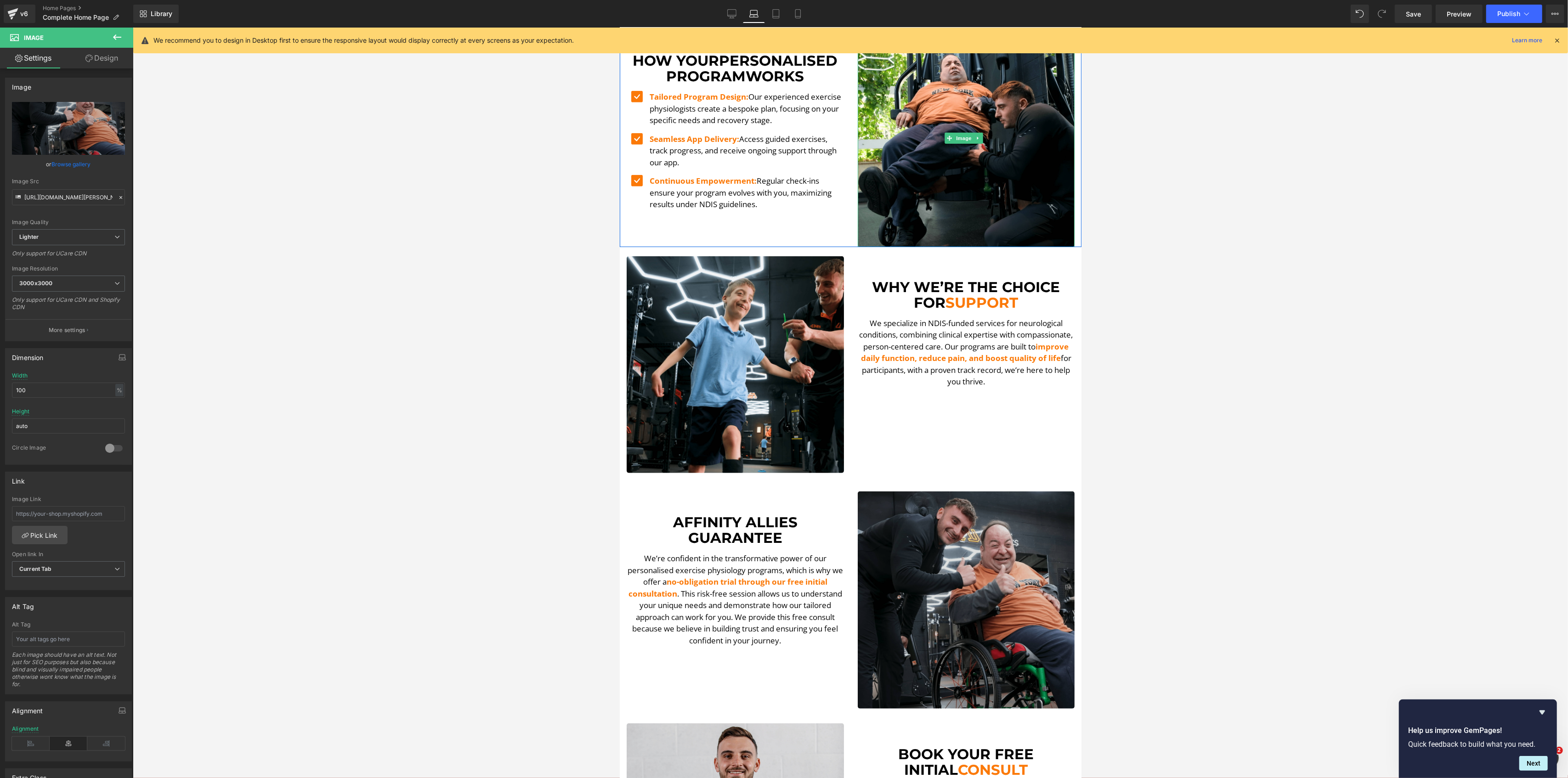
scroll to position [791, 0]
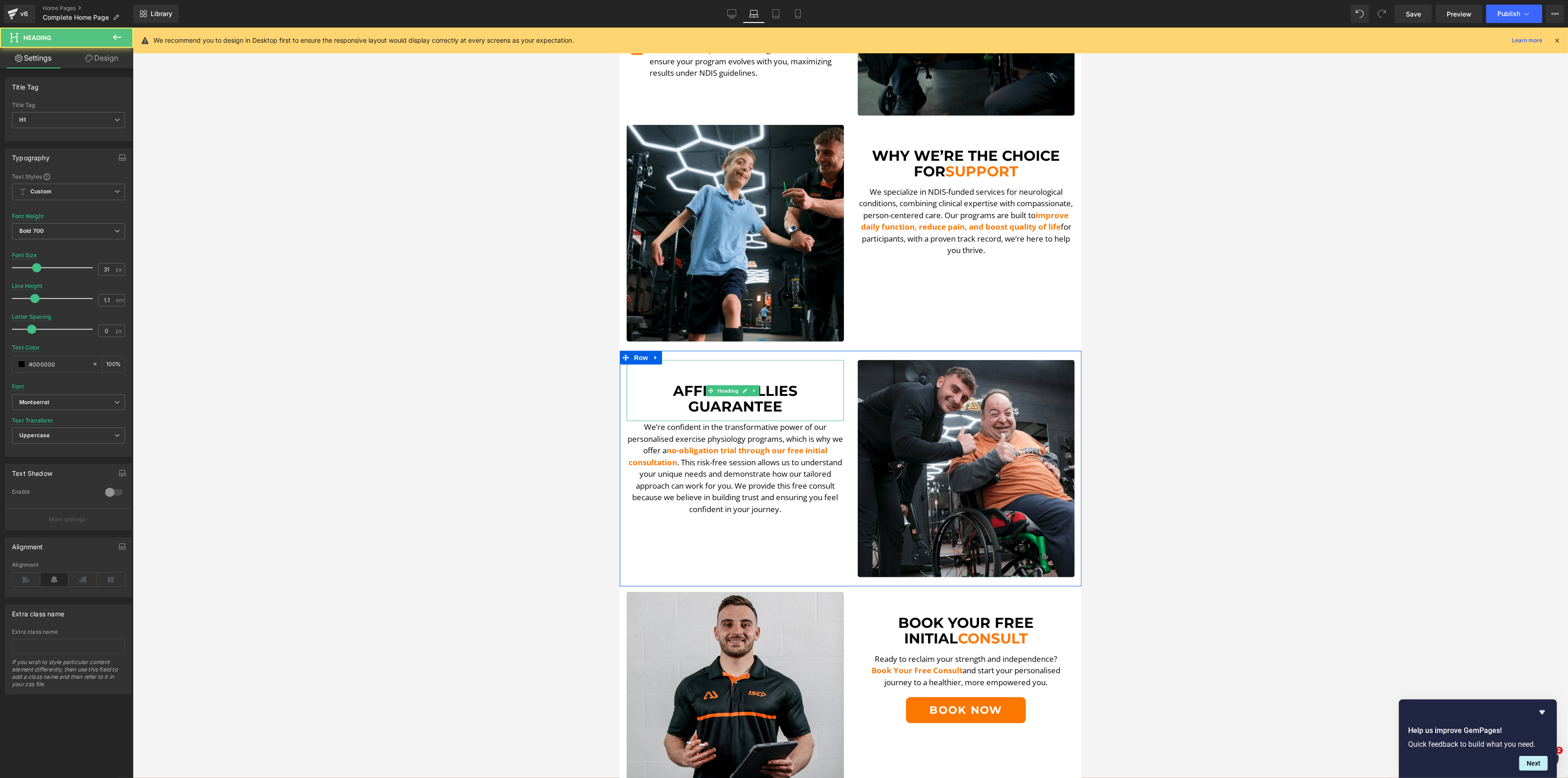
click at [777, 383] on h1 "Affinity Allies Guarantee" at bounding box center [735, 398] width 218 height 32
click at [778, 383] on h1 "Book your free initial consult" at bounding box center [735, 398] width 218 height 32
click at [775, 383] on h1 "Book your free initial consult" at bounding box center [735, 398] width 218 height 32
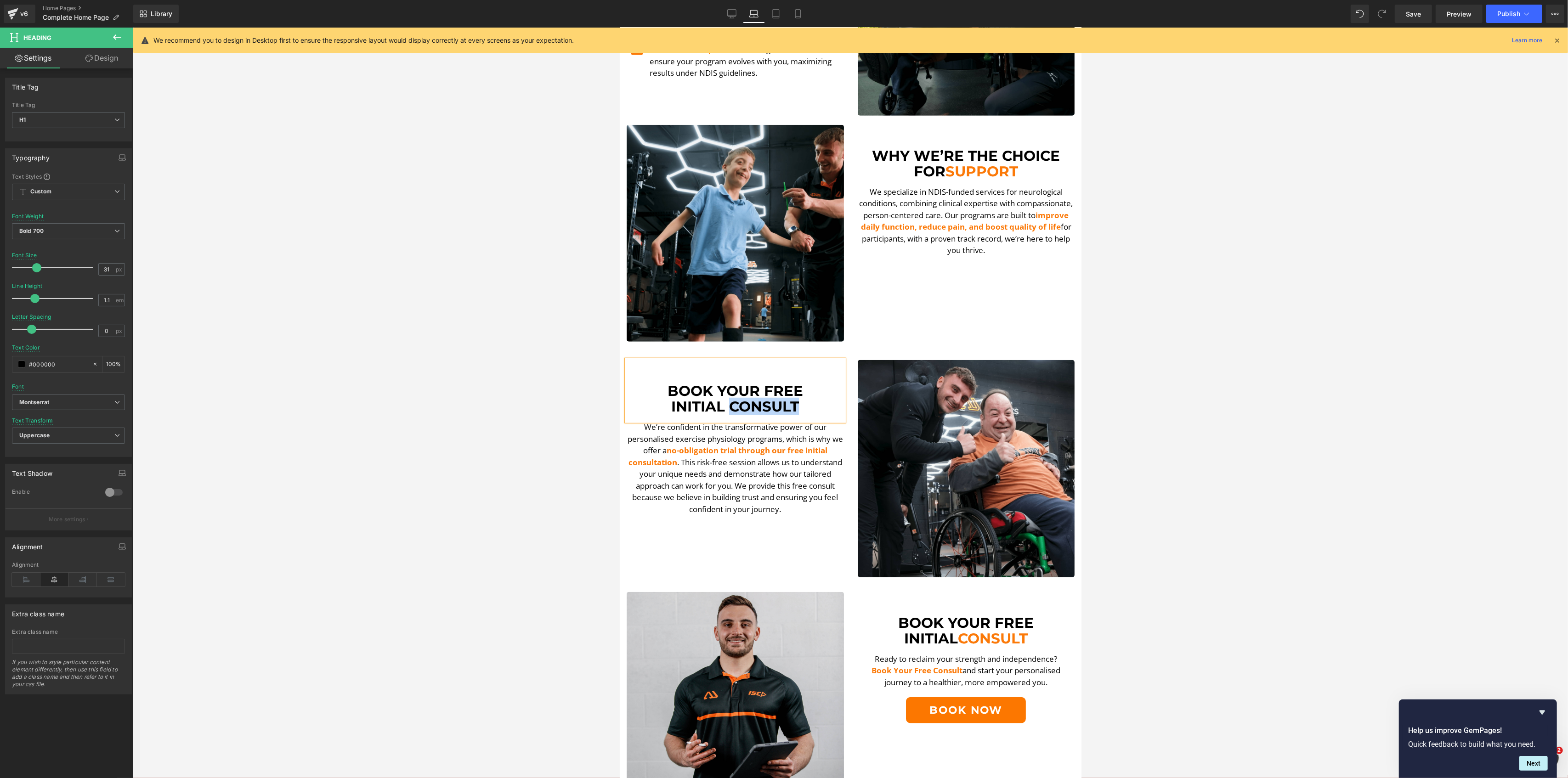
drag, startPoint x: 807, startPoint y: 392, endPoint x: 729, endPoint y: 389, distance: 78.1
click at [729, 399] on h1 "initial consult" at bounding box center [735, 407] width 218 height 15
click at [763, 399] on h1 "initial consult" at bounding box center [735, 407] width 218 height 15
drag, startPoint x: 797, startPoint y: 382, endPoint x: 730, endPoint y: 388, distance: 67.3
click at [730, 399] on h1 "initial consult" at bounding box center [735, 407] width 218 height 15
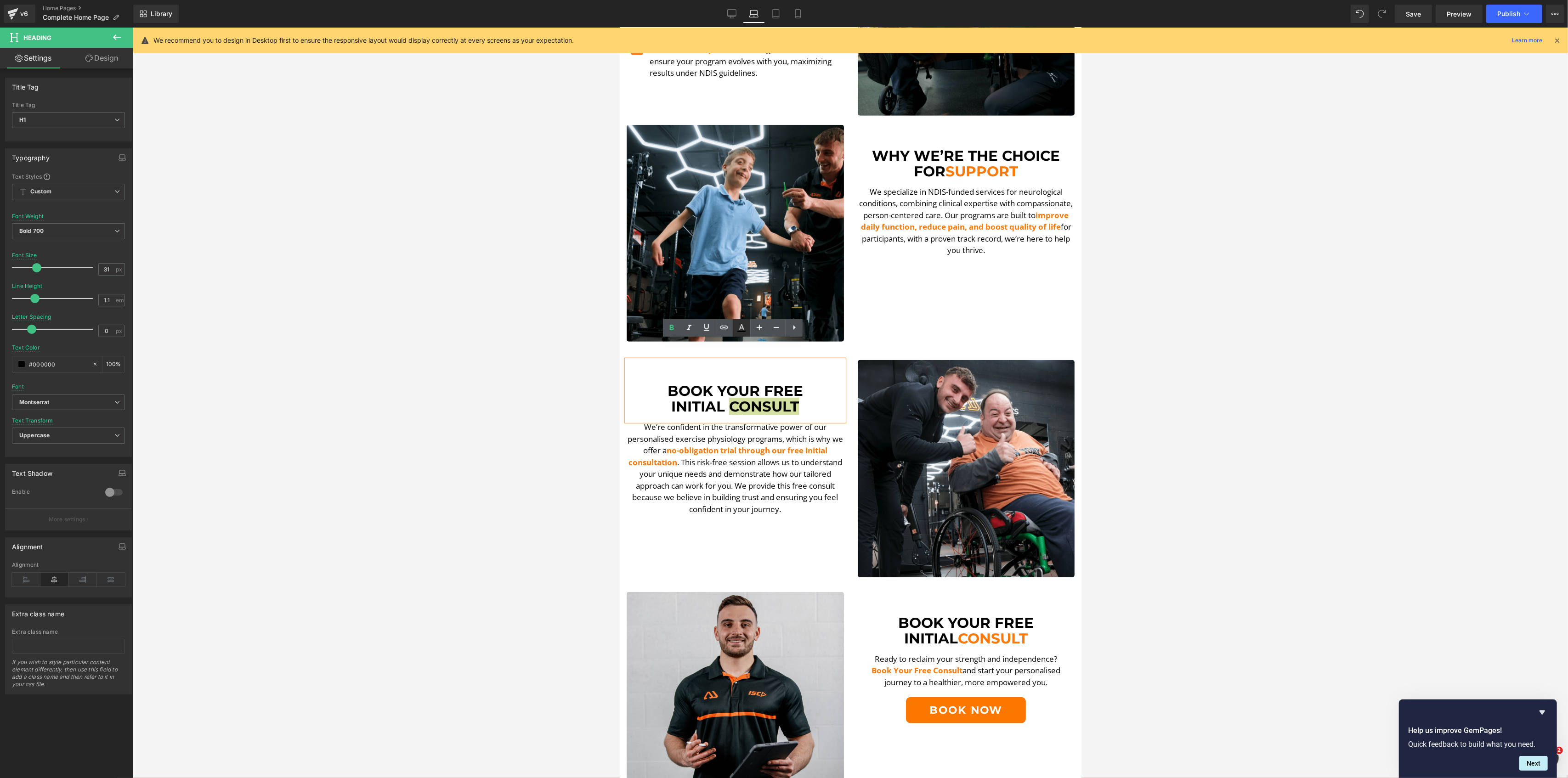
click at [744, 331] on icon at bounding box center [741, 330] width 9 height 1
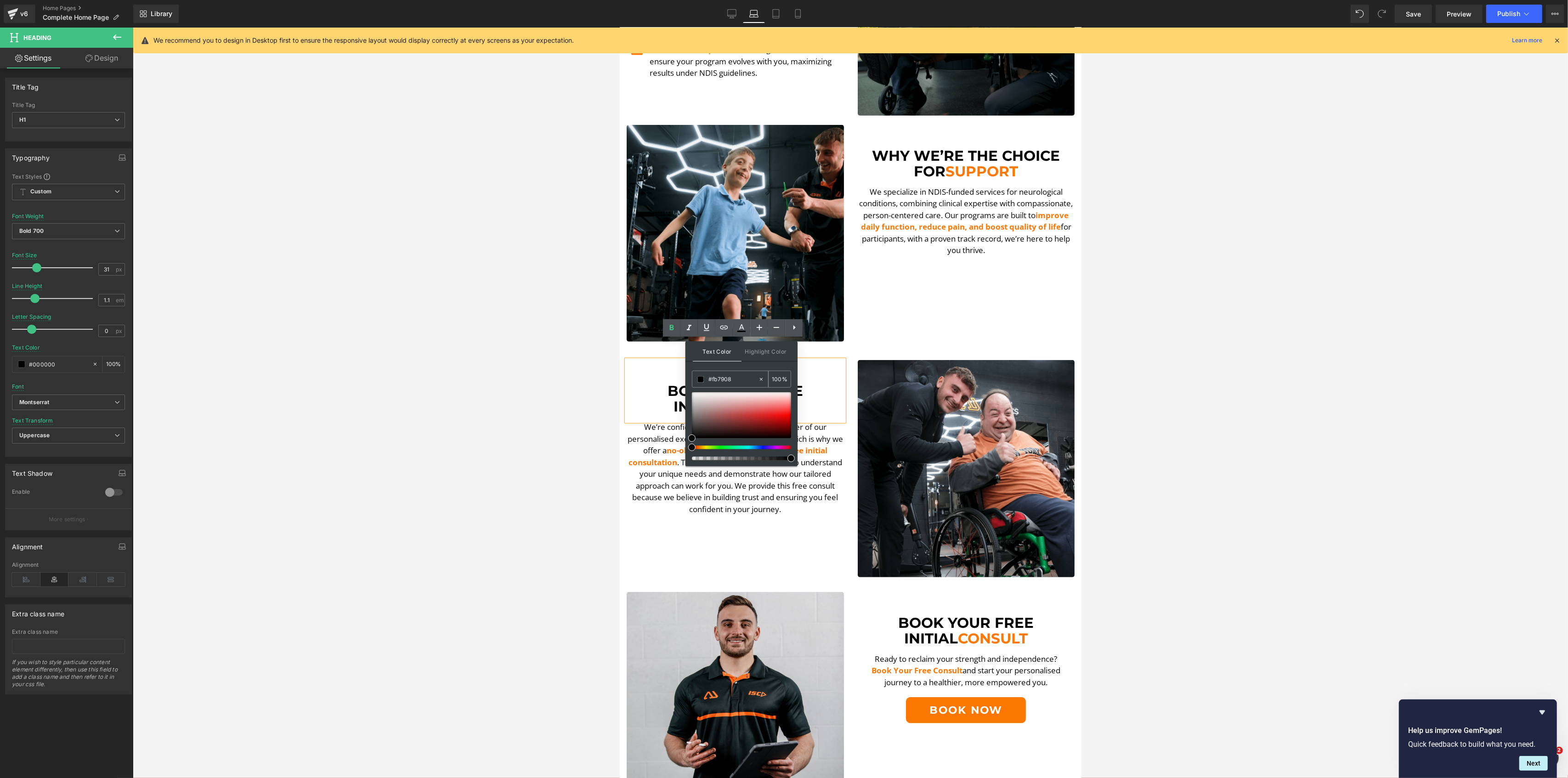
click at [737, 374] on input "#fb7908" at bounding box center [733, 379] width 50 height 11
paste input "fb7908"
type input "#fb7908"
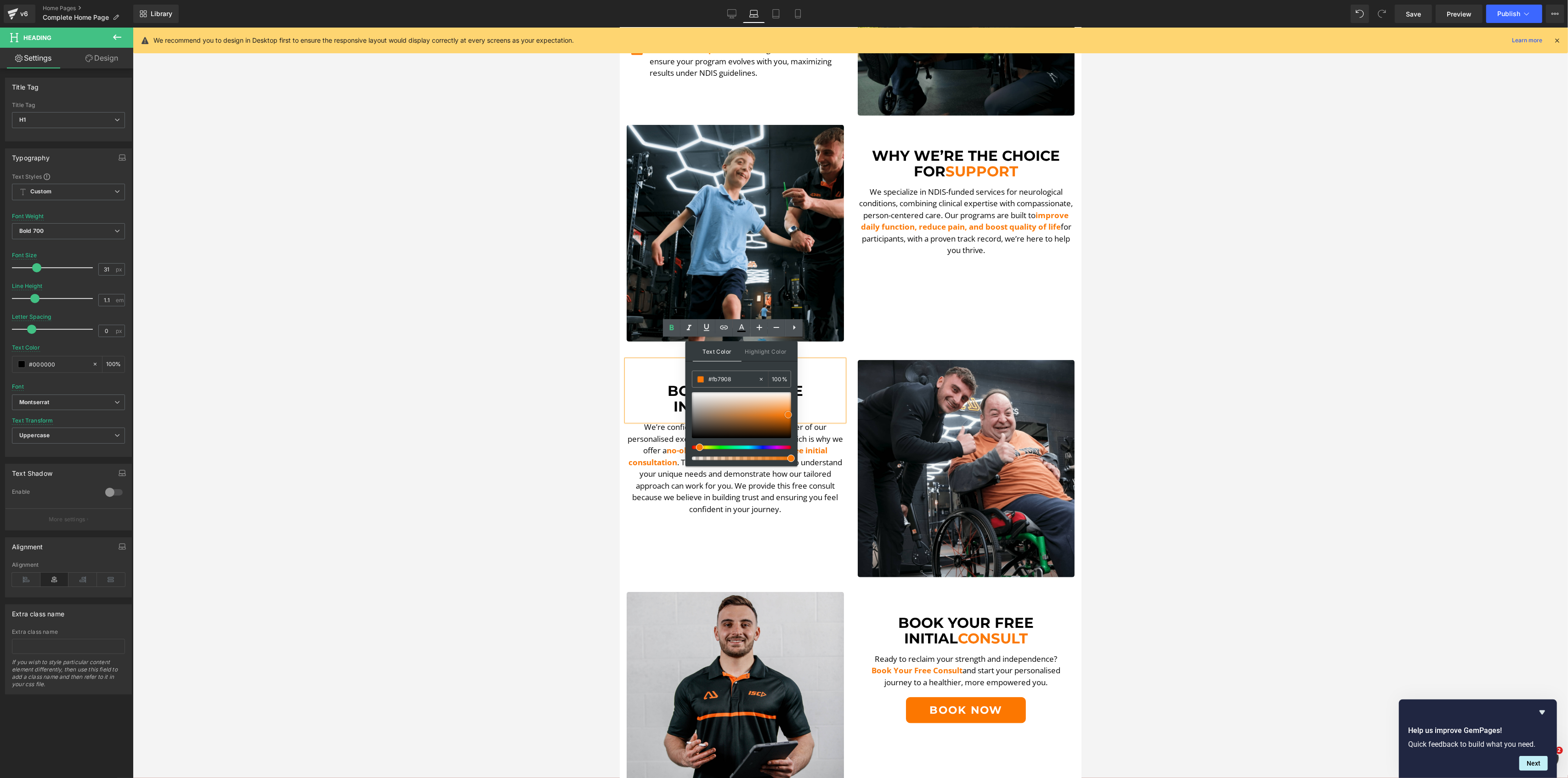
click at [789, 415] on span at bounding box center [789, 415] width 8 height 8
click at [826, 399] on h1 "initial consult" at bounding box center [735, 407] width 218 height 15
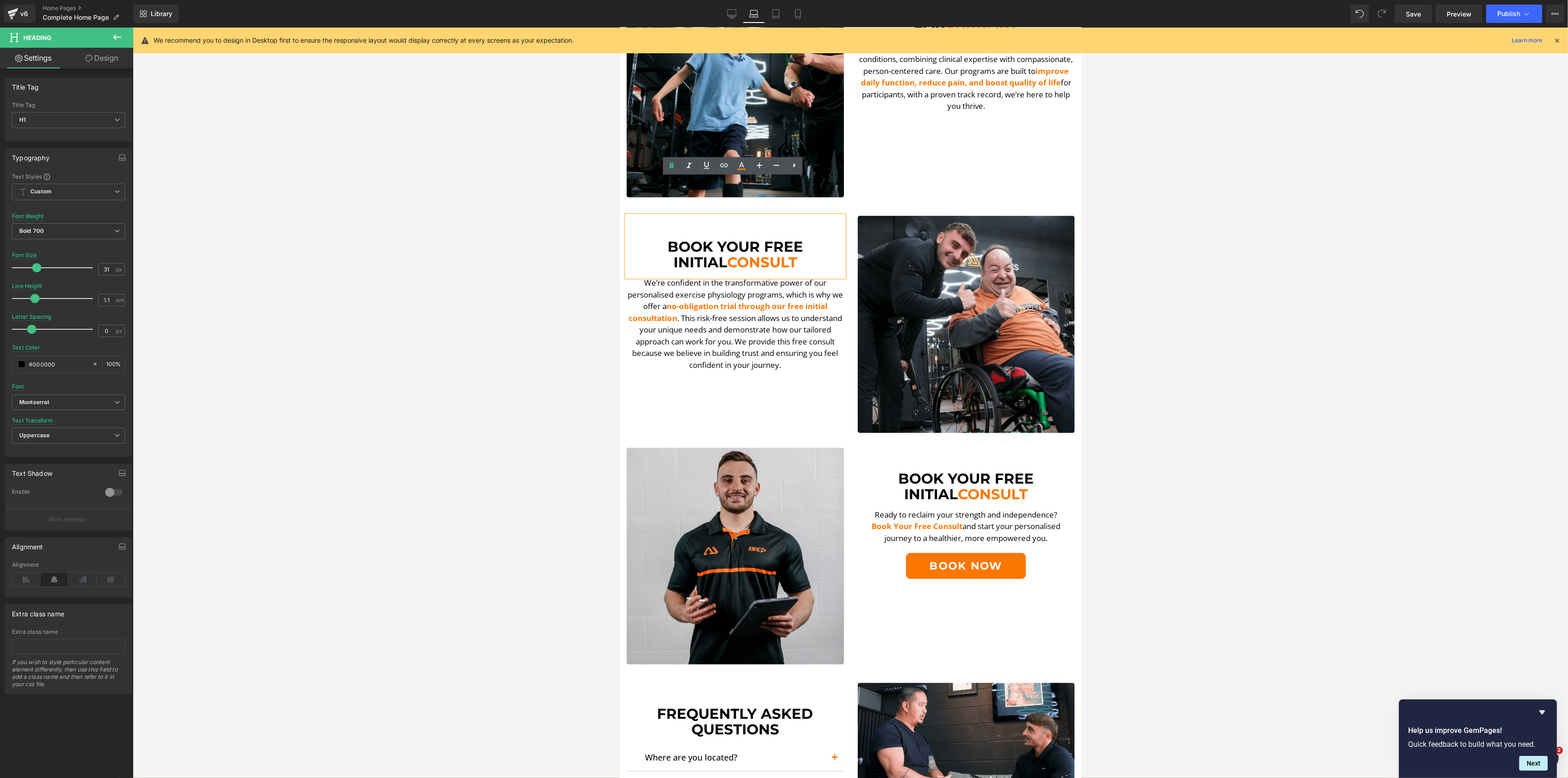
scroll to position [918, 0]
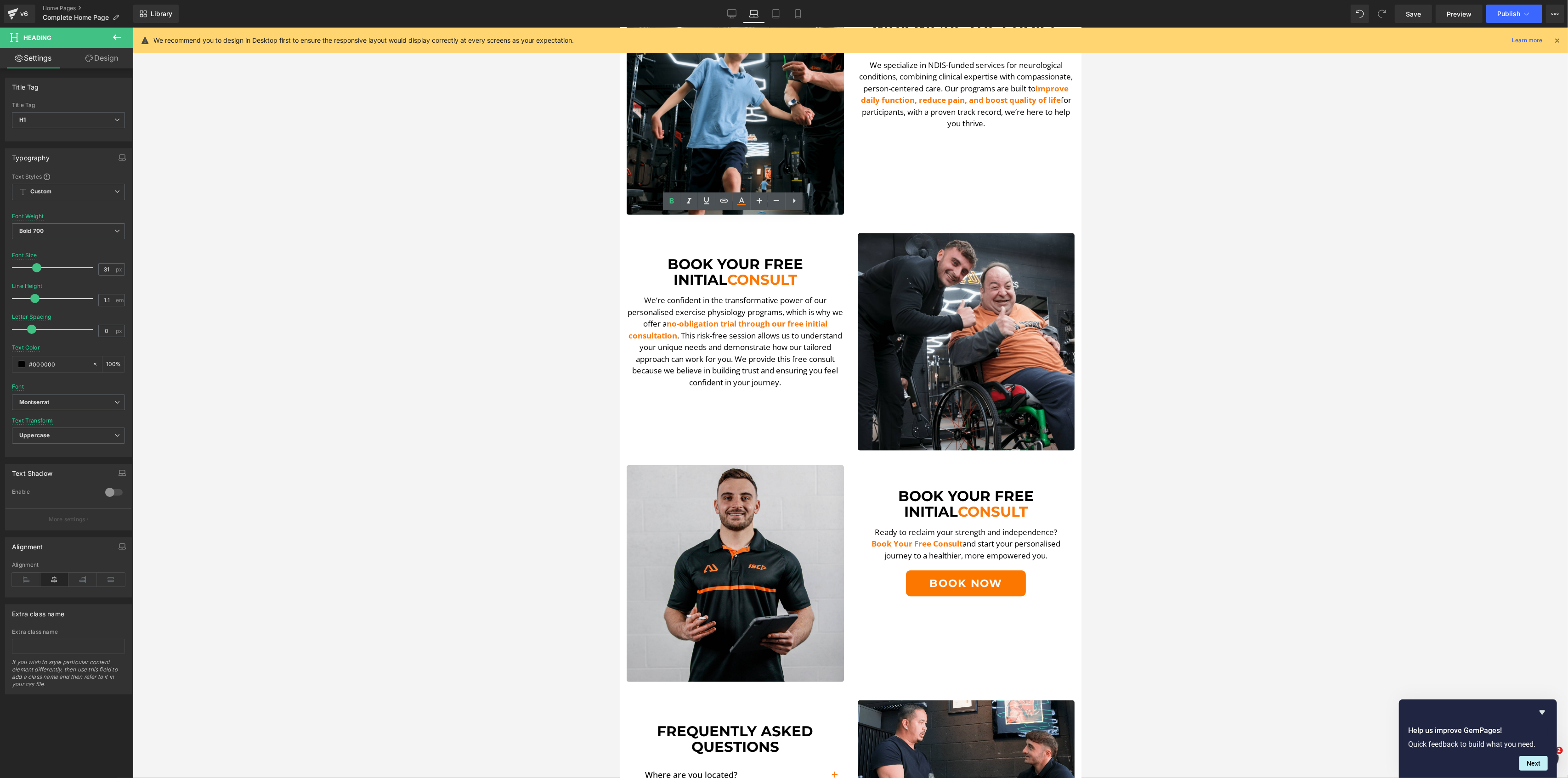
click at [1430, 493] on div at bounding box center [850, 403] width 1435 height 750
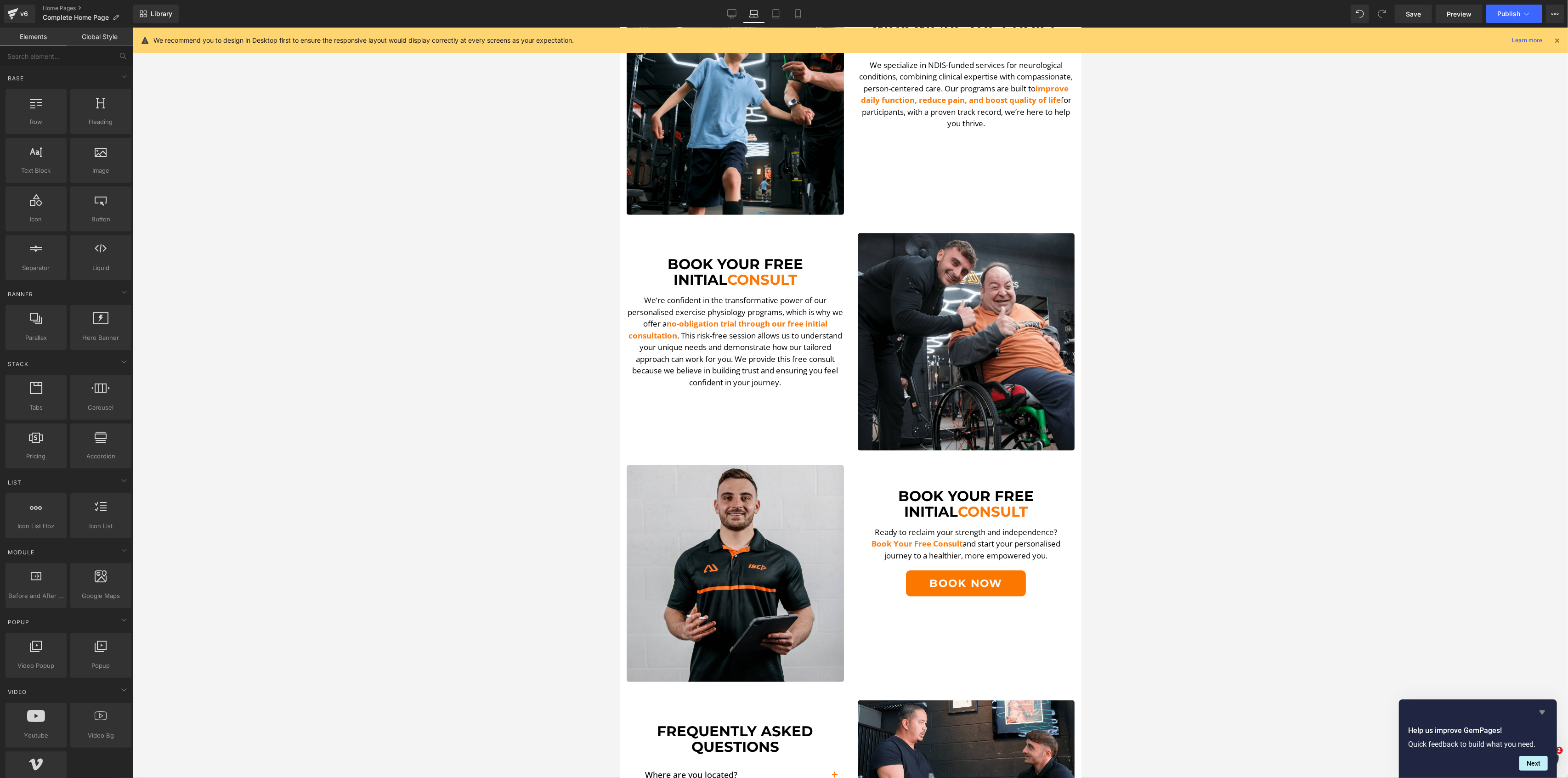
click at [1546, 709] on icon "Hide survey" at bounding box center [1542, 712] width 11 height 11
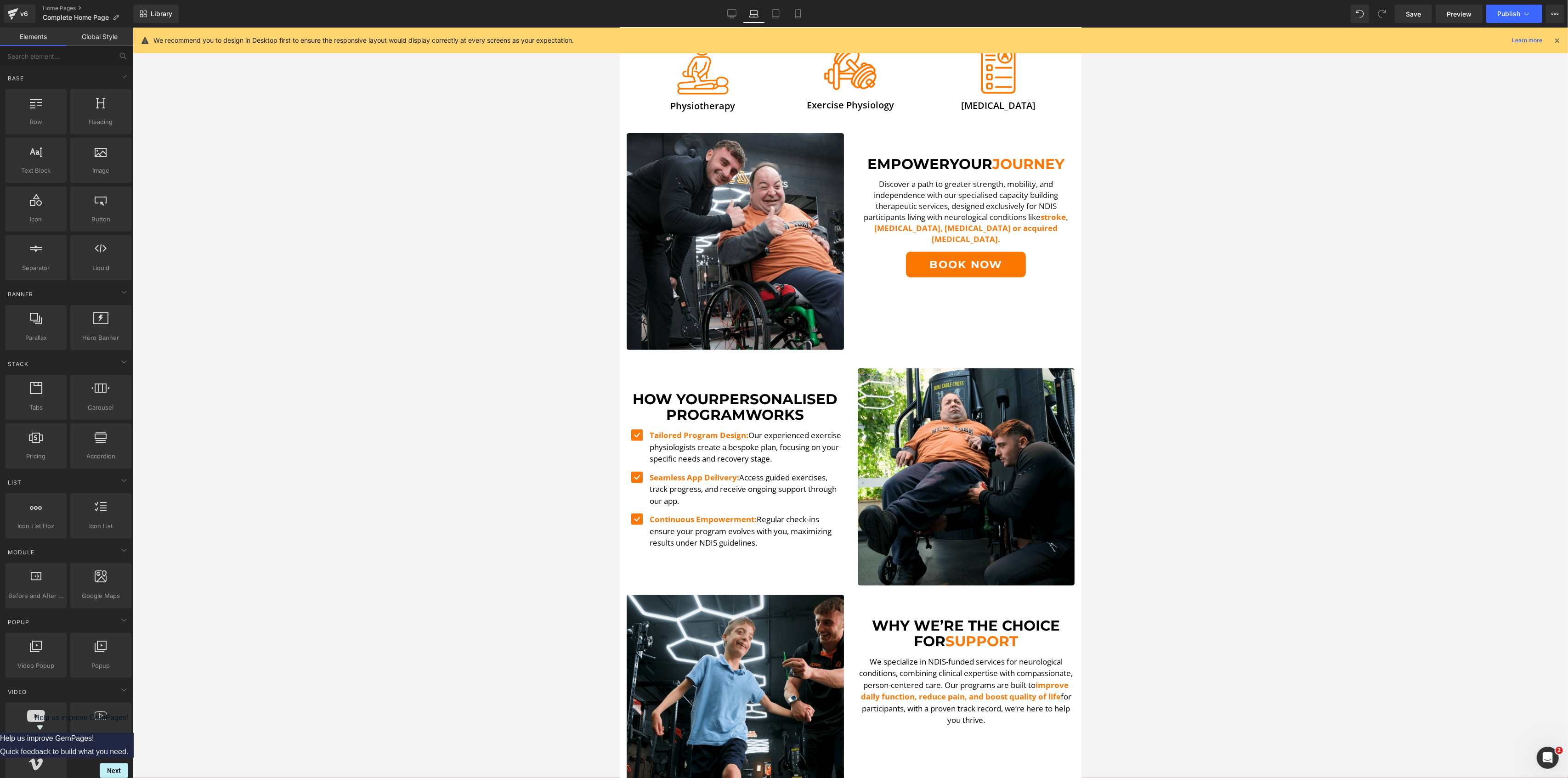
scroll to position [0, 0]
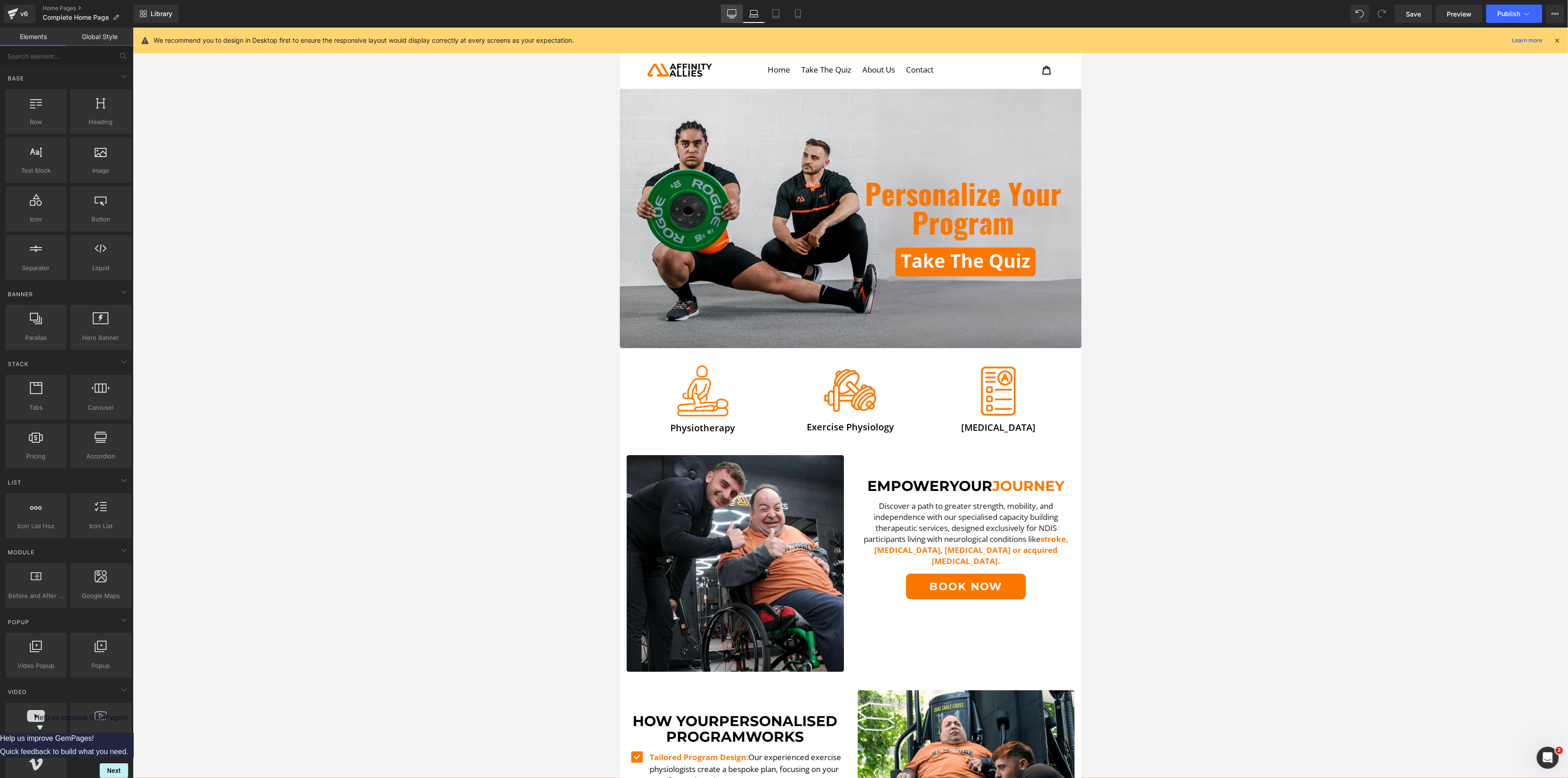
click at [736, 15] on icon at bounding box center [731, 15] width 9 height 0
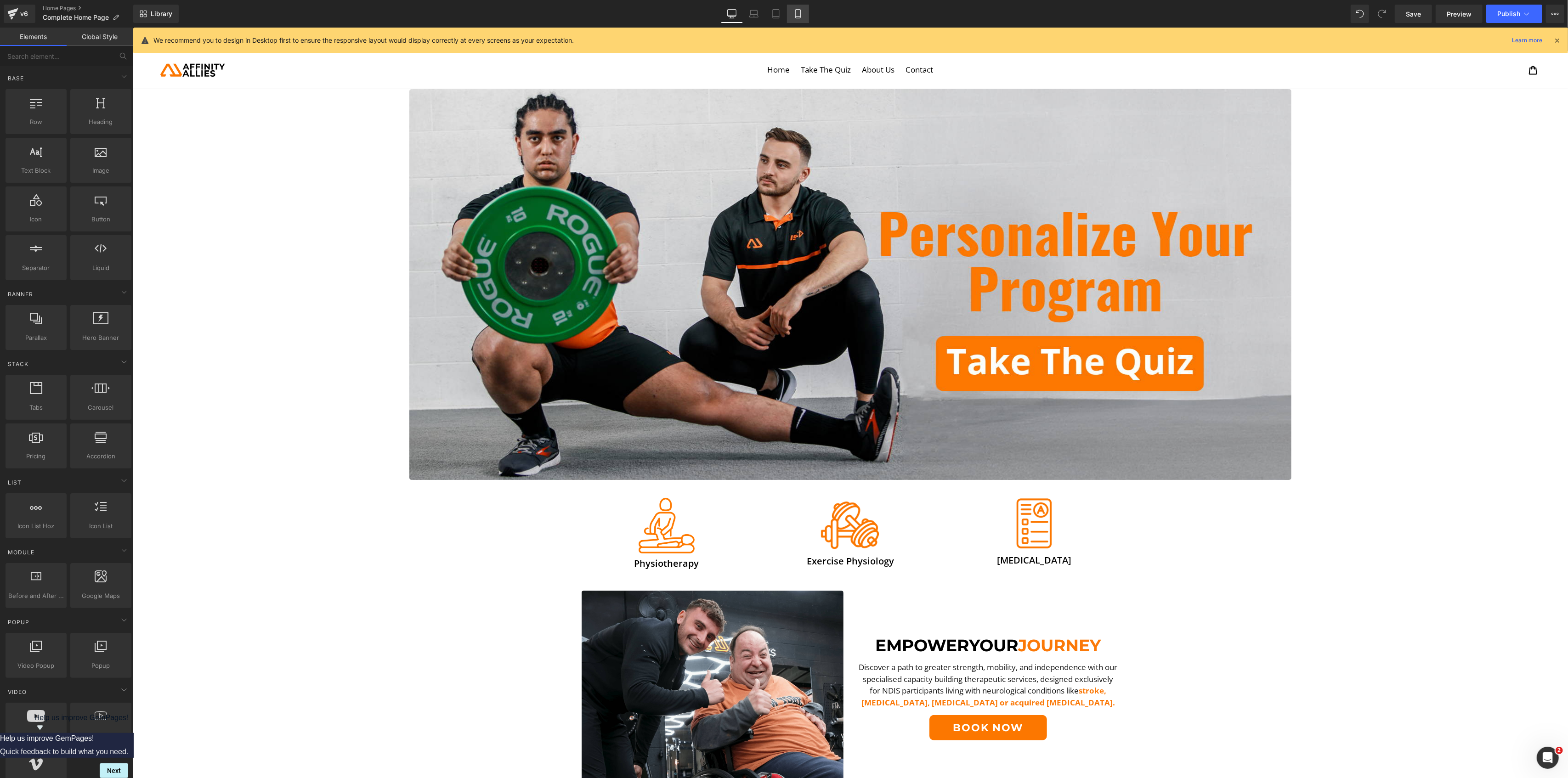
click at [789, 13] on link "Mobile" at bounding box center [797, 13] width 22 height 18
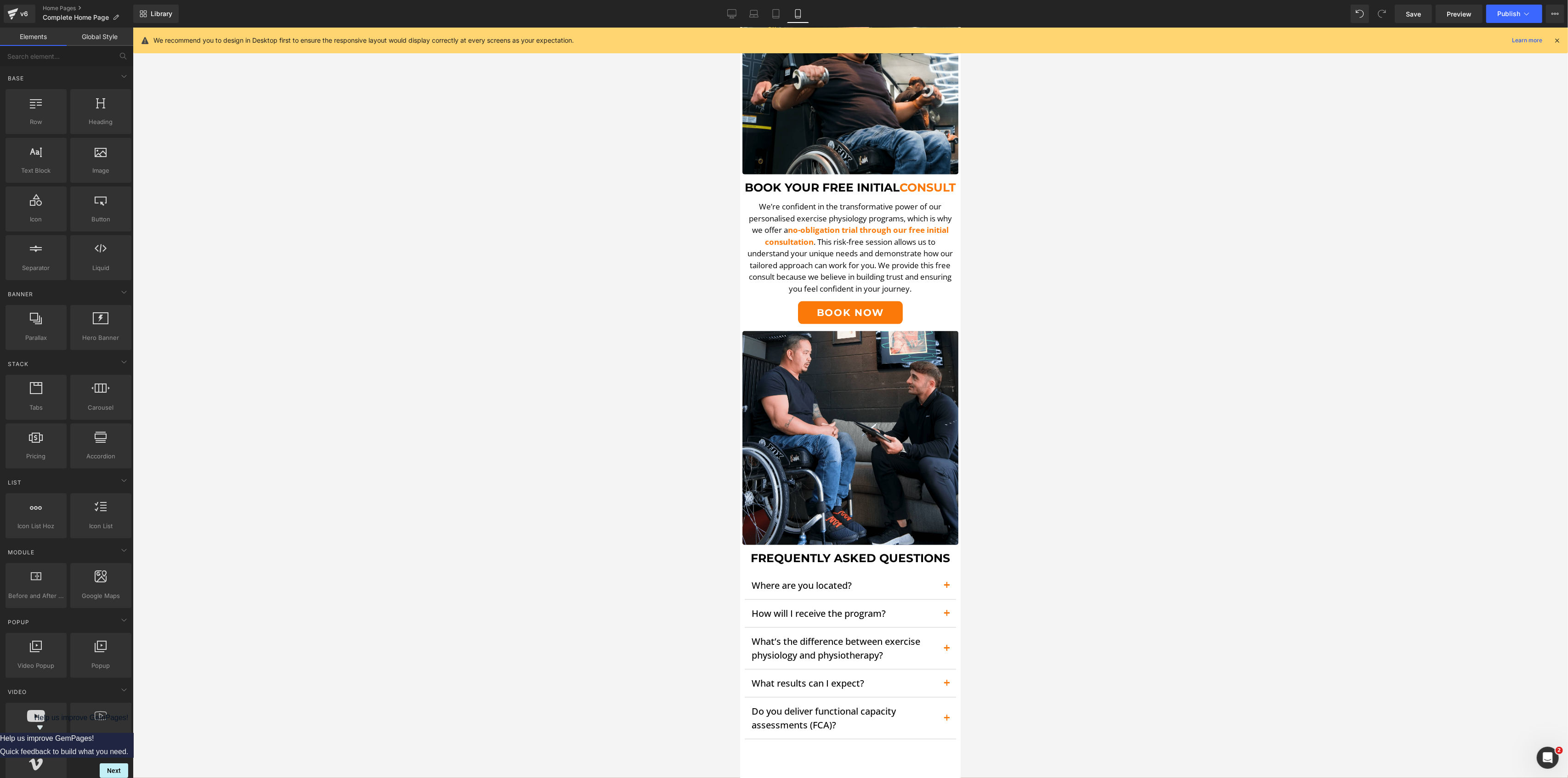
scroll to position [1469, 0]
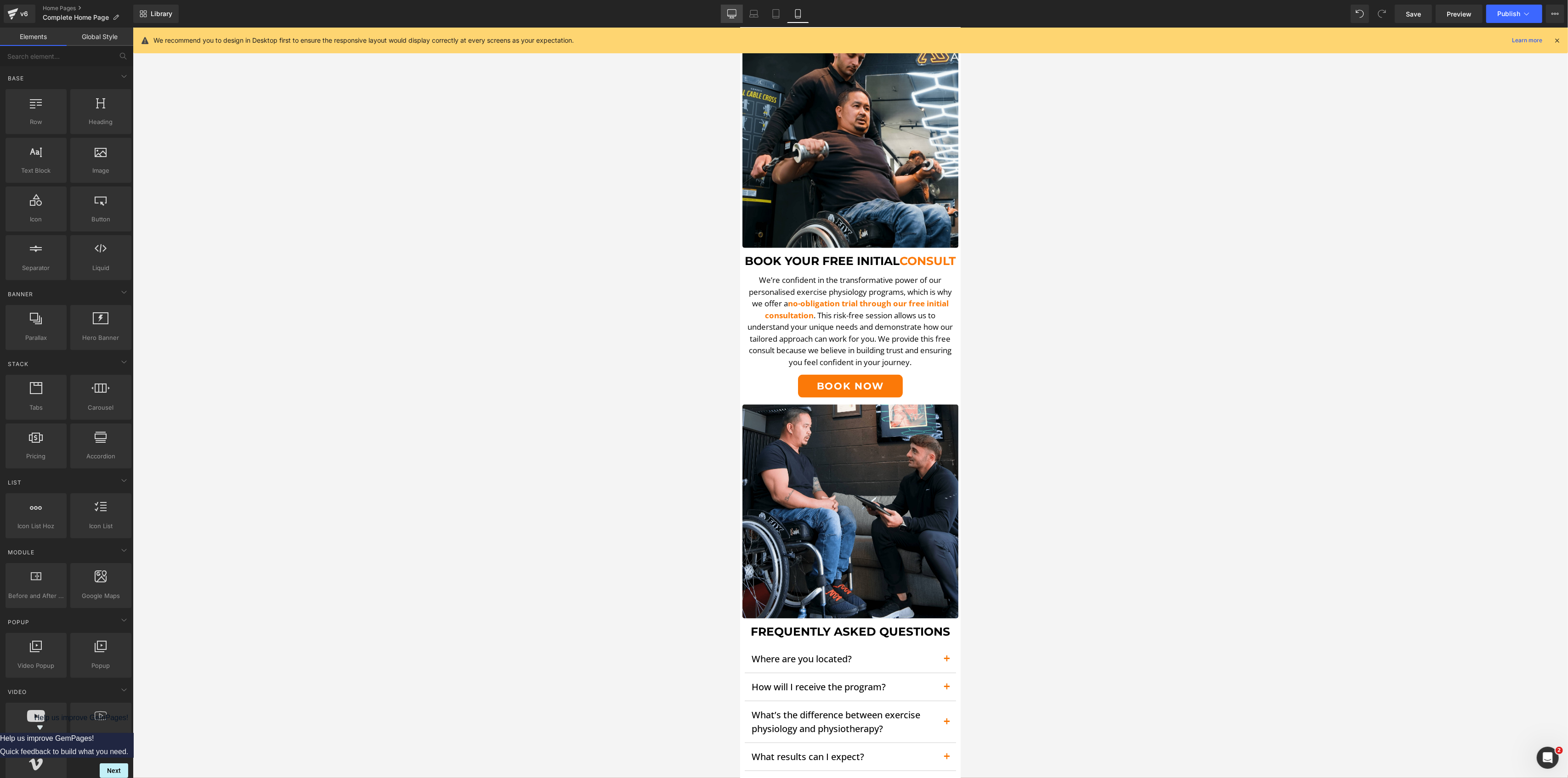
click at [731, 11] on icon at bounding box center [731, 14] width 10 height 10
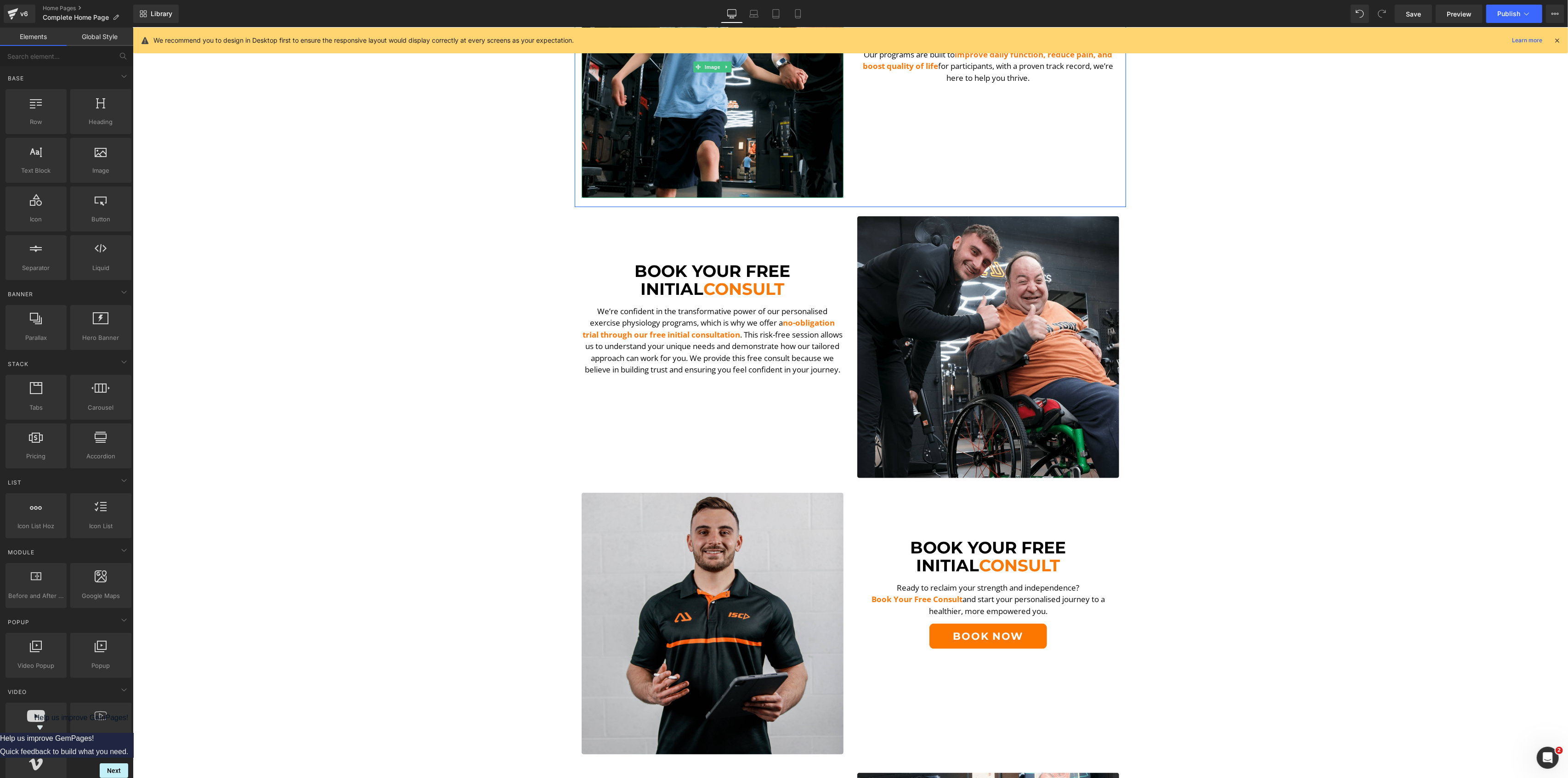
scroll to position [1246, 0]
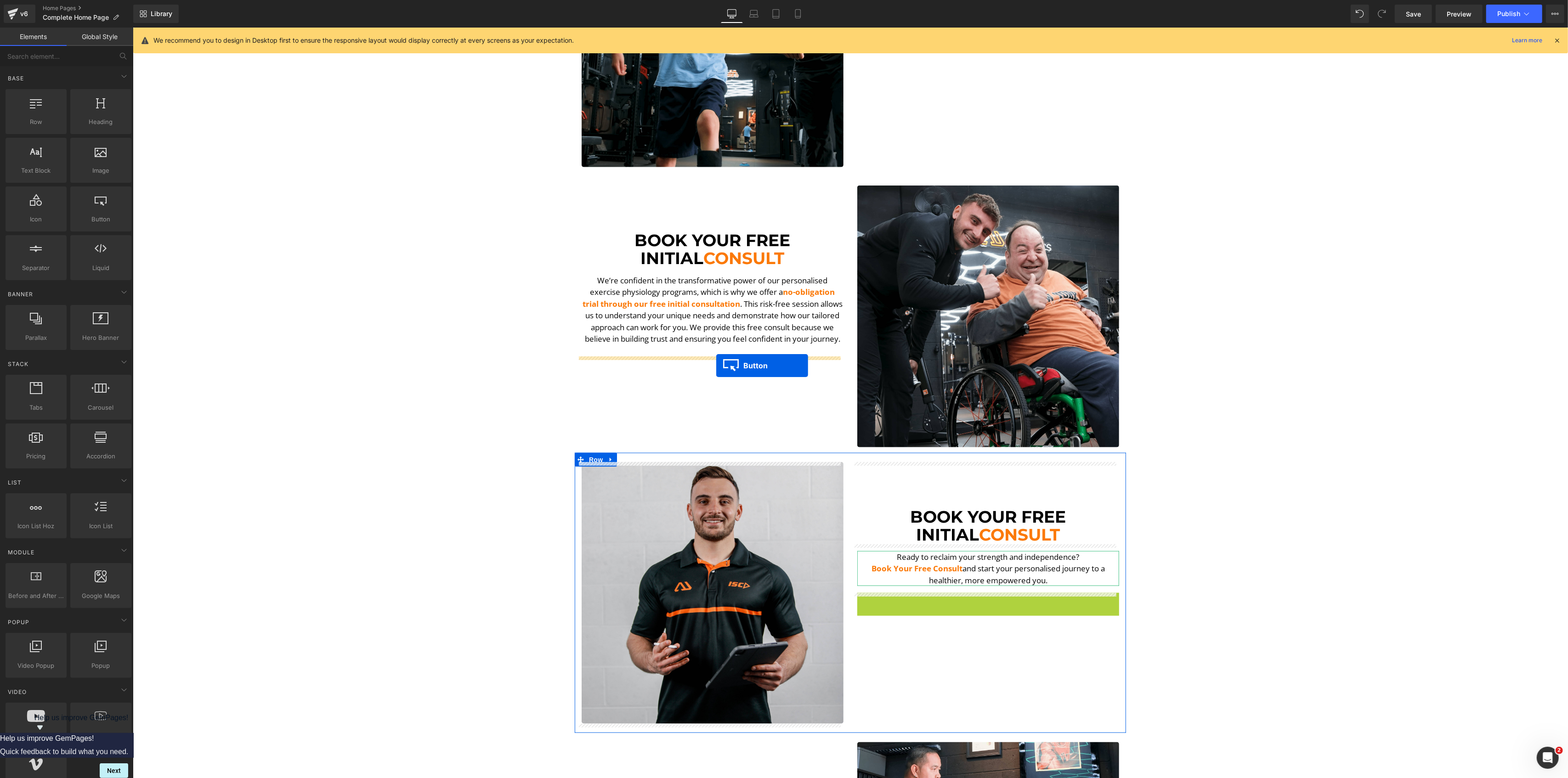
drag, startPoint x: 965, startPoint y: 603, endPoint x: 715, endPoint y: 366, distance: 344.5
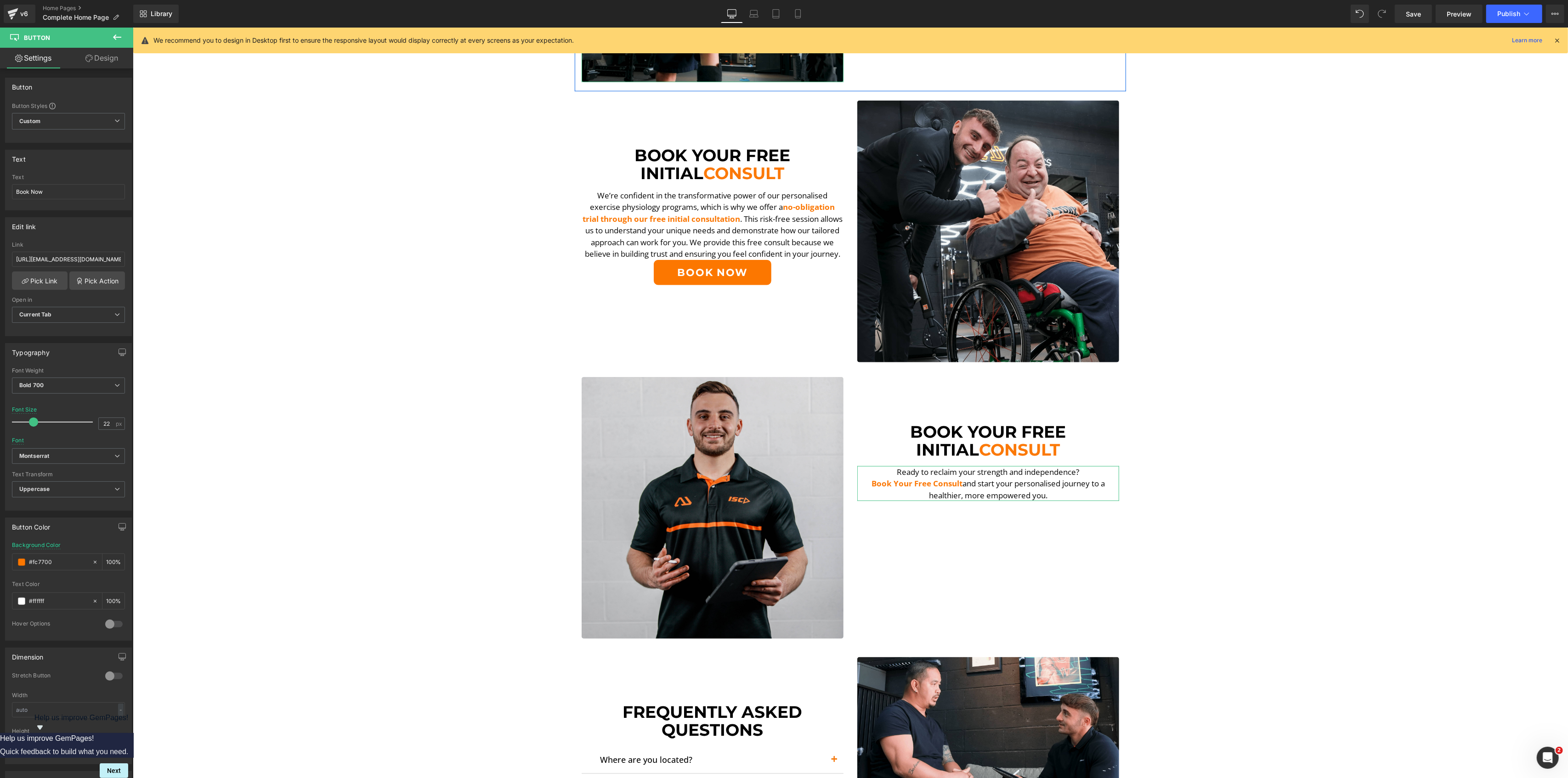
scroll to position [1347, 0]
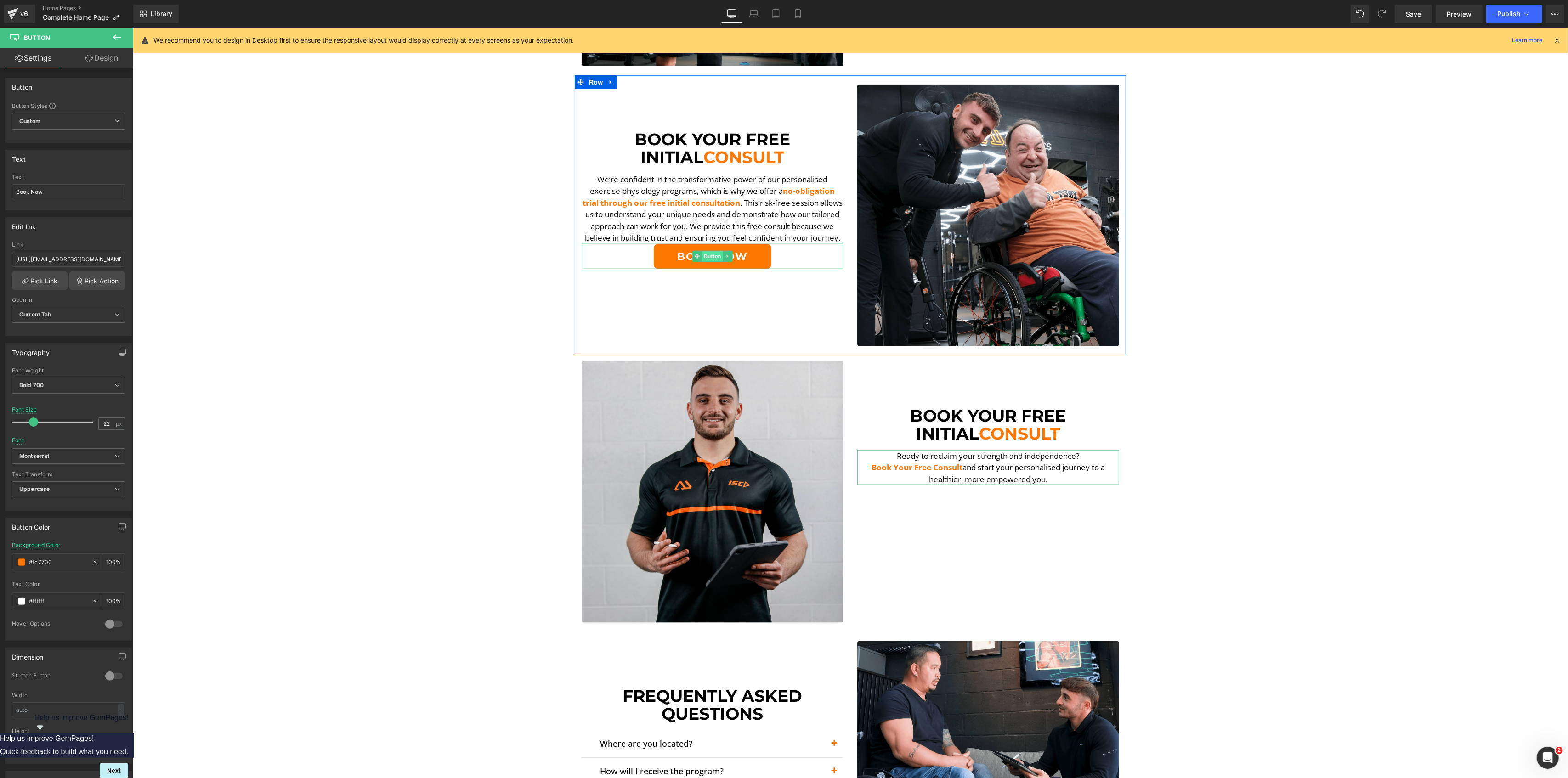
click at [707, 262] on span "Button" at bounding box center [712, 257] width 21 height 11
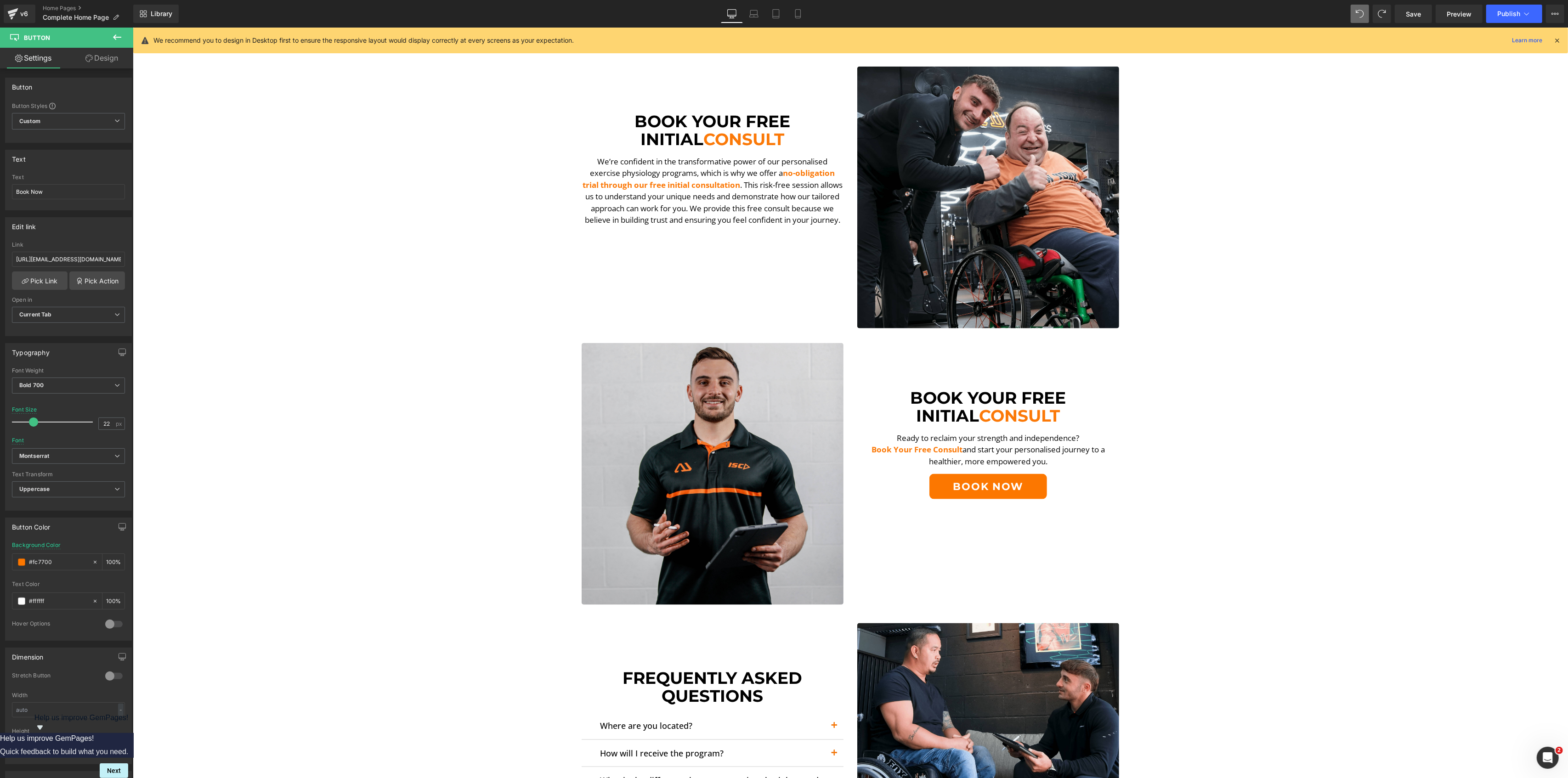
scroll to position [1379, 0]
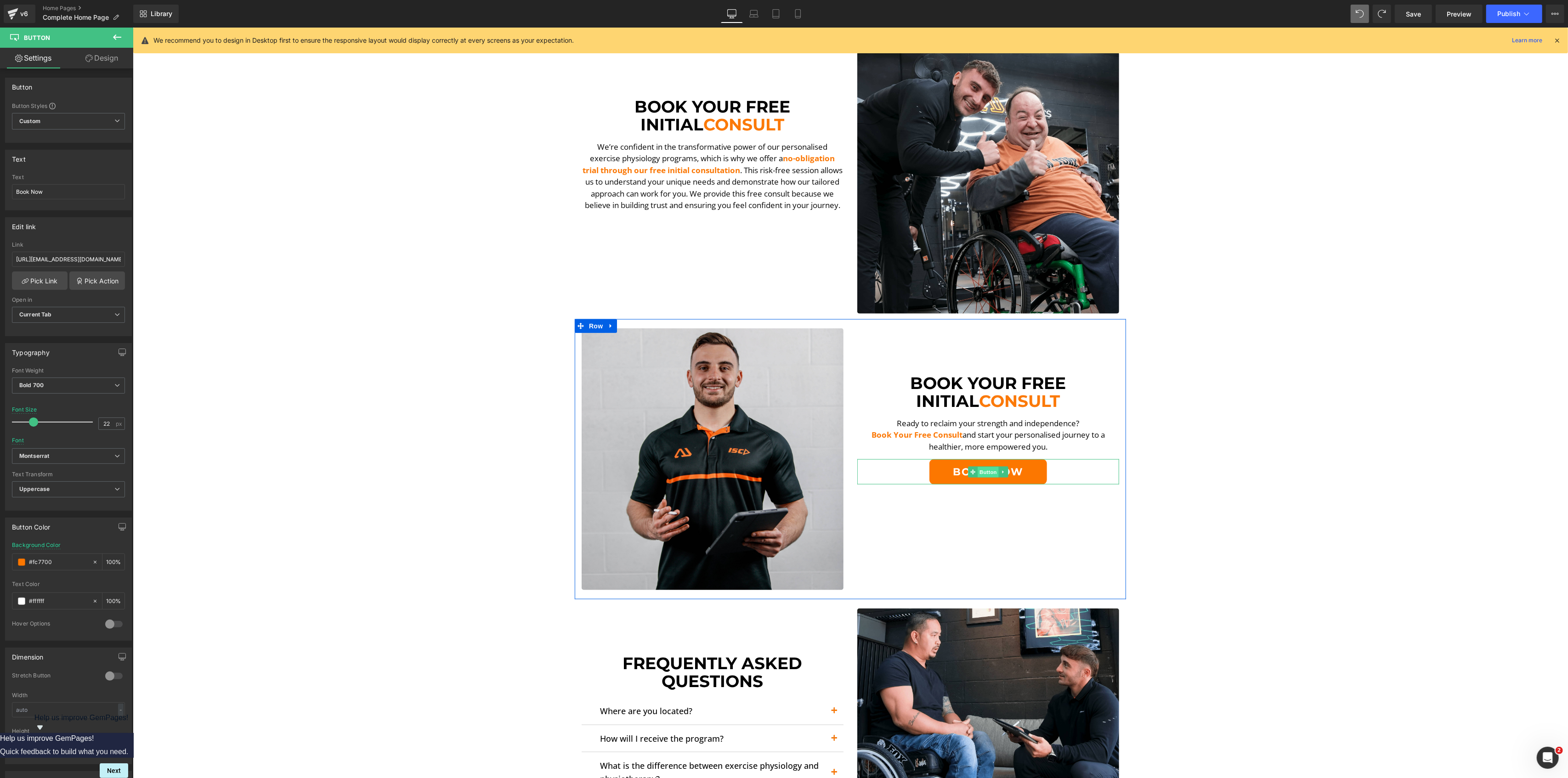
click at [984, 467] on span "Button" at bounding box center [987, 473] width 21 height 11
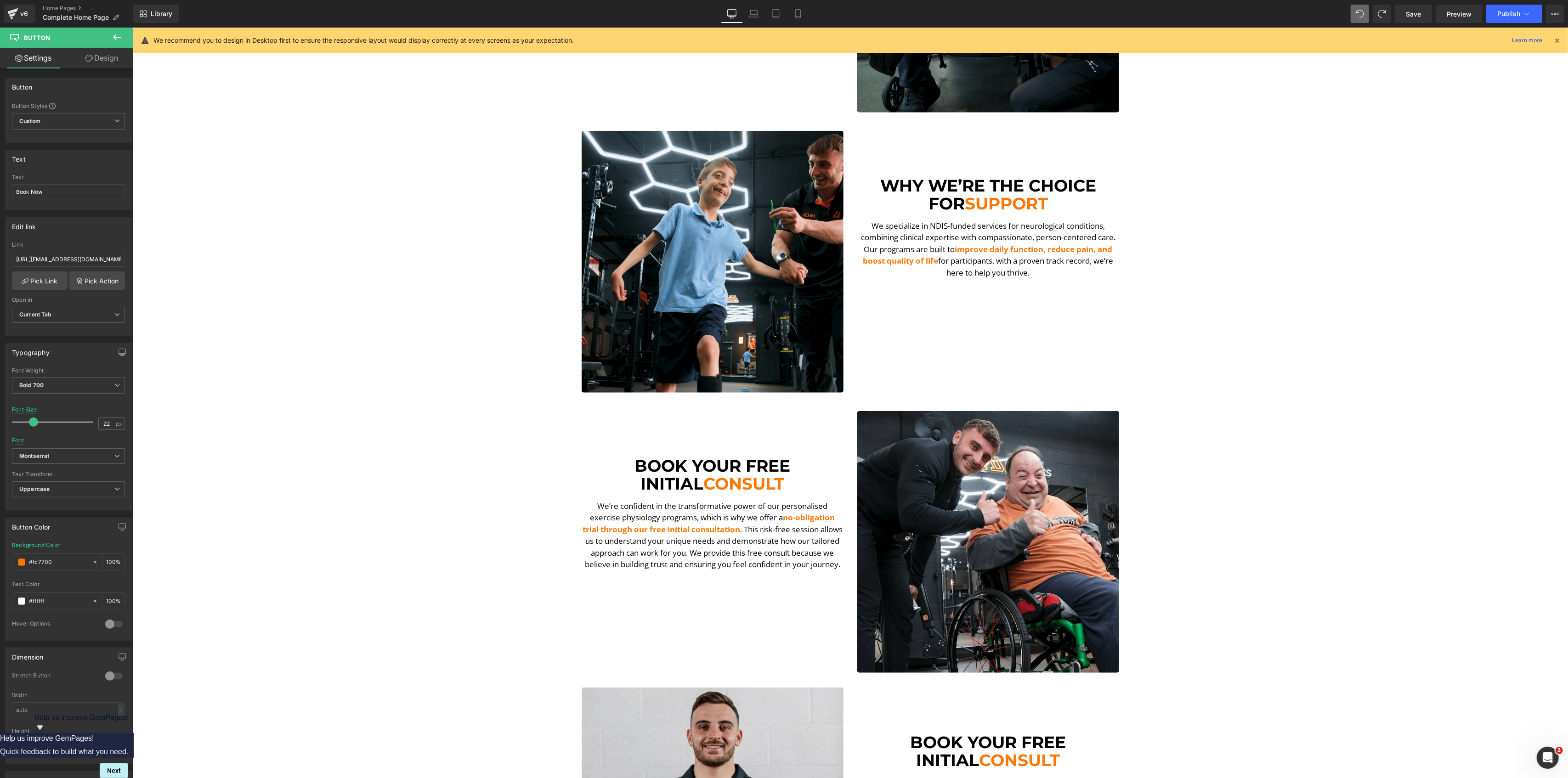
scroll to position [1073, 0]
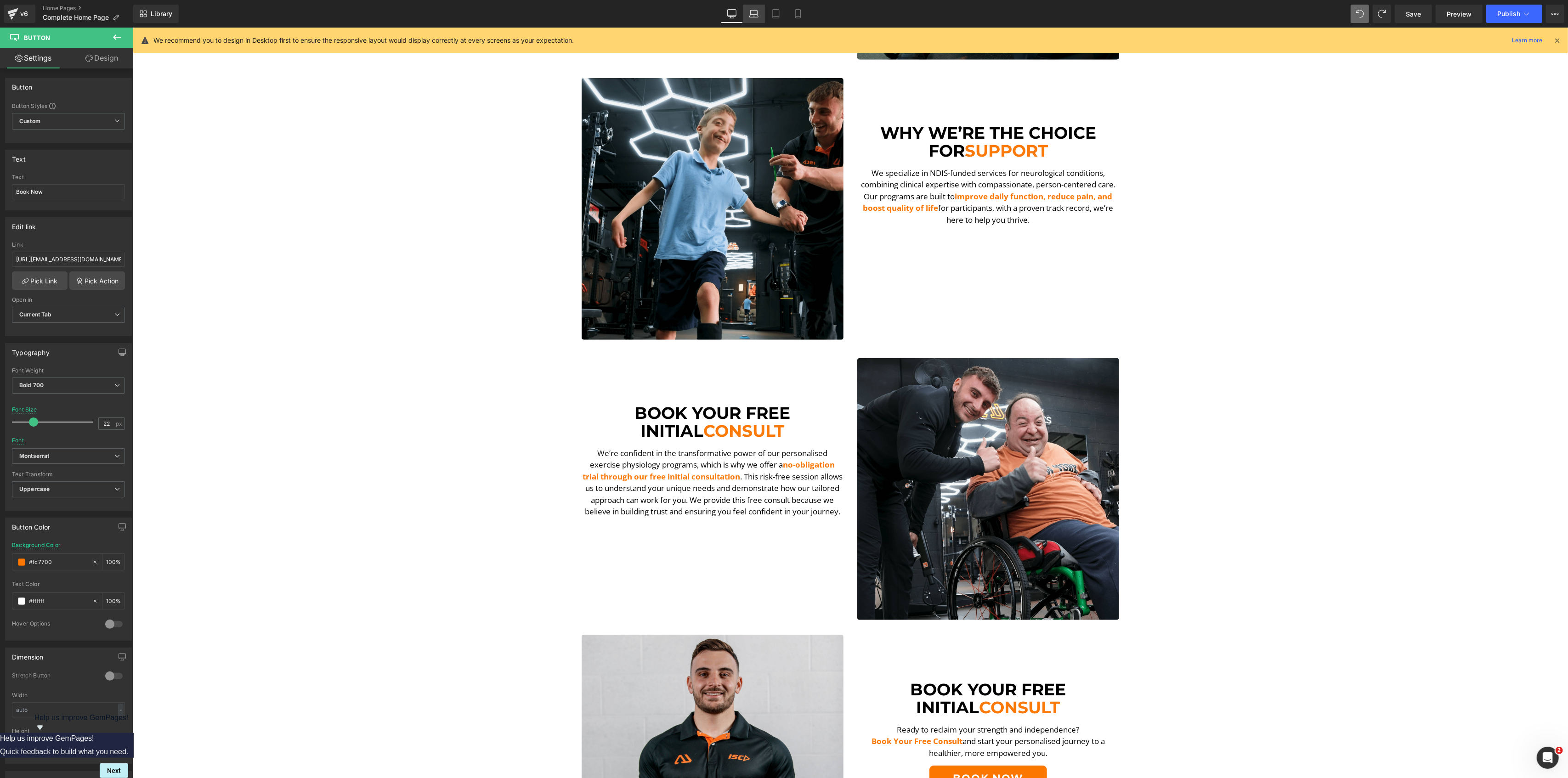
click at [760, 11] on link "Laptop" at bounding box center [753, 13] width 22 height 18
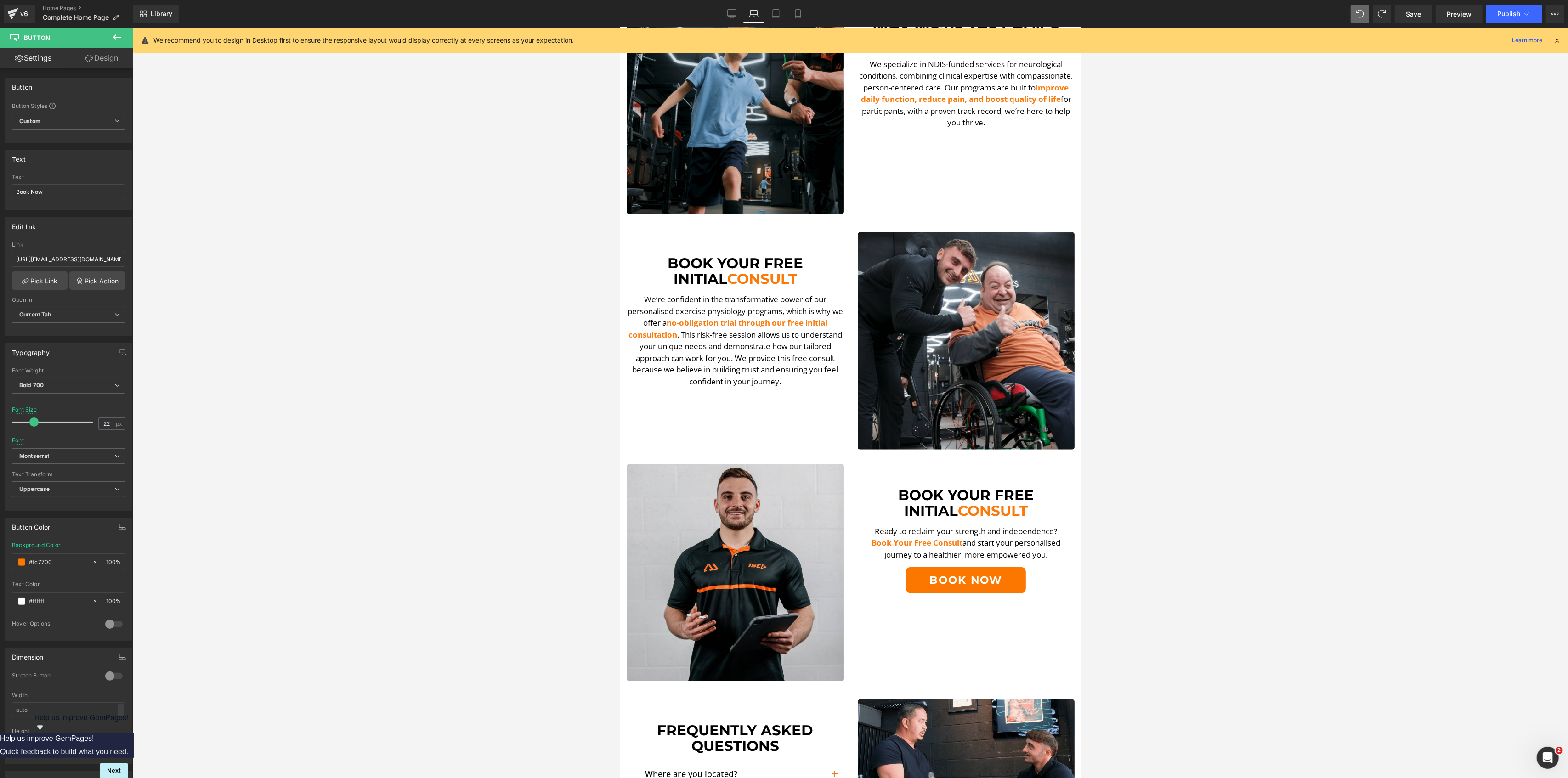
scroll to position [941, 0]
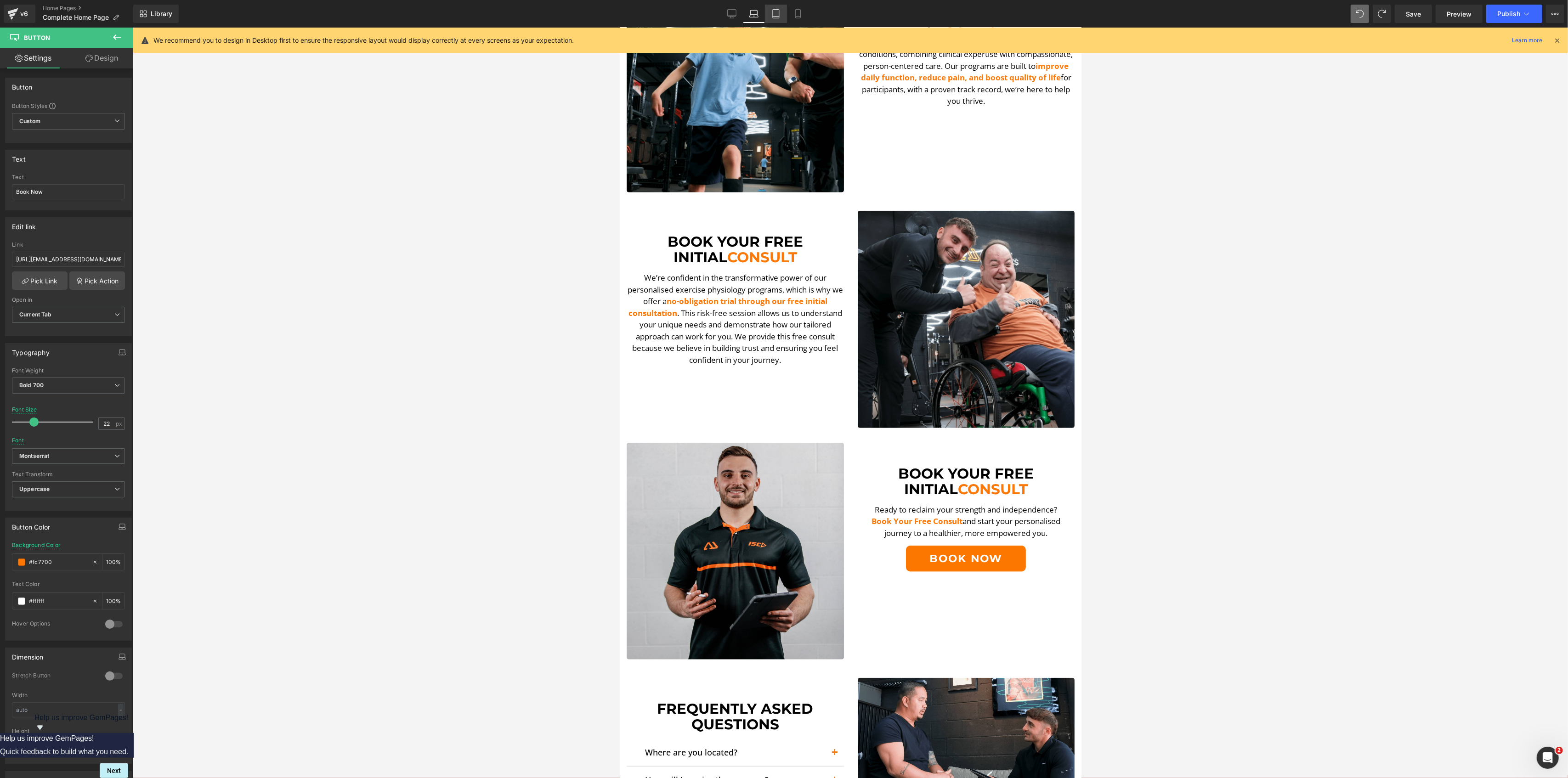
click at [769, 13] on link "Tablet" at bounding box center [775, 13] width 22 height 18
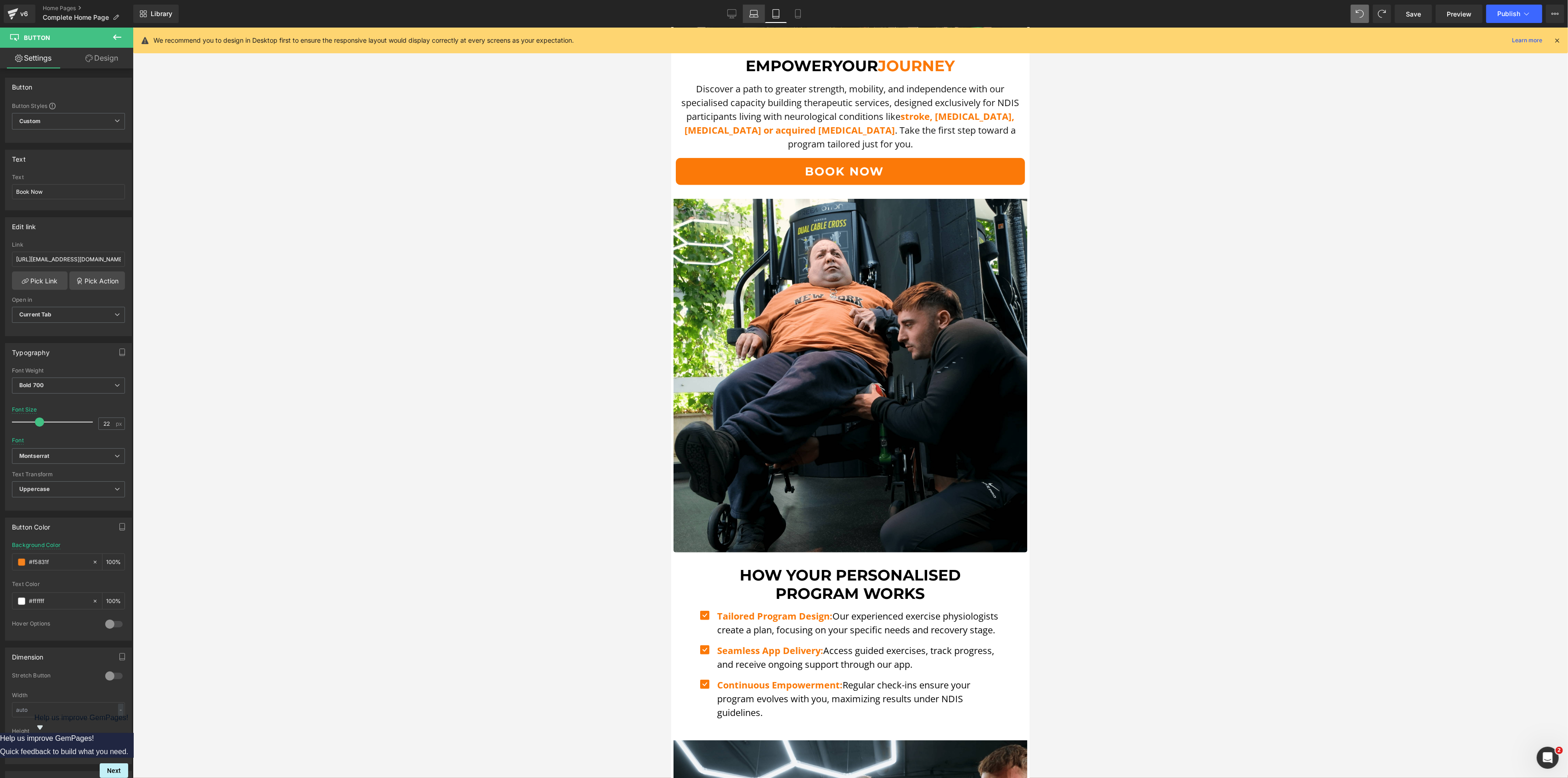
scroll to position [0, 0]
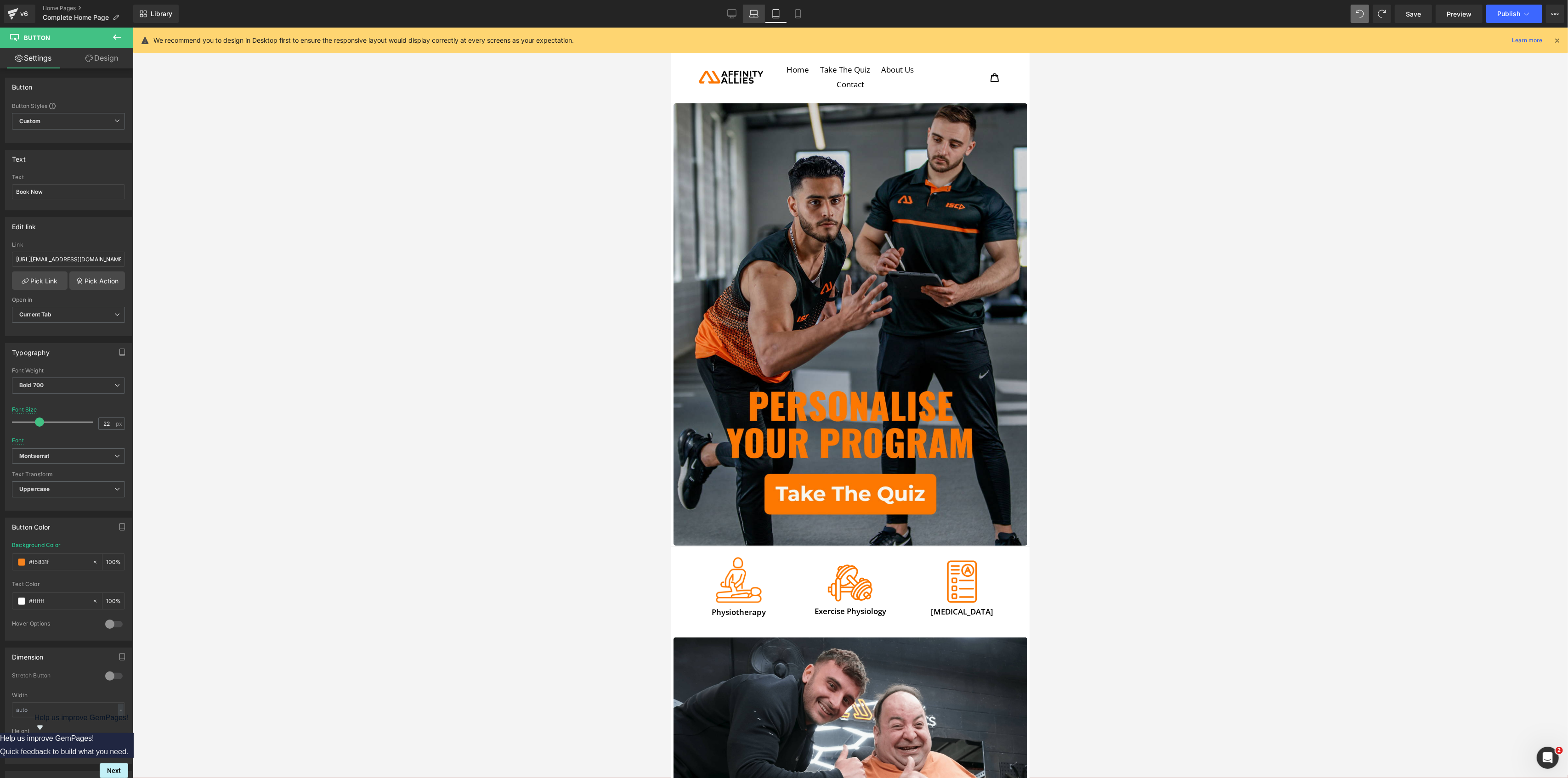
click at [749, 11] on link "Laptop" at bounding box center [753, 13] width 22 height 18
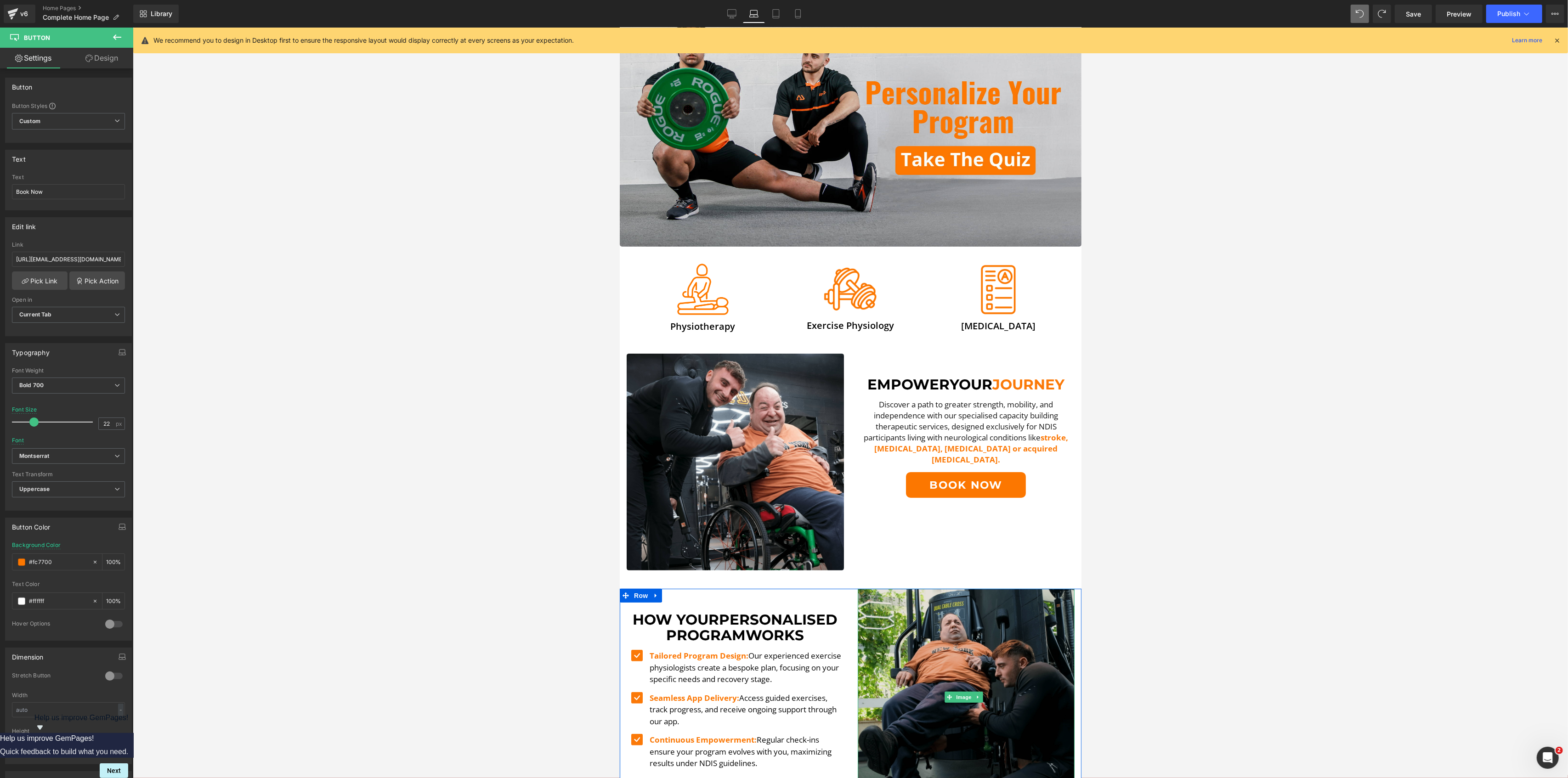
scroll to position [61, 0]
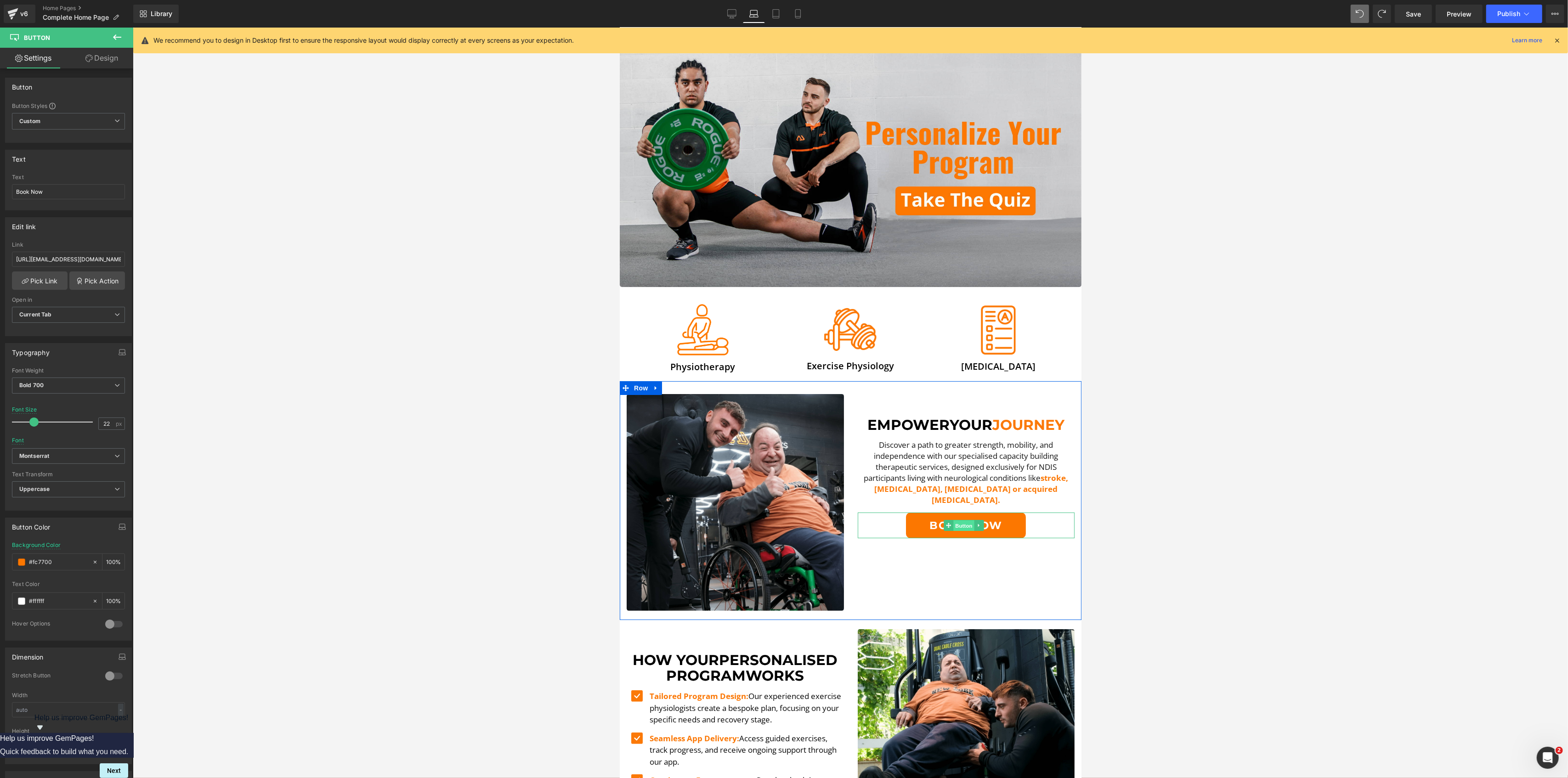
click at [963, 523] on span "Button" at bounding box center [964, 526] width 21 height 11
click at [1042, 484] on span "stroke, spinal cord injury, multiple sclerosis or acquired brain injury." at bounding box center [970, 489] width 194 height 32
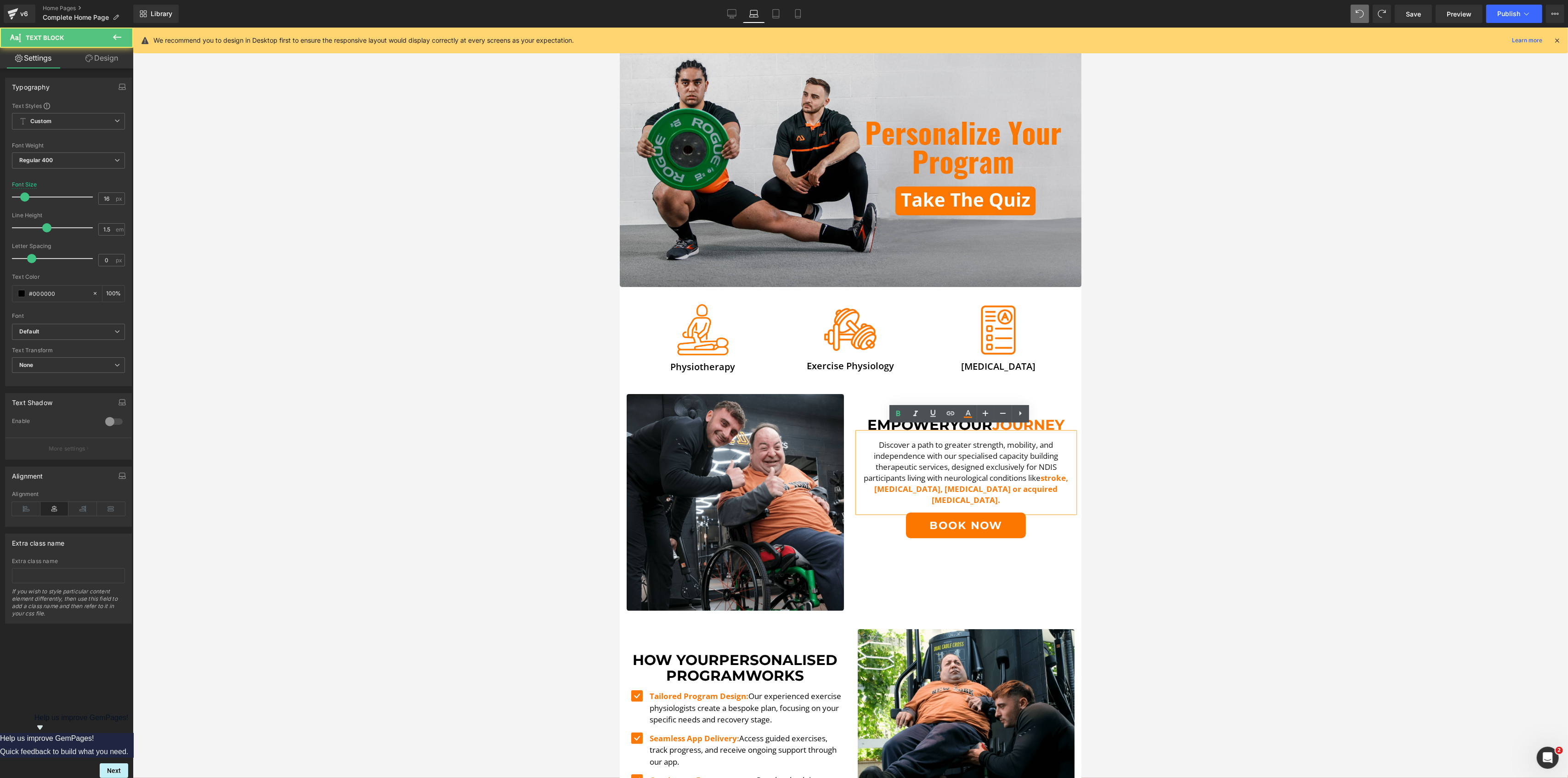
click at [1046, 485] on span "stroke, spinal cord injury, multiple sclerosis or acquired brain injury." at bounding box center [970, 489] width 194 height 32
click at [1170, 600] on div at bounding box center [850, 403] width 1435 height 750
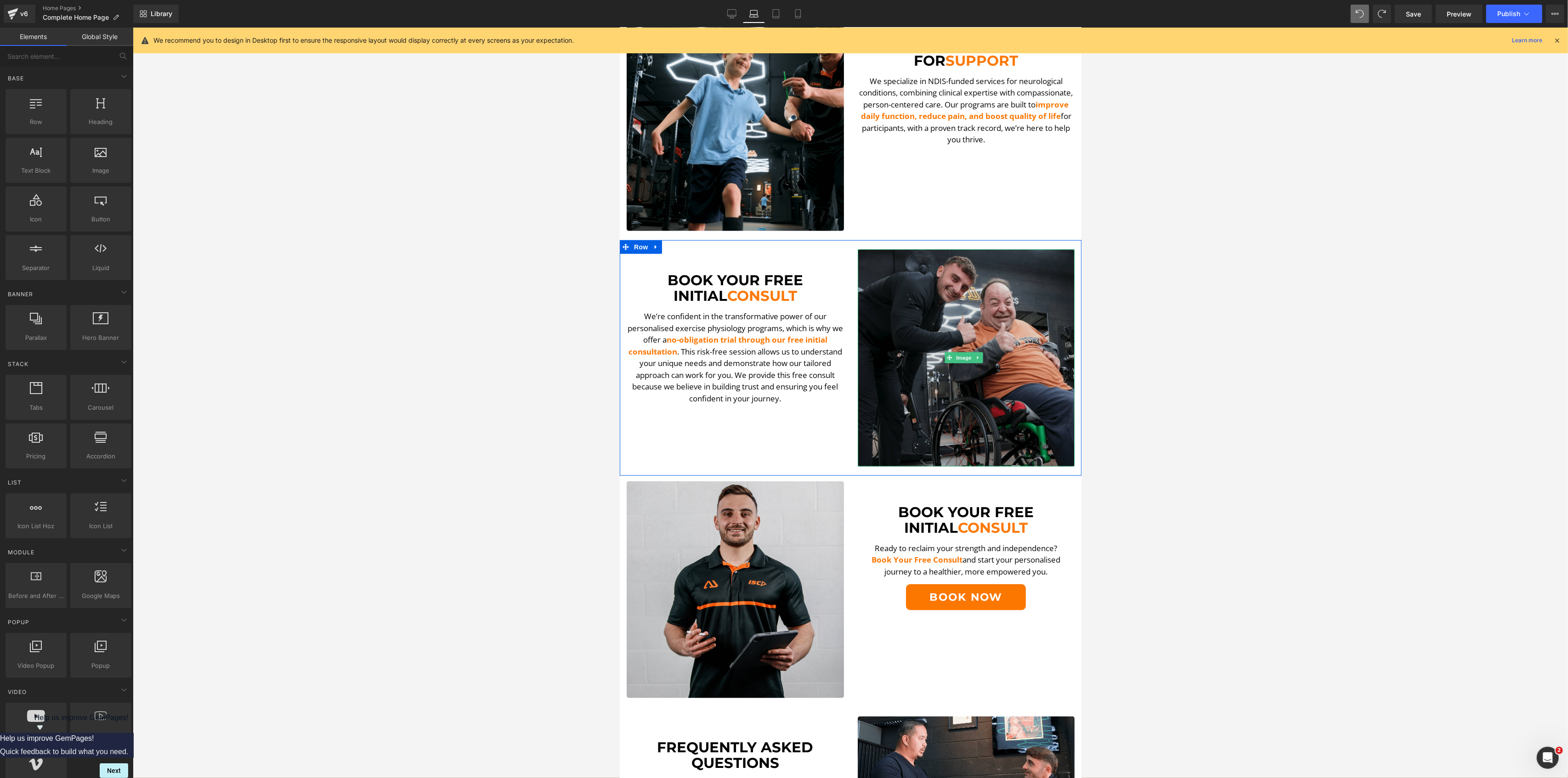
scroll to position [979, 0]
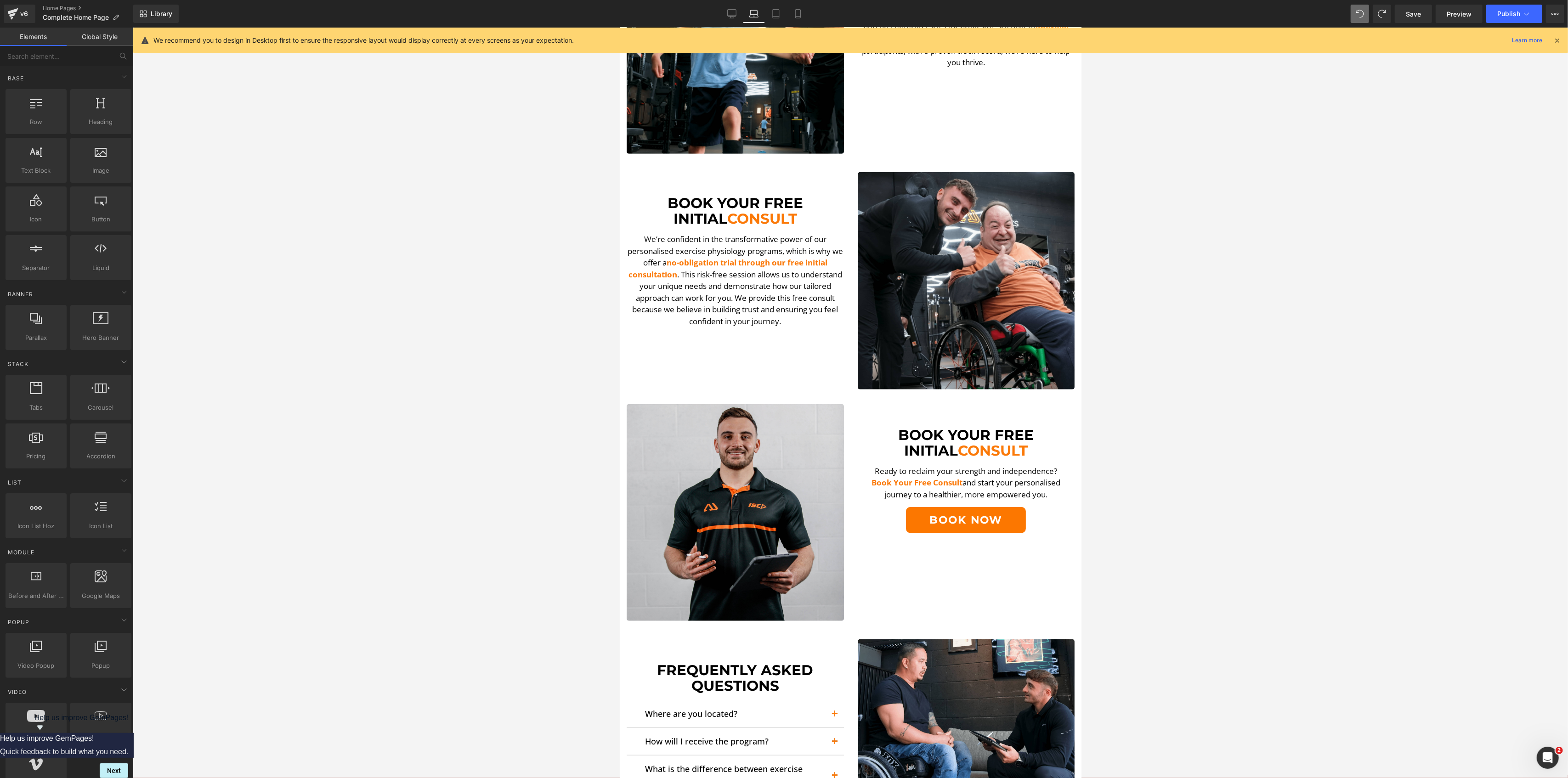
click at [419, 496] on div at bounding box center [850, 403] width 1435 height 750
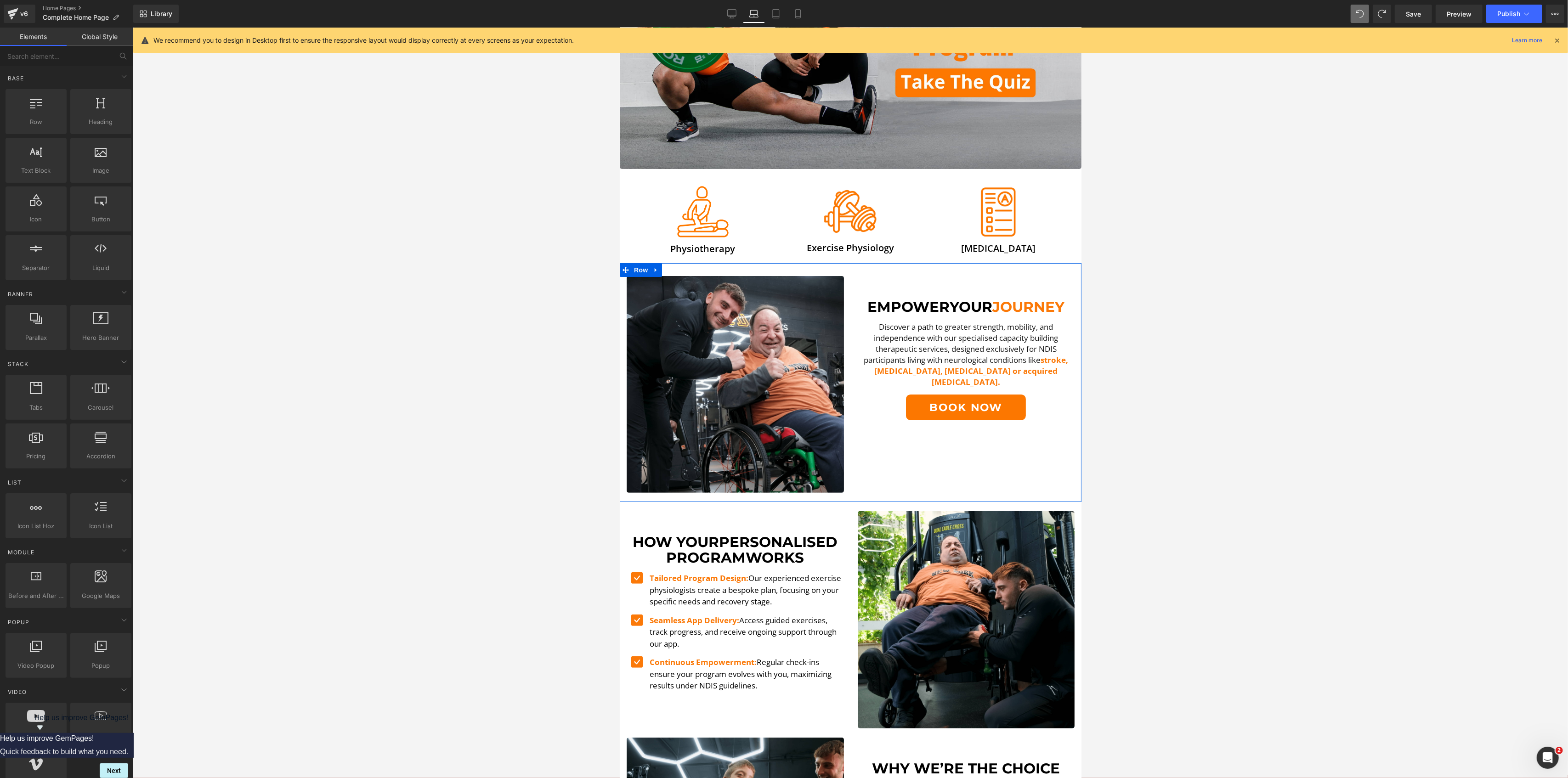
scroll to position [244, 0]
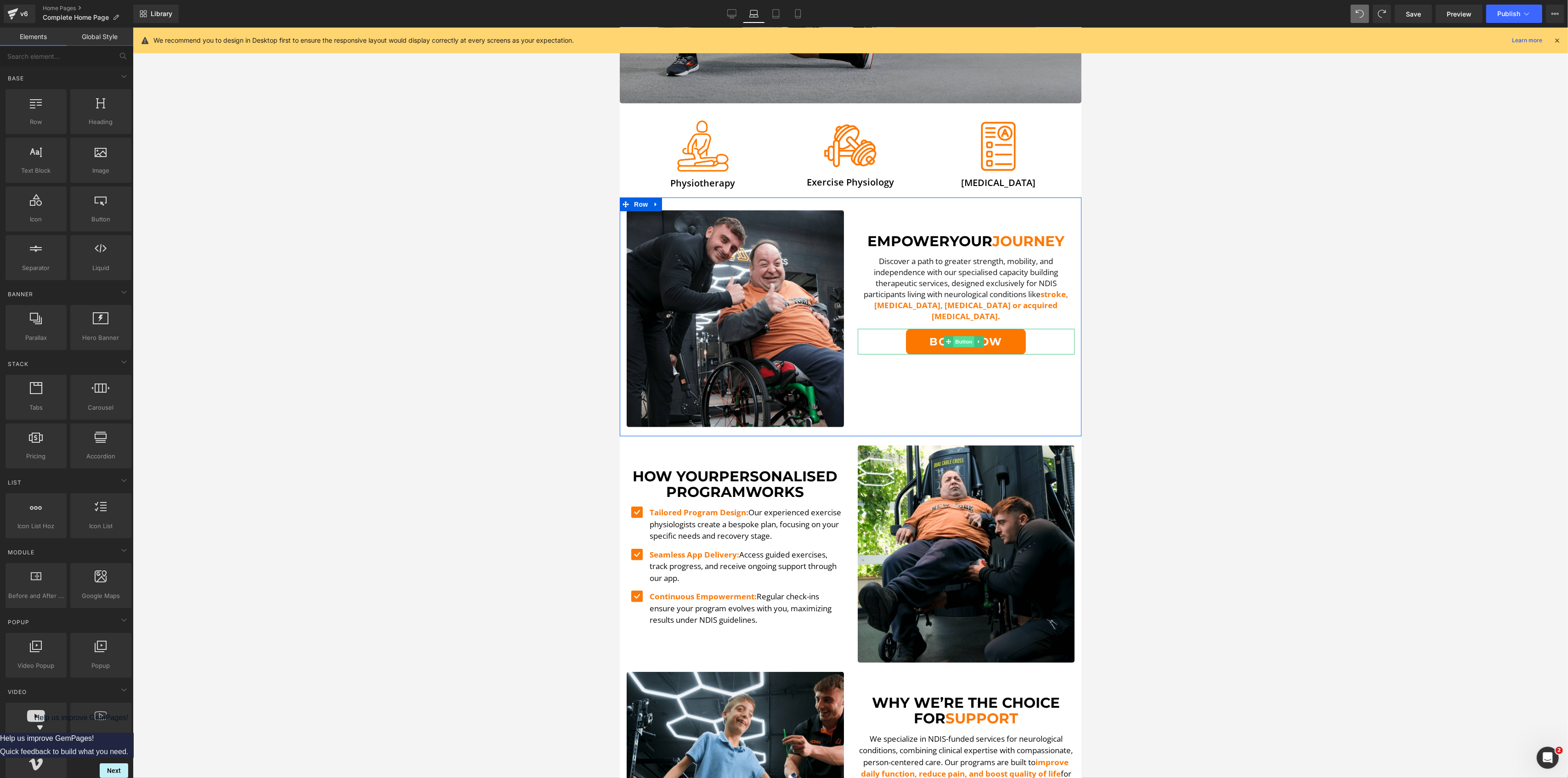
click at [962, 336] on span "Button" at bounding box center [964, 342] width 21 height 11
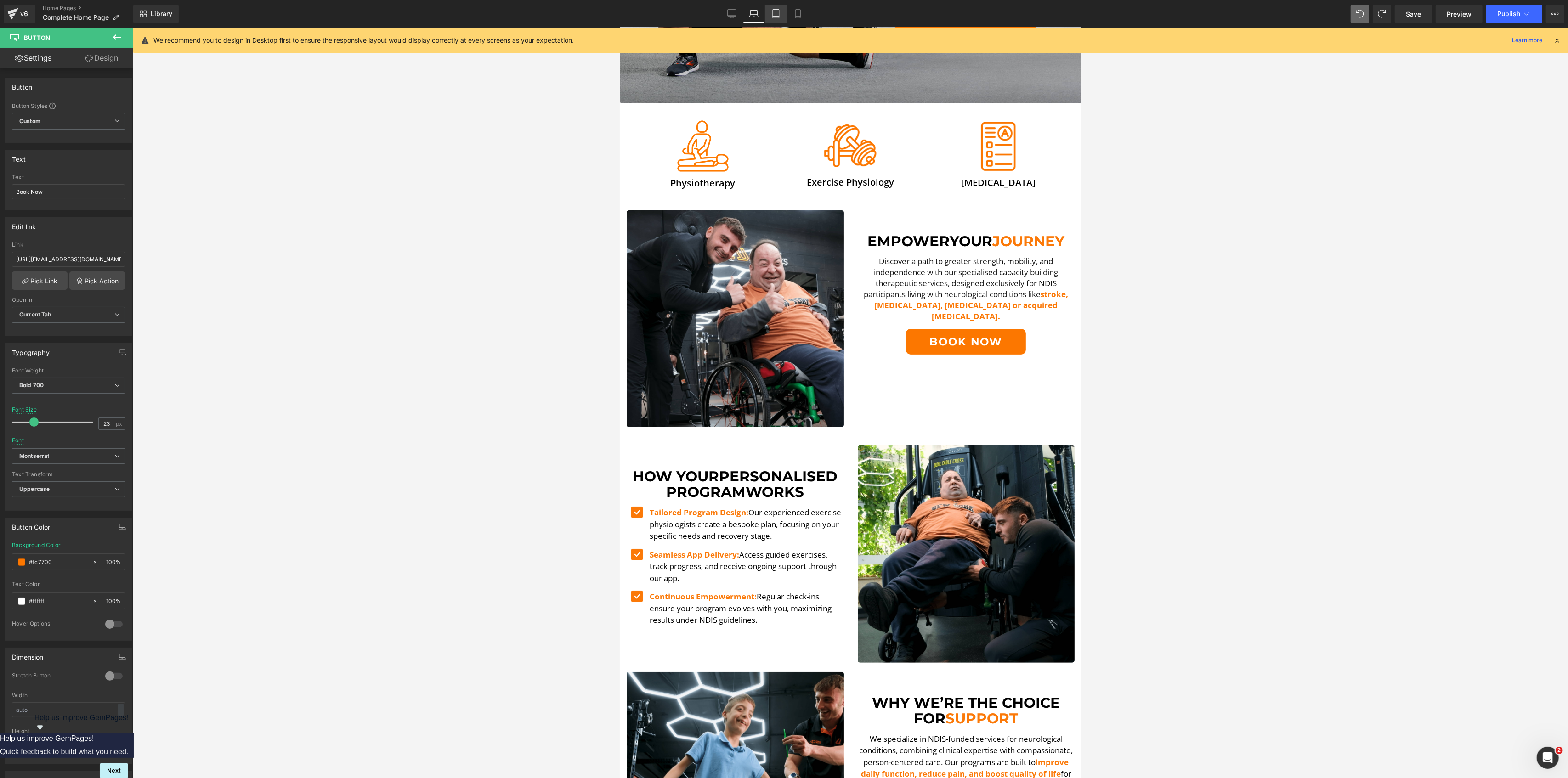
click at [785, 16] on link "Tablet" at bounding box center [775, 13] width 22 height 18
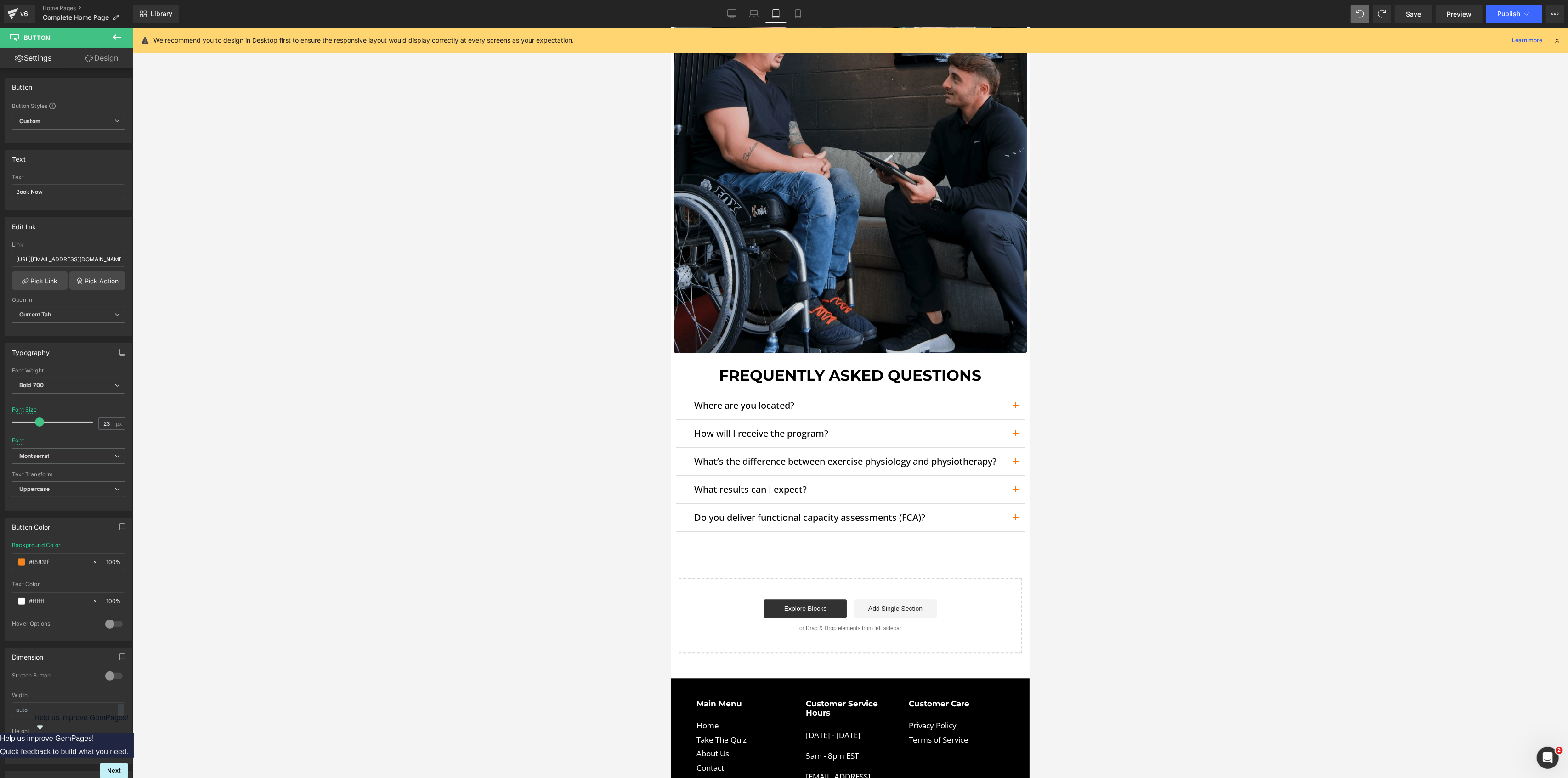
scroll to position [2741, 0]
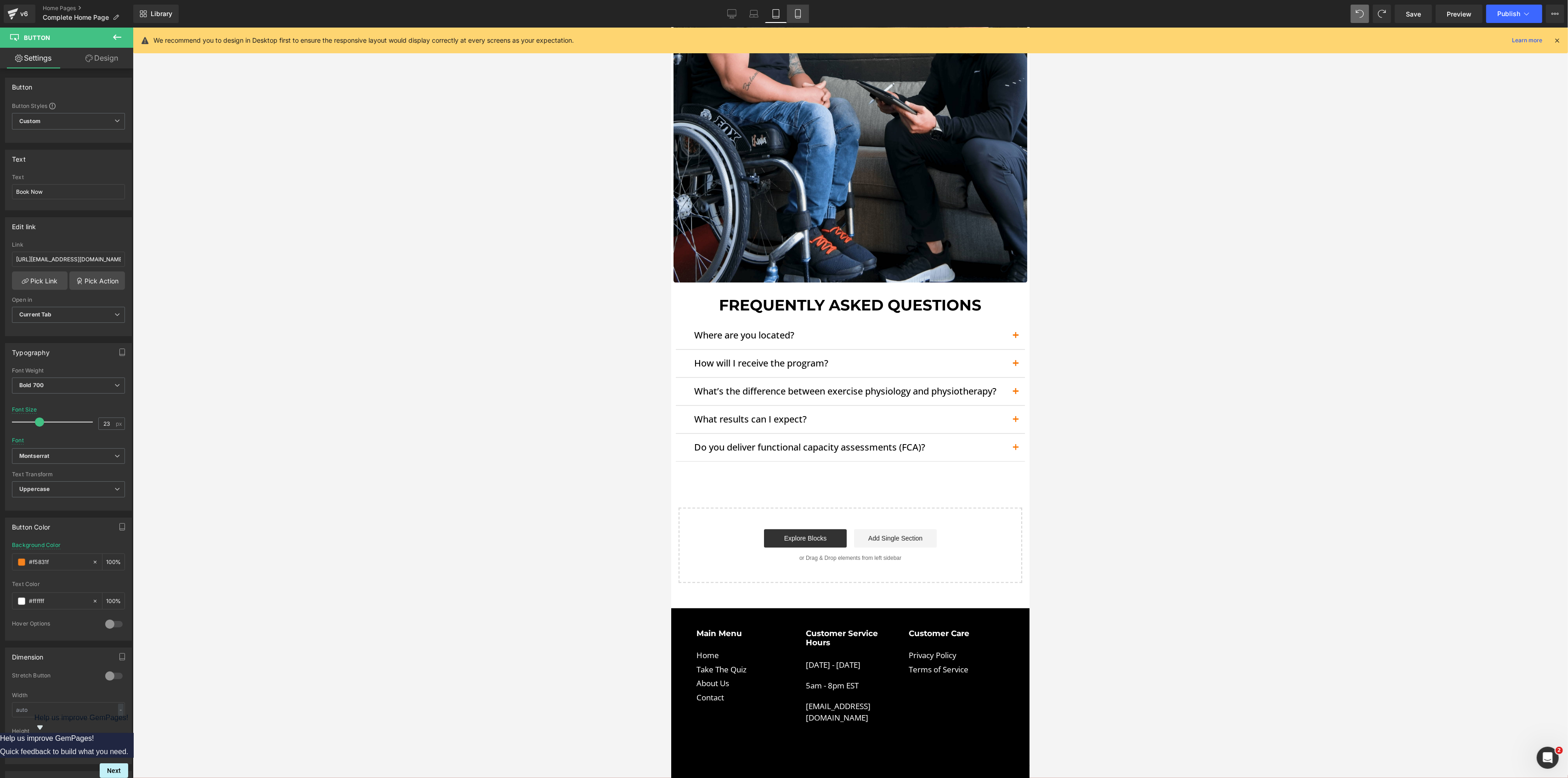
click at [795, 8] on link "Mobile" at bounding box center [797, 13] width 22 height 18
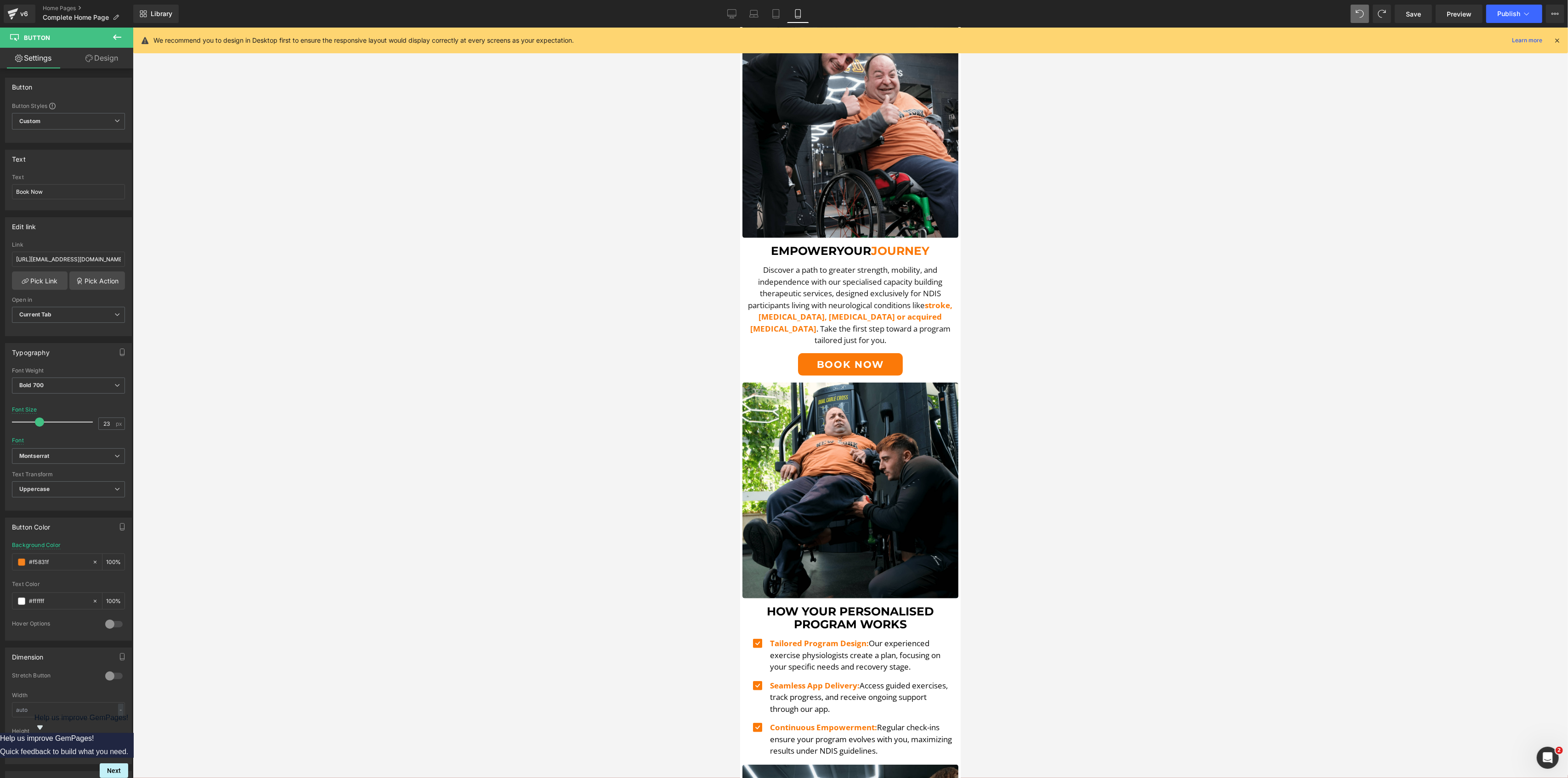
scroll to position [429, 0]
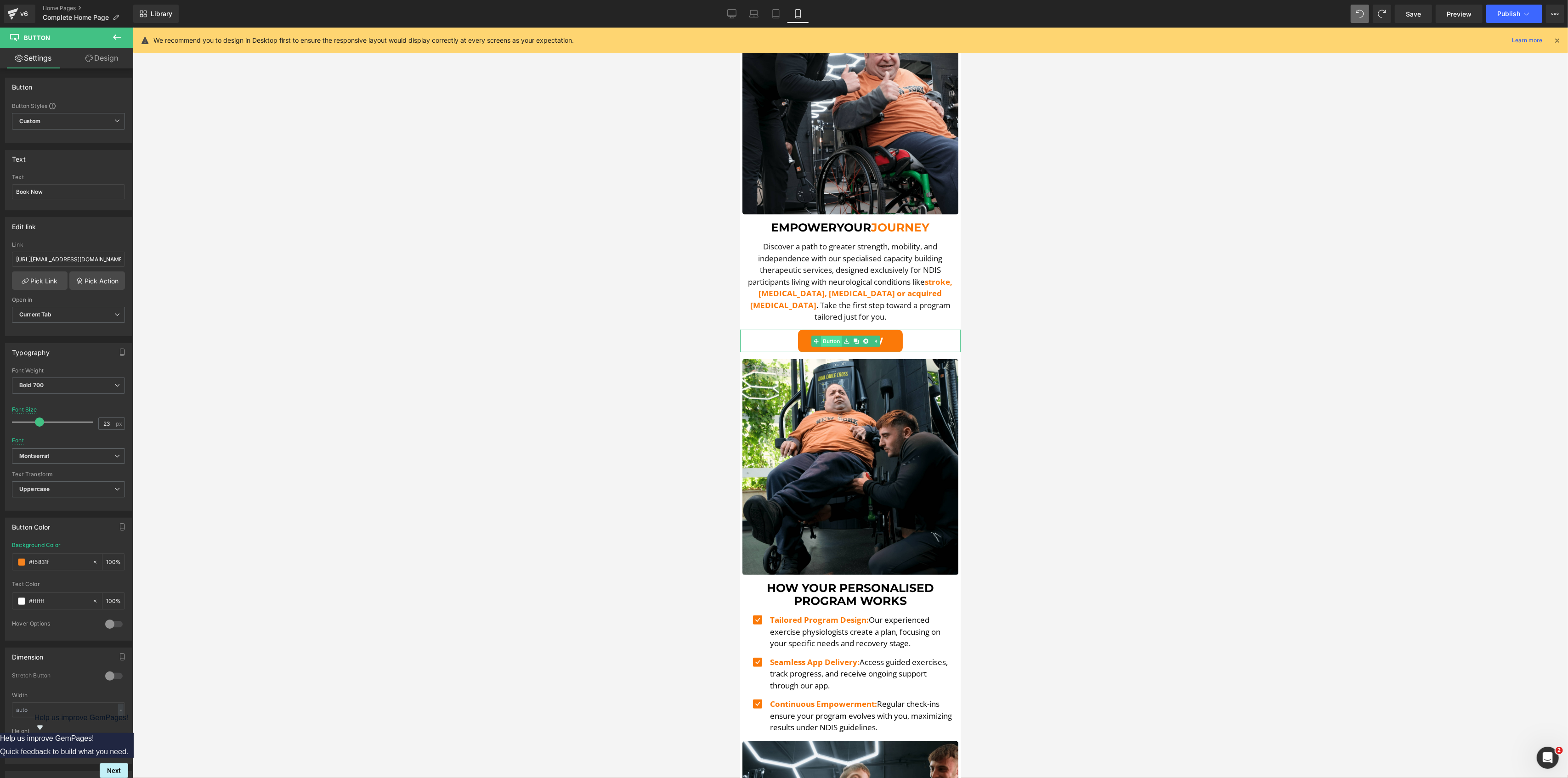
click at [840, 336] on span "Button" at bounding box center [831, 342] width 21 height 11
click at [105, 63] on link "Design" at bounding box center [102, 58] width 67 height 21
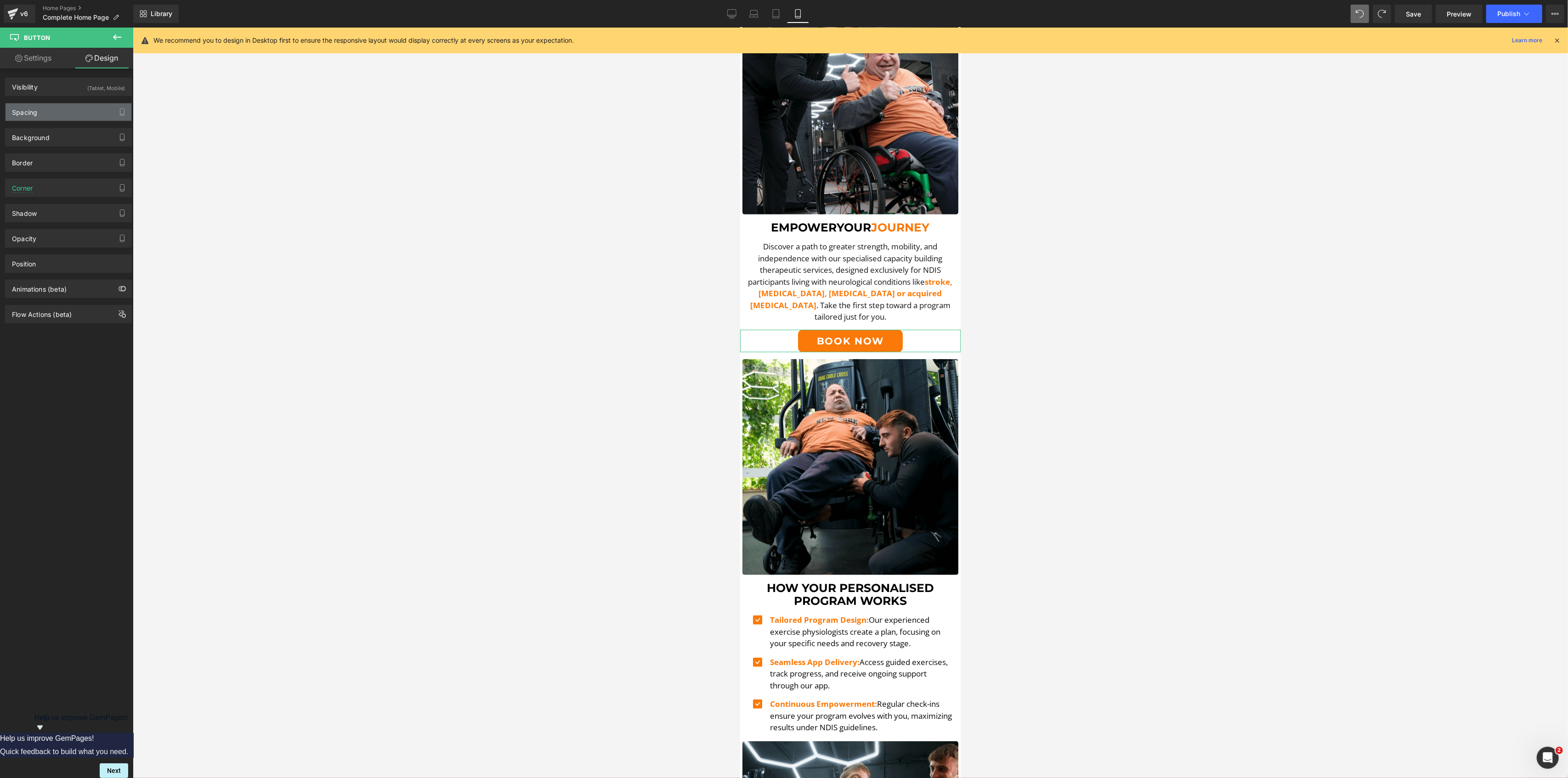
click at [75, 117] on div "Spacing" at bounding box center [69, 112] width 126 height 17
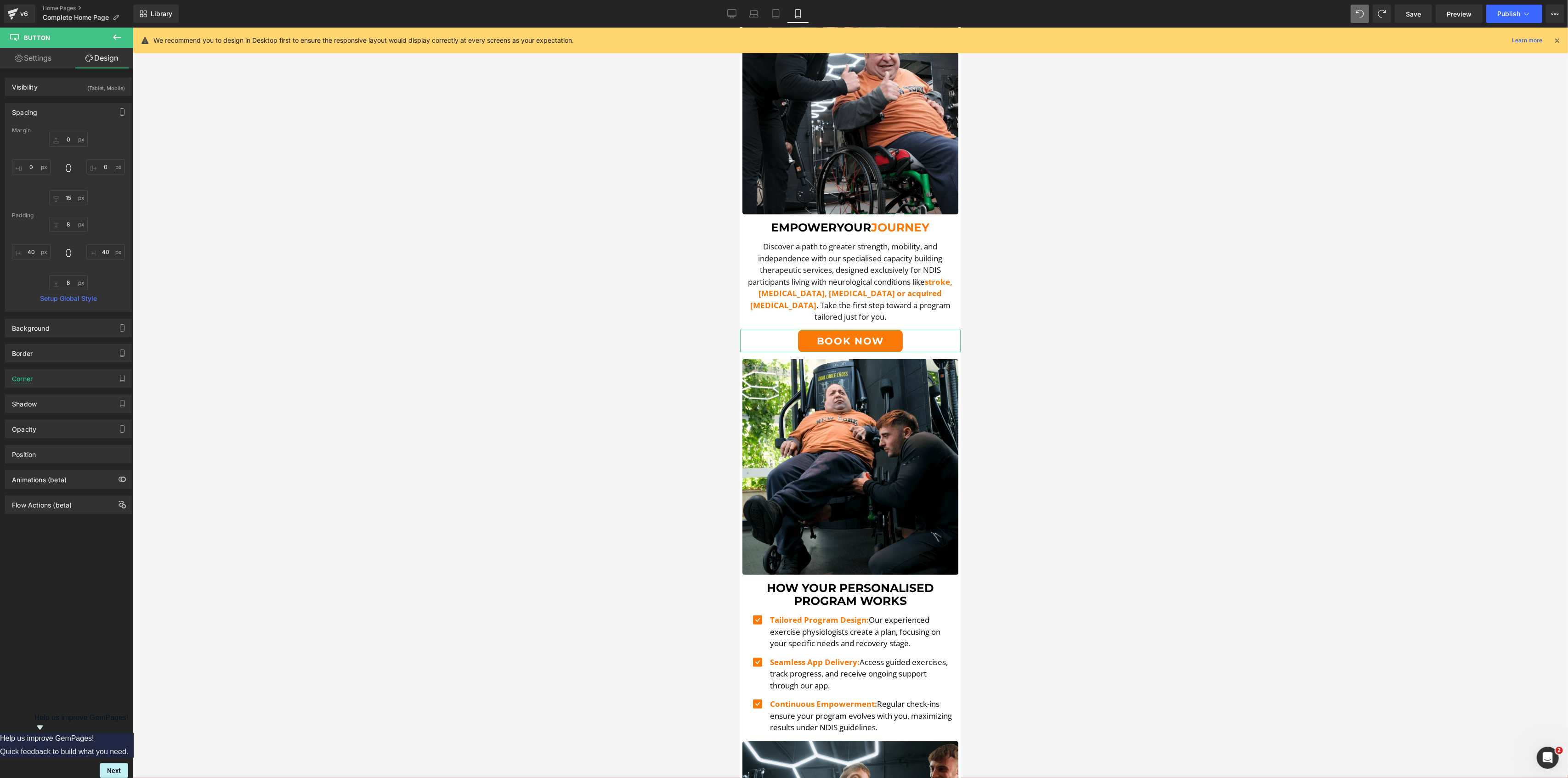
click at [52, 111] on div "Spacing" at bounding box center [69, 112] width 126 height 17
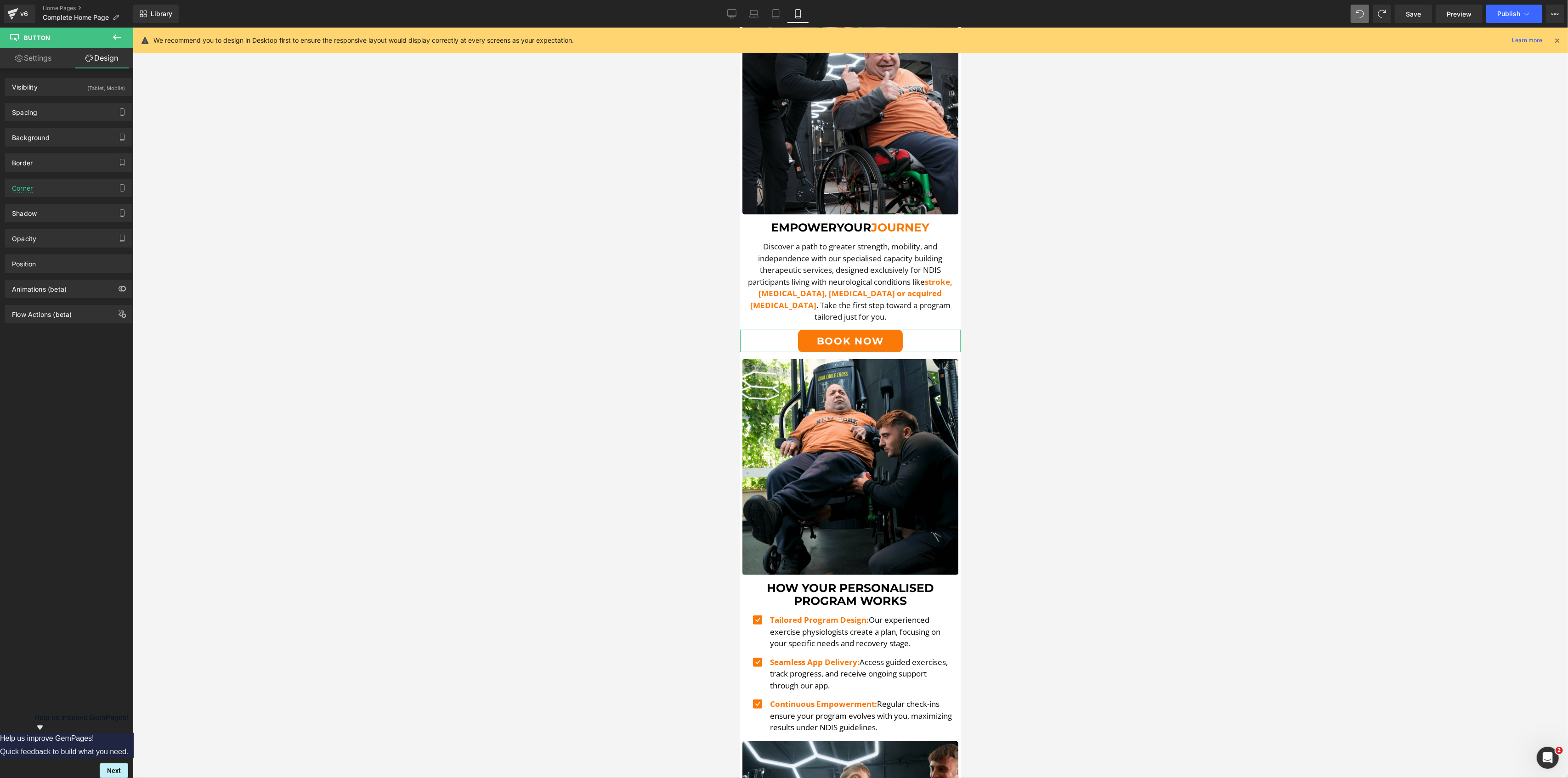
click at [30, 65] on link "Settings" at bounding box center [33, 58] width 67 height 21
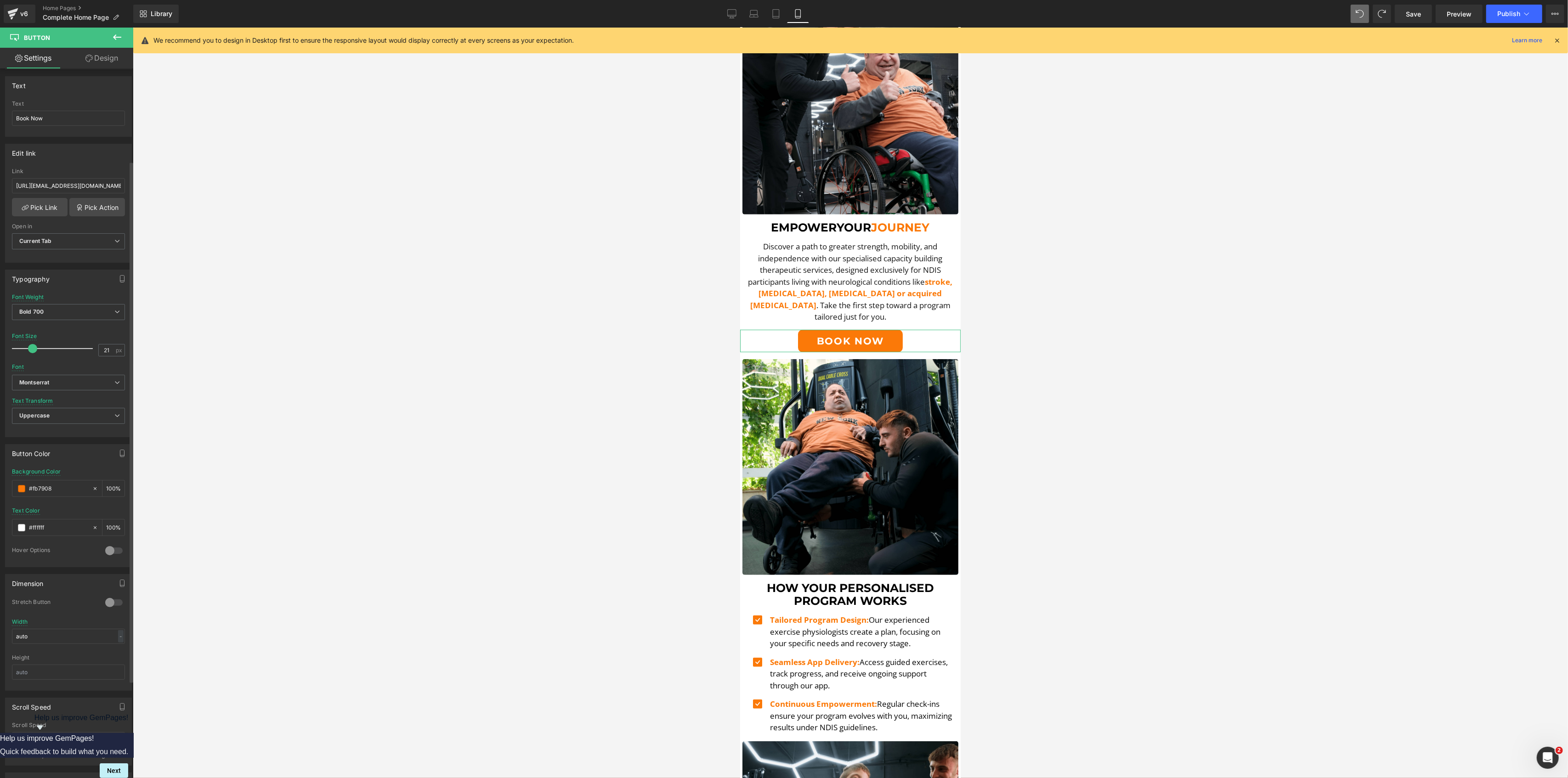
scroll to position [244, 0]
click at [103, 437] on div at bounding box center [114, 431] width 22 height 14
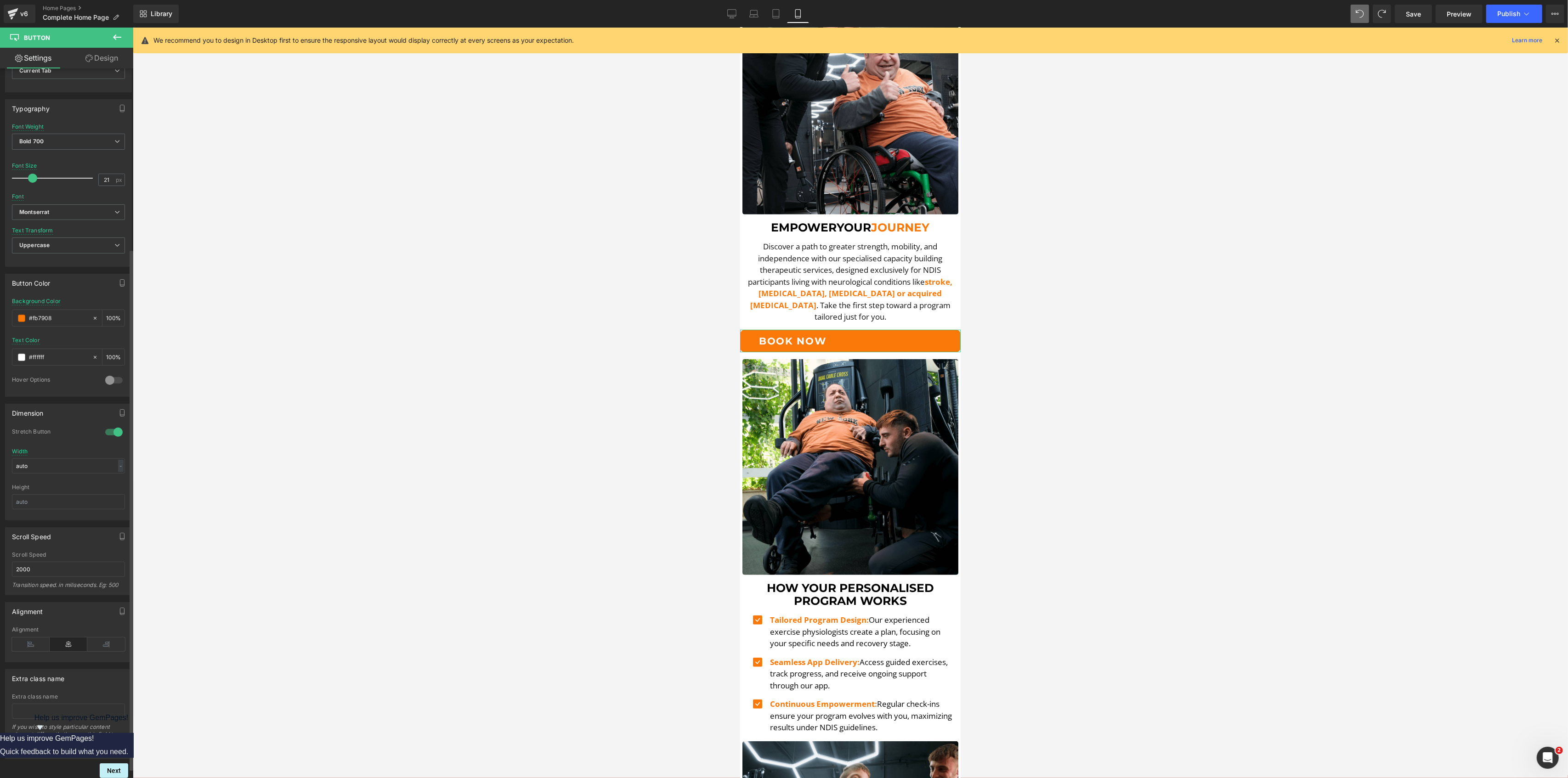
click at [107, 437] on div at bounding box center [114, 431] width 22 height 14
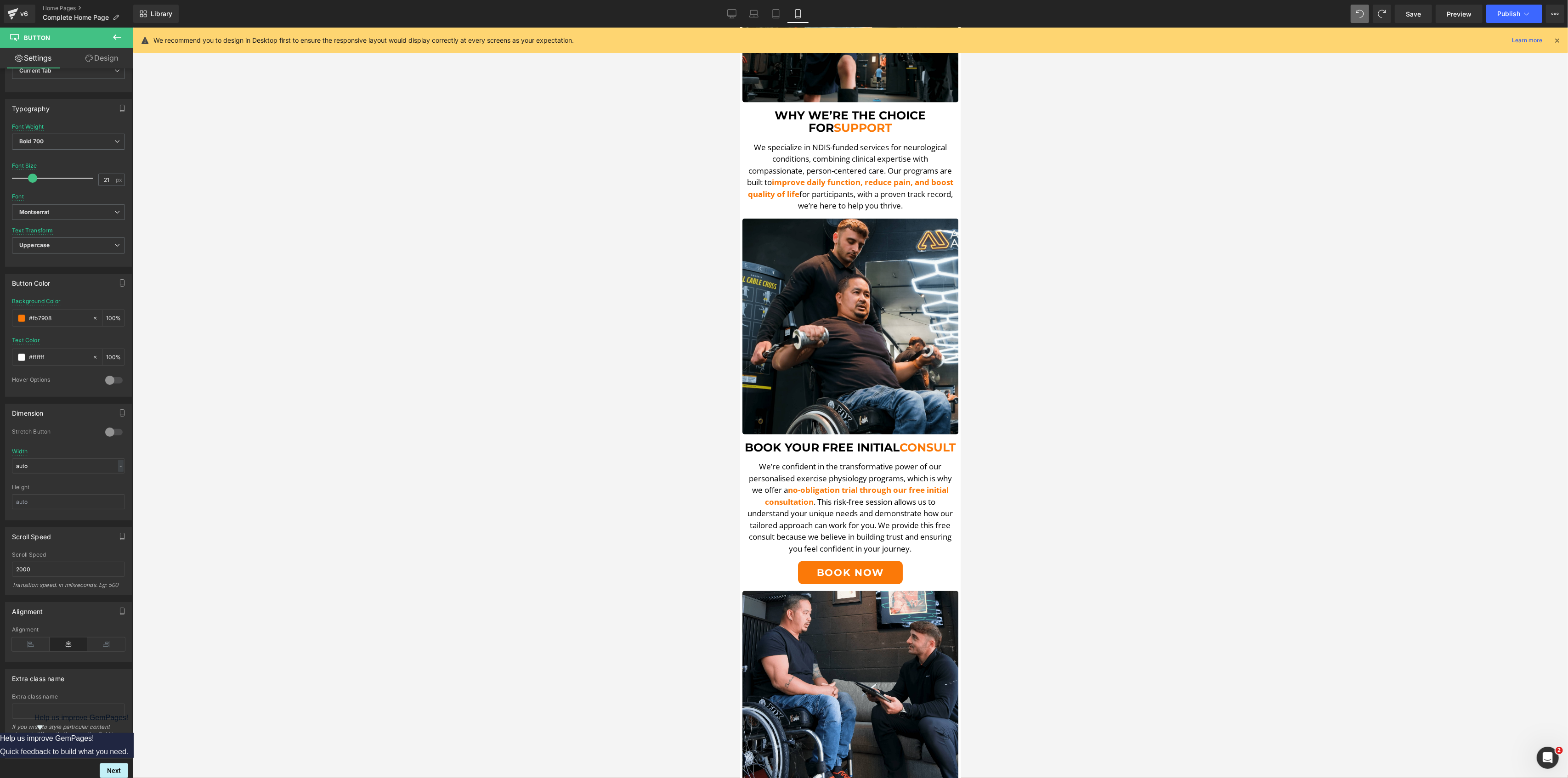
scroll to position [1286, 0]
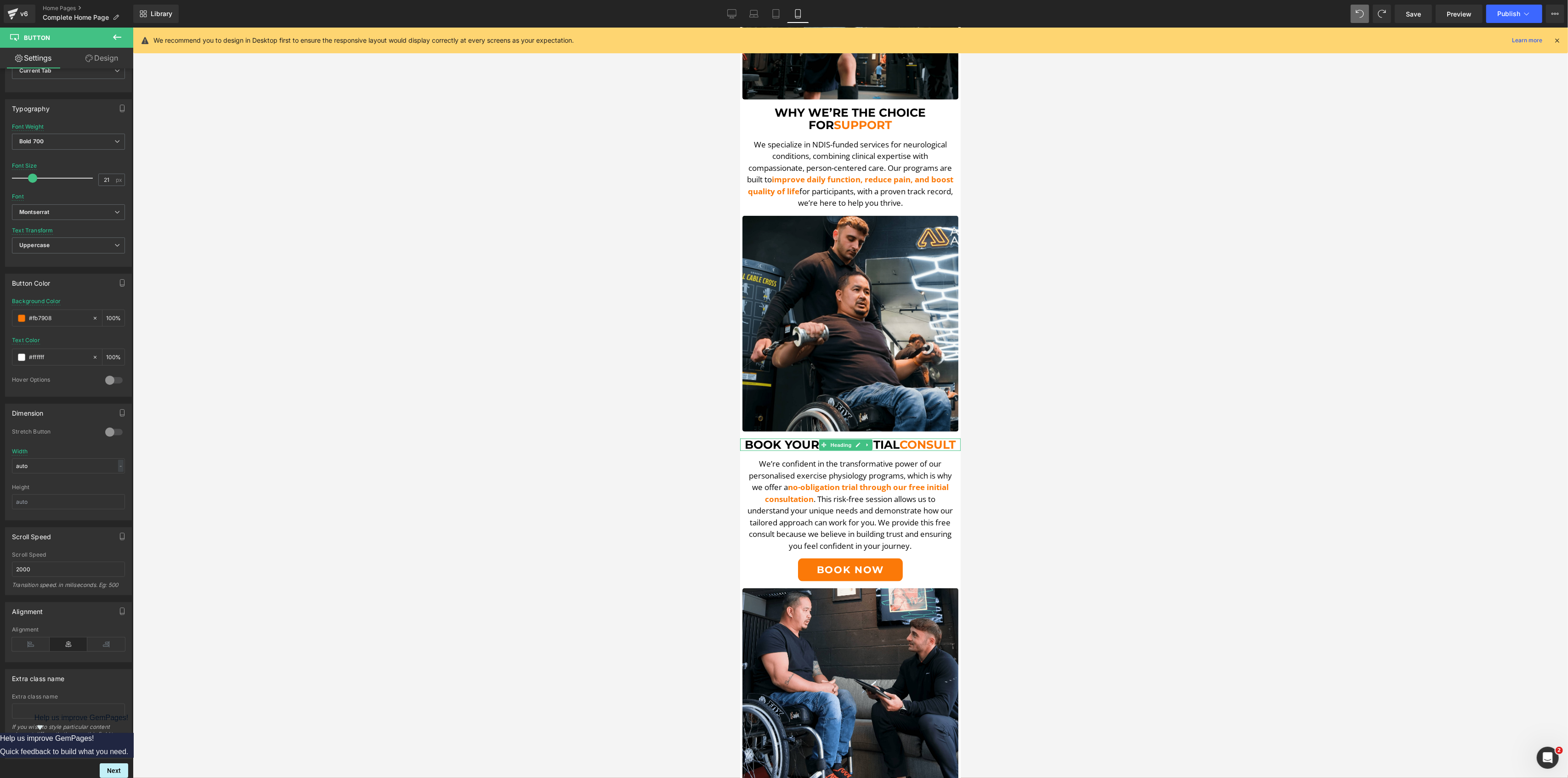
click at [892, 437] on span "Book Your free initial consult" at bounding box center [850, 444] width 211 height 13
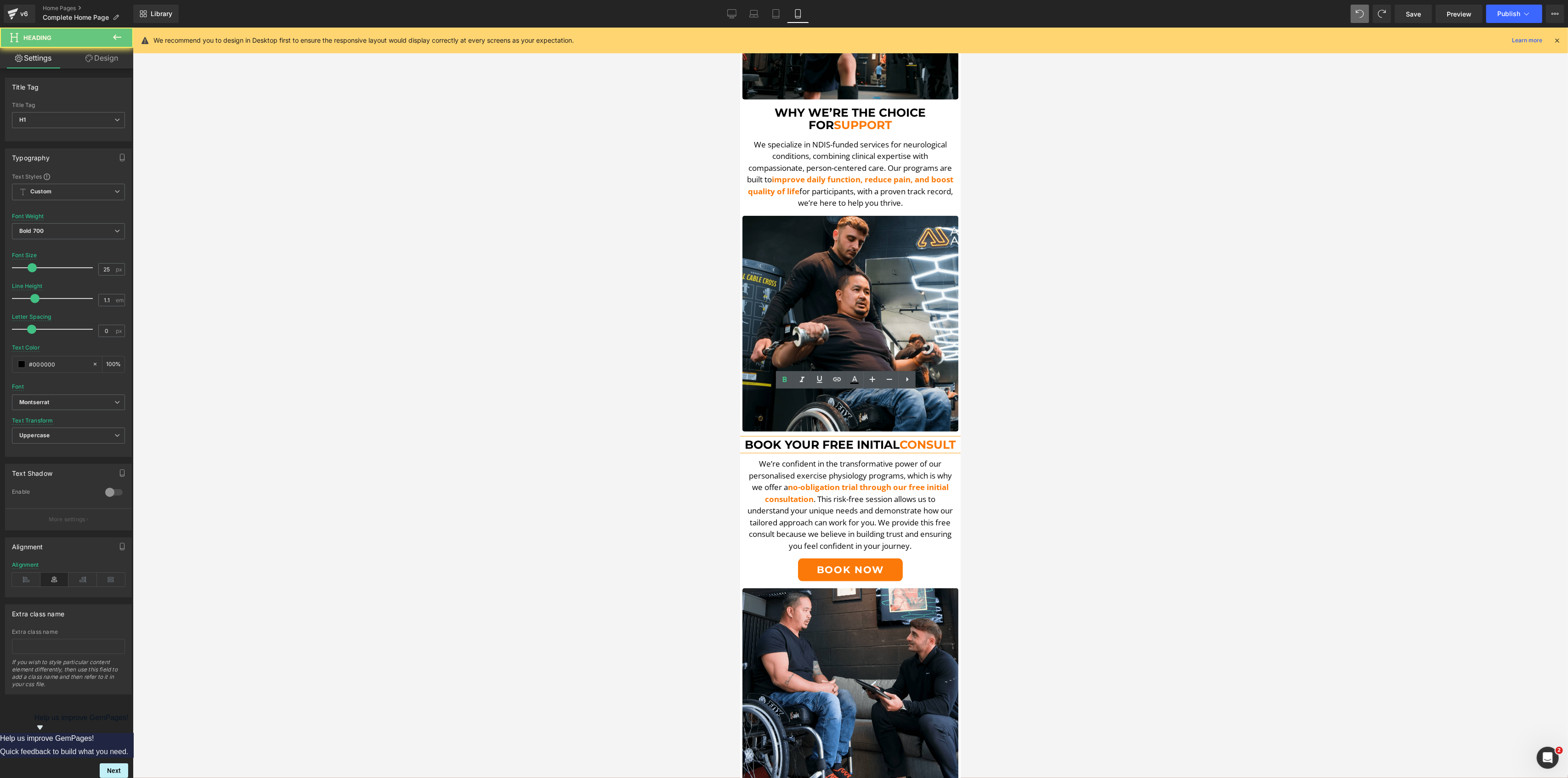
click at [878, 437] on span "Book Your free initial consult" at bounding box center [850, 444] width 211 height 13
click at [884, 437] on span "Book Your free initial consult" at bounding box center [850, 444] width 211 height 13
click at [882, 437] on span "Book Your free initial consult" at bounding box center [850, 444] width 211 height 13
drag, startPoint x: 875, startPoint y: 399, endPoint x: 882, endPoint y: 396, distance: 7.6
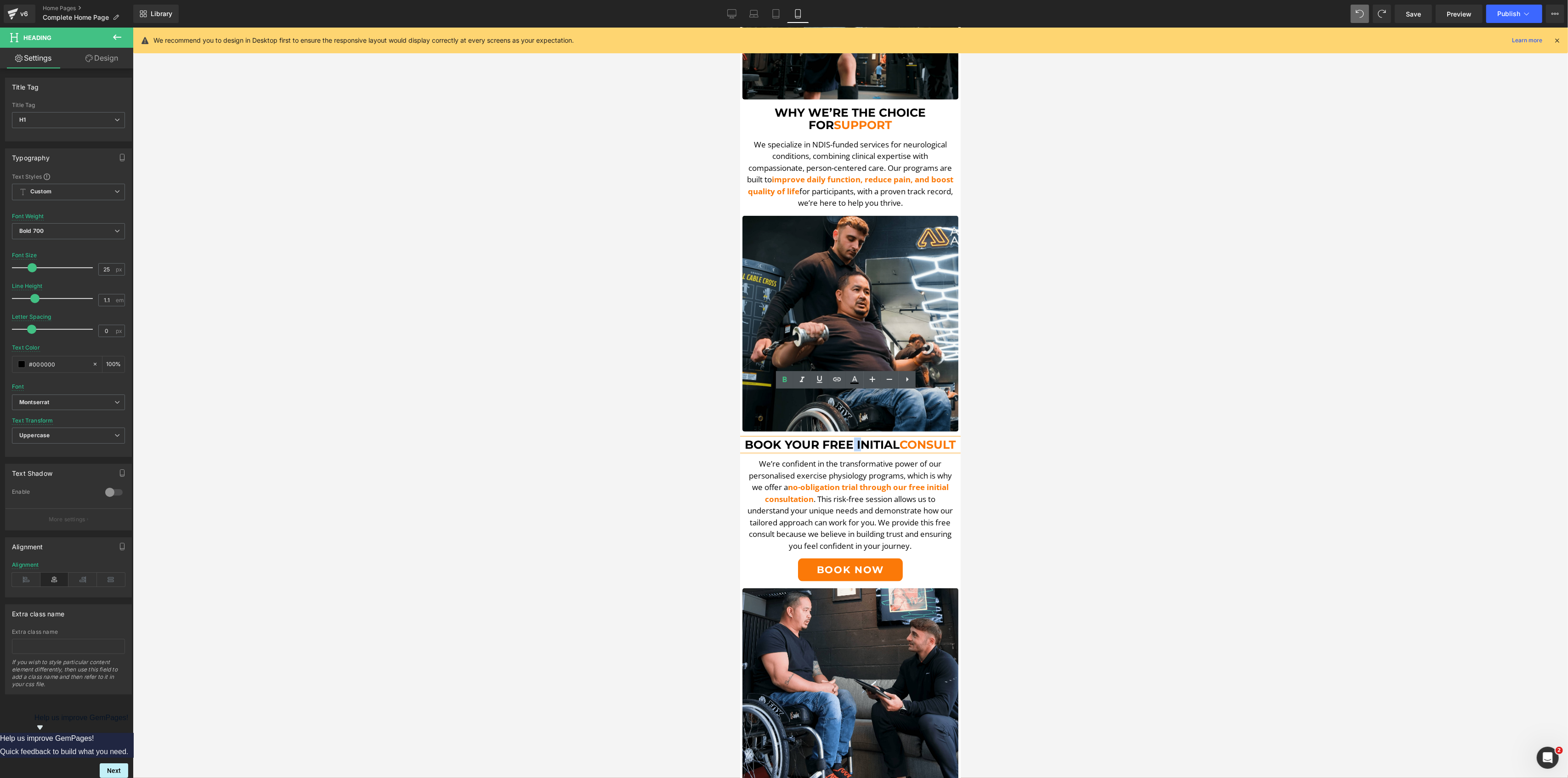
click at [883, 437] on span "Book Your free initial consult" at bounding box center [850, 444] width 211 height 13
click at [879, 437] on span "Book Your free initial consult" at bounding box center [850, 444] width 211 height 13
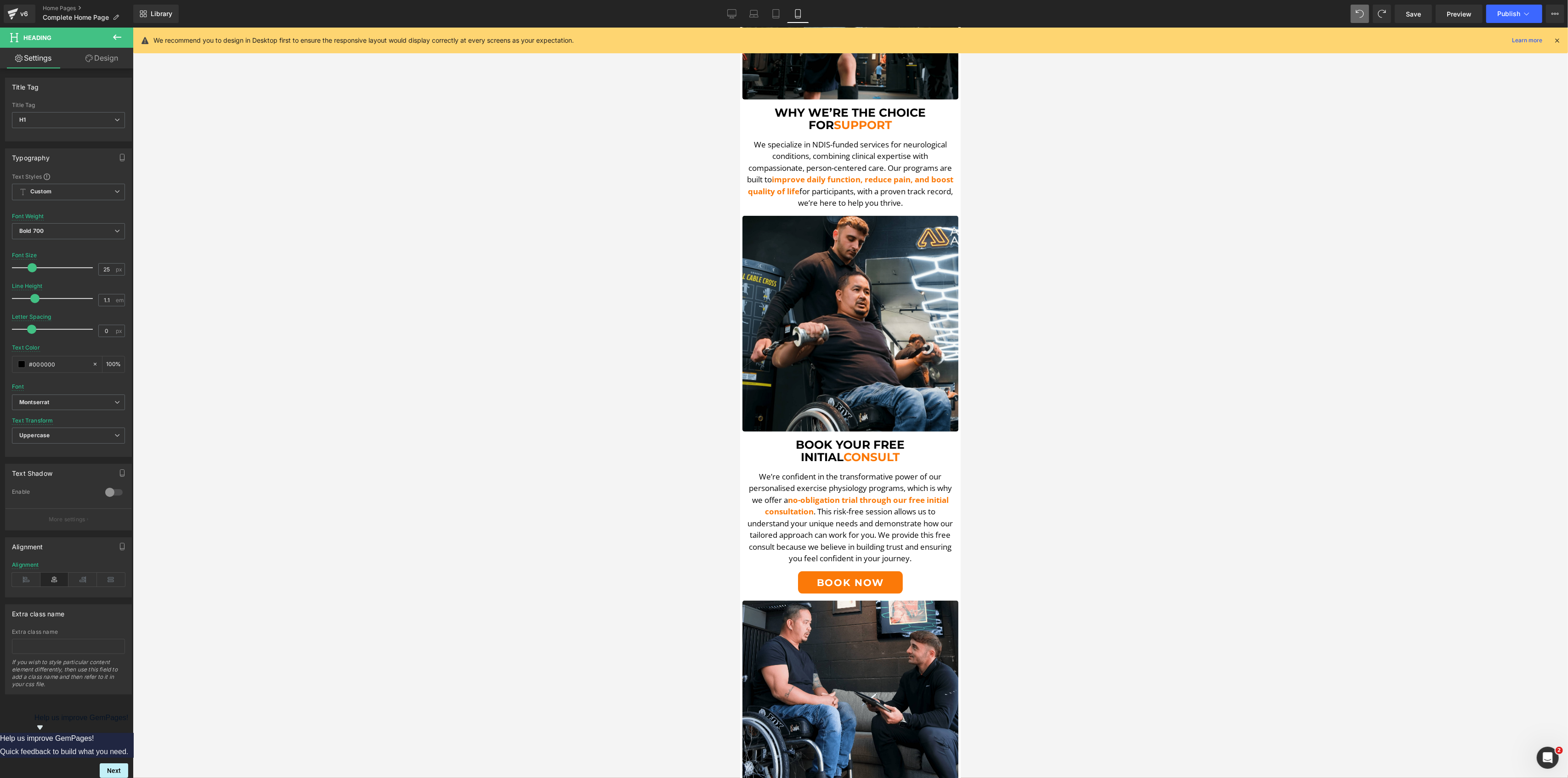
click at [1018, 506] on div at bounding box center [850, 403] width 1435 height 750
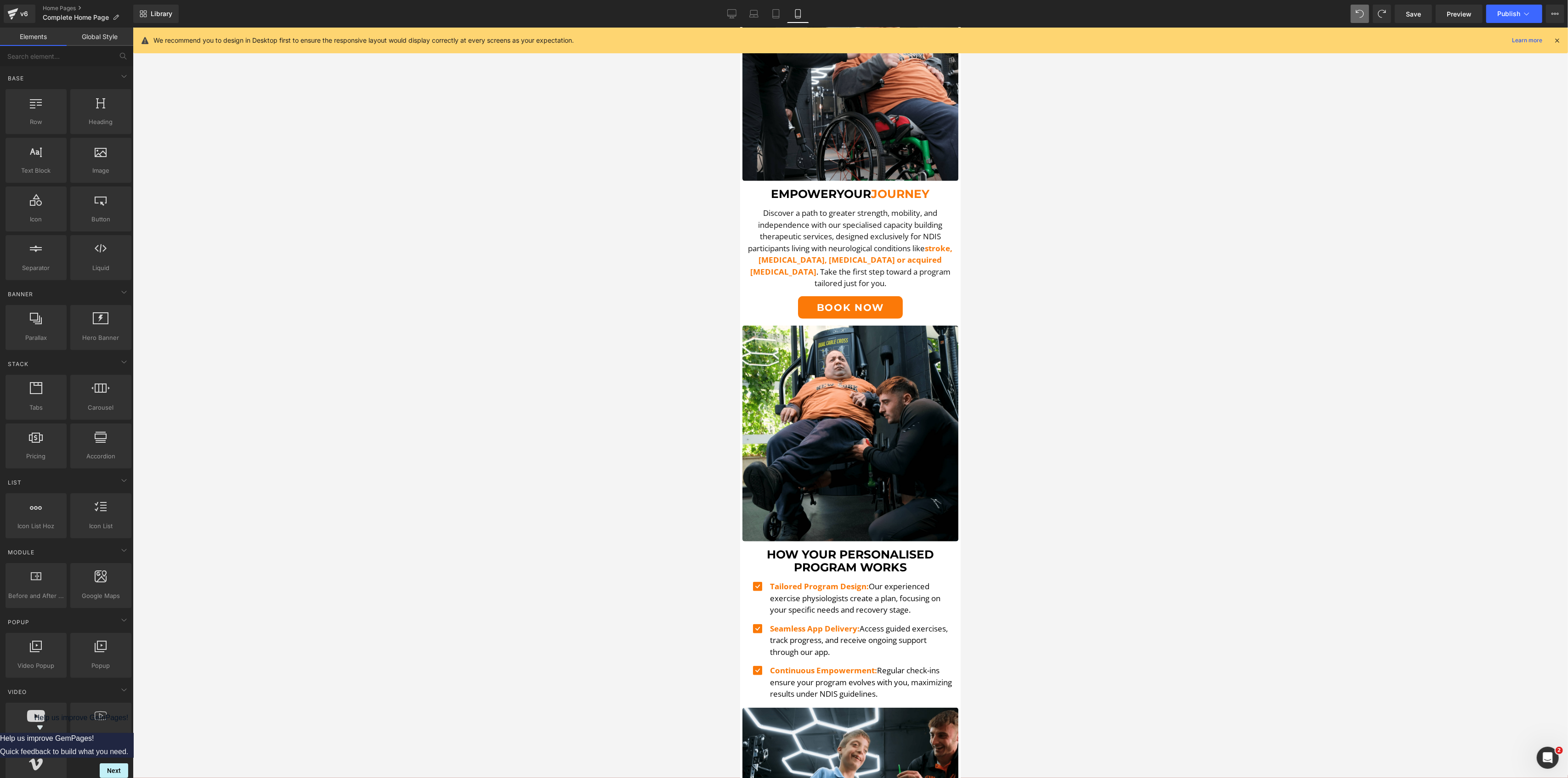
scroll to position [0, 0]
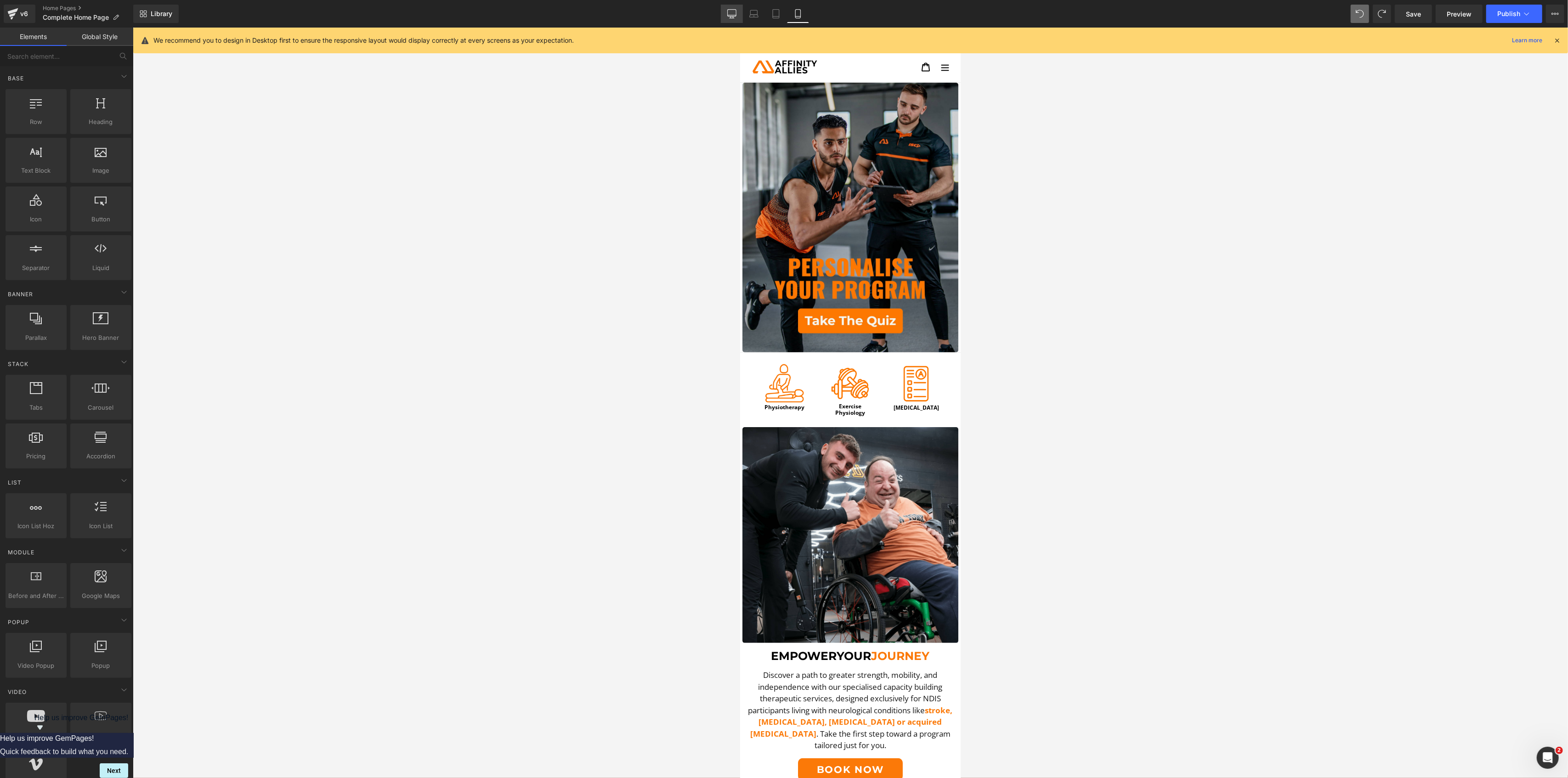
click at [739, 12] on link "Desktop" at bounding box center [731, 13] width 22 height 18
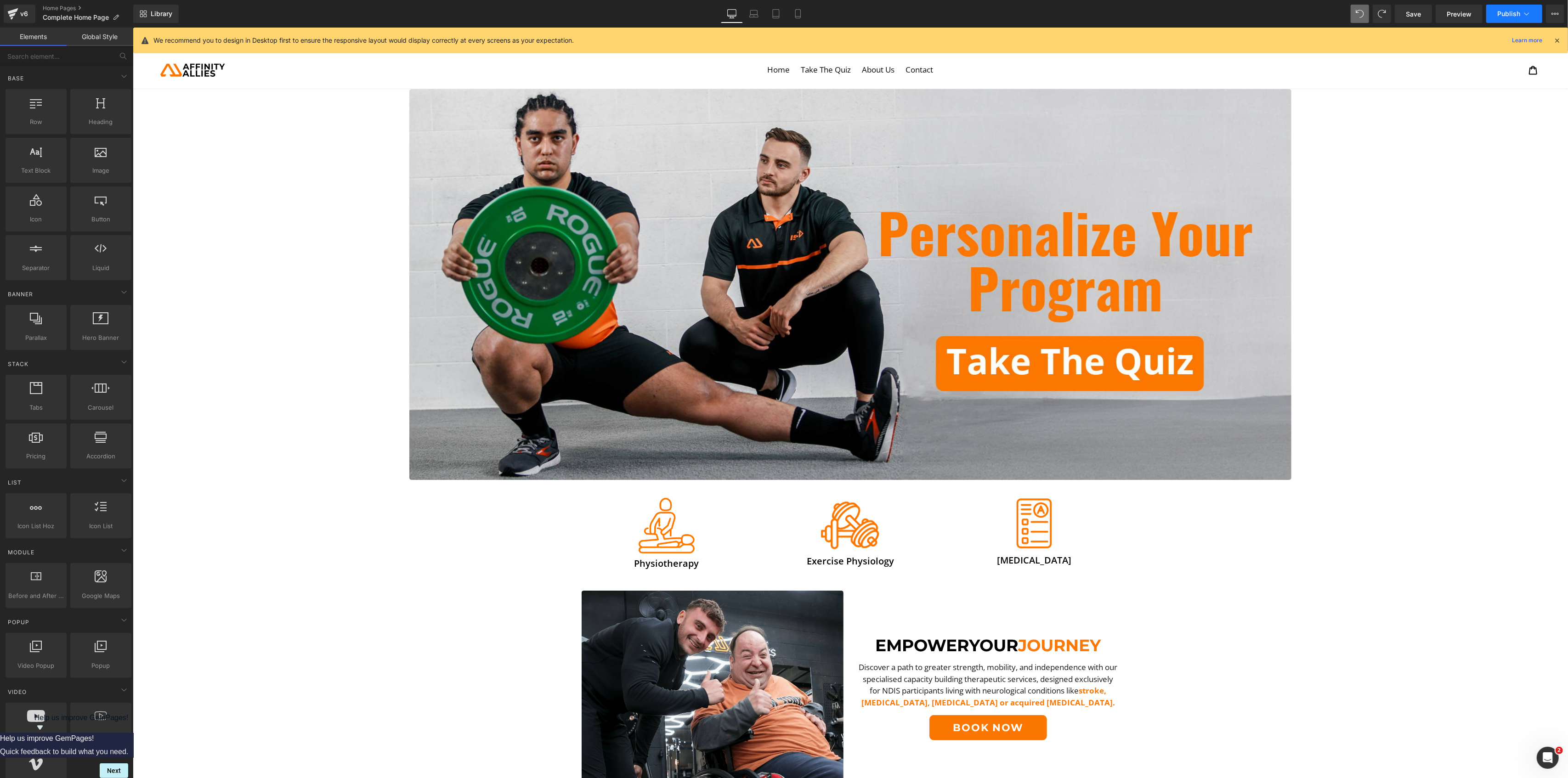
click at [1505, 11] on span "Publish" at bounding box center [1509, 14] width 23 height 8
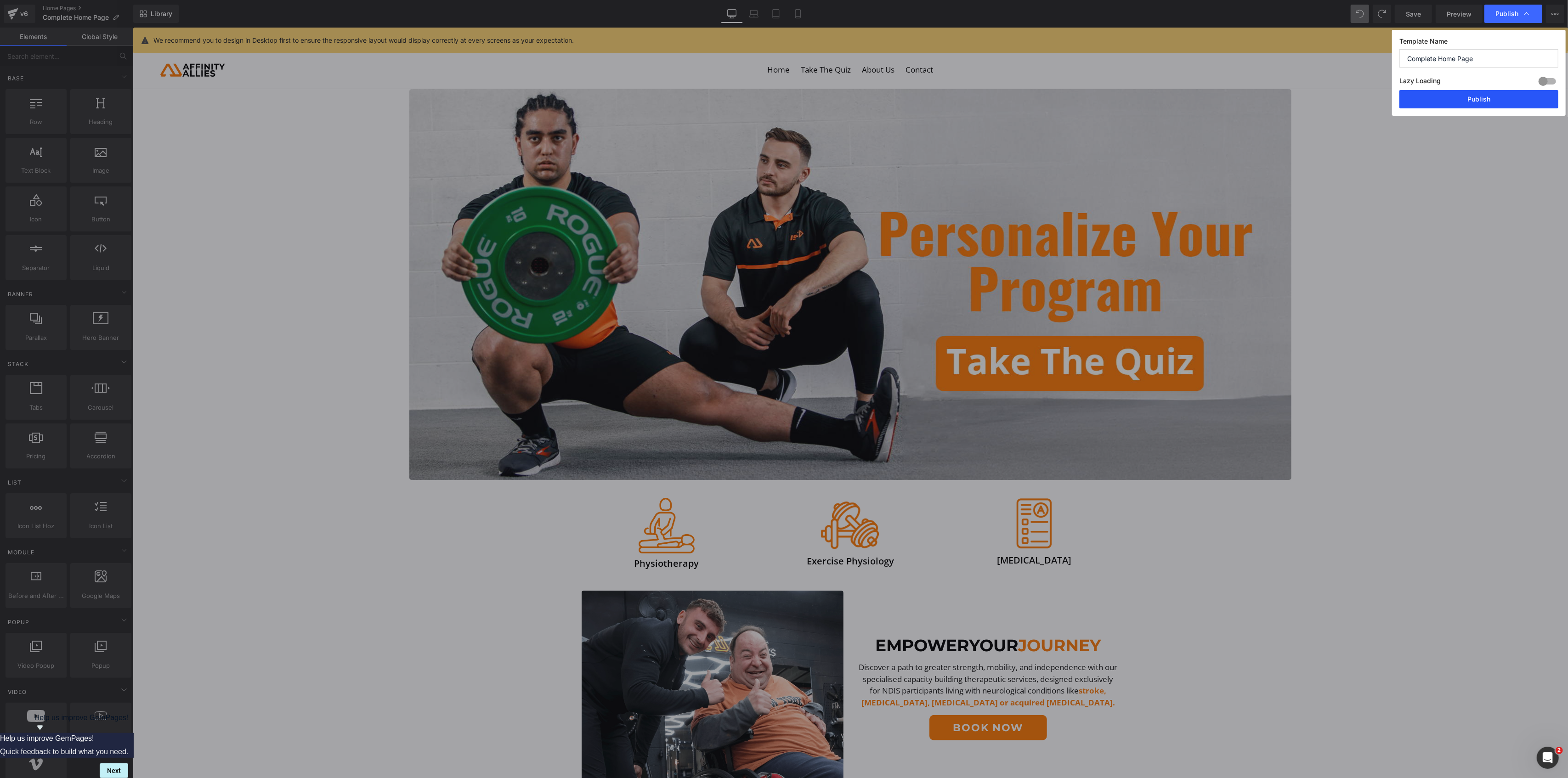
click at [1478, 107] on button "Publish" at bounding box center [1478, 98] width 159 height 18
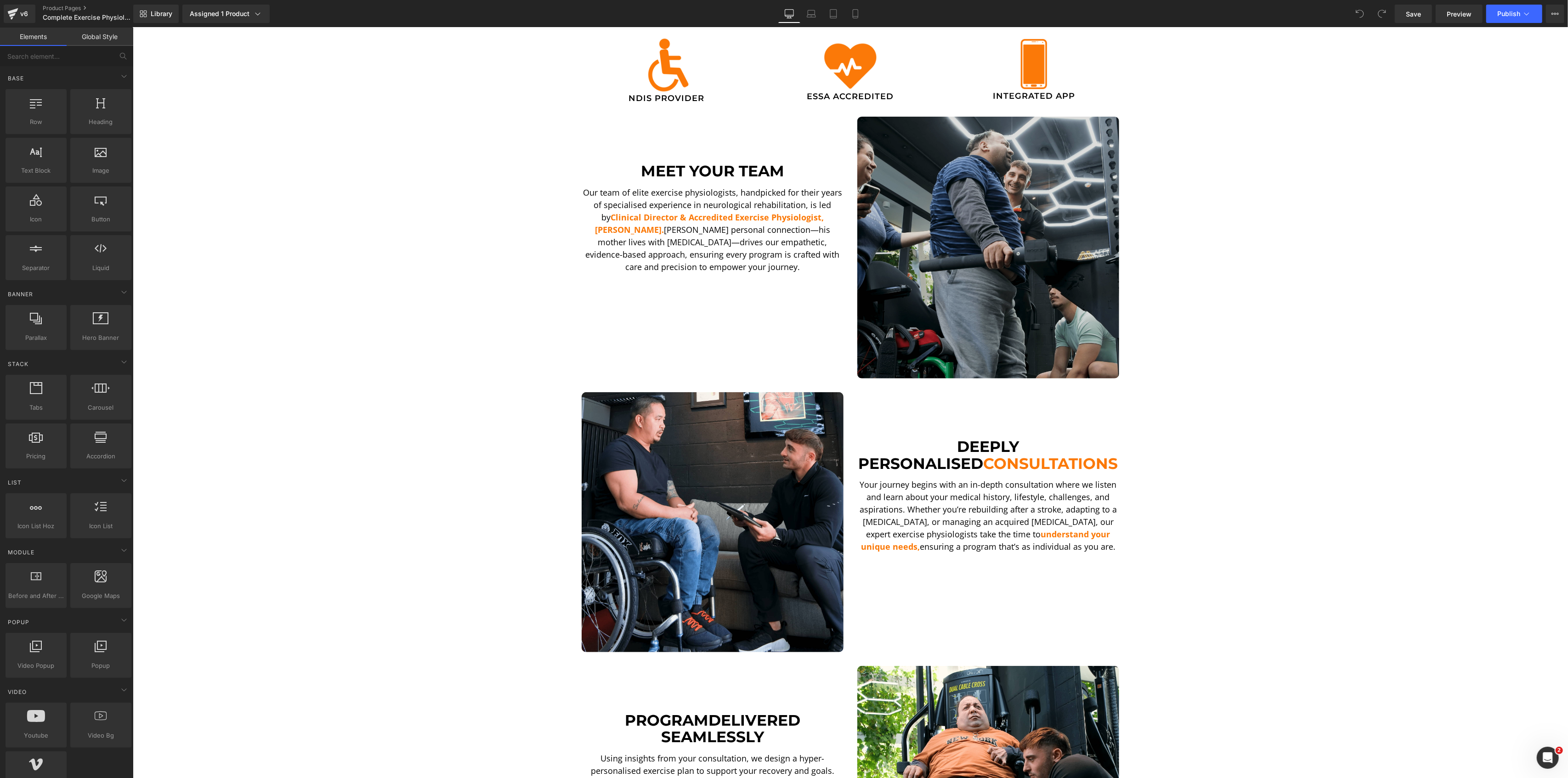
scroll to position [305, 0]
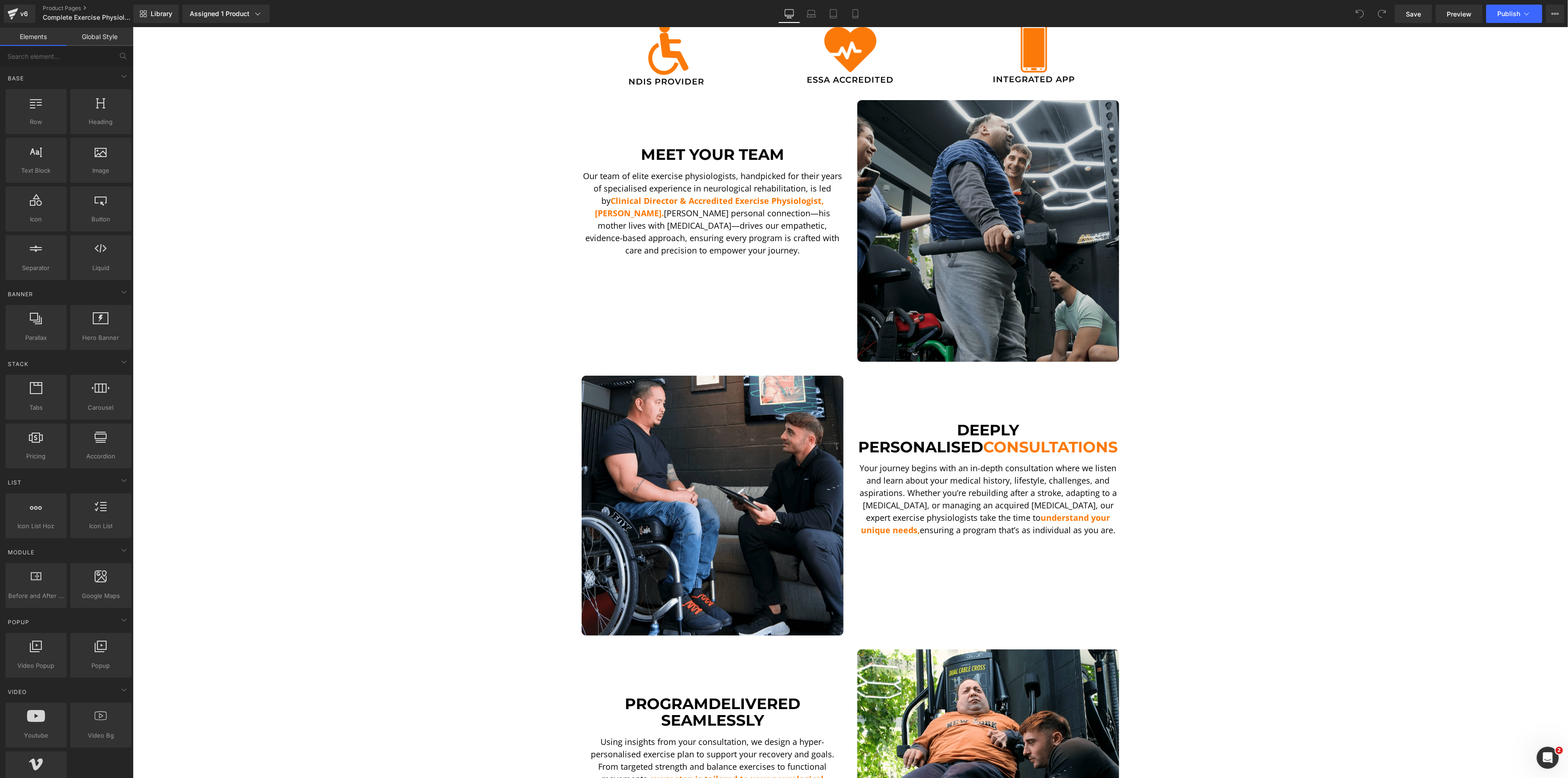
click at [946, 196] on img at bounding box center [987, 231] width 262 height 262
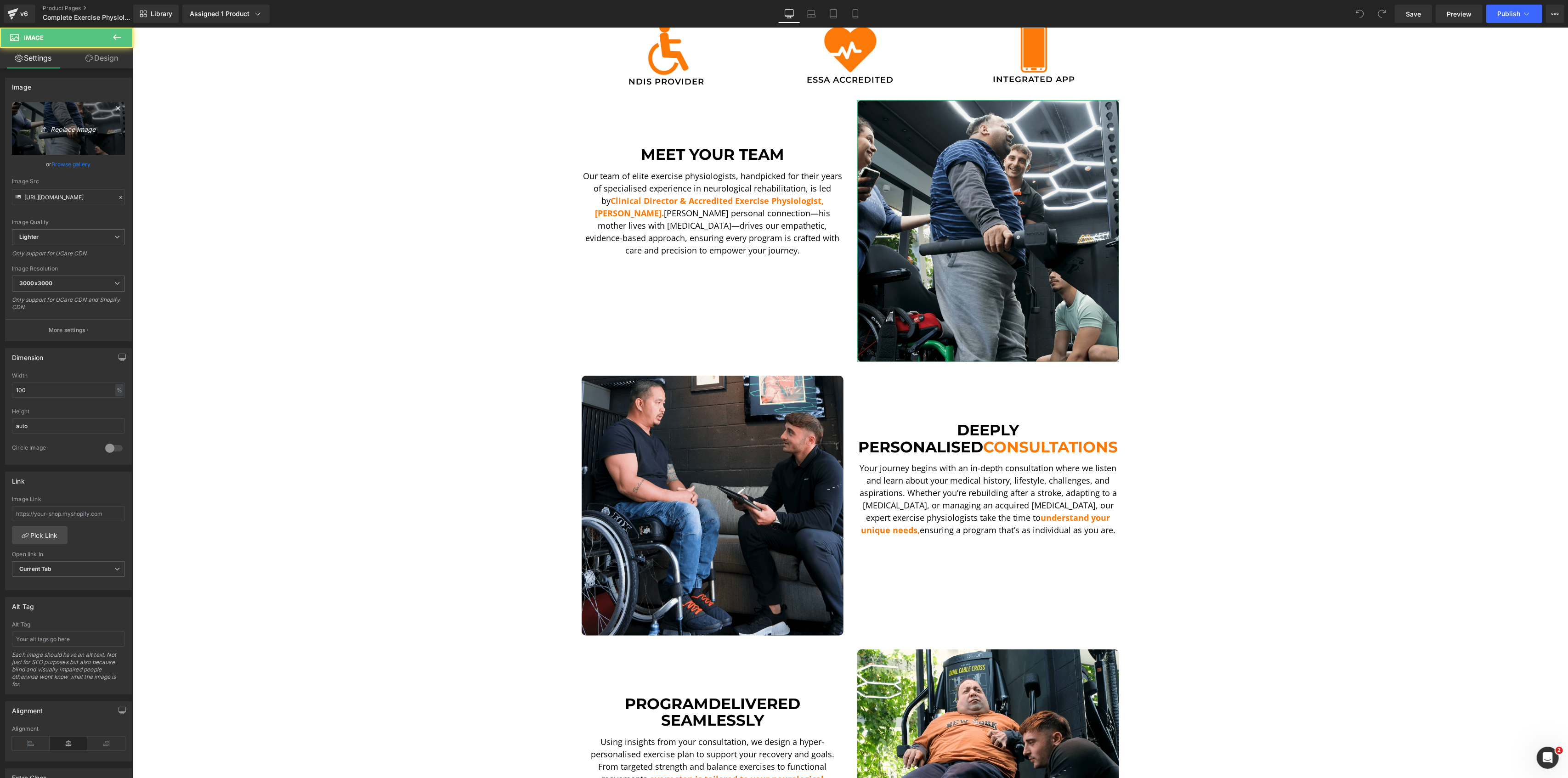
click at [82, 122] on icon "Replace Image" at bounding box center [68, 128] width 74 height 11
type input "C:\fakepath\DSCF5590.00_00_21_34.Still001-min-min.png"
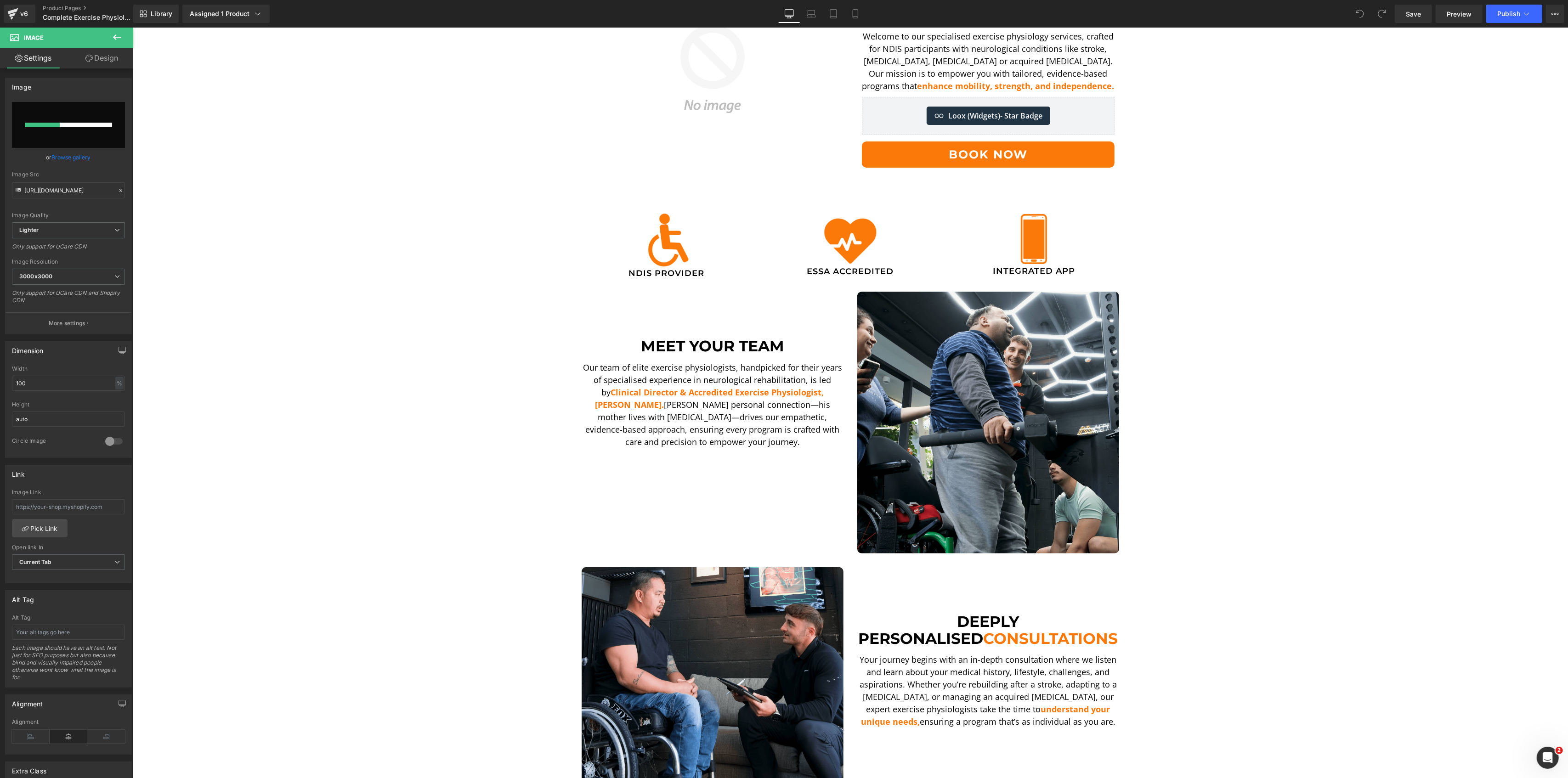
scroll to position [61, 0]
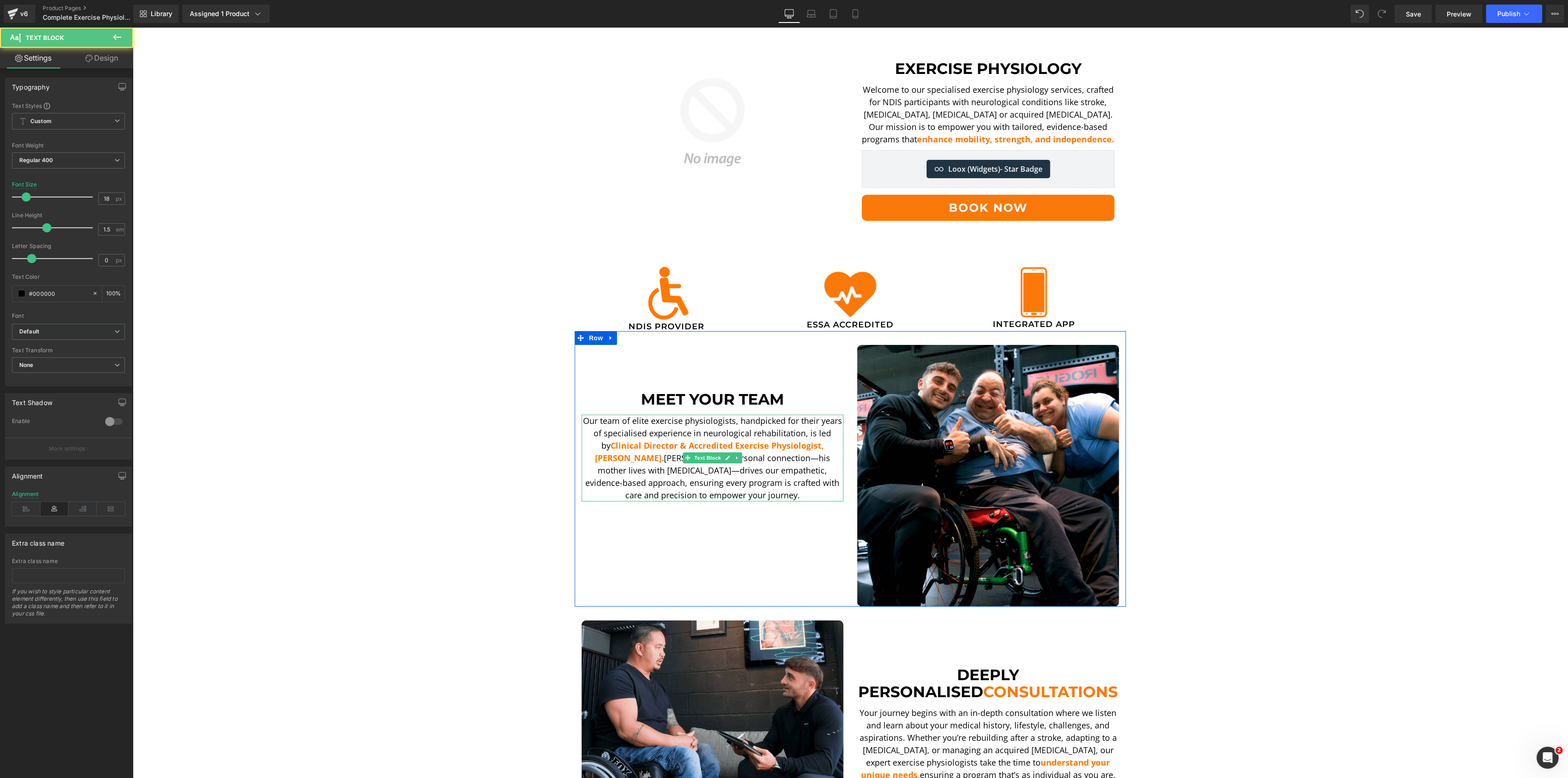
click at [594, 448] on span "Clinical Director & Accredited Exercise Physiologist, [PERSON_NAME]." at bounding box center [709, 452] width 229 height 24
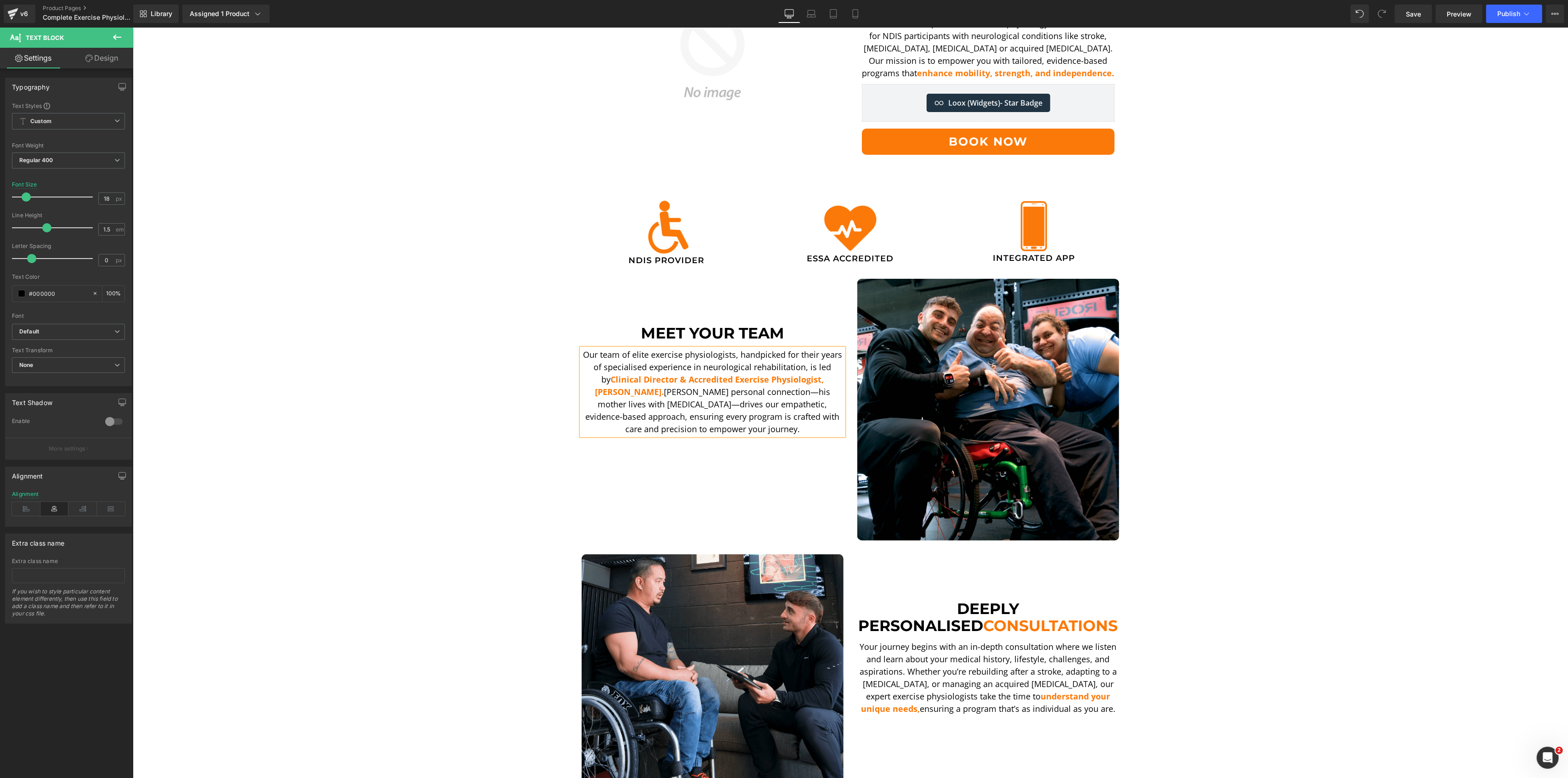
scroll to position [105, 0]
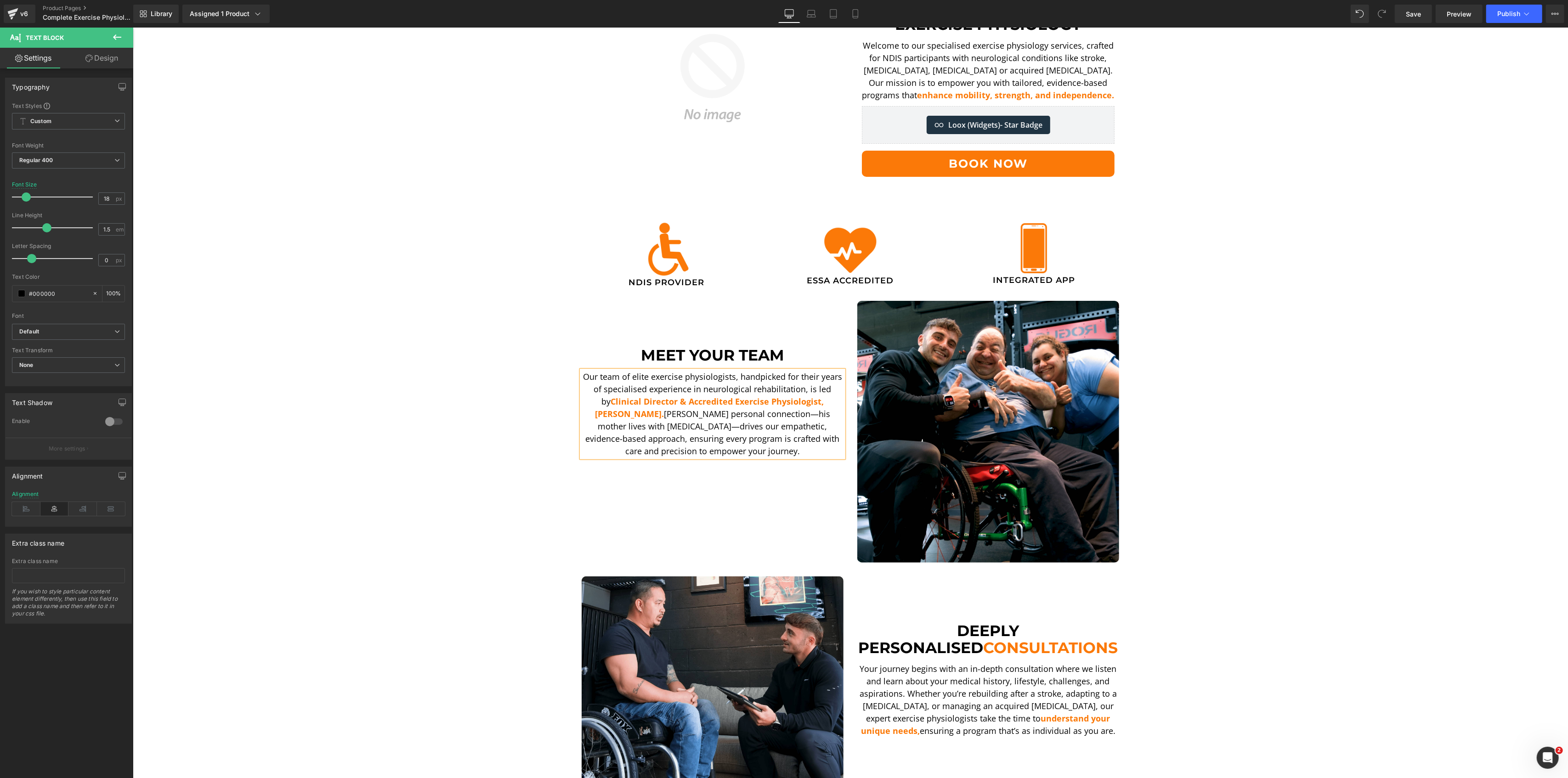
click at [594, 404] on span "Clinical Director & Accredited Exercise Physiologist, [PERSON_NAME]." at bounding box center [709, 408] width 229 height 24
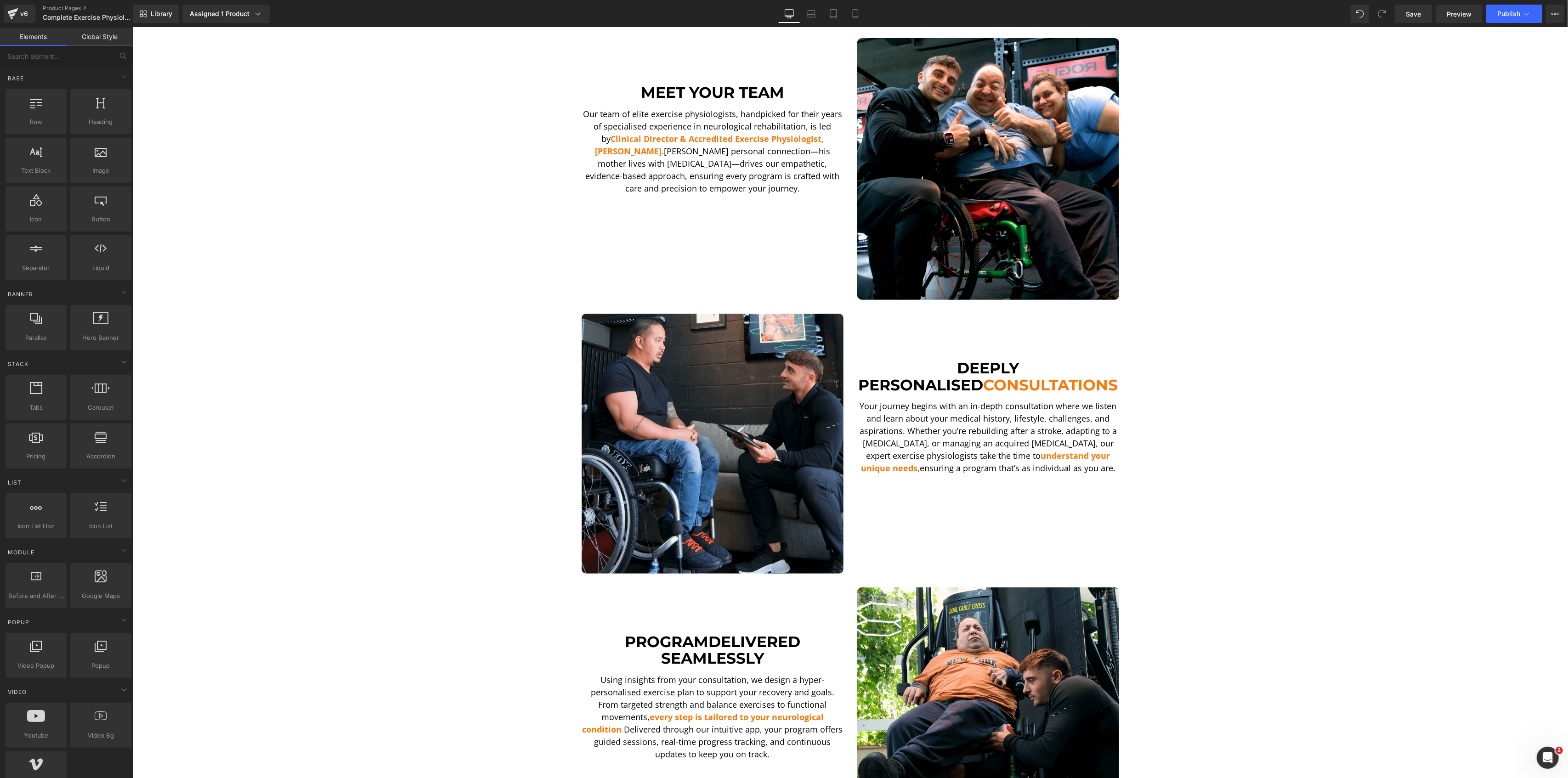
scroll to position [411, 0]
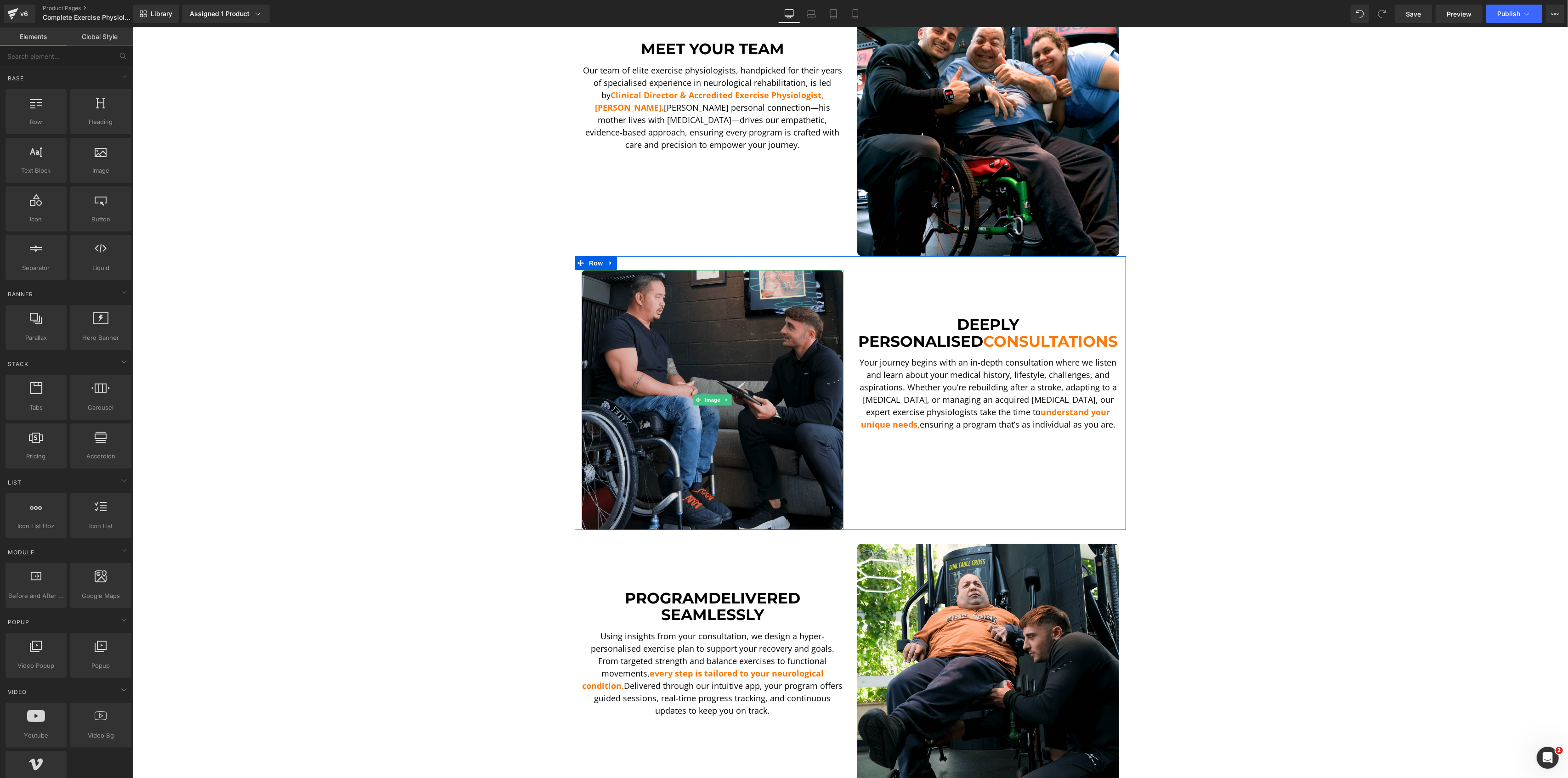
click at [701, 442] on img at bounding box center [712, 400] width 262 height 260
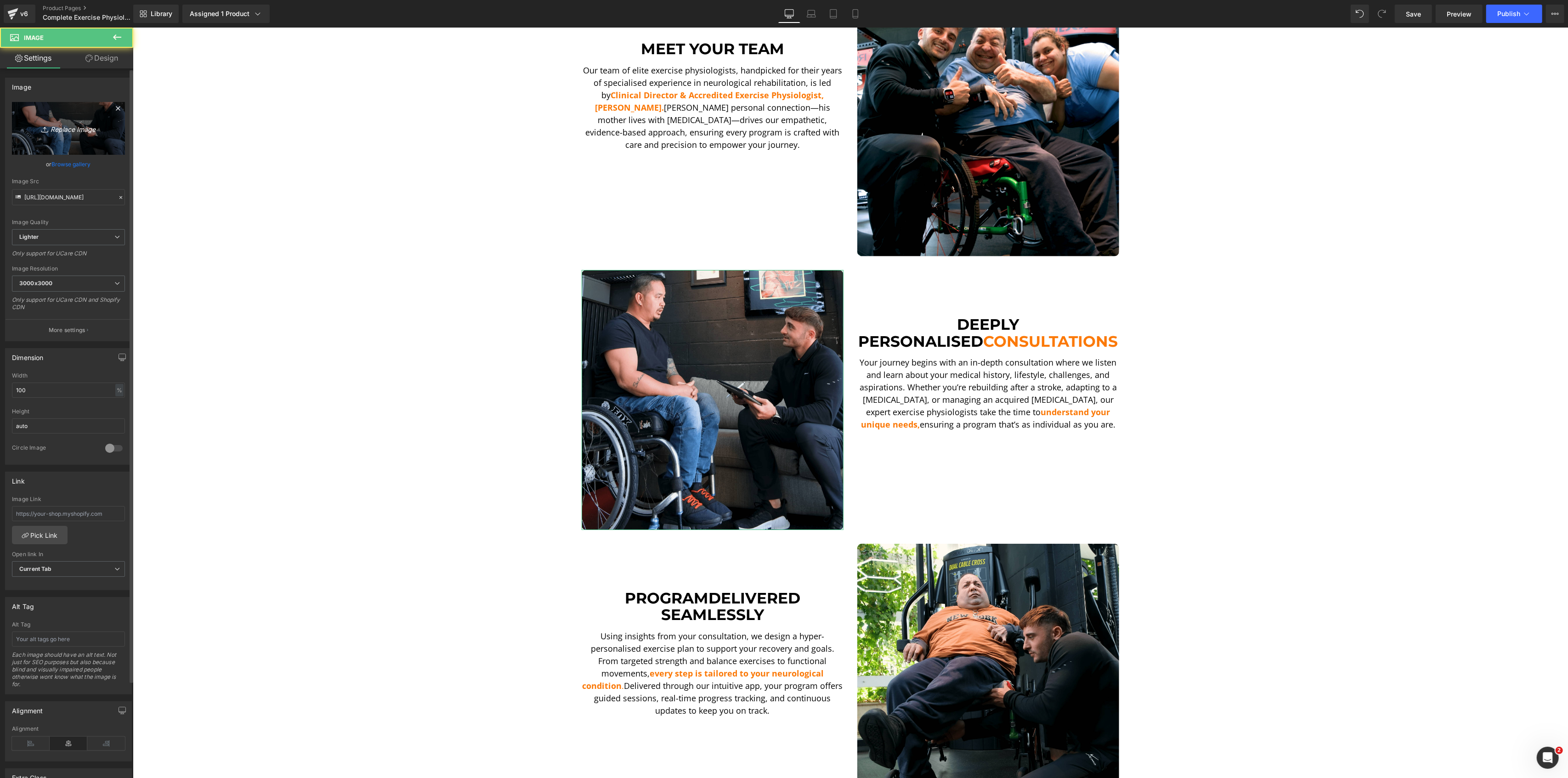
click at [109, 137] on link "Replace Image" at bounding box center [69, 128] width 113 height 53
type input "C:\fakepath\DSCF5590.00_12_16_36.Still003-min.png"
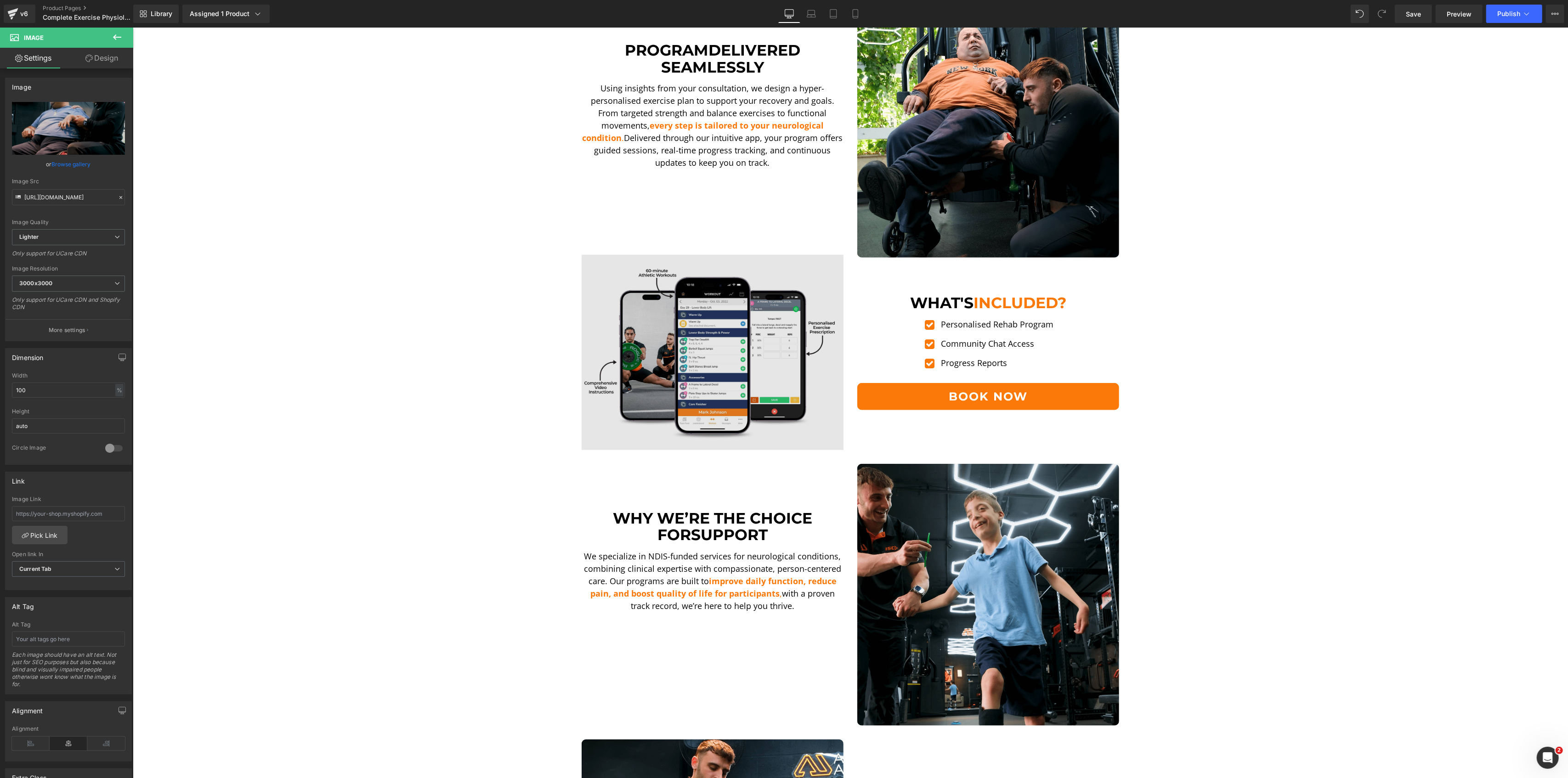
scroll to position [962, 0]
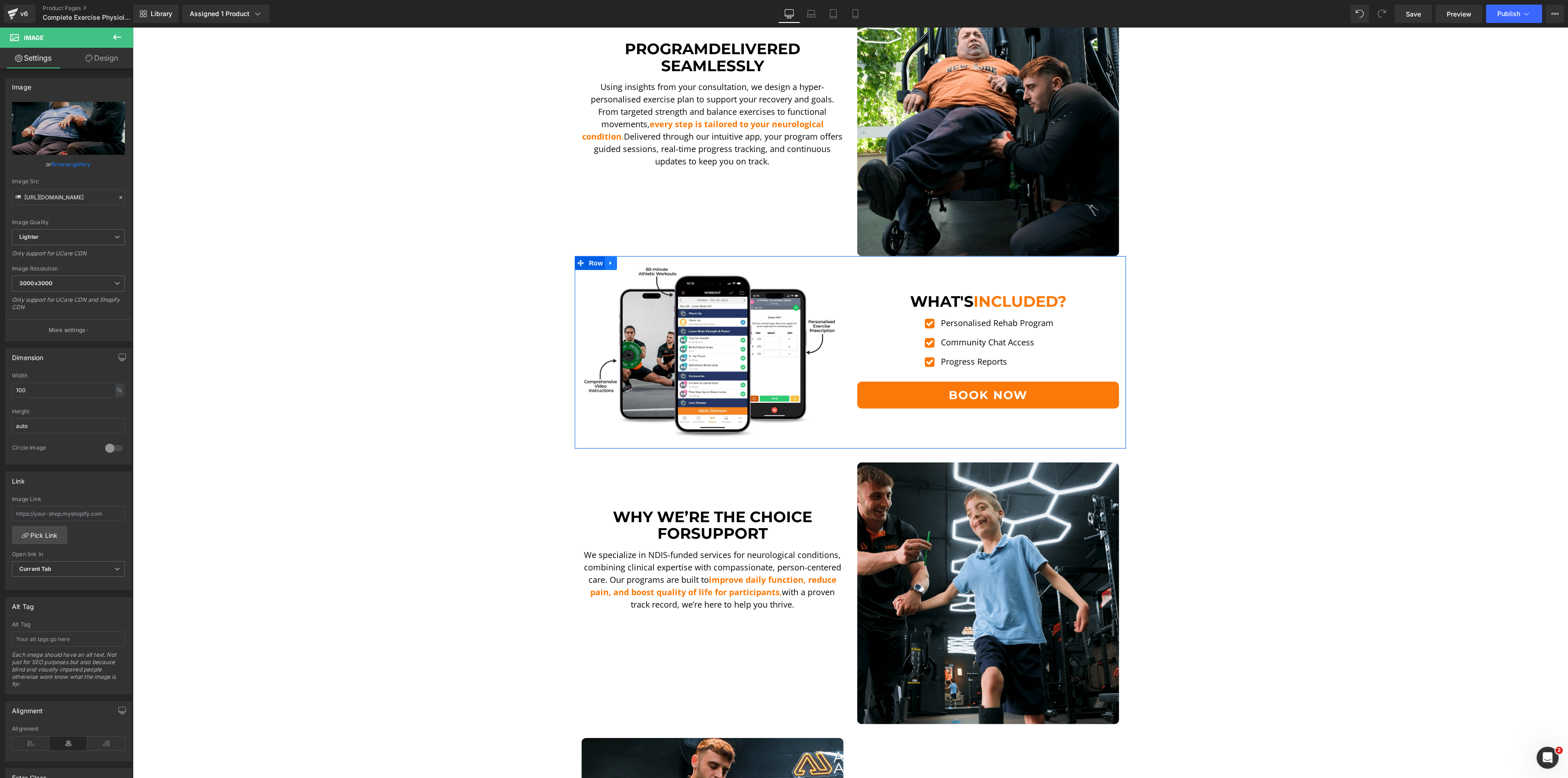
click at [610, 262] on link at bounding box center [610, 263] width 12 height 13
click at [628, 262] on link at bounding box center [634, 263] width 12 height 13
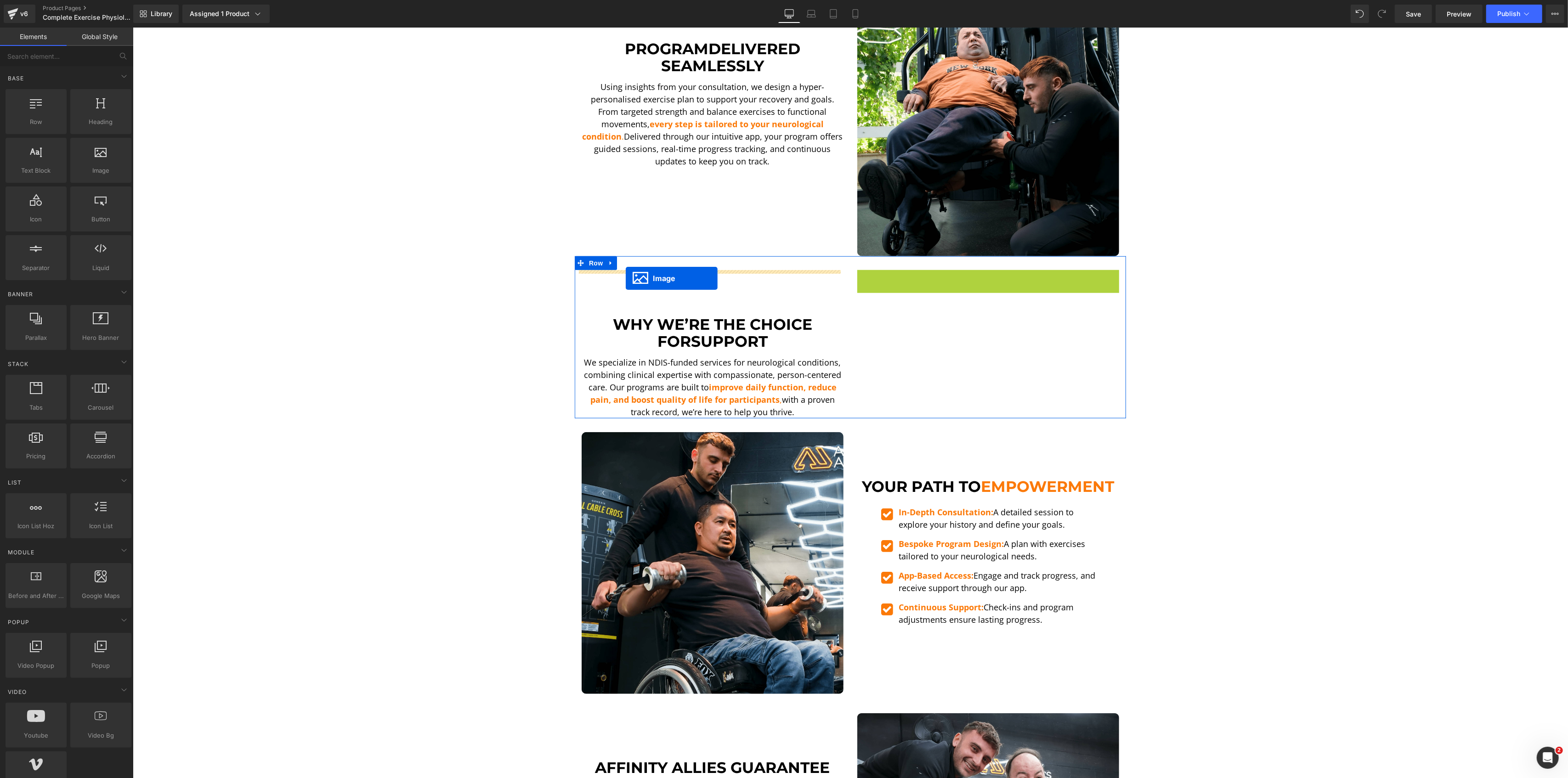
drag, startPoint x: 968, startPoint y: 399, endPoint x: 625, endPoint y: 279, distance: 363.4
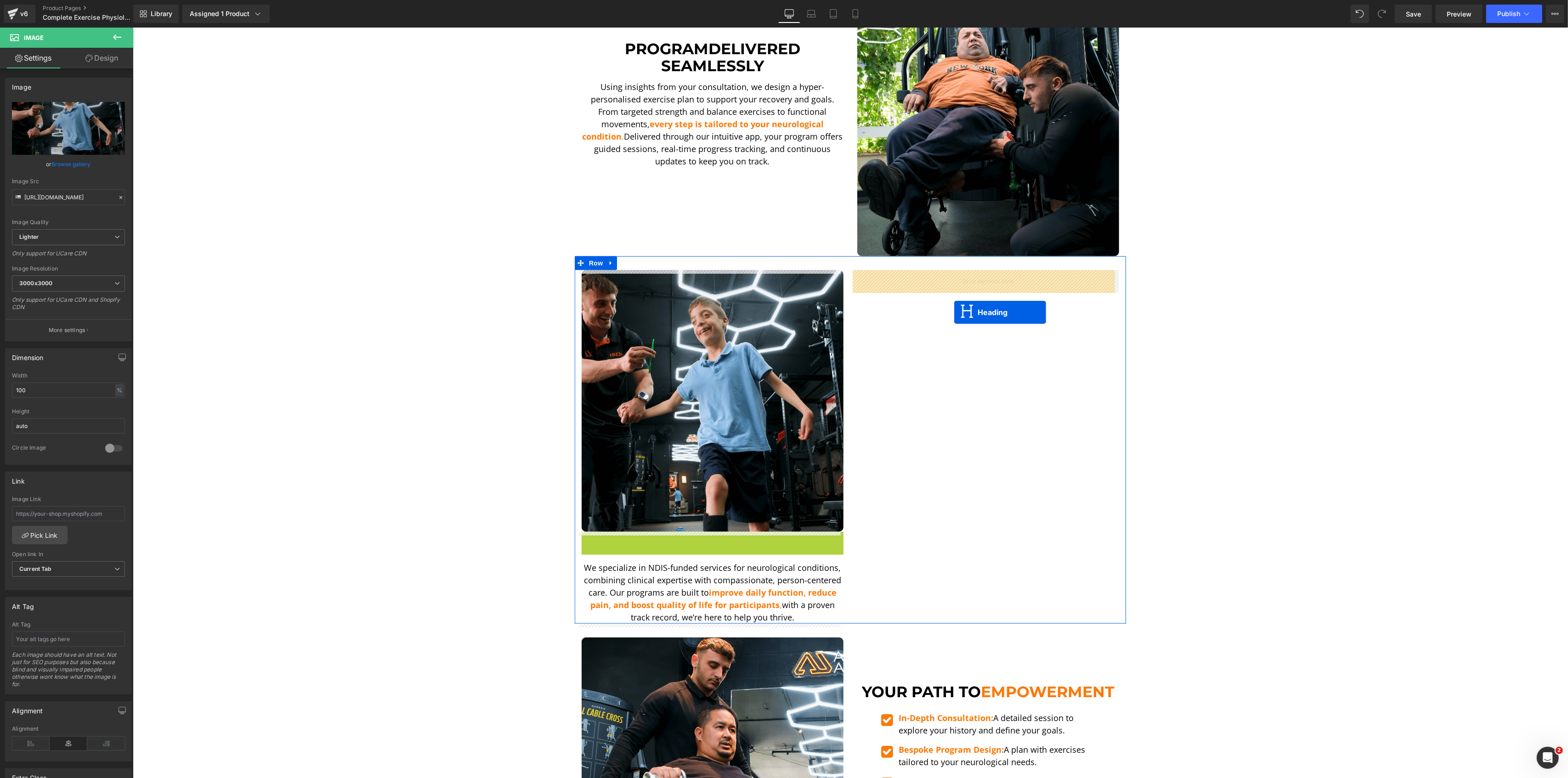
drag, startPoint x: 690, startPoint y: 562, endPoint x: 954, endPoint y: 312, distance: 363.6
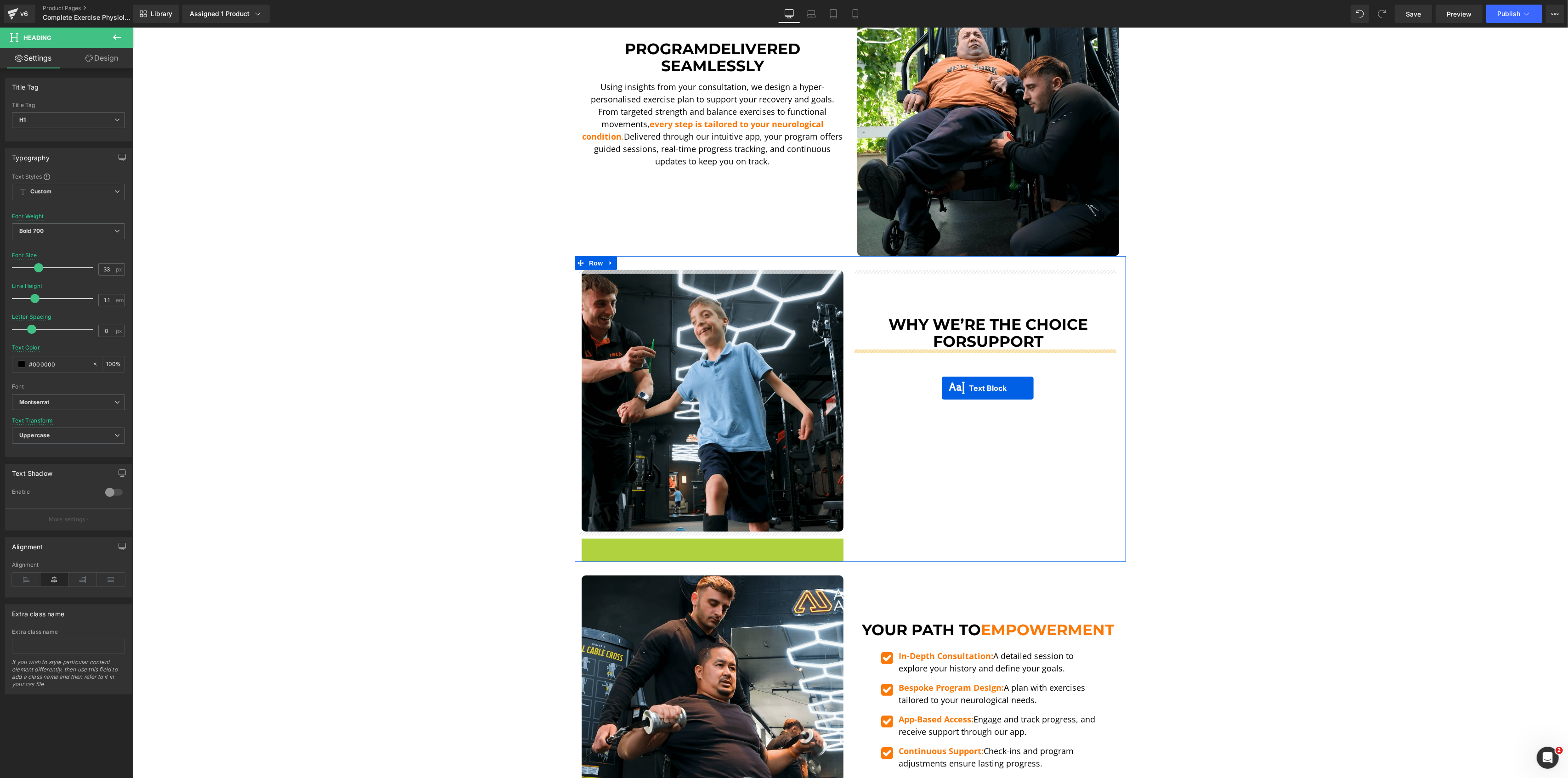
drag, startPoint x: 680, startPoint y: 570, endPoint x: 942, endPoint y: 387, distance: 319.6
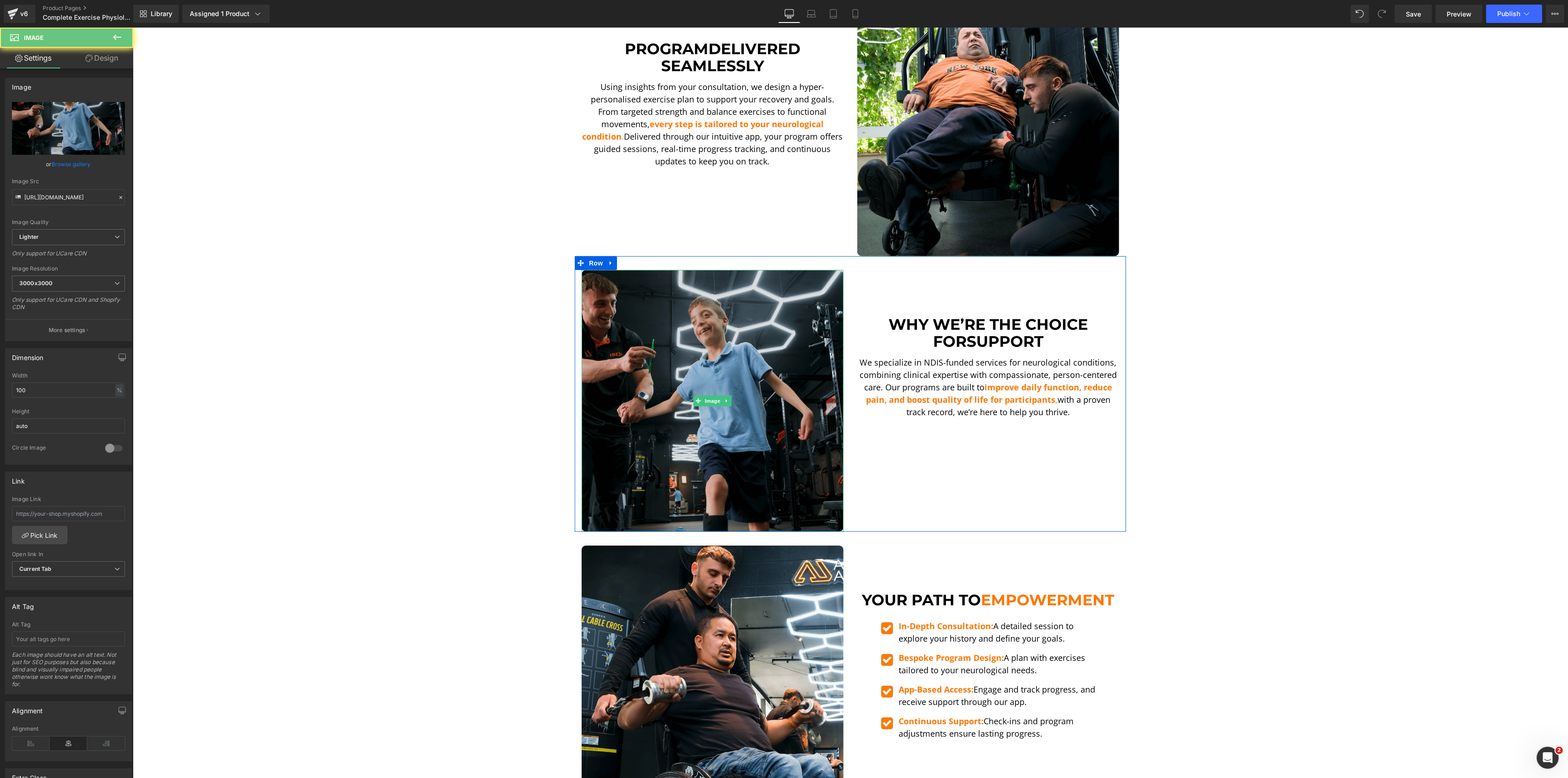
click at [654, 355] on img at bounding box center [712, 401] width 262 height 262
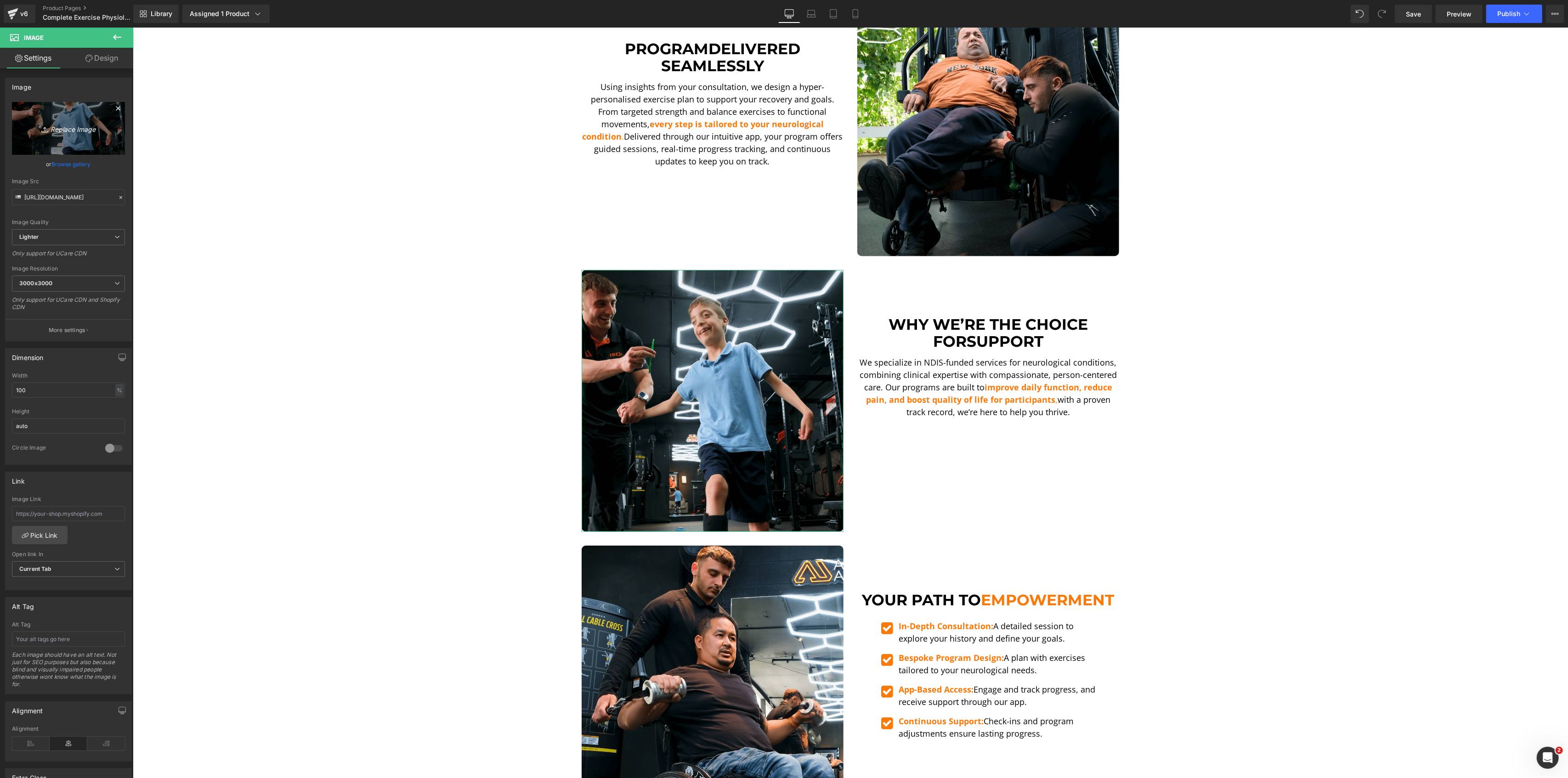
click at [91, 135] on link "Replace Image" at bounding box center [69, 128] width 113 height 53
type input "C:\fakepath\Zac Still-min-min.png"
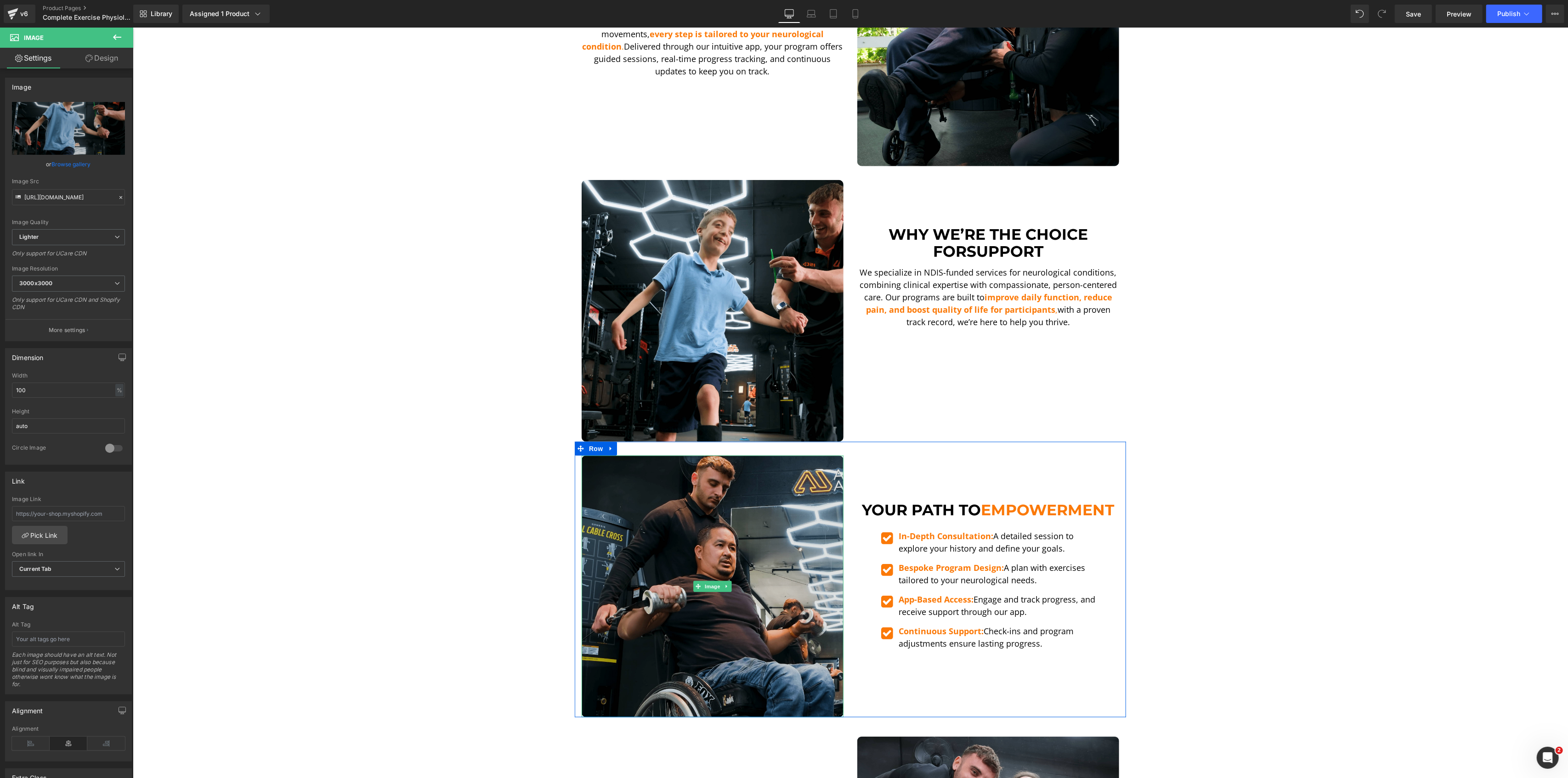
scroll to position [1084, 0]
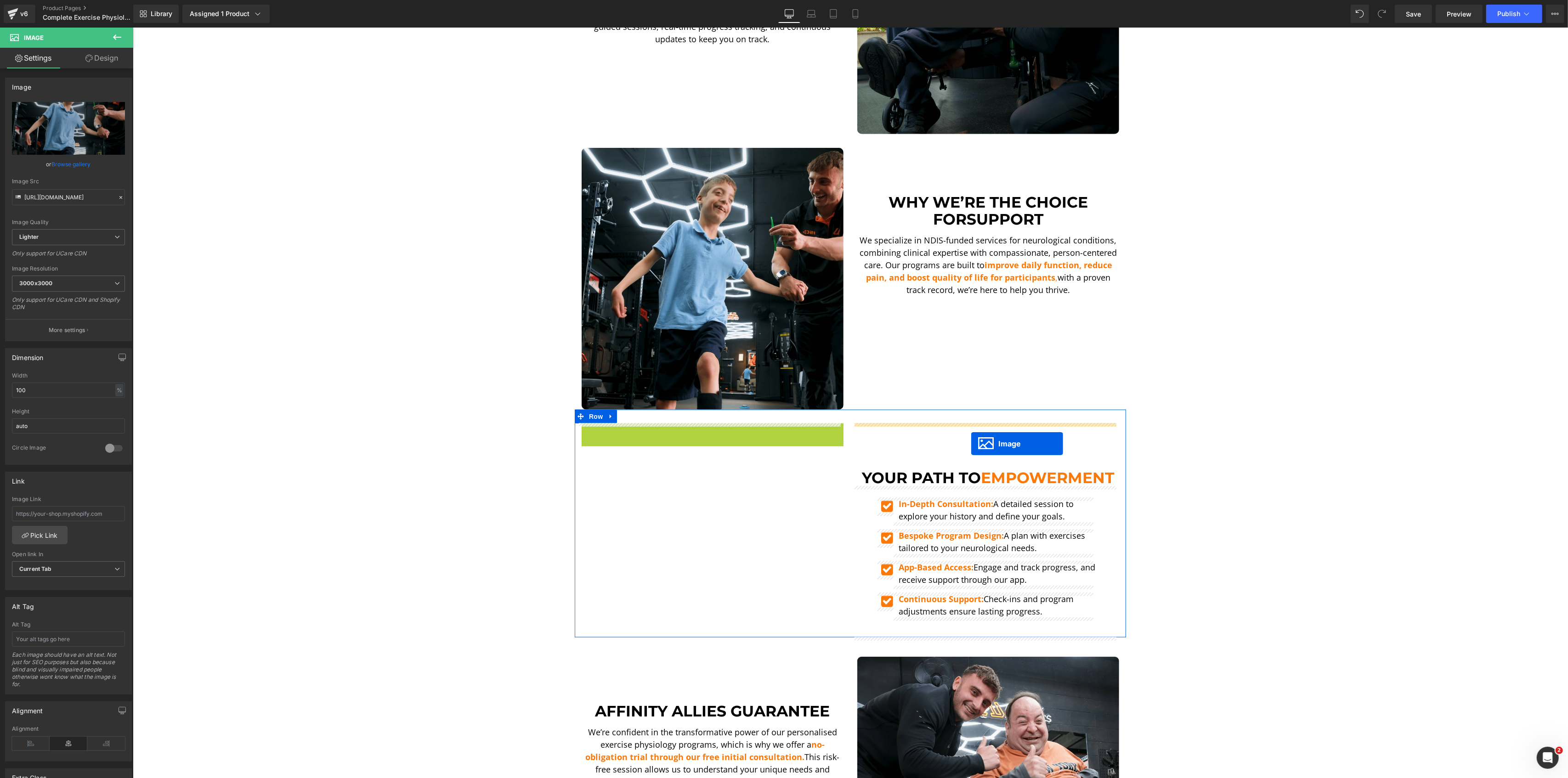
drag, startPoint x: 693, startPoint y: 557, endPoint x: 970, endPoint y: 444, distance: 299.2
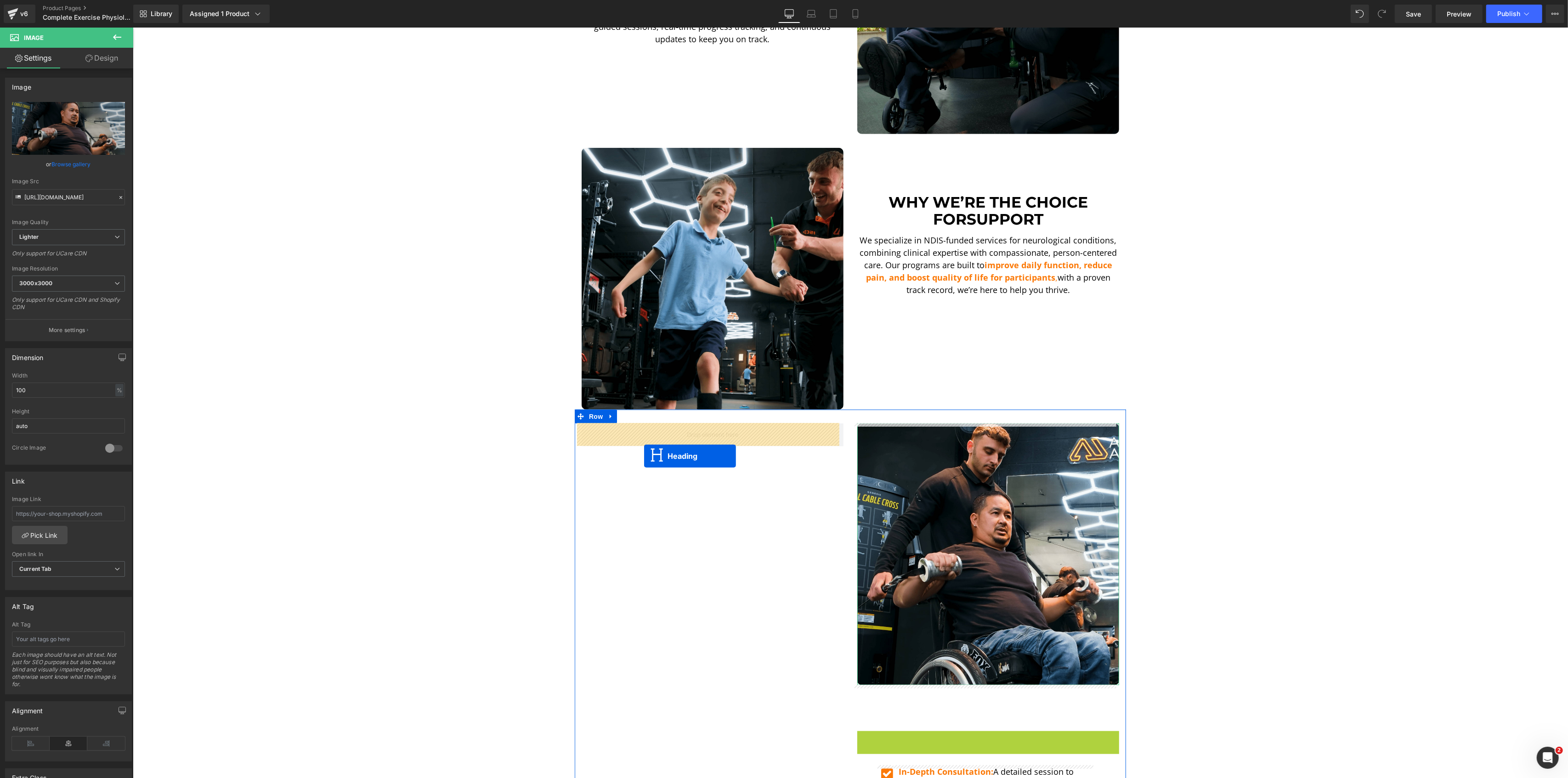
drag, startPoint x: 960, startPoint y: 738, endPoint x: 644, endPoint y: 456, distance: 423.5
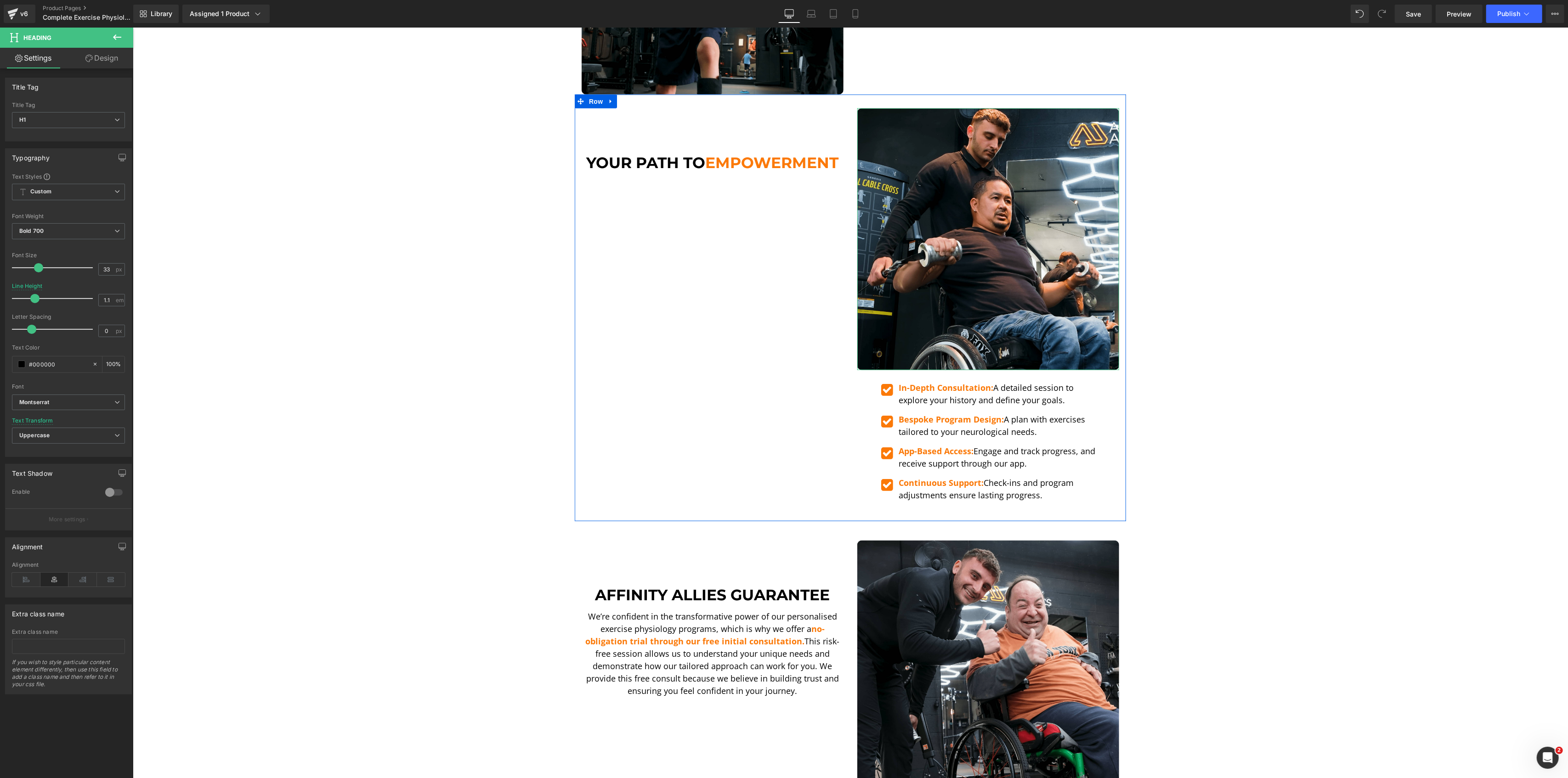
scroll to position [1408, 0]
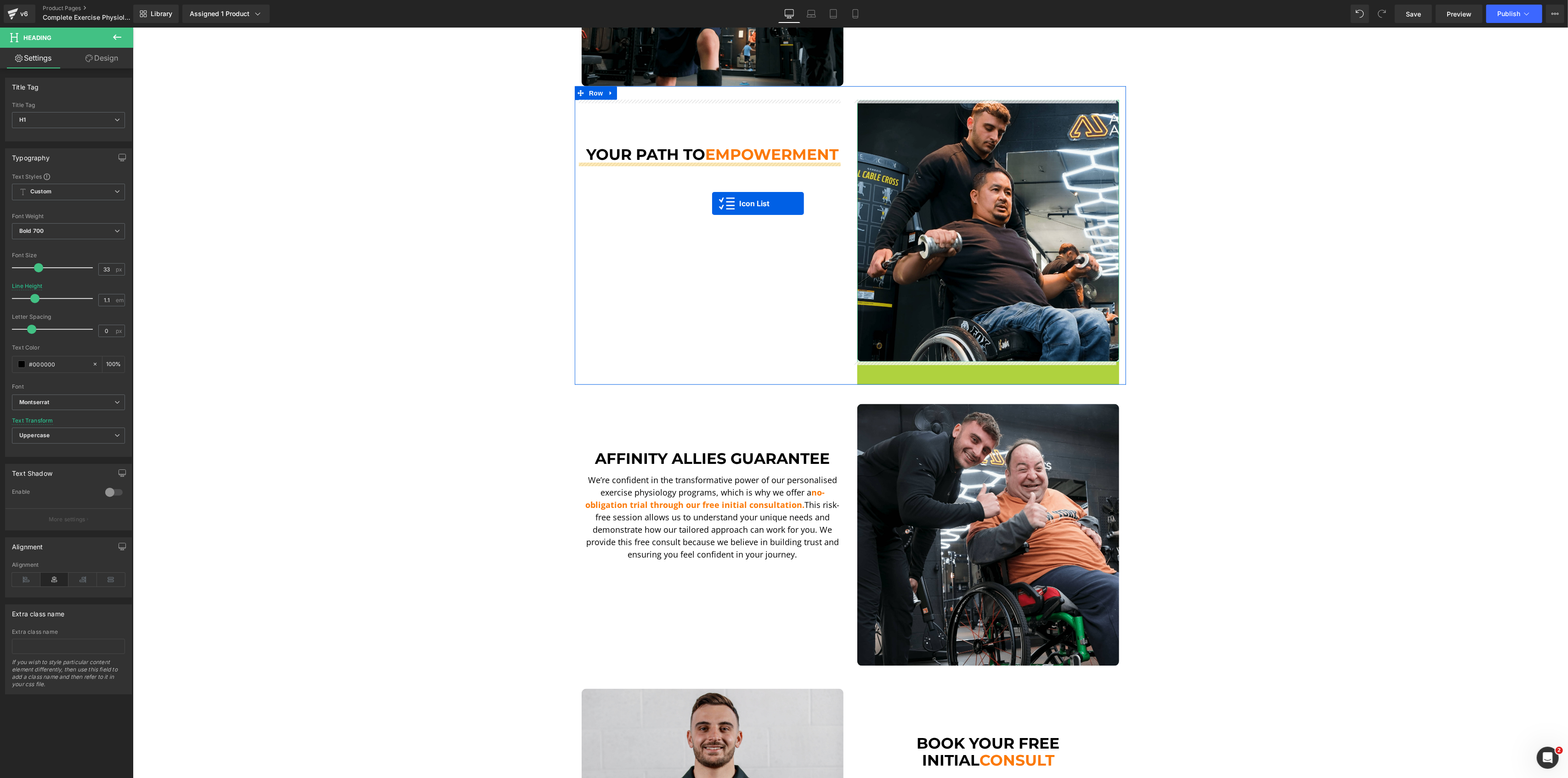
drag, startPoint x: 964, startPoint y: 366, endPoint x: 703, endPoint y: 195, distance: 312.0
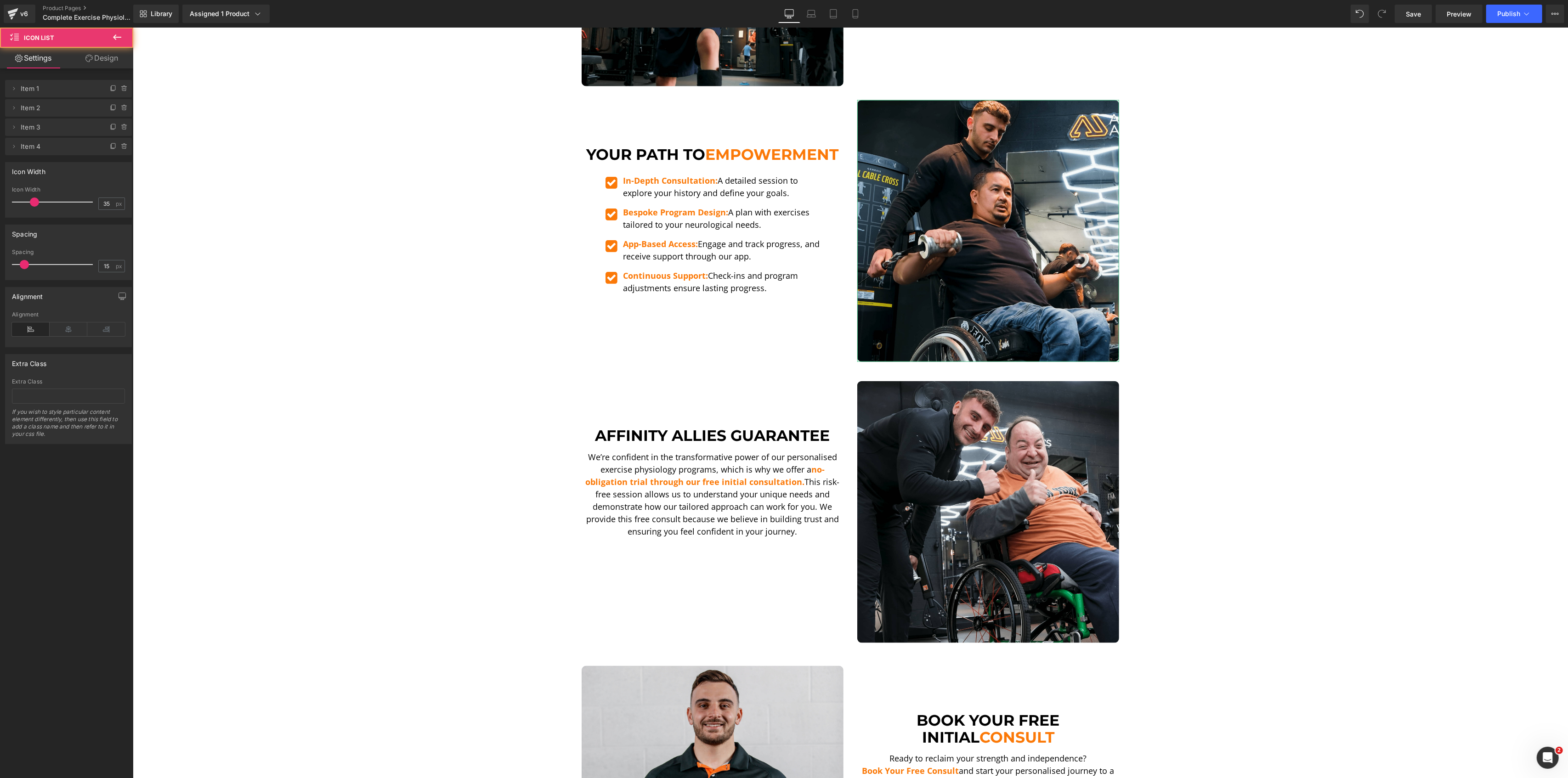
click at [445, 357] on div "Sale Off (P) Image Exercise Physiology Heading Welcome to our specialised exerc…" at bounding box center [850, 20] width 1435 height 2628
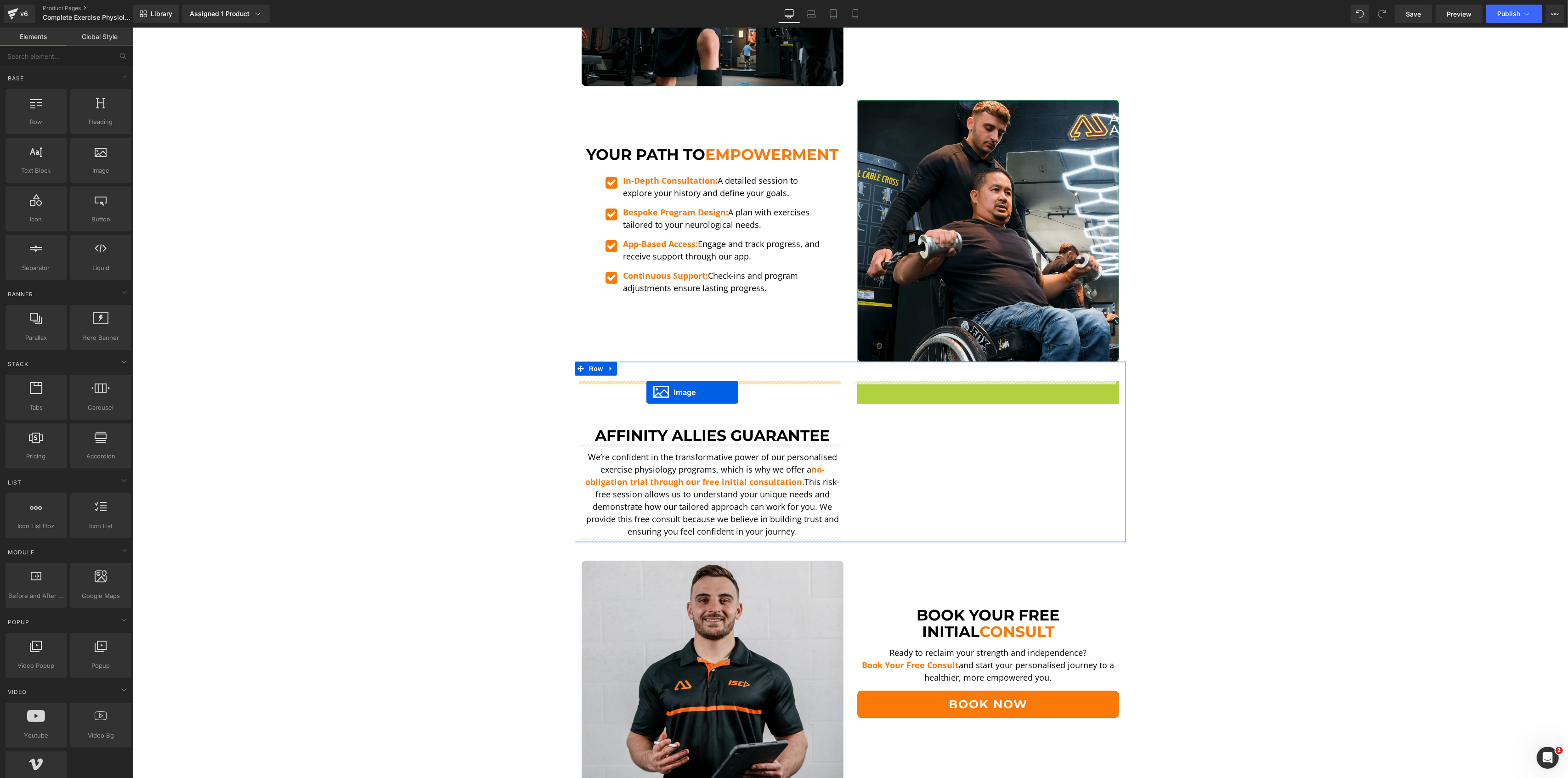
drag, startPoint x: 965, startPoint y: 507, endPoint x: 646, endPoint y: 392, distance: 339.1
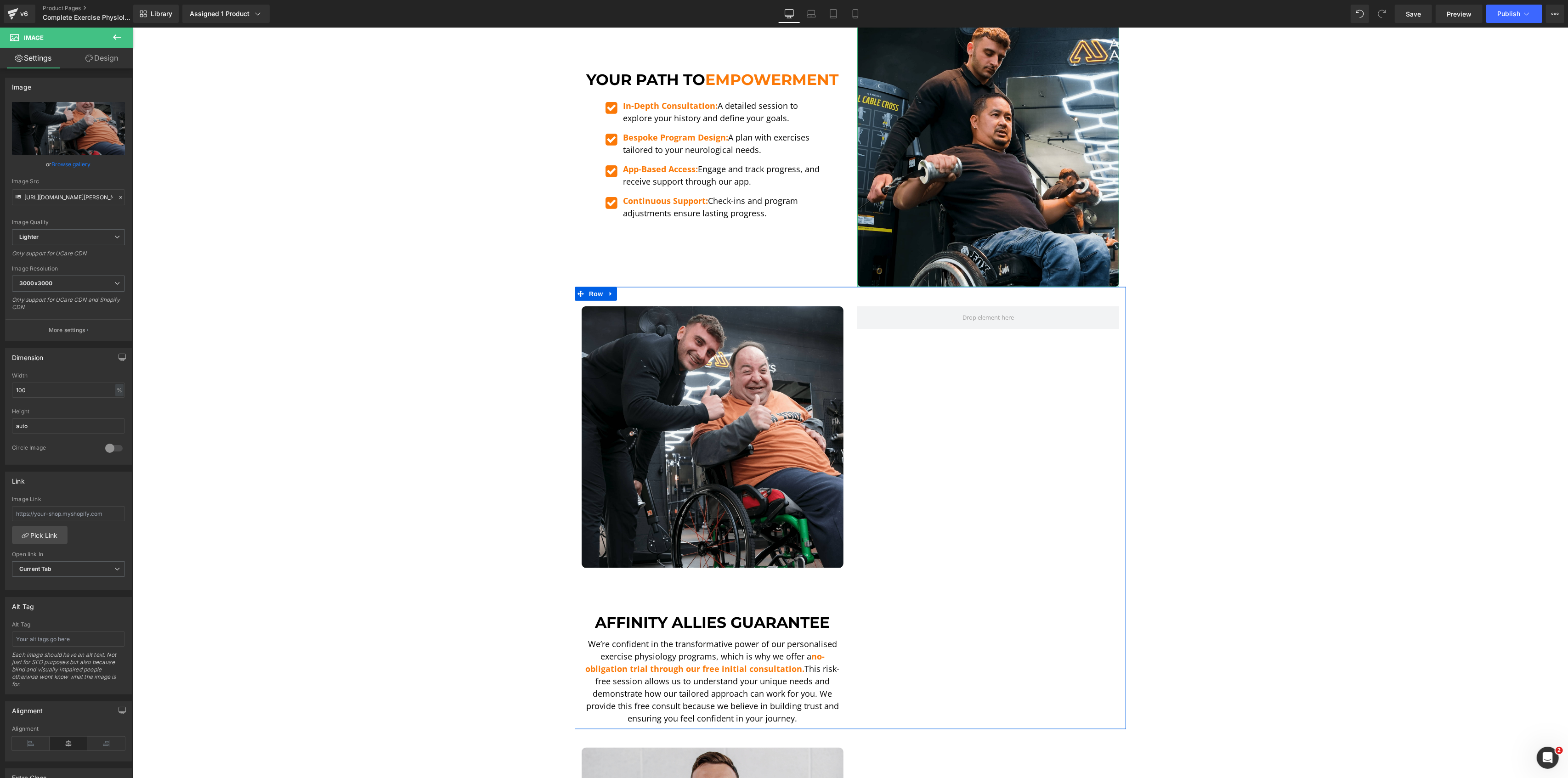
scroll to position [1591, 0]
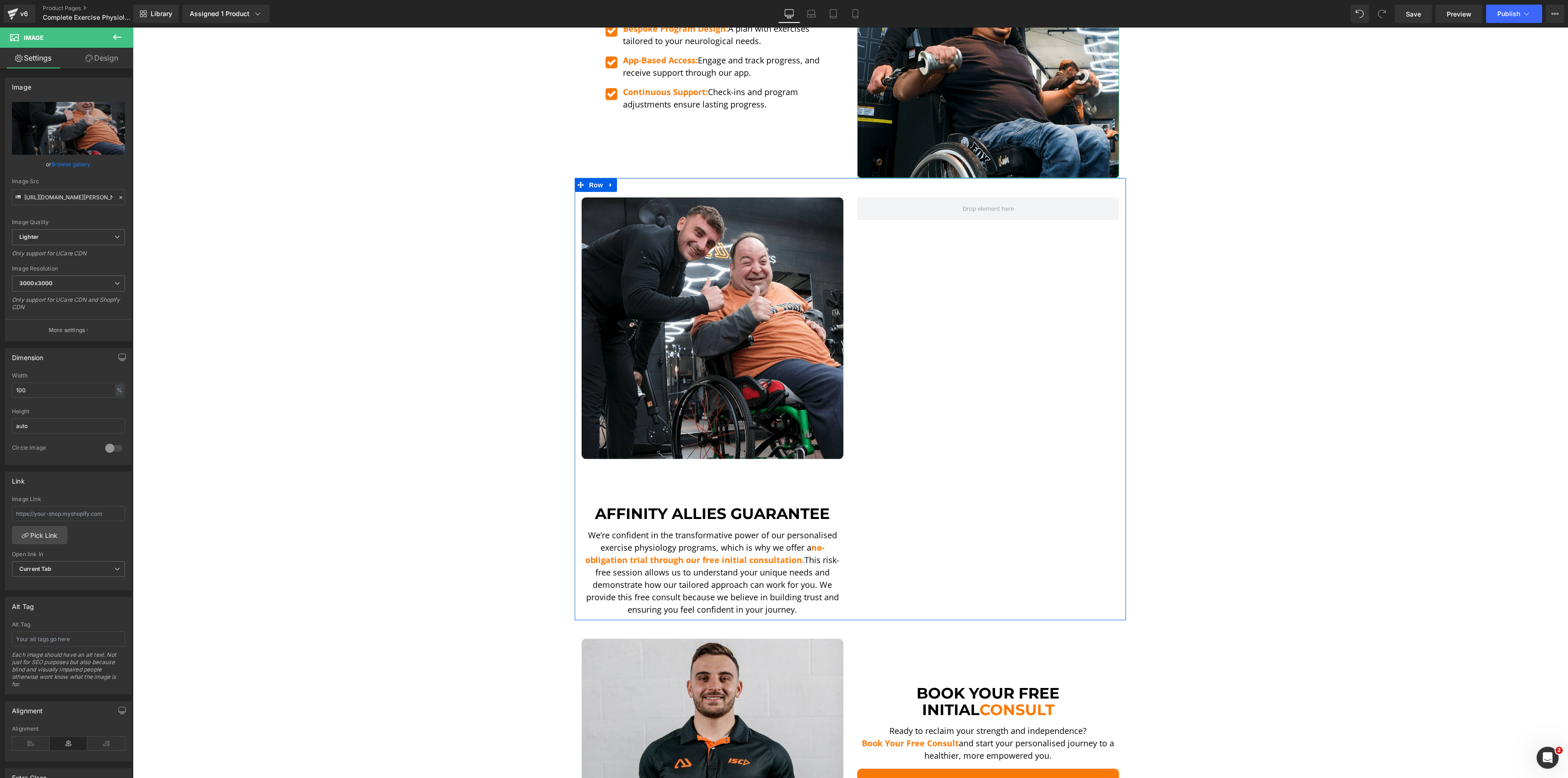
click at [695, 525] on div "Image Affinity Allies Guarantee Heading We’re confident in the transformative p…" at bounding box center [711, 407] width 276 height 418
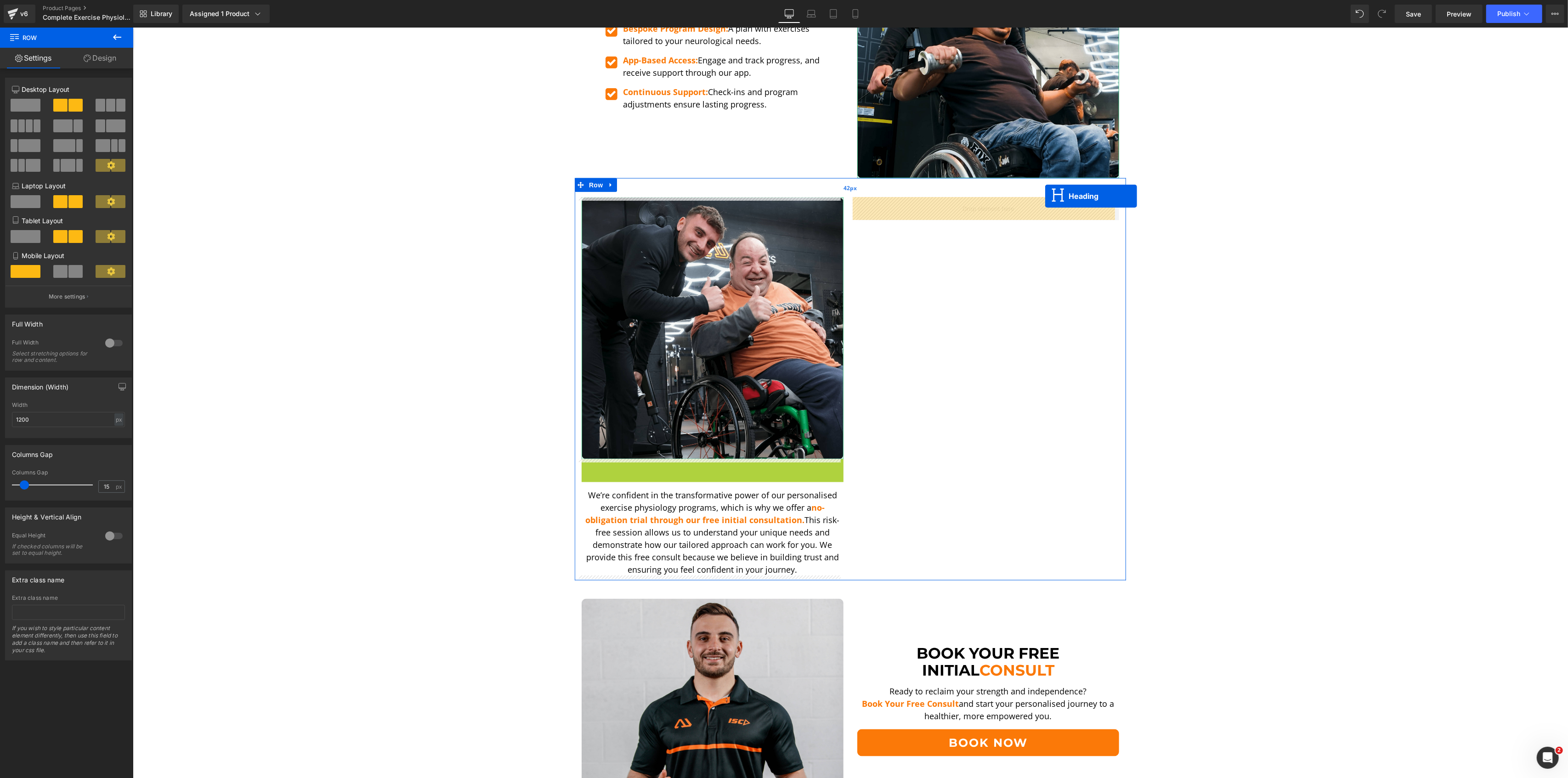
drag, startPoint x: 684, startPoint y: 485, endPoint x: 1045, endPoint y: 197, distance: 461.8
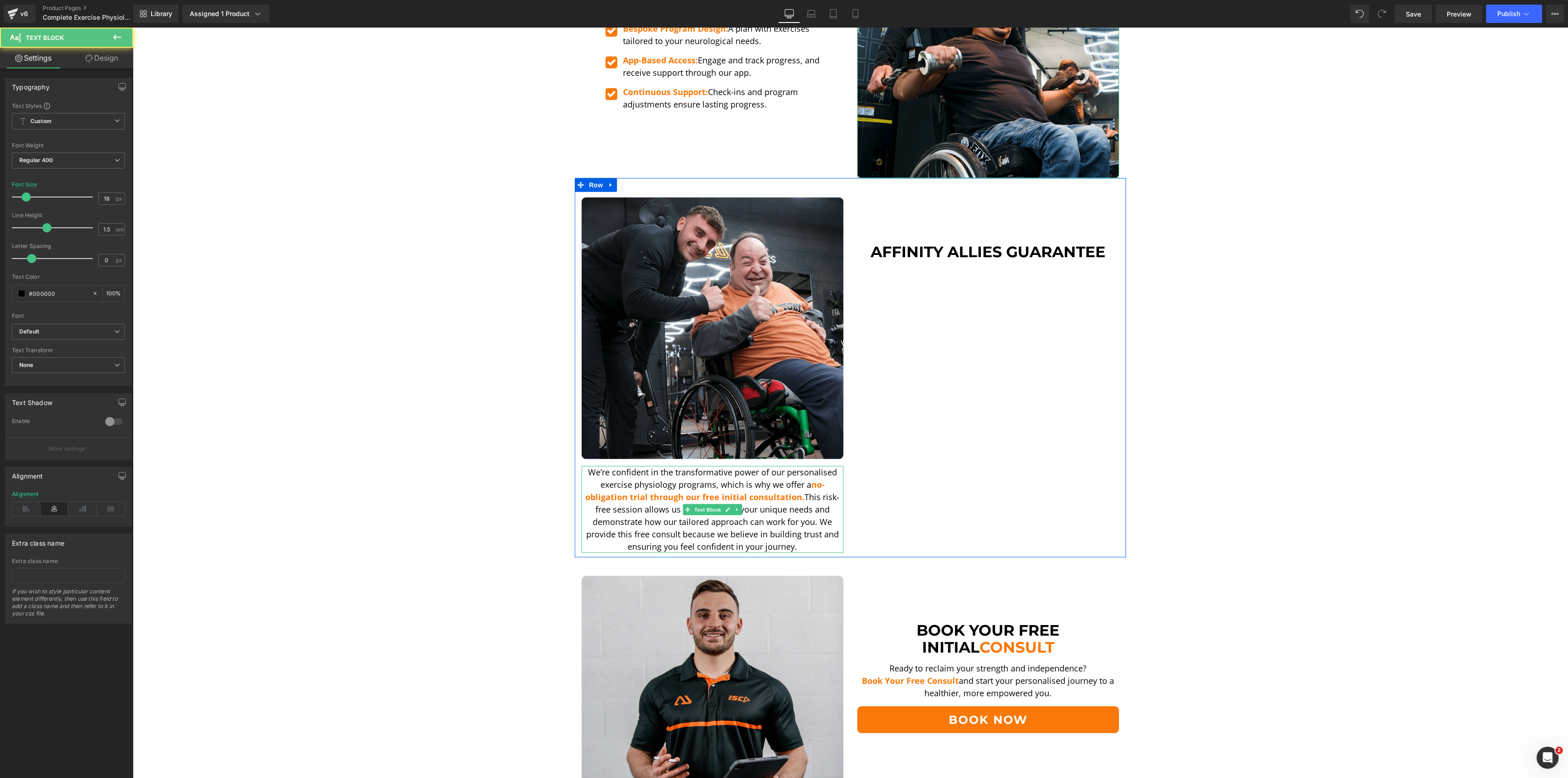
click at [676, 509] on p "We’re confident in the transformative power of our personalised exercise physio…" at bounding box center [712, 509] width 262 height 87
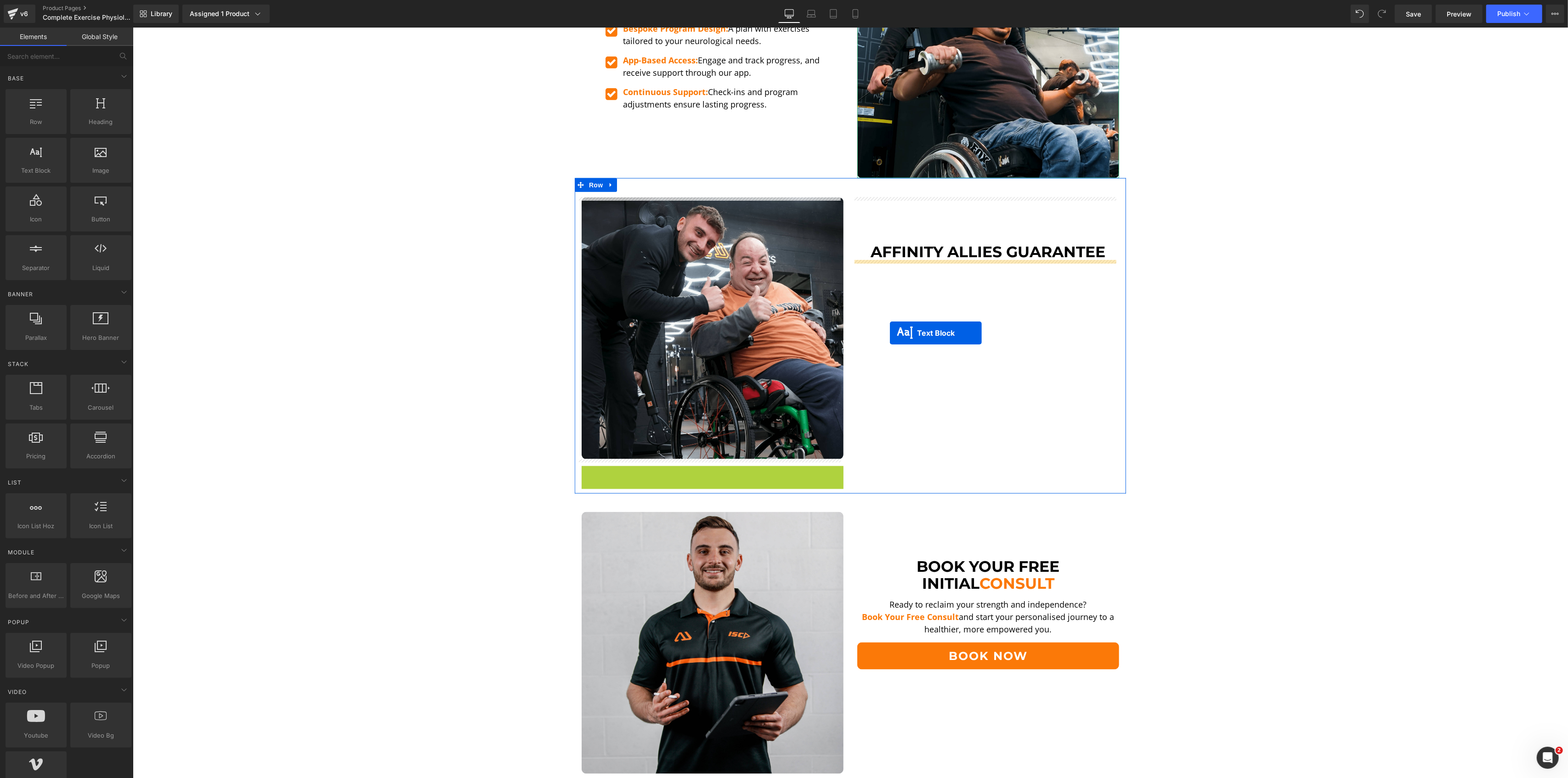
drag, startPoint x: 677, startPoint y: 513, endPoint x: 889, endPoint y: 333, distance: 278.1
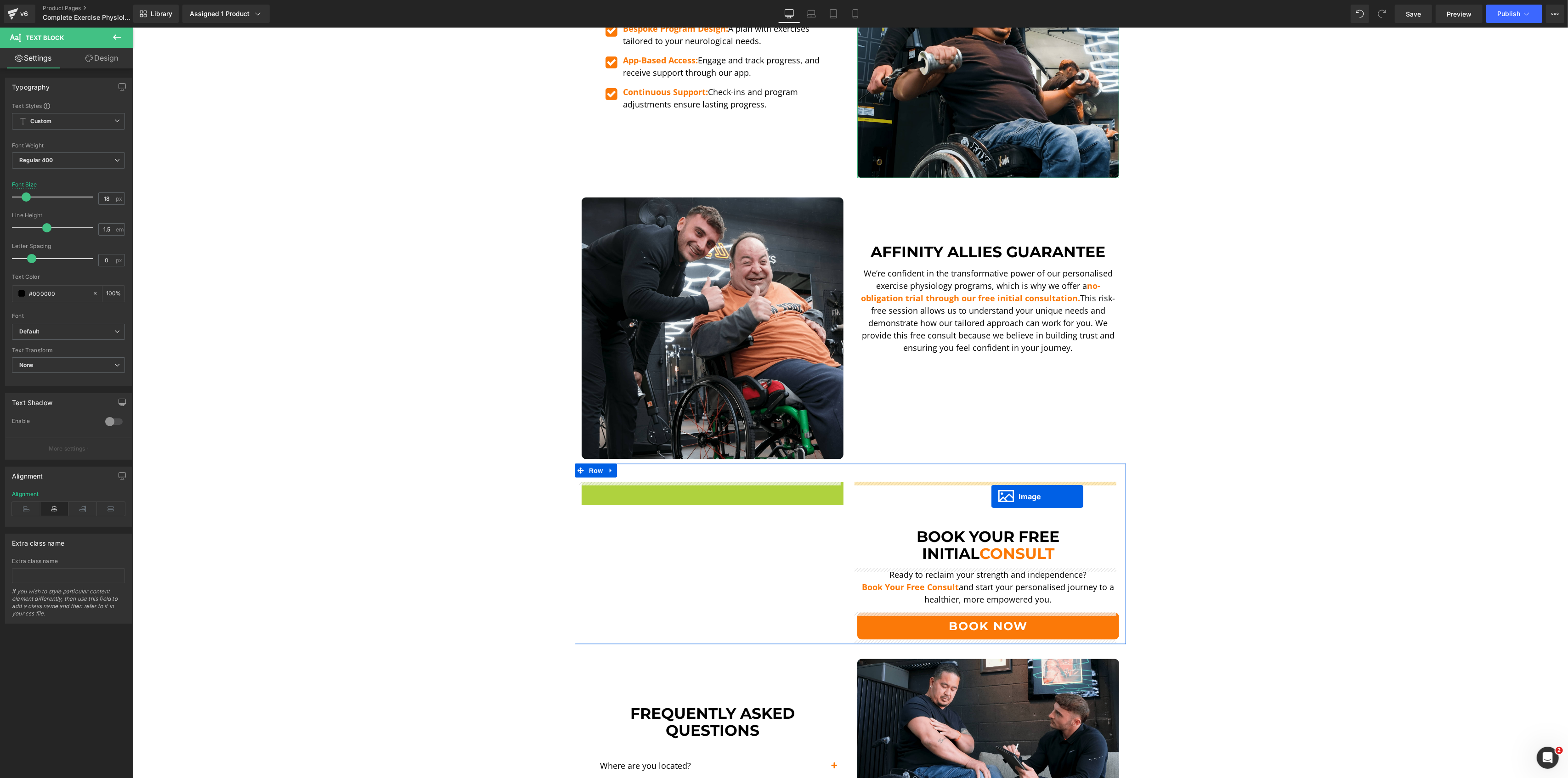
drag, startPoint x: 749, startPoint y: 582, endPoint x: 991, endPoint y: 496, distance: 256.8
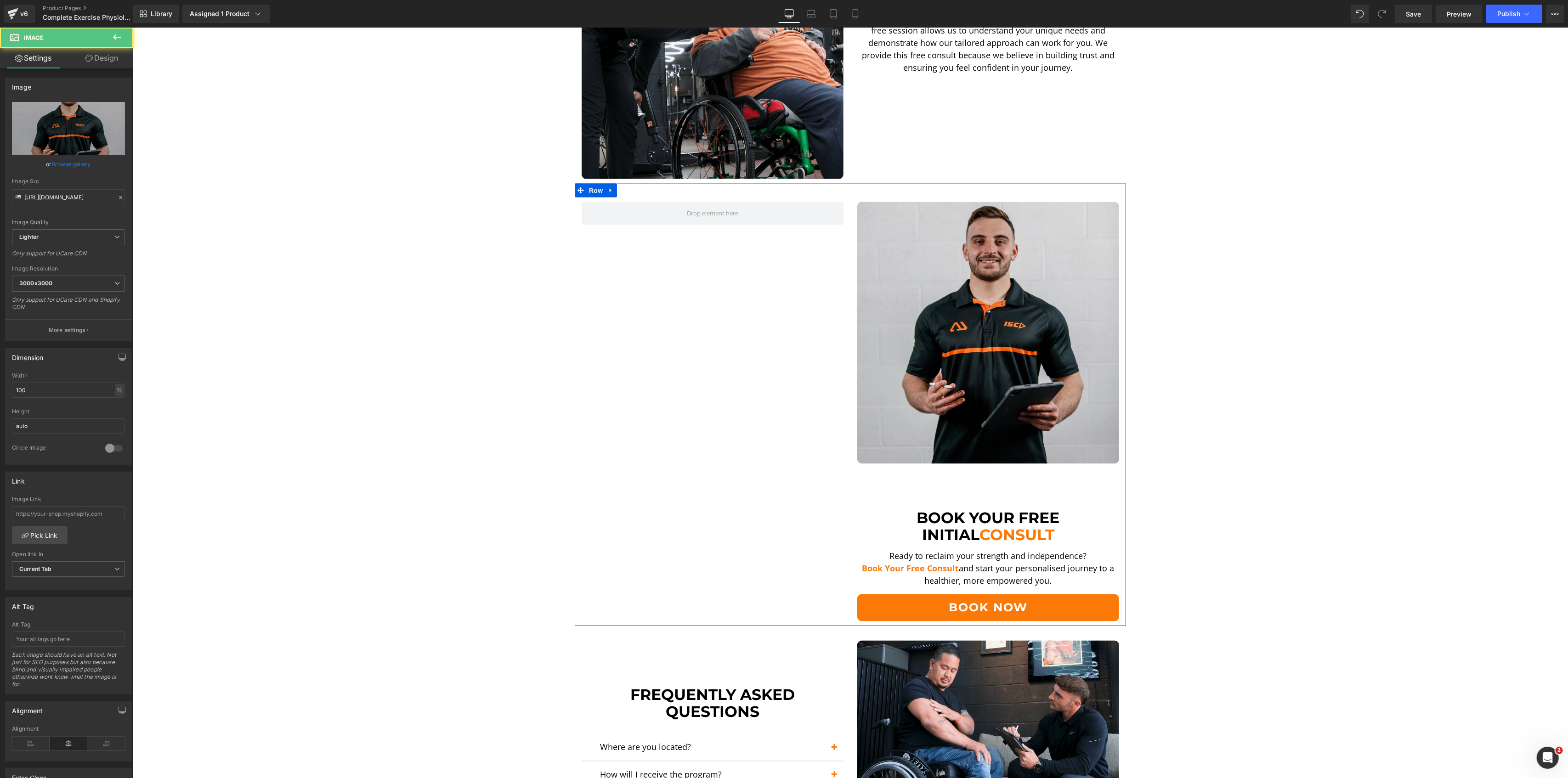
scroll to position [1898, 0]
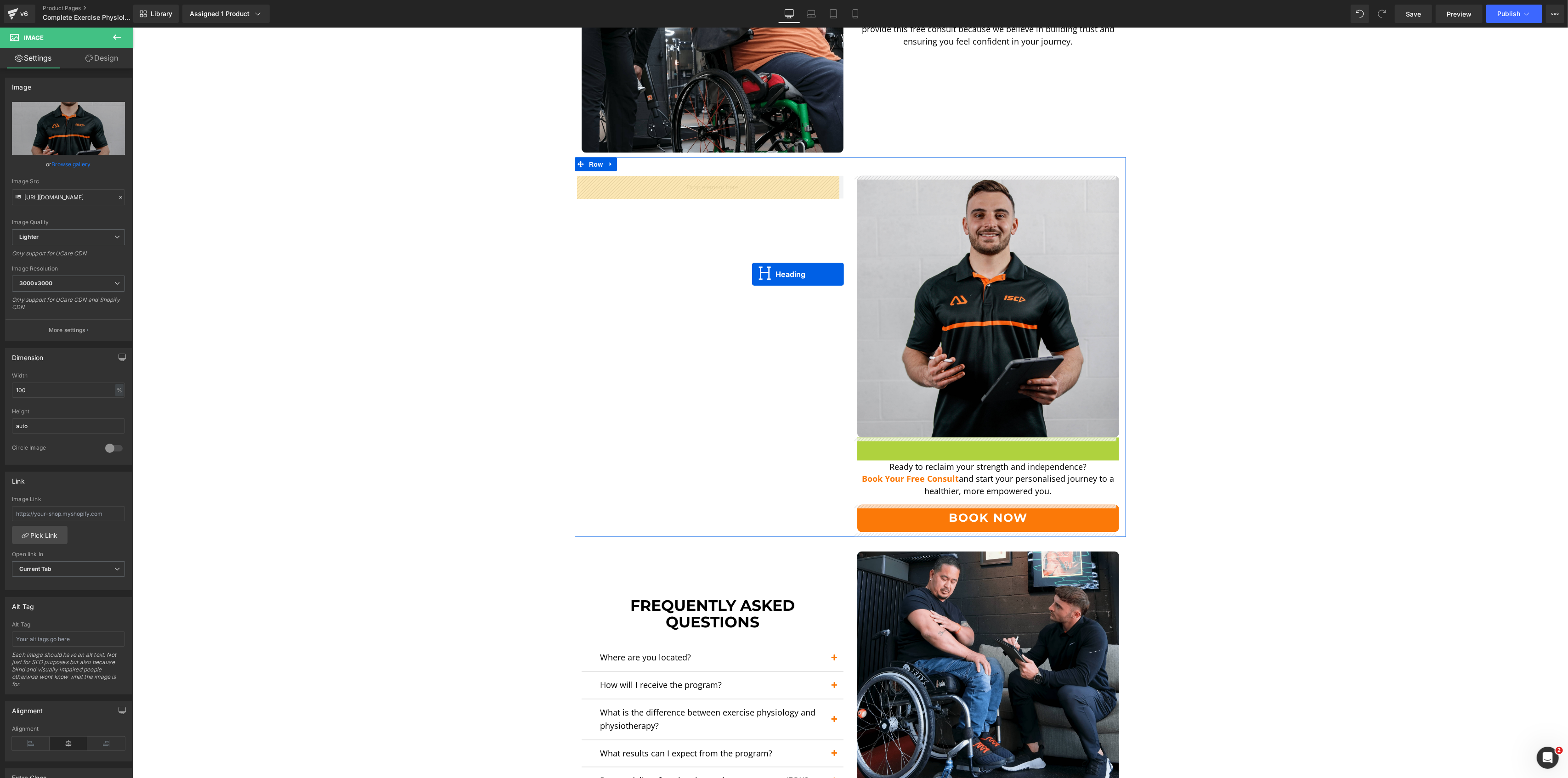
drag, startPoint x: 964, startPoint y: 478, endPoint x: 751, endPoint y: 274, distance: 294.9
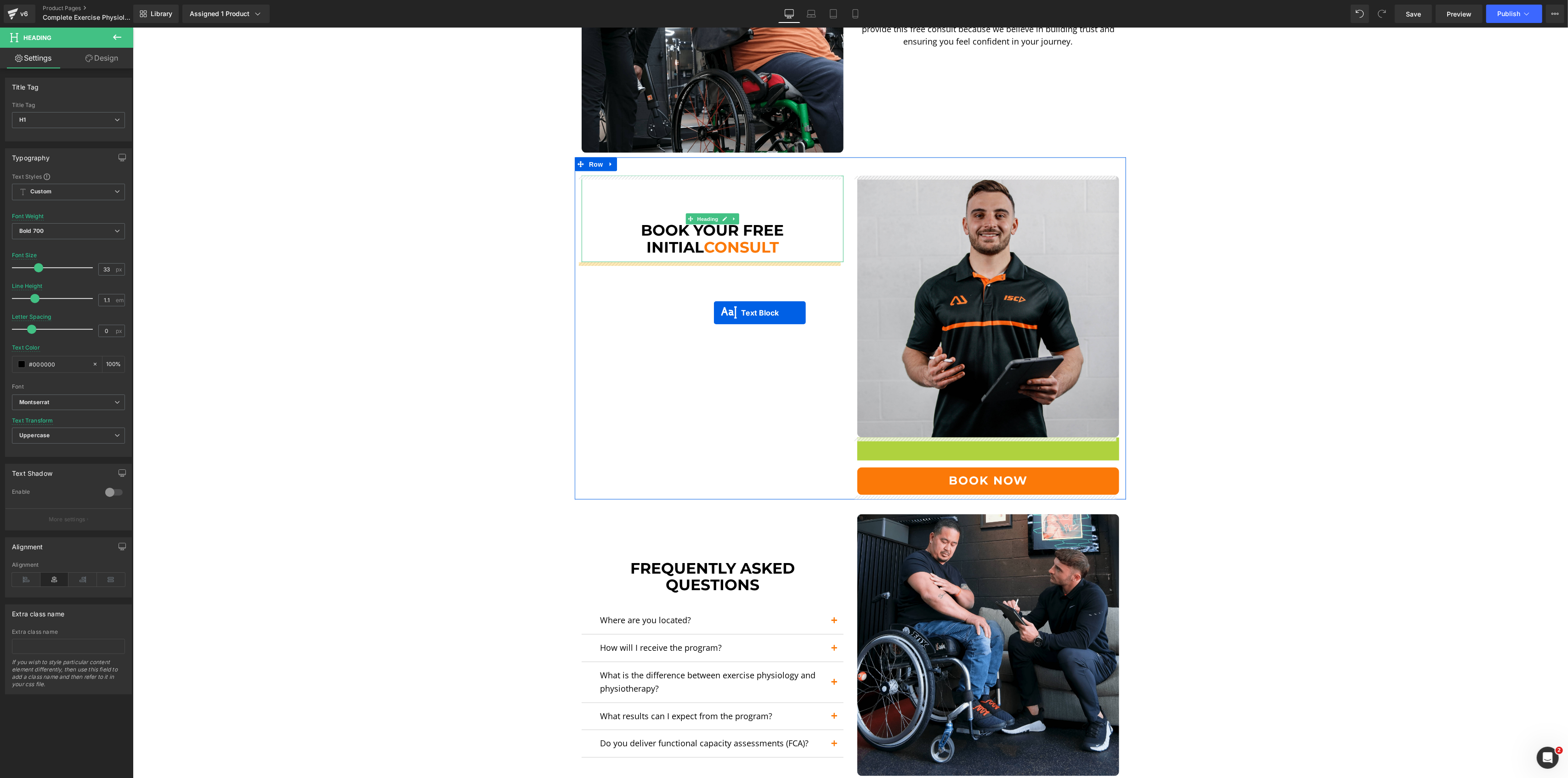
drag, startPoint x: 959, startPoint y: 456, endPoint x: 713, endPoint y: 313, distance: 284.5
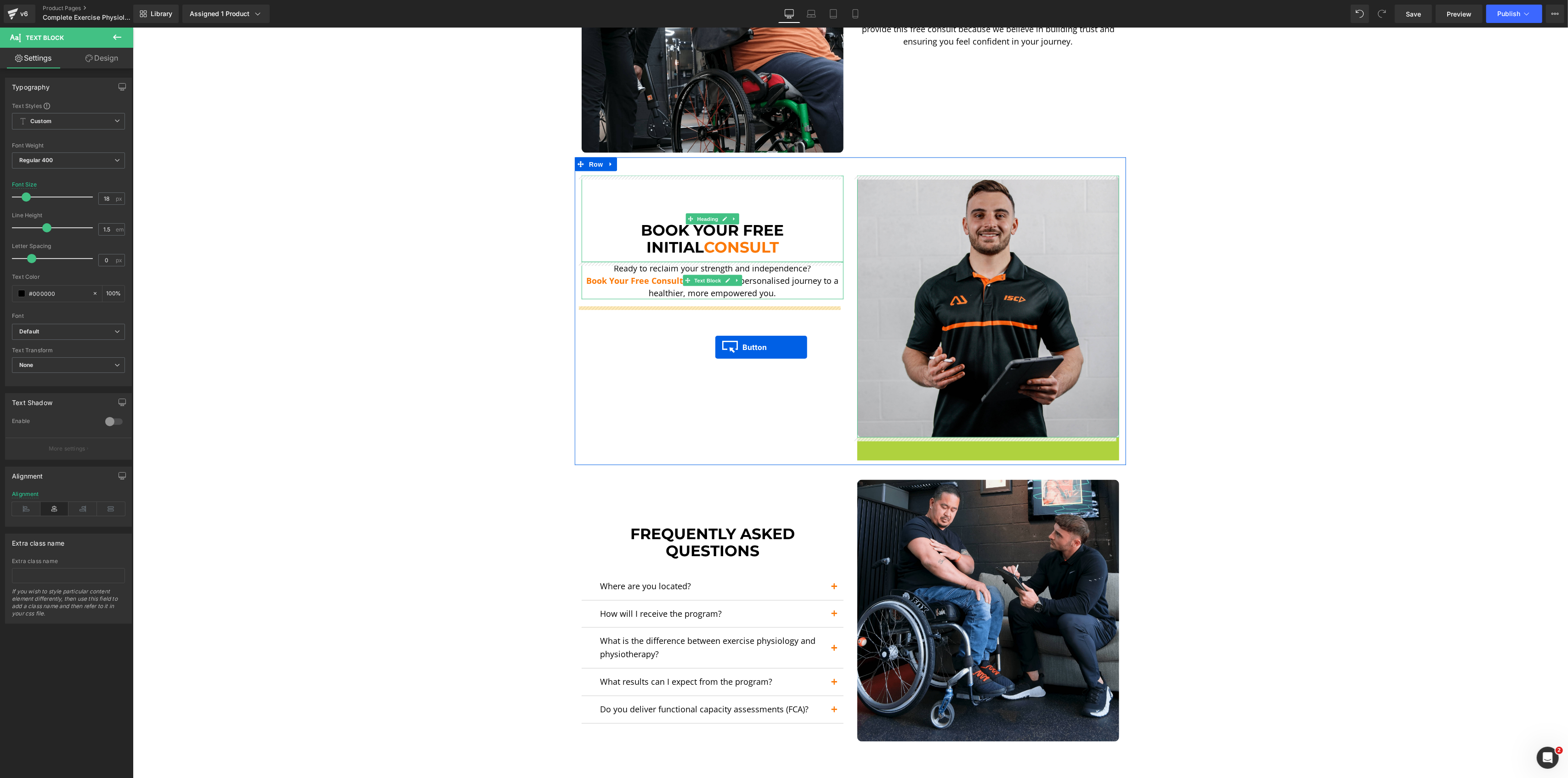
drag, startPoint x: 970, startPoint y: 451, endPoint x: 714, endPoint y: 347, distance: 276.3
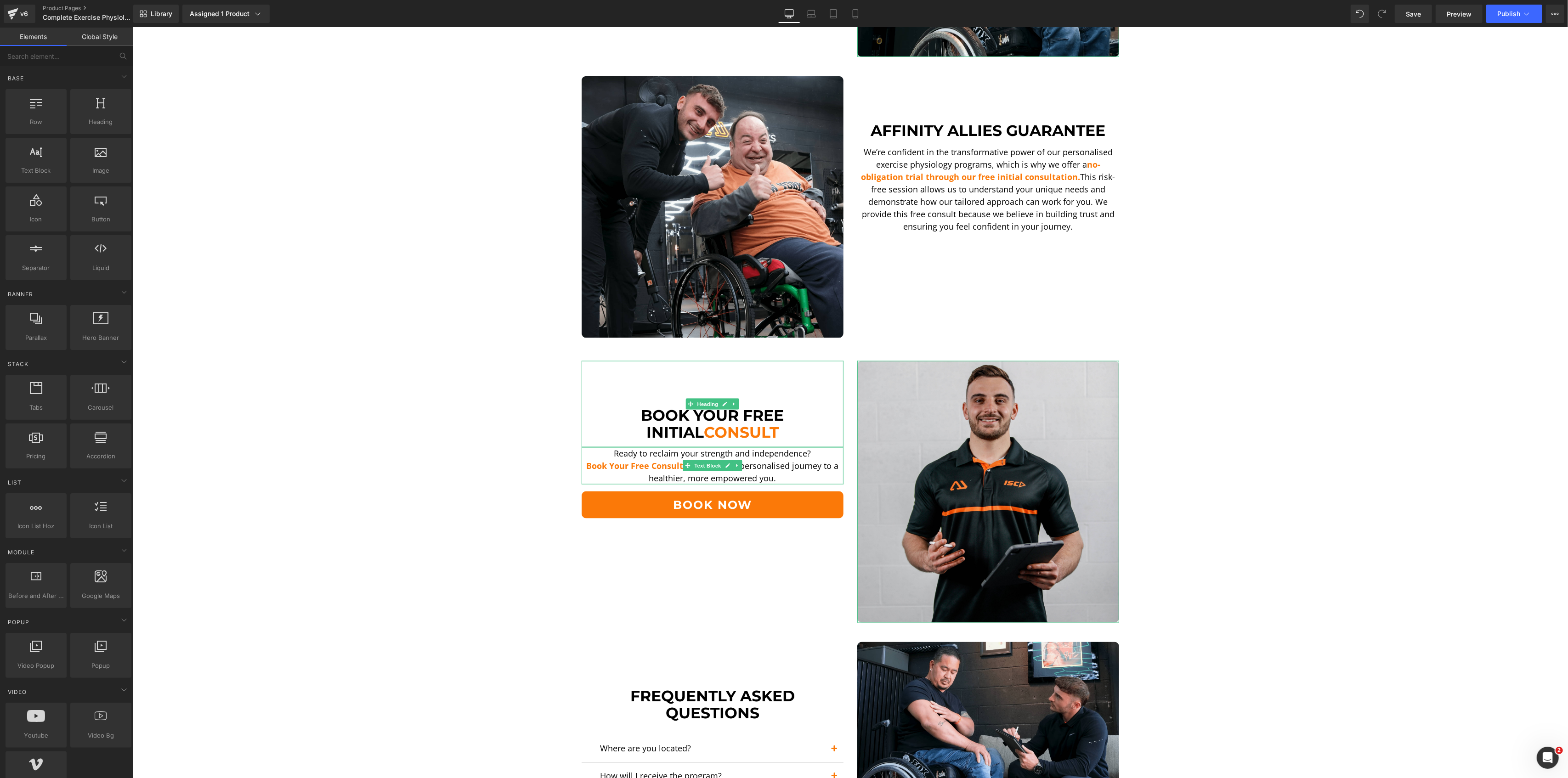
scroll to position [1714, 0]
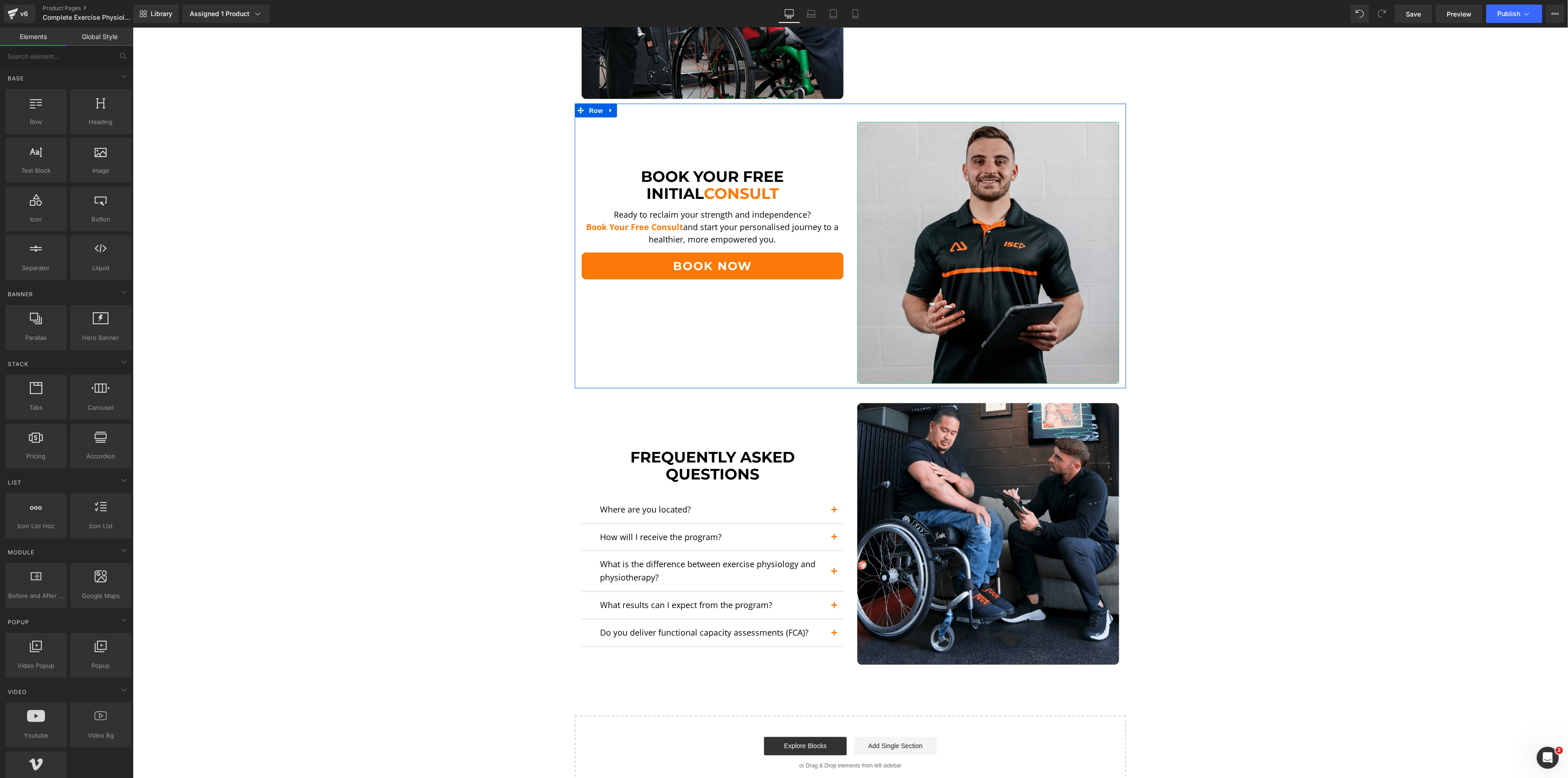
scroll to position [2021, 0]
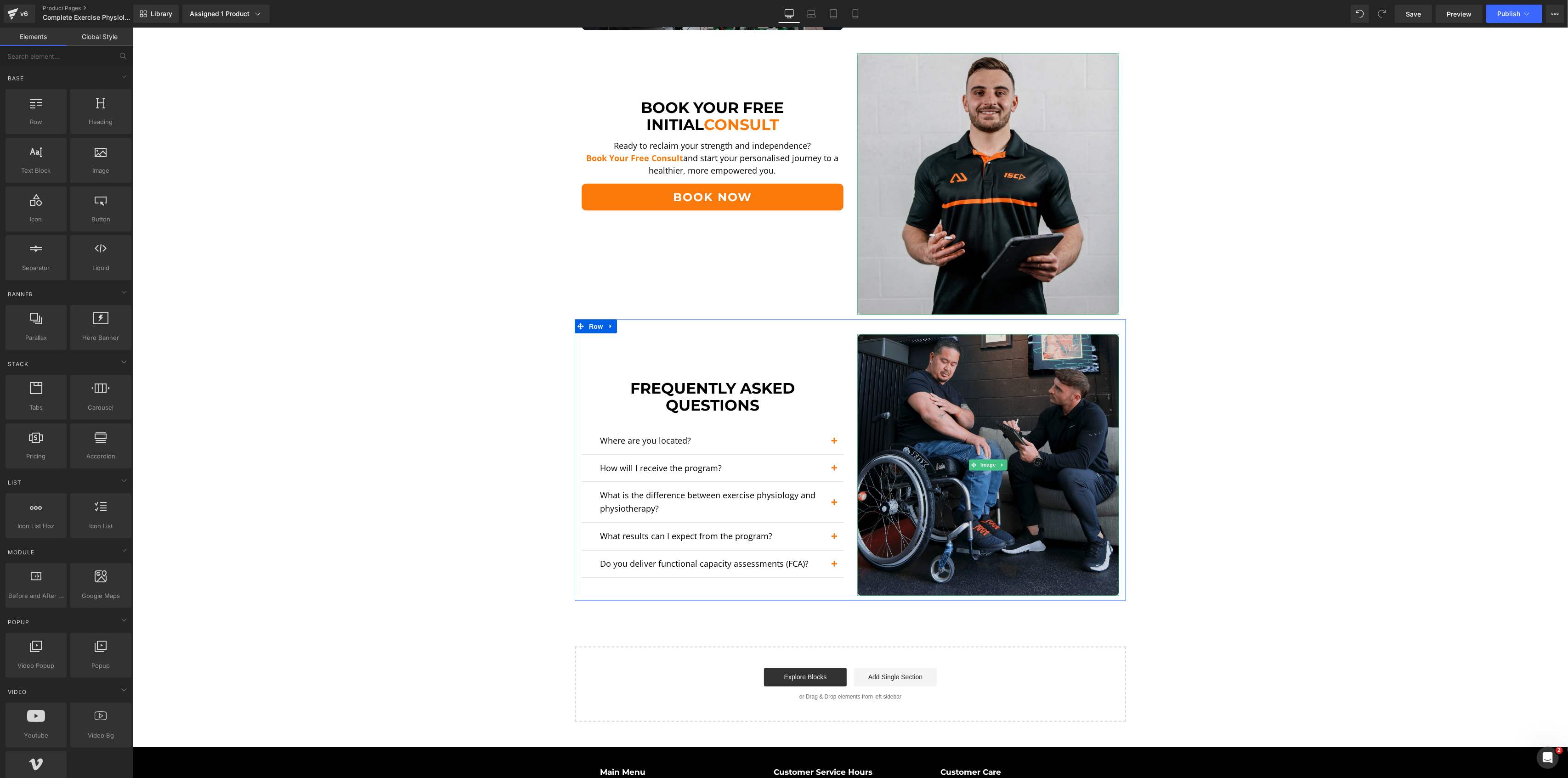
click at [897, 404] on img at bounding box center [987, 465] width 262 height 262
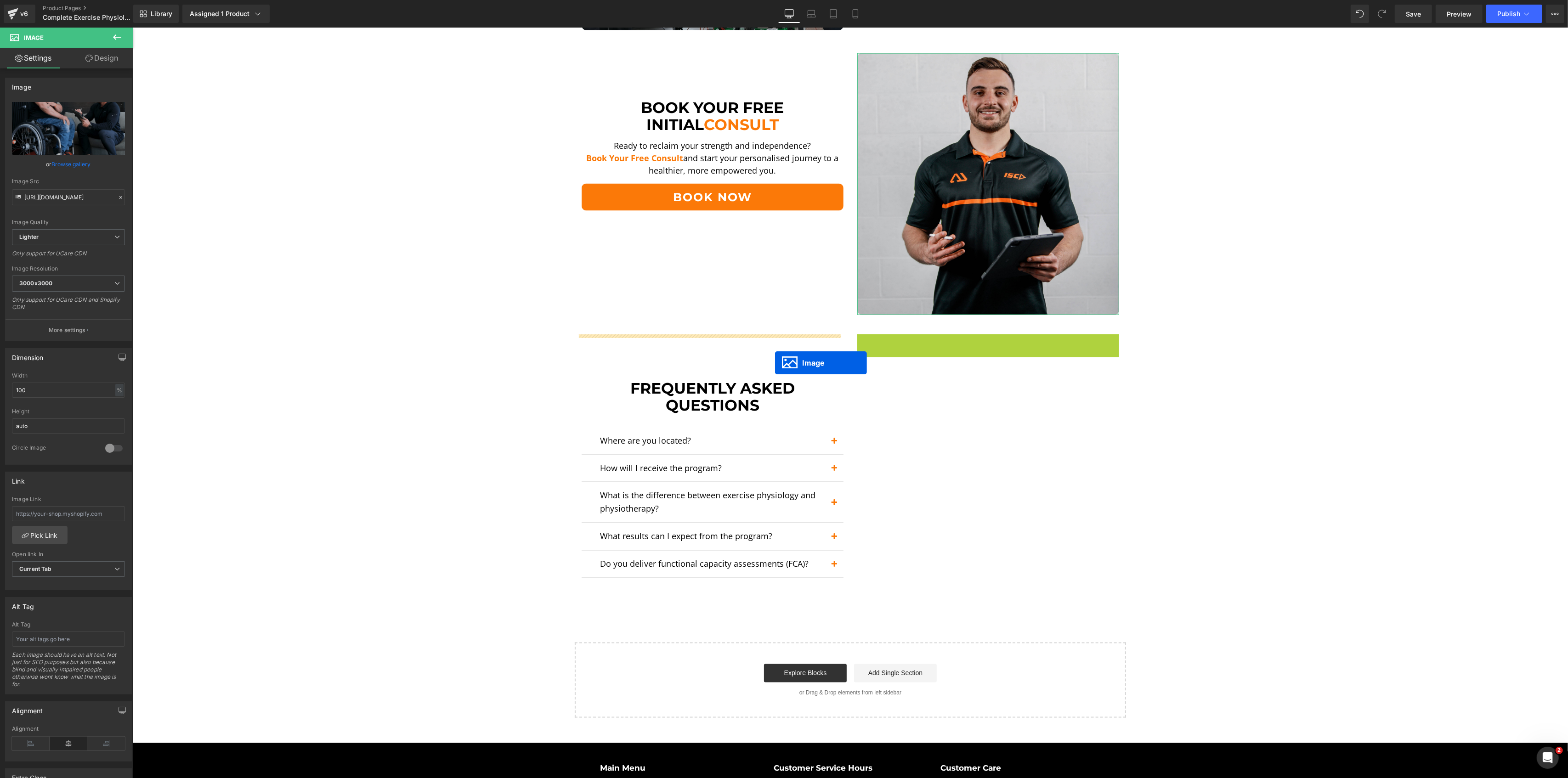
drag, startPoint x: 965, startPoint y: 462, endPoint x: 774, endPoint y: 363, distance: 215.1
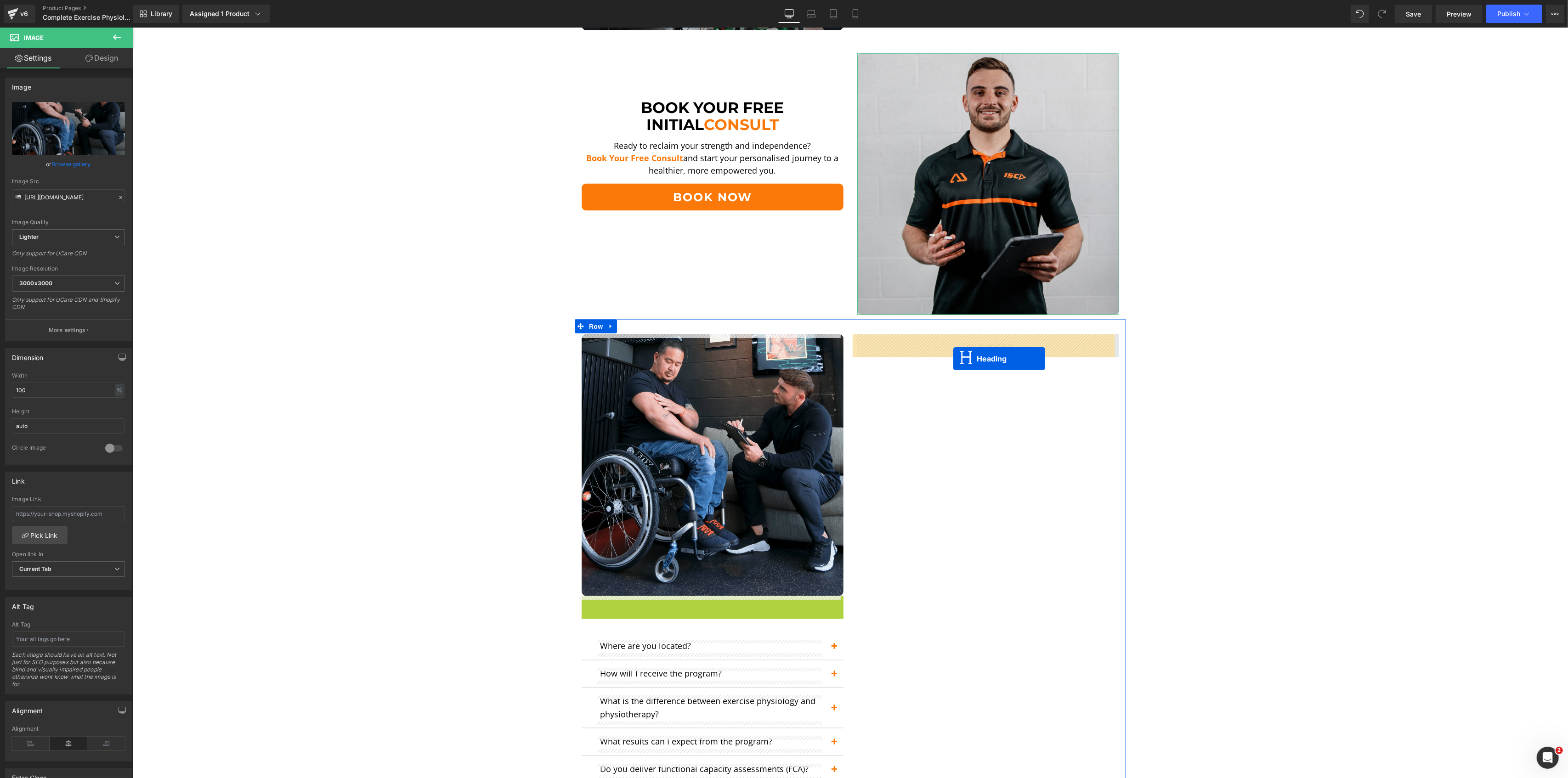
drag, startPoint x: 688, startPoint y: 636, endPoint x: 954, endPoint y: 357, distance: 385.5
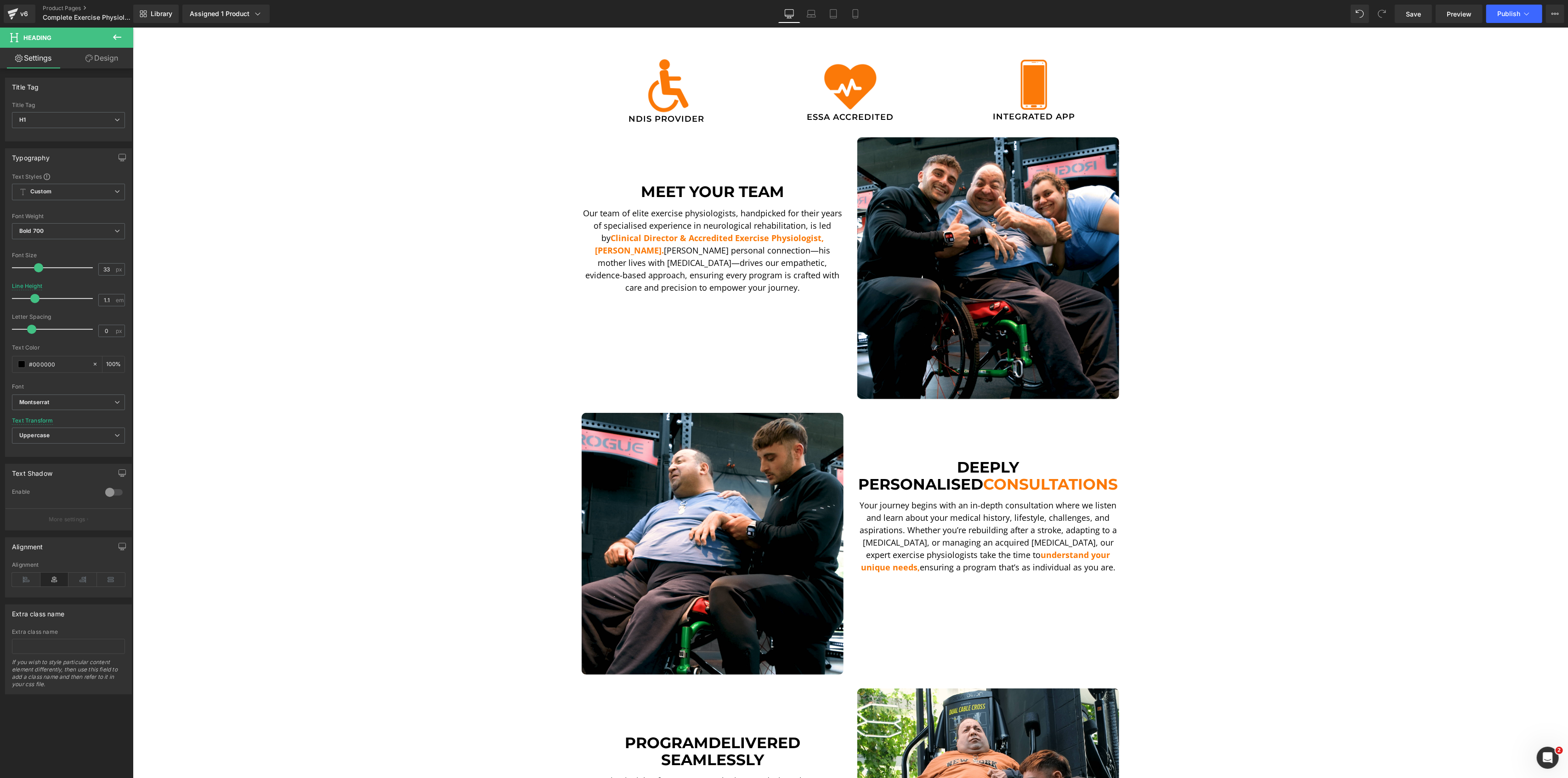
scroll to position [244, 0]
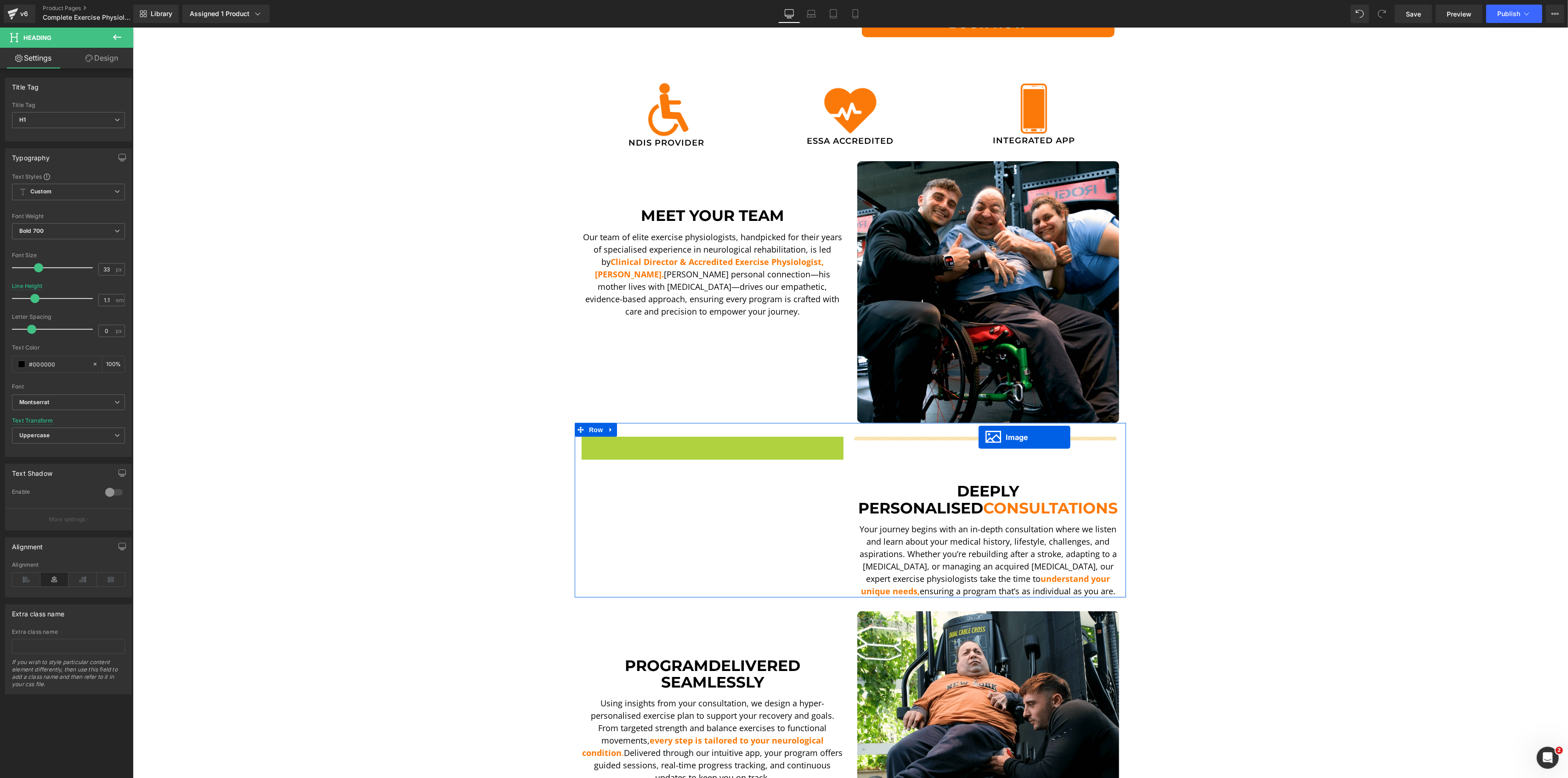
drag, startPoint x: 692, startPoint y: 562, endPoint x: 978, endPoint y: 437, distance: 312.1
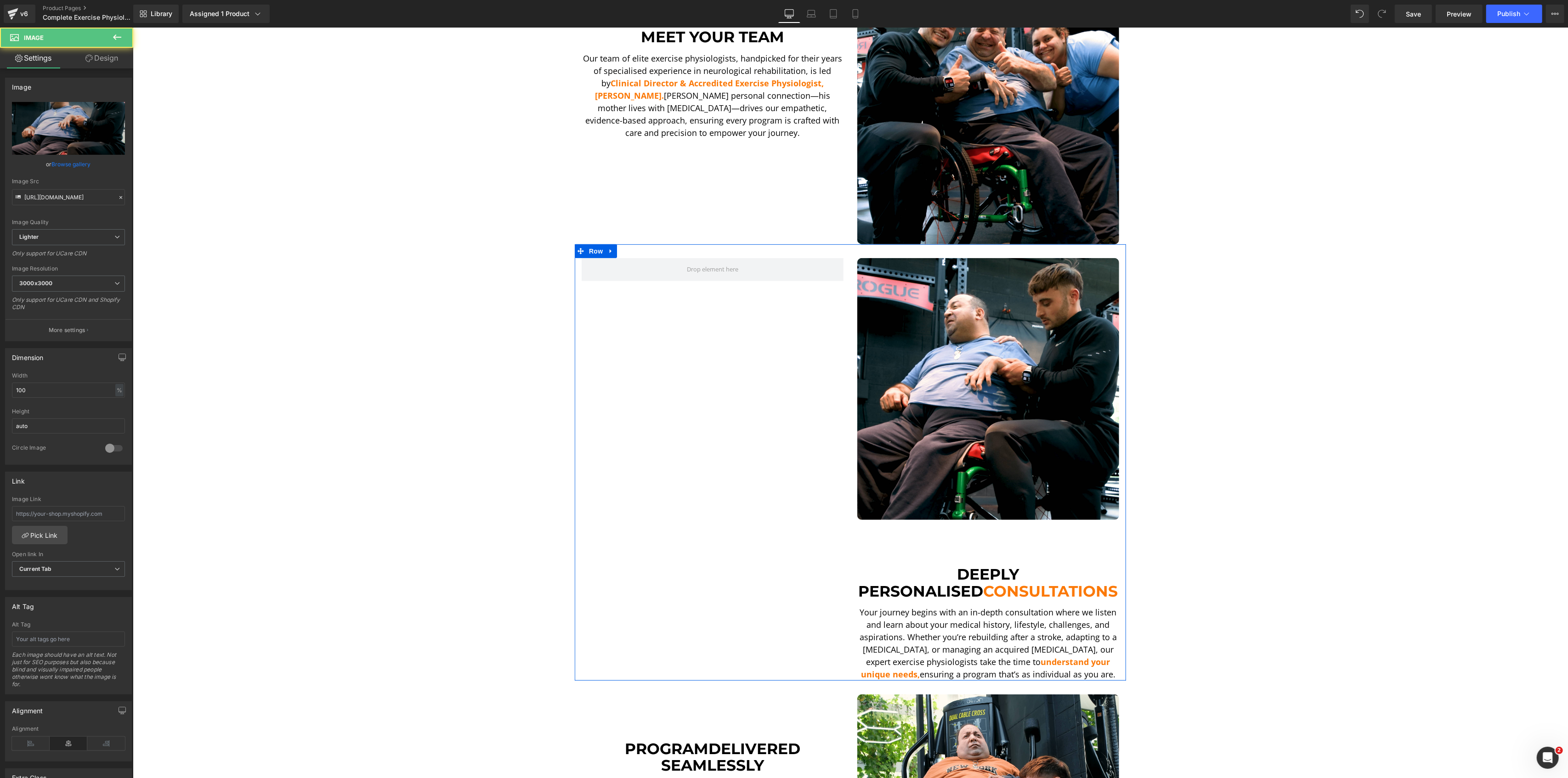
scroll to position [429, 0]
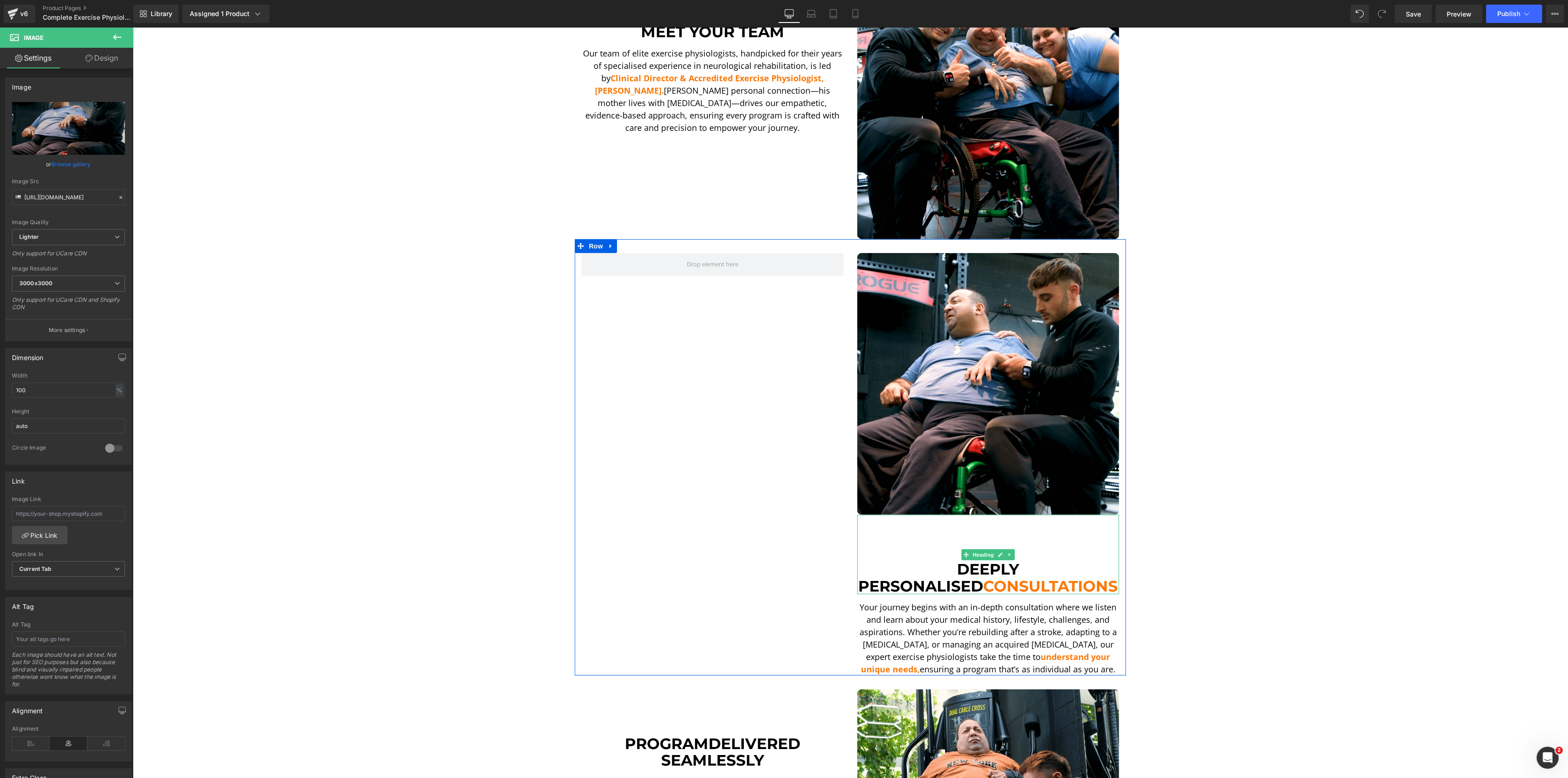
click at [982, 574] on h1 "Deeply Personalised Consultations" at bounding box center [987, 577] width 262 height 33
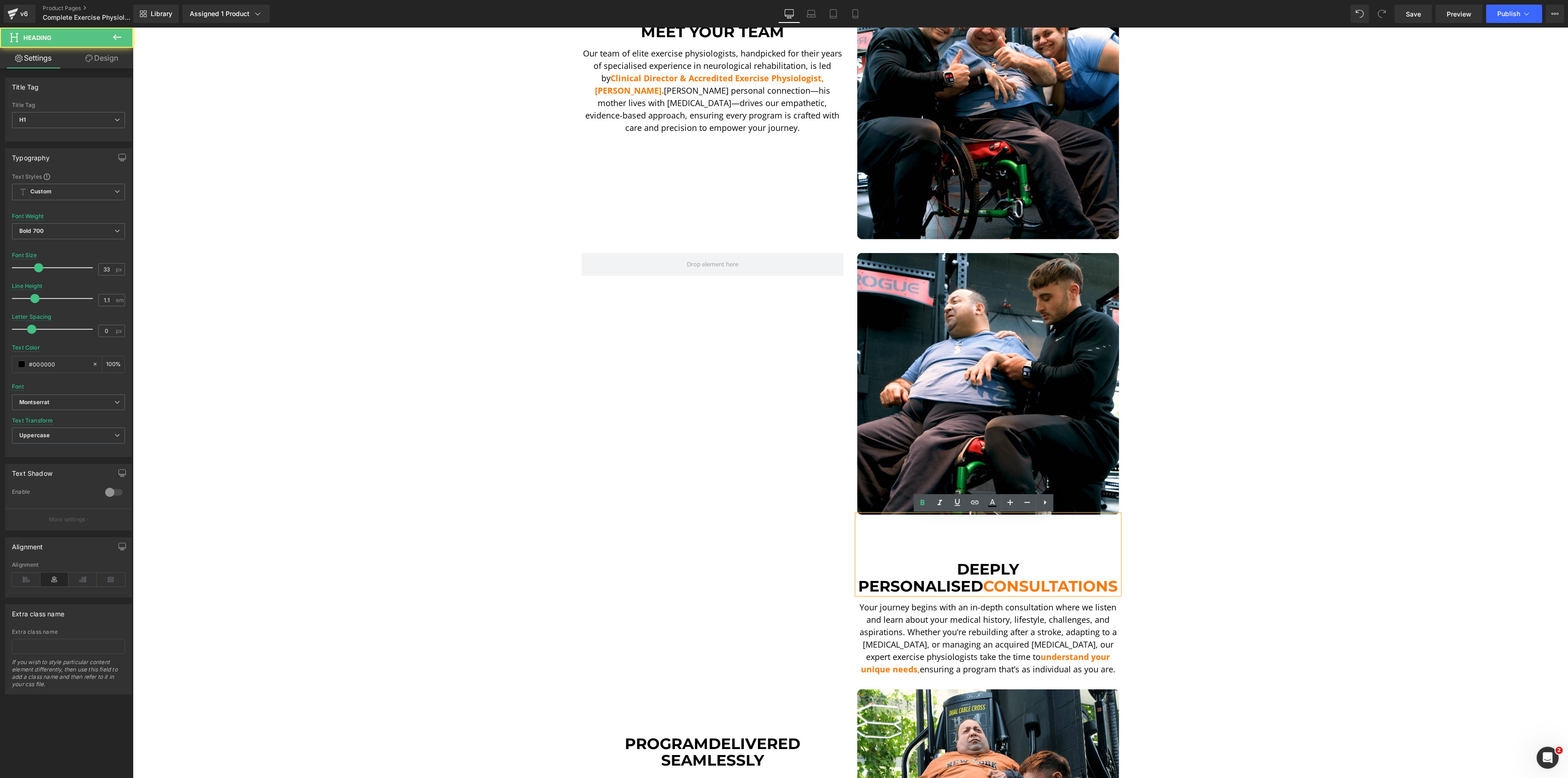
click at [678, 514] on div "Image Deeply Personalised Consultations Heading Your journey begins with an in-…" at bounding box center [849, 457] width 551 height 436
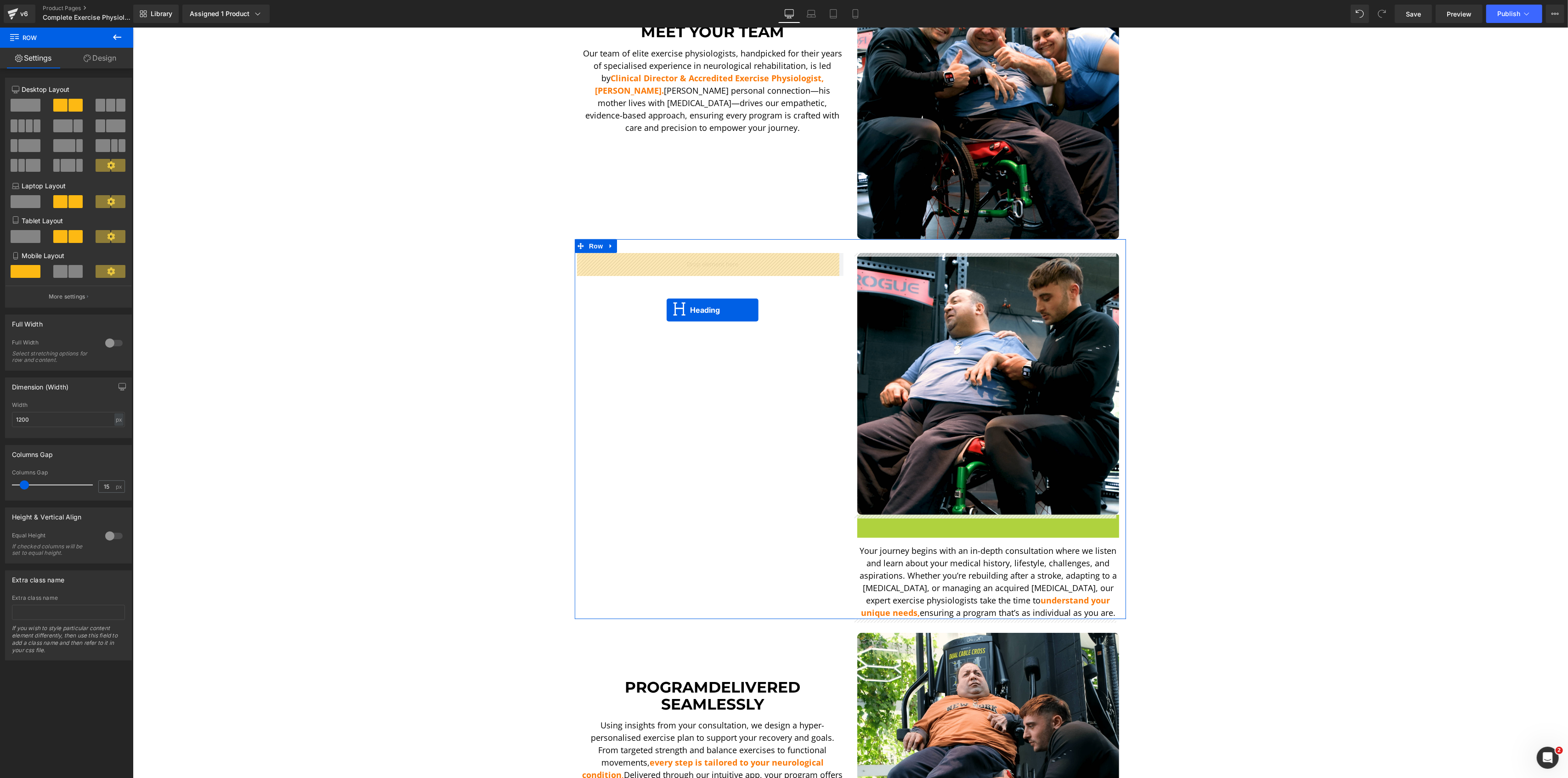
drag, startPoint x: 960, startPoint y: 554, endPoint x: 666, endPoint y: 309, distance: 382.7
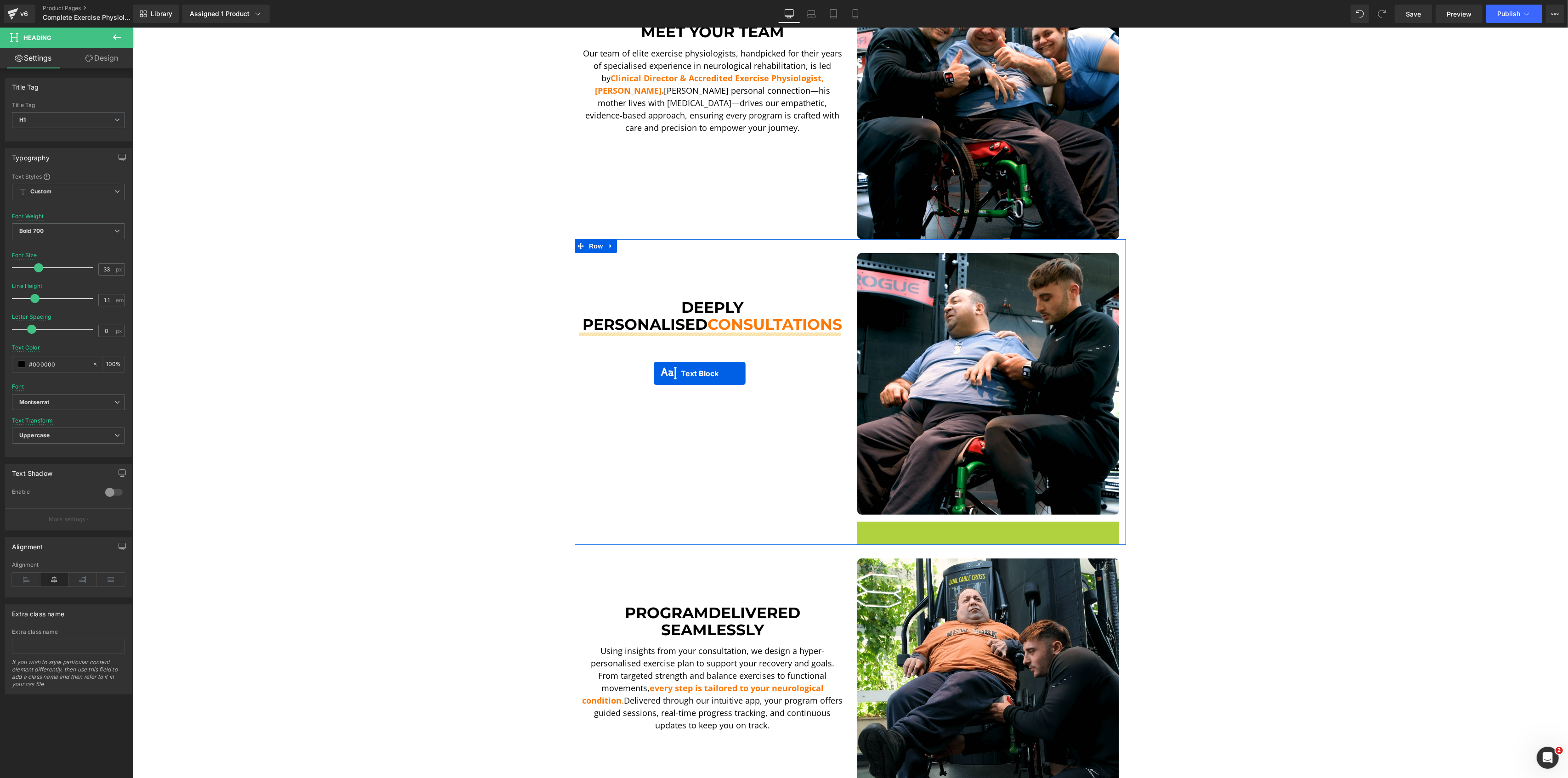
drag, startPoint x: 959, startPoint y: 558, endPoint x: 653, endPoint y: 373, distance: 357.6
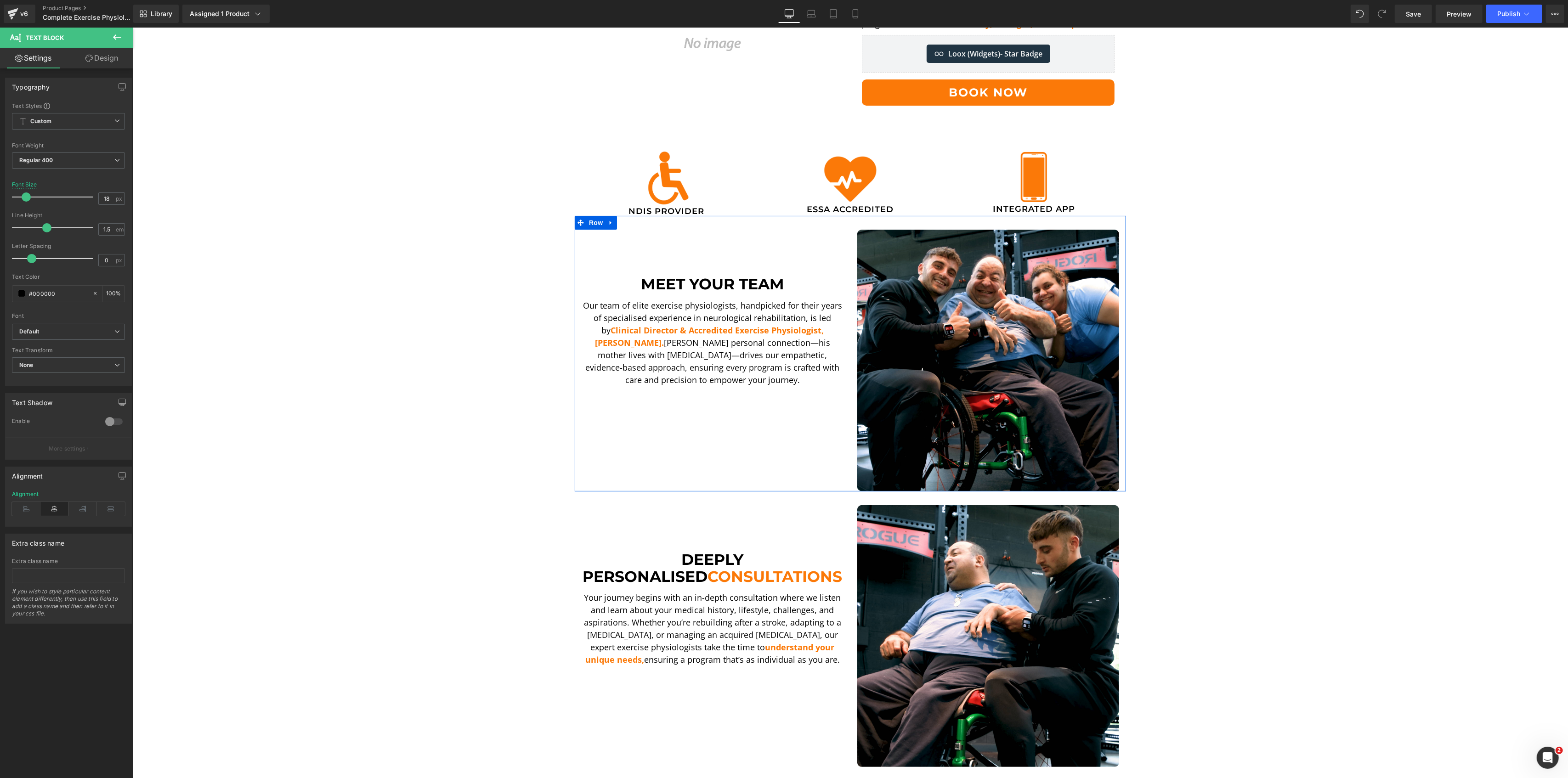
scroll to position [244, 0]
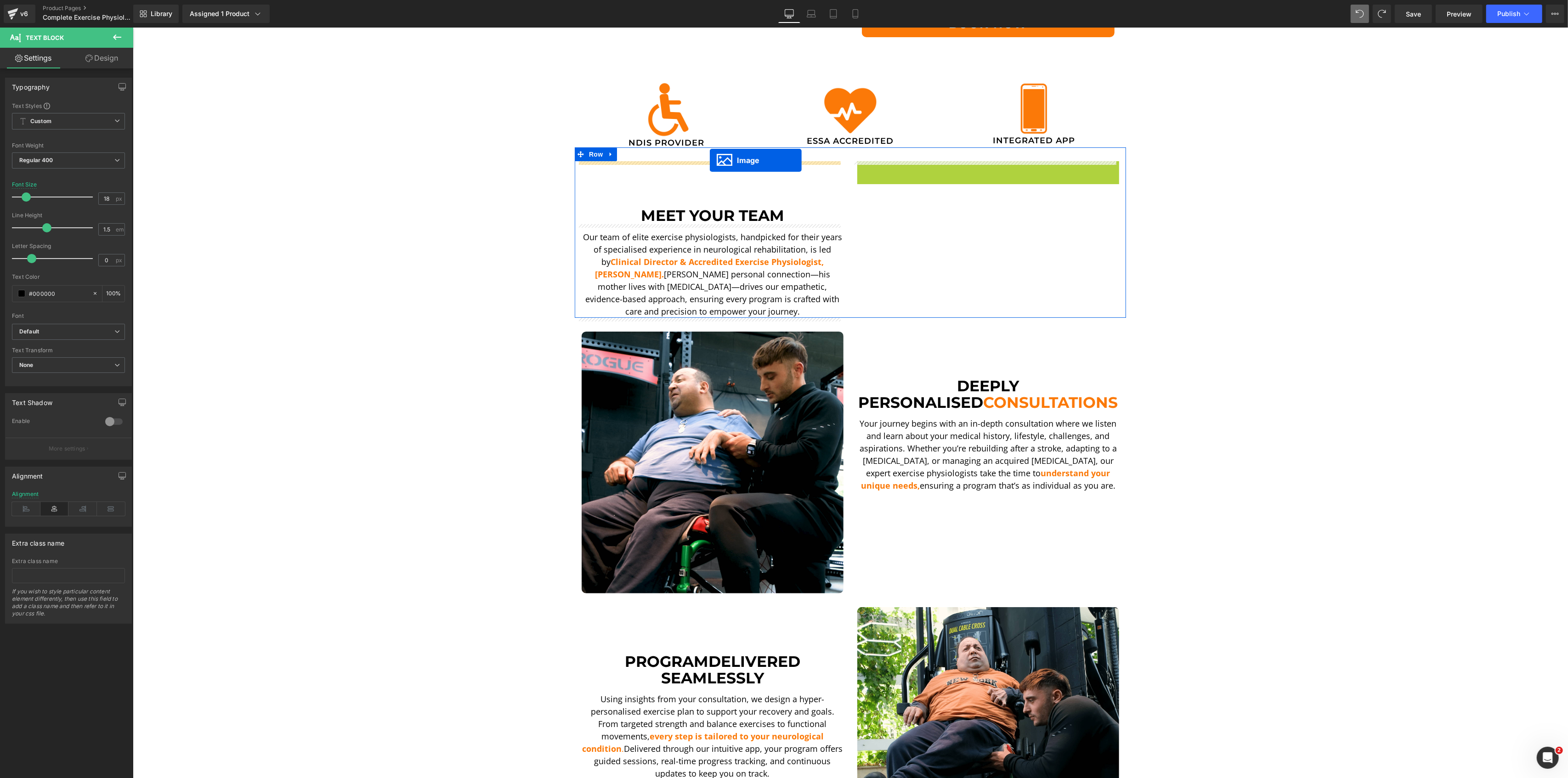
drag, startPoint x: 966, startPoint y: 287, endPoint x: 710, endPoint y: 160, distance: 285.8
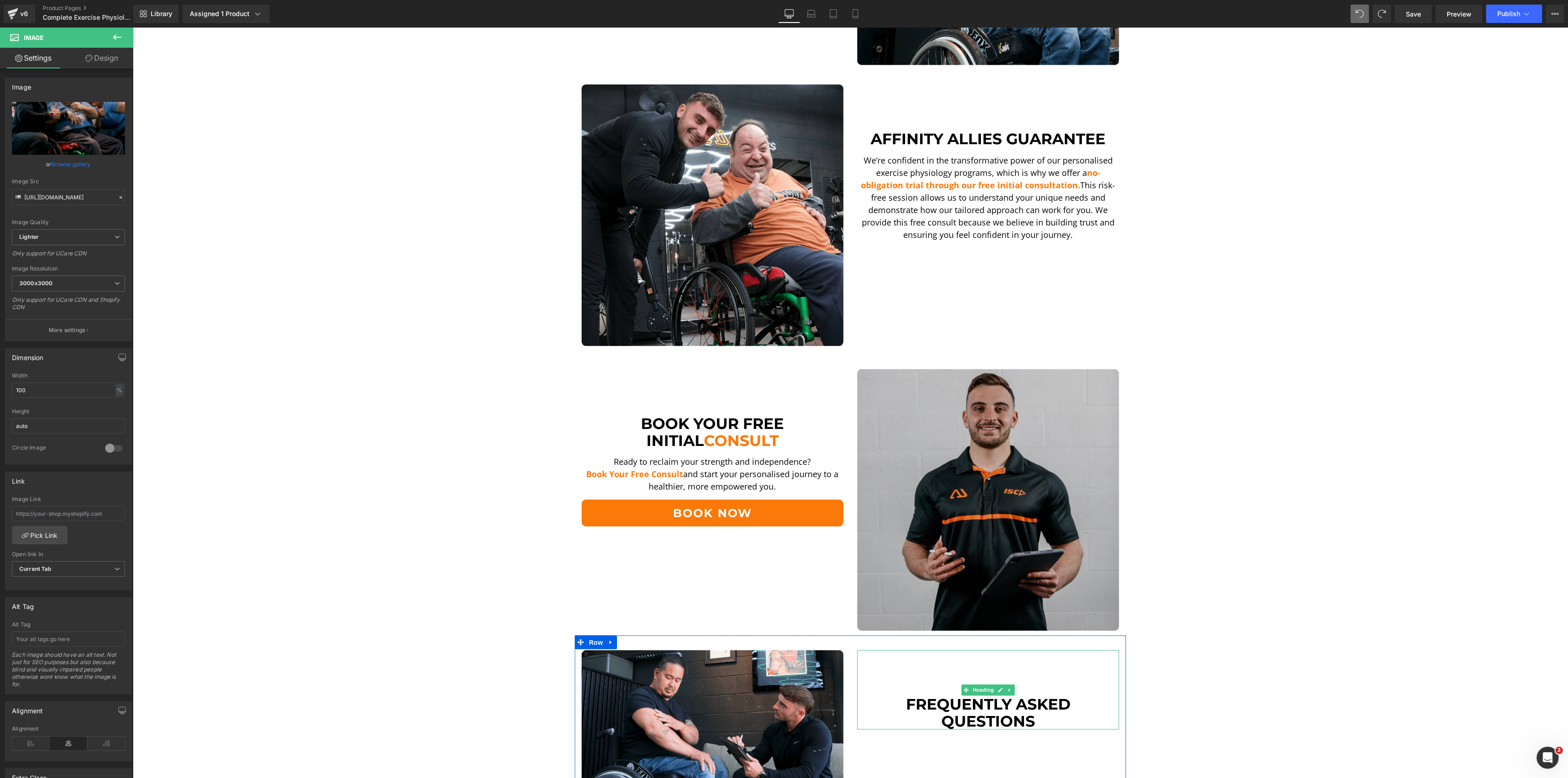
scroll to position [1697, 0]
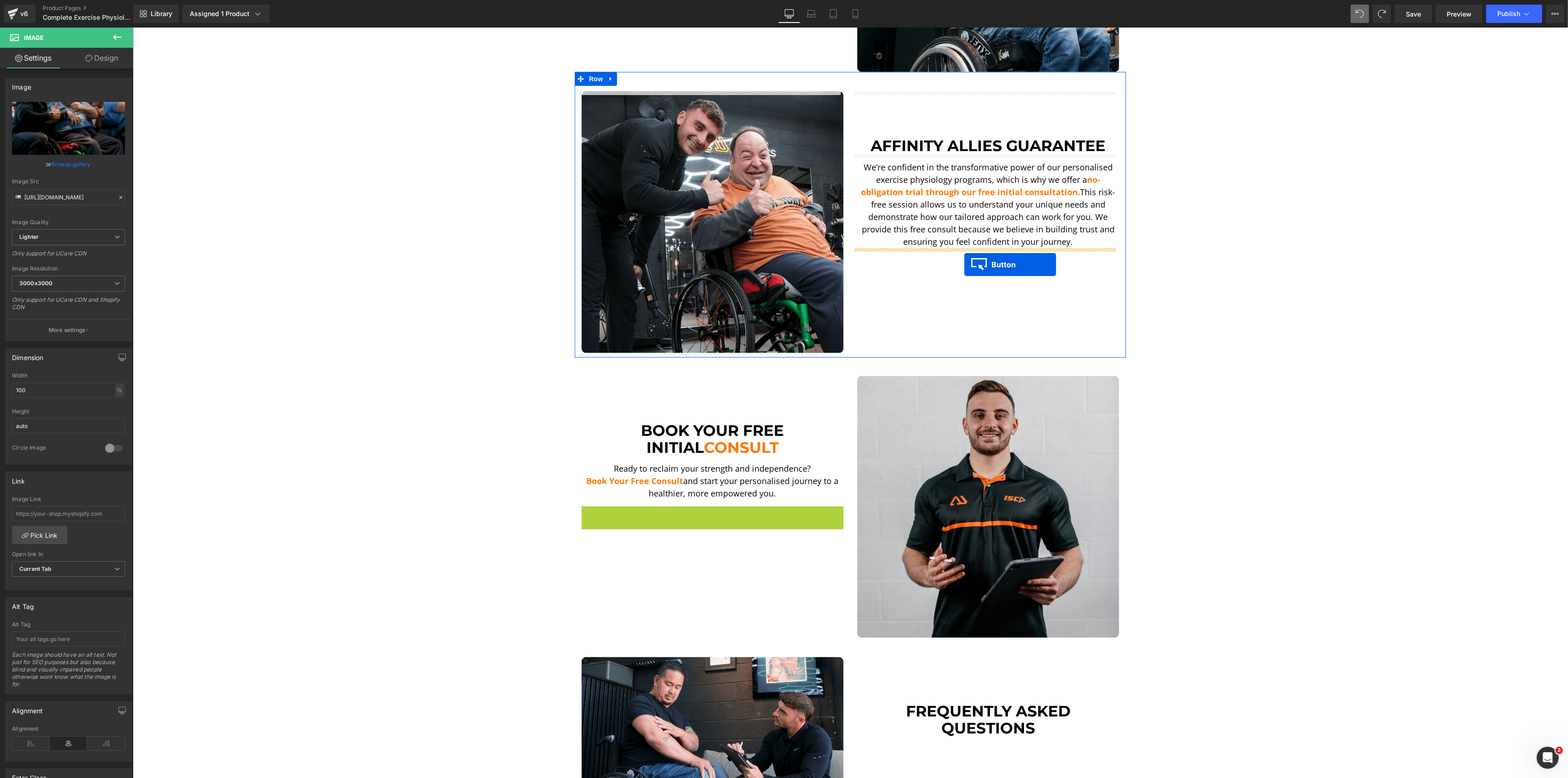
drag, startPoint x: 689, startPoint y: 520, endPoint x: 964, endPoint y: 264, distance: 375.7
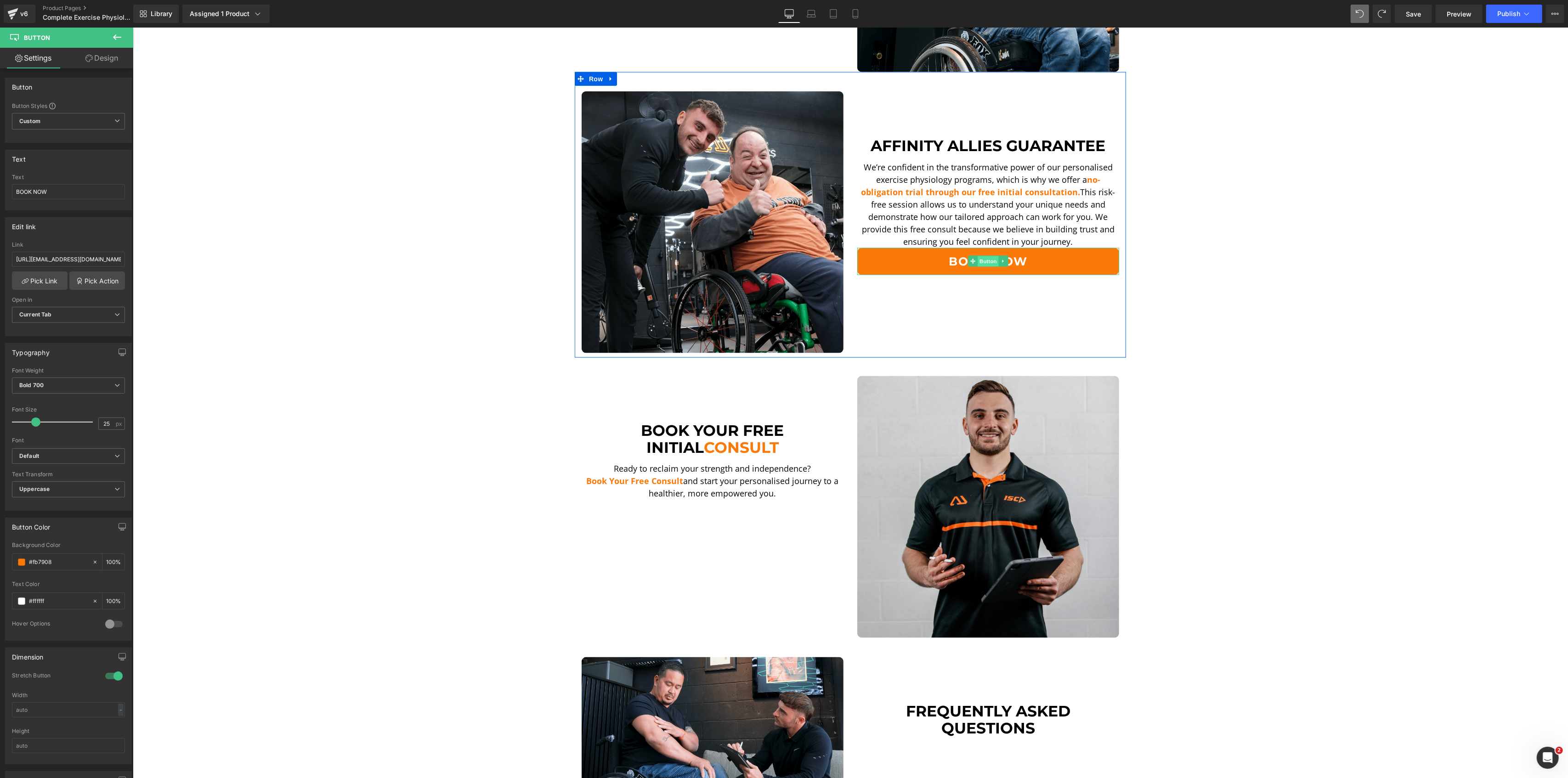
click at [980, 258] on span "Button" at bounding box center [987, 262] width 21 height 11
click at [117, 60] on link "Design" at bounding box center [102, 58] width 67 height 21
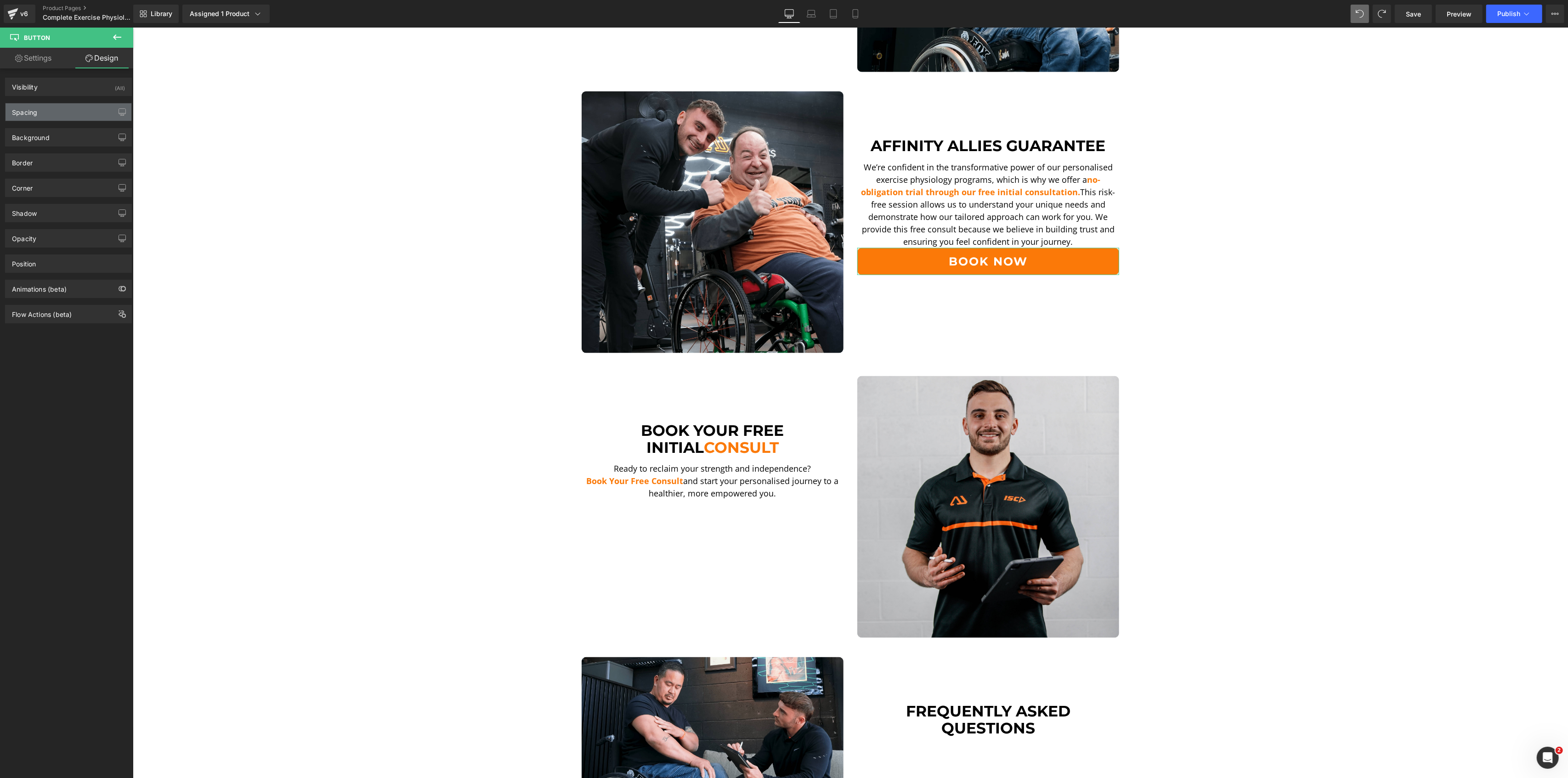
click at [65, 109] on div "Spacing" at bounding box center [69, 112] width 126 height 17
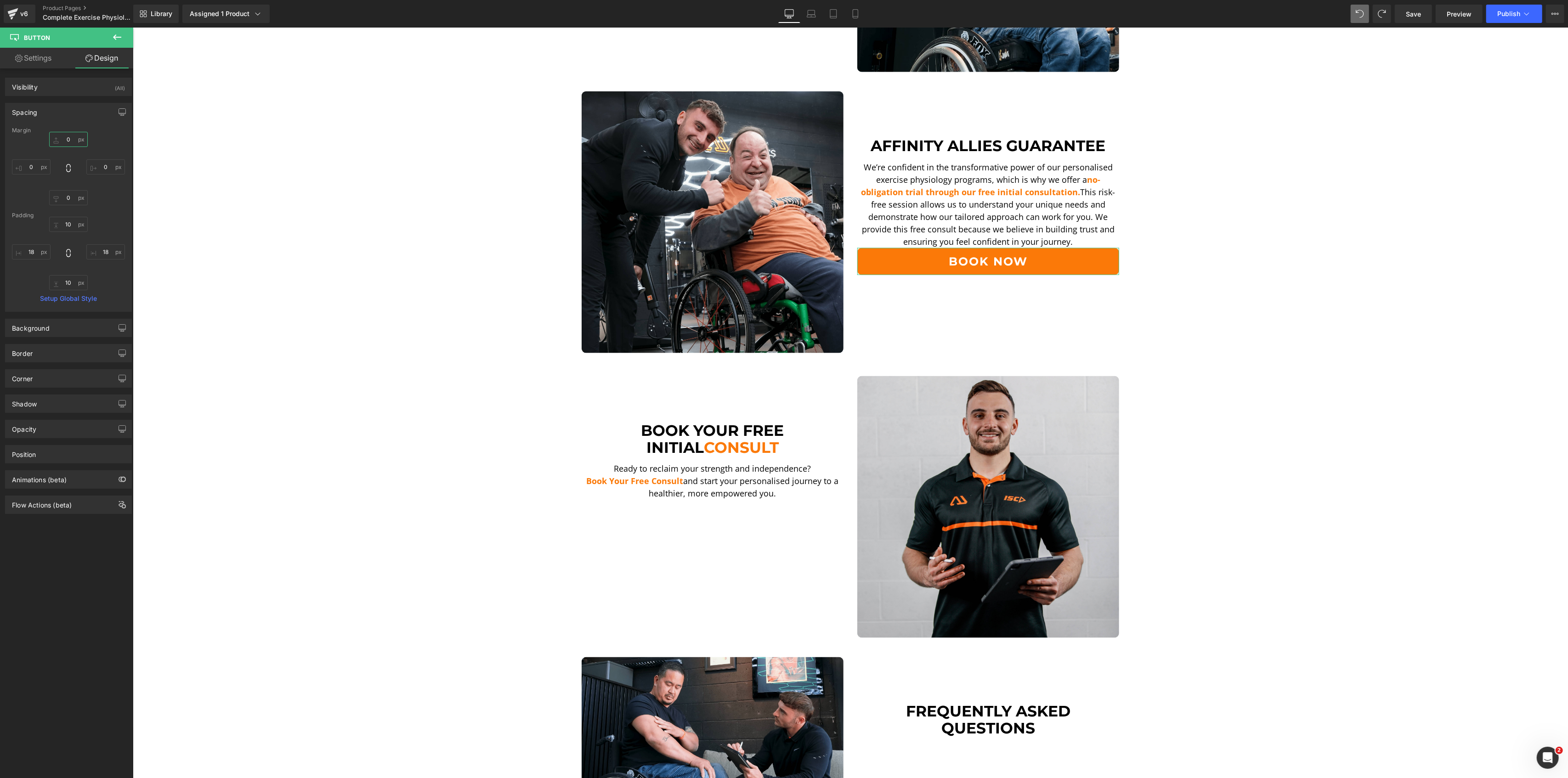
click at [71, 144] on input "0" at bounding box center [68, 139] width 38 height 15
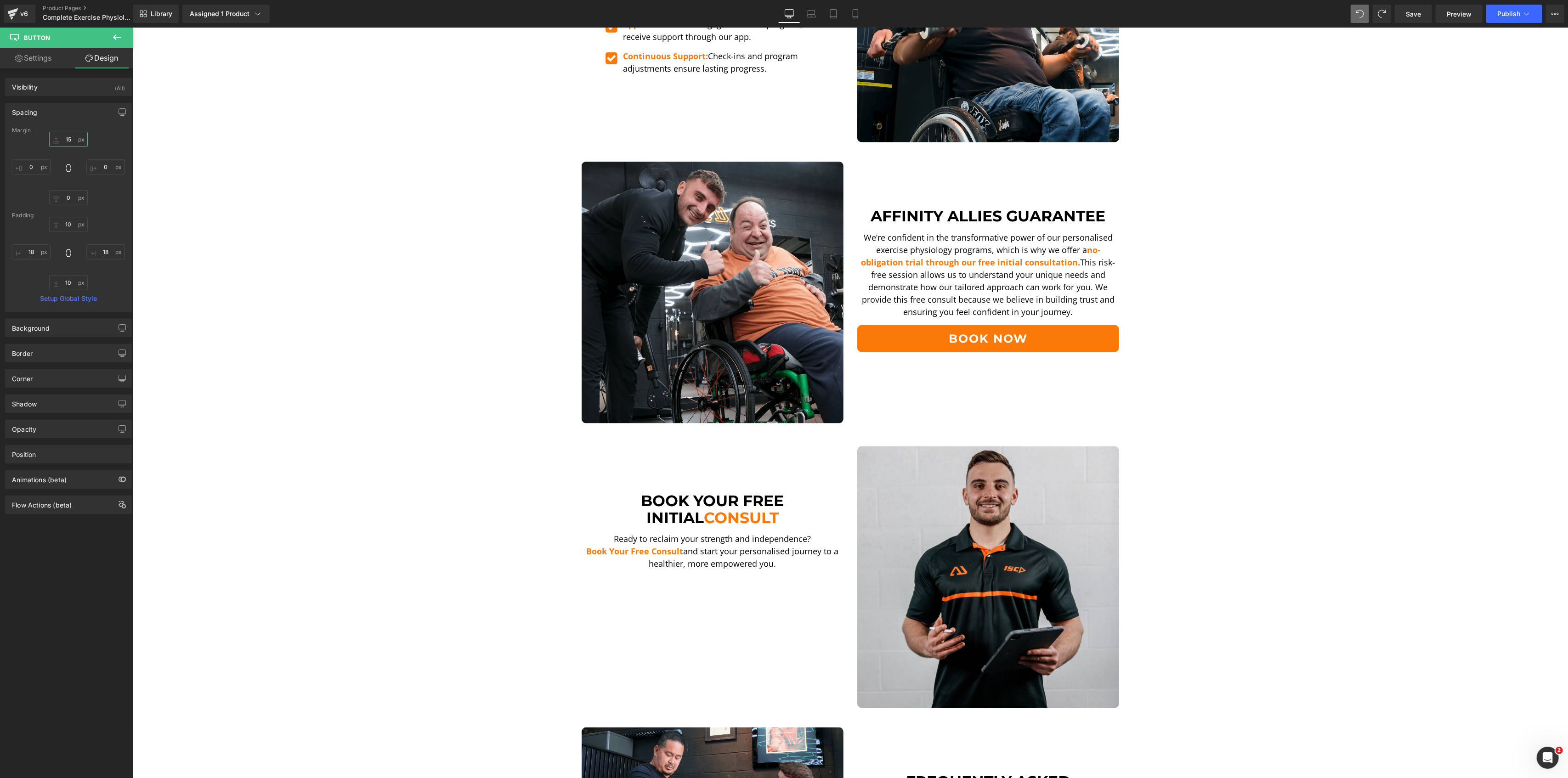
scroll to position [1565, 0]
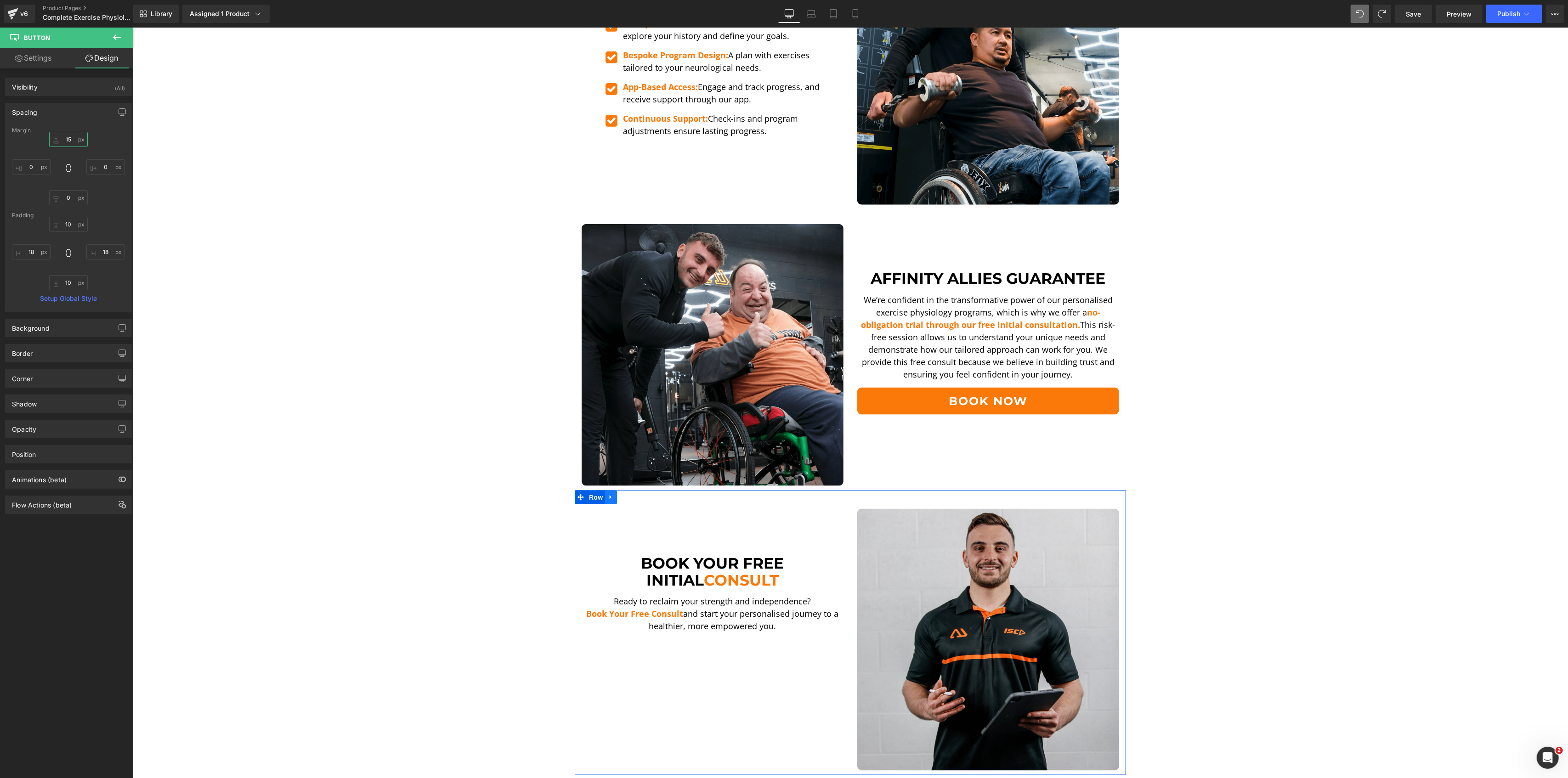
type input "15"
click at [607, 494] on icon at bounding box center [610, 497] width 7 height 7
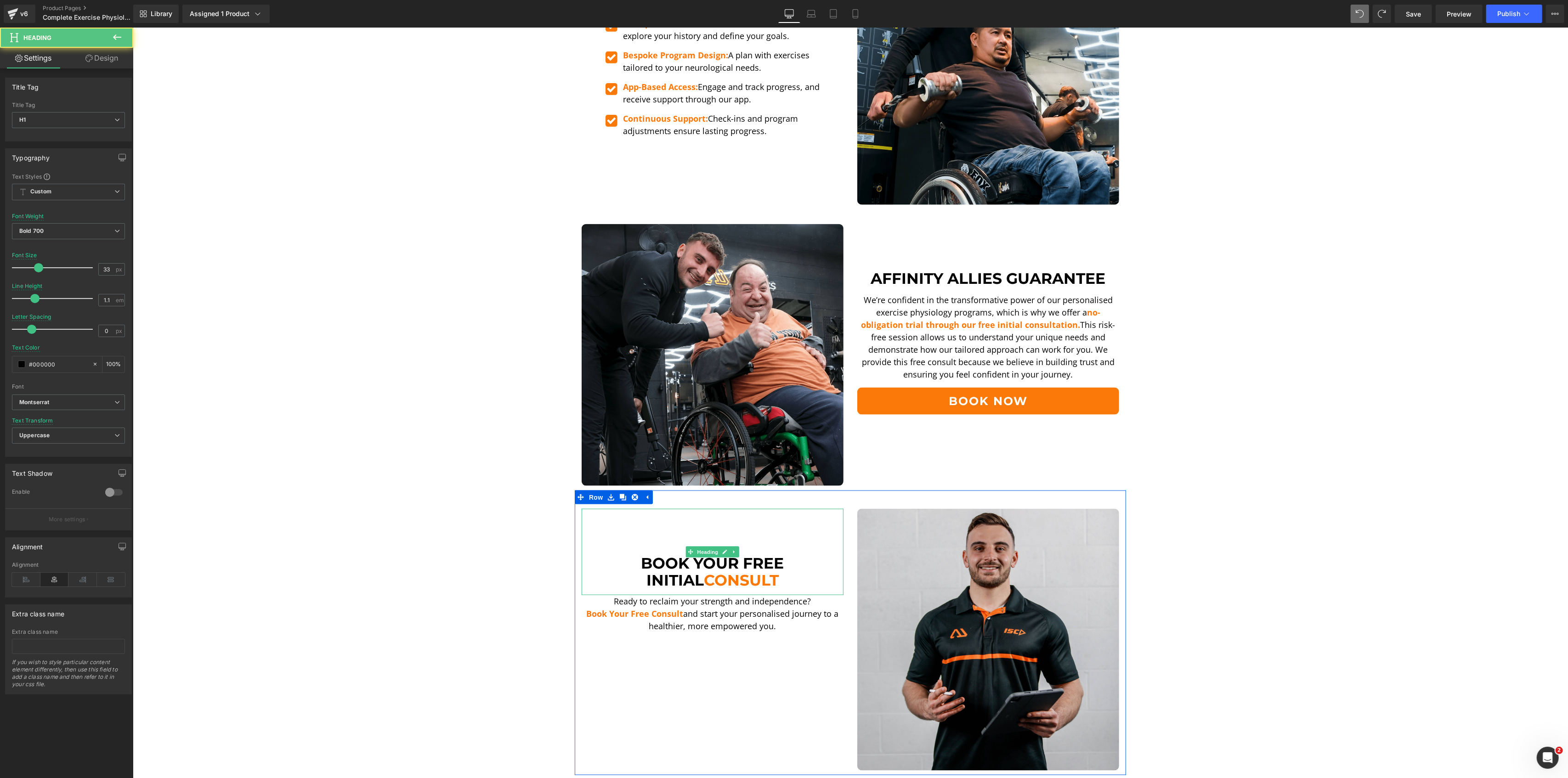
click at [712, 576] on span "Consult" at bounding box center [740, 579] width 74 height 18
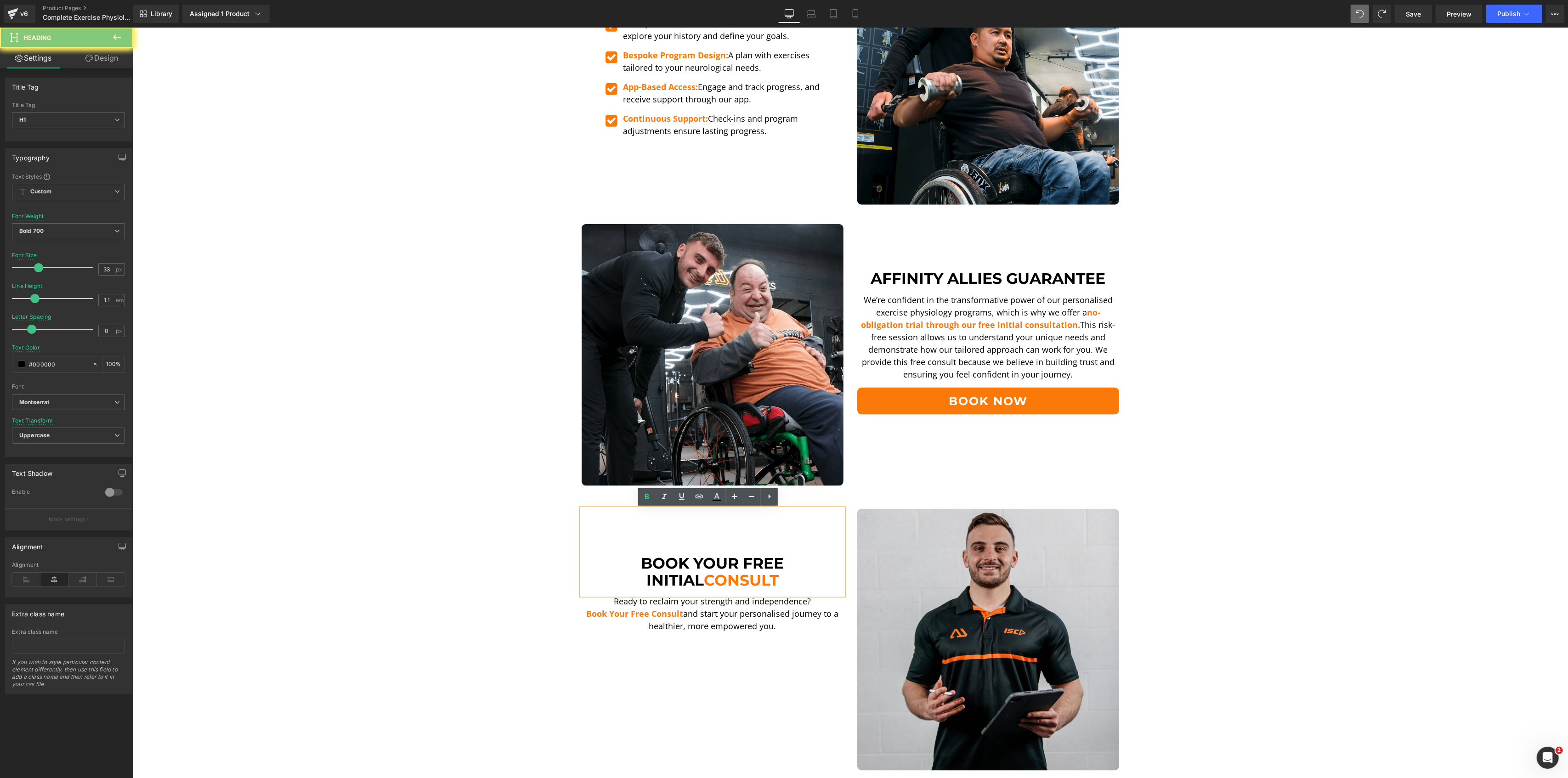
click at [712, 576] on span "Consult" at bounding box center [740, 579] width 74 height 18
drag, startPoint x: 642, startPoint y: 561, endPoint x: 671, endPoint y: 569, distance: 30.1
click at [673, 570] on div "Book Your Free Initial Consult" at bounding box center [712, 552] width 262 height 86
drag, startPoint x: 630, startPoint y: 556, endPoint x: 811, endPoint y: 591, distance: 184.4
click at [811, 591] on div "Book Your Free Initial Consult" at bounding box center [712, 552] width 262 height 86
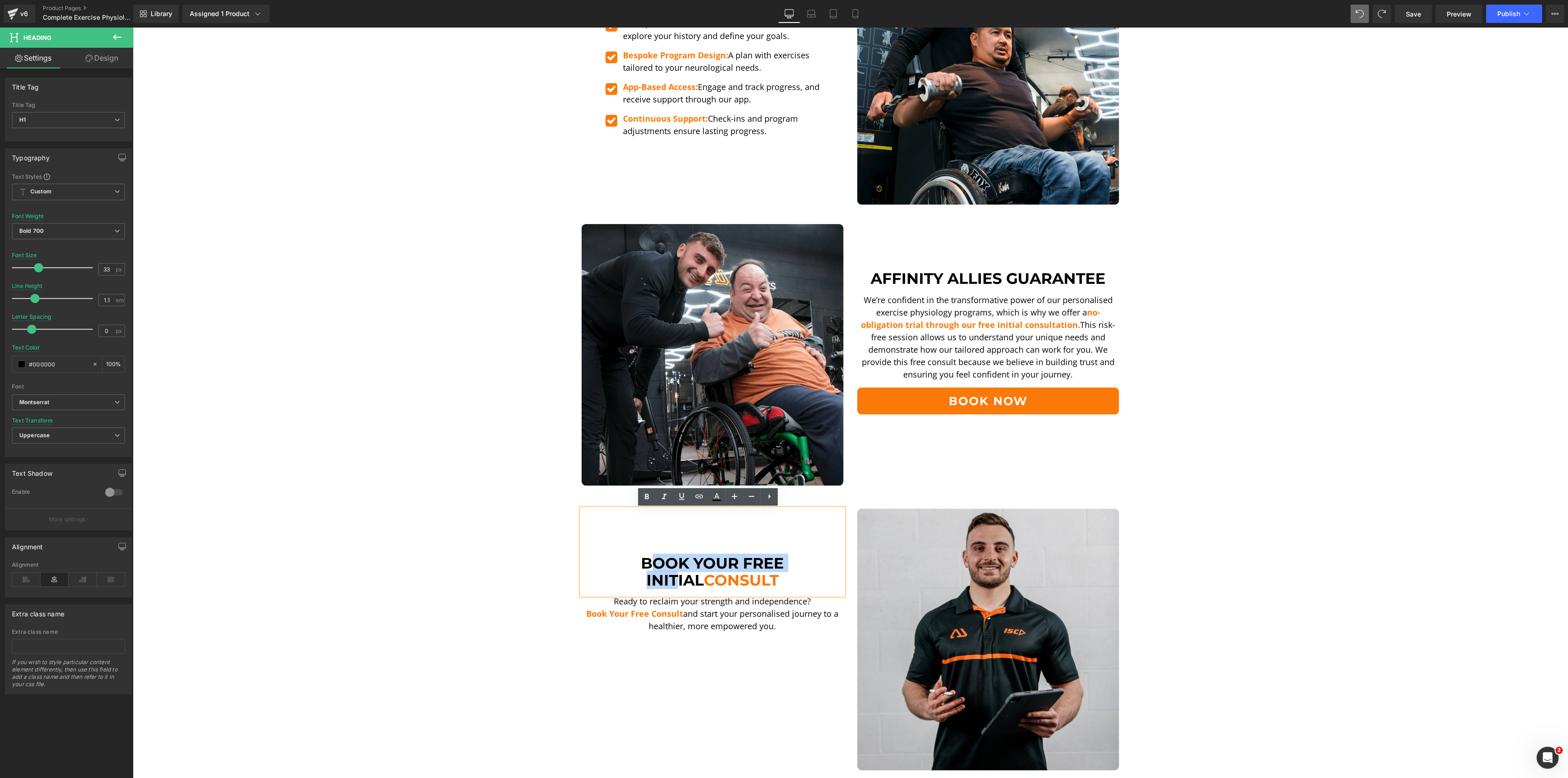
copy div "Book Your Free Initial Consult"
click at [959, 277] on h1 "Affinity Allies Guarantee" at bounding box center [987, 278] width 262 height 16
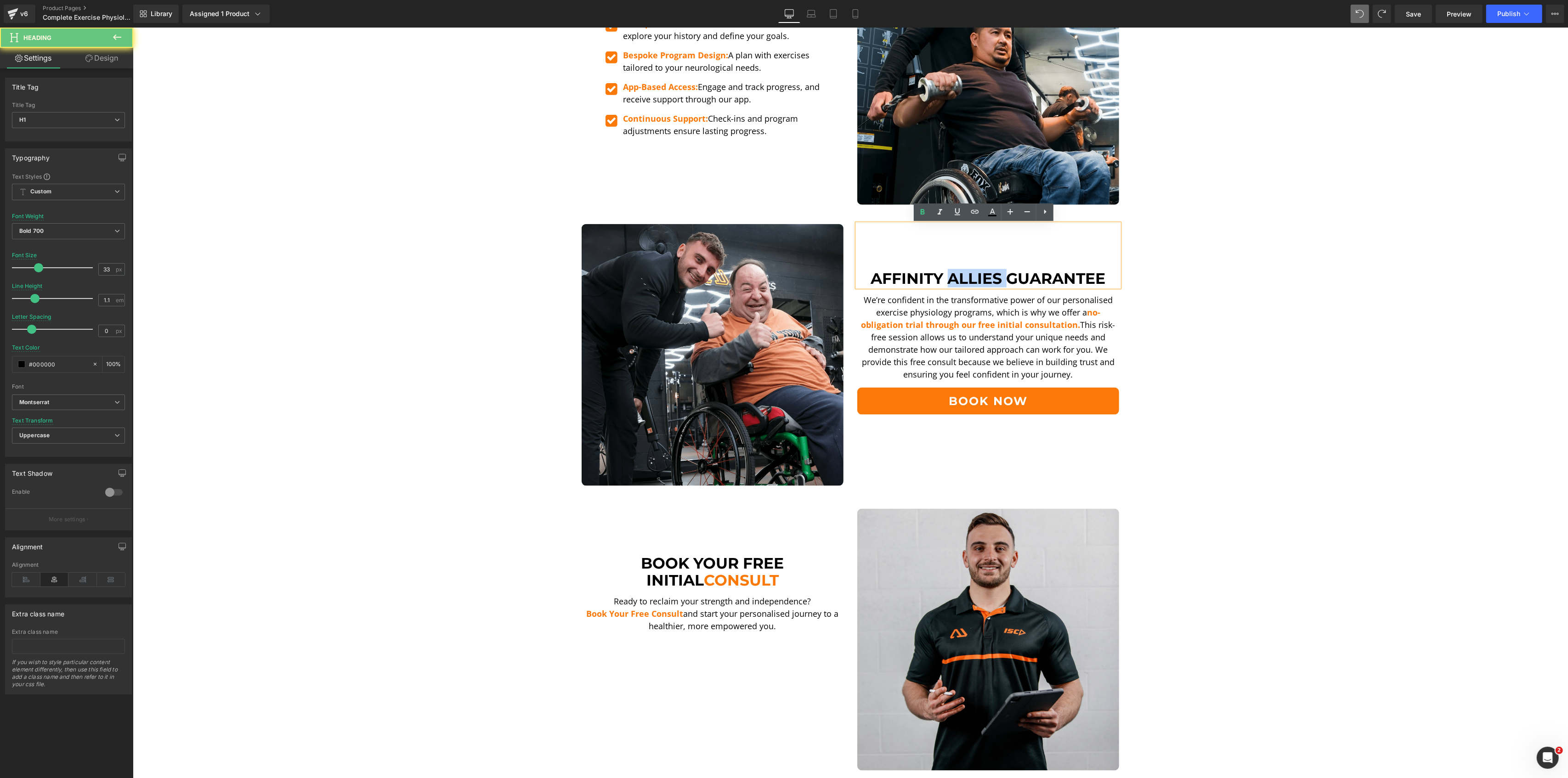
click at [959, 277] on h1 "Affinity Allies Guarantee" at bounding box center [987, 278] width 262 height 16
paste div
click at [998, 270] on h1 "Affinity Allies Guarantee" at bounding box center [987, 278] width 262 height 16
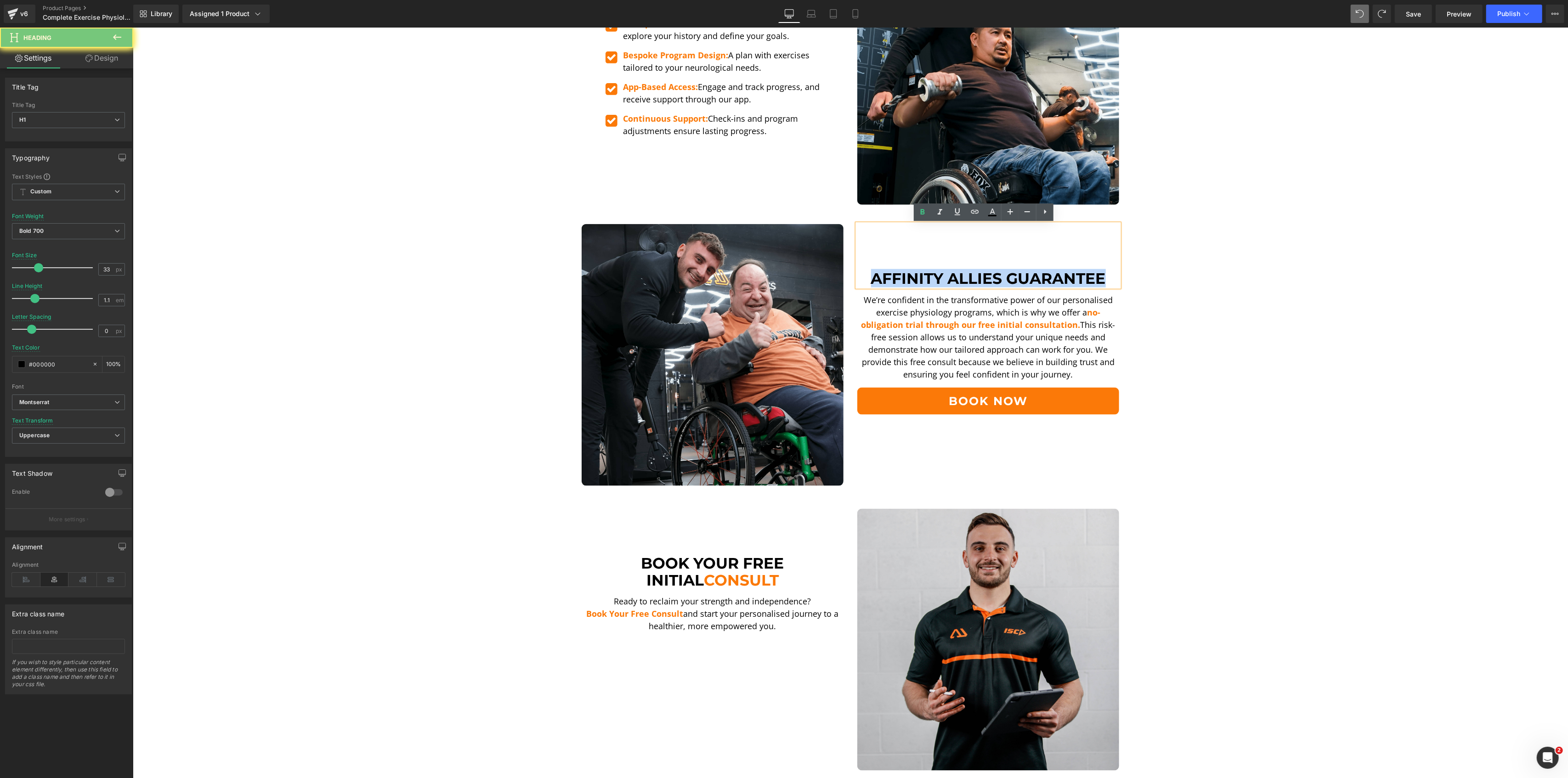
click at [998, 270] on h1 "Affinity Allies Guarantee" at bounding box center [987, 278] width 262 height 16
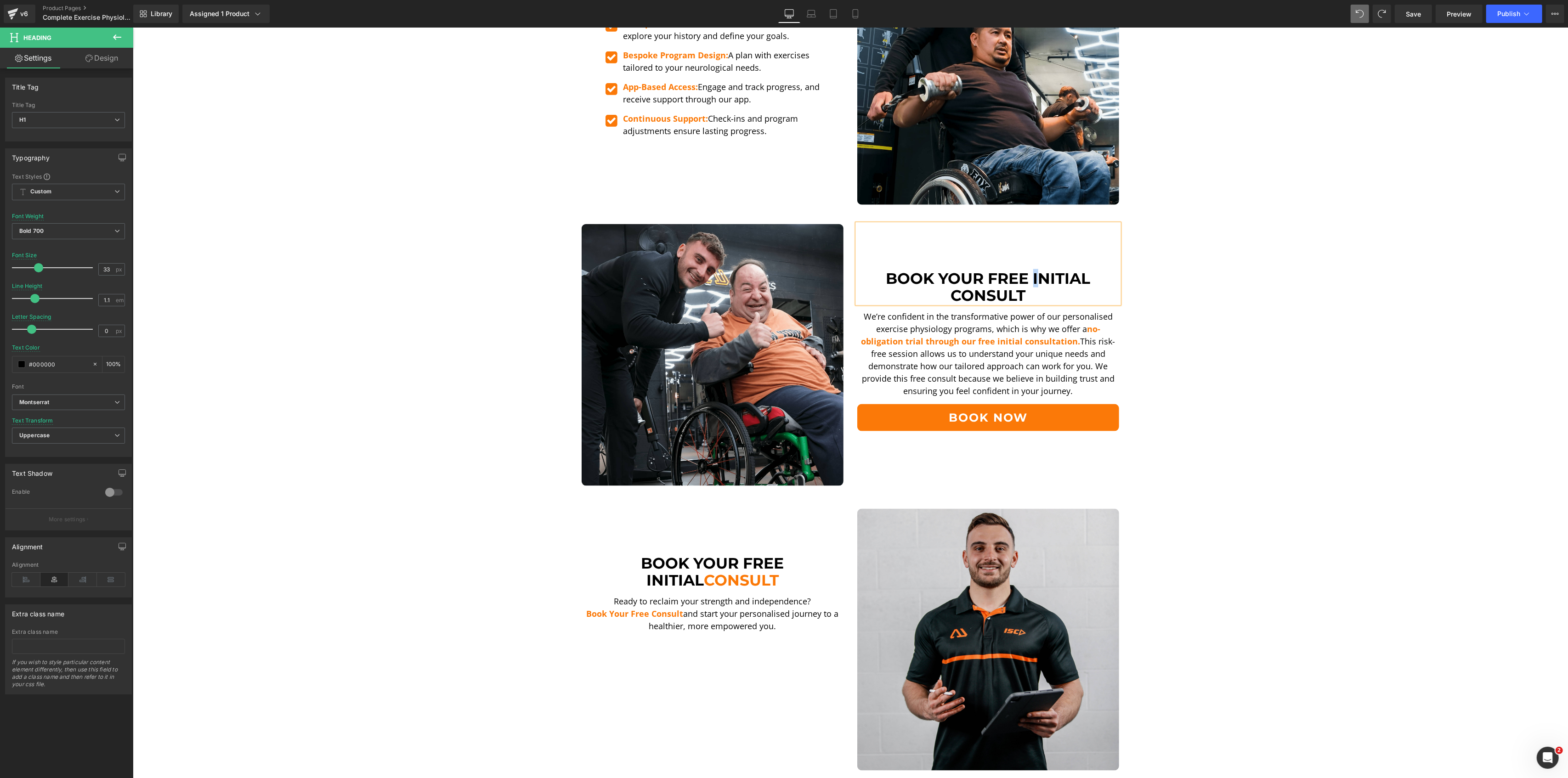
click at [1031, 271] on h1 "Book your free initial consult" at bounding box center [987, 286] width 262 height 33
click at [1026, 271] on h1 "Book your free initial consult" at bounding box center [987, 286] width 262 height 33
click at [1026, 278] on h1 "Book your free initial consult" at bounding box center [987, 286] width 262 height 33
click at [1031, 276] on h1 "Book your free initial consult" at bounding box center [987, 286] width 262 height 33
drag, startPoint x: 1041, startPoint y: 296, endPoint x: 973, endPoint y: 297, distance: 68.0
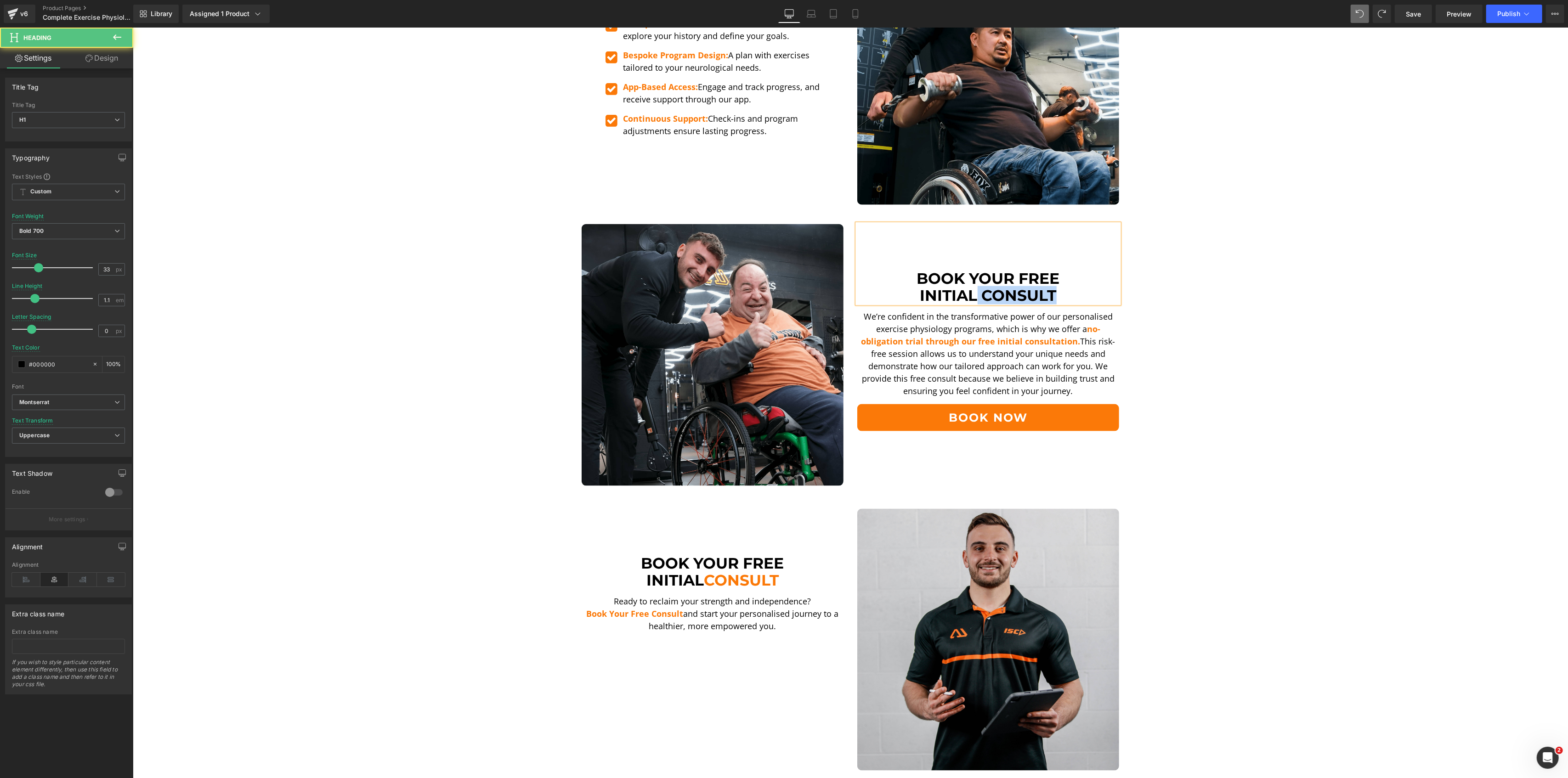
click at [973, 297] on h1 "initial consult" at bounding box center [987, 295] width 262 height 16
click at [977, 297] on h1 "initial consult" at bounding box center [987, 295] width 262 height 16
drag, startPoint x: 978, startPoint y: 296, endPoint x: 1041, endPoint y: 290, distance: 63.3
click at [1041, 290] on h1 "initial consult" at bounding box center [987, 295] width 262 height 16
click at [991, 209] on icon at bounding box center [992, 212] width 11 height 11
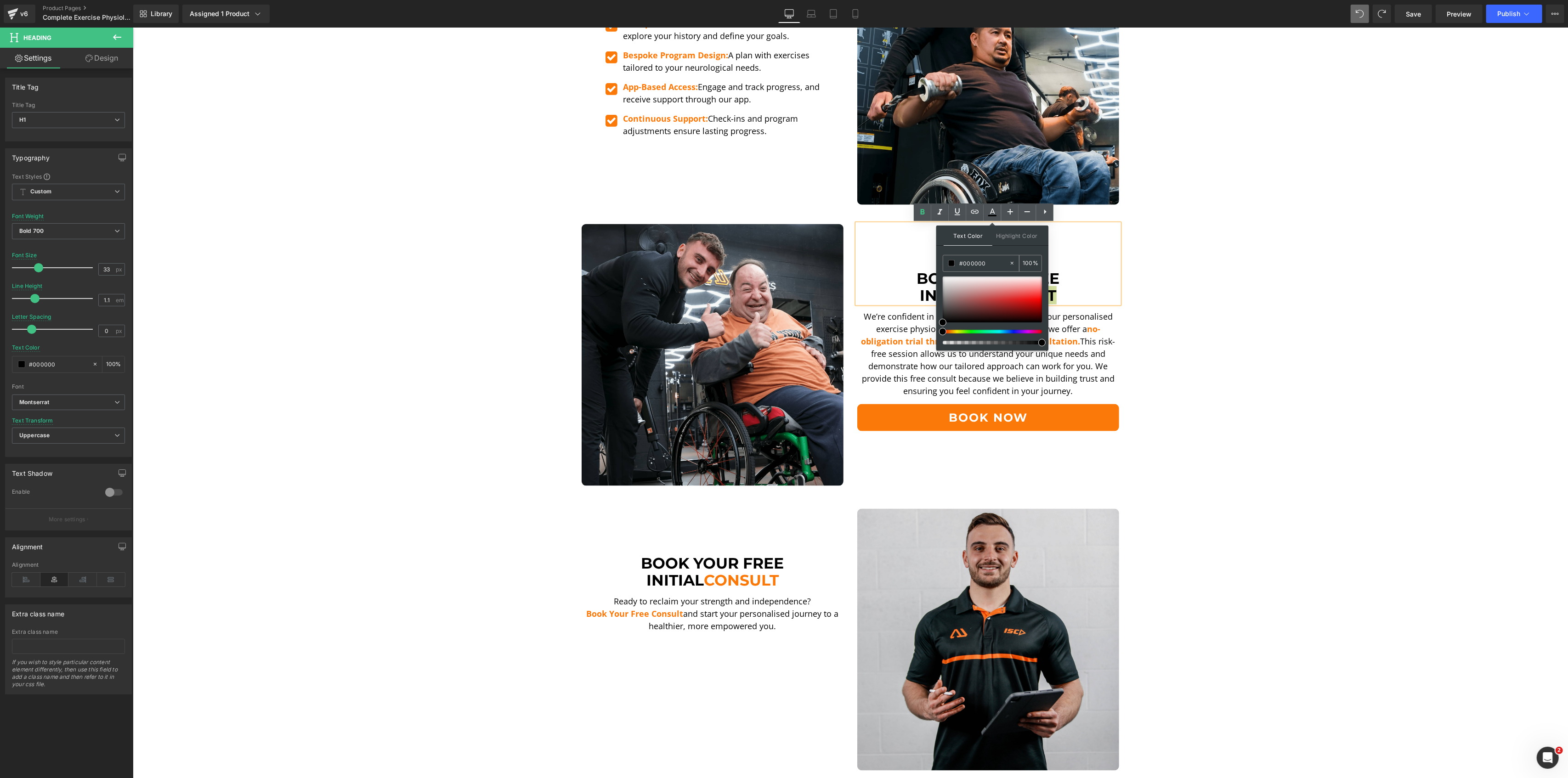
click at [993, 259] on input "#000000" at bounding box center [984, 263] width 50 height 11
paste input "fb7908"
click at [1042, 300] on span at bounding box center [1039, 299] width 8 height 8
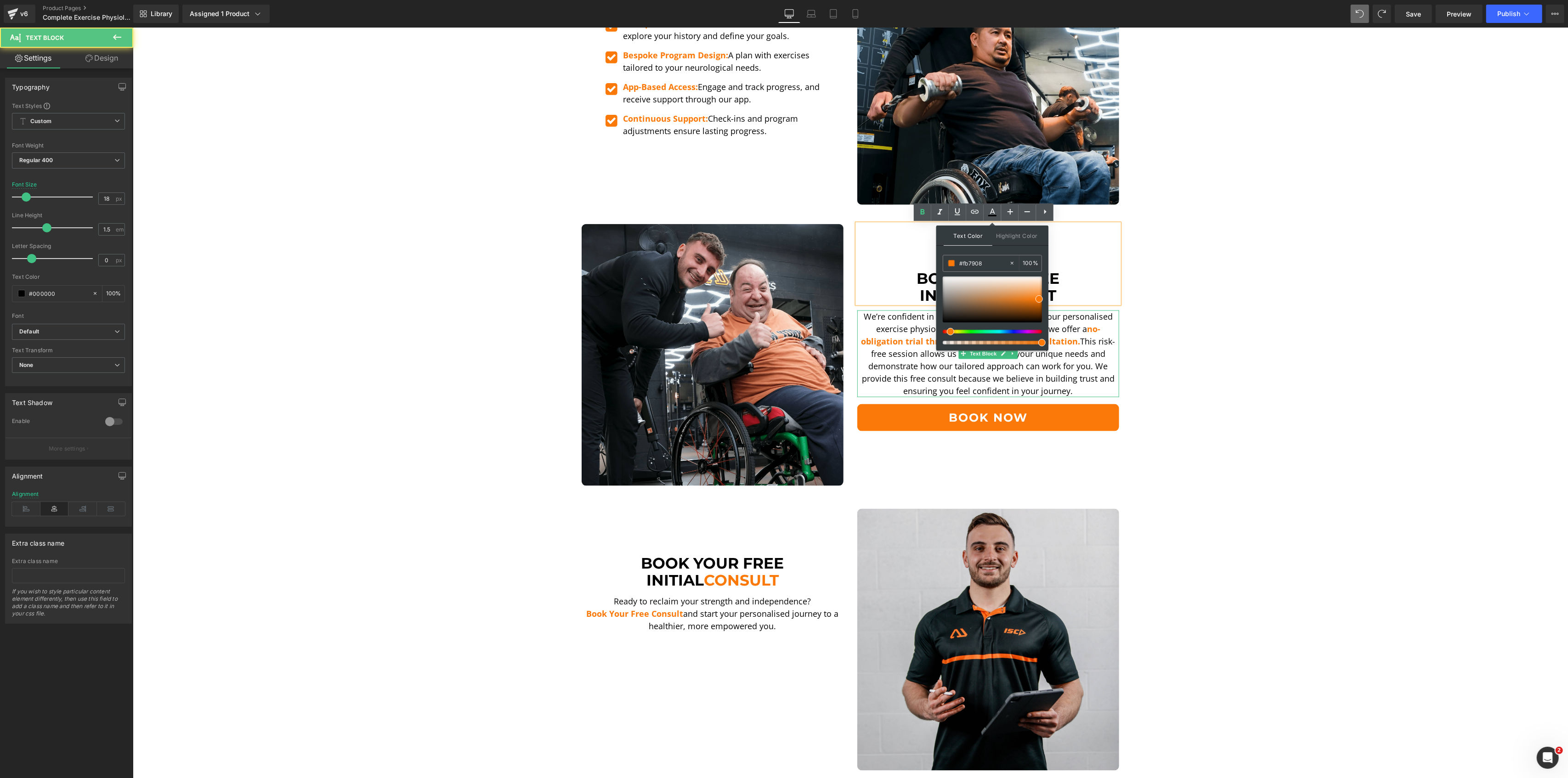
click at [1091, 333] on span "no-obligation trial through our free initial consultation." at bounding box center [980, 335] width 240 height 24
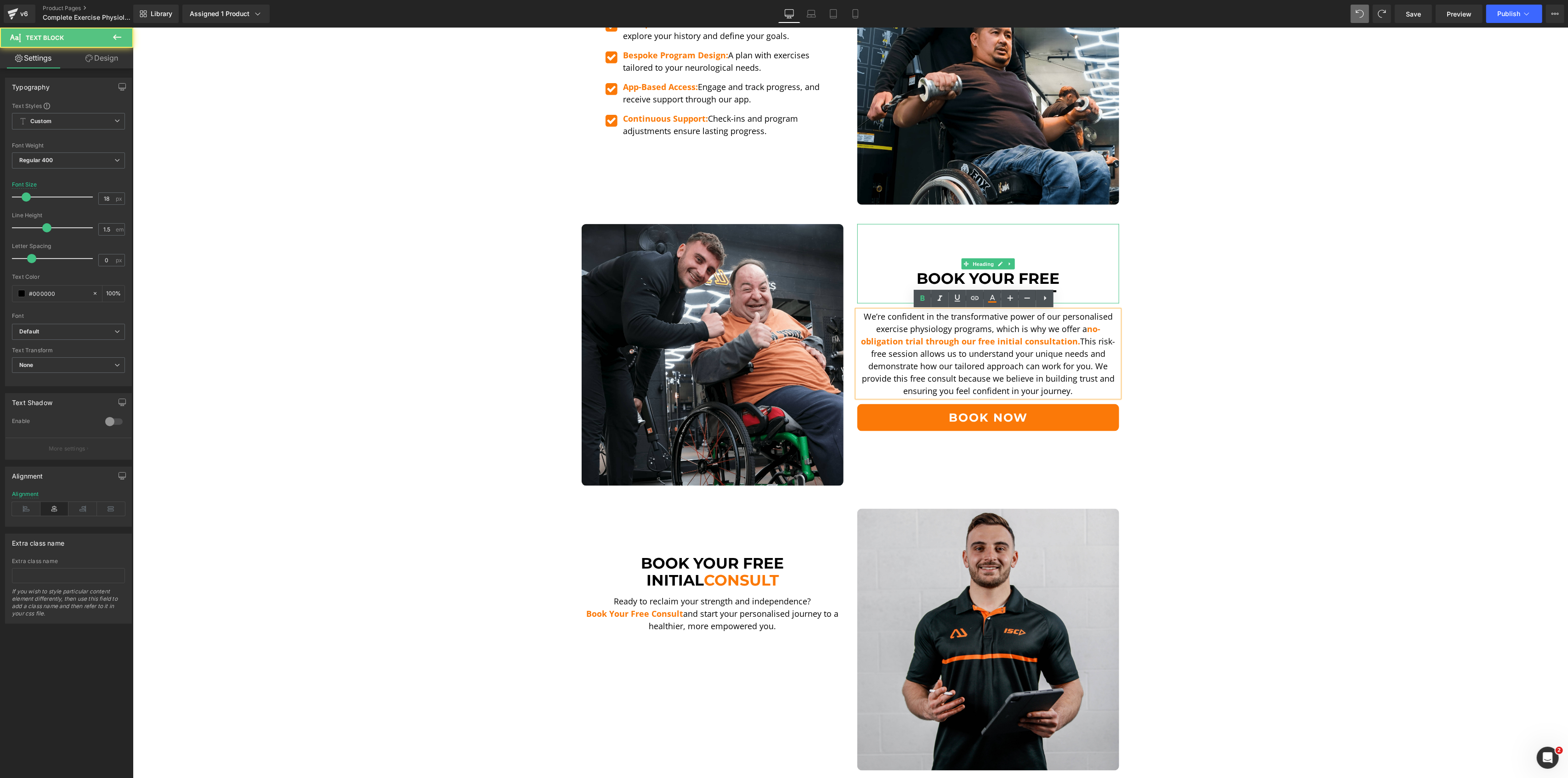
click at [1076, 265] on div "Book your free initial consult" at bounding box center [987, 263] width 262 height 79
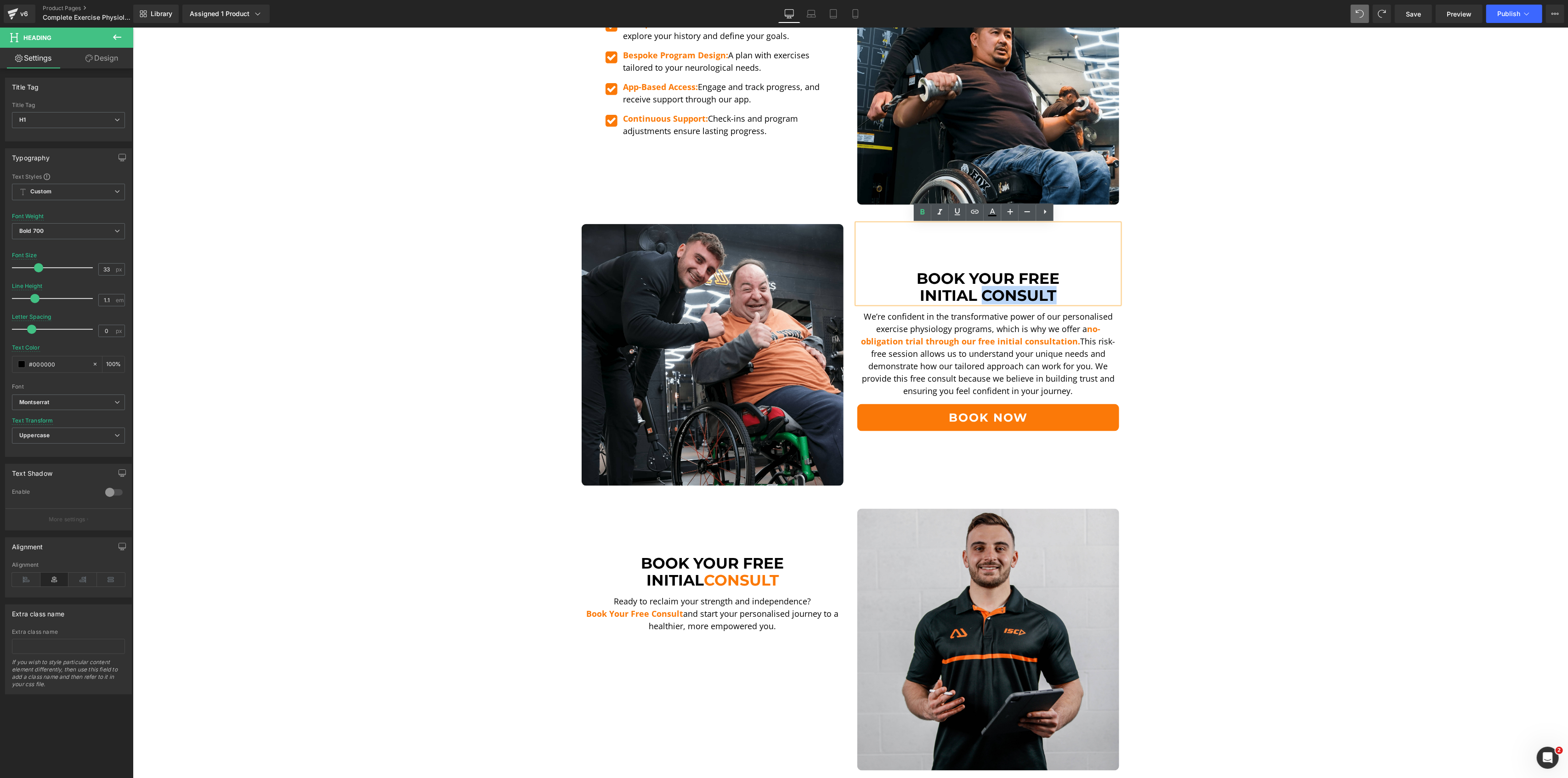
drag, startPoint x: 1059, startPoint y: 295, endPoint x: 980, endPoint y: 299, distance: 79.1
click at [980, 299] on h1 "initial consult" at bounding box center [987, 295] width 262 height 16
click at [992, 215] on icon at bounding box center [992, 215] width 9 height 1
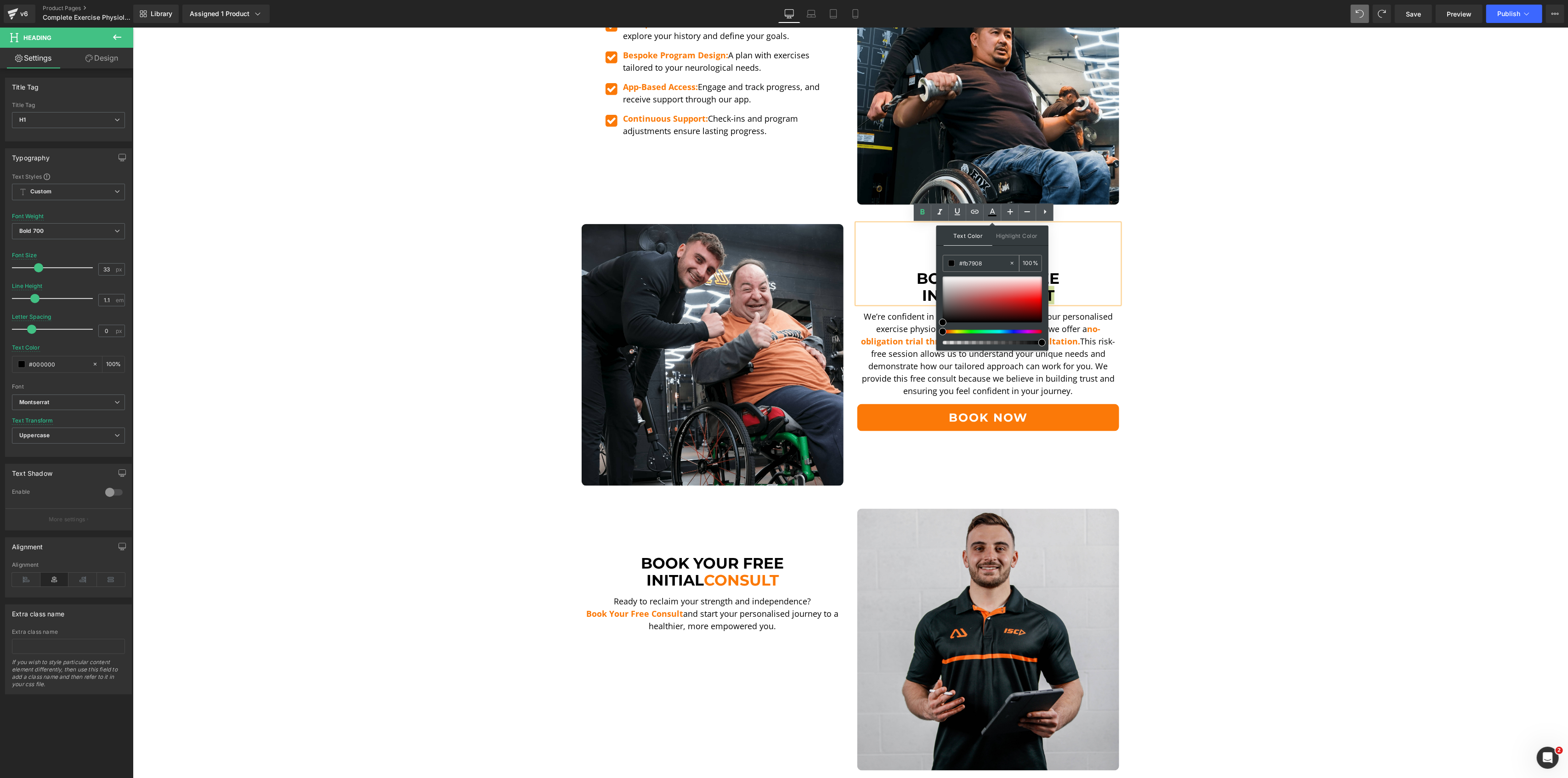
click at [984, 263] on input "#fb7908" at bounding box center [984, 263] width 50 height 11
paste input "fb7908"
type input "#fb7908"
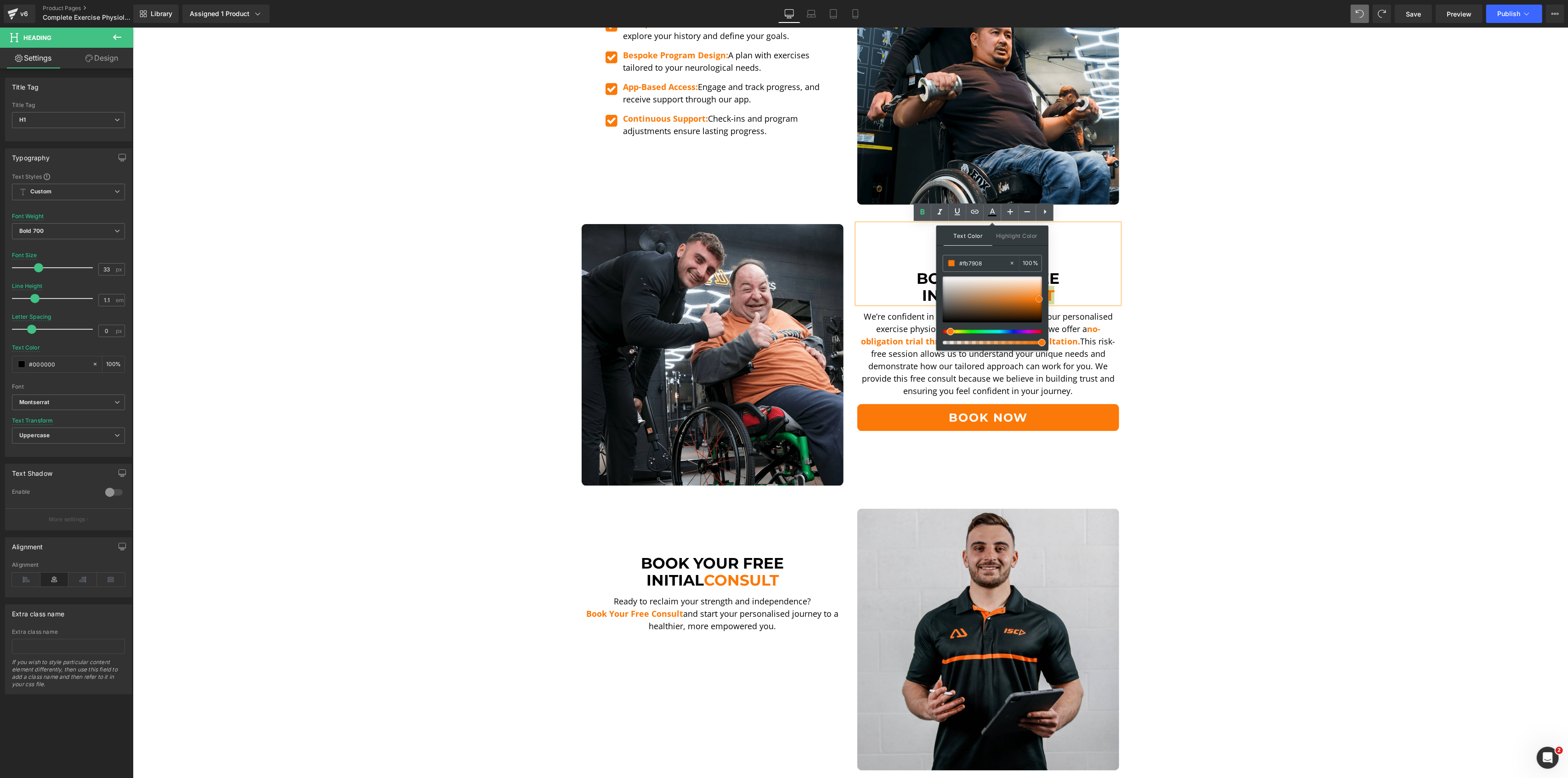
click at [1038, 300] on span at bounding box center [1039, 299] width 8 height 8
click at [1057, 290] on h1 "initial consult" at bounding box center [987, 295] width 262 height 16
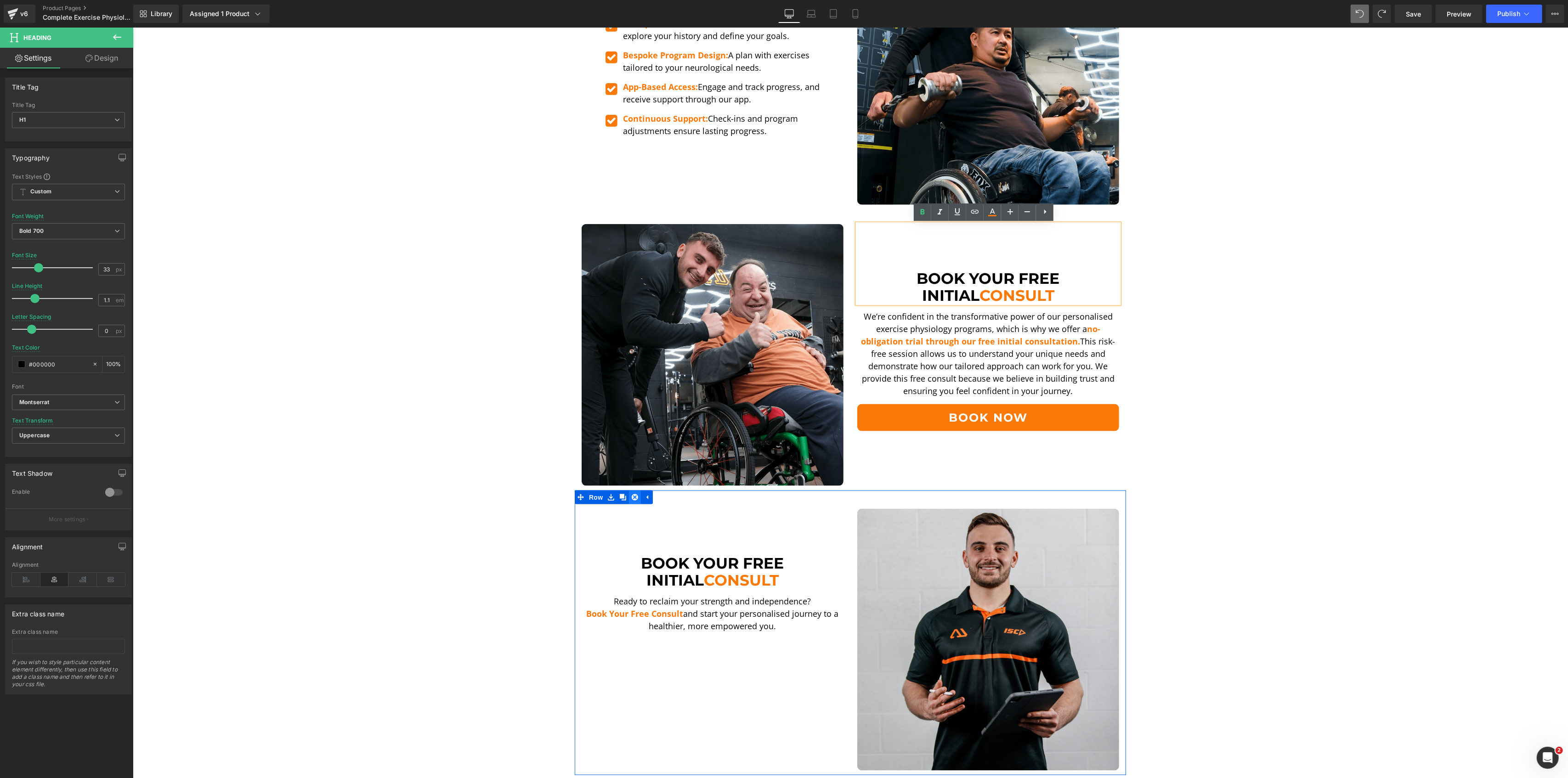
click at [631, 495] on icon at bounding box center [634, 497] width 7 height 7
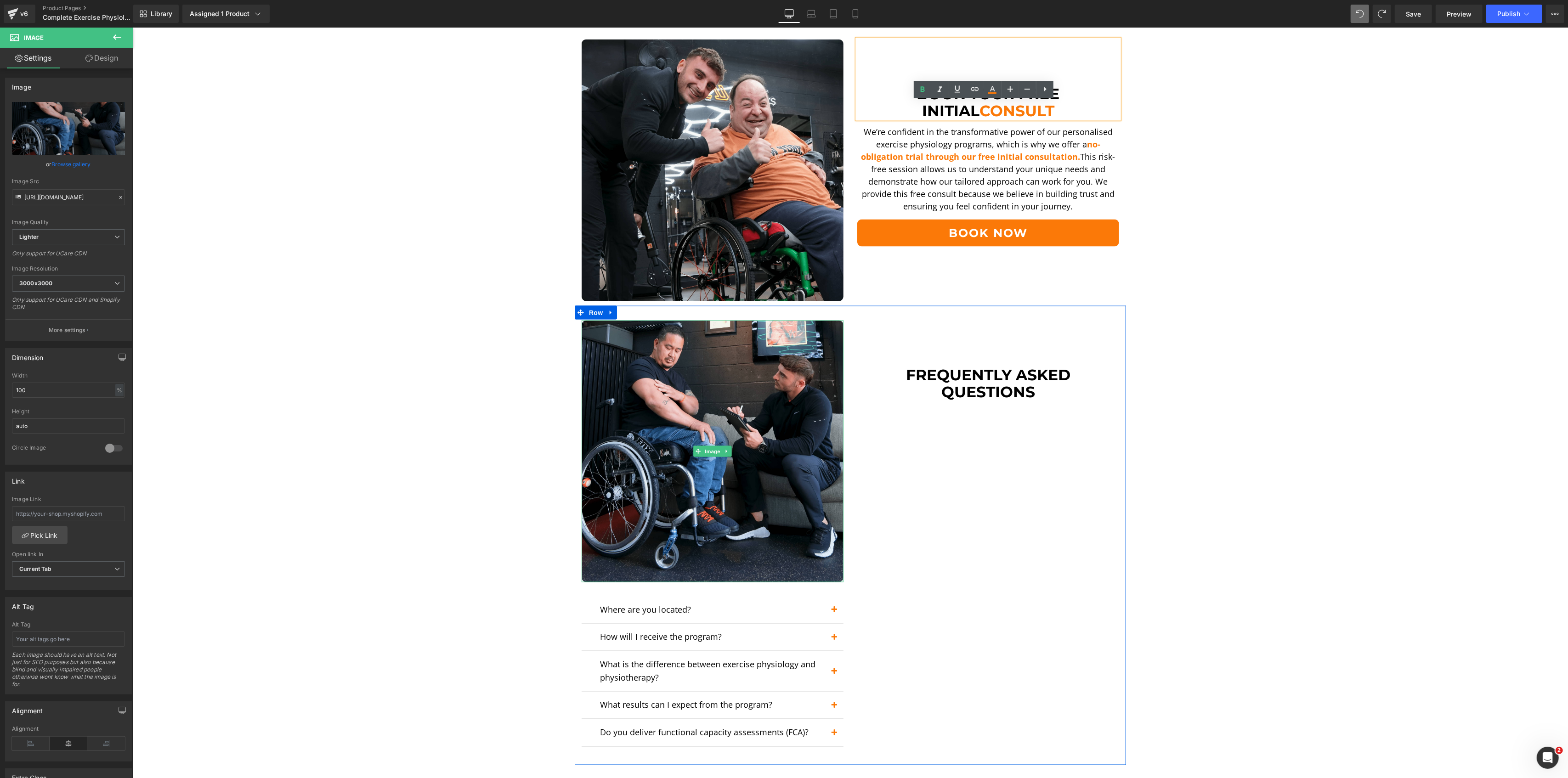
scroll to position [1871, 0]
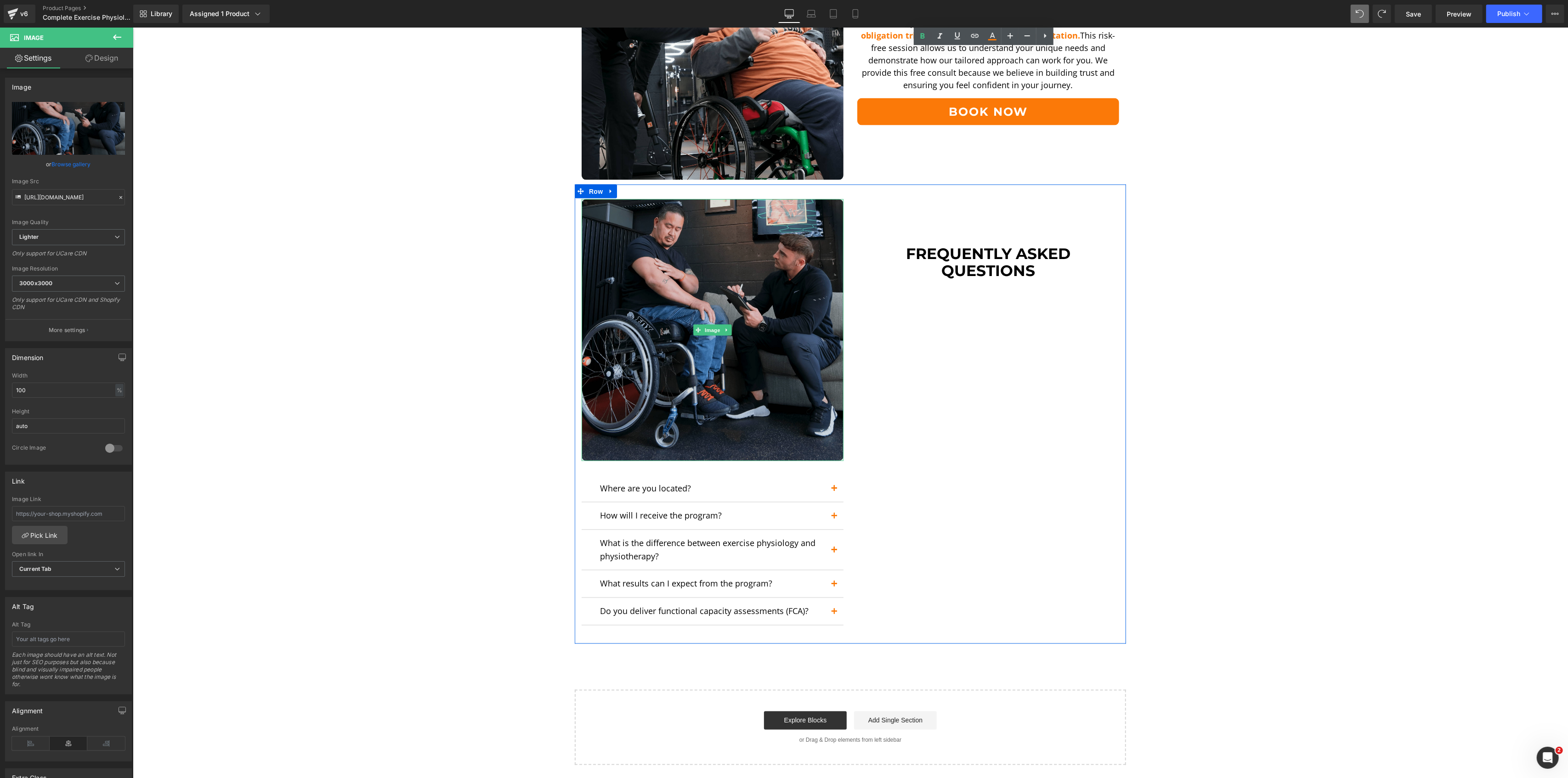
click at [713, 342] on img at bounding box center [712, 330] width 262 height 262
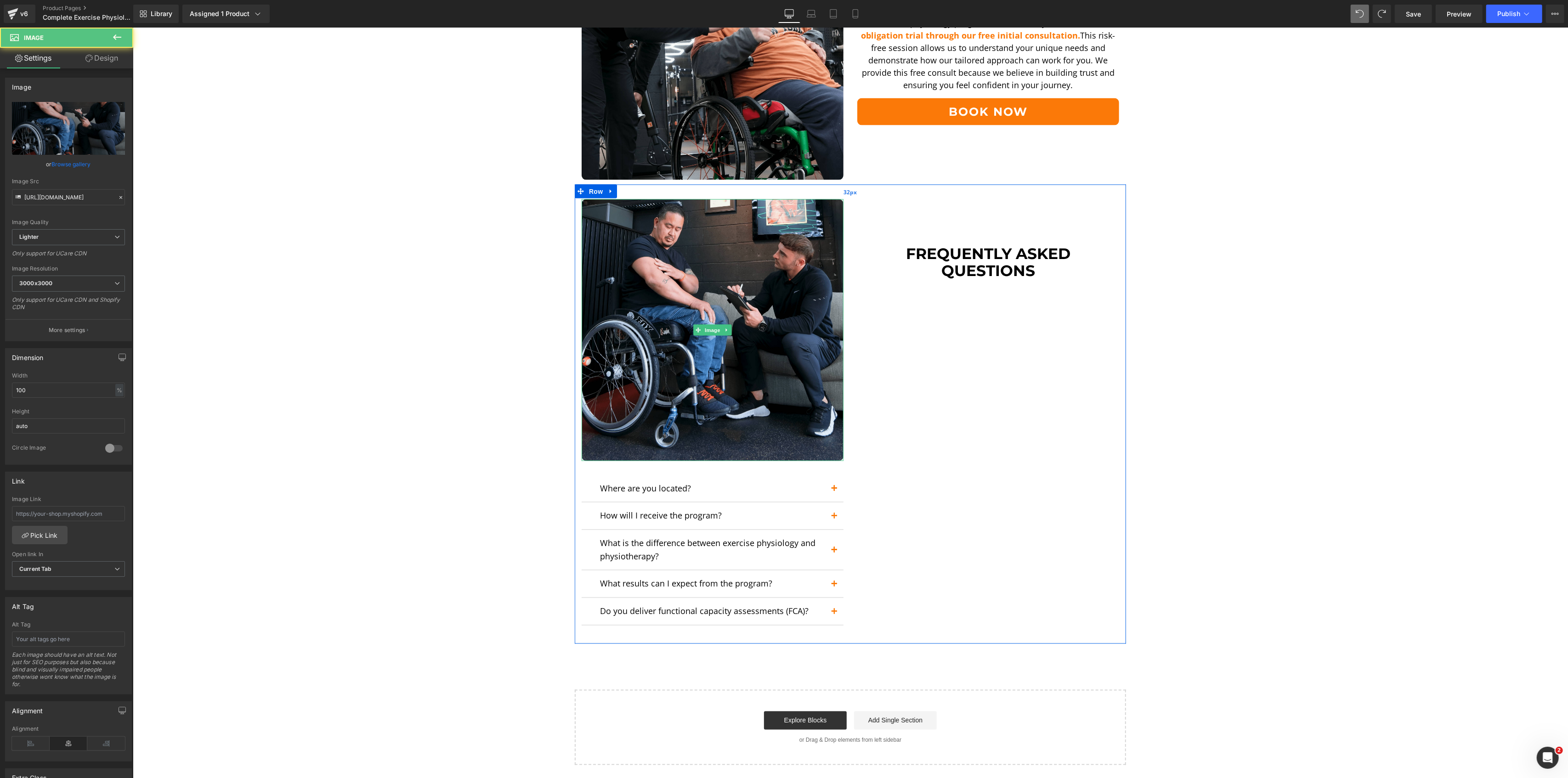
scroll to position [1838, 0]
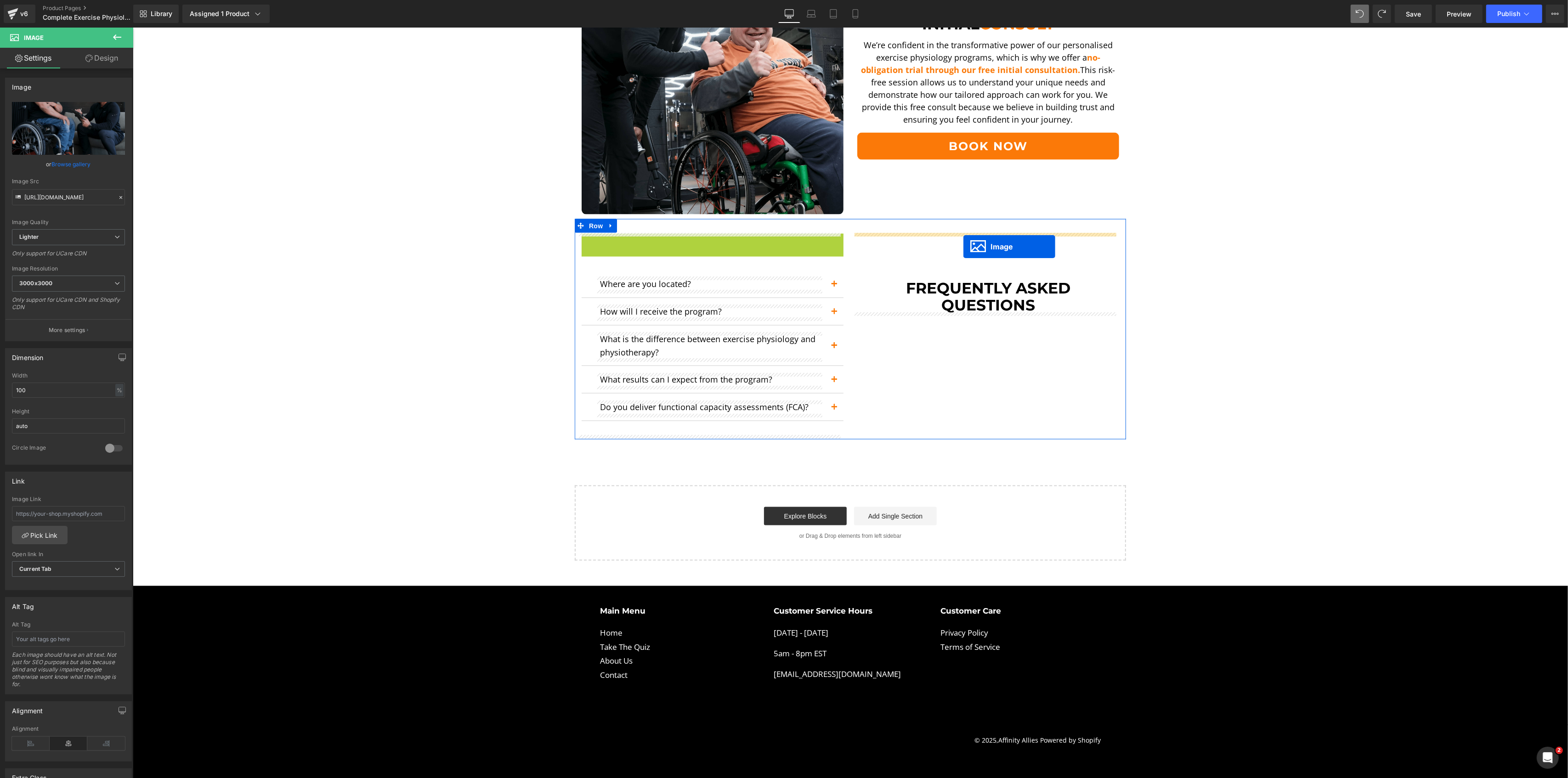
drag, startPoint x: 688, startPoint y: 329, endPoint x: 963, endPoint y: 246, distance: 287.3
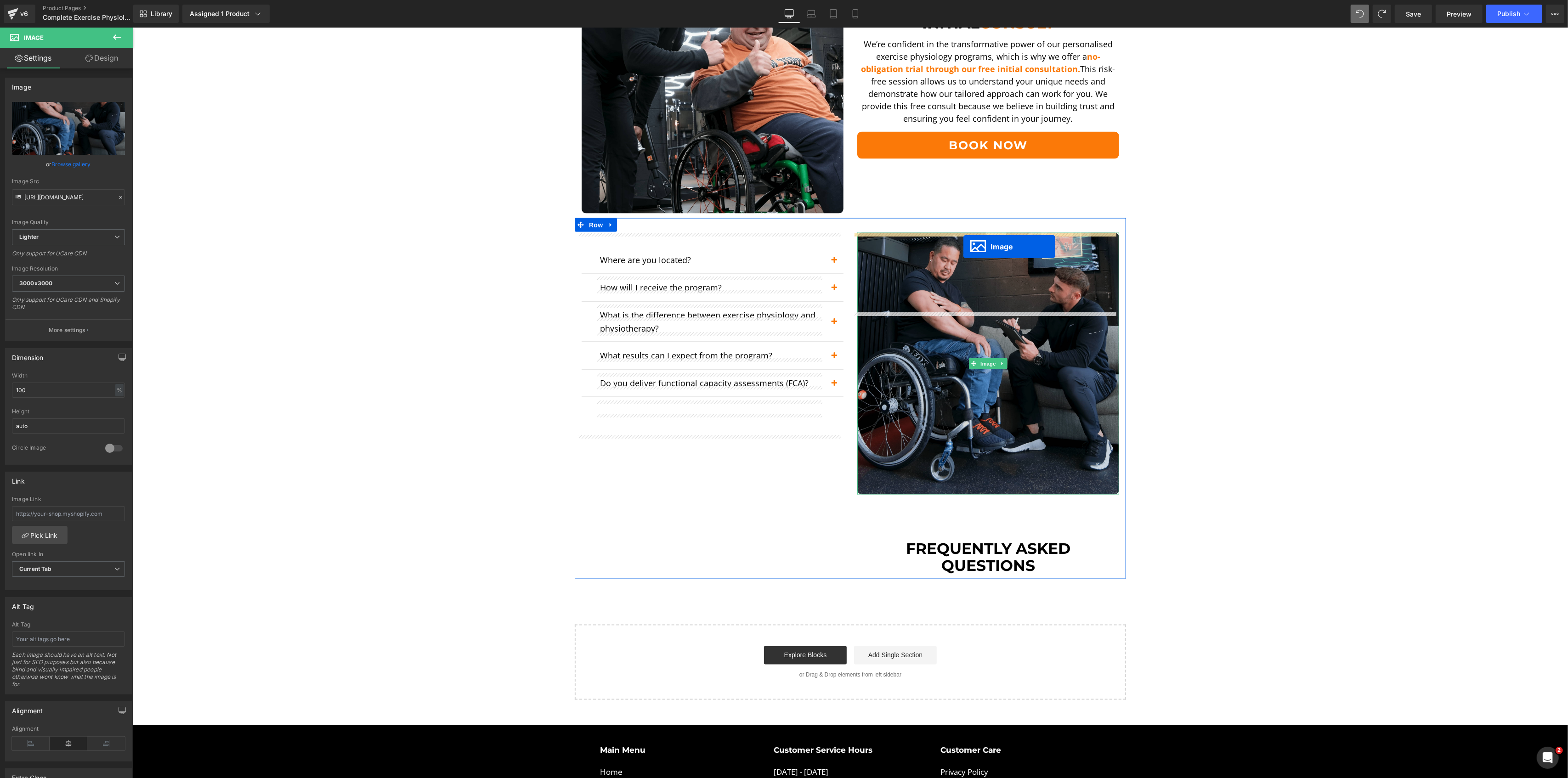
scroll to position [1871, 0]
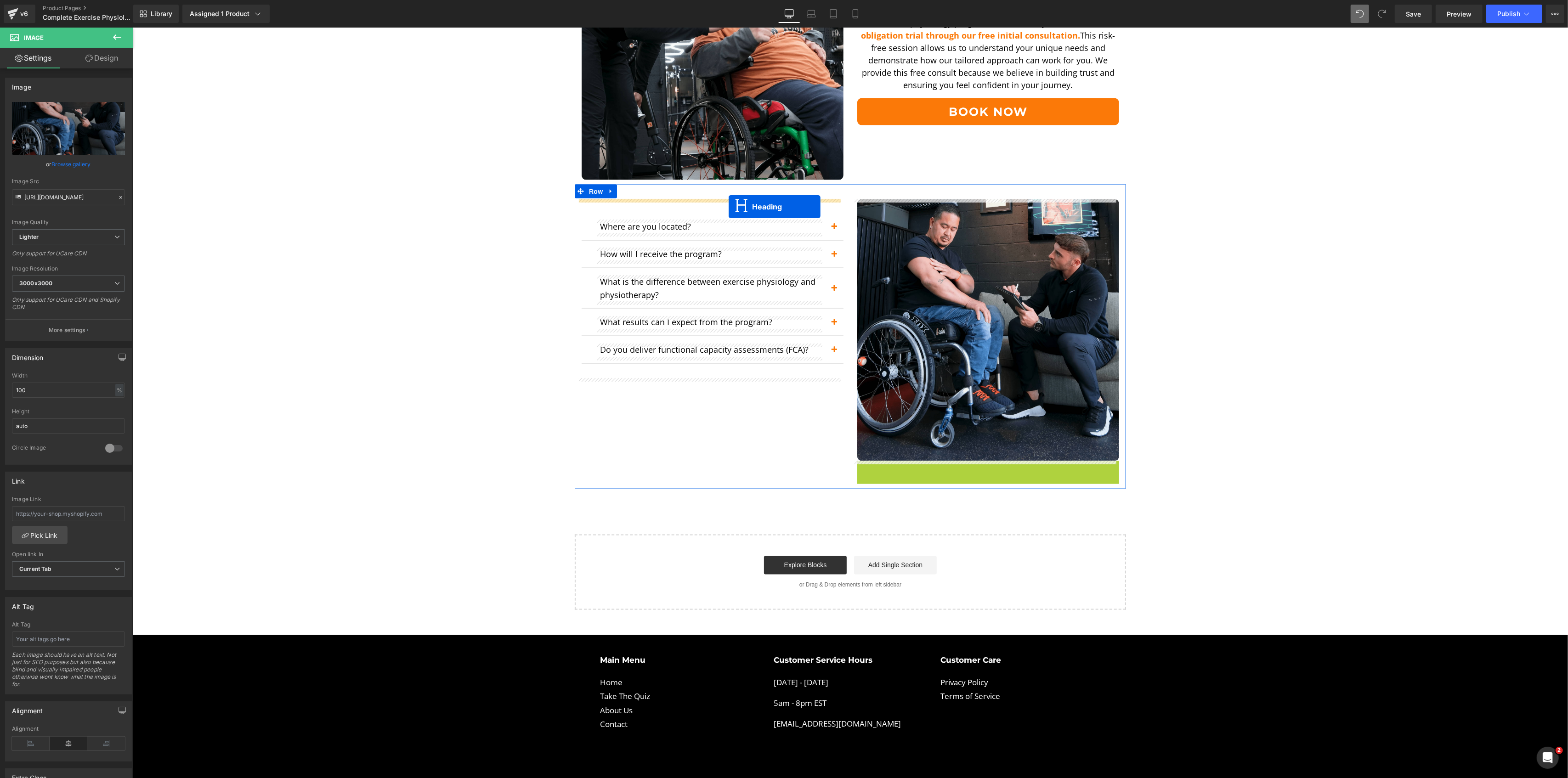
drag, startPoint x: 964, startPoint y: 502, endPoint x: 728, endPoint y: 206, distance: 378.6
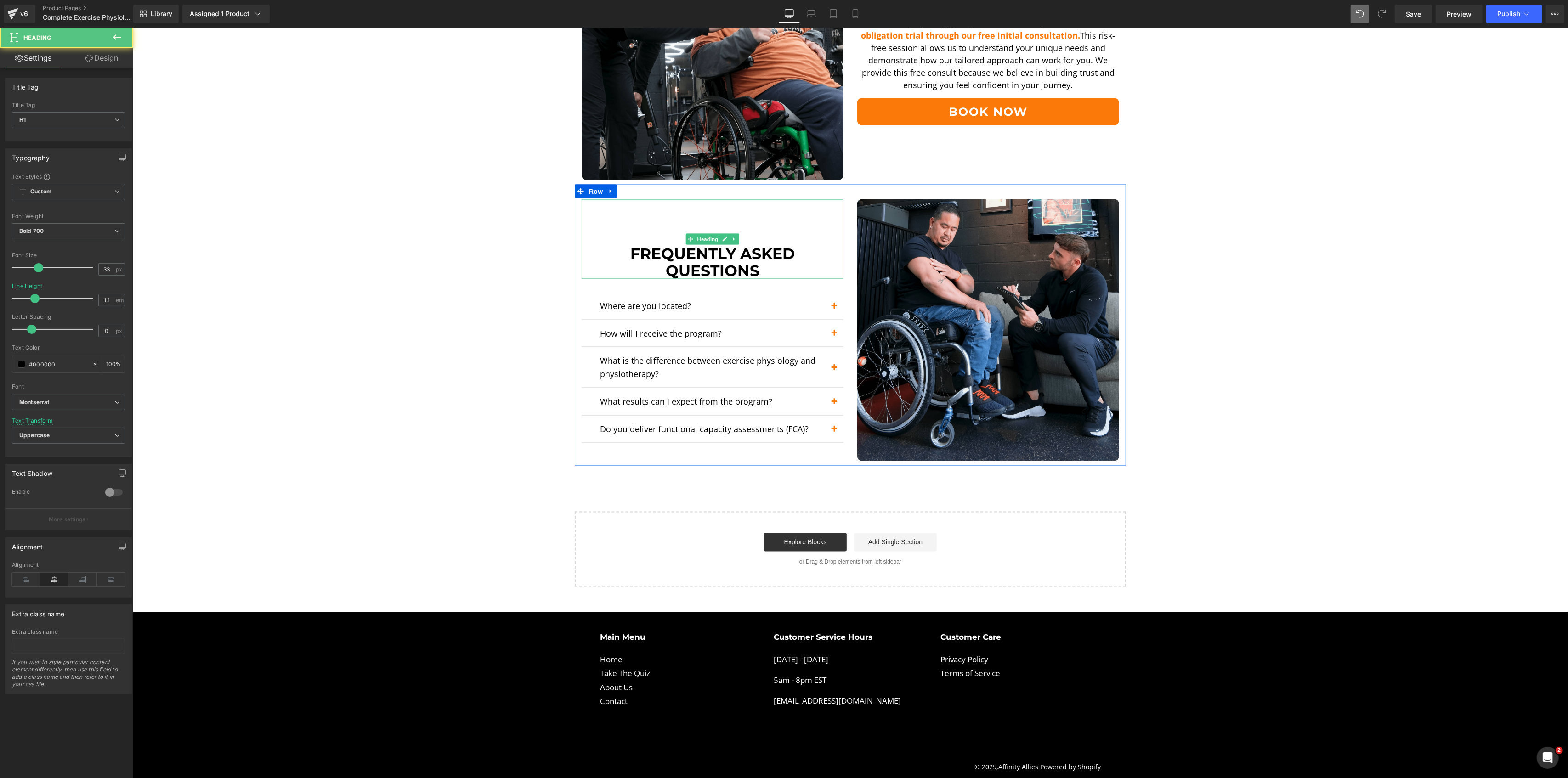
scroll to position [1810, 0]
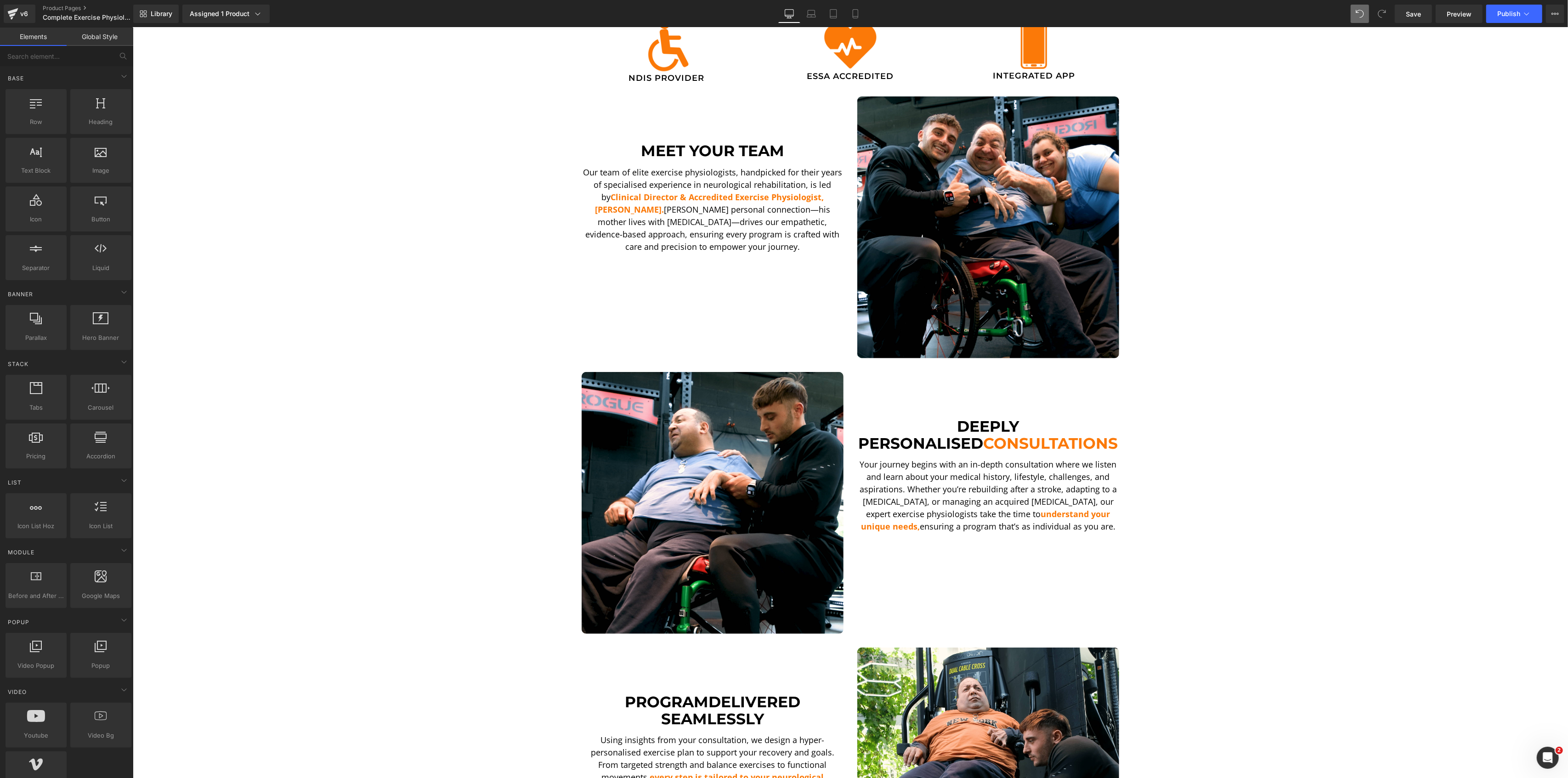
scroll to position [305, 0]
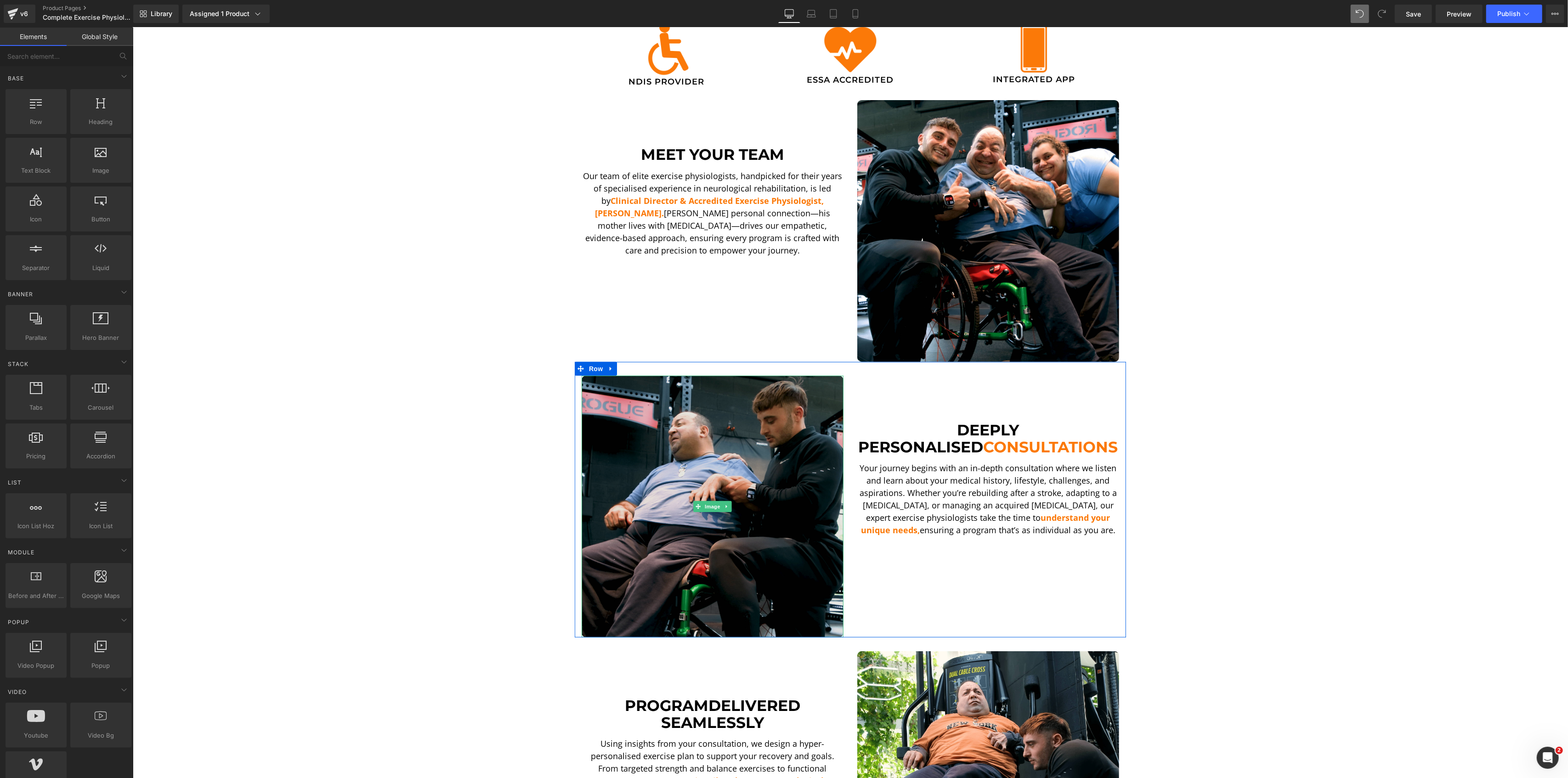
click at [755, 407] on img at bounding box center [712, 506] width 262 height 262
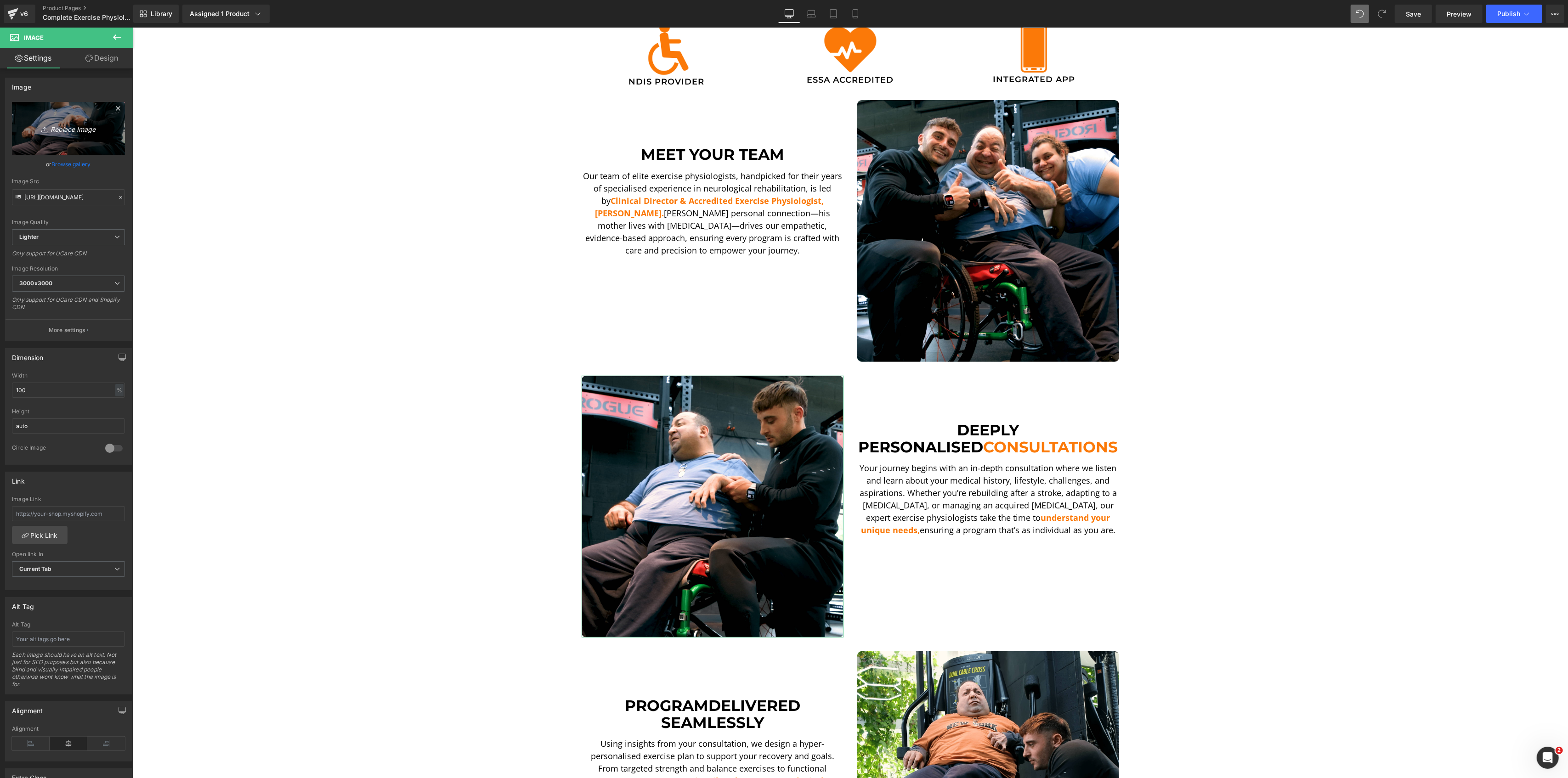
click at [95, 125] on icon "Replace Image" at bounding box center [68, 128] width 74 height 11
type input "C:\fakepath\DSCF5590.00_08_21_14.Still002-min.png"
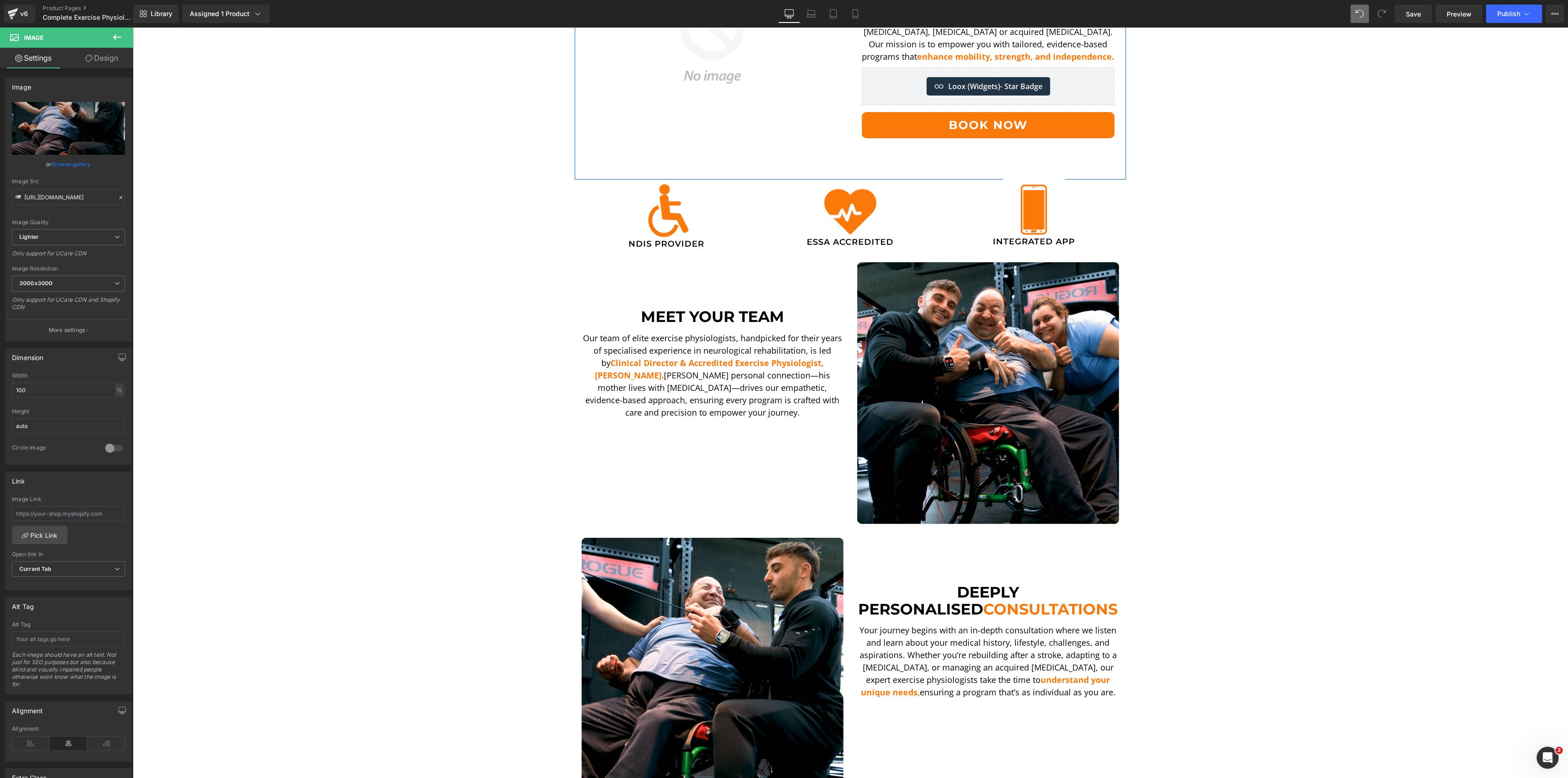
scroll to position [244, 0]
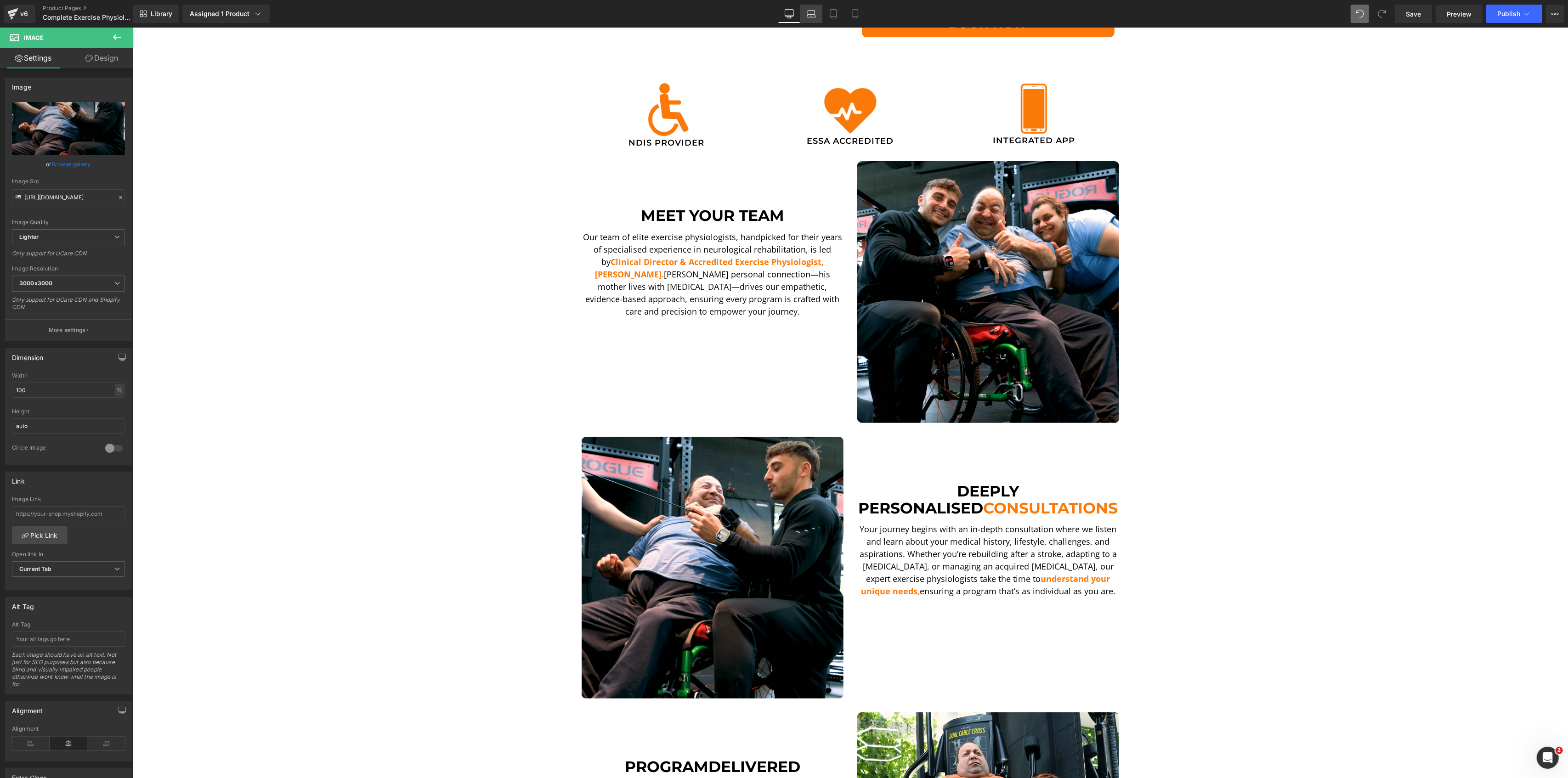
click at [809, 11] on icon at bounding box center [811, 12] width 7 height 4
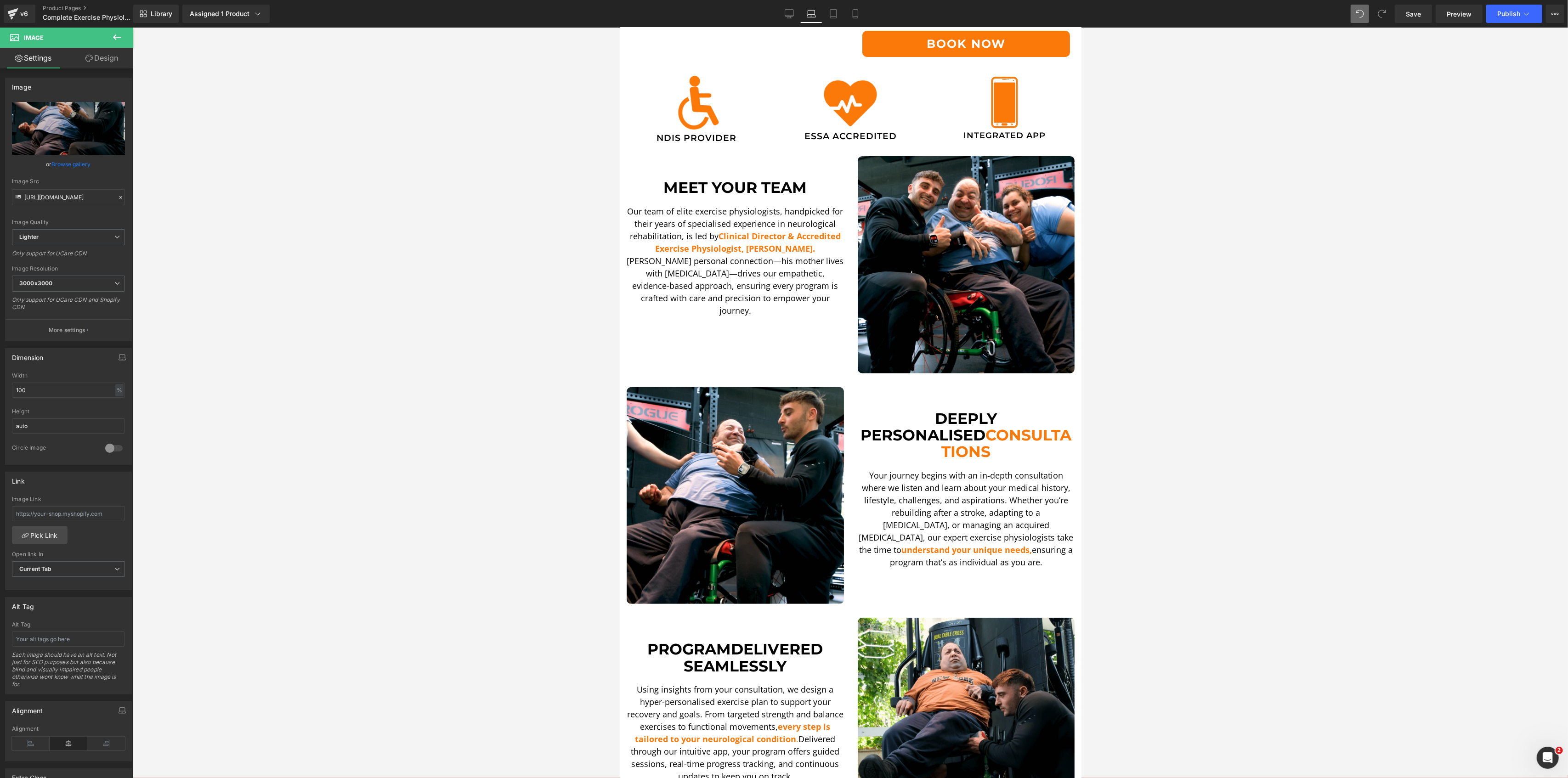
scroll to position [347, 0]
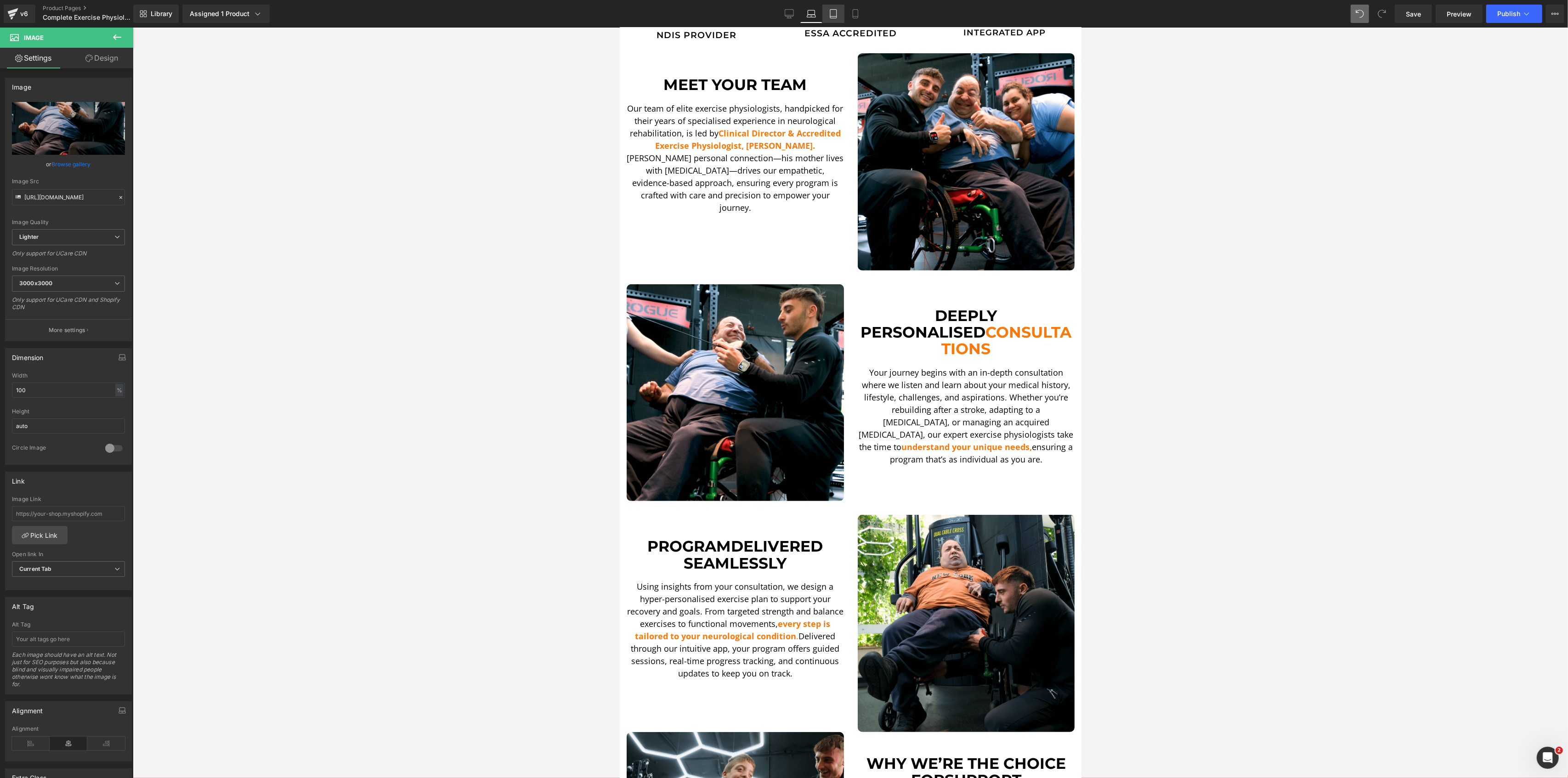
click at [832, 11] on icon at bounding box center [834, 14] width 10 height 10
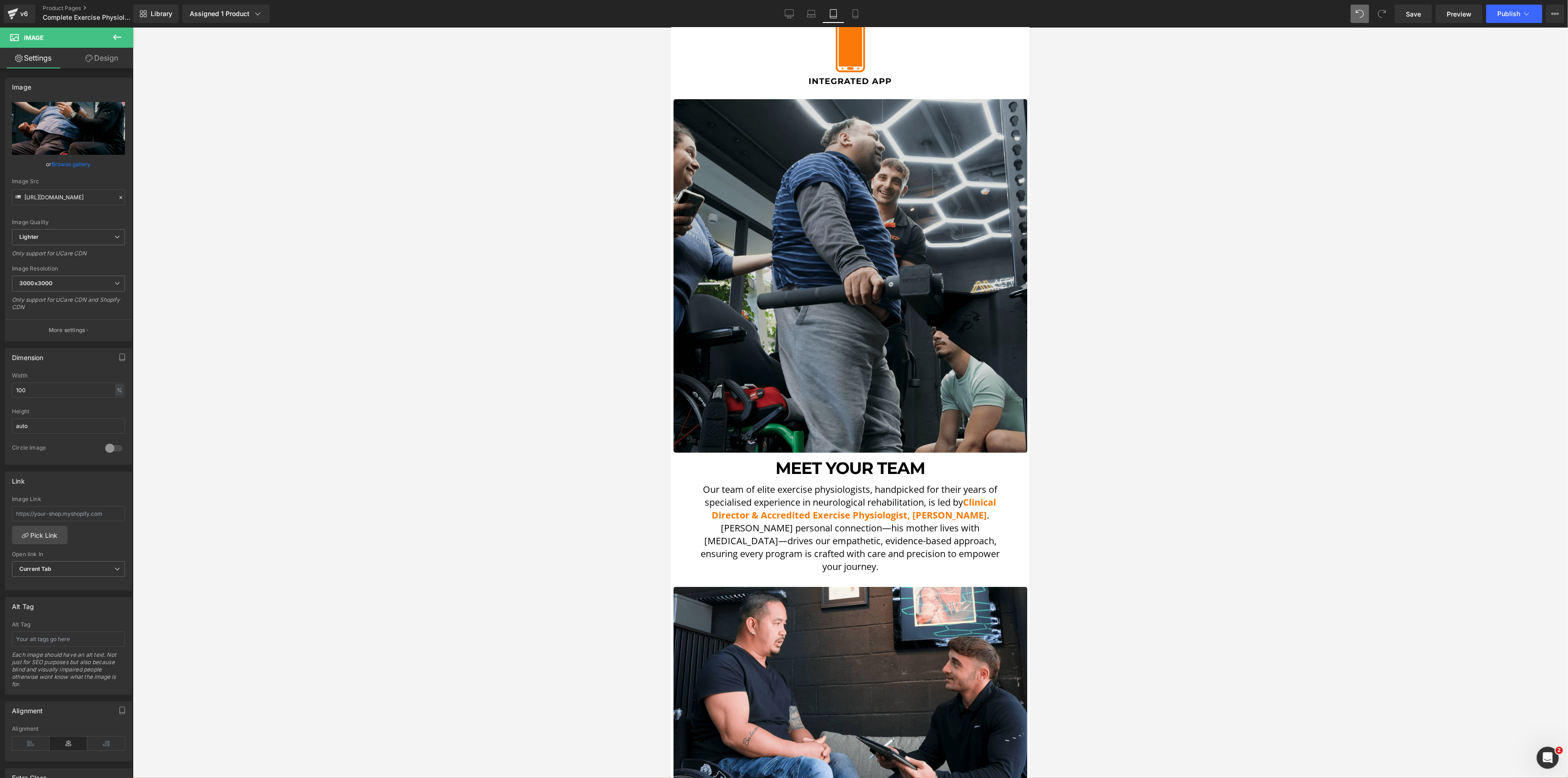
scroll to position [735, 0]
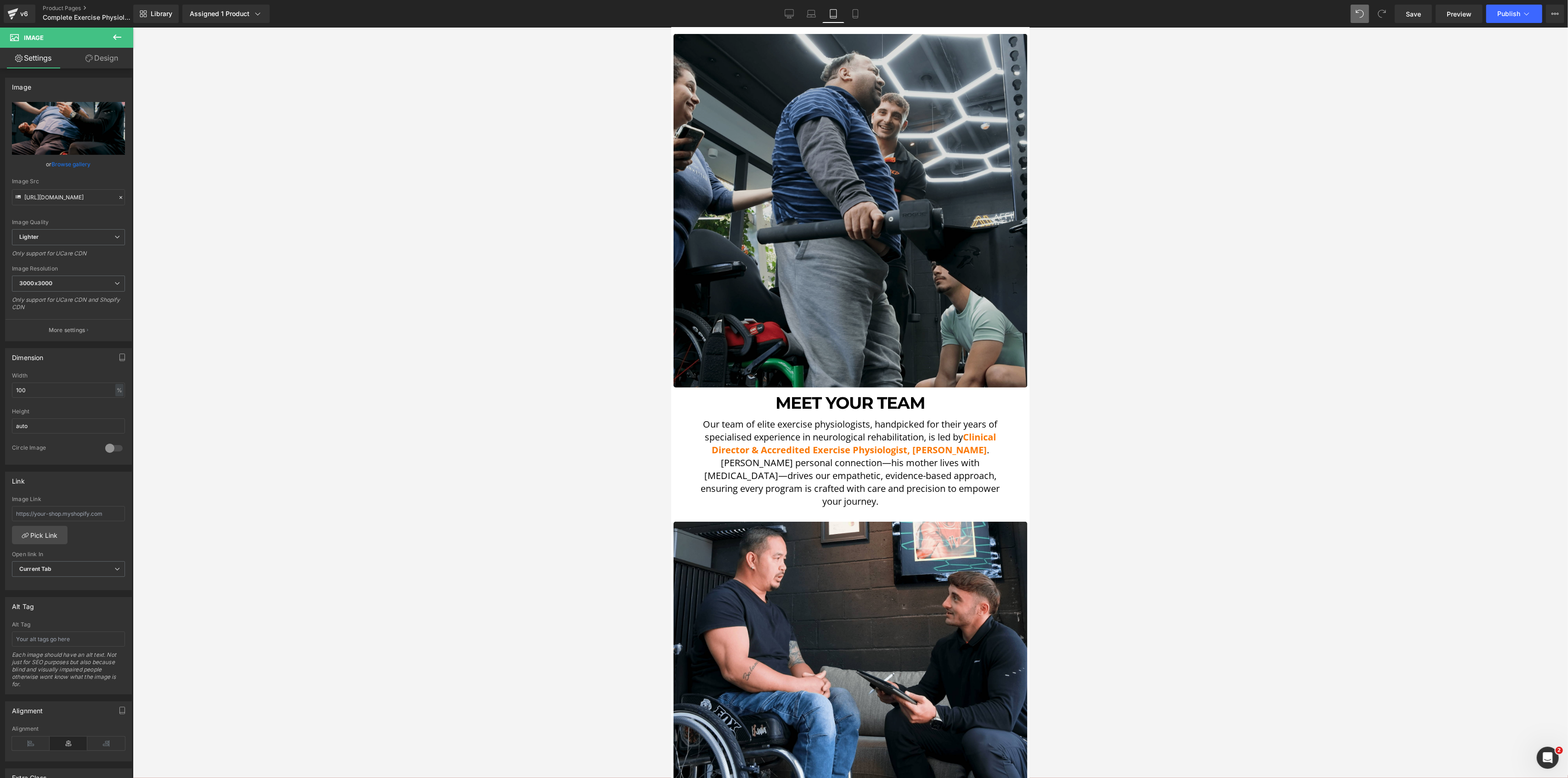
click at [825, 292] on img at bounding box center [850, 211] width 353 height 353
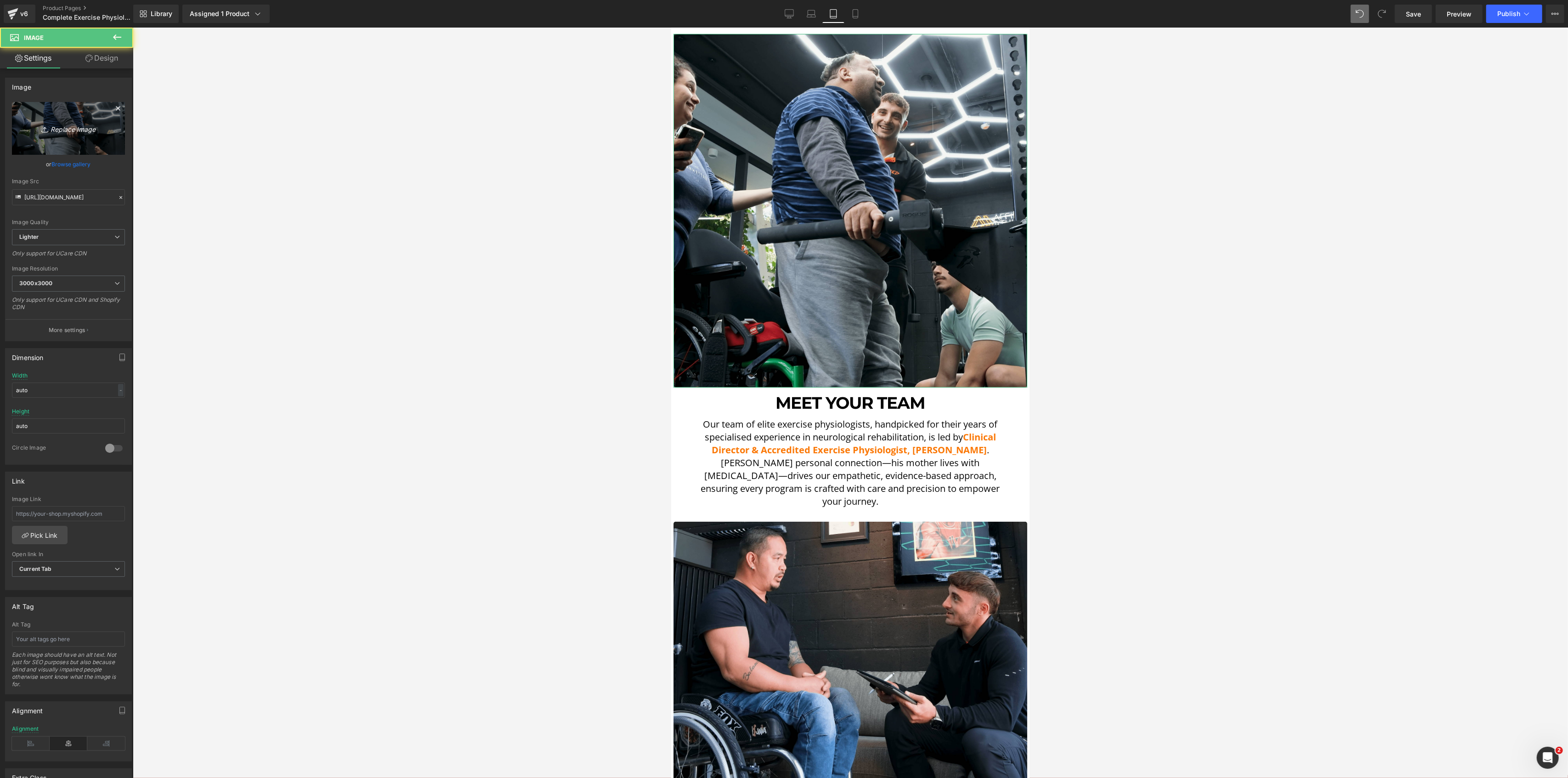
click at [113, 144] on link "Replace Image" at bounding box center [69, 128] width 113 height 53
type input "C:\fakepath\DSCF5590.00_00_21_34.Still001-min-min.png"
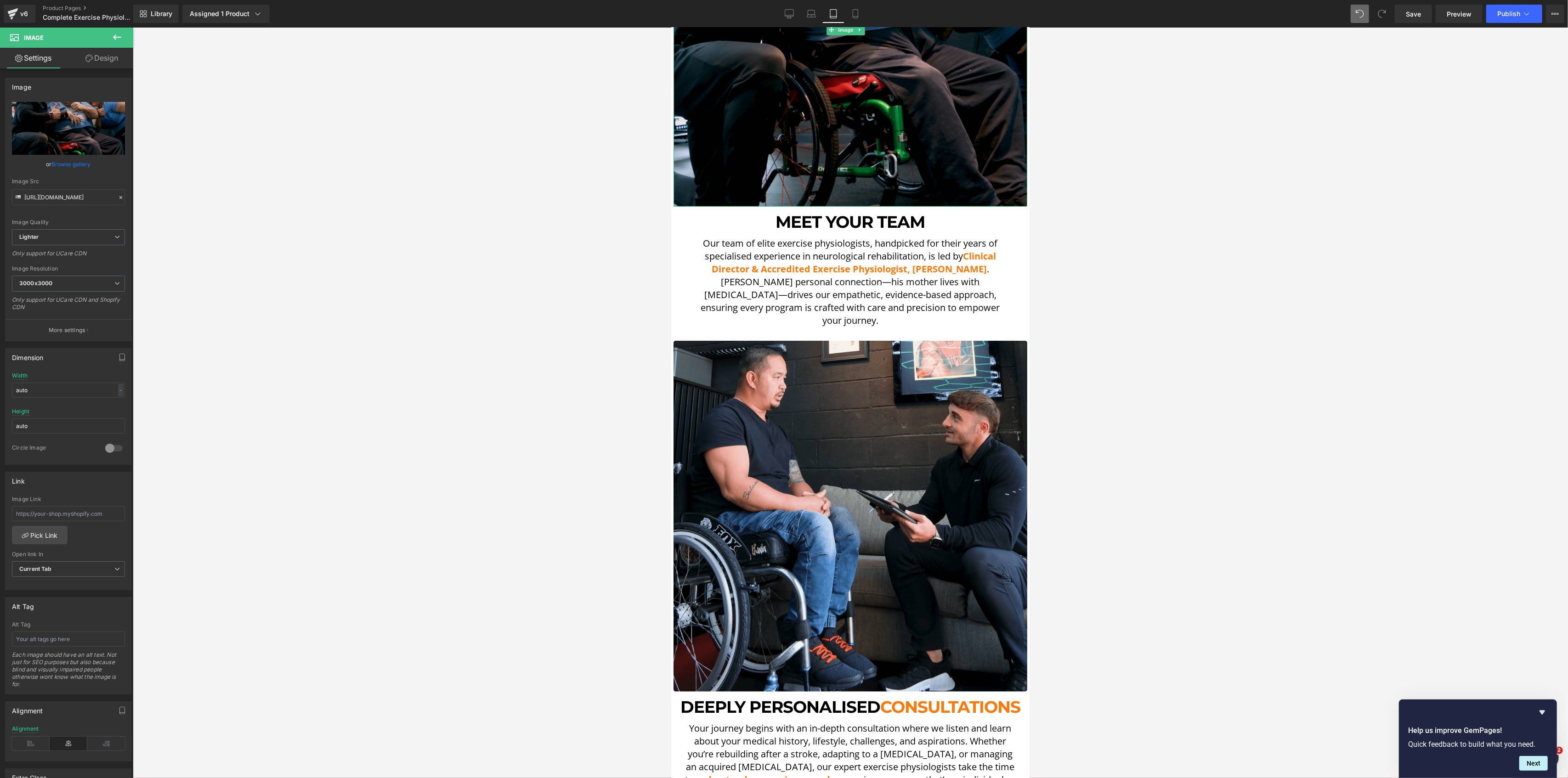
scroll to position [979, 0]
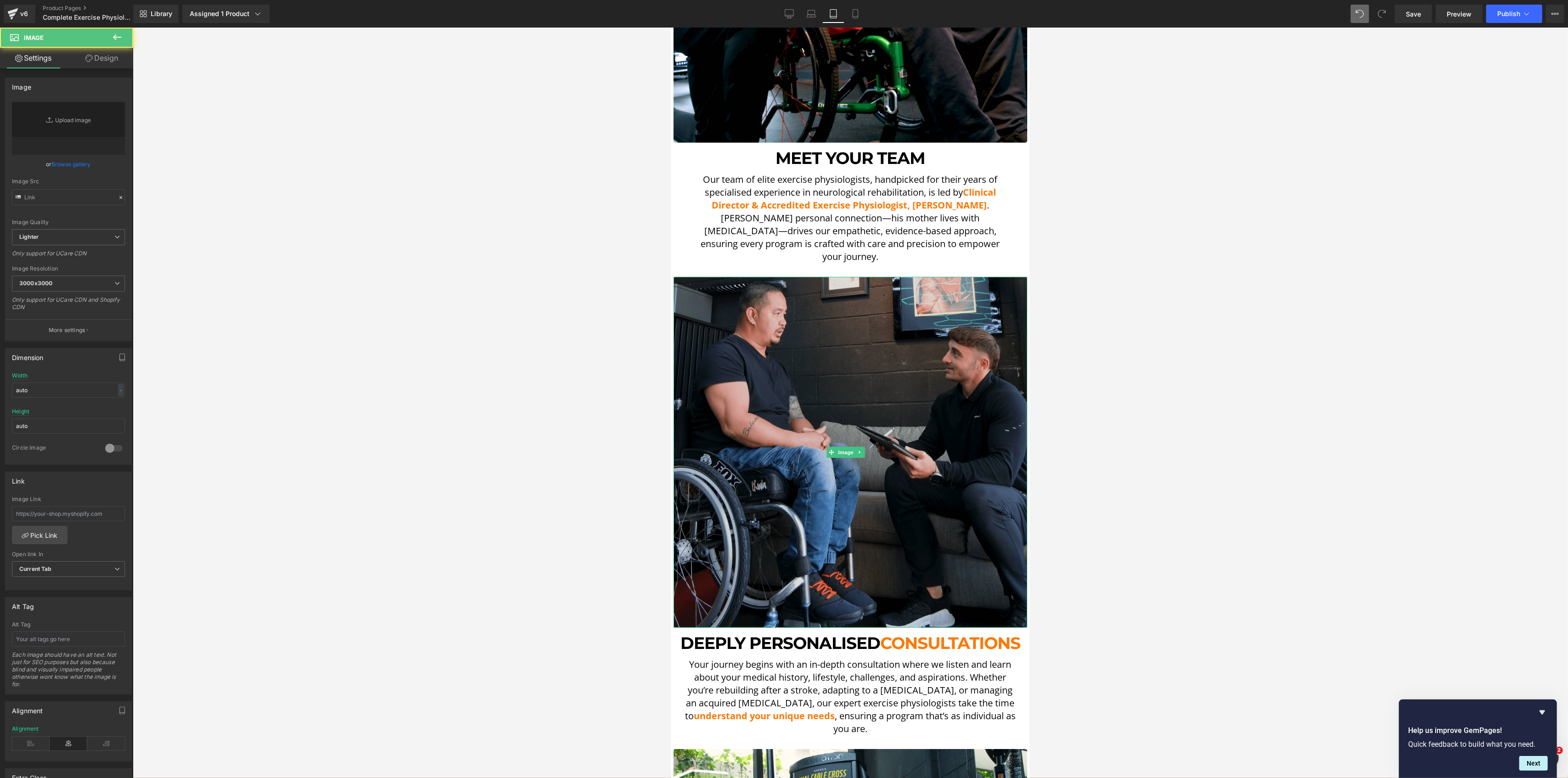
click at [897, 464] on img at bounding box center [850, 452] width 353 height 351
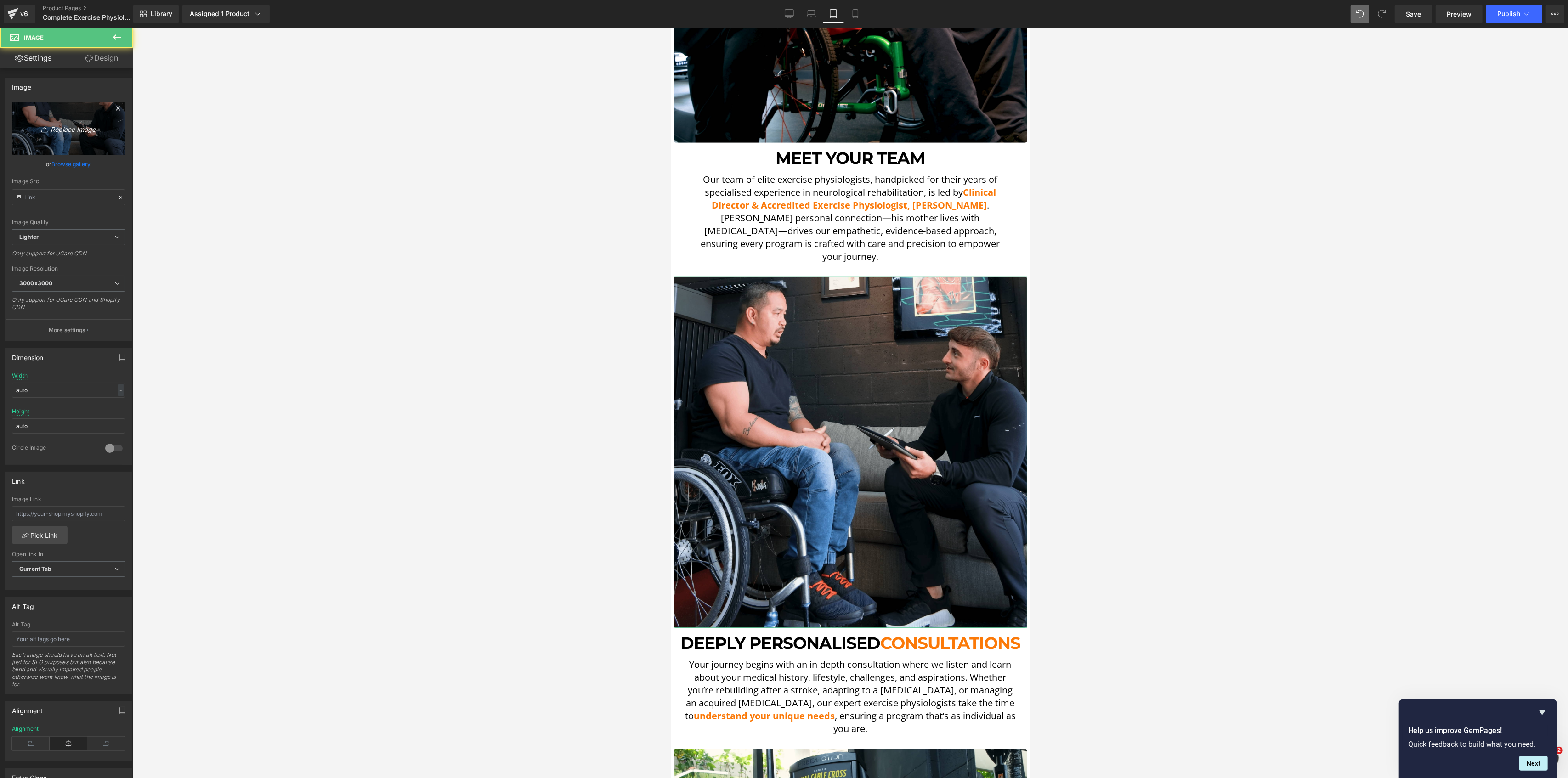
click at [47, 130] on icon at bounding box center [46, 130] width 10 height 10
type input "C:\fakepath\DSCF5590.00_08_21_14.Still002-min.png"
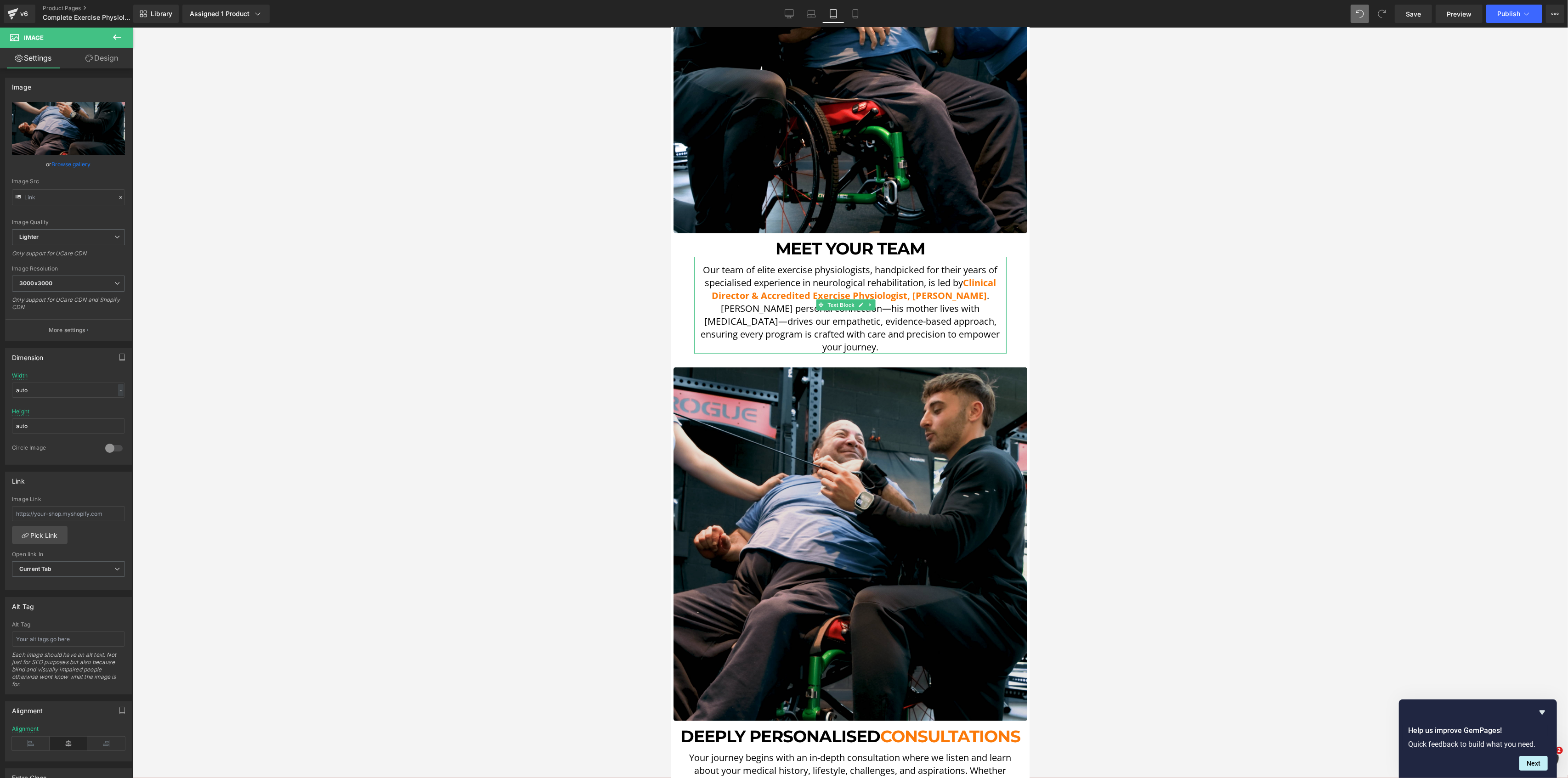
scroll to position [918, 0]
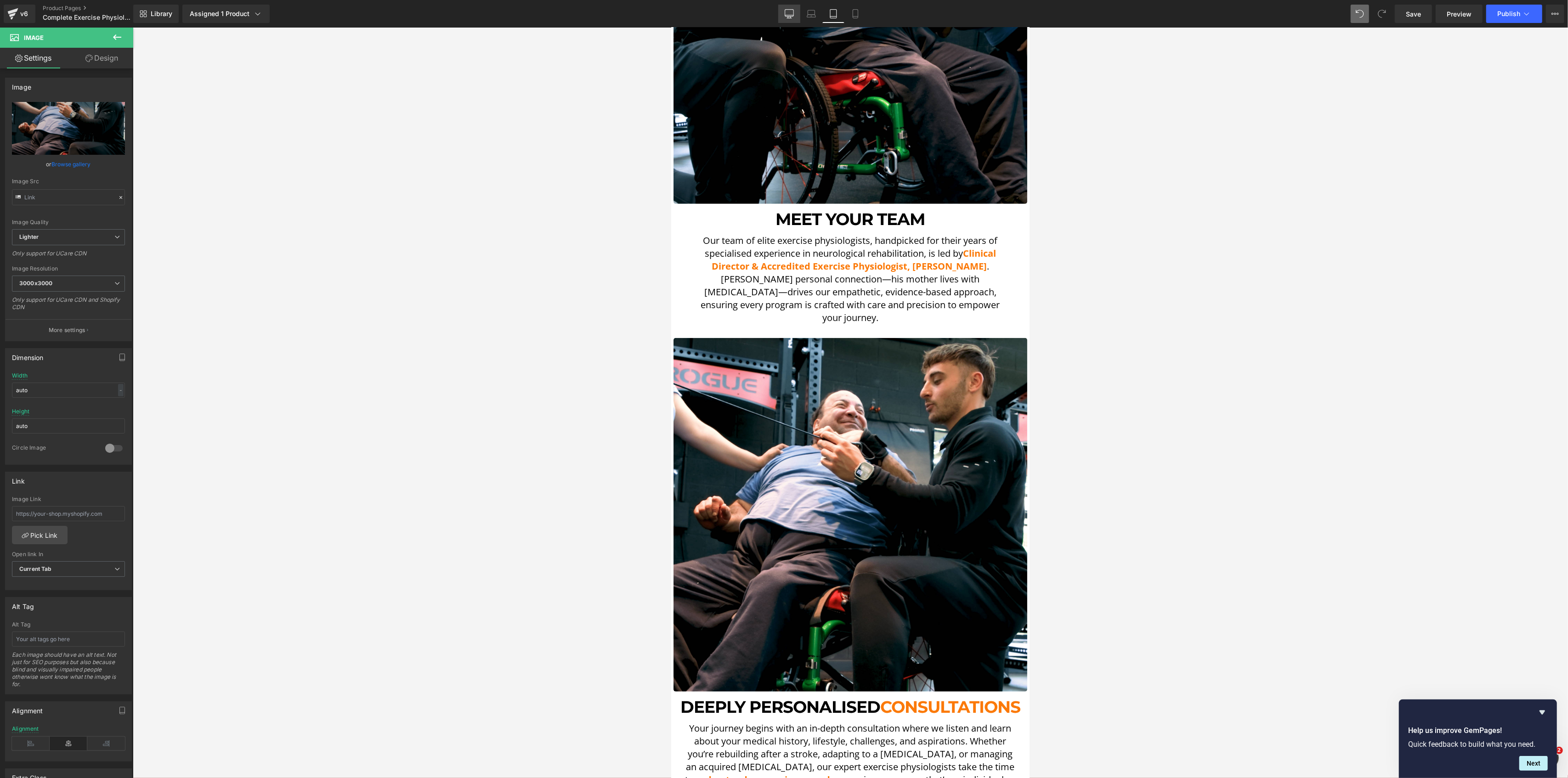
click at [785, 17] on link "Desktop" at bounding box center [789, 13] width 22 height 18
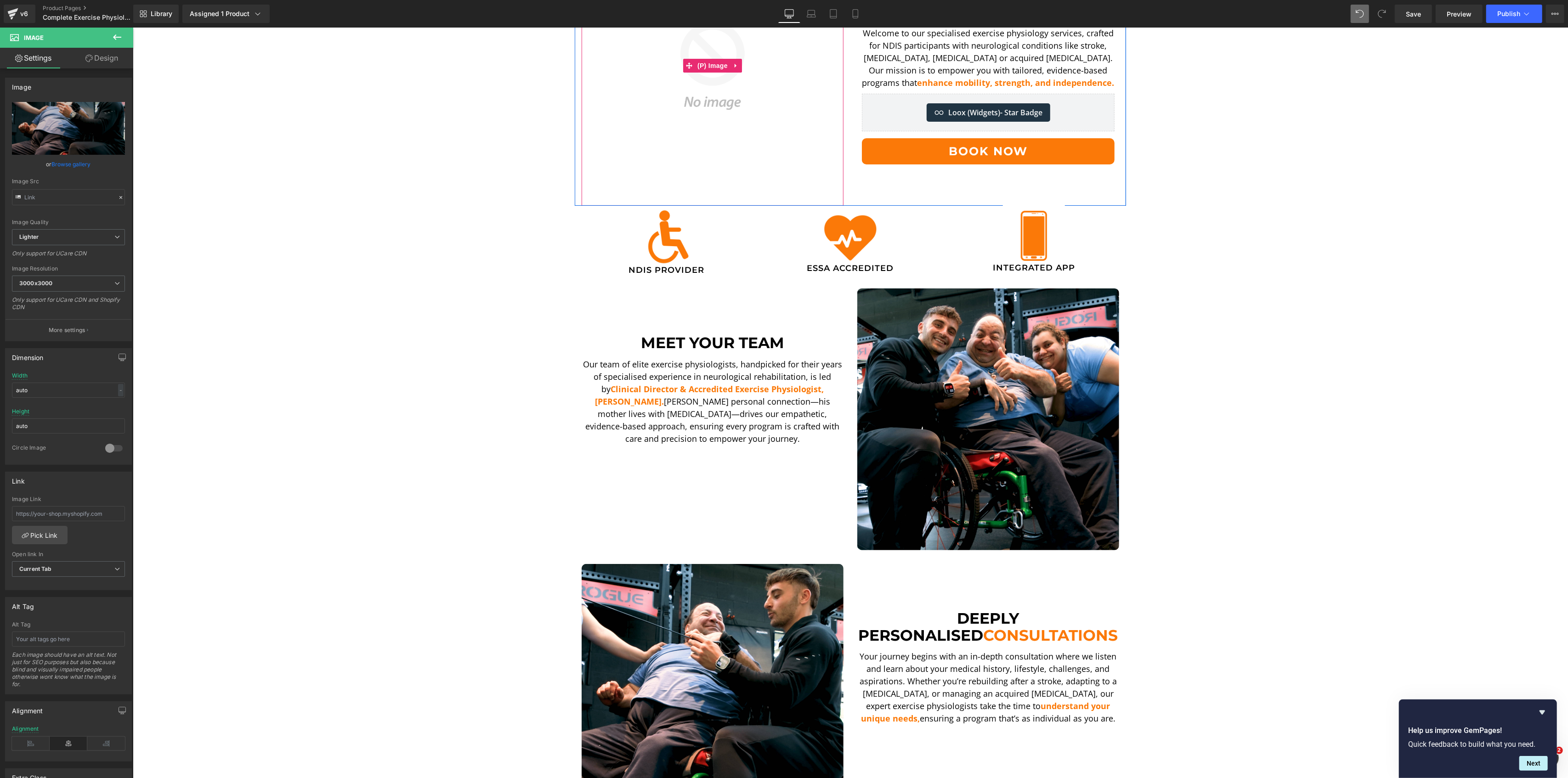
scroll to position [122, 0]
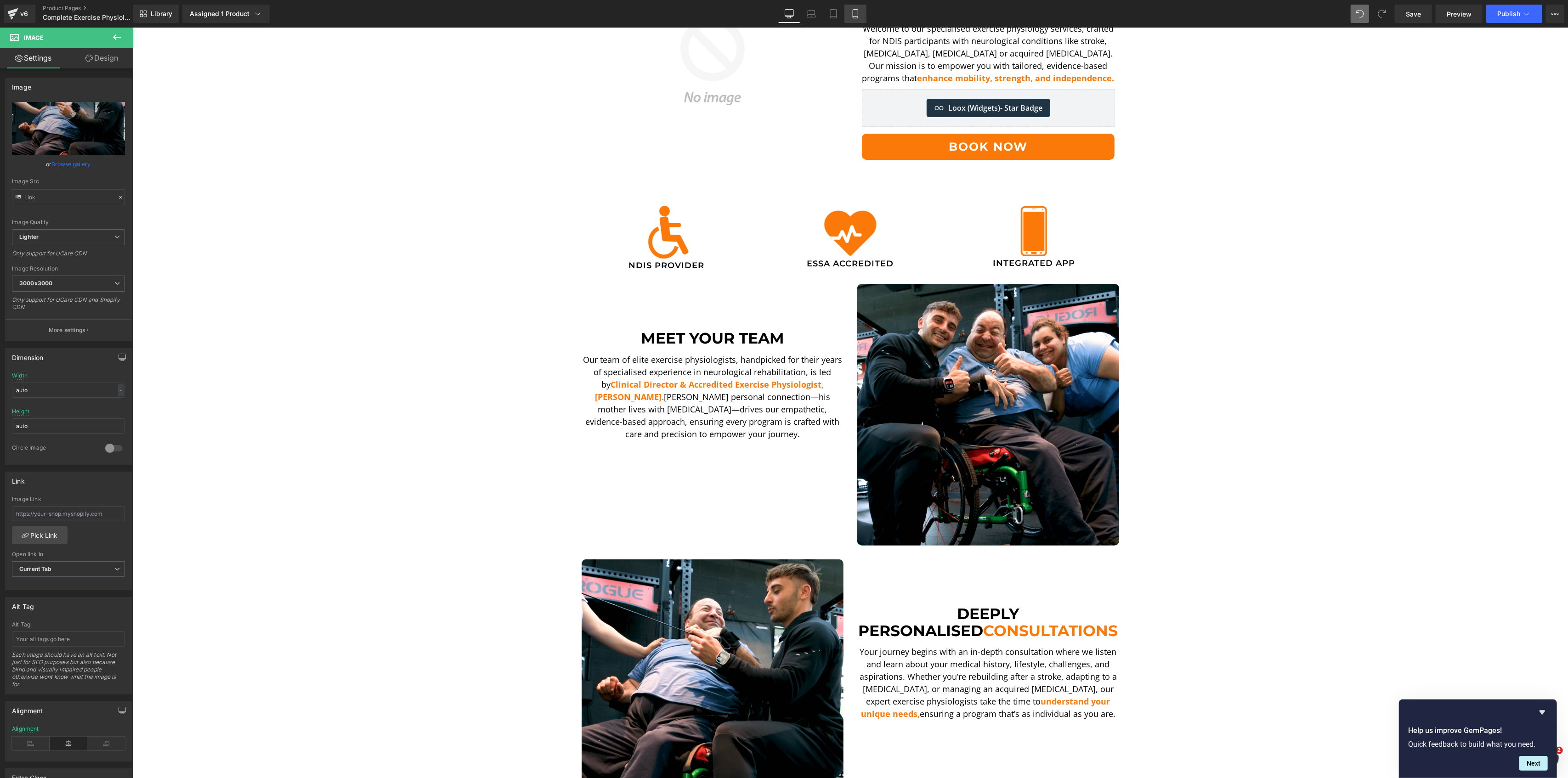
click at [857, 12] on icon at bounding box center [856, 14] width 10 height 10
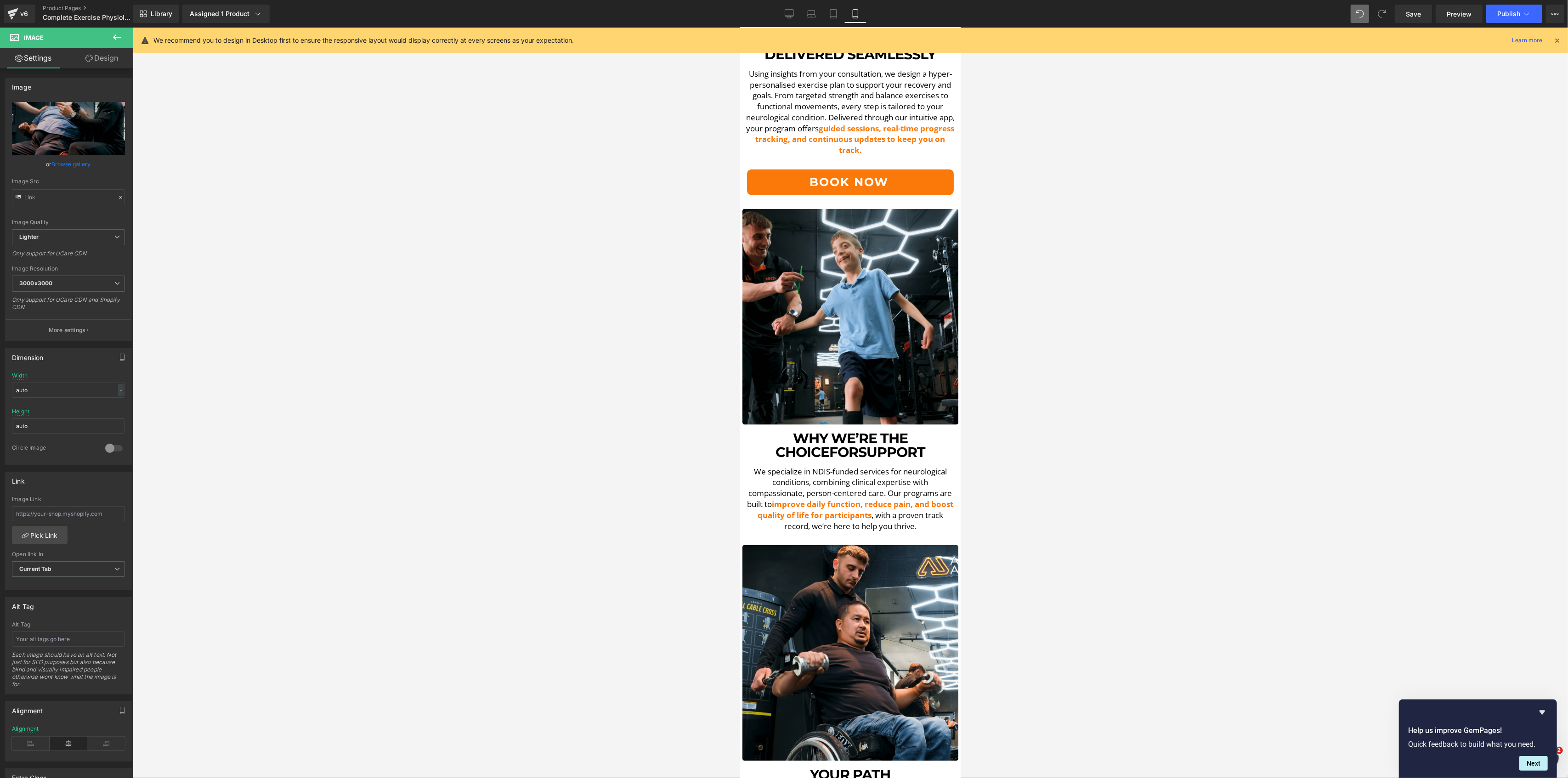
scroll to position [1560, 0]
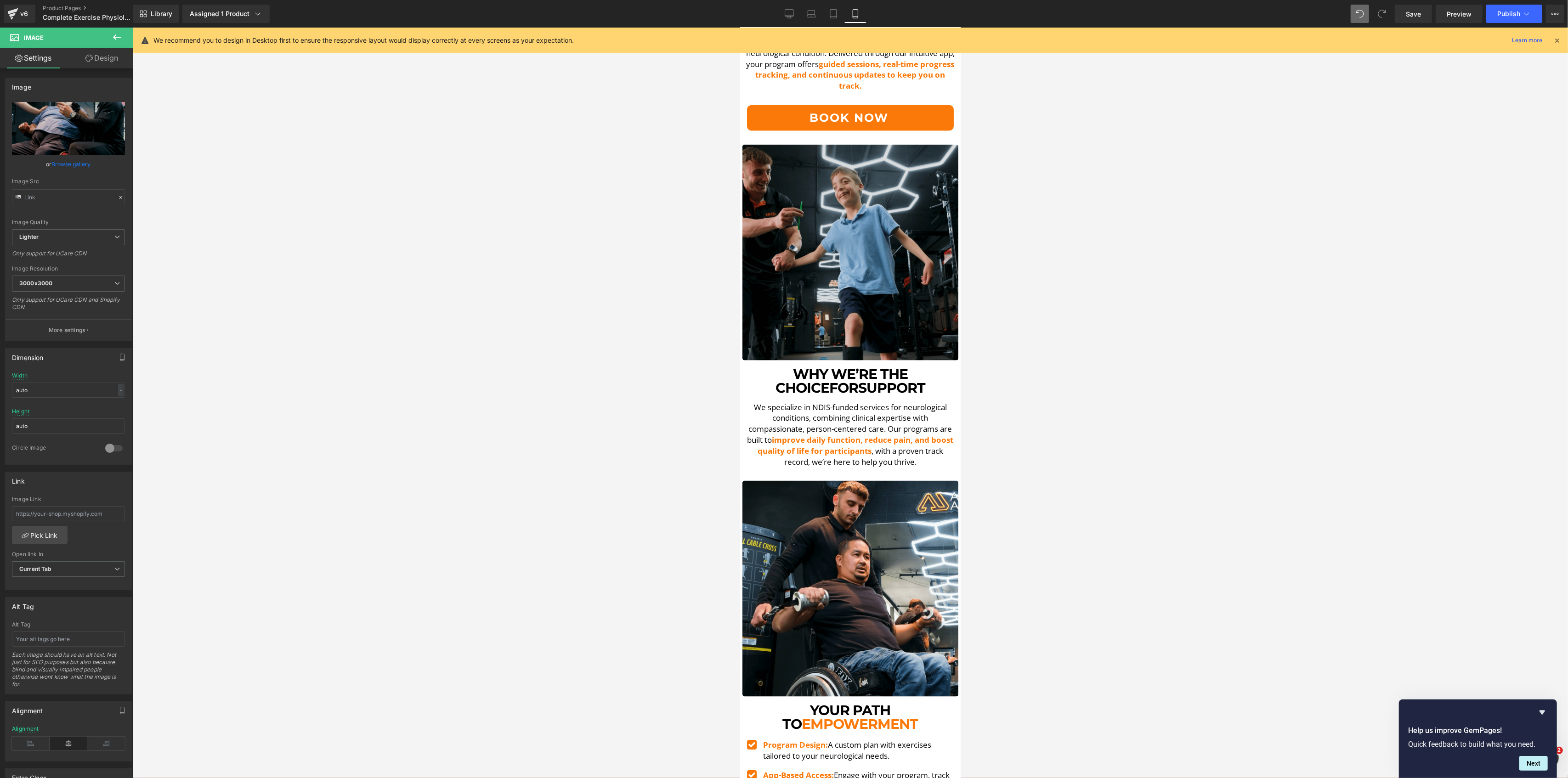
click at [845, 256] on img at bounding box center [850, 253] width 216 height 216
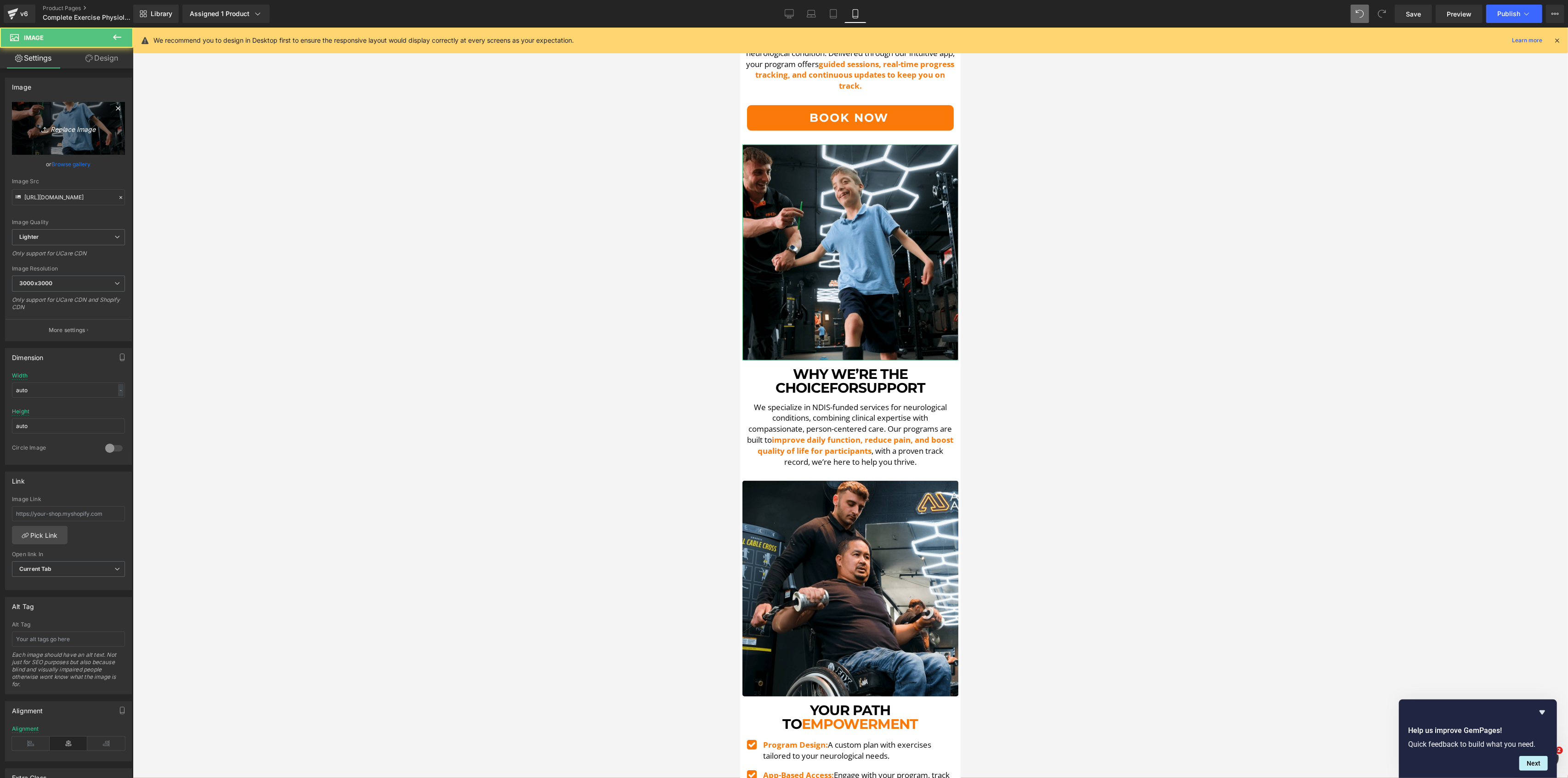
click at [93, 140] on link "Replace Image" at bounding box center [69, 128] width 113 height 53
type input "C:\fakepath\Zac Still-min-min.png"
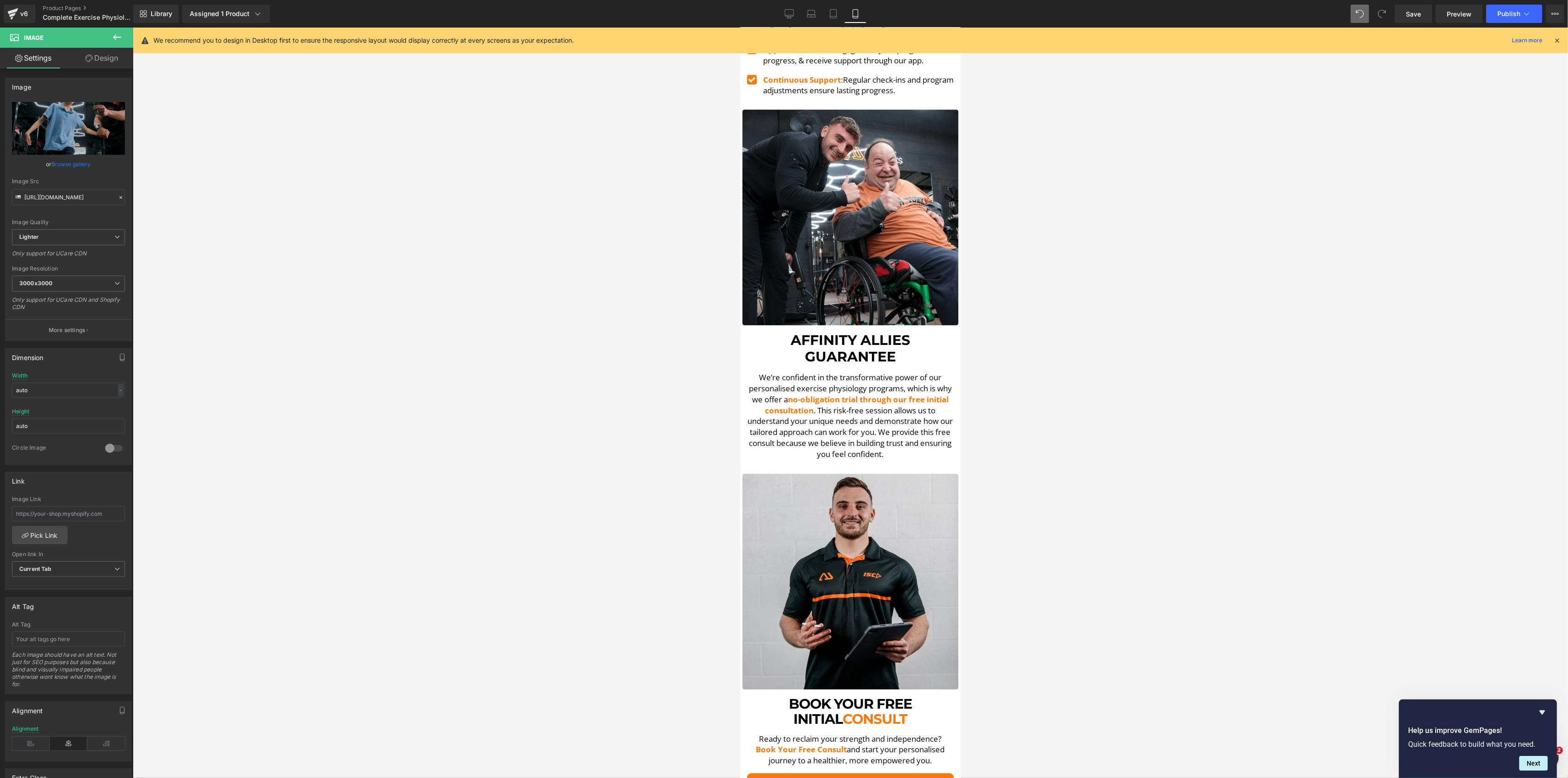
scroll to position [2356, 0]
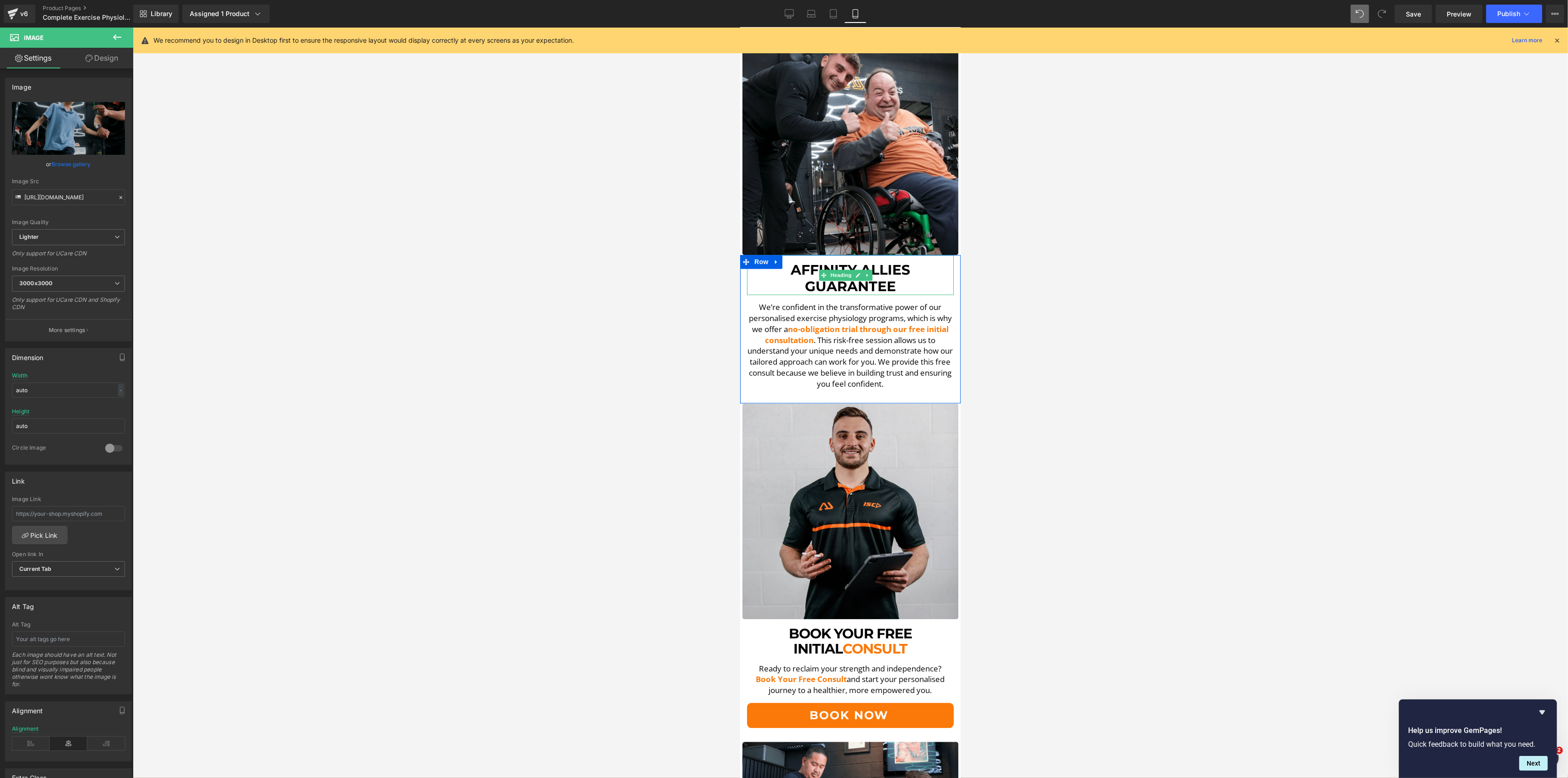
click at [899, 263] on h1 "Affinity Allies Guarantee" at bounding box center [850, 279] width 206 height 33
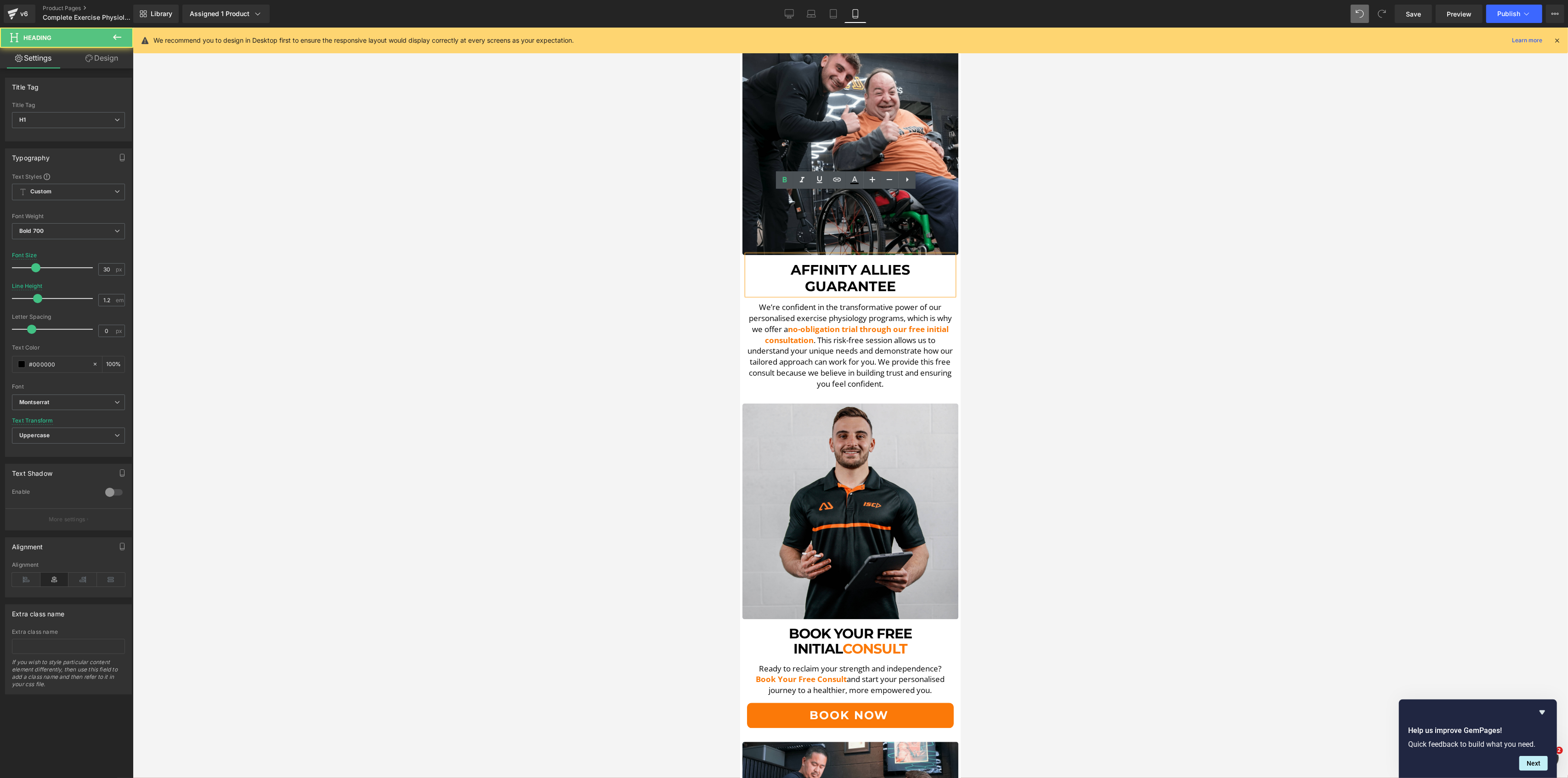
click at [899, 263] on h1 "Affinity Allies Guarantee" at bounding box center [850, 279] width 206 height 33
click at [888, 262] on span "Book Your Free Initial COnsult" at bounding box center [850, 278] width 185 height 33
drag, startPoint x: 909, startPoint y: 226, endPoint x: 842, endPoint y: 228, distance: 67.0
click at [842, 279] on h1 "Initial COnsult" at bounding box center [850, 286] width 206 height 16
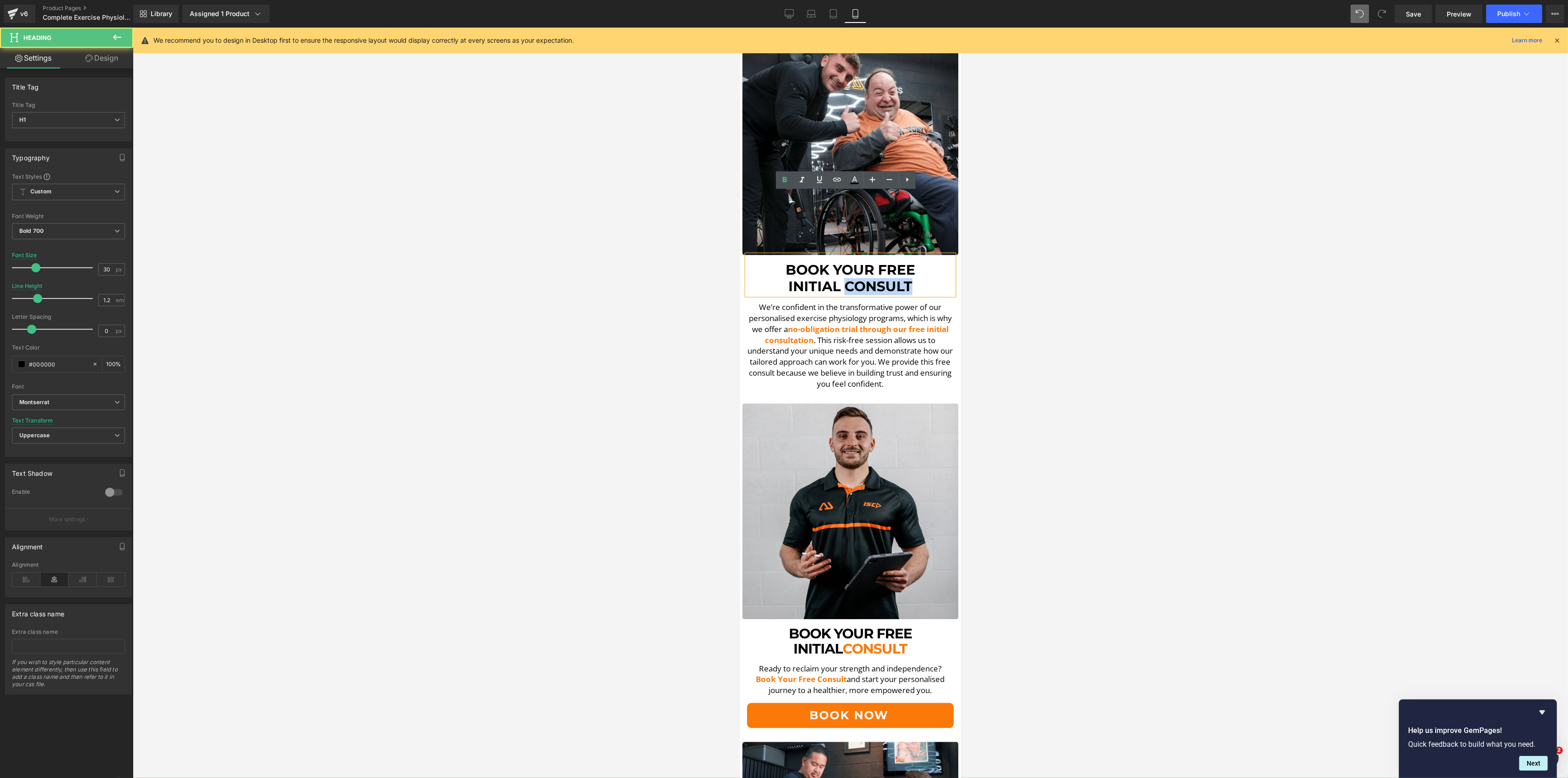
click at [903, 279] on span "Initial COnsult" at bounding box center [850, 287] width 124 height 17
drag, startPoint x: 911, startPoint y: 219, endPoint x: 843, endPoint y: 221, distance: 68.0
click at [843, 279] on h1 "Initial COnsult" at bounding box center [850, 286] width 206 height 16
click at [859, 176] on icon at bounding box center [855, 180] width 11 height 11
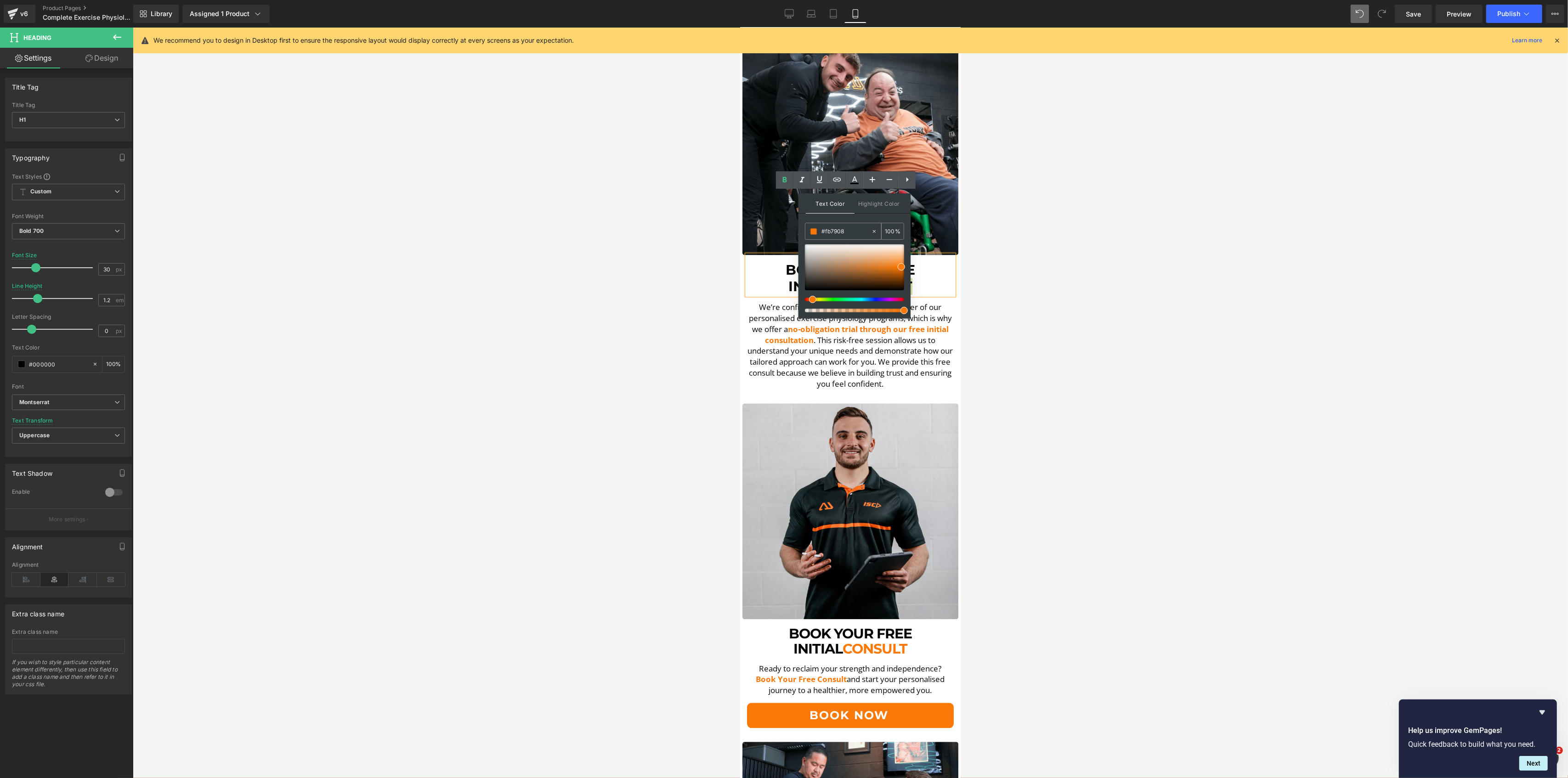
click at [858, 234] on input "#fb7908" at bounding box center [846, 231] width 50 height 11
click at [902, 269] on span at bounding box center [901, 267] width 8 height 8
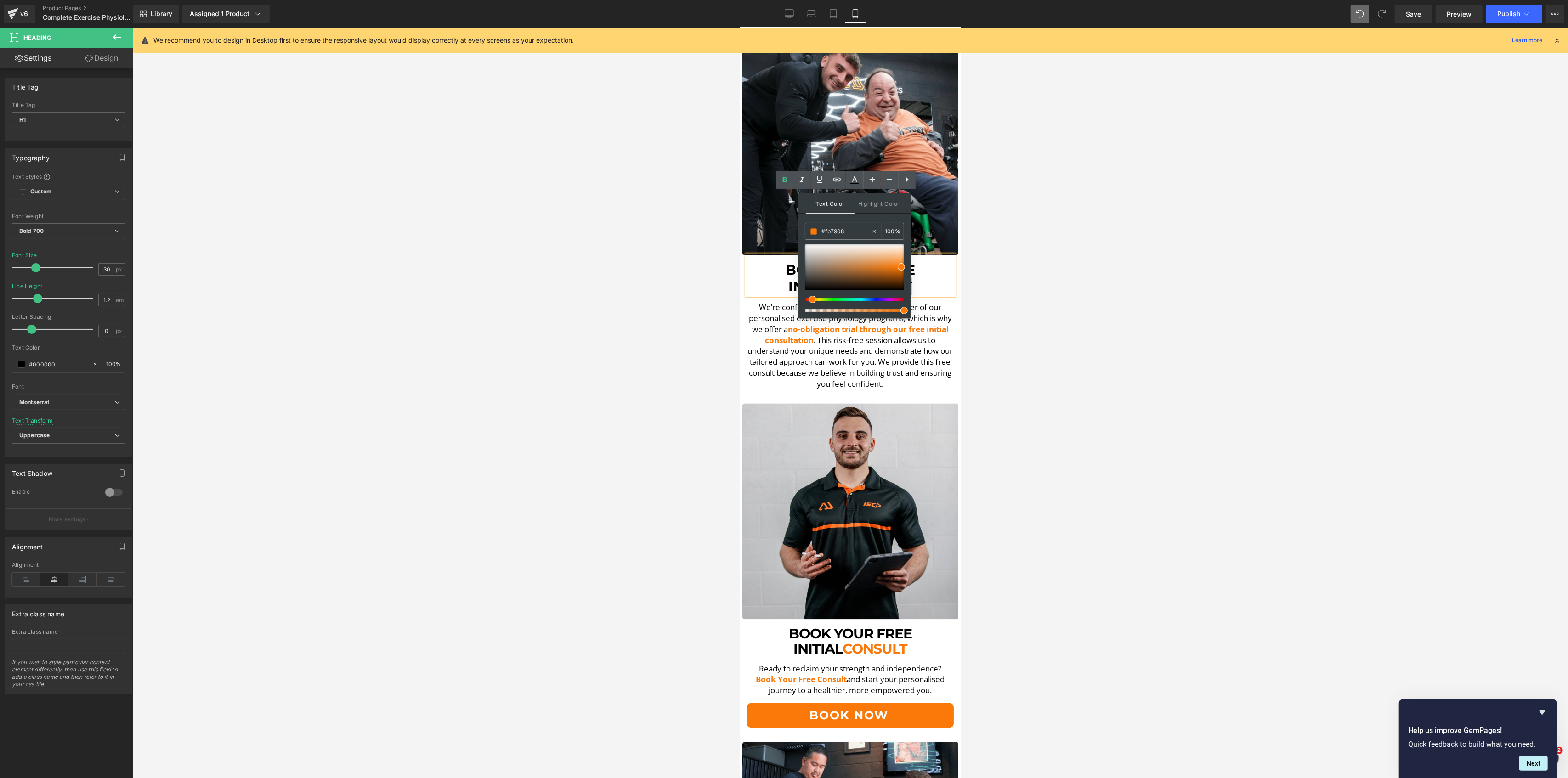
click at [925, 325] on span "no-obligation trial through our free initial consultation" at bounding box center [857, 335] width 183 height 22
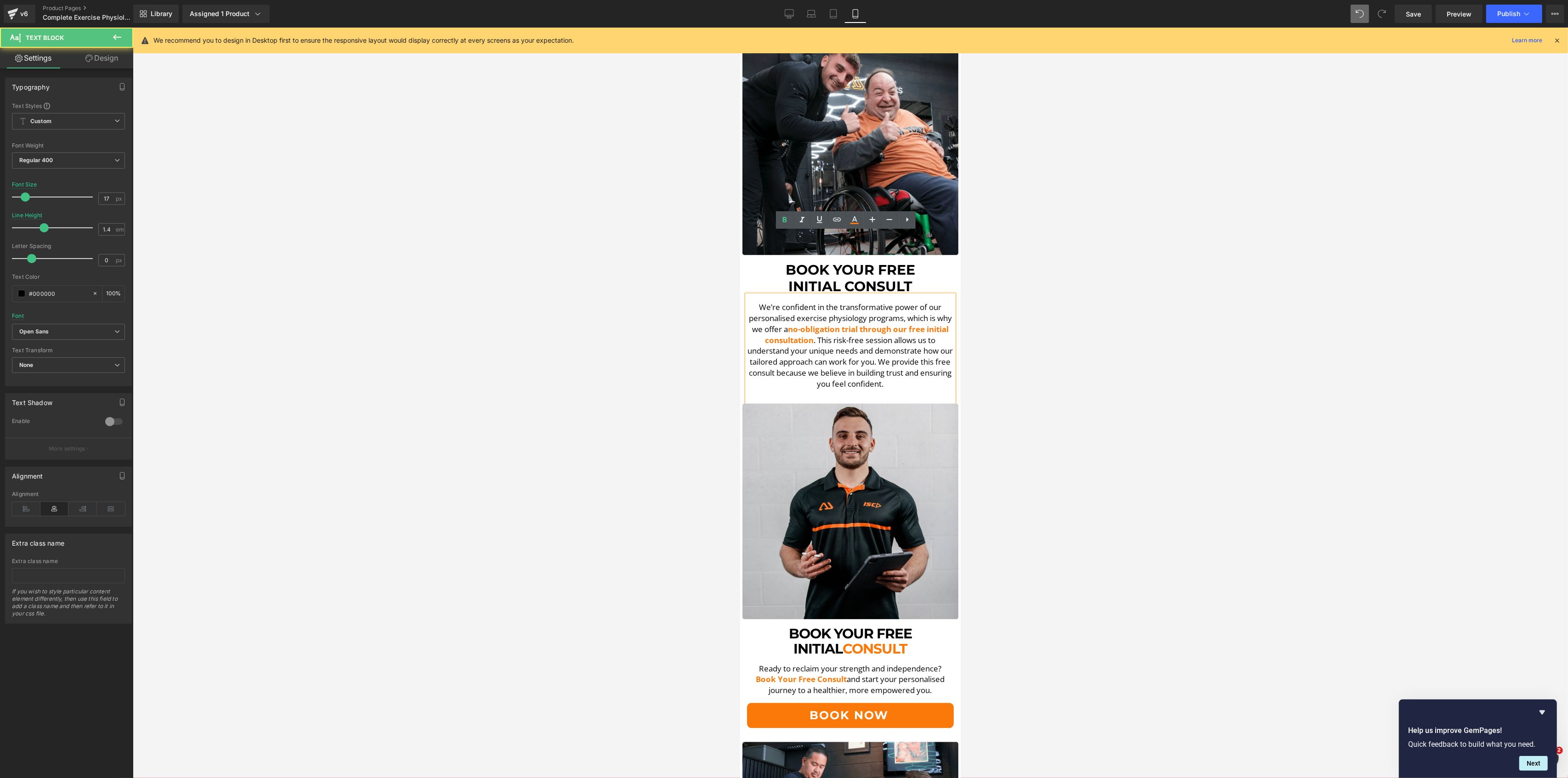
click at [926, 303] on span "We’re confident in the transformative power of our personalised exercise physio…" at bounding box center [850, 319] width 203 height 32
click at [933, 263] on h1 "Book Your Free" at bounding box center [850, 270] width 206 height 16
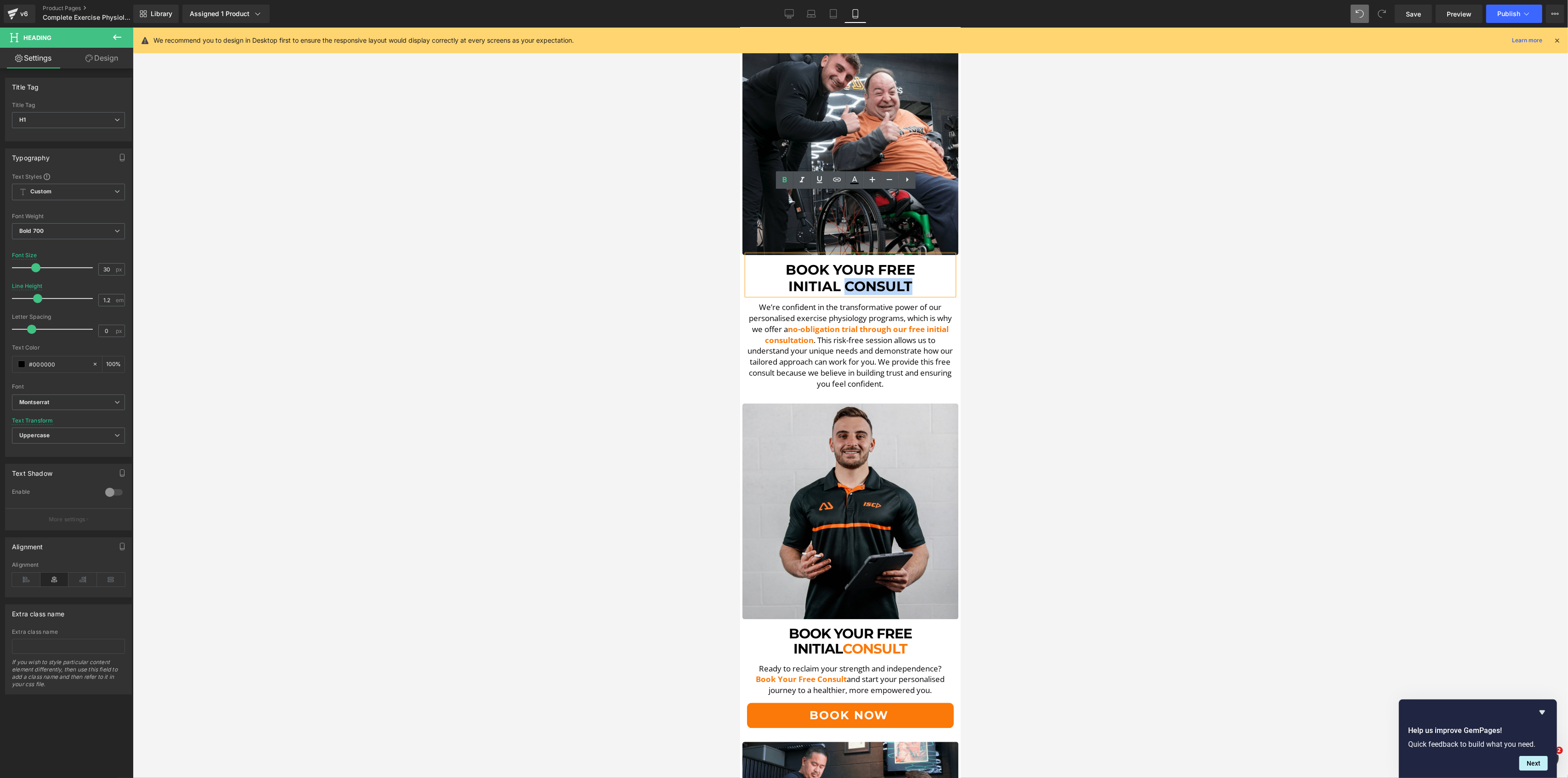
drag, startPoint x: 908, startPoint y: 224, endPoint x: 842, endPoint y: 226, distance: 66.0
click at [842, 279] on h1 "Initial COnsult" at bounding box center [850, 286] width 206 height 16
click at [862, 174] on link at bounding box center [855, 179] width 17 height 17
click at [853, 235] on input "#fb7908" at bounding box center [846, 231] width 50 height 11
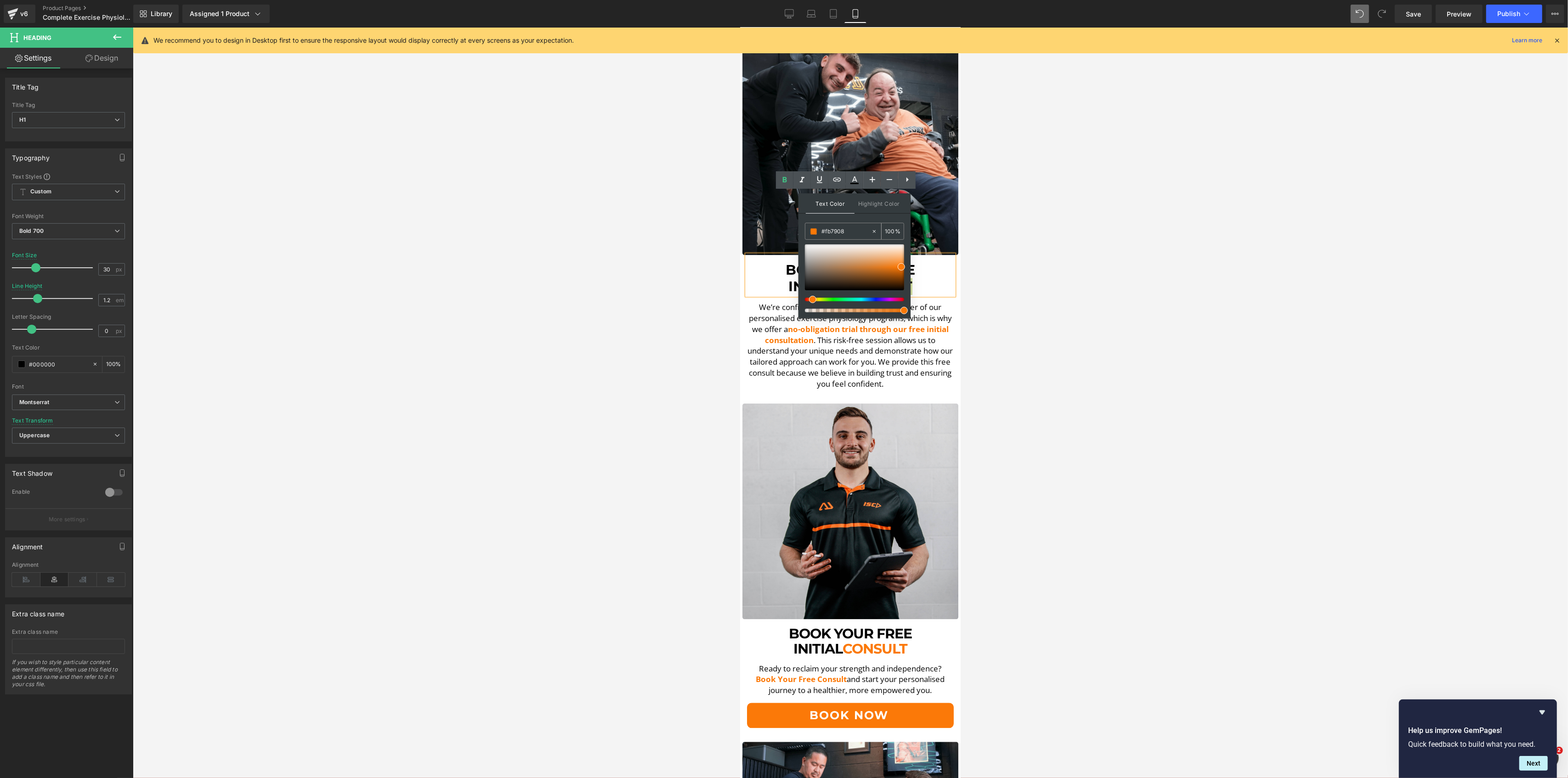
click at [853, 235] on input "#fb7908" at bounding box center [846, 231] width 50 height 11
click at [900, 269] on span at bounding box center [901, 267] width 8 height 8
click at [931, 335] on span ". This risk-free session allows us to understand your unique needs and demonstr…" at bounding box center [850, 362] width 205 height 54
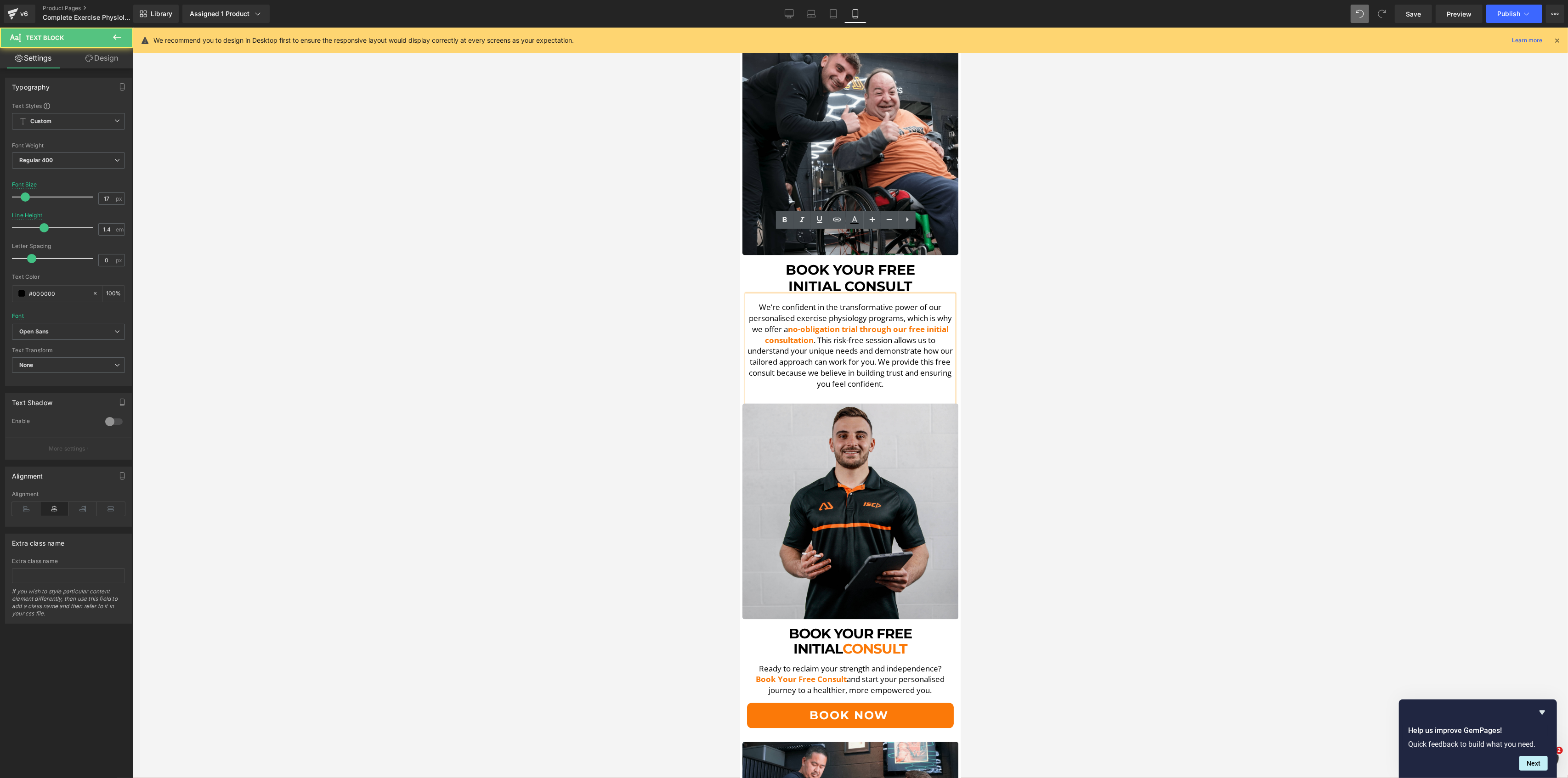
click at [931, 335] on span ". This risk-free session allows us to understand your unique needs and demonstr…" at bounding box center [850, 362] width 205 height 54
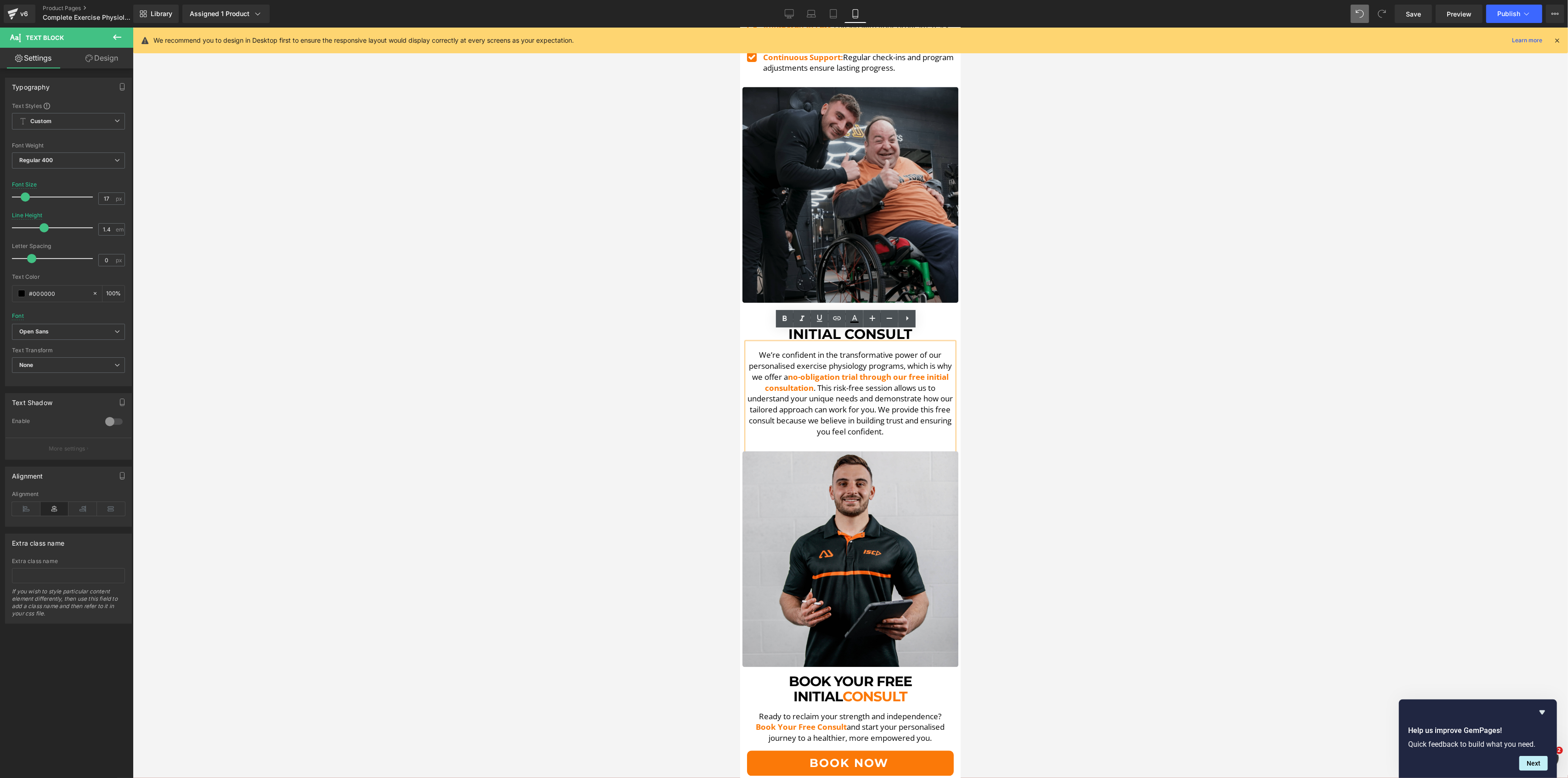
scroll to position [2234, 0]
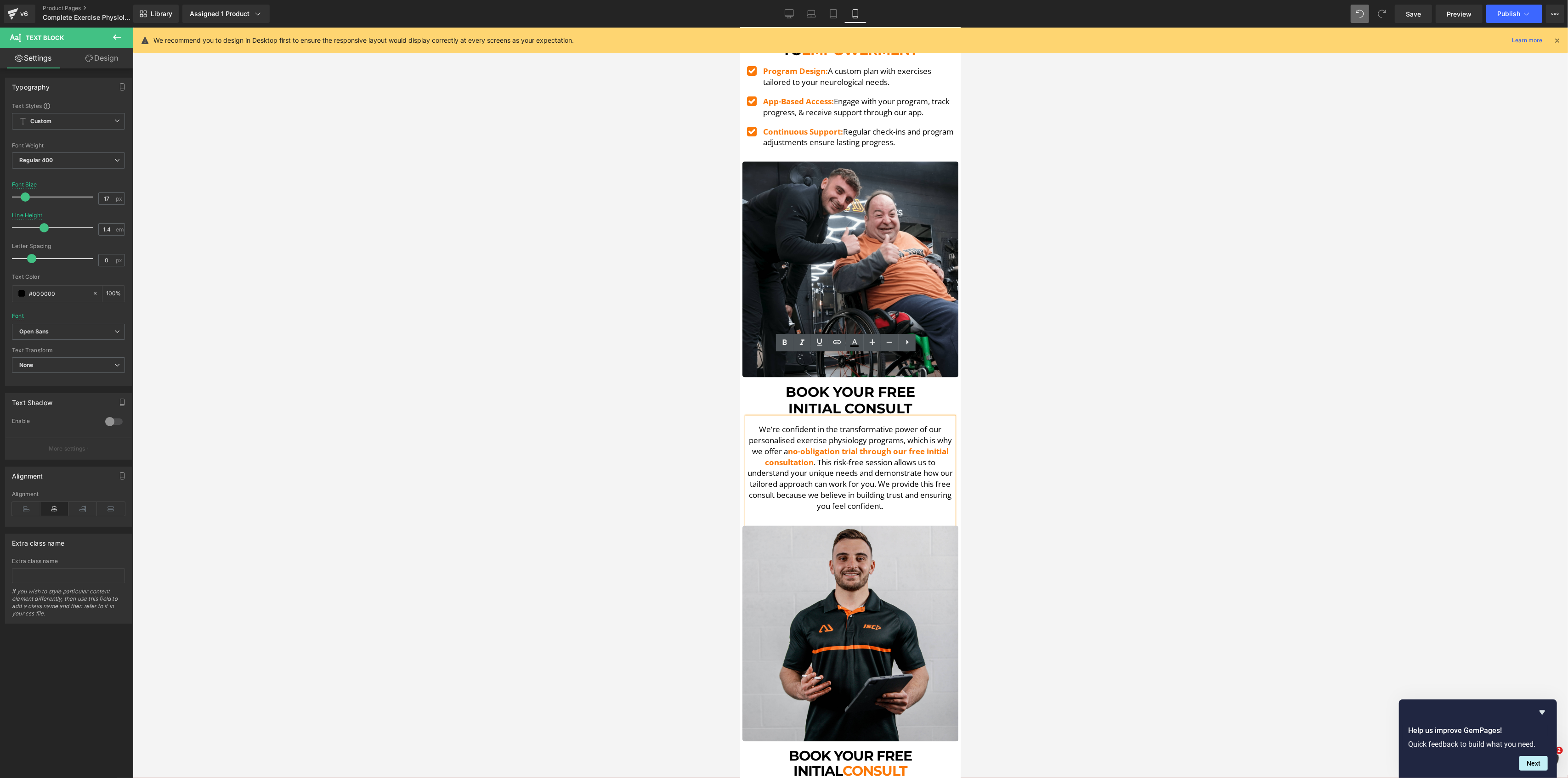
click at [864, 457] on span ". This risk-free session allows us to understand your unique needs and demonstr…" at bounding box center [850, 484] width 205 height 54
click at [773, 457] on span ". This risk-free session allows us to understand your unique needs and demonstr…" at bounding box center [850, 484] width 205 height 54
click at [795, 384] on span "Book Your Free" at bounding box center [850, 392] width 130 height 17
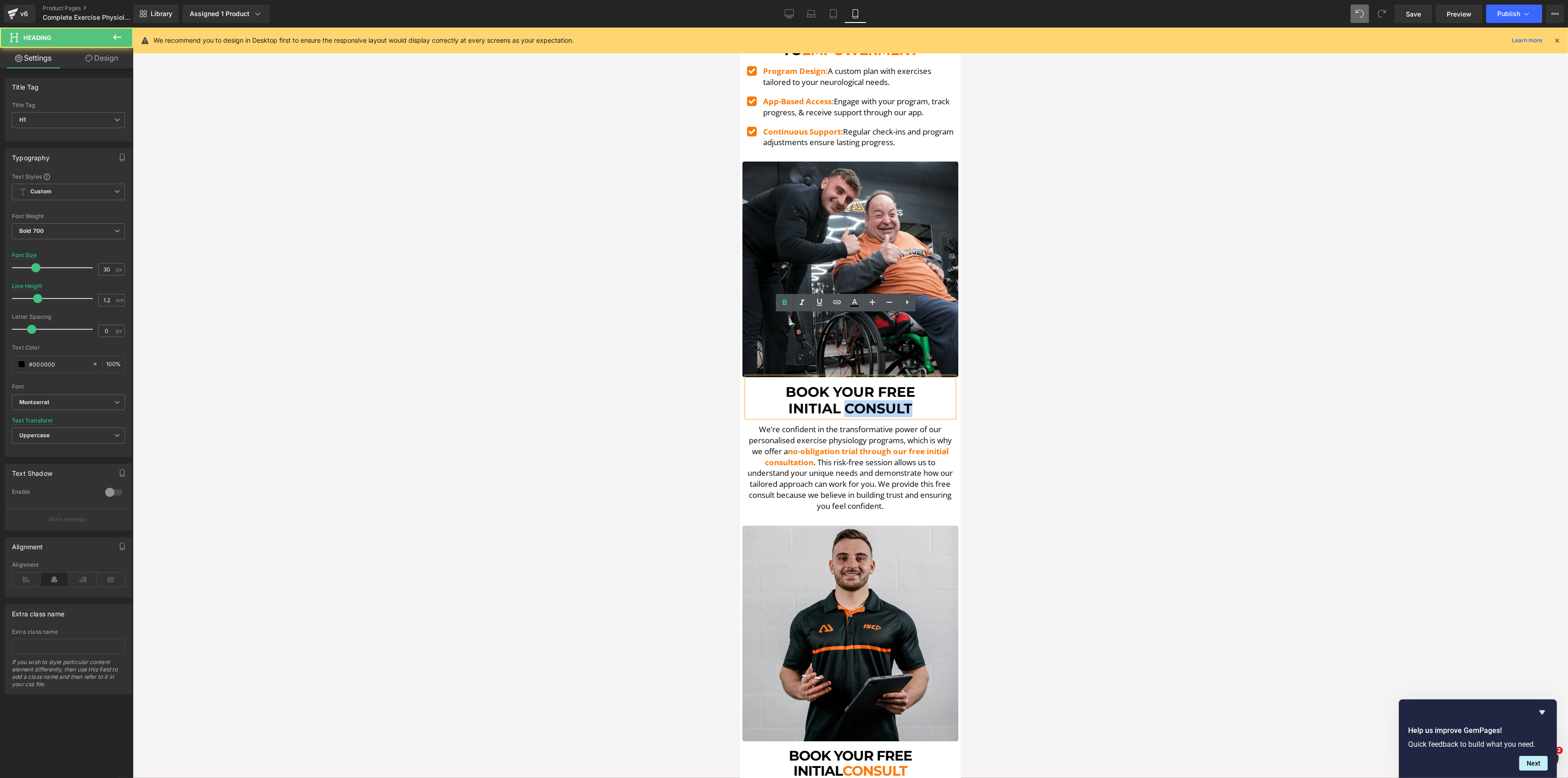
drag, startPoint x: 843, startPoint y: 346, endPoint x: 904, endPoint y: 348, distance: 61.0
click at [904, 400] on span "Initial COnsult" at bounding box center [850, 409] width 124 height 17
click at [853, 309] on link at bounding box center [855, 303] width 17 height 17
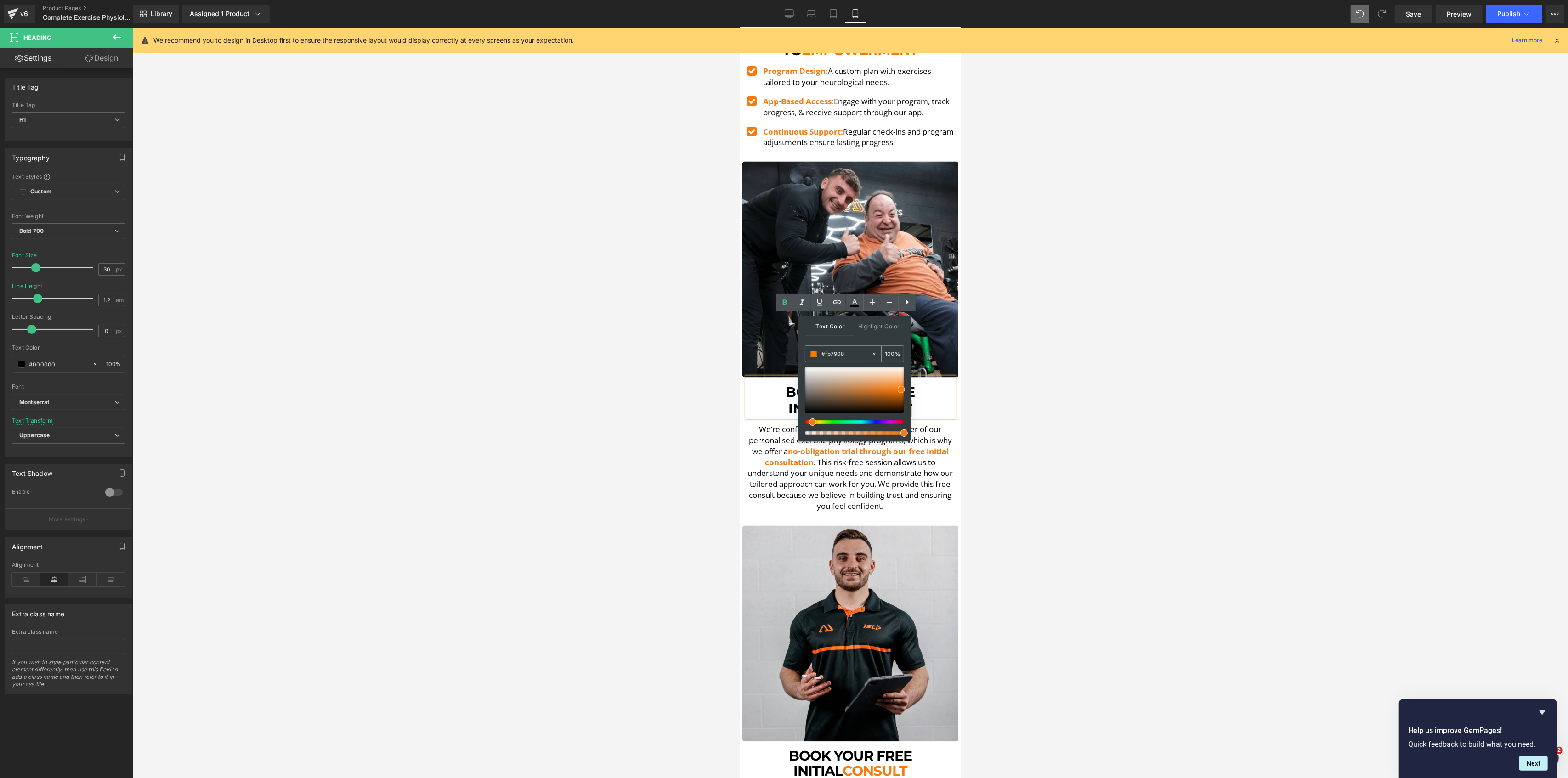
click at [834, 359] on div "#fb7908" at bounding box center [837, 353] width 66 height 16
click at [846, 355] on input "#fb7908" at bounding box center [846, 354] width 50 height 11
click at [905, 389] on span at bounding box center [903, 389] width 8 height 8
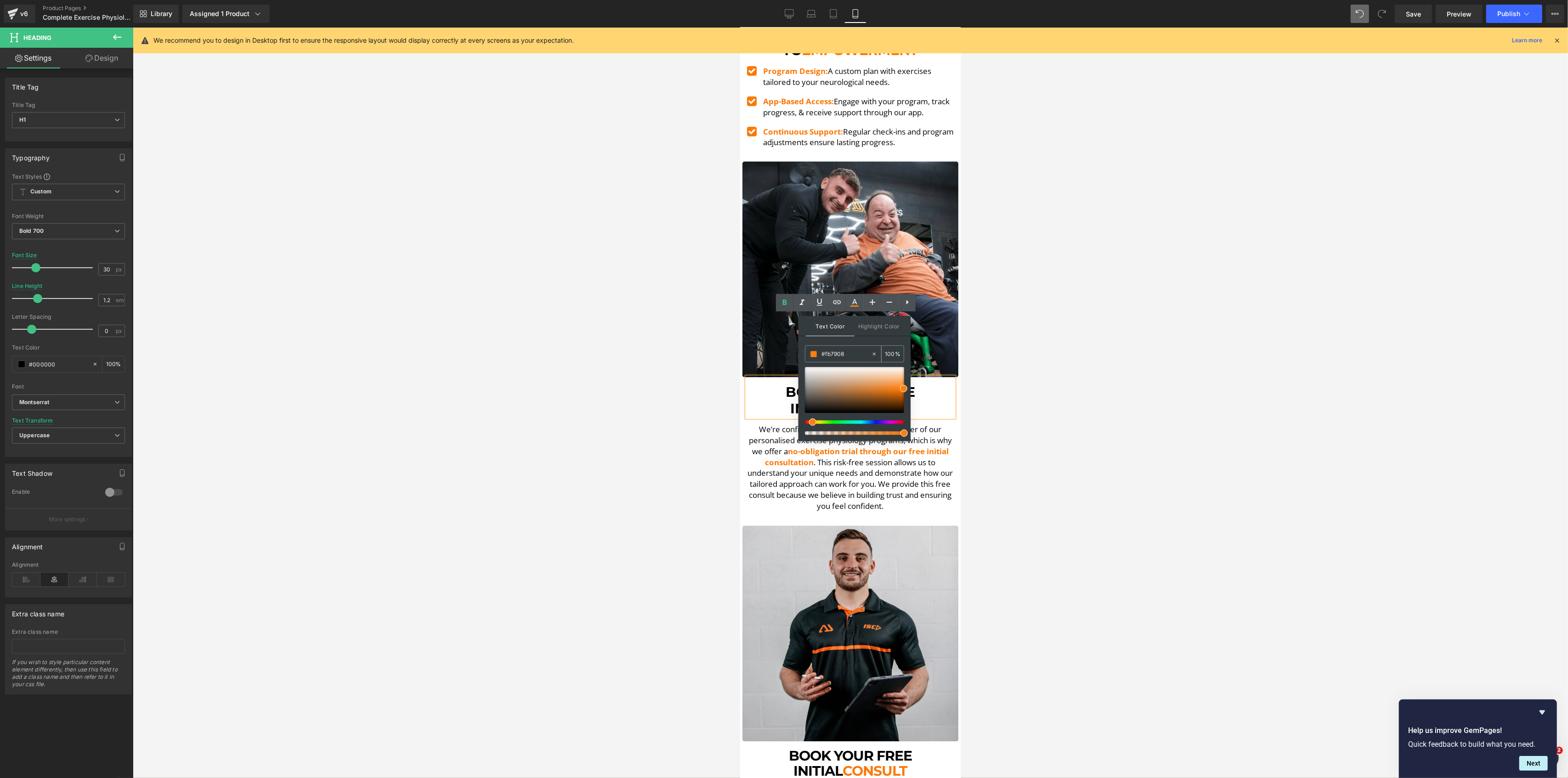
click at [852, 357] on input "#fb7908" at bounding box center [846, 354] width 50 height 11
paste input "b7908"
type input "#fb7908"
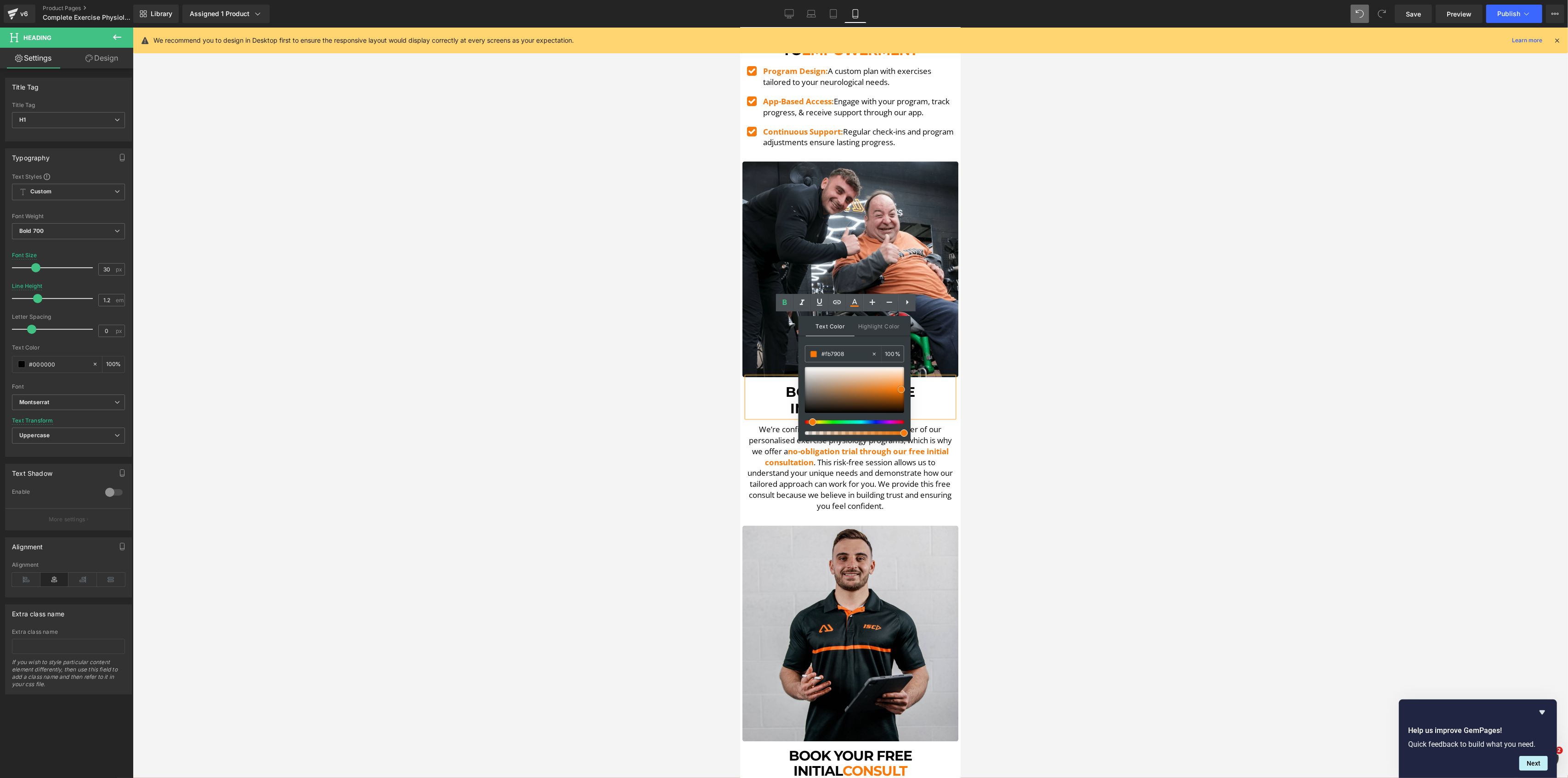
click at [901, 390] on span at bounding box center [901, 389] width 8 height 8
click at [928, 447] on span "no-obligation trial through our free initial consultation" at bounding box center [857, 457] width 183 height 22
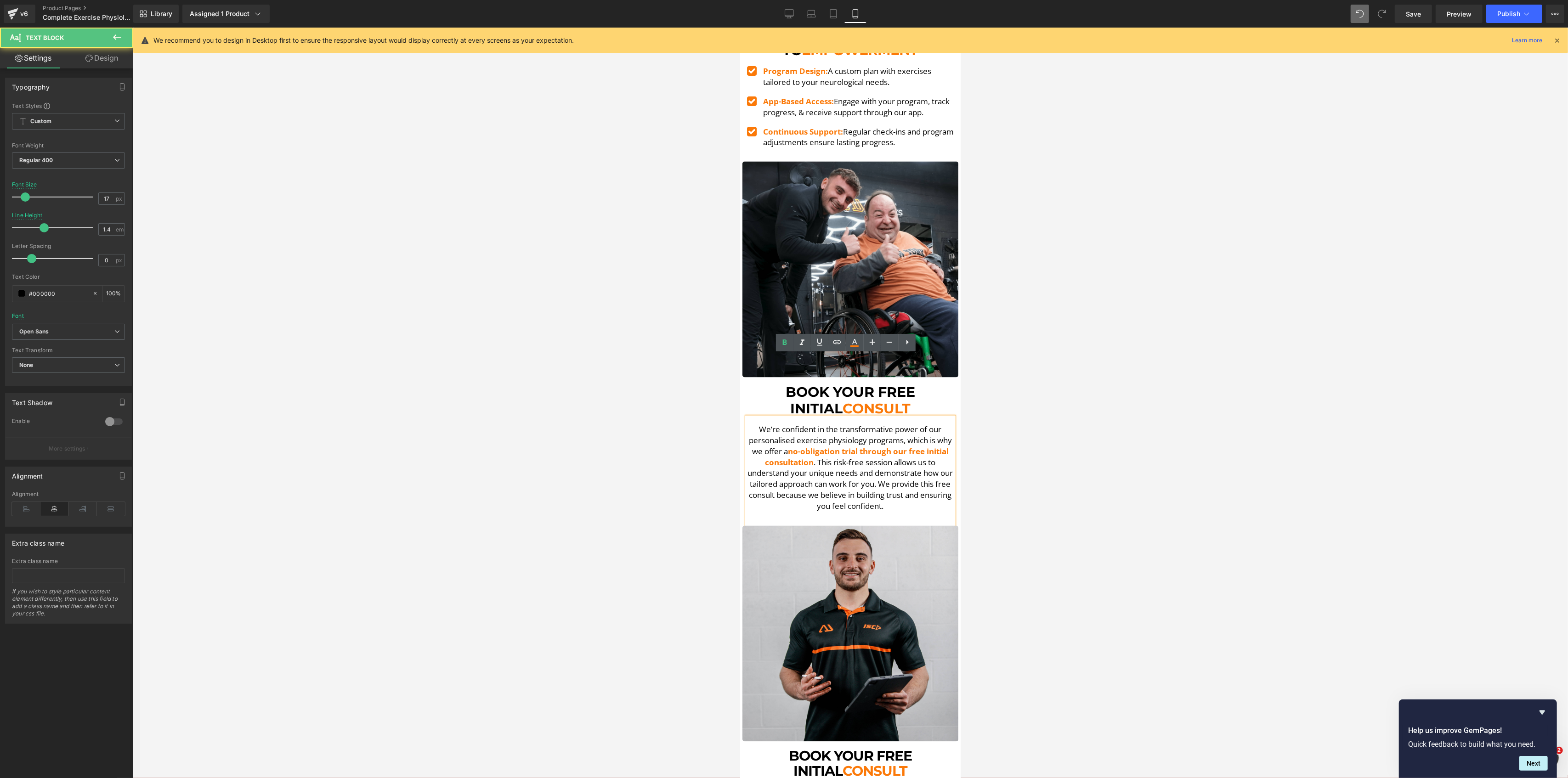
click at [928, 447] on span "no-obligation trial through our free initial consultation" at bounding box center [857, 457] width 183 height 22
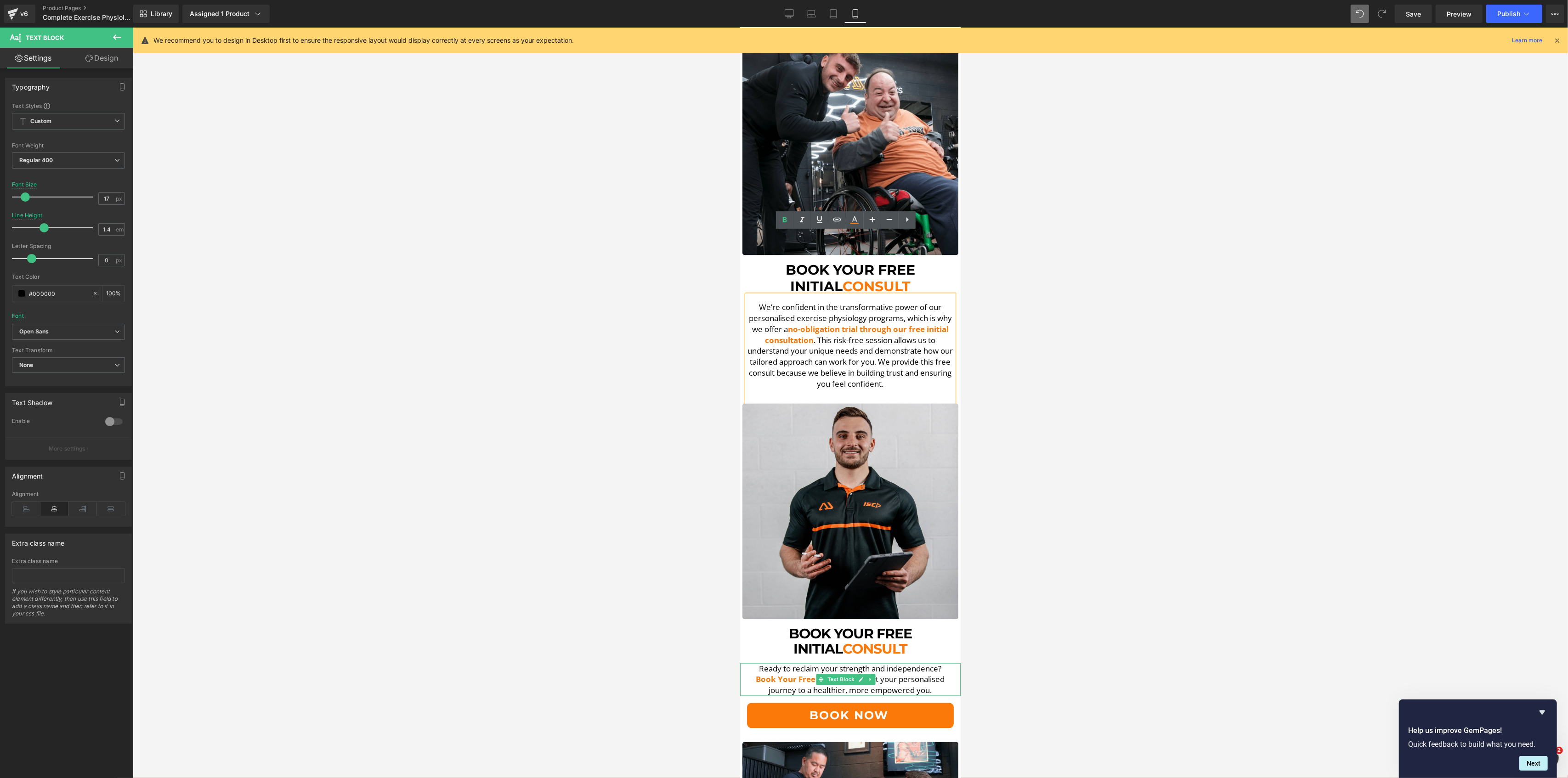
drag, startPoint x: 894, startPoint y: 592, endPoint x: 895, endPoint y: 597, distance: 5.1
click at [895, 663] on div "Ready to reclaim your strength and independence? Book Your Free Consult and sta…" at bounding box center [849, 680] width 221 height 32
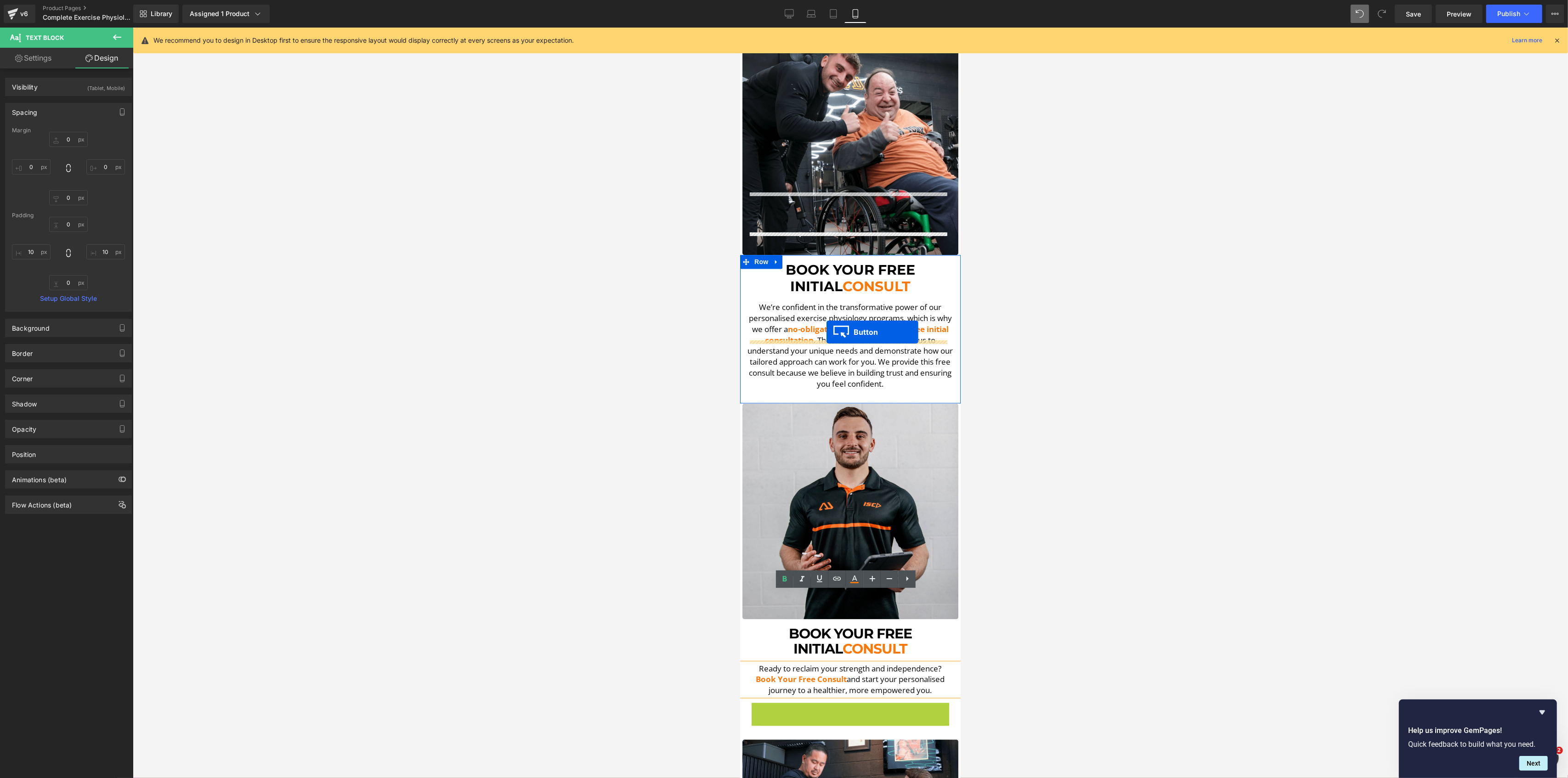
drag, startPoint x: 827, startPoint y: 641, endPoint x: 826, endPoint y: 332, distance: 309.0
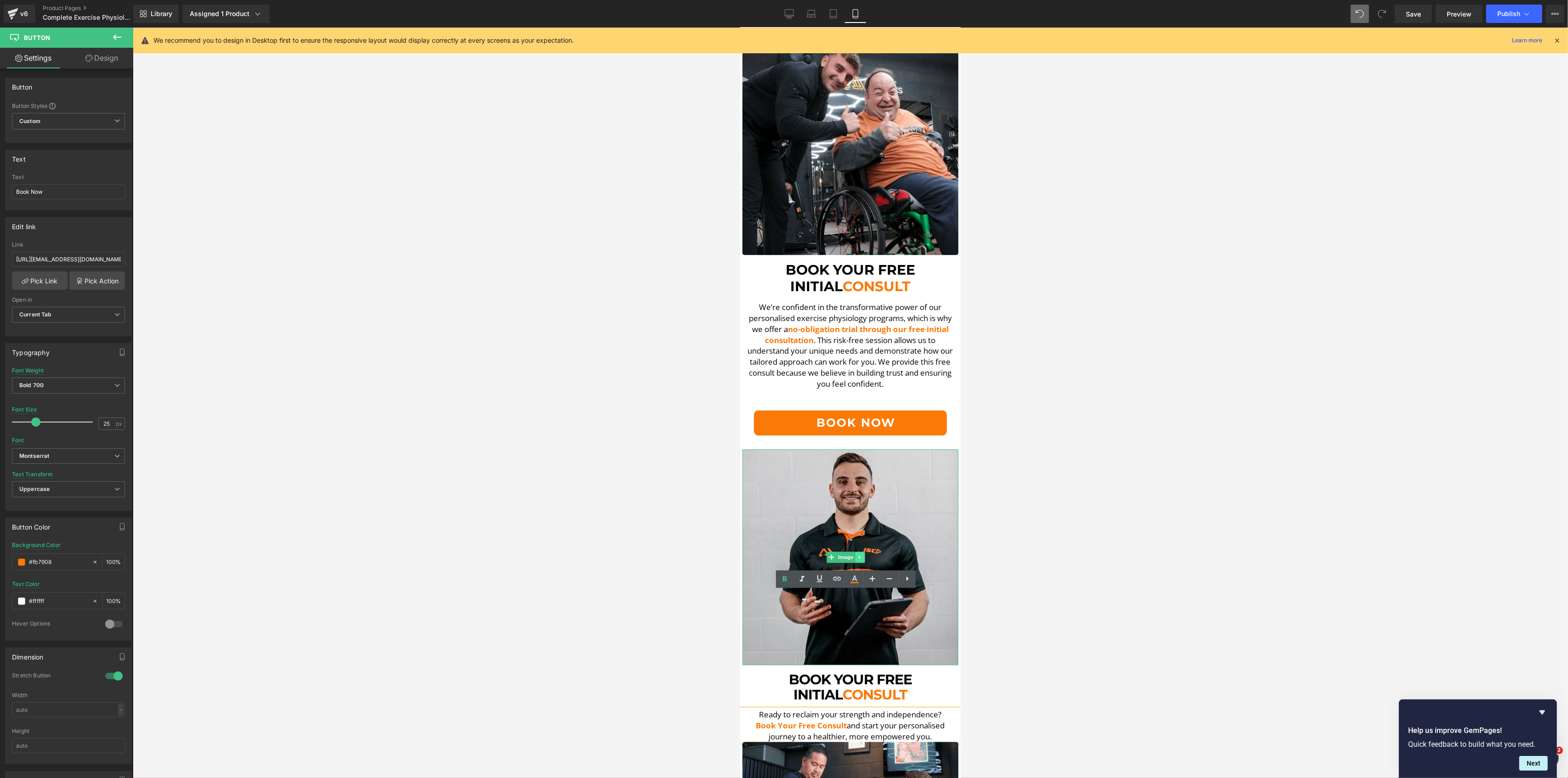
click at [858, 555] on icon at bounding box center [859, 557] width 5 height 6
click at [864, 555] on icon at bounding box center [863, 557] width 5 height 5
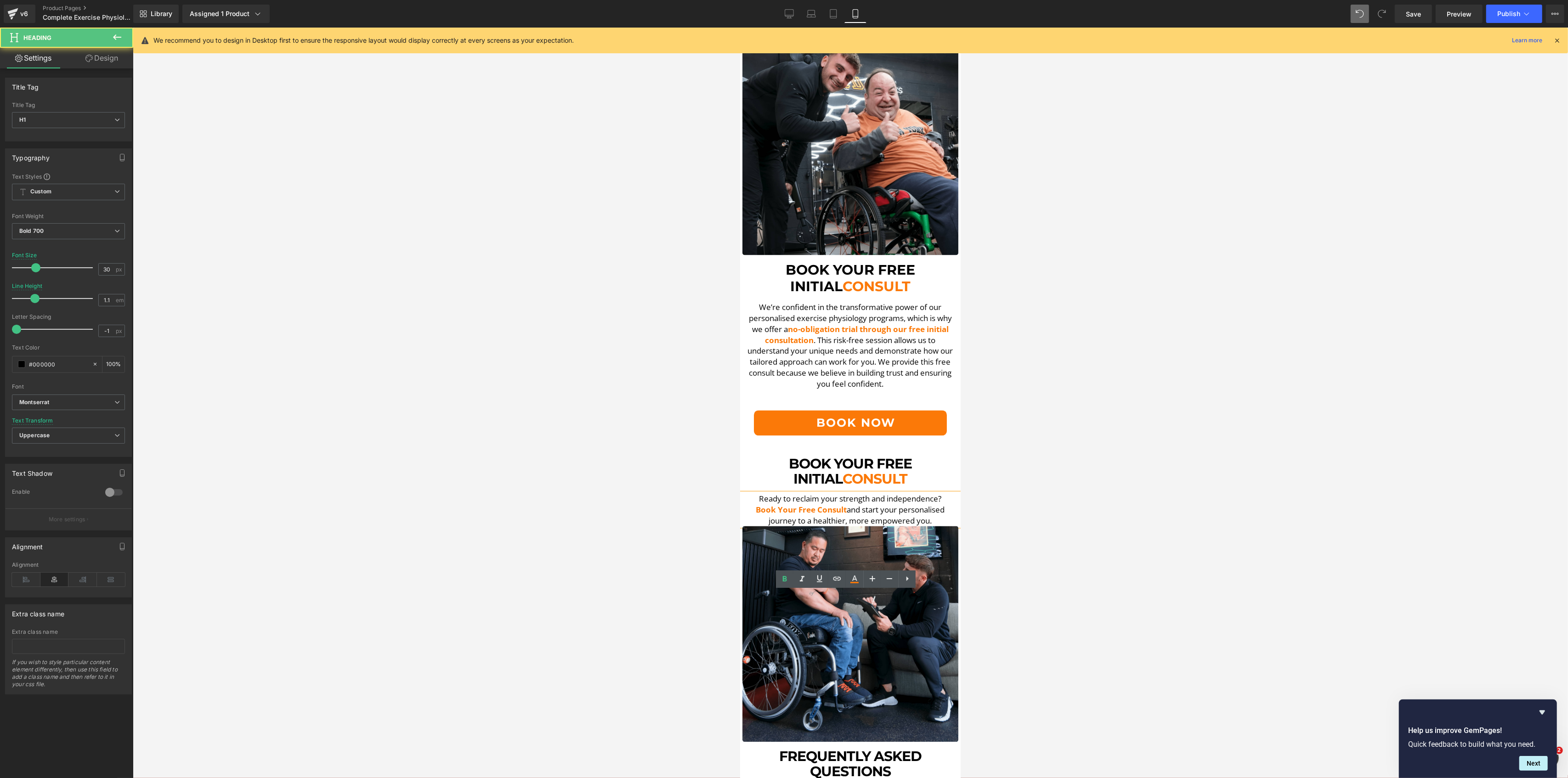
click at [859, 471] on span "Consult" at bounding box center [875, 479] width 65 height 17
click at [902, 376] on icon at bounding box center [907, 374] width 11 height 11
click at [906, 472] on h1 "Initial Consult" at bounding box center [849, 479] width 211 height 15
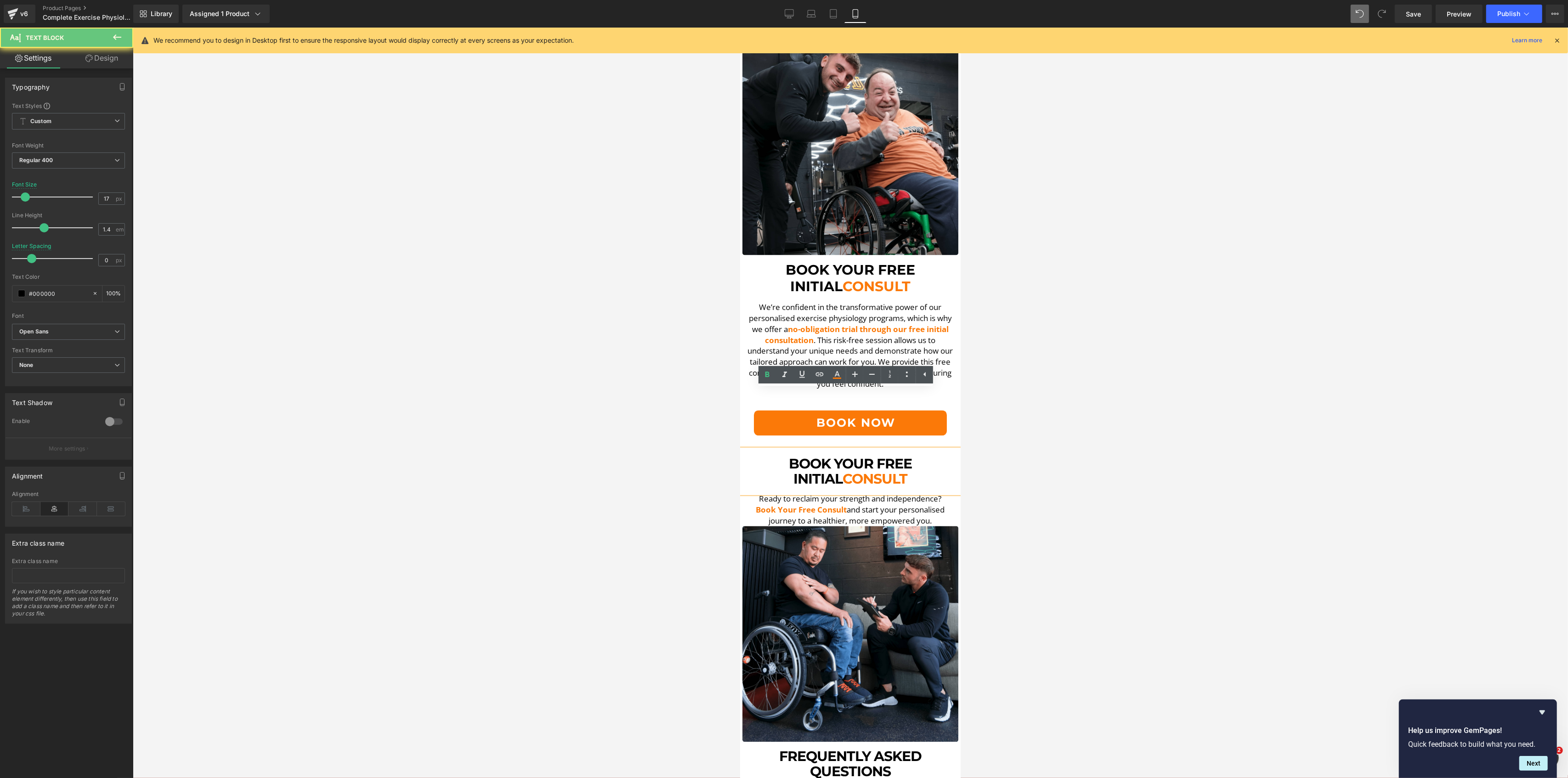
click at [876, 505] on p "Book Your Free Consult and start your personalised journey to a healthier, more…" at bounding box center [849, 515] width 211 height 22
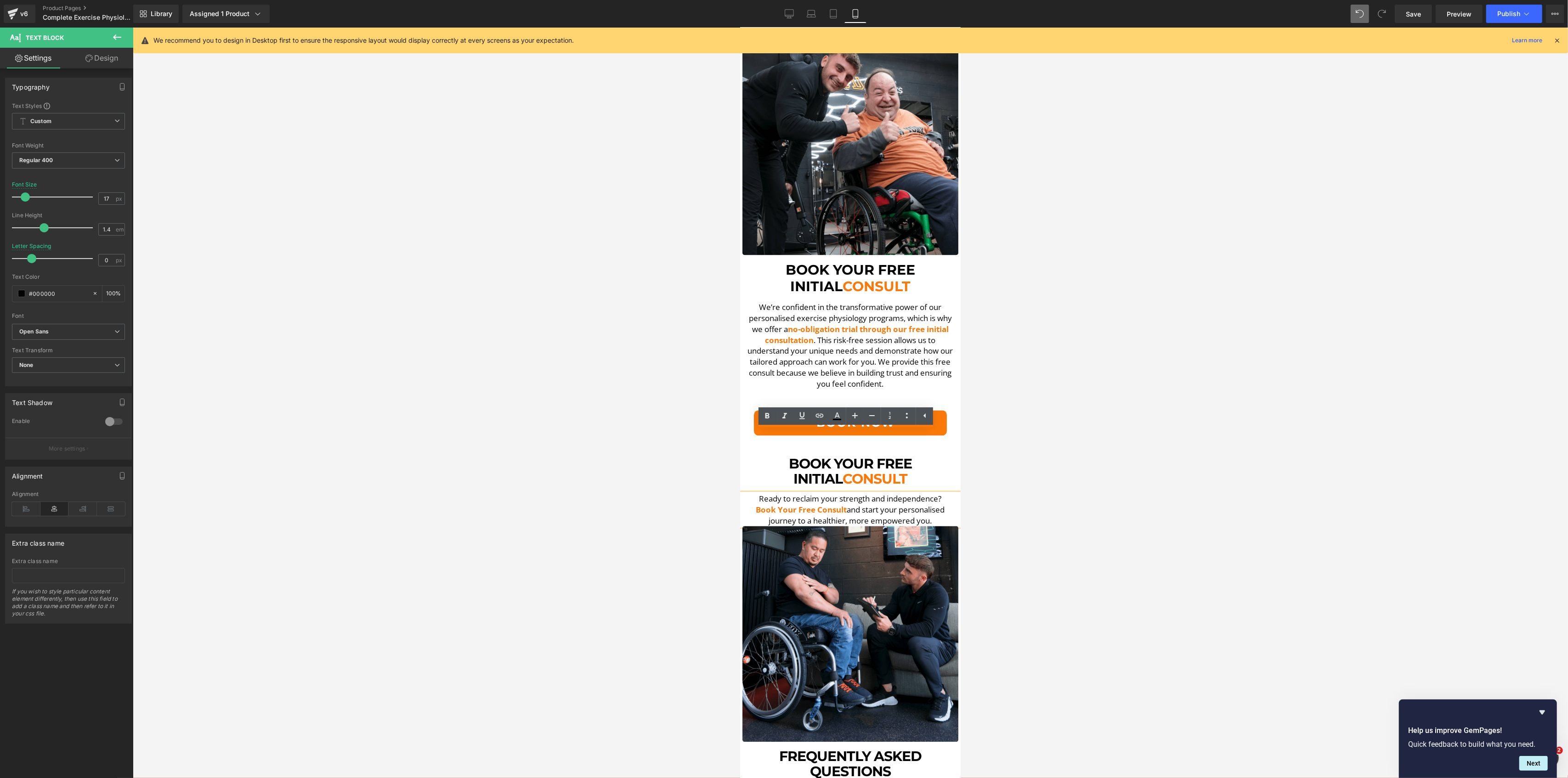
click at [559, 394] on div at bounding box center [850, 403] width 1435 height 750
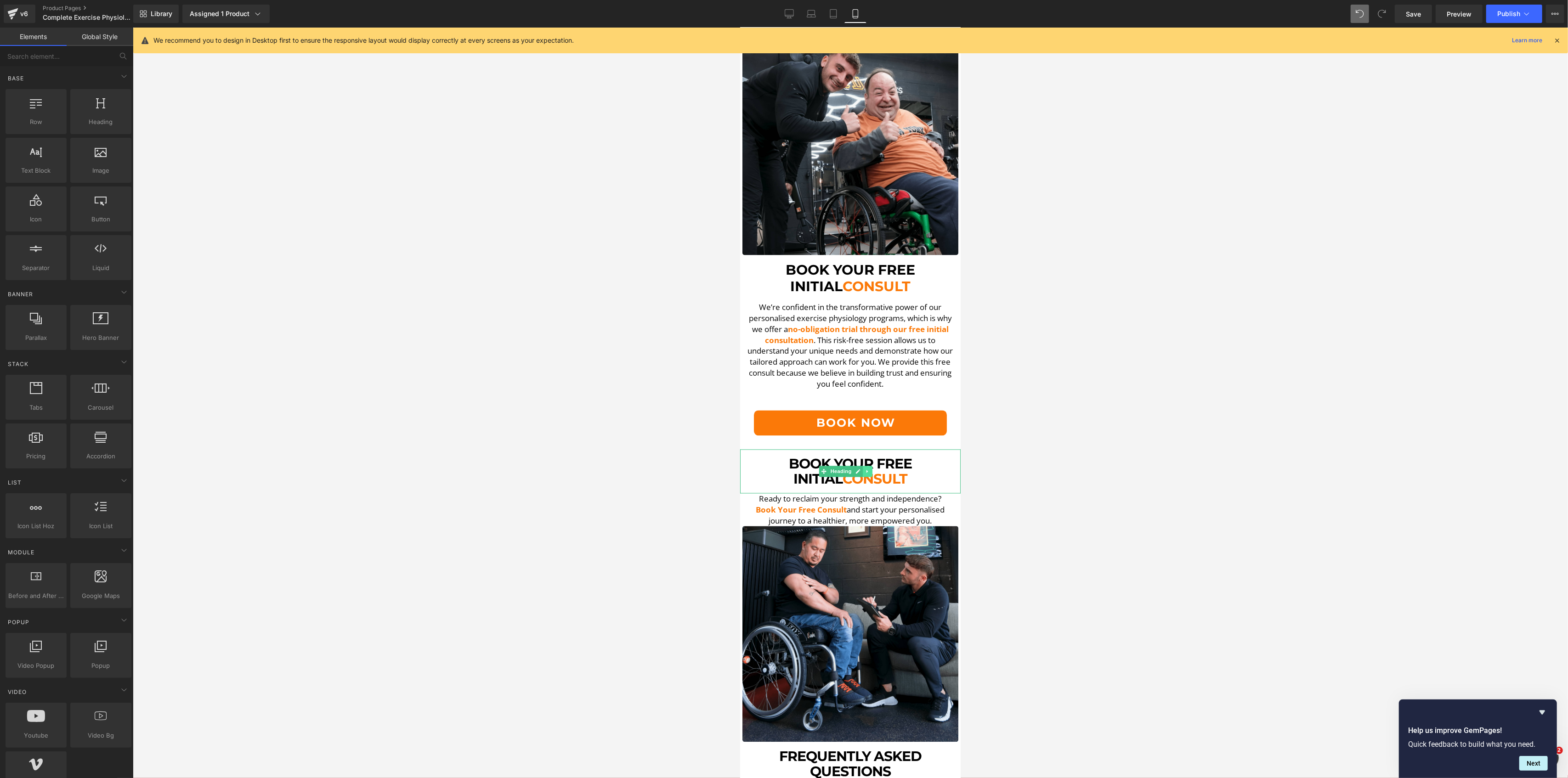
click at [869, 469] on icon at bounding box center [866, 472] width 5 height 6
click at [872, 469] on icon at bounding box center [872, 471] width 5 height 5
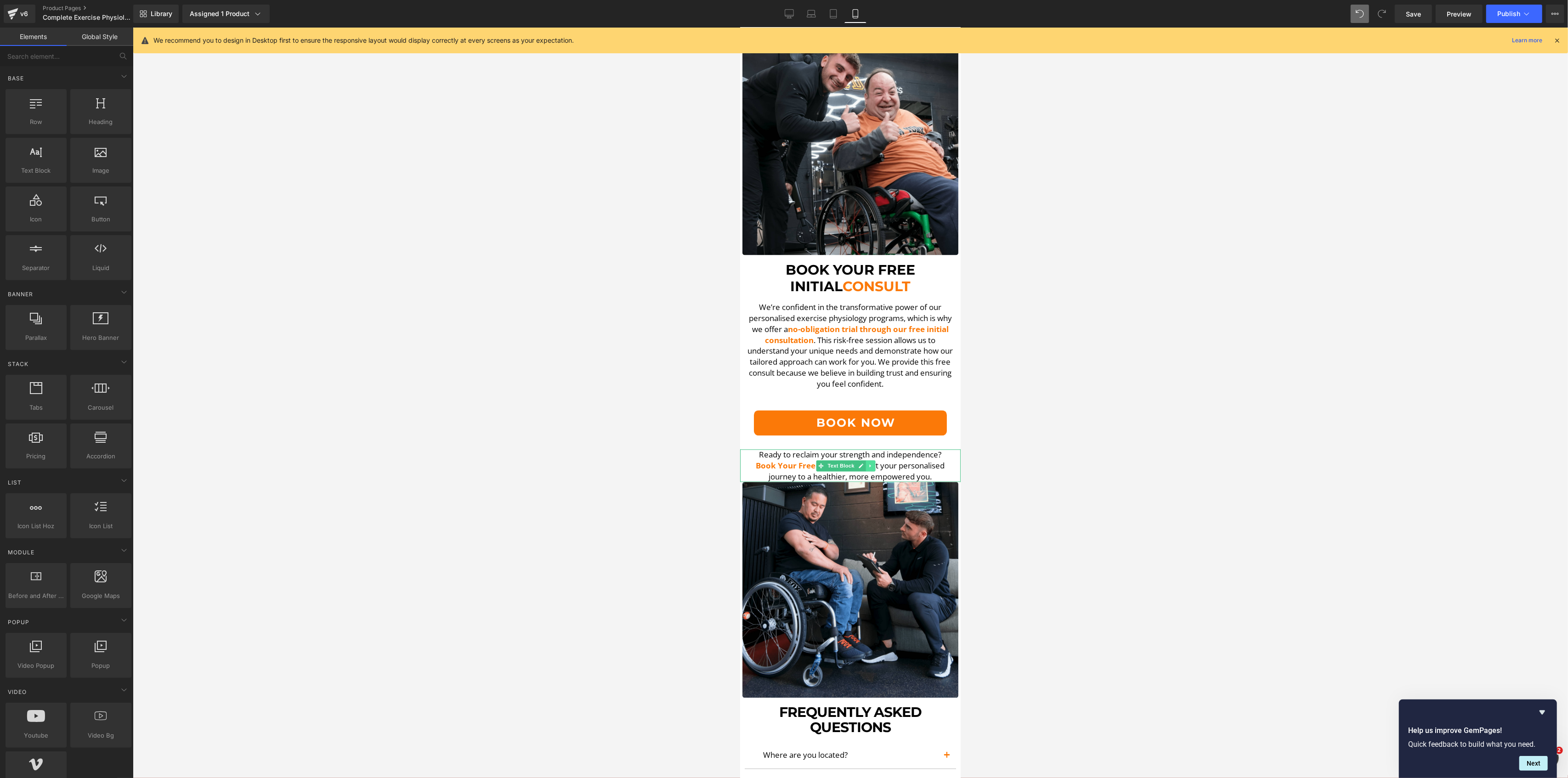
click at [869, 464] on icon at bounding box center [869, 465] width 1 height 3
click at [874, 463] on icon at bounding box center [874, 466] width 5 height 6
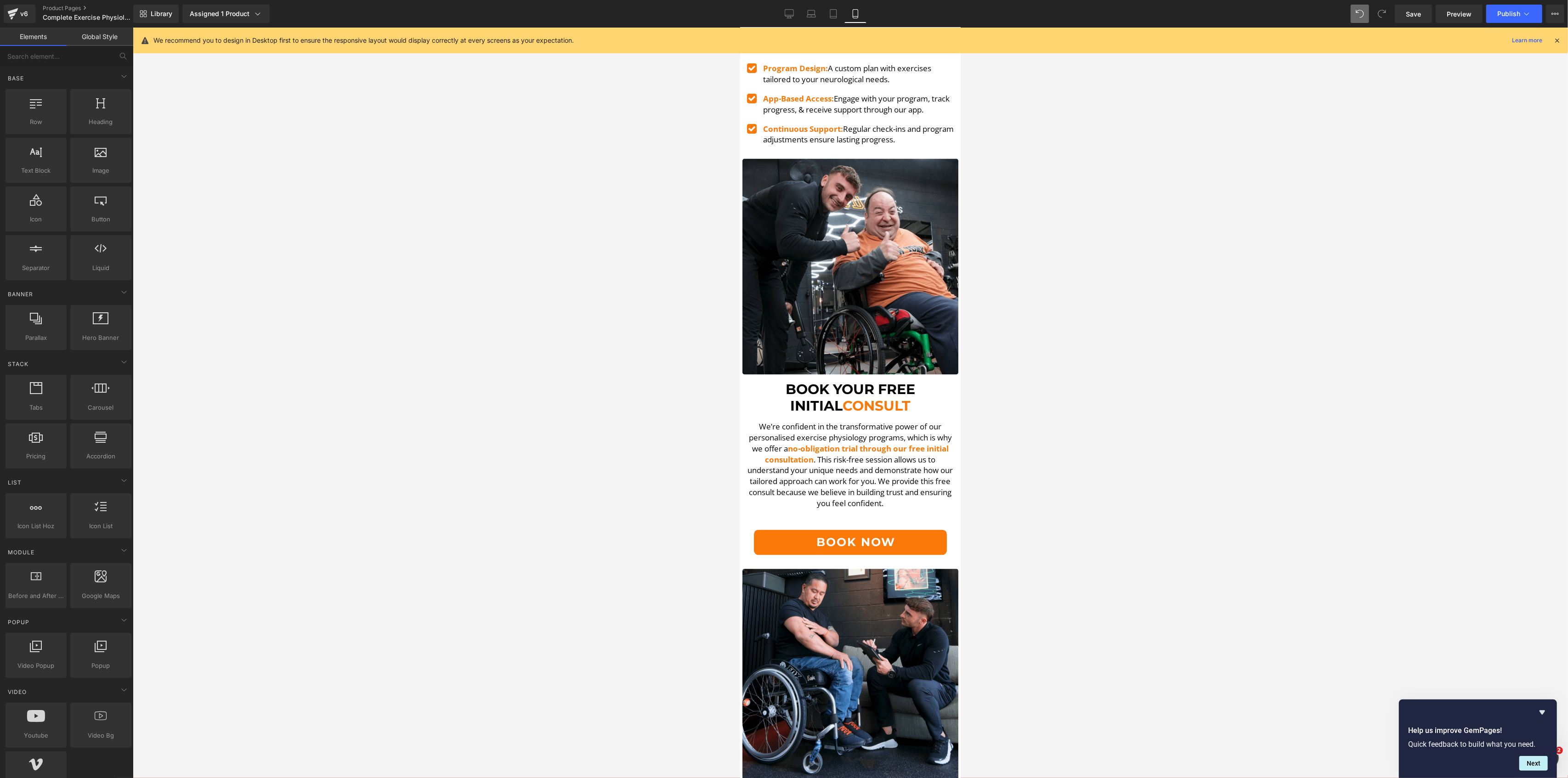
scroll to position [2234, 0]
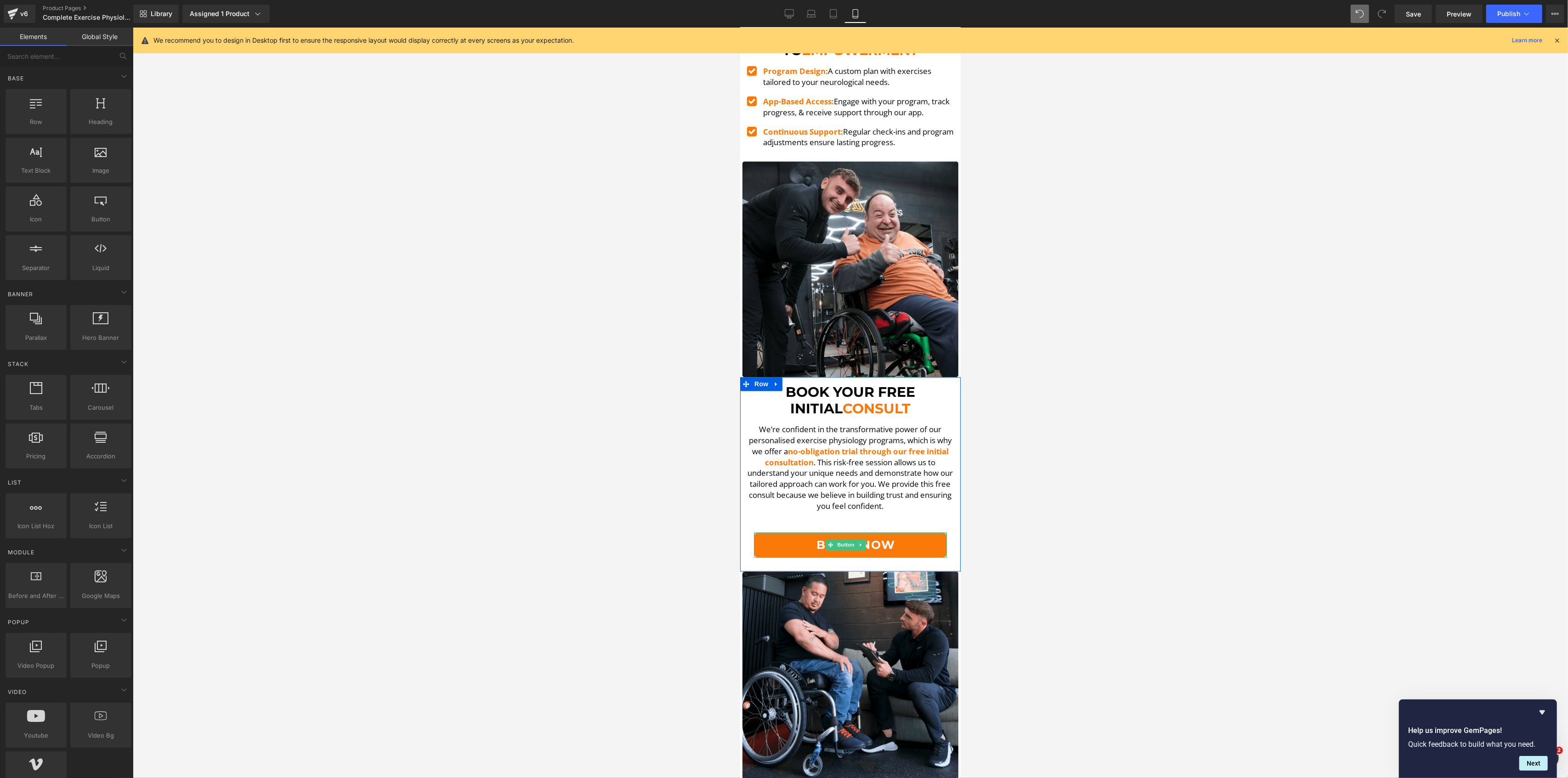
click at [863, 533] on div at bounding box center [850, 534] width 193 height 2
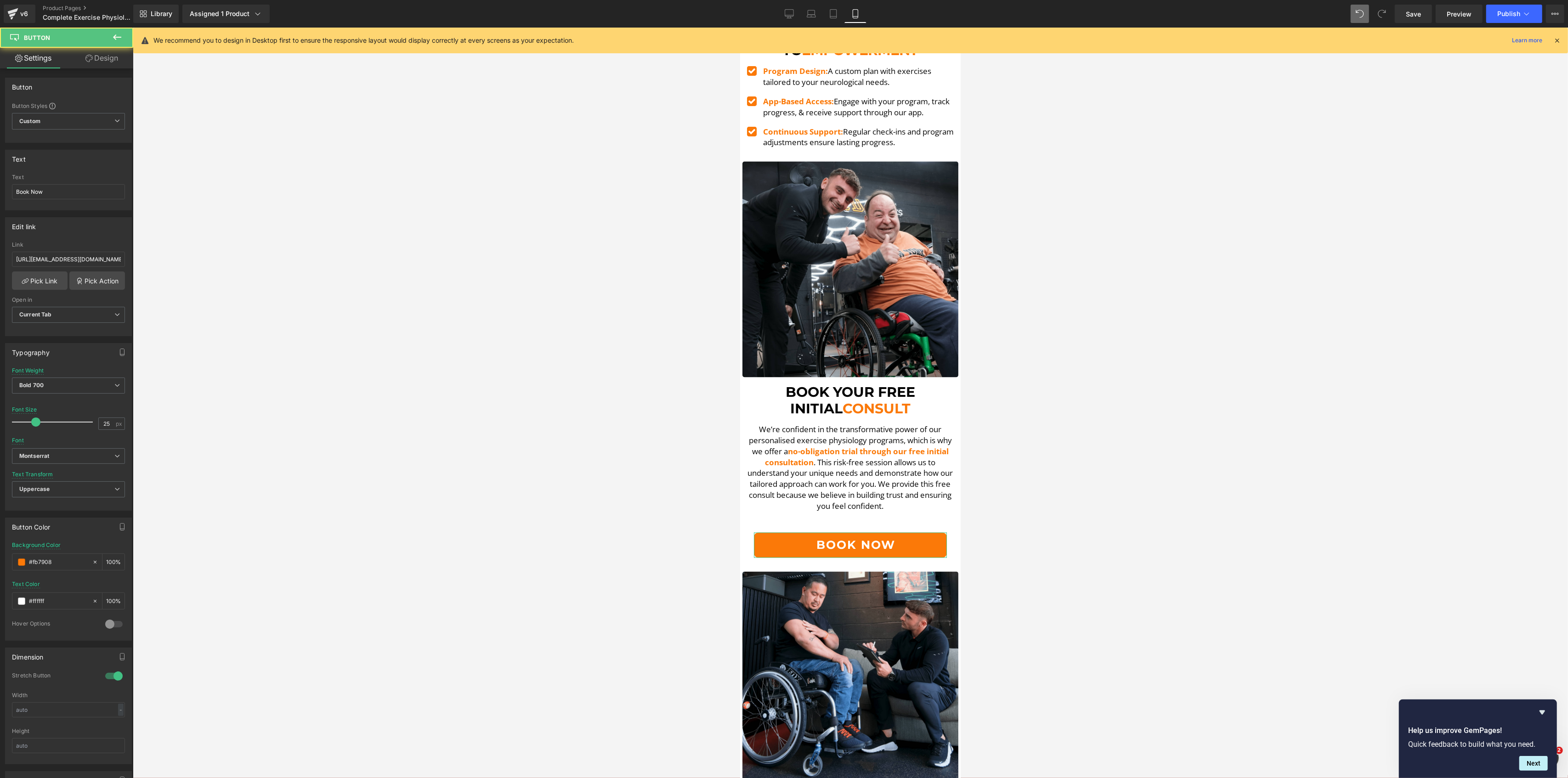
click at [94, 59] on link "Design" at bounding box center [102, 58] width 67 height 21
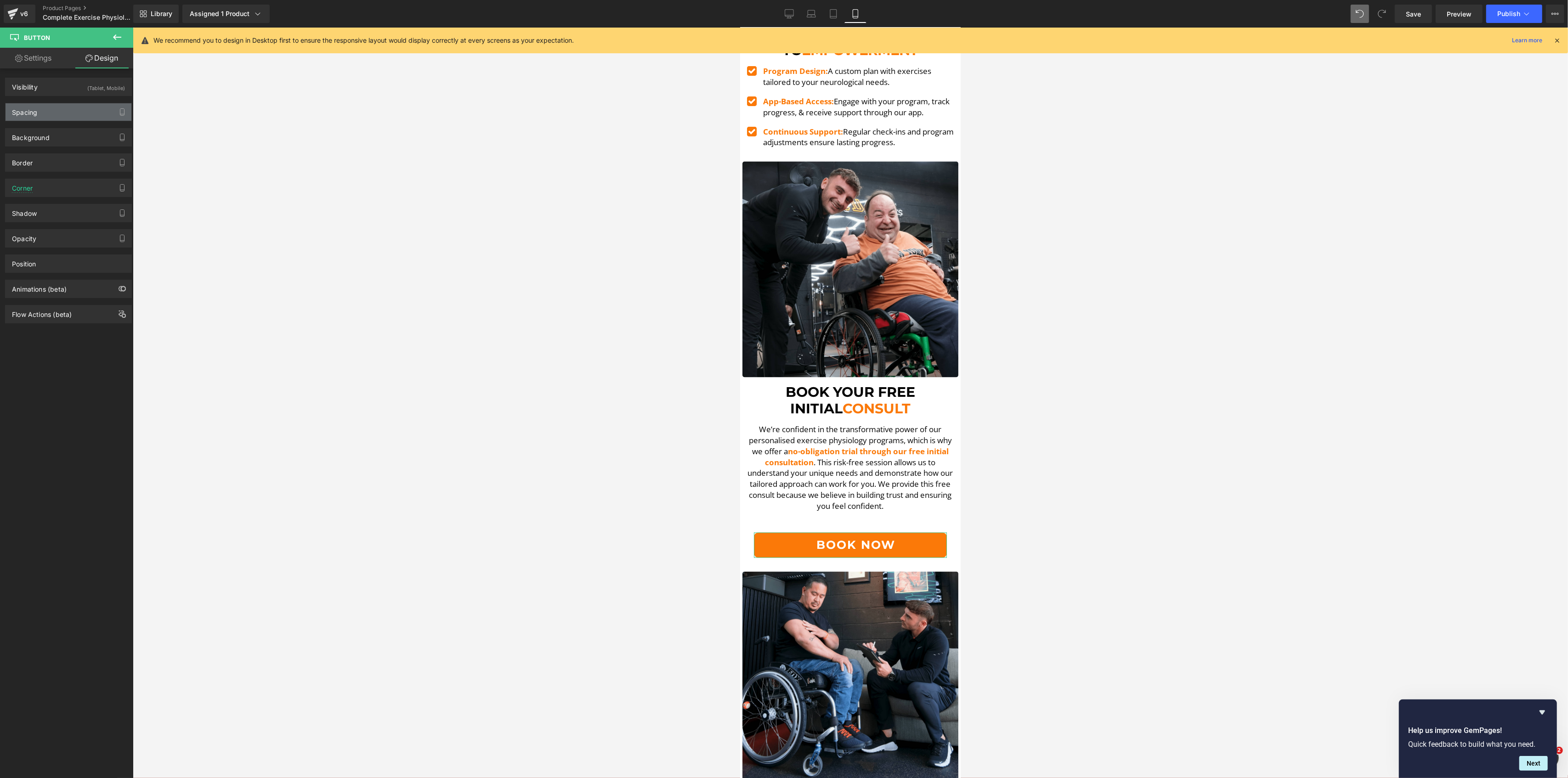
click at [84, 105] on div "Spacing" at bounding box center [69, 112] width 126 height 17
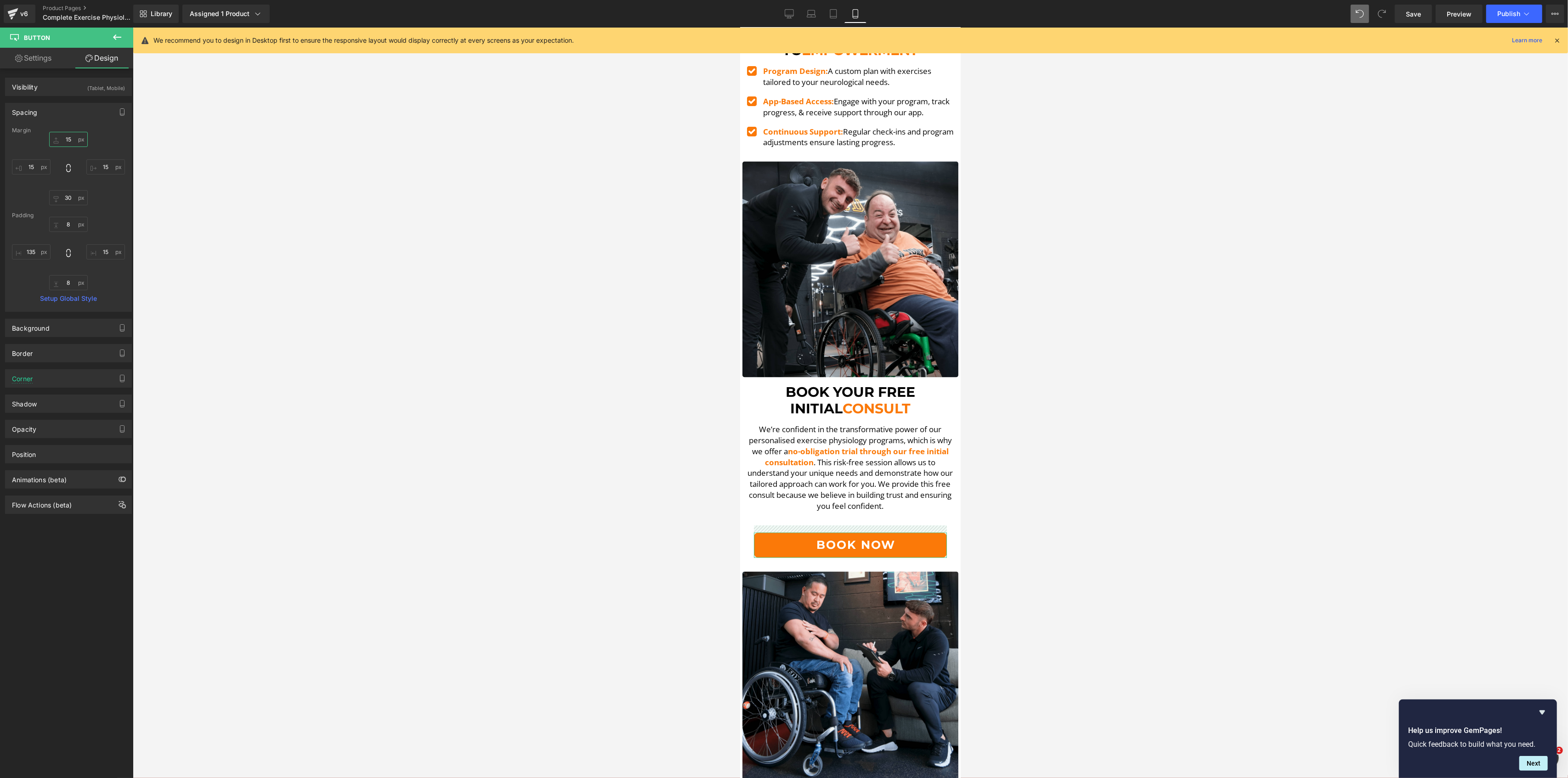
click at [71, 138] on input "15" at bounding box center [68, 139] width 38 height 15
type input "0"
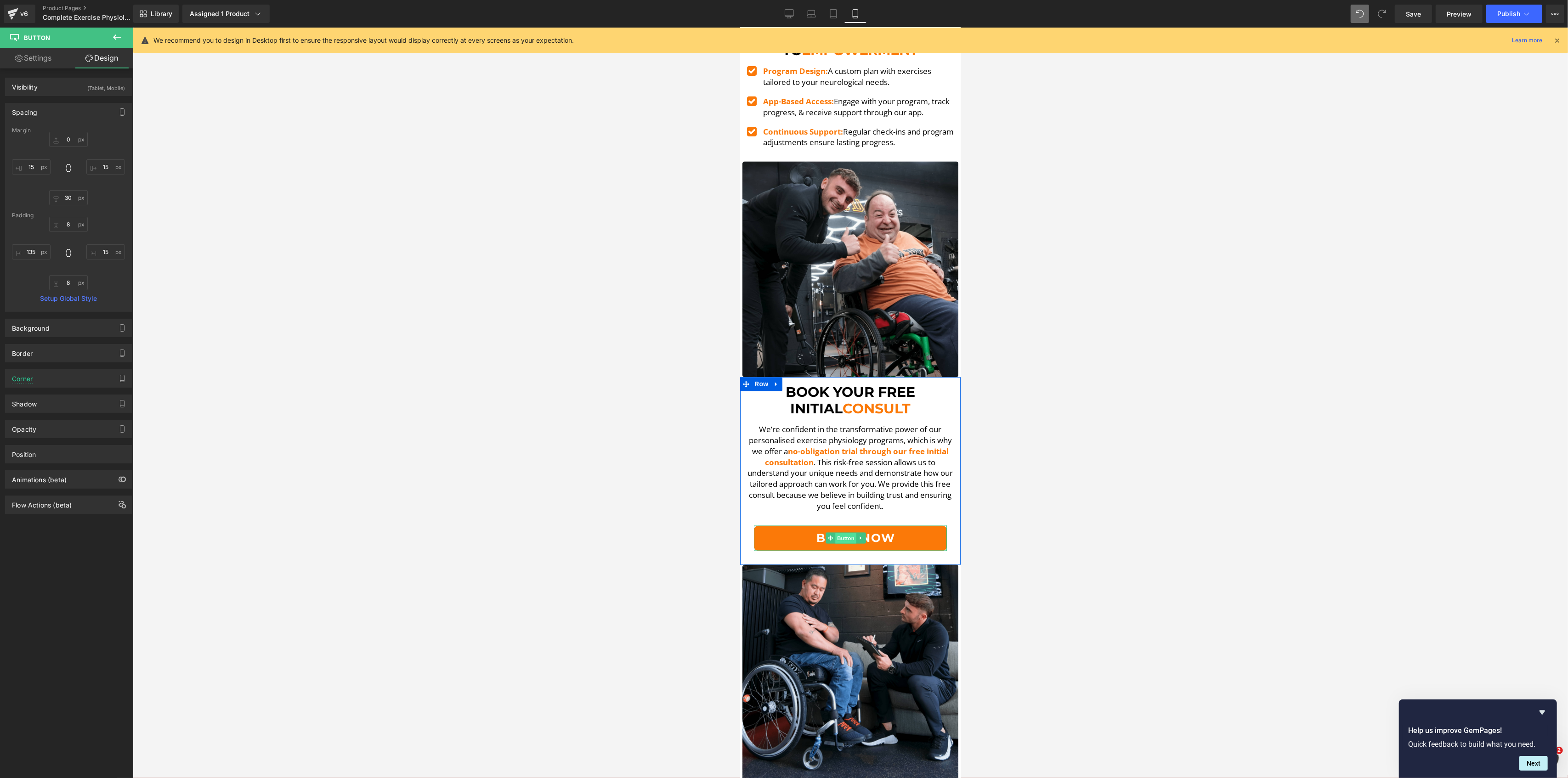
click at [850, 533] on span "Button" at bounding box center [845, 538] width 21 height 11
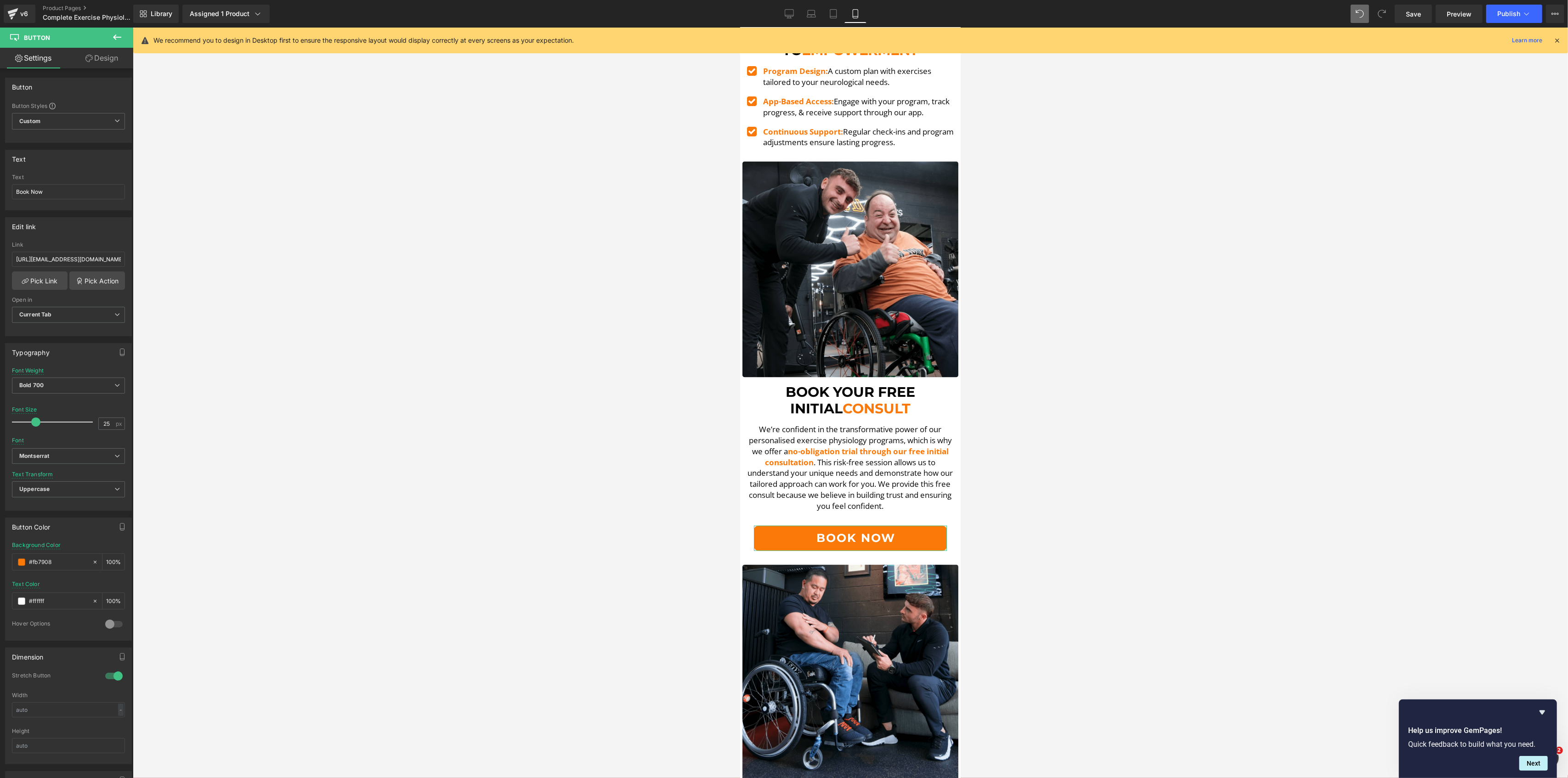
click at [85, 56] on icon at bounding box center [89, 58] width 8 height 8
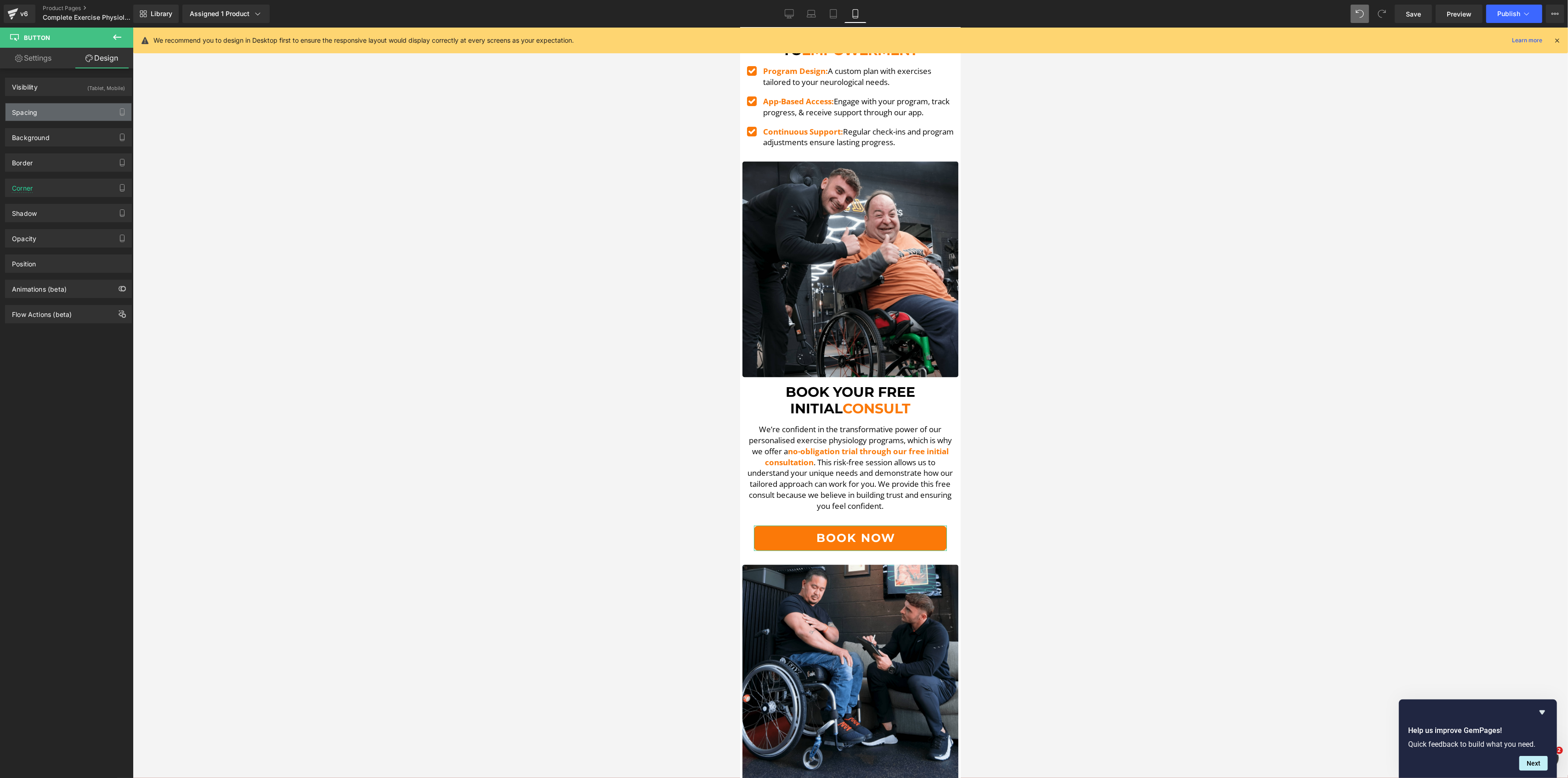
click at [61, 115] on div "Spacing" at bounding box center [69, 112] width 126 height 17
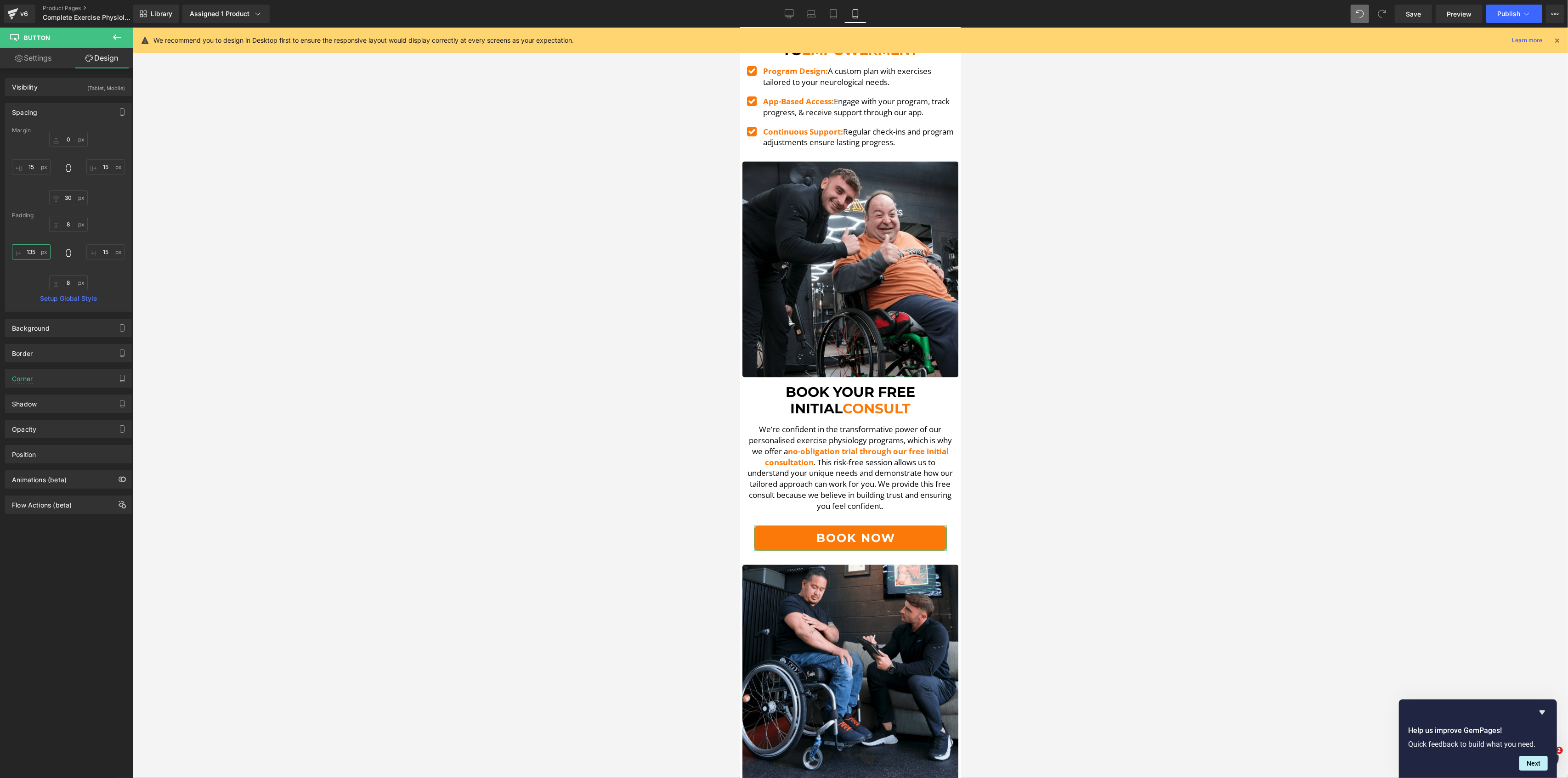
click at [35, 250] on input "135" at bounding box center [32, 252] width 38 height 15
type input "115"
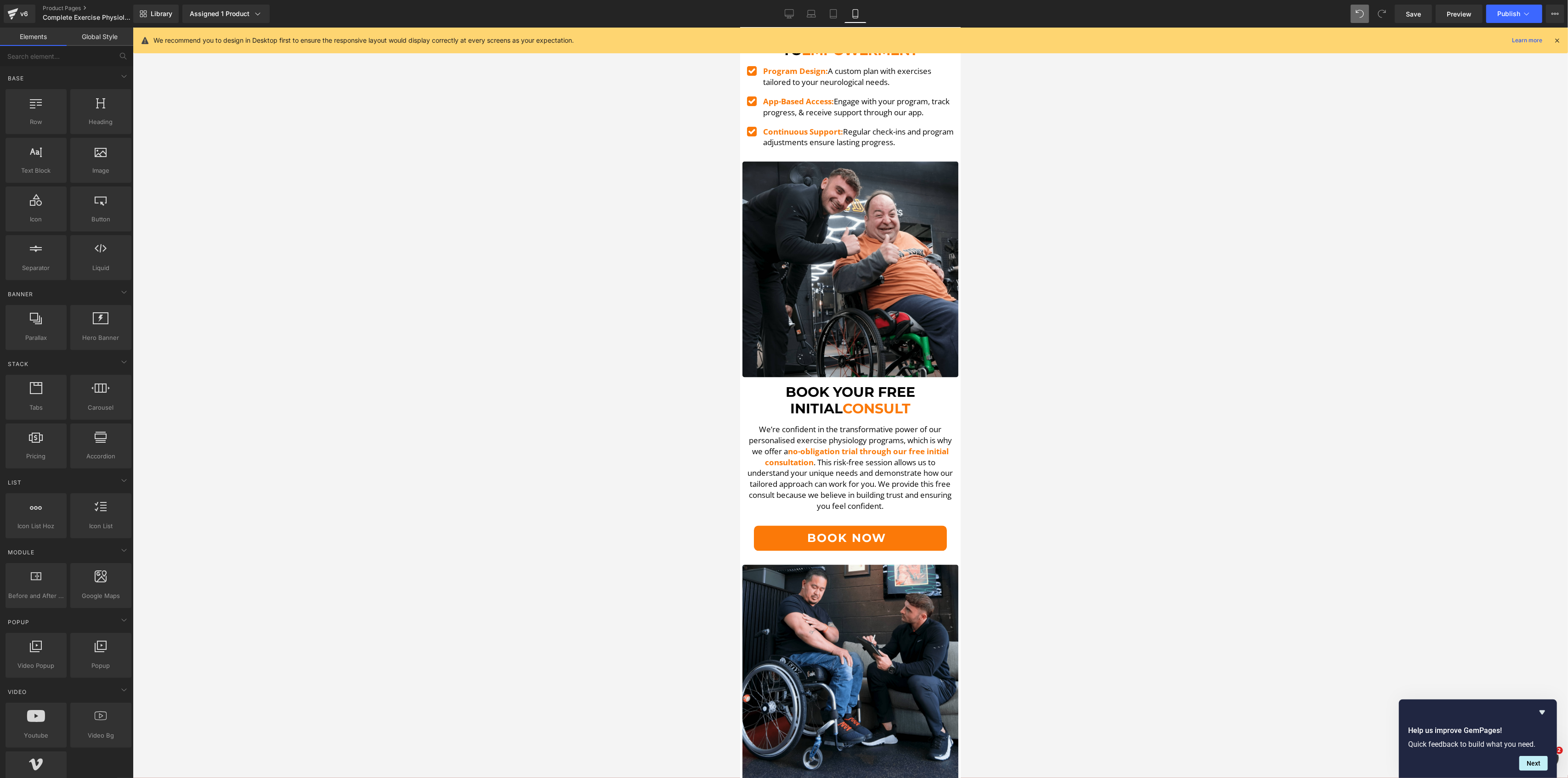
click at [512, 439] on div at bounding box center [850, 403] width 1435 height 750
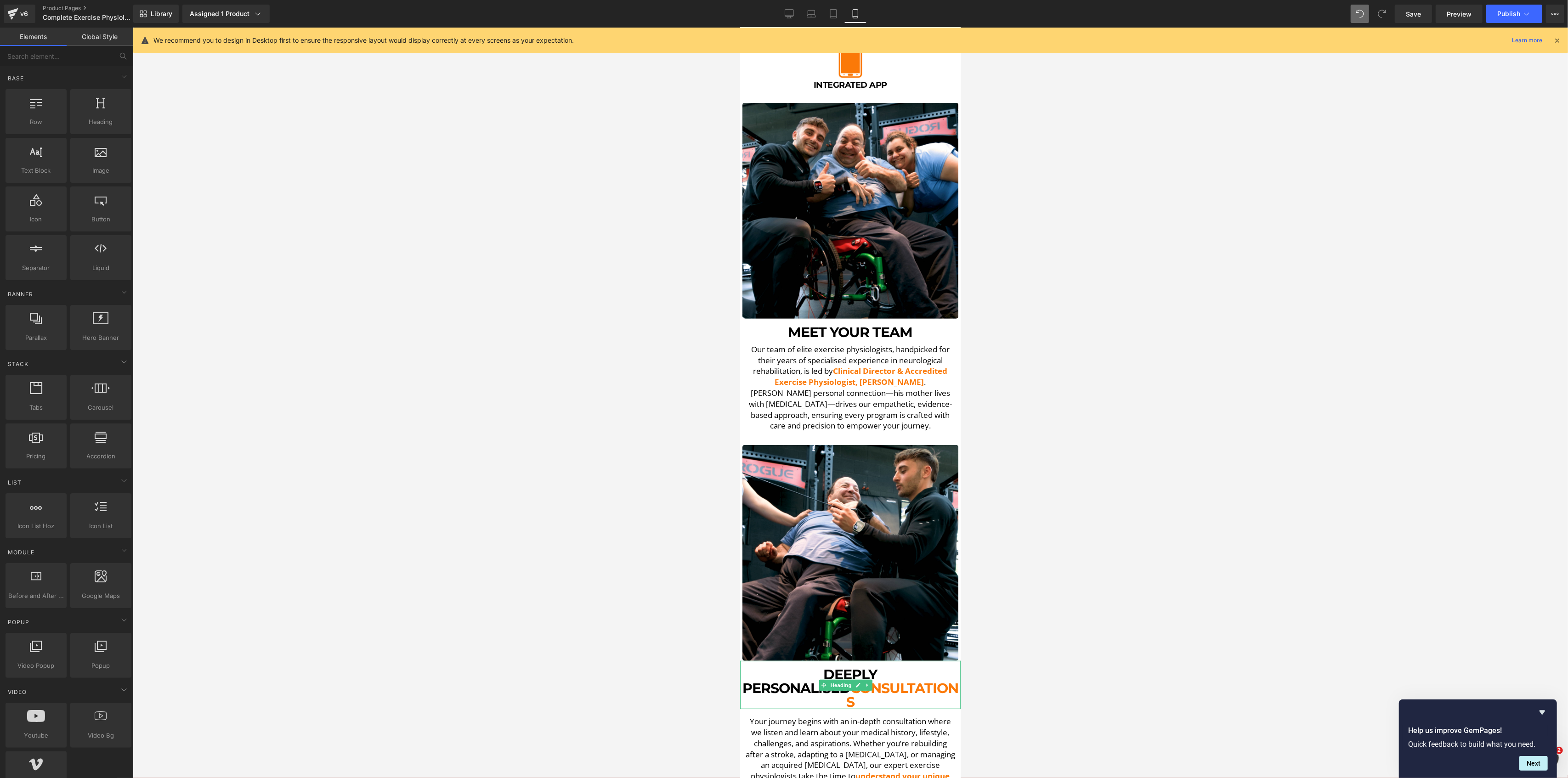
scroll to position [458, 0]
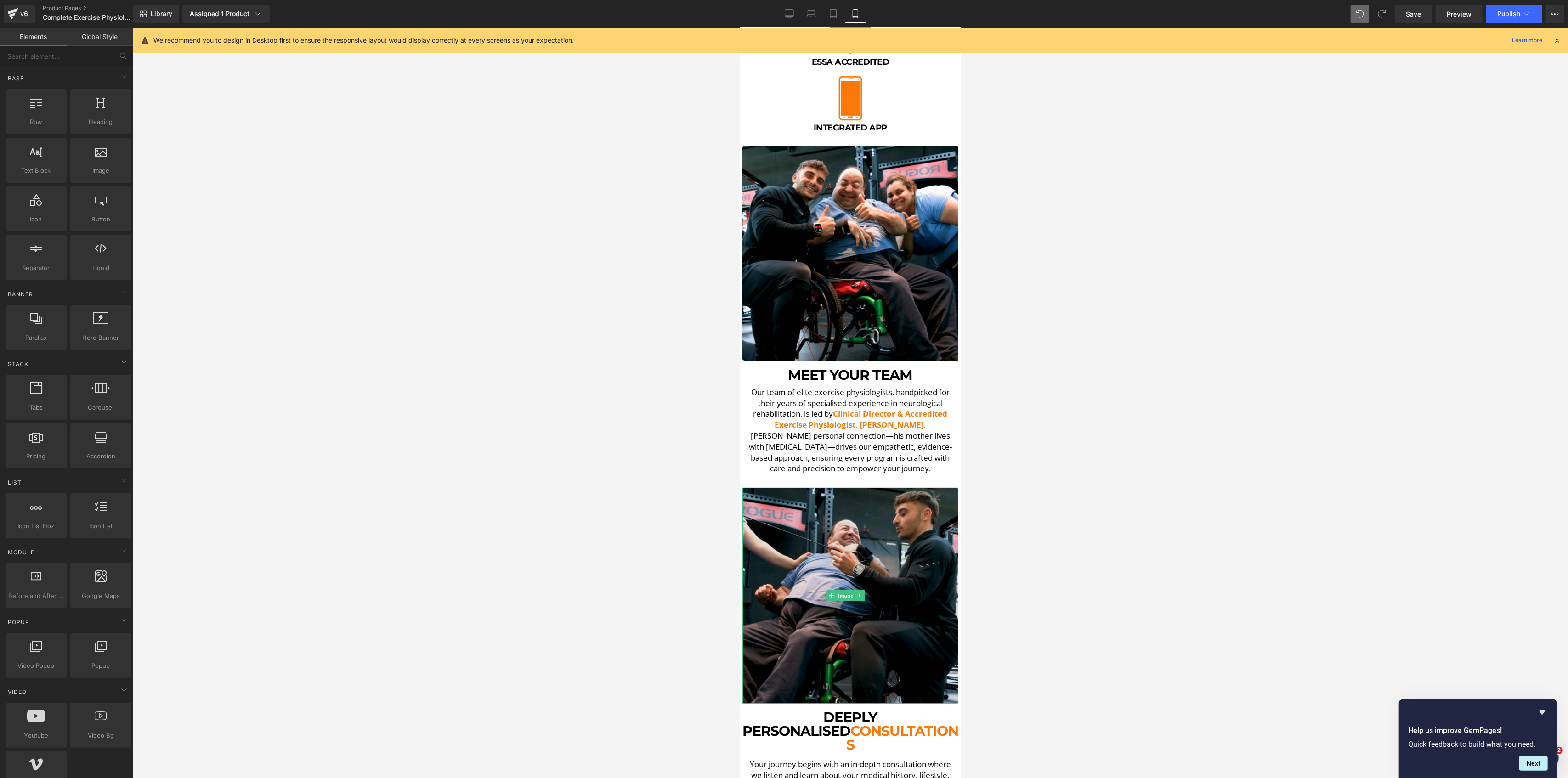
click at [916, 574] on img at bounding box center [850, 596] width 216 height 216
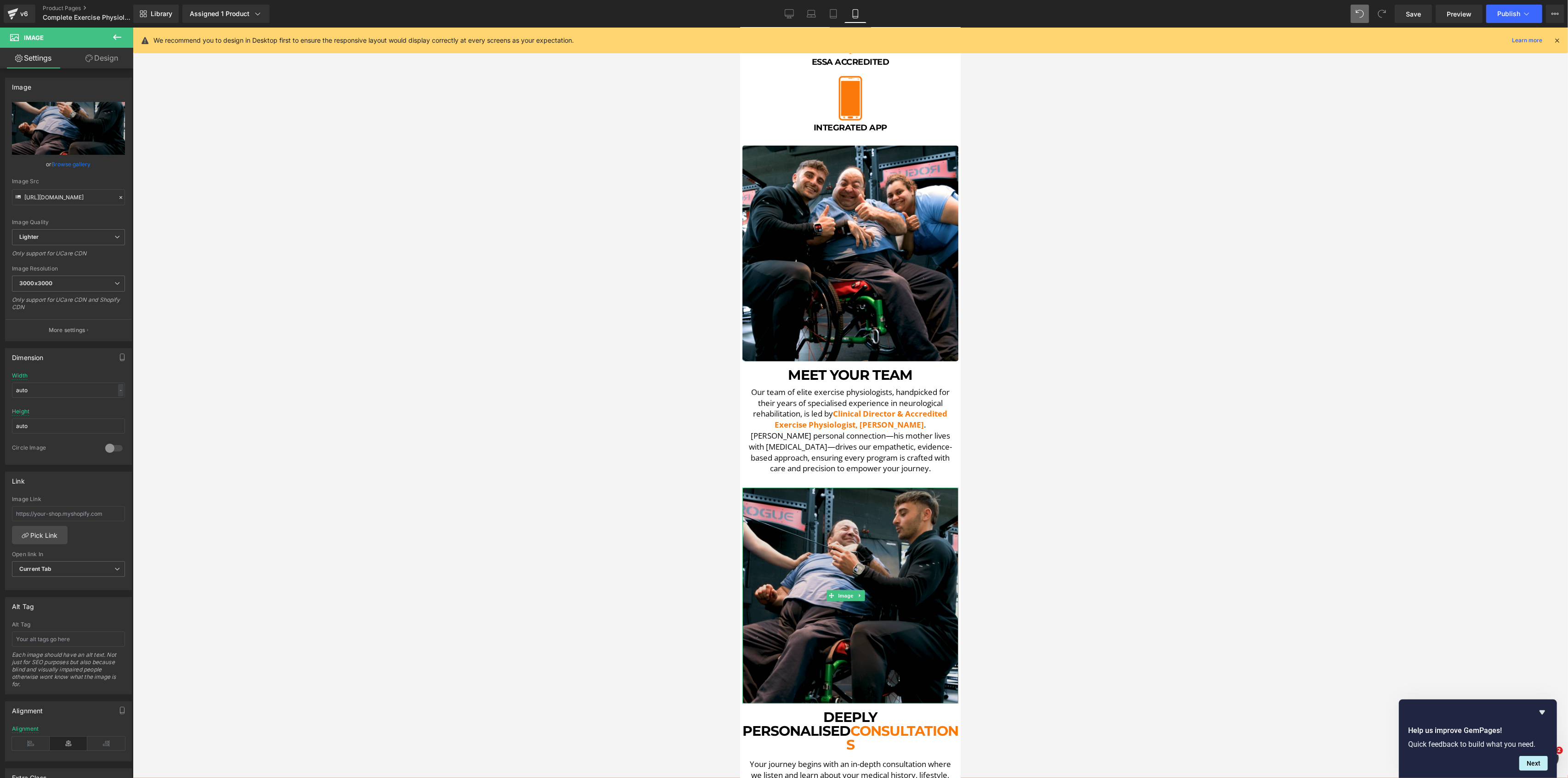
click at [879, 512] on img at bounding box center [850, 596] width 216 height 216
click at [83, 127] on icon "Replace Image" at bounding box center [68, 128] width 74 height 11
type input "C:\fakepath\DSCF5590.00_08_21_14.Still002-min-min.png"
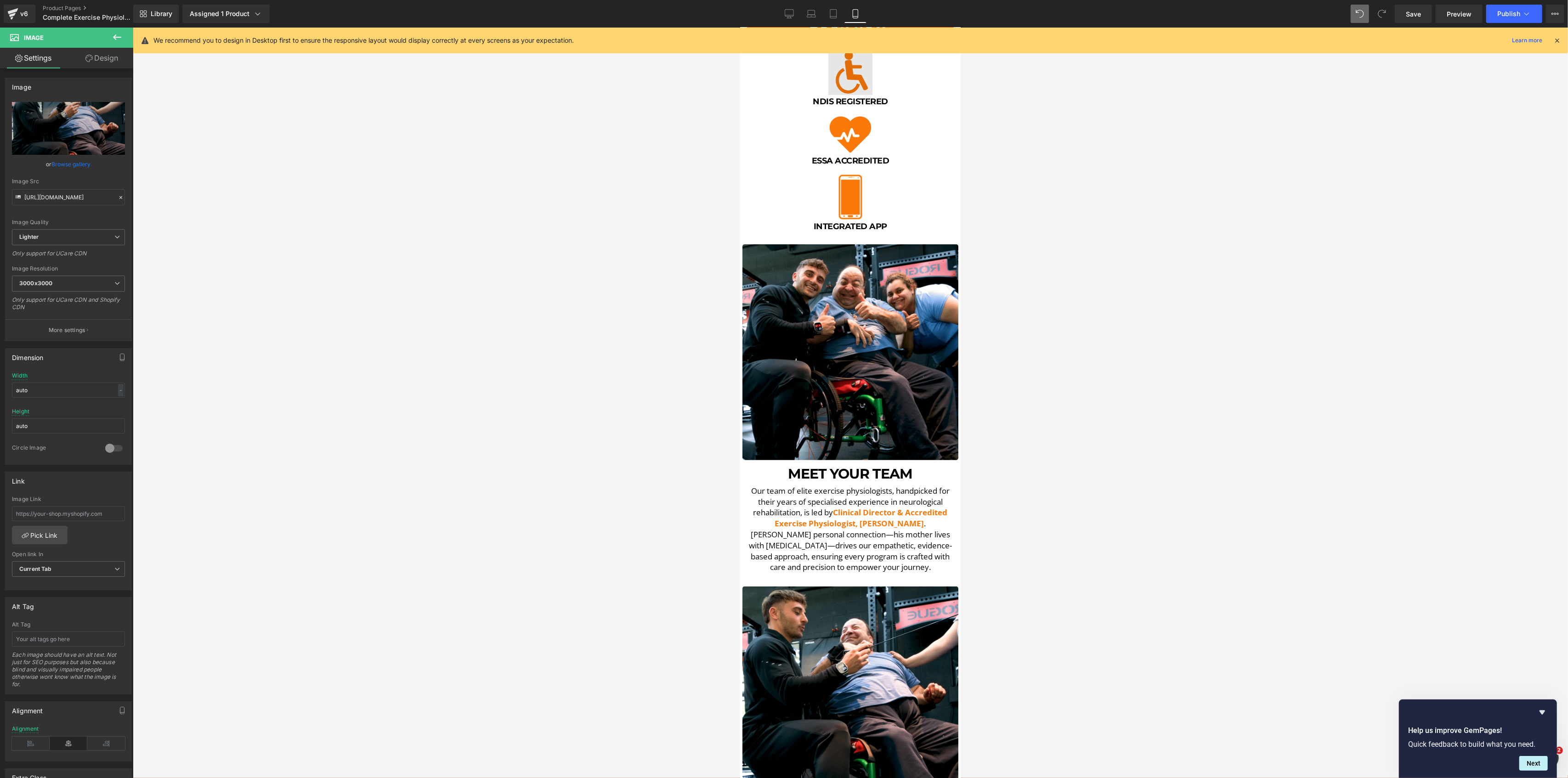
scroll to position [519, 0]
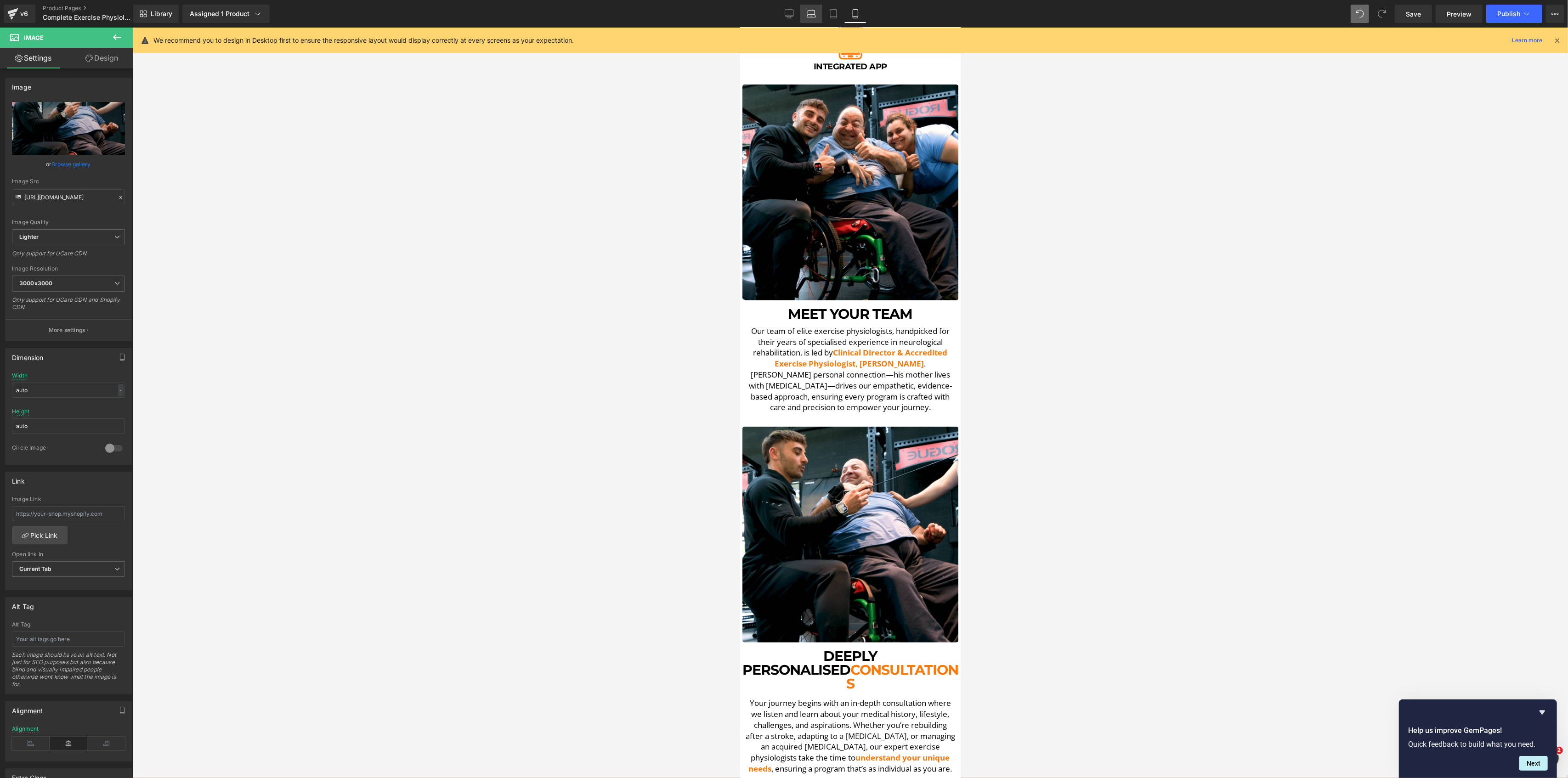
click at [807, 13] on icon at bounding box center [812, 14] width 10 height 10
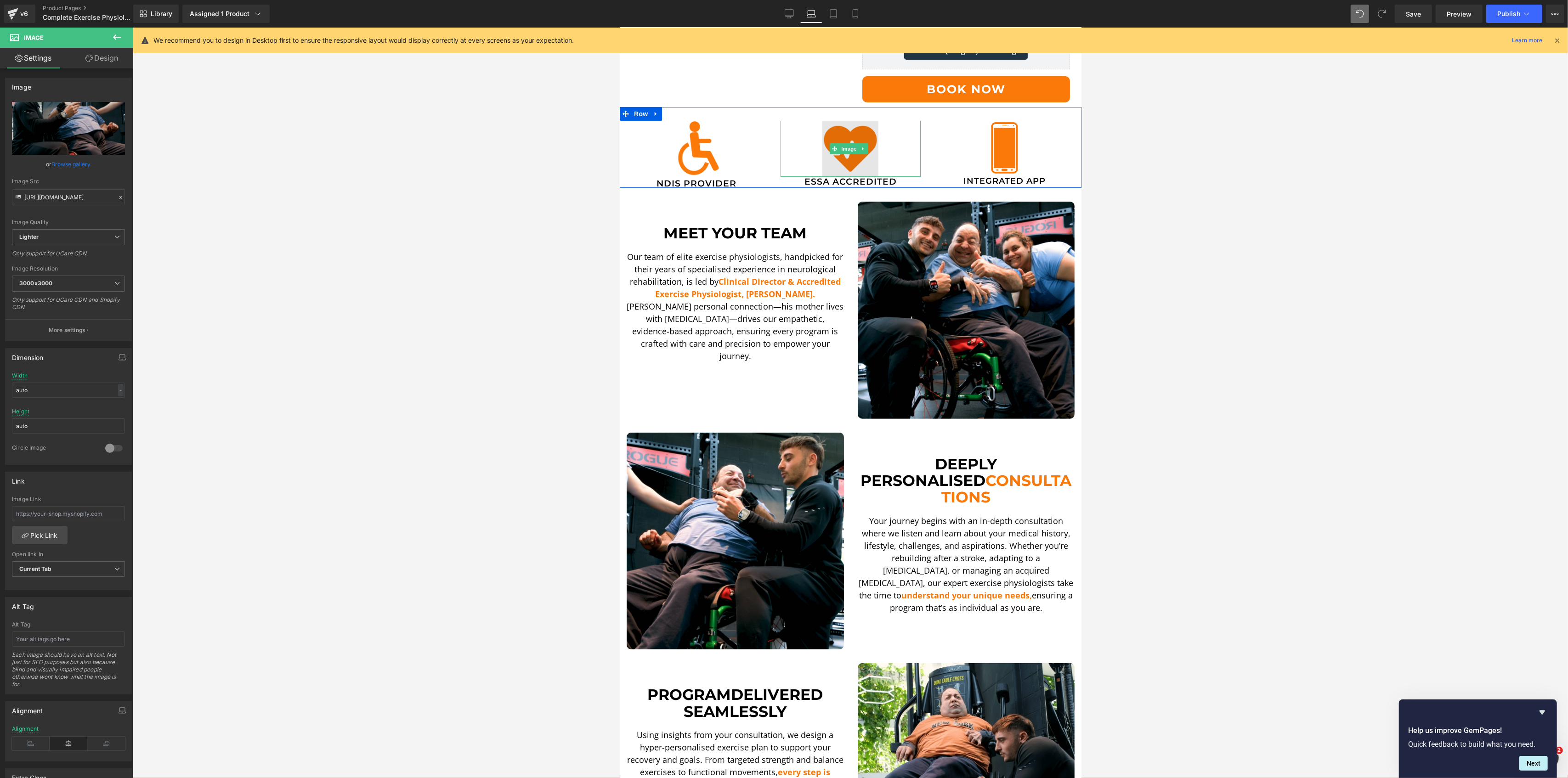
scroll to position [244, 0]
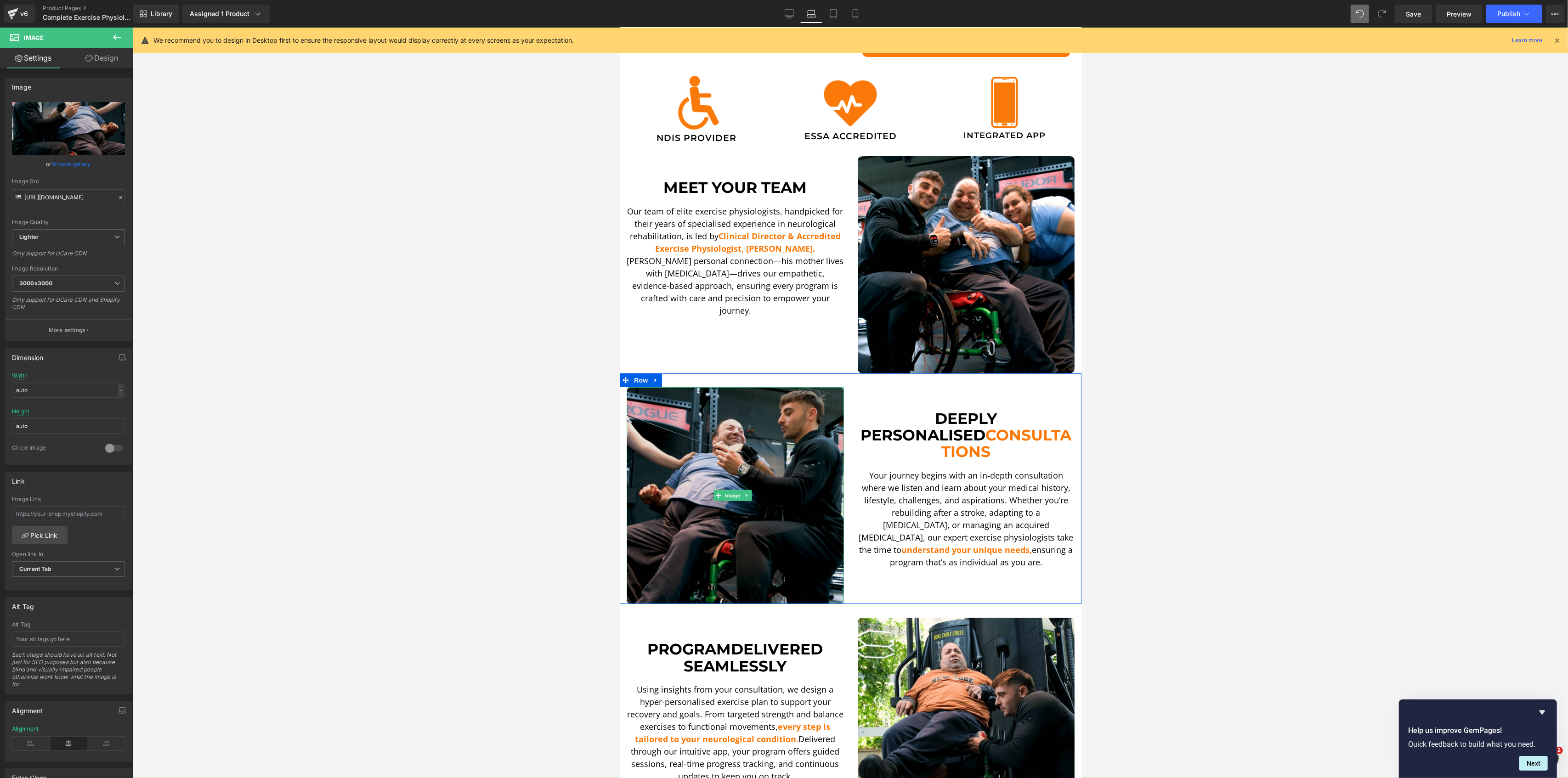
click at [753, 471] on img at bounding box center [735, 496] width 218 height 218
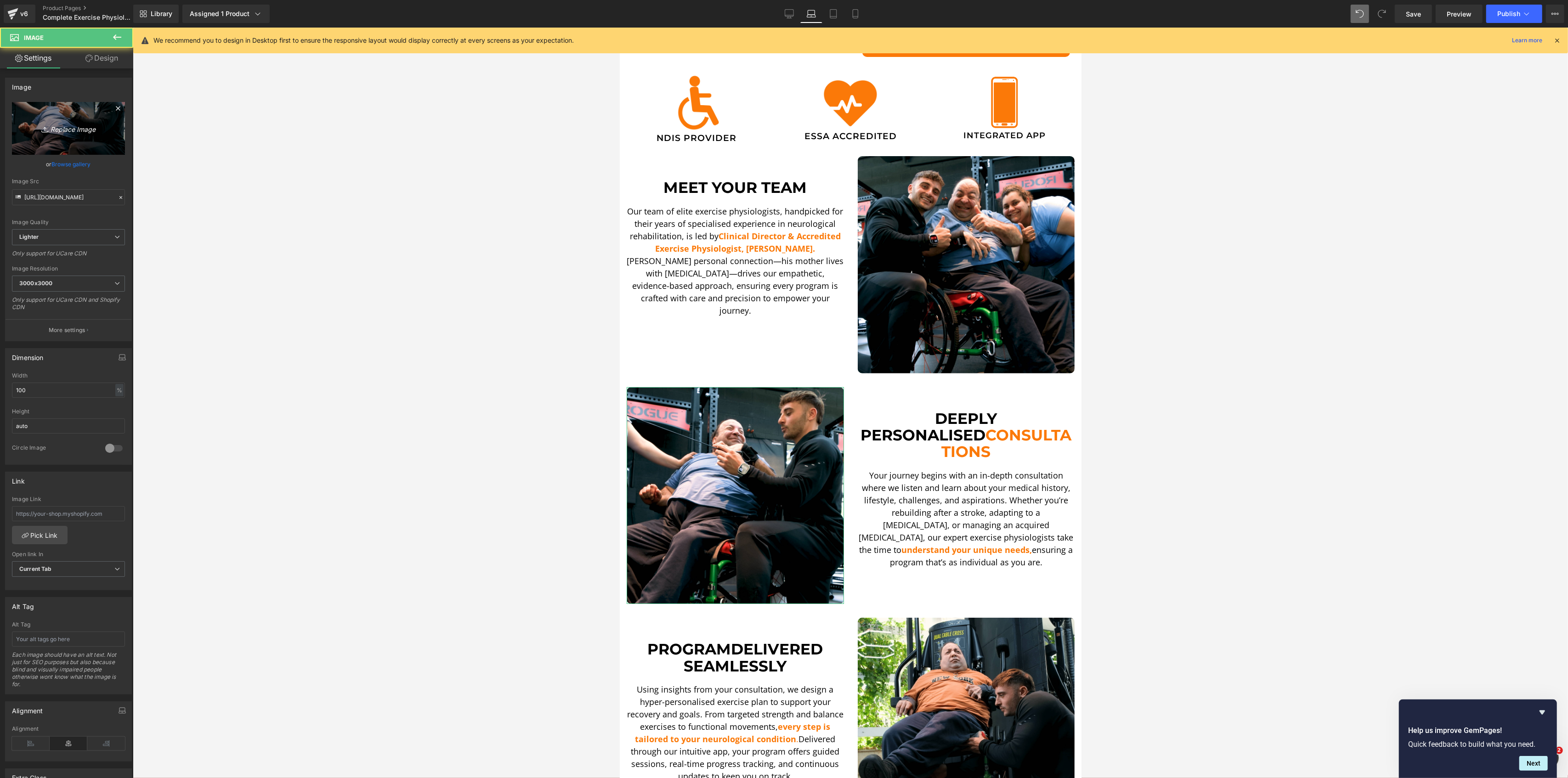
click at [59, 108] on link "Replace Image" at bounding box center [69, 128] width 113 height 53
type input "C:\fakepath\DSCF5590.00_08_21_14.Still002-min-min.png"
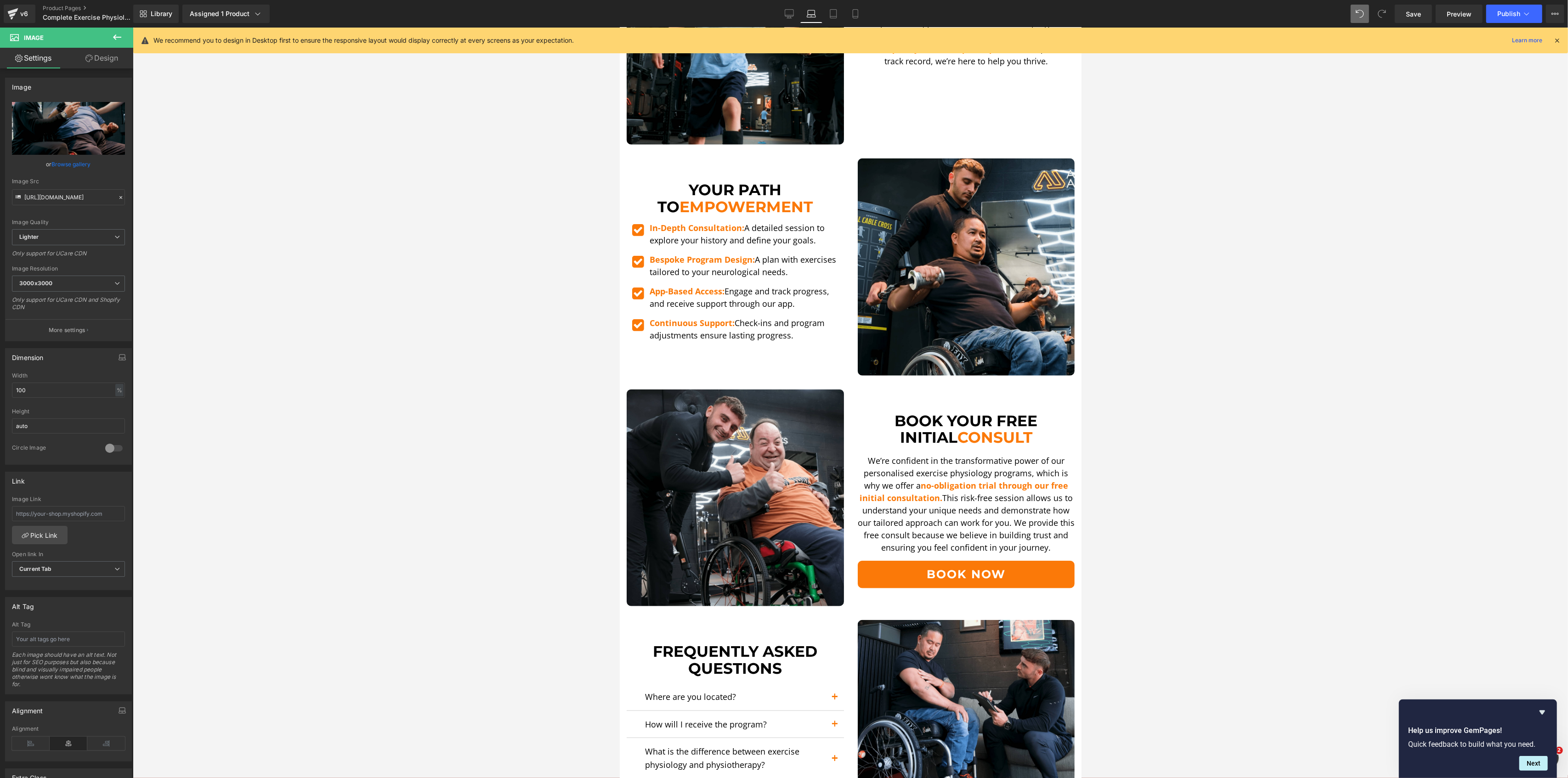
scroll to position [1224, 0]
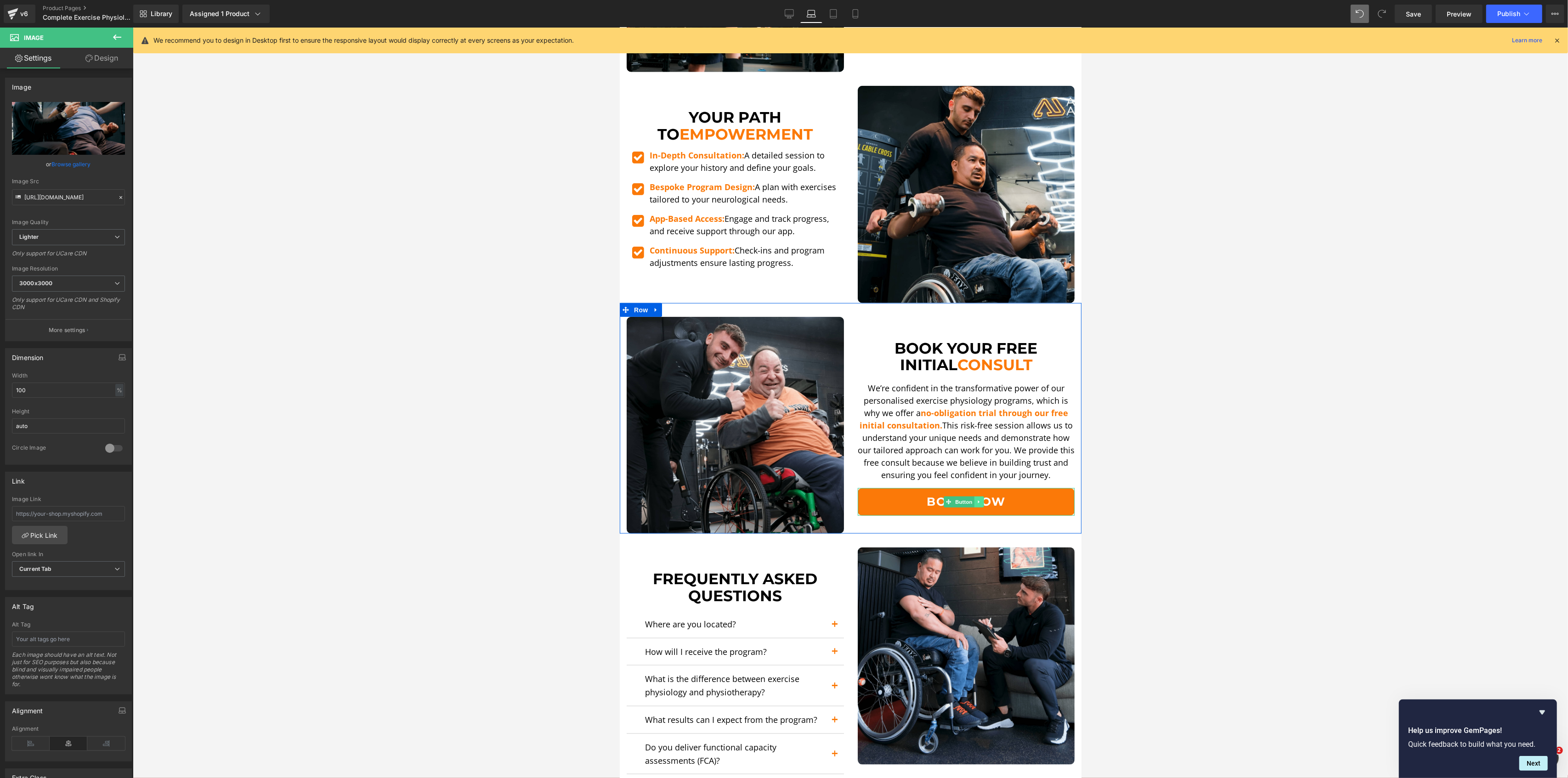
click at [976, 499] on icon at bounding box center [978, 502] width 5 height 6
click at [971, 499] on icon at bounding box center [973, 501] width 5 height 5
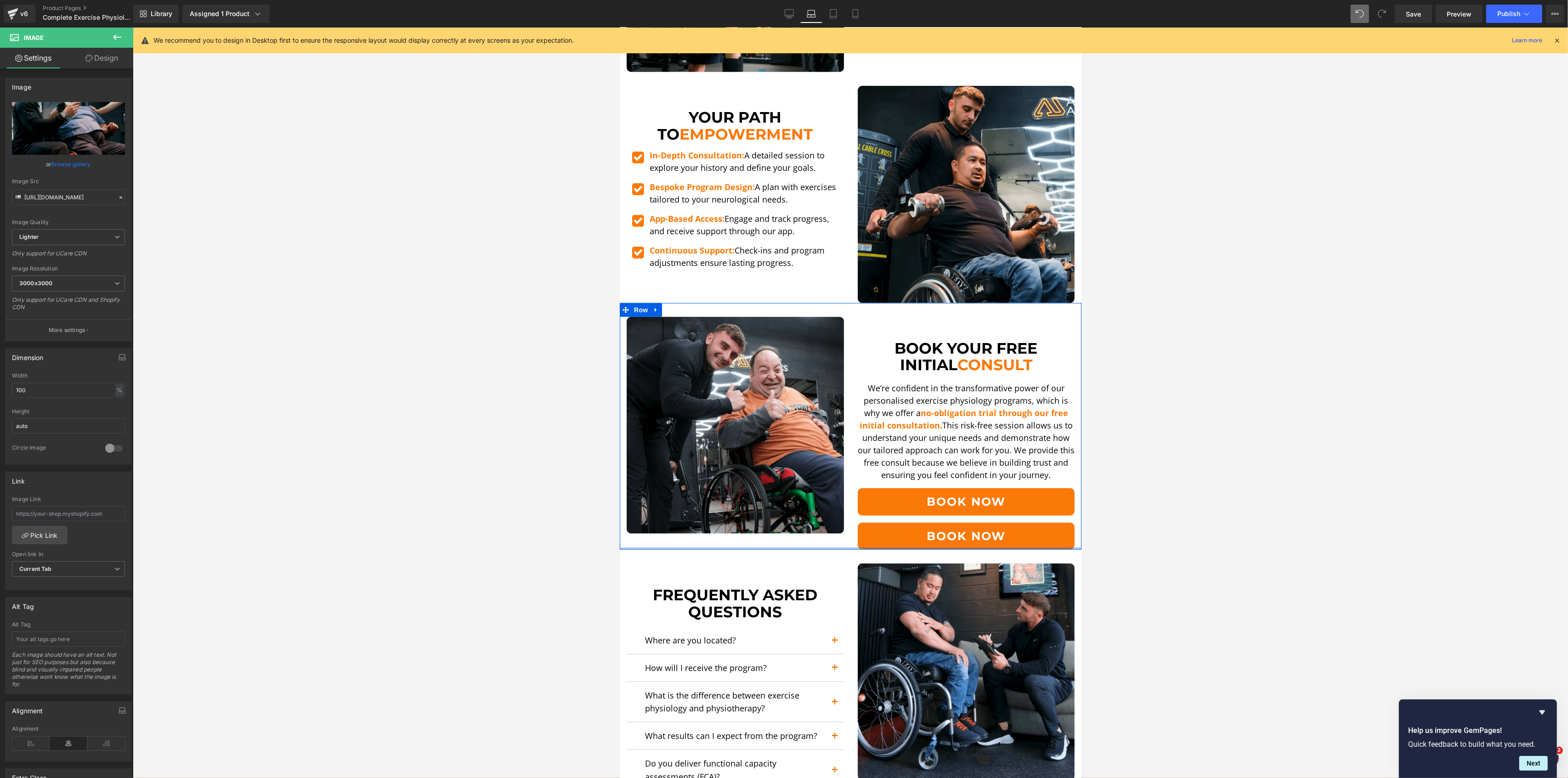
click at [943, 547] on div at bounding box center [849, 548] width 461 height 2
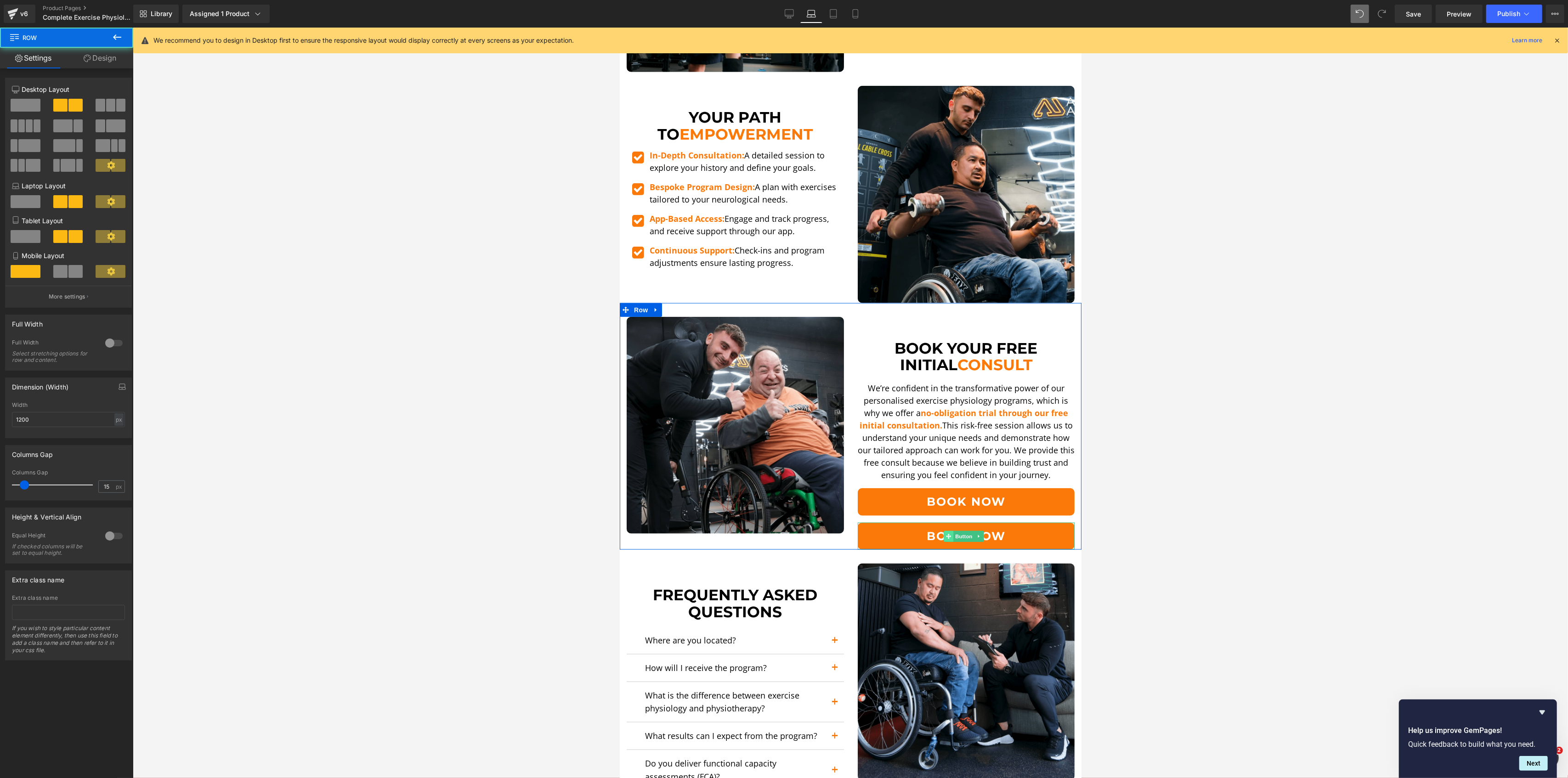
click at [945, 531] on span at bounding box center [948, 536] width 10 height 11
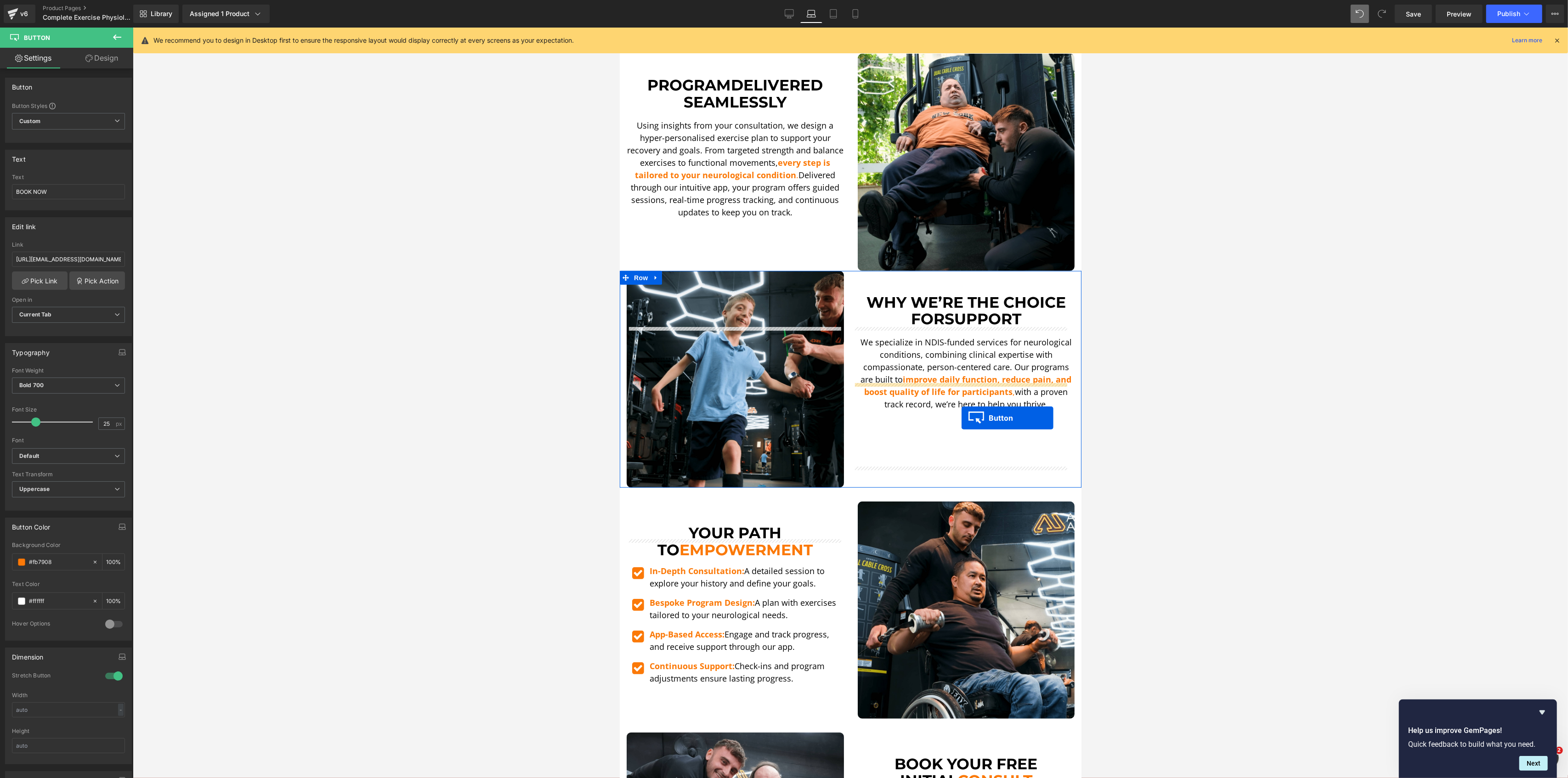
scroll to position [612, 0]
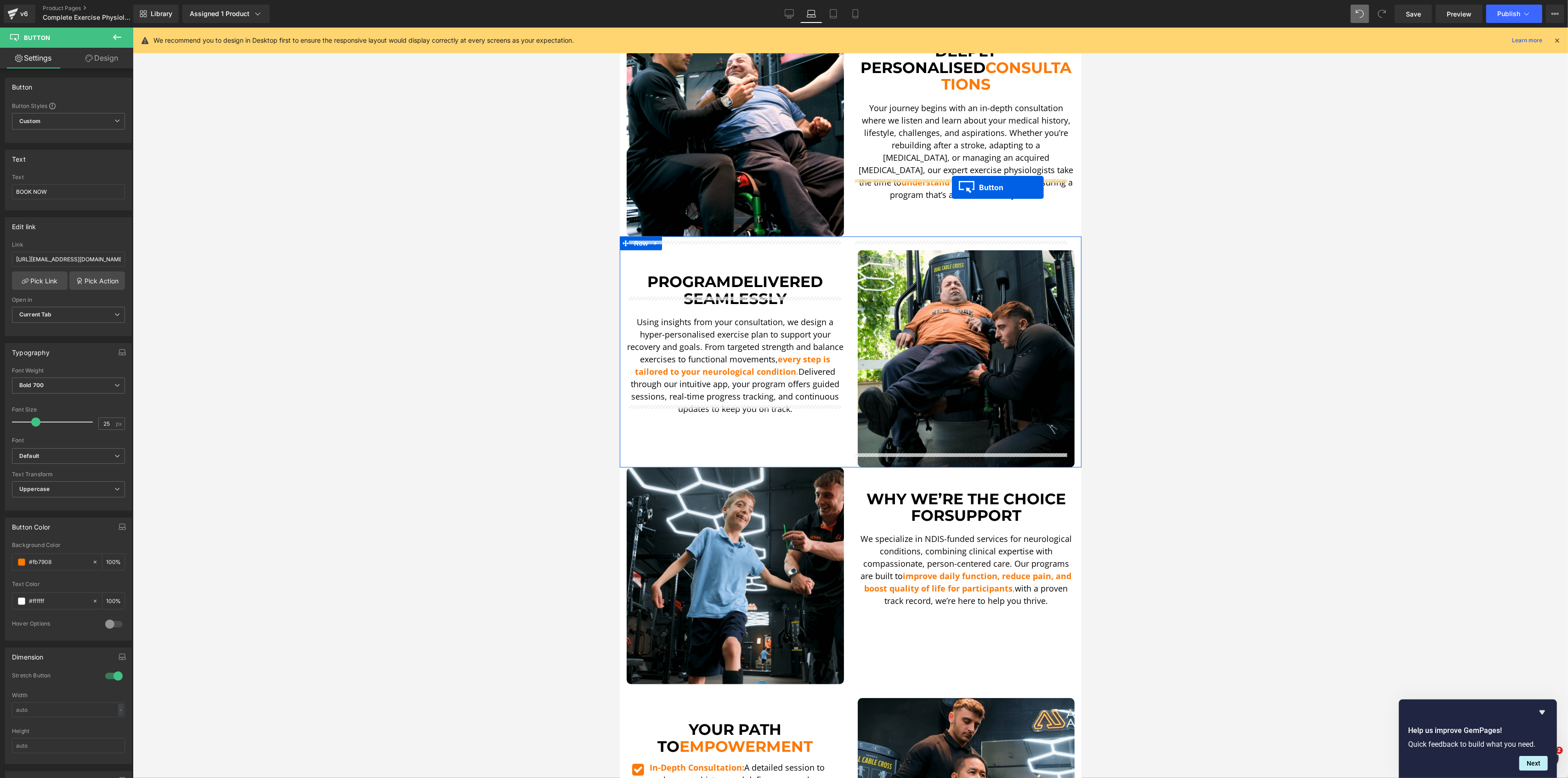
drag, startPoint x: 945, startPoint y: 510, endPoint x: 951, endPoint y: 187, distance: 323.1
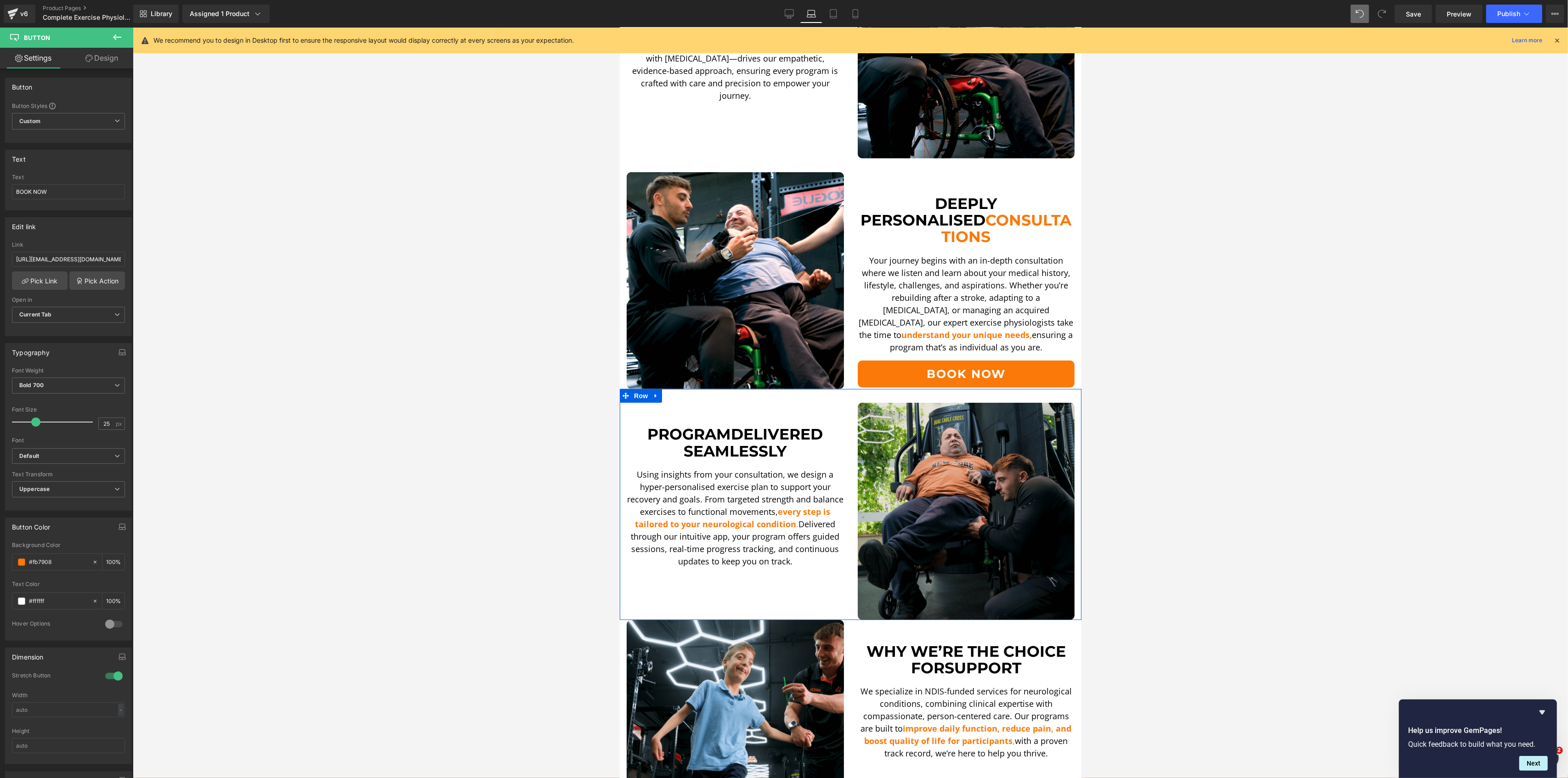
scroll to position [490, 0]
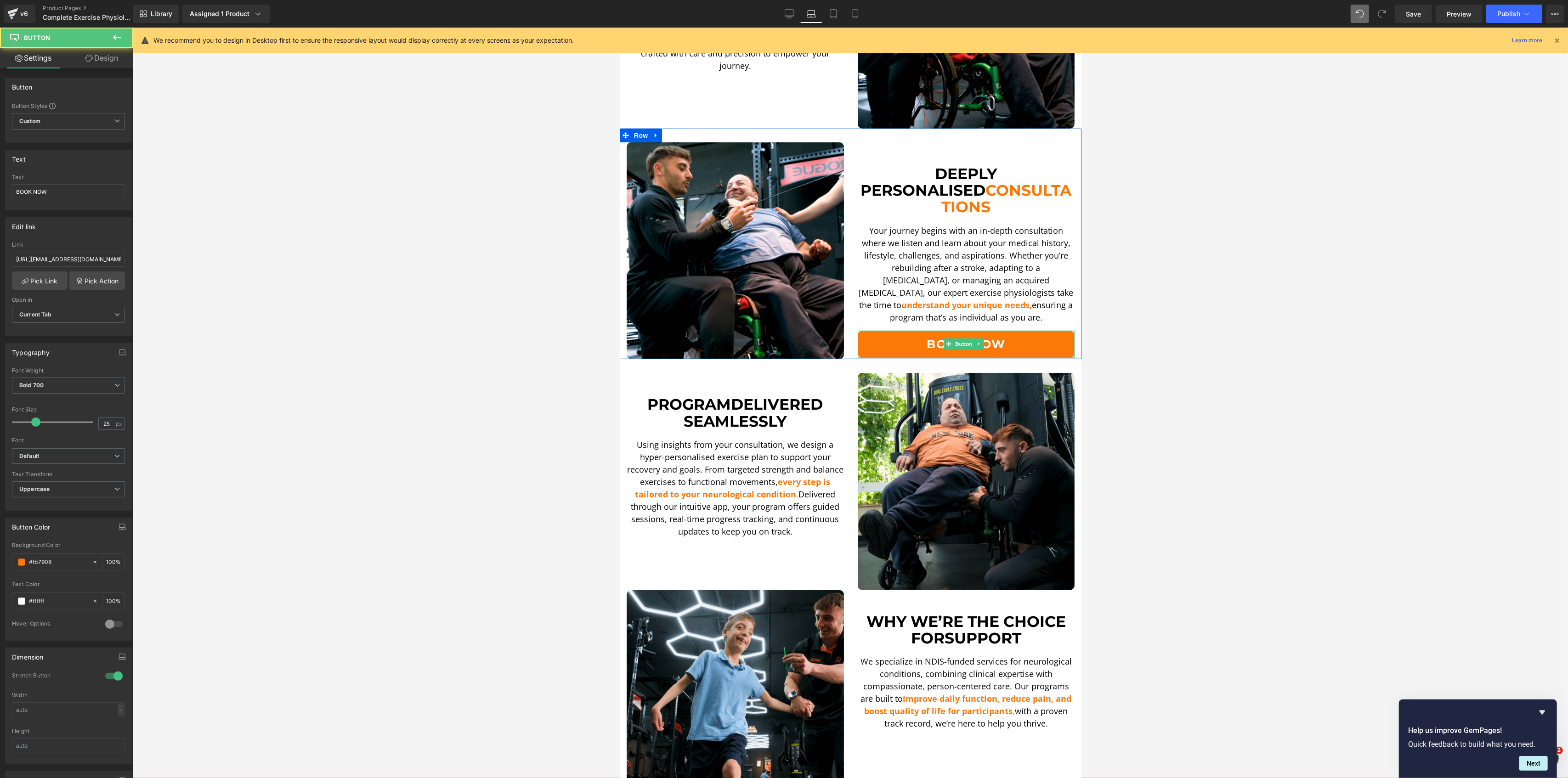
click at [994, 336] on span "BOOK NOW" at bounding box center [965, 345] width 79 height 17
click at [976, 339] on link at bounding box center [979, 345] width 10 height 11
click at [979, 339] on link at bounding box center [984, 345] width 10 height 11
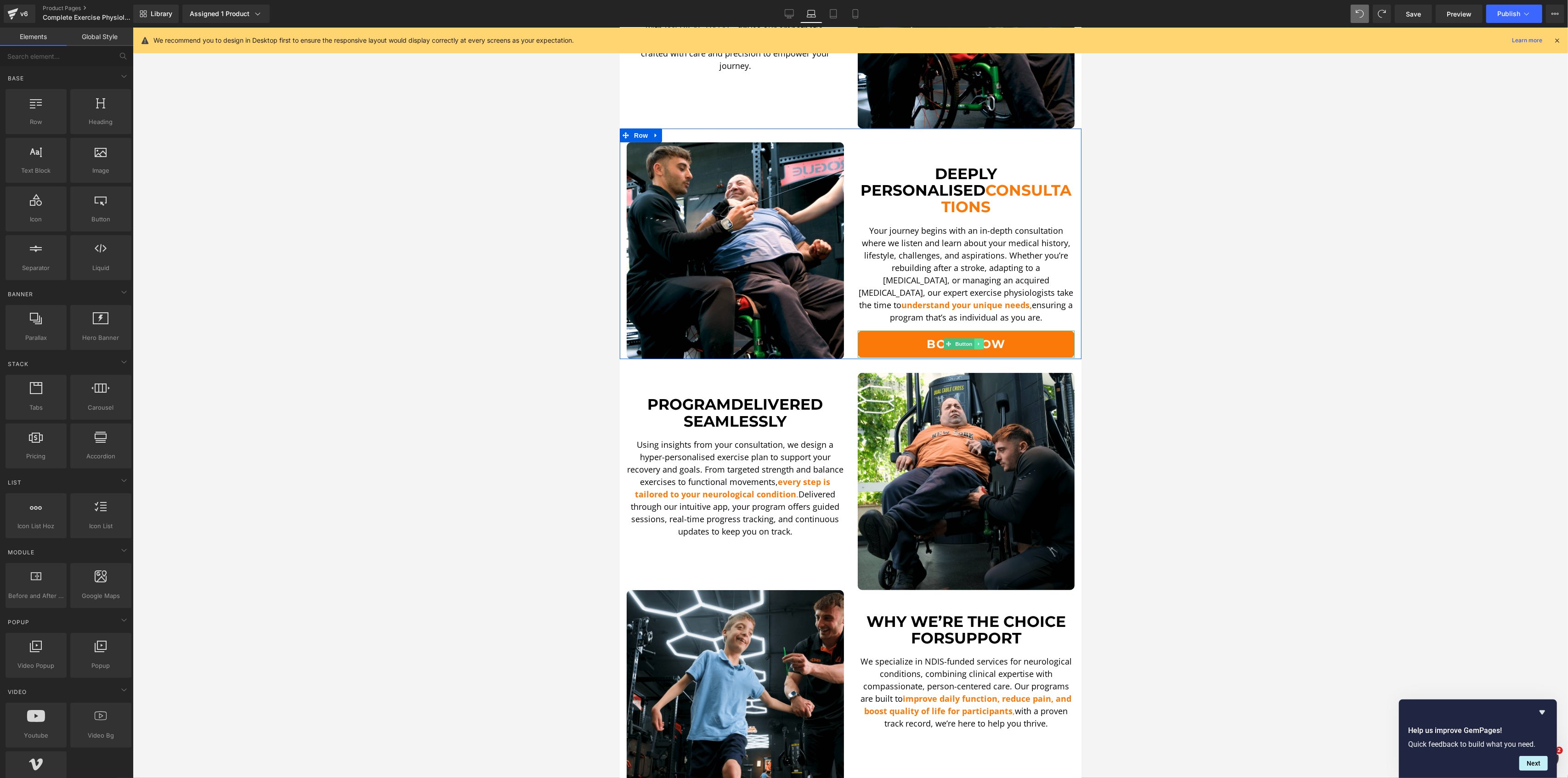
click at [976, 341] on icon at bounding box center [978, 344] width 5 height 6
click at [971, 342] on icon at bounding box center [973, 344] width 5 height 5
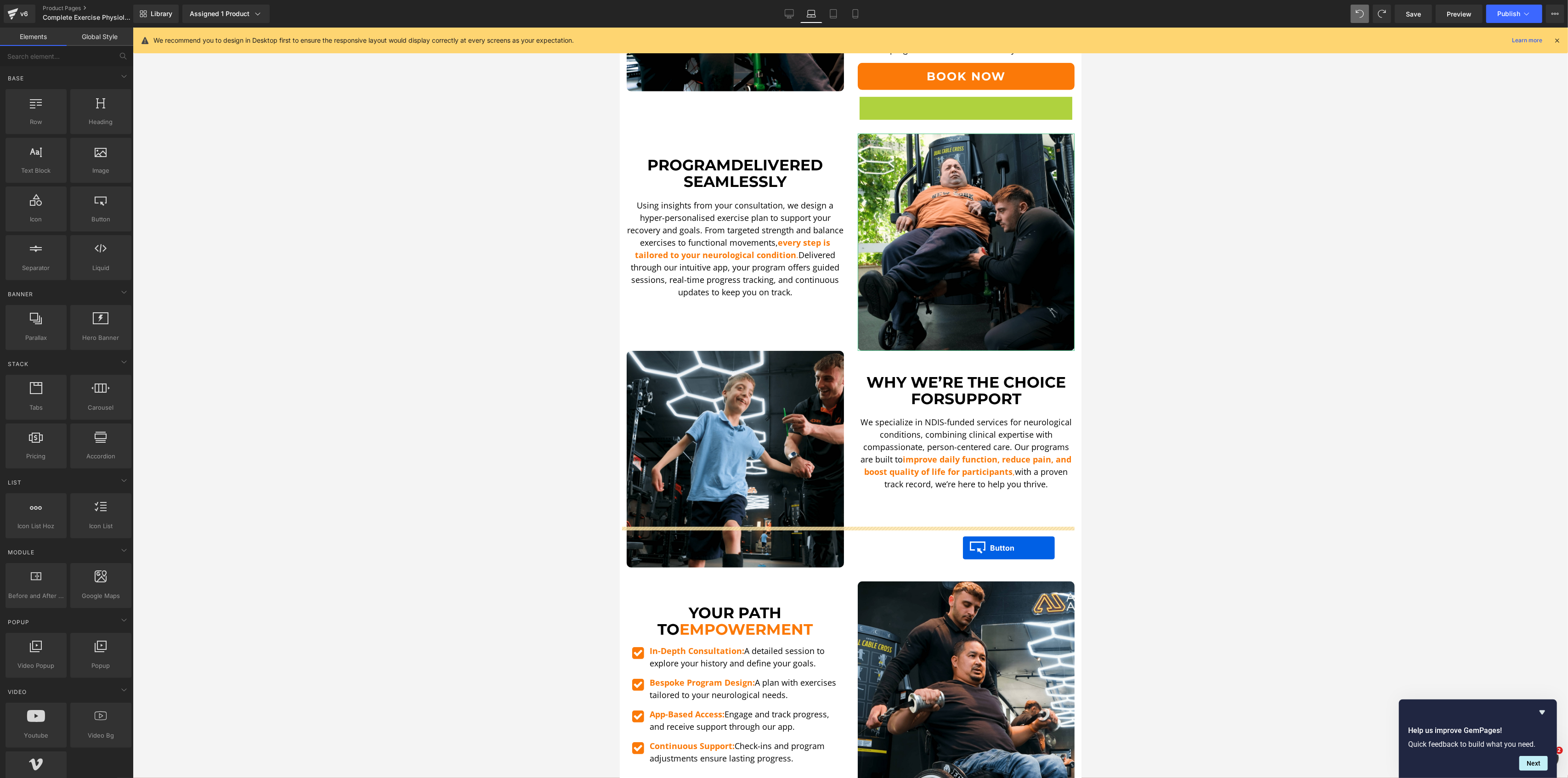
scroll to position [796, 0]
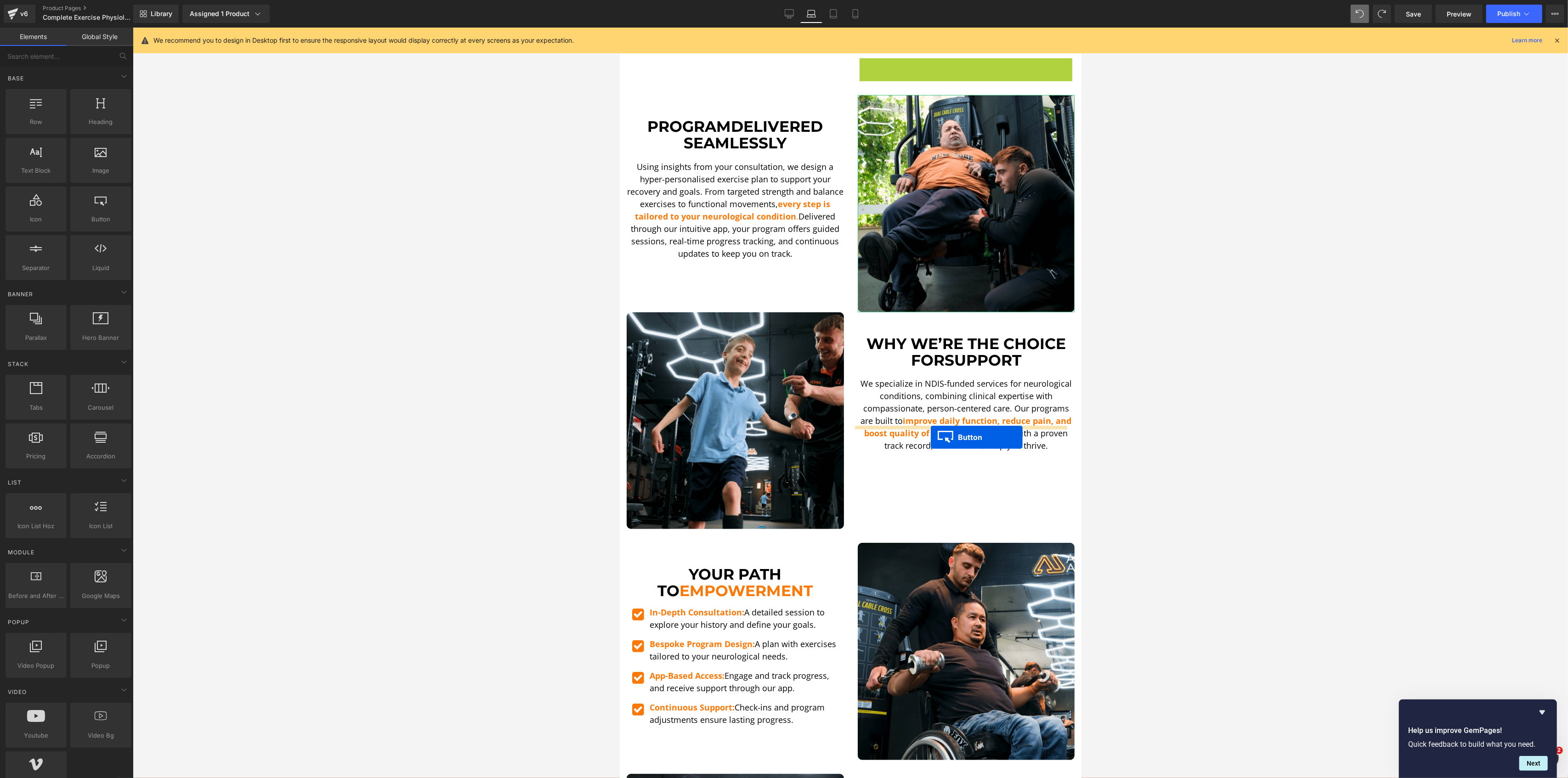
drag, startPoint x: 944, startPoint y: 356, endPoint x: 930, endPoint y: 437, distance: 82.2
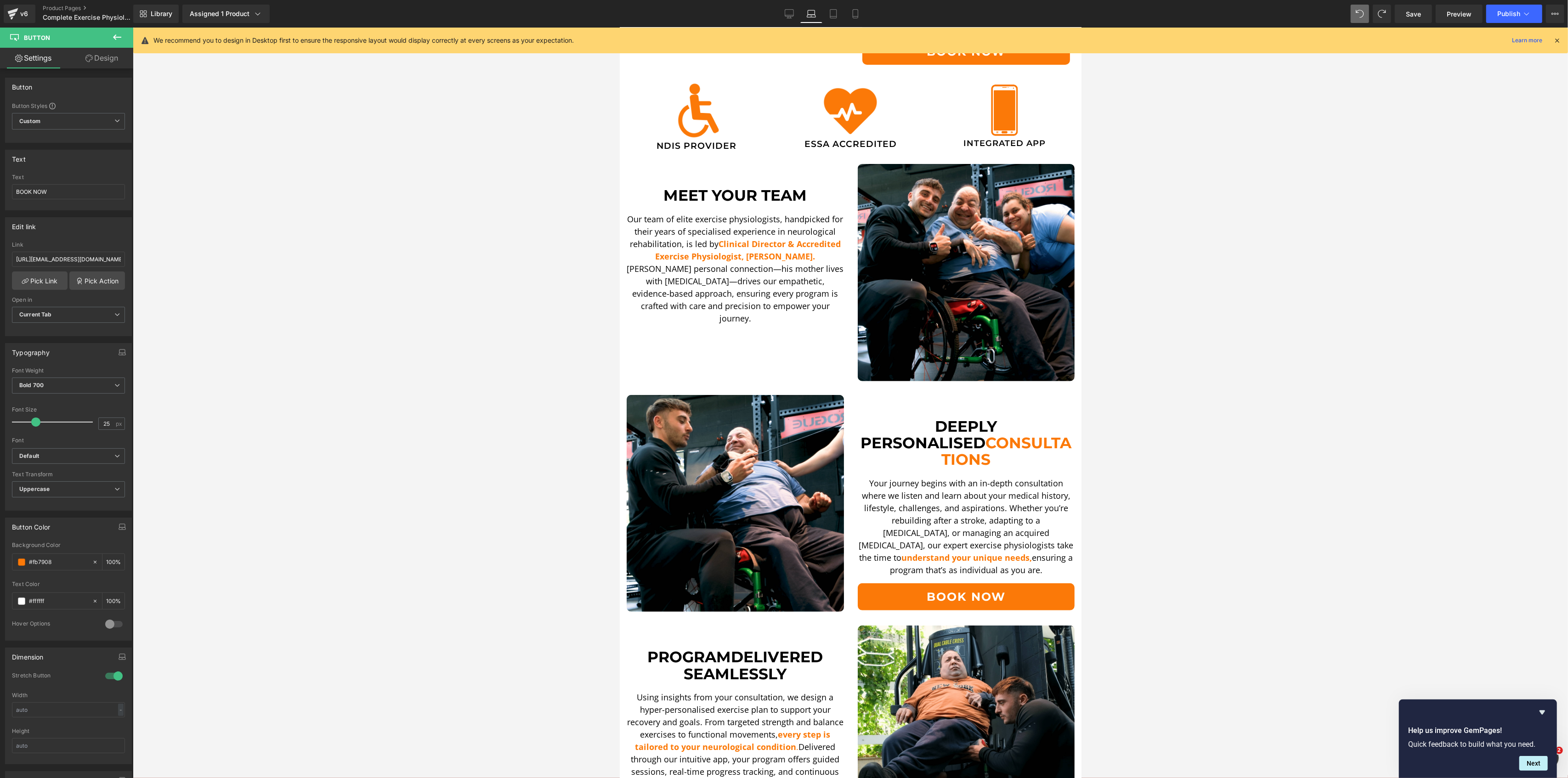
scroll to position [0, 0]
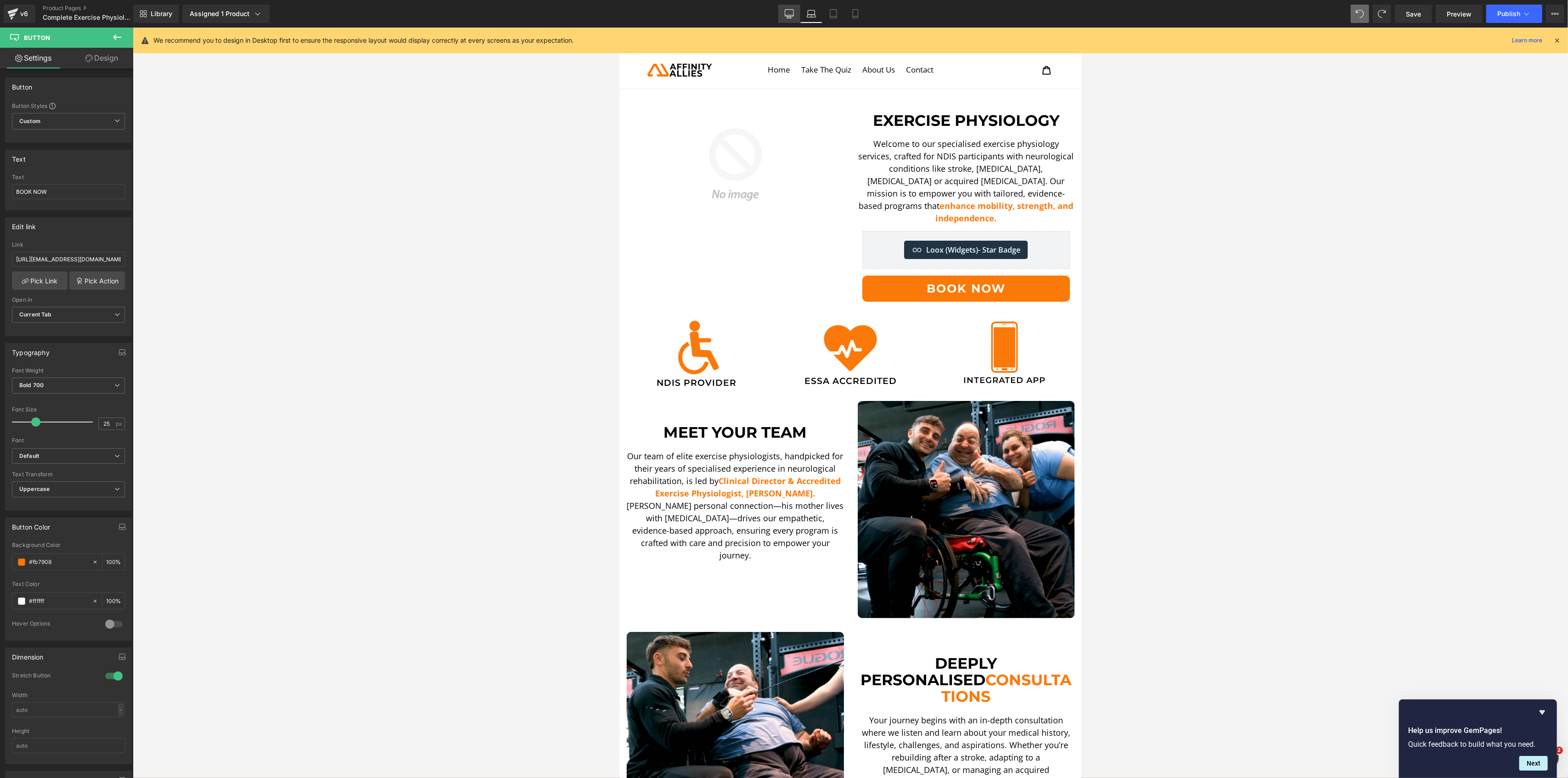
click at [787, 9] on link "Desktop" at bounding box center [789, 13] width 22 height 18
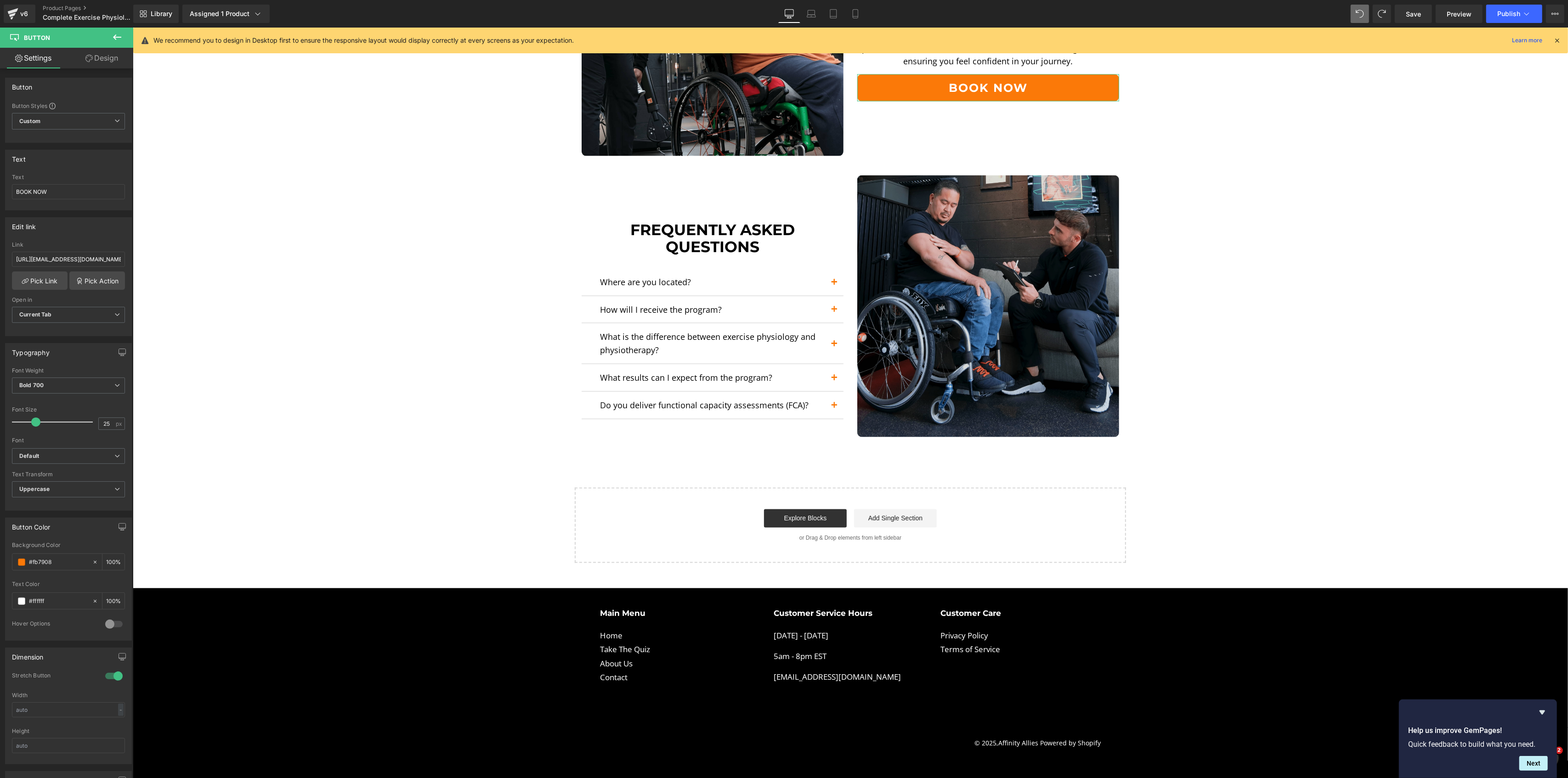
scroll to position [1898, 0]
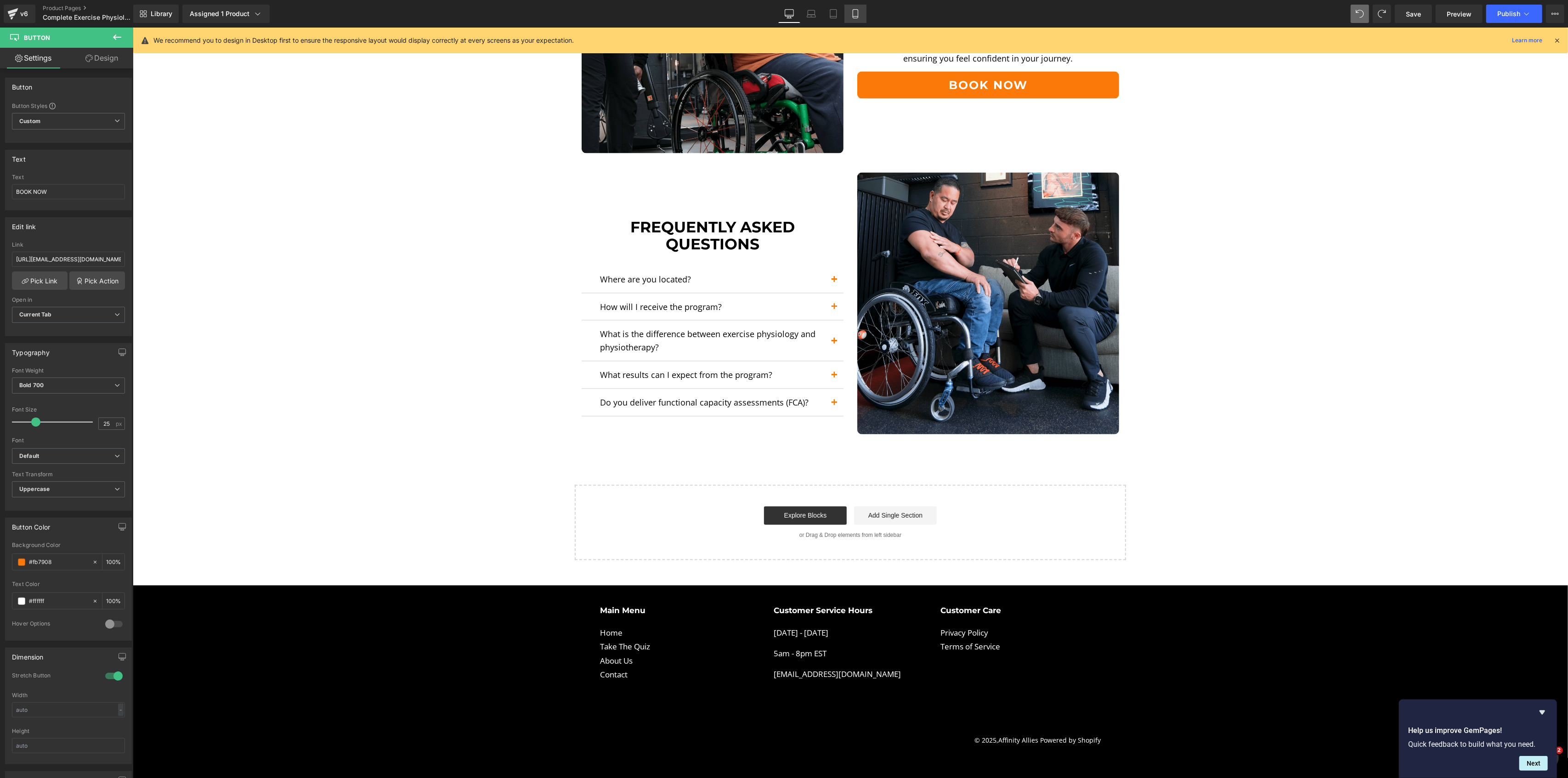
click at [859, 6] on link "Mobile" at bounding box center [855, 13] width 22 height 18
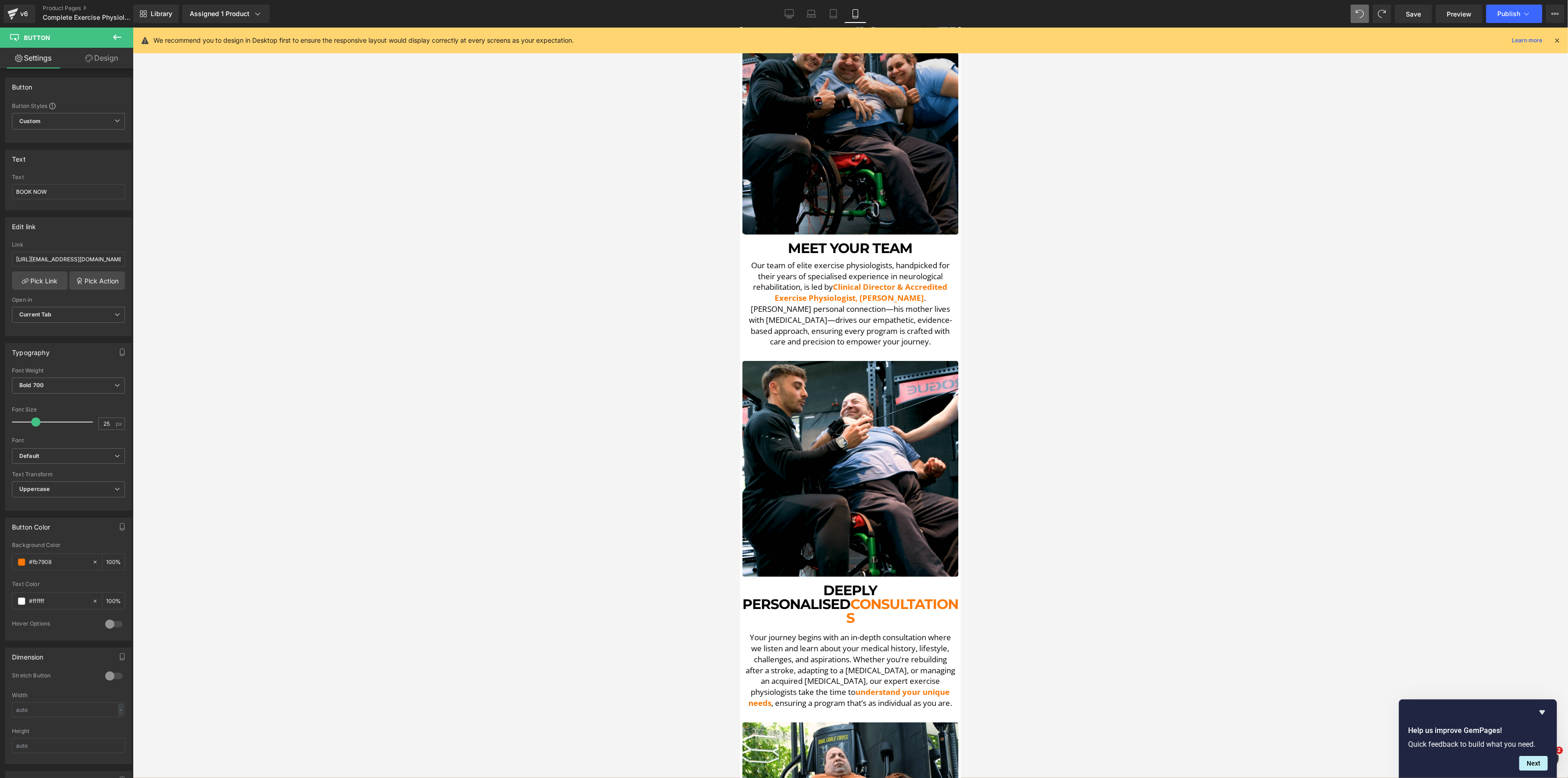
scroll to position [673, 0]
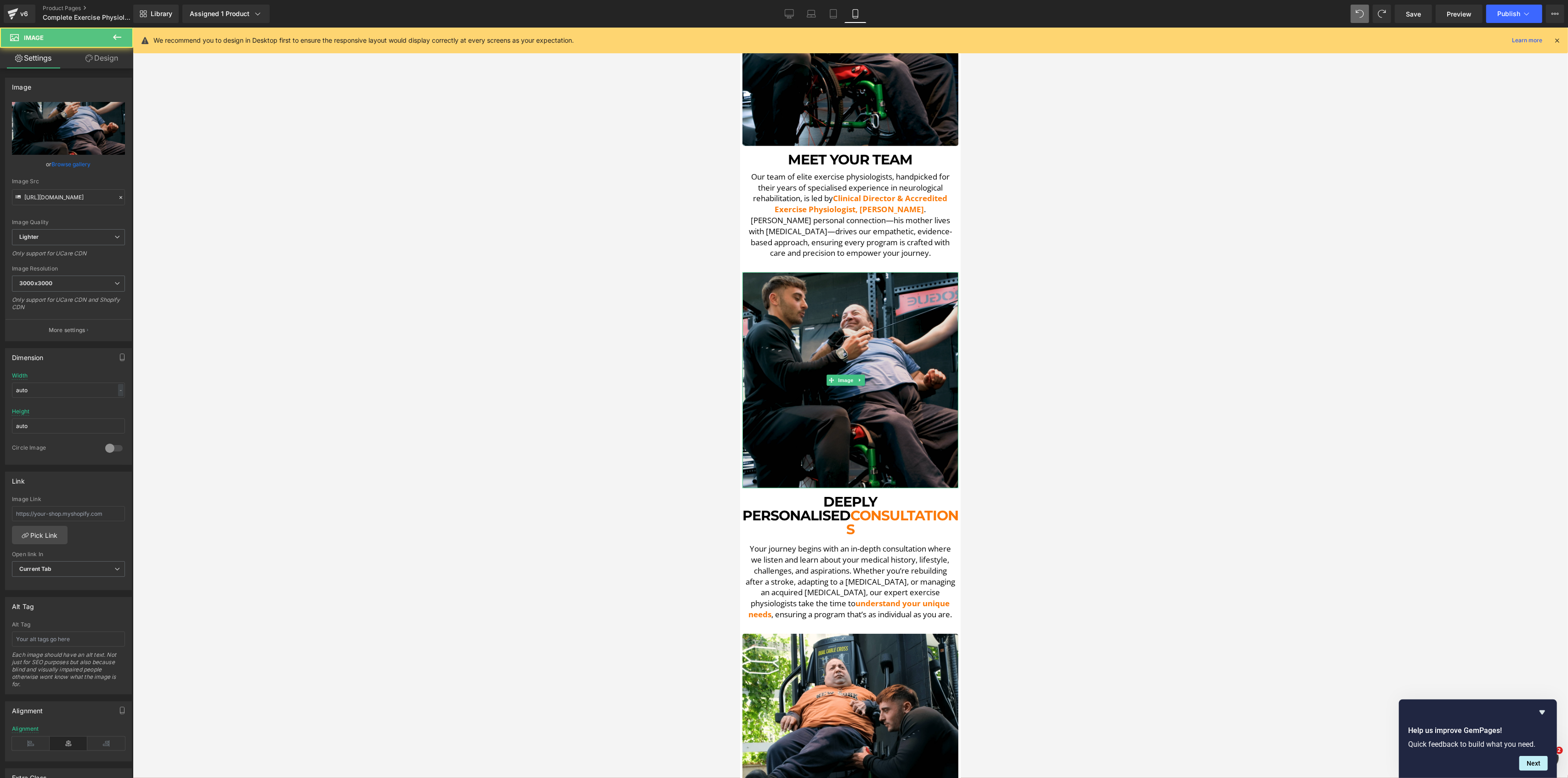
click at [798, 272] on img at bounding box center [850, 380] width 216 height 216
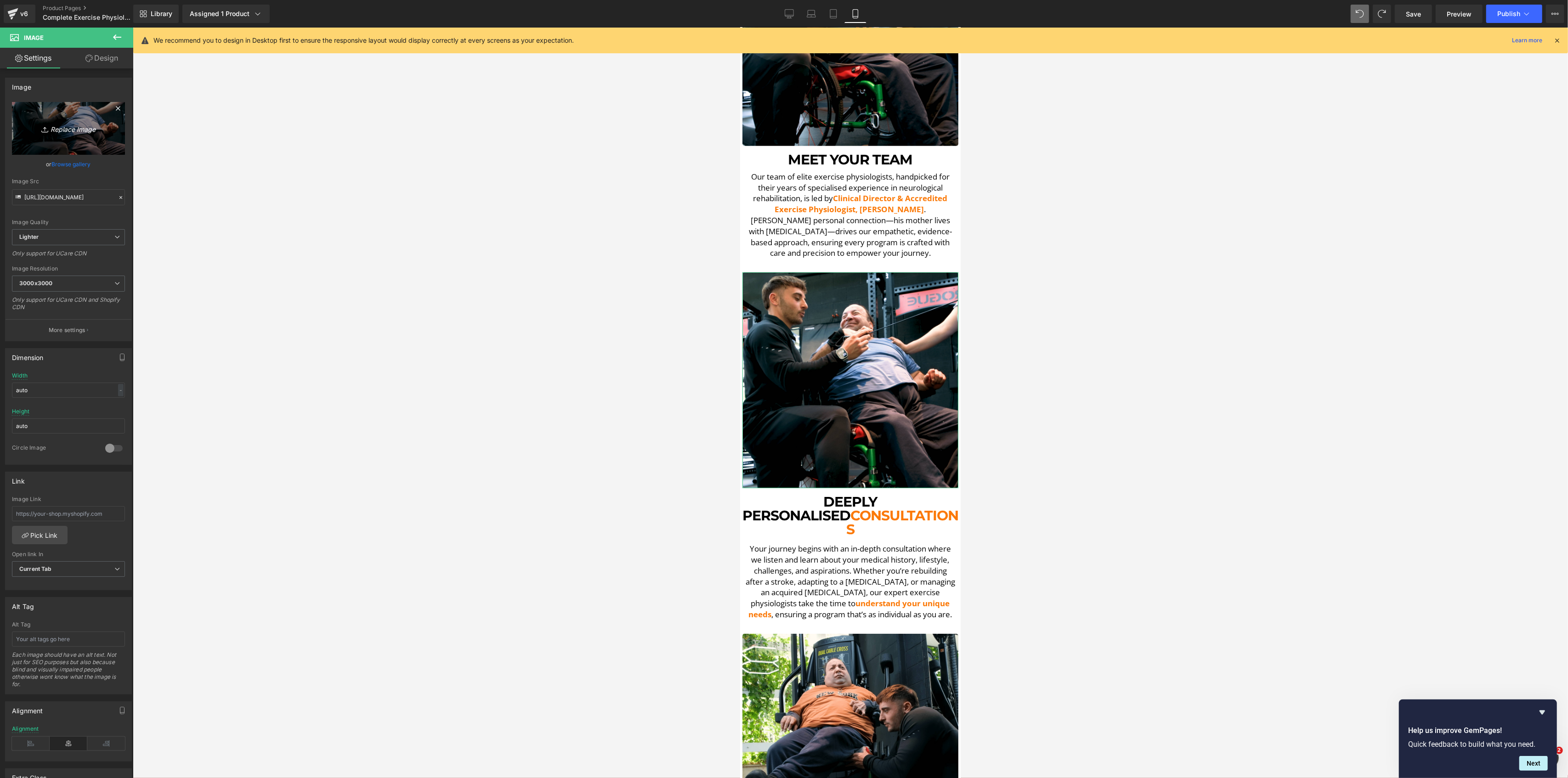
click at [57, 120] on link "Replace Image" at bounding box center [69, 128] width 113 height 53
type input "C:\fakepath\DSCF5597.00_08_21_53.Still002-min.png"
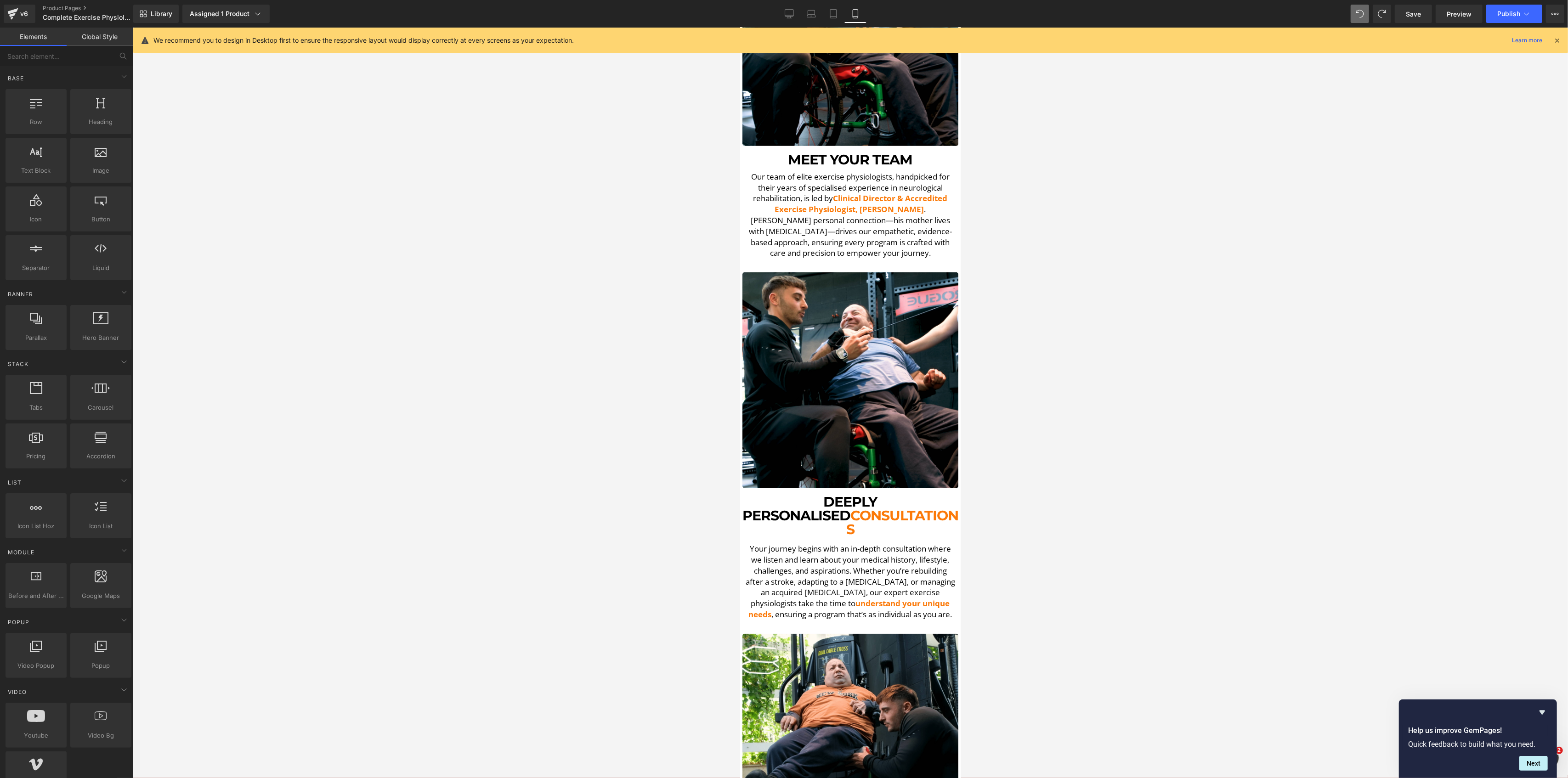
click at [682, 283] on div at bounding box center [850, 403] width 1435 height 750
click at [848, 408] on img at bounding box center [850, 380] width 216 height 216
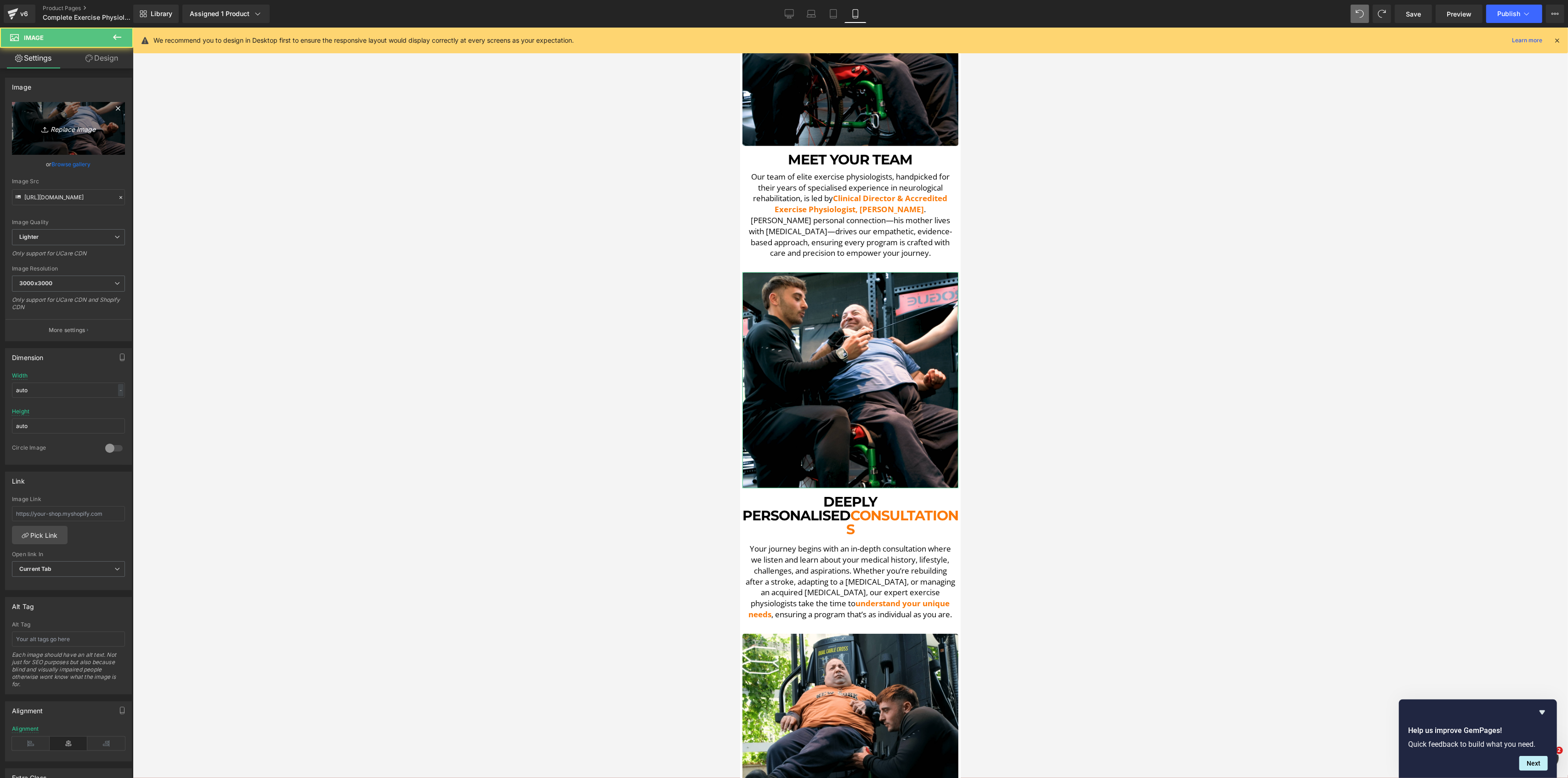
click at [41, 127] on icon at bounding box center [46, 130] width 10 height 10
type input "C:\fakepath\DSCF5597.00_08_21_53.Still002-min.png"
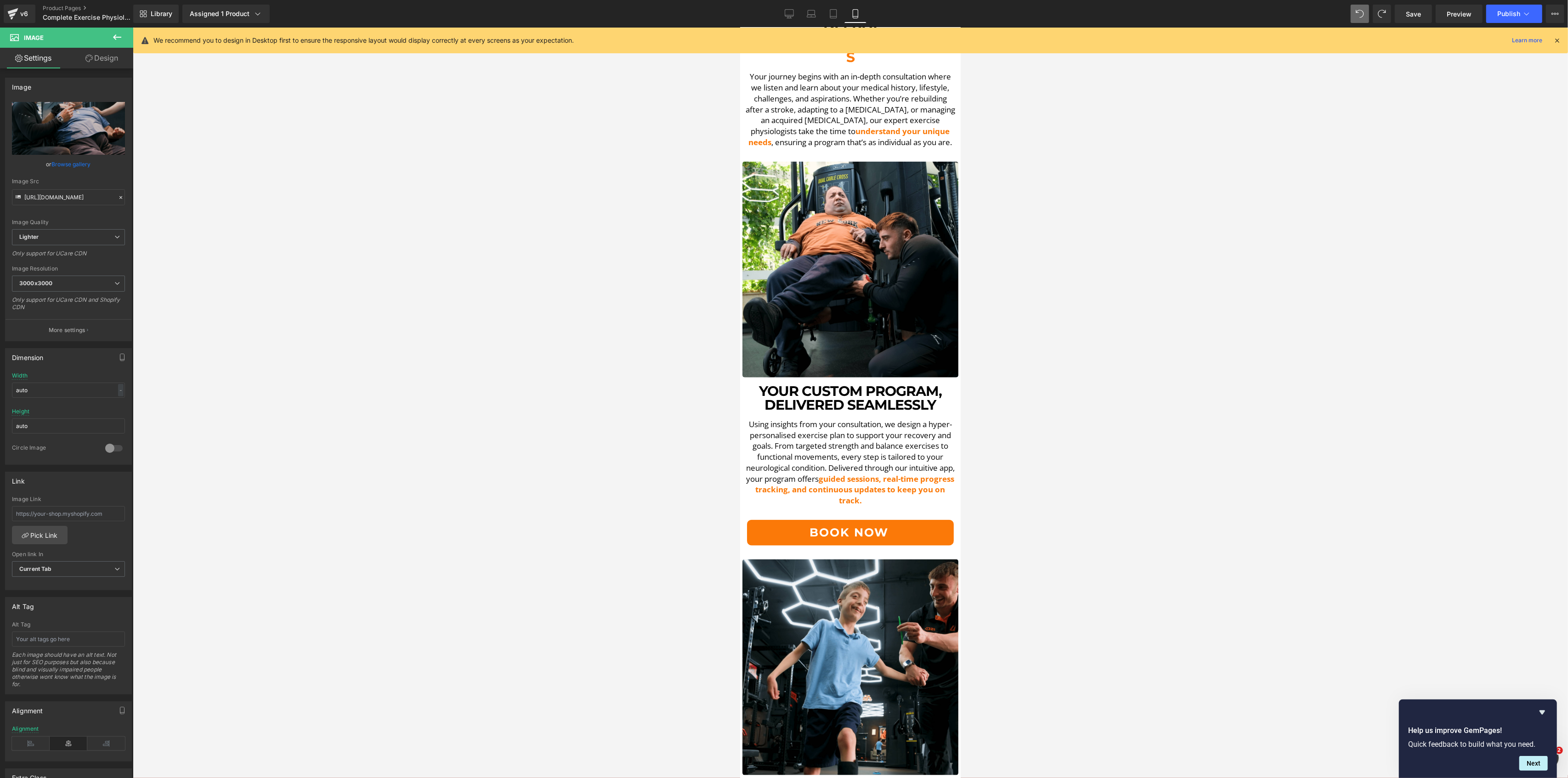
scroll to position [1163, 0]
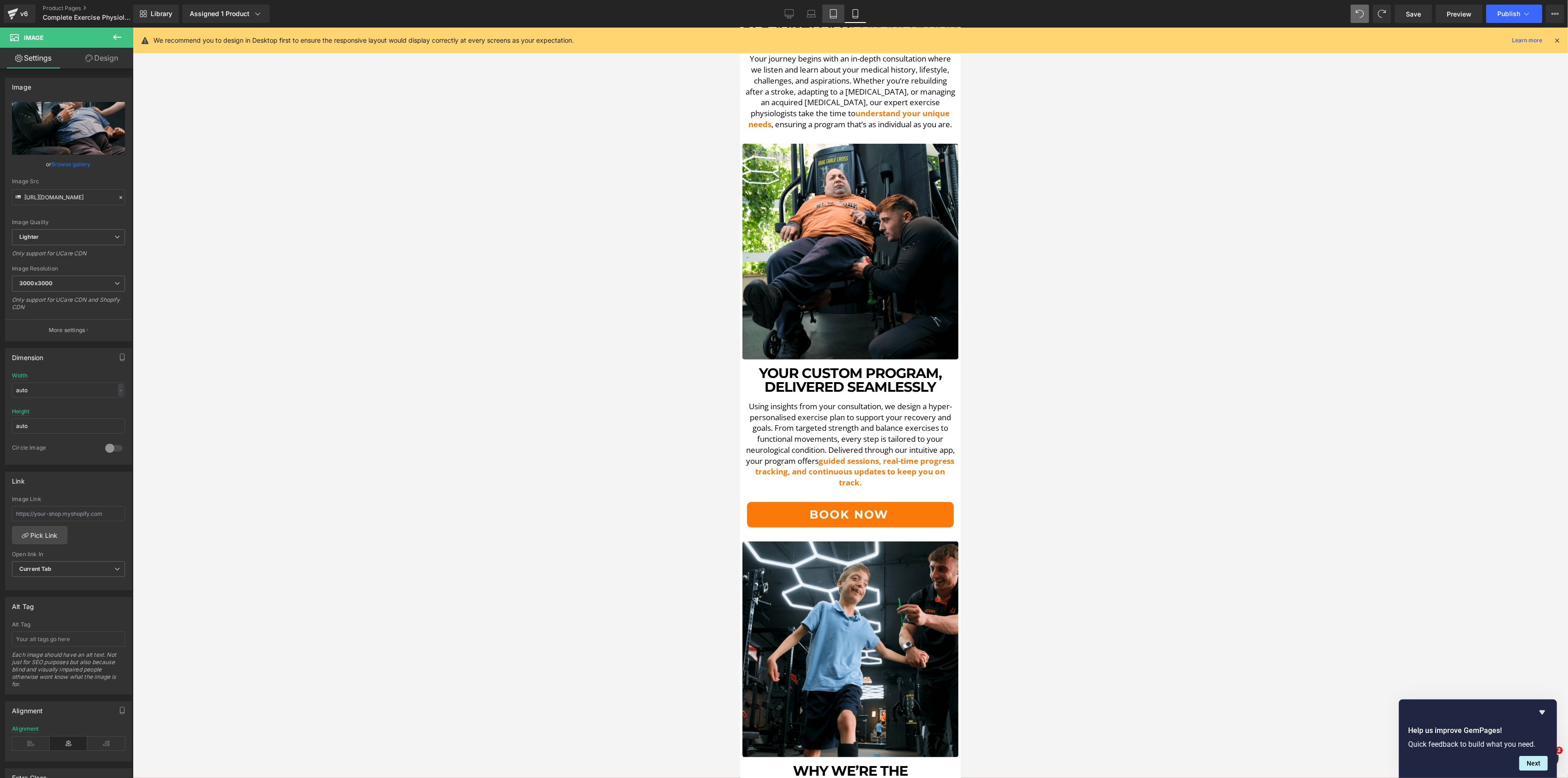
click at [835, 16] on icon at bounding box center [833, 16] width 7 height 0
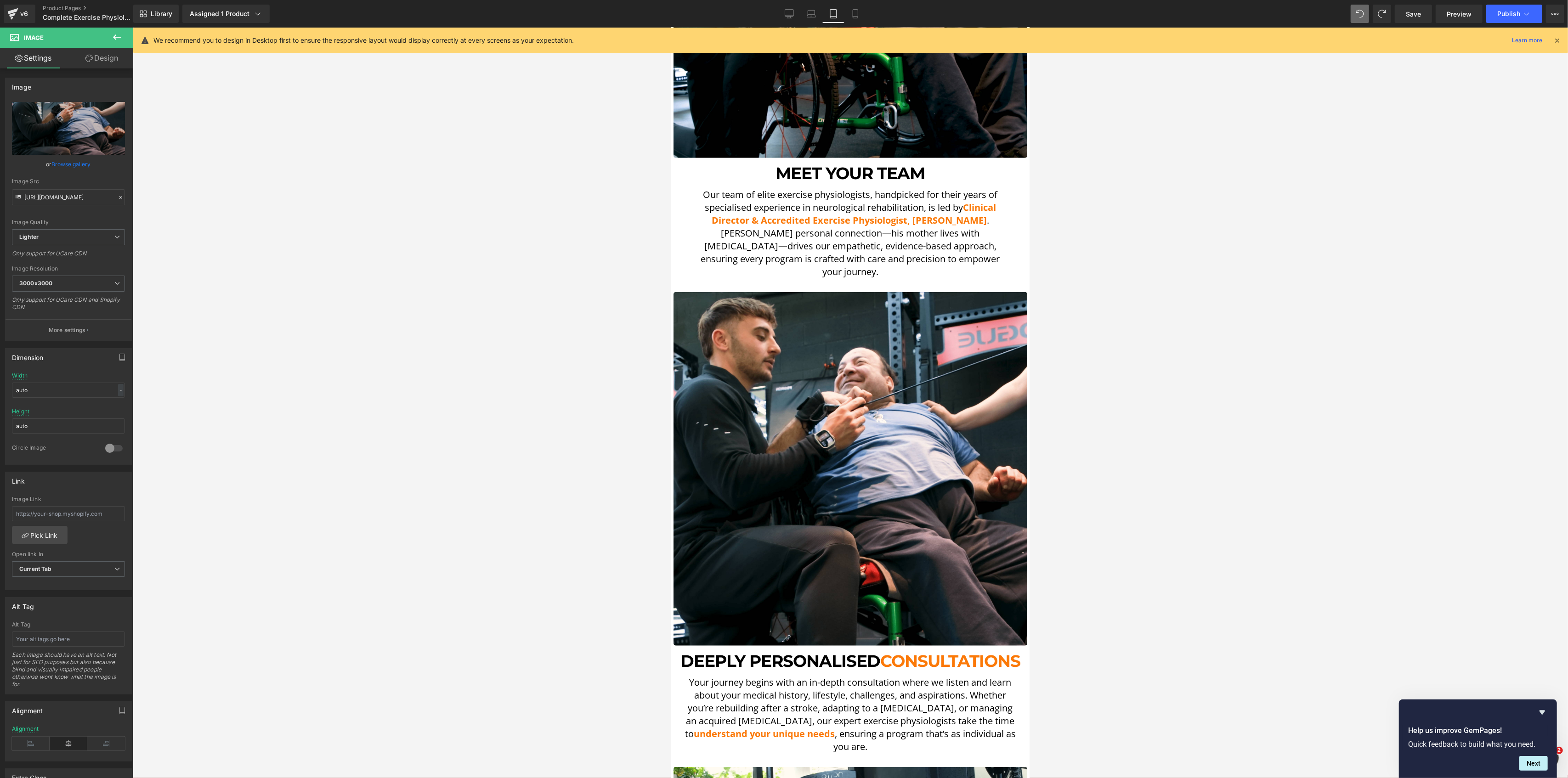
scroll to position [959, 0]
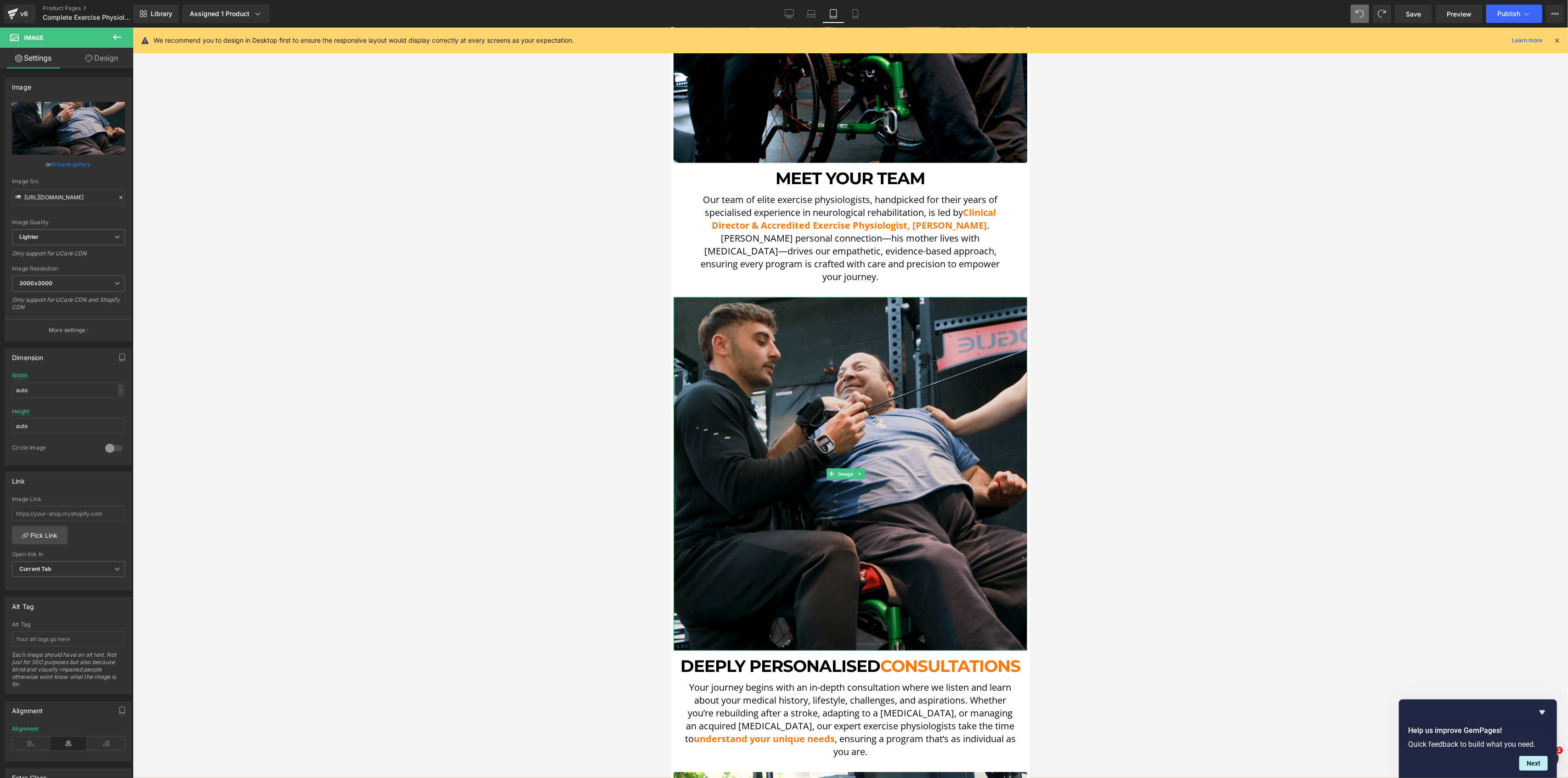
click at [849, 340] on img at bounding box center [850, 473] width 353 height 353
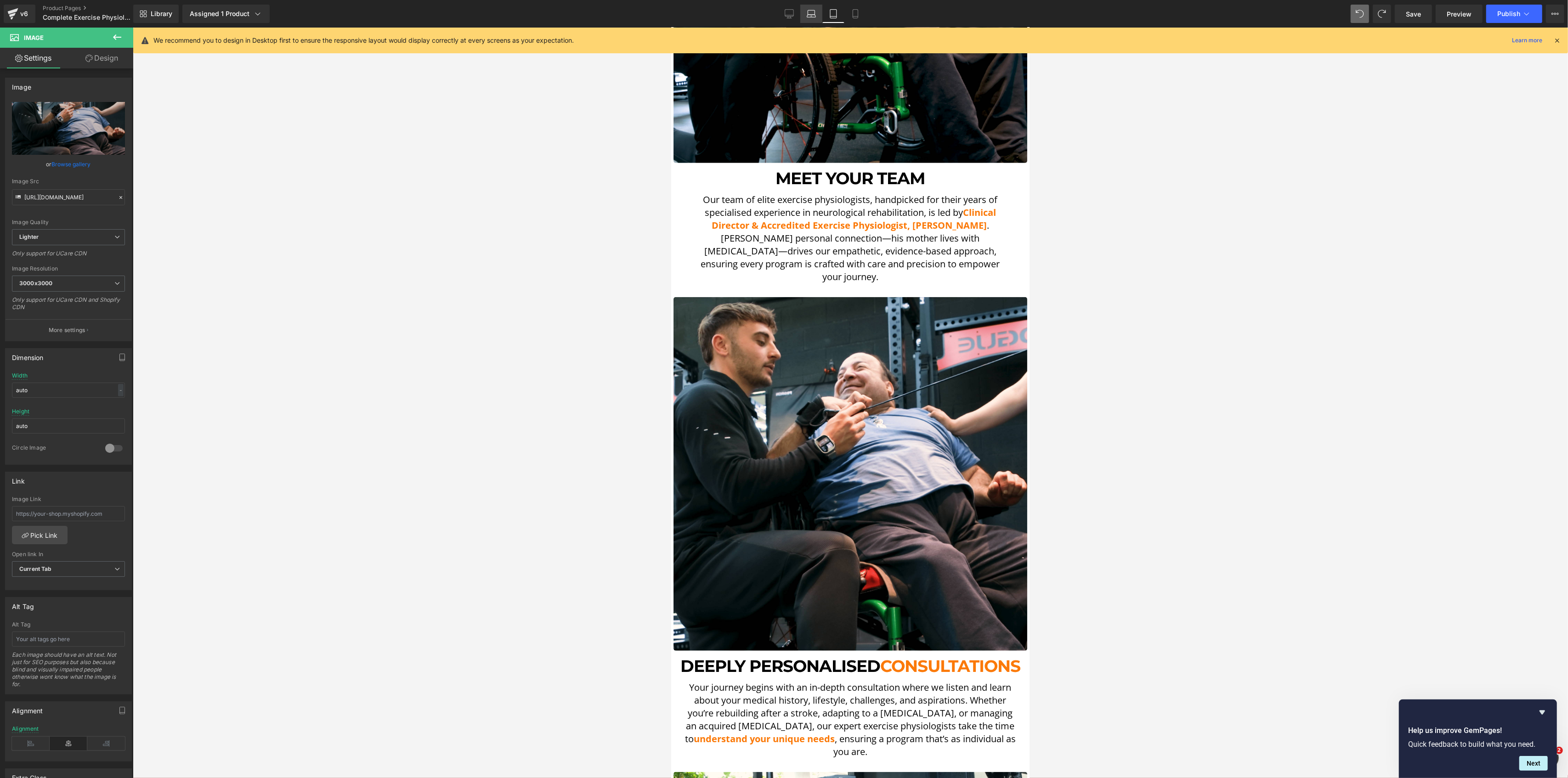
click at [816, 11] on link "Laptop" at bounding box center [811, 13] width 22 height 18
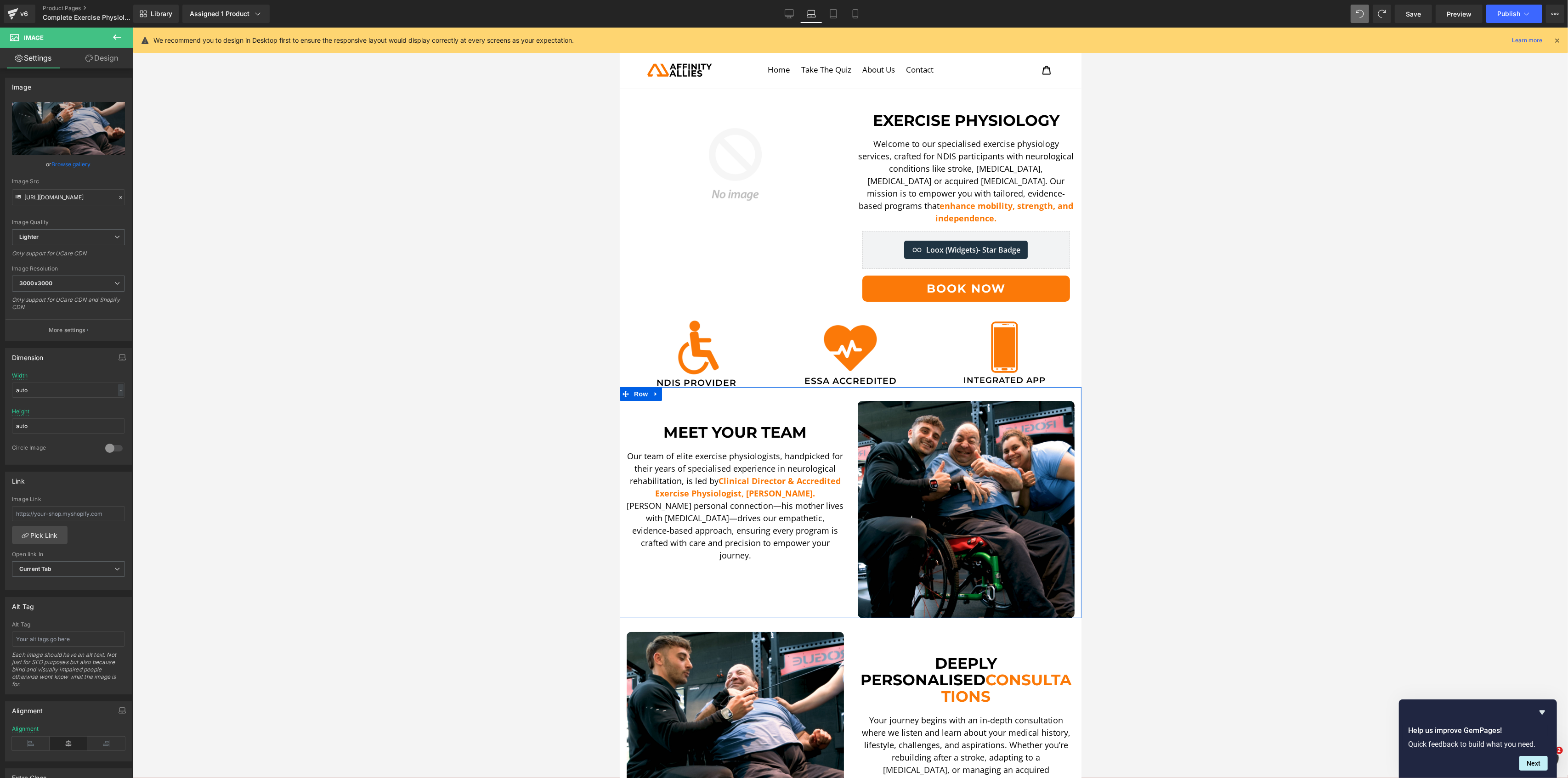
scroll to position [244, 0]
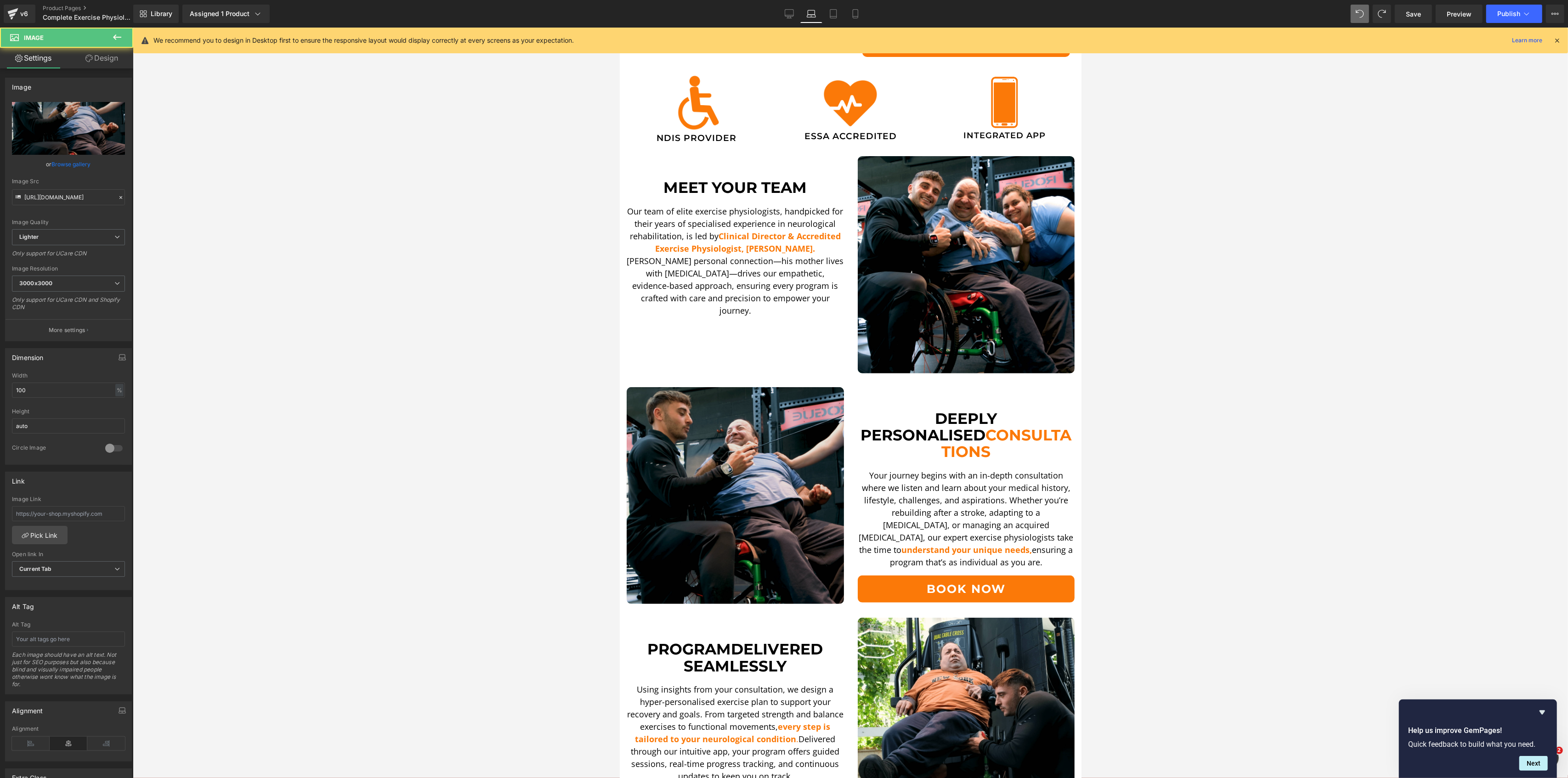
click at [743, 461] on img at bounding box center [735, 496] width 218 height 218
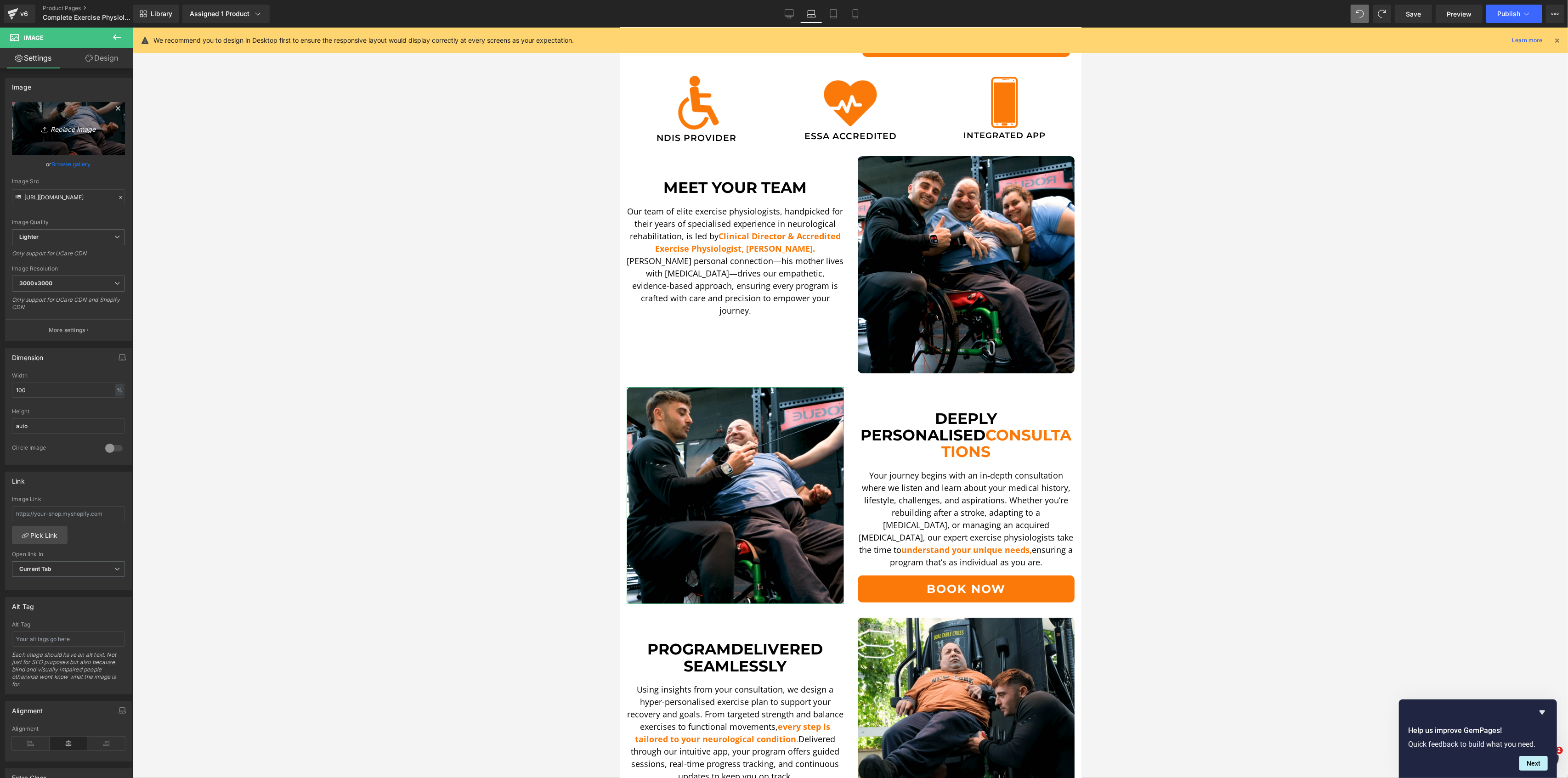
click at [83, 125] on icon "Replace Image" at bounding box center [68, 128] width 74 height 11
type input "C:\fakepath\DSCF5597.00_08_21_53.Still002-min.png"
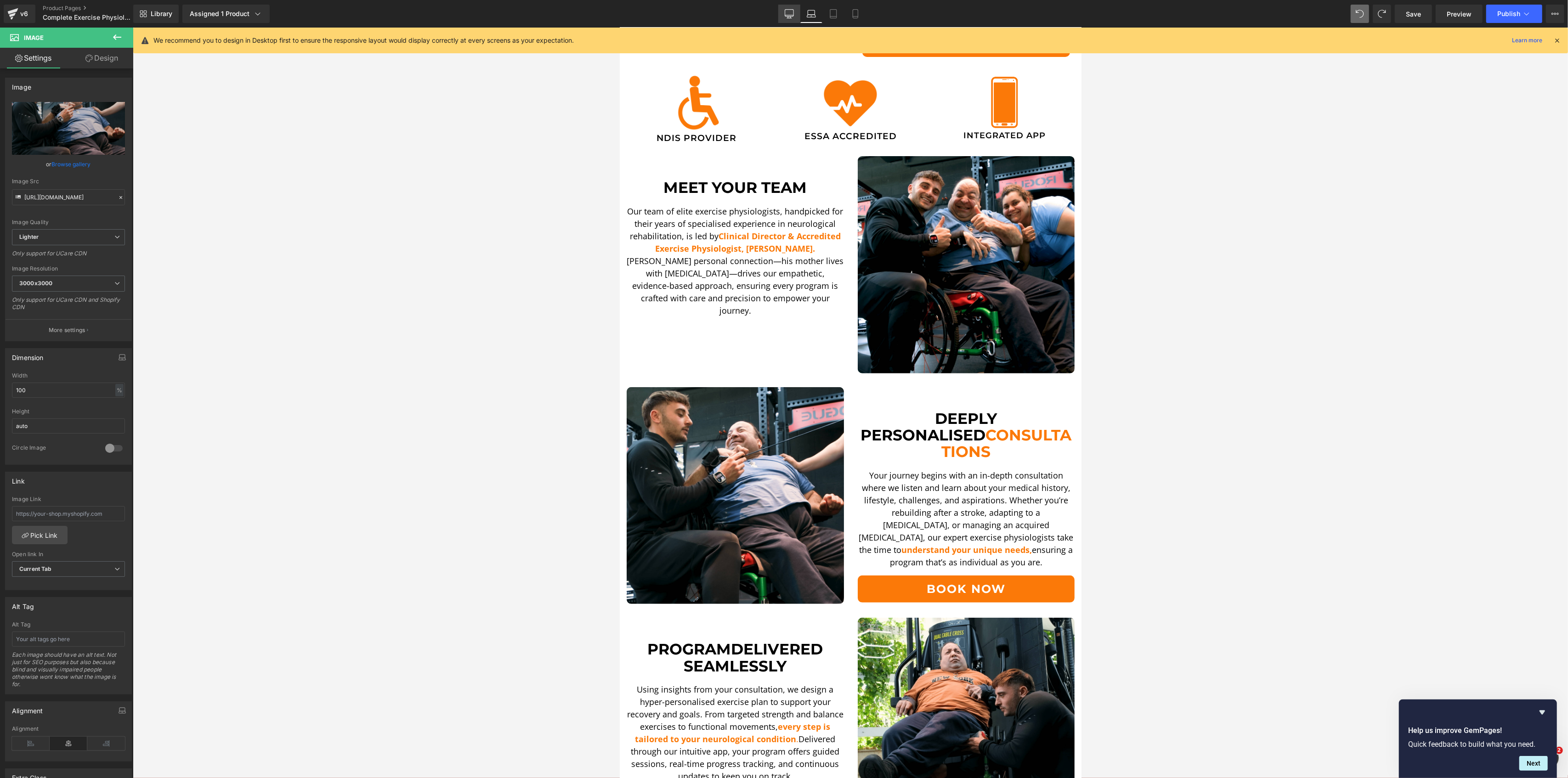
click at [795, 18] on link "Desktop" at bounding box center [789, 13] width 22 height 18
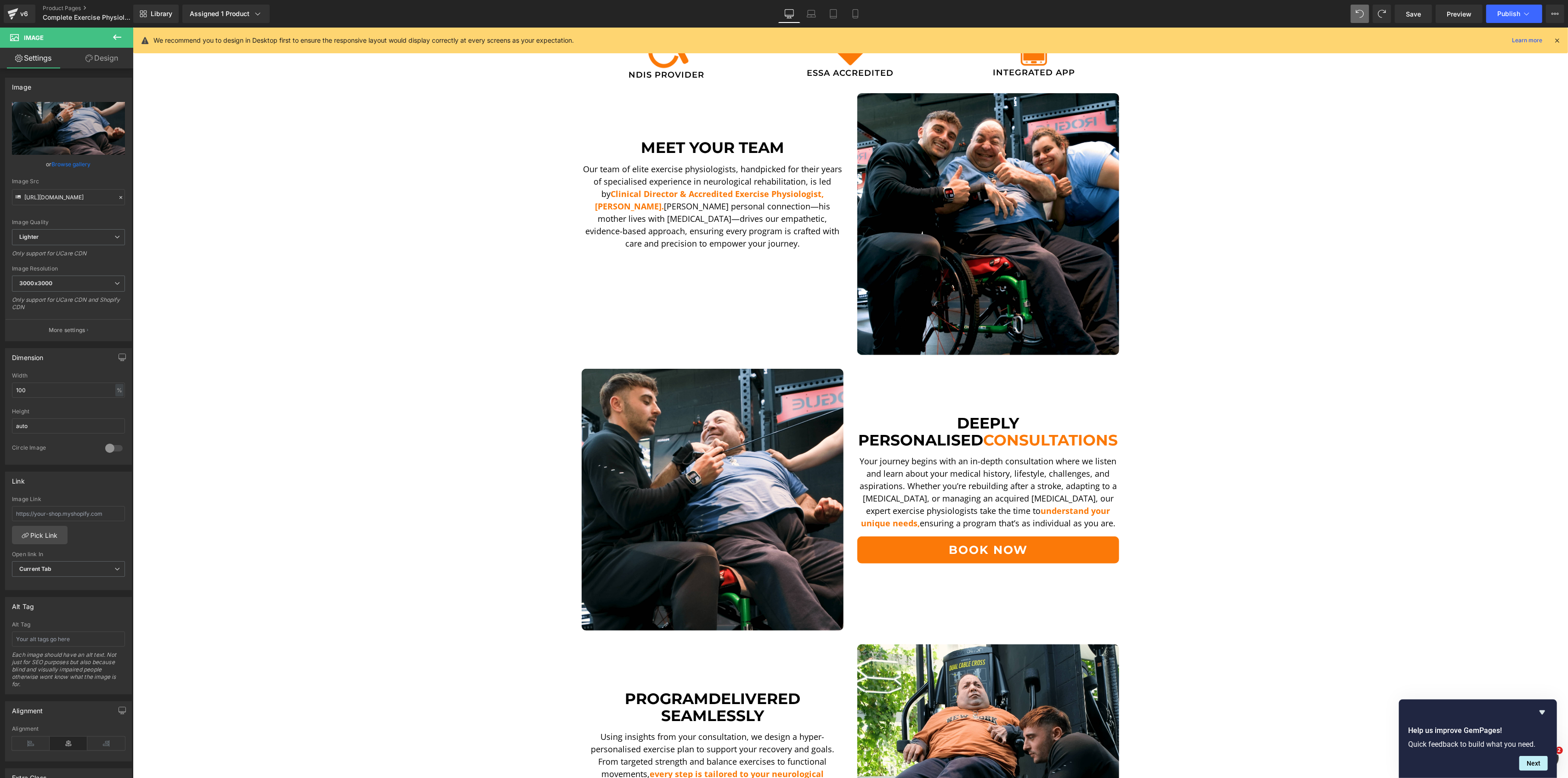
click at [865, 8] on div "Library Assigned 1 Product Product Preview Exercise Physiology Manage assigned …" at bounding box center [850, 13] width 1434 height 18
click at [853, 16] on icon at bounding box center [855, 16] width 5 height 0
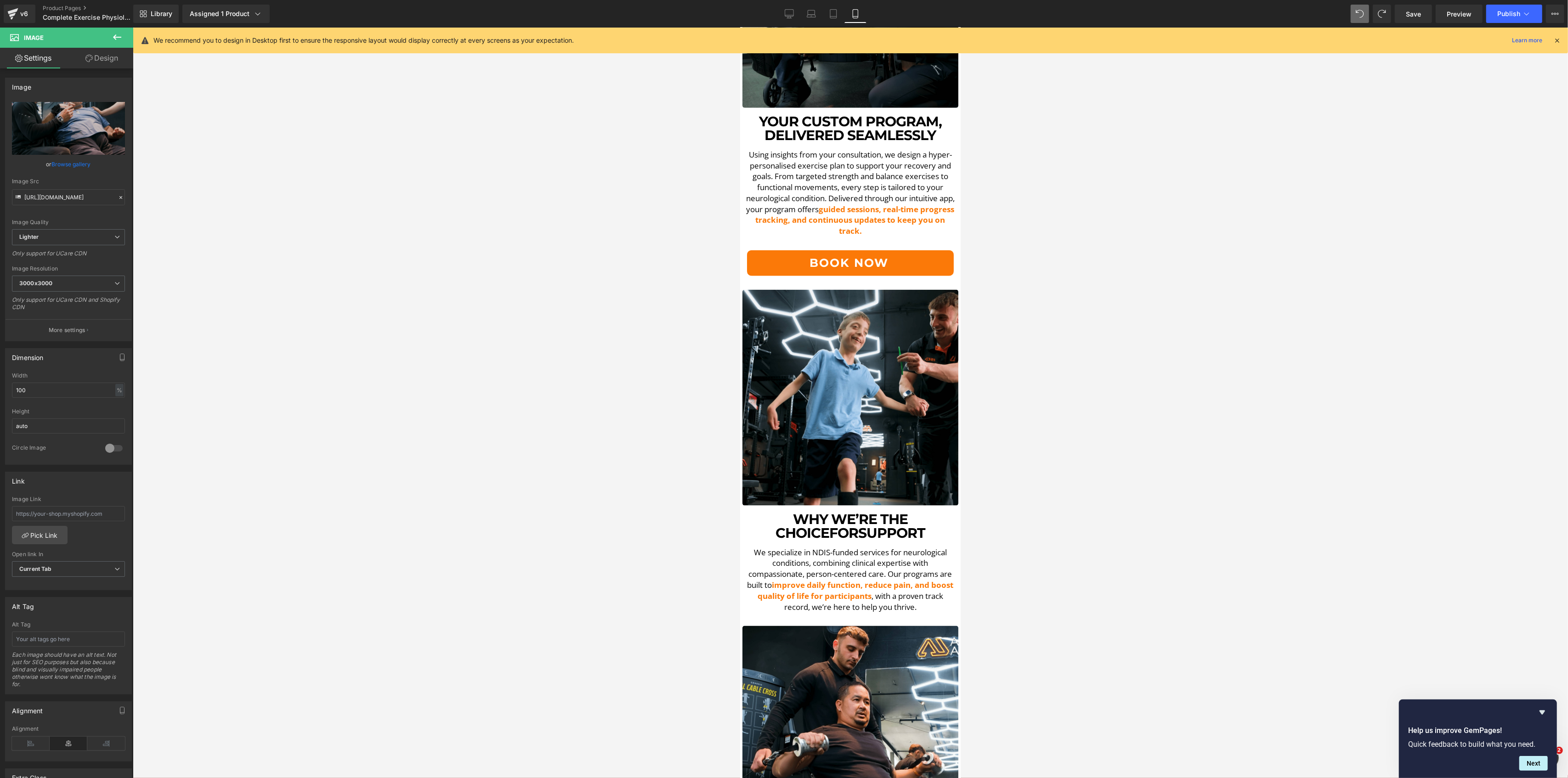
scroll to position [1408, 0]
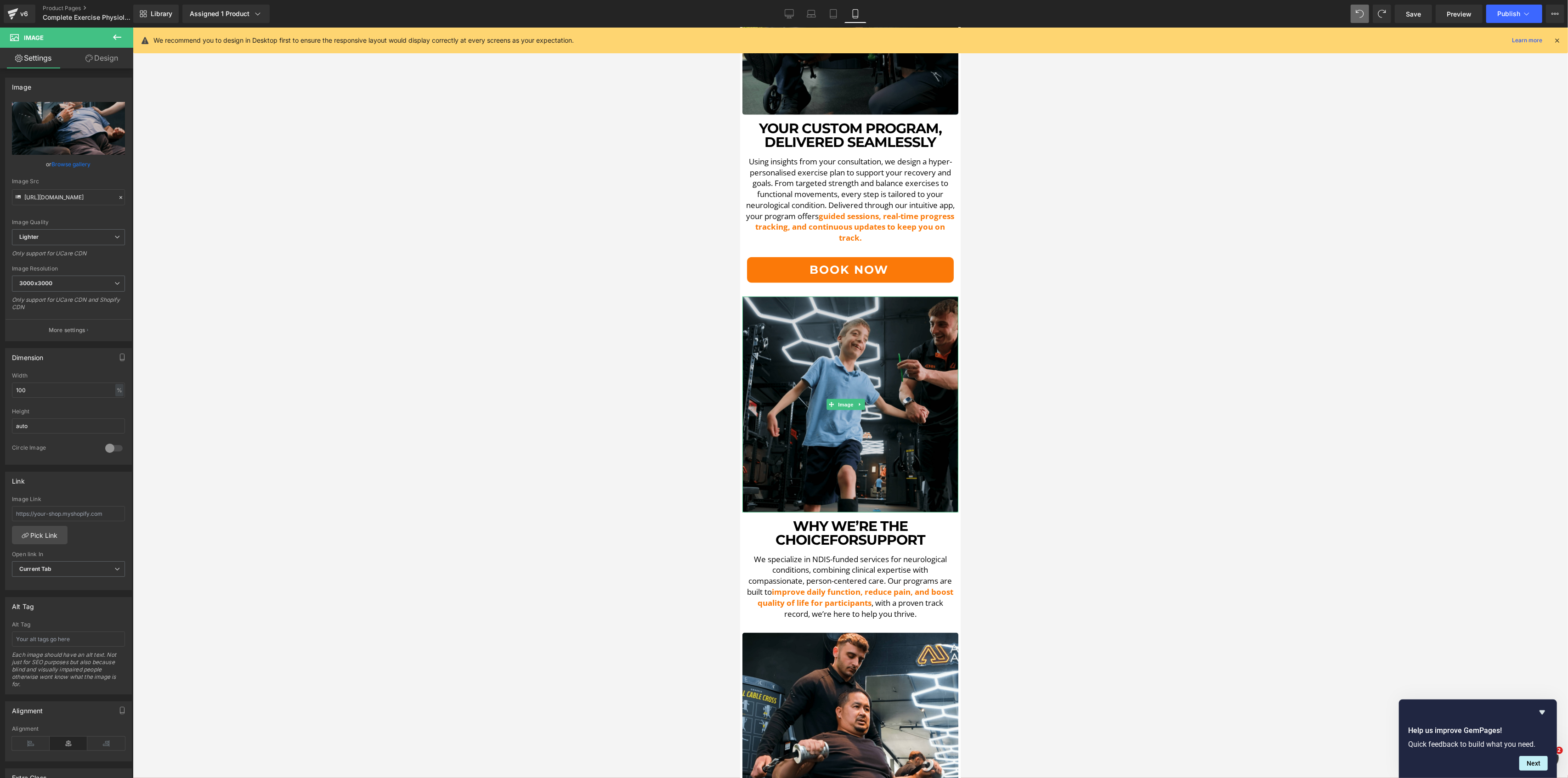
click at [799, 336] on img at bounding box center [850, 405] width 216 height 216
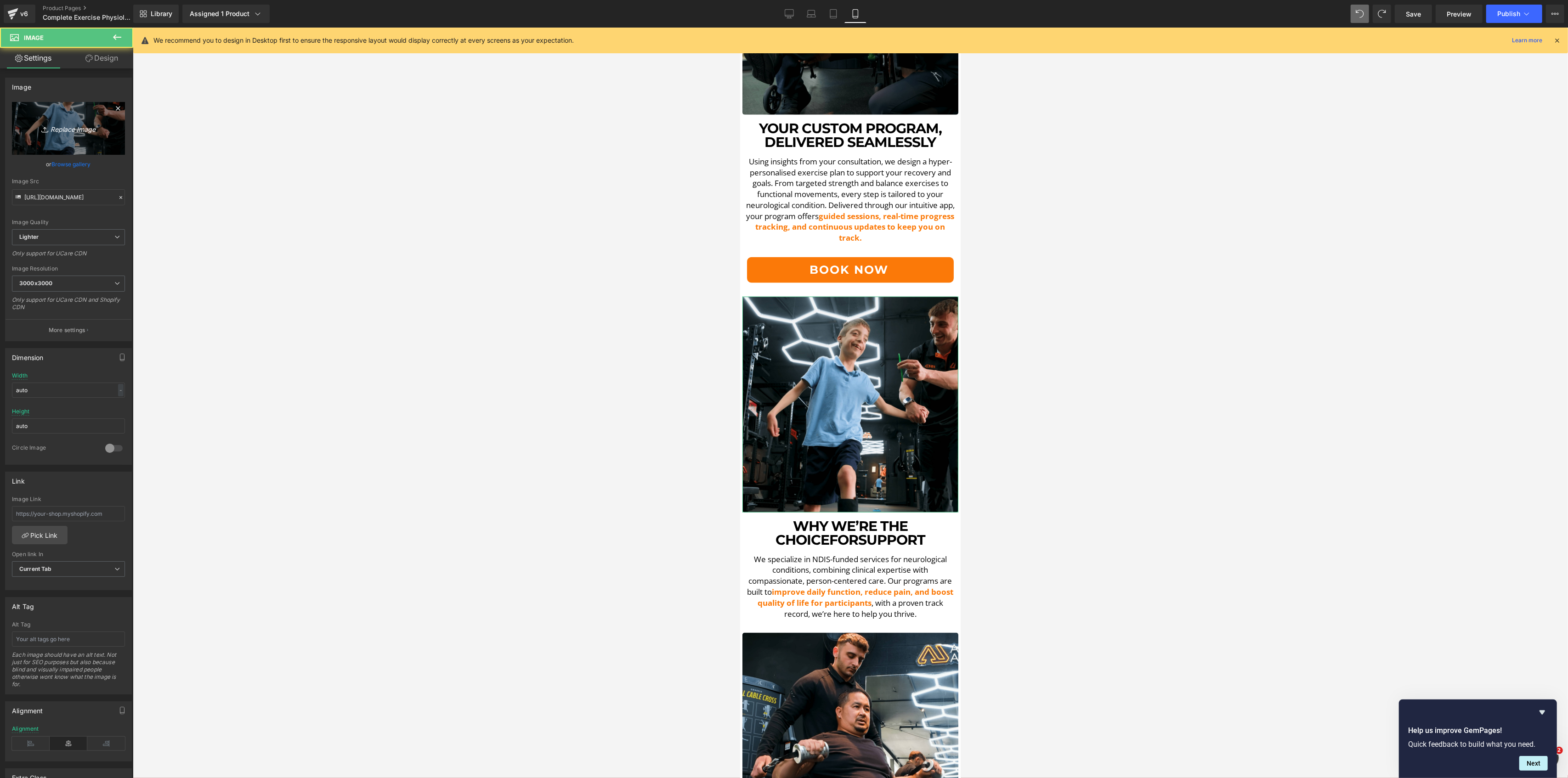
click at [27, 121] on link "Replace Image" at bounding box center [69, 128] width 113 height 53
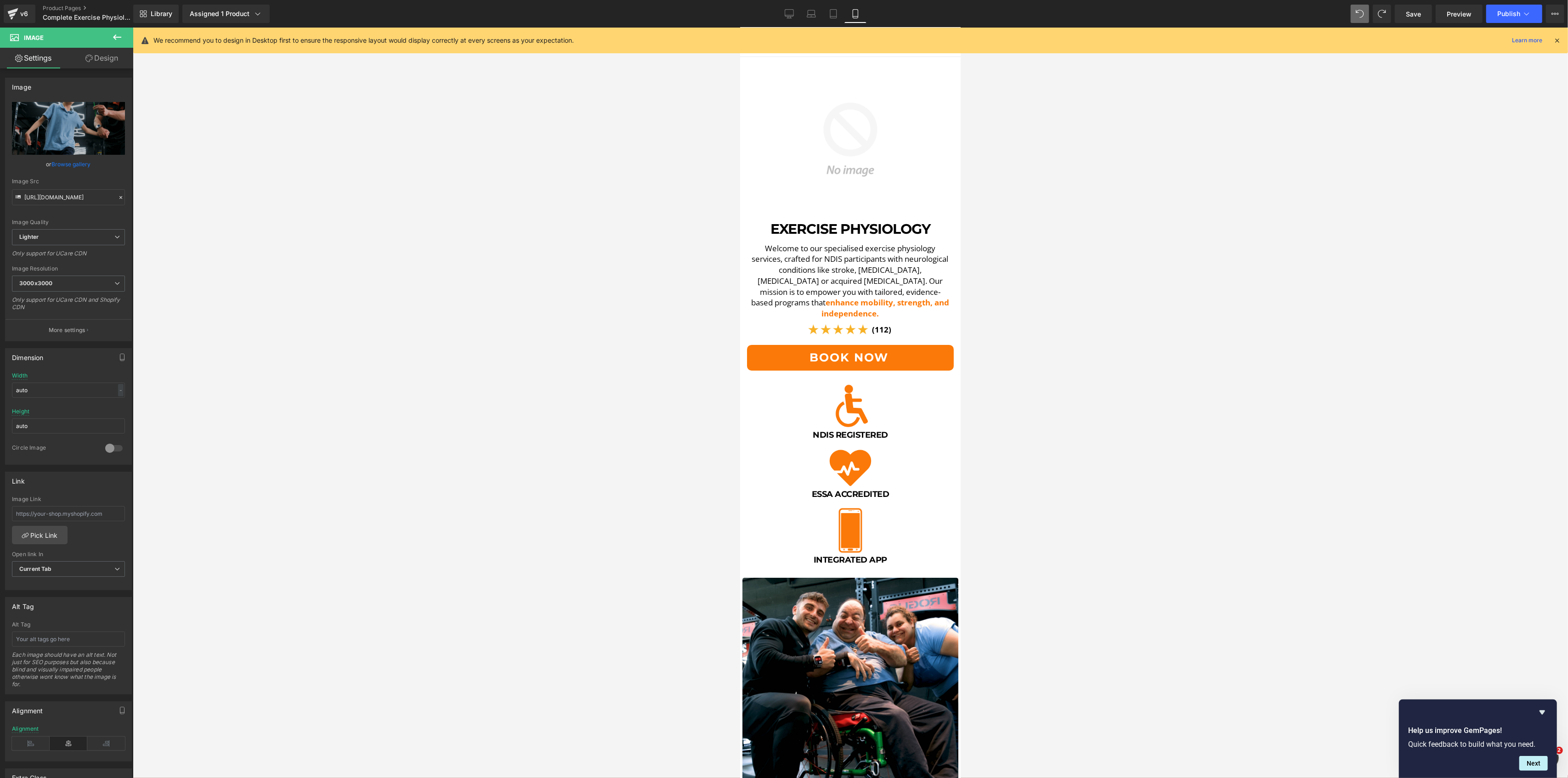
scroll to position [0, 0]
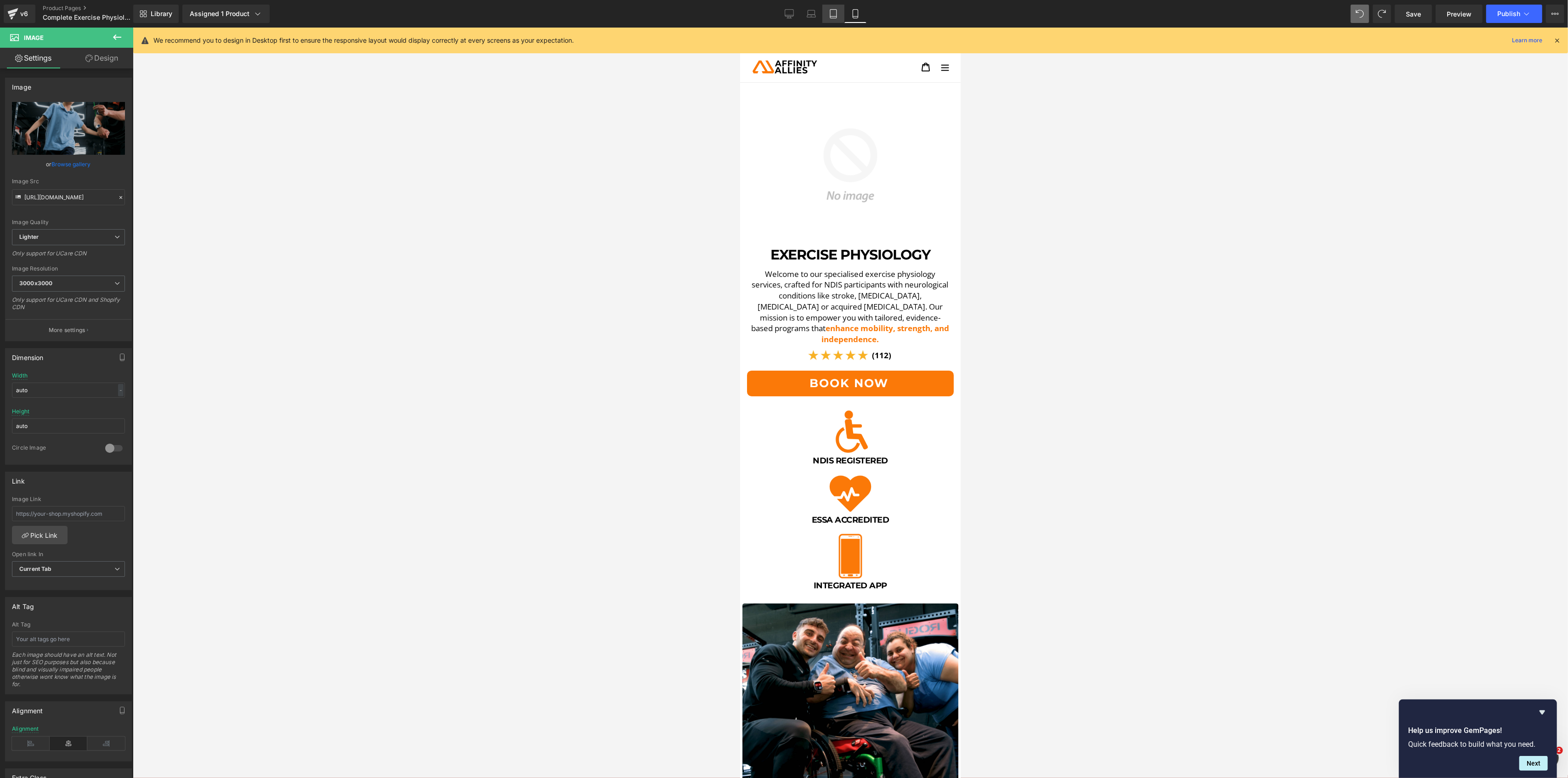
click at [829, 16] on icon at bounding box center [834, 14] width 10 height 10
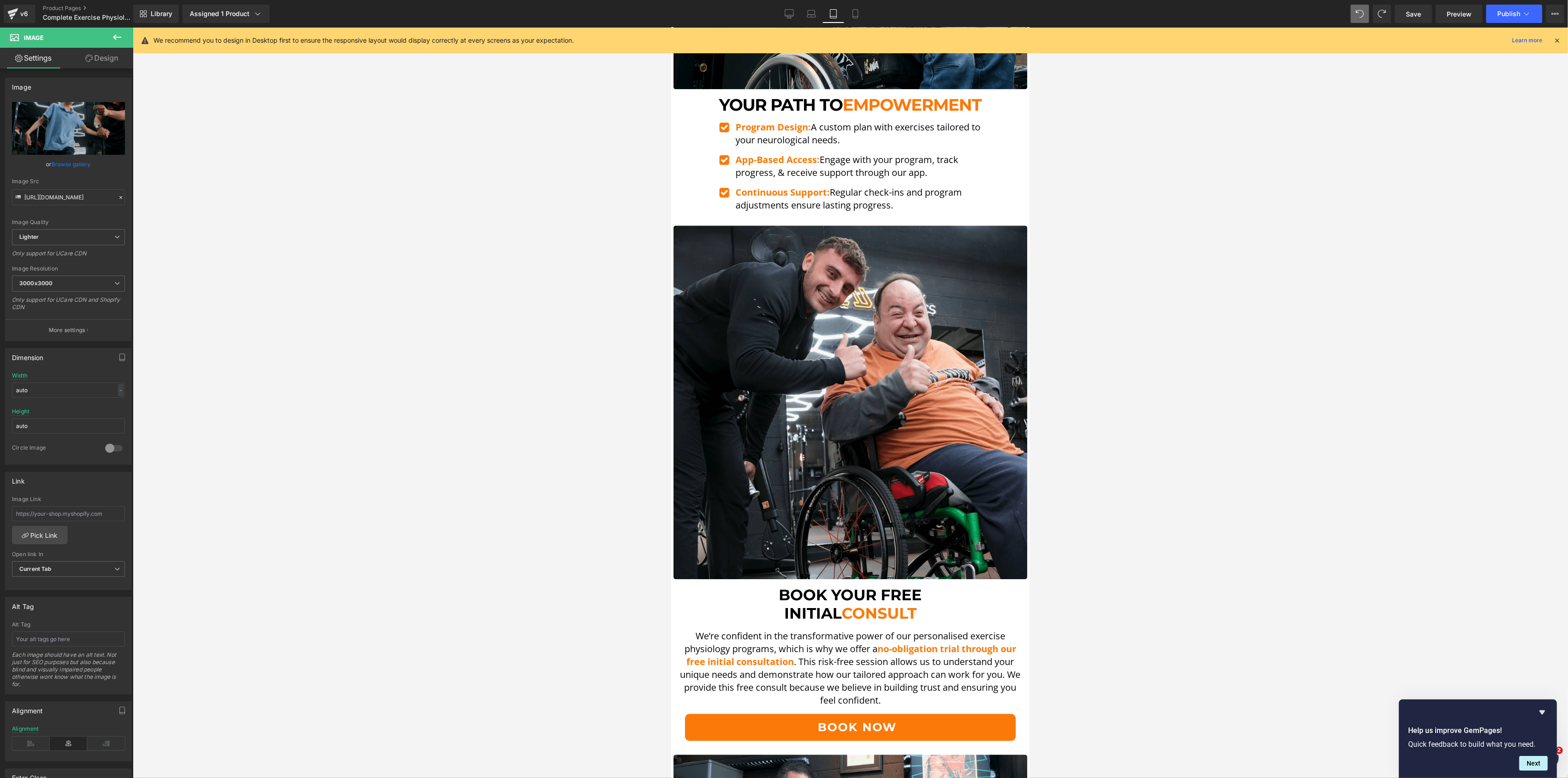
scroll to position [3036, 0]
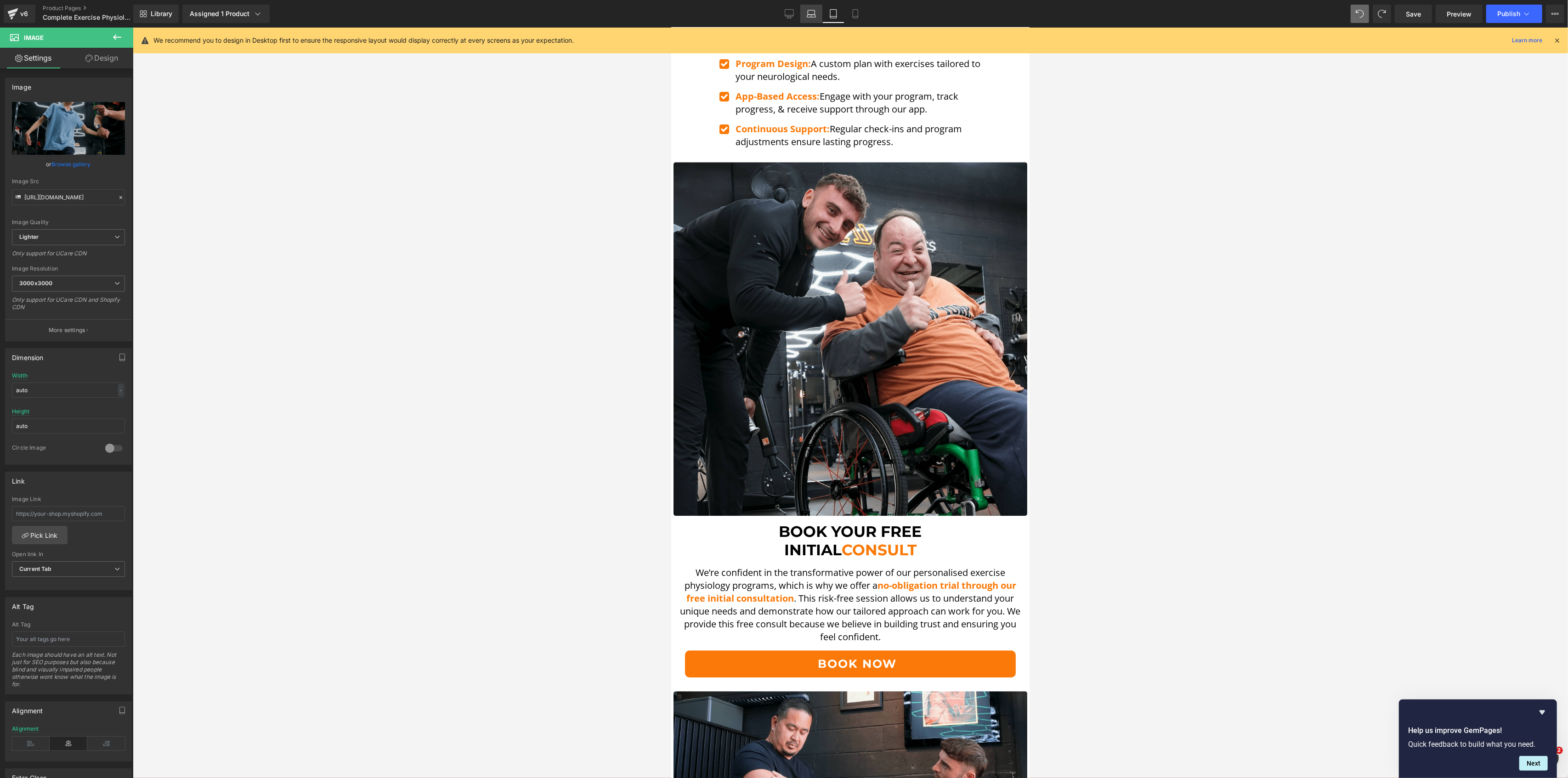
click at [815, 13] on icon at bounding box center [812, 14] width 10 height 10
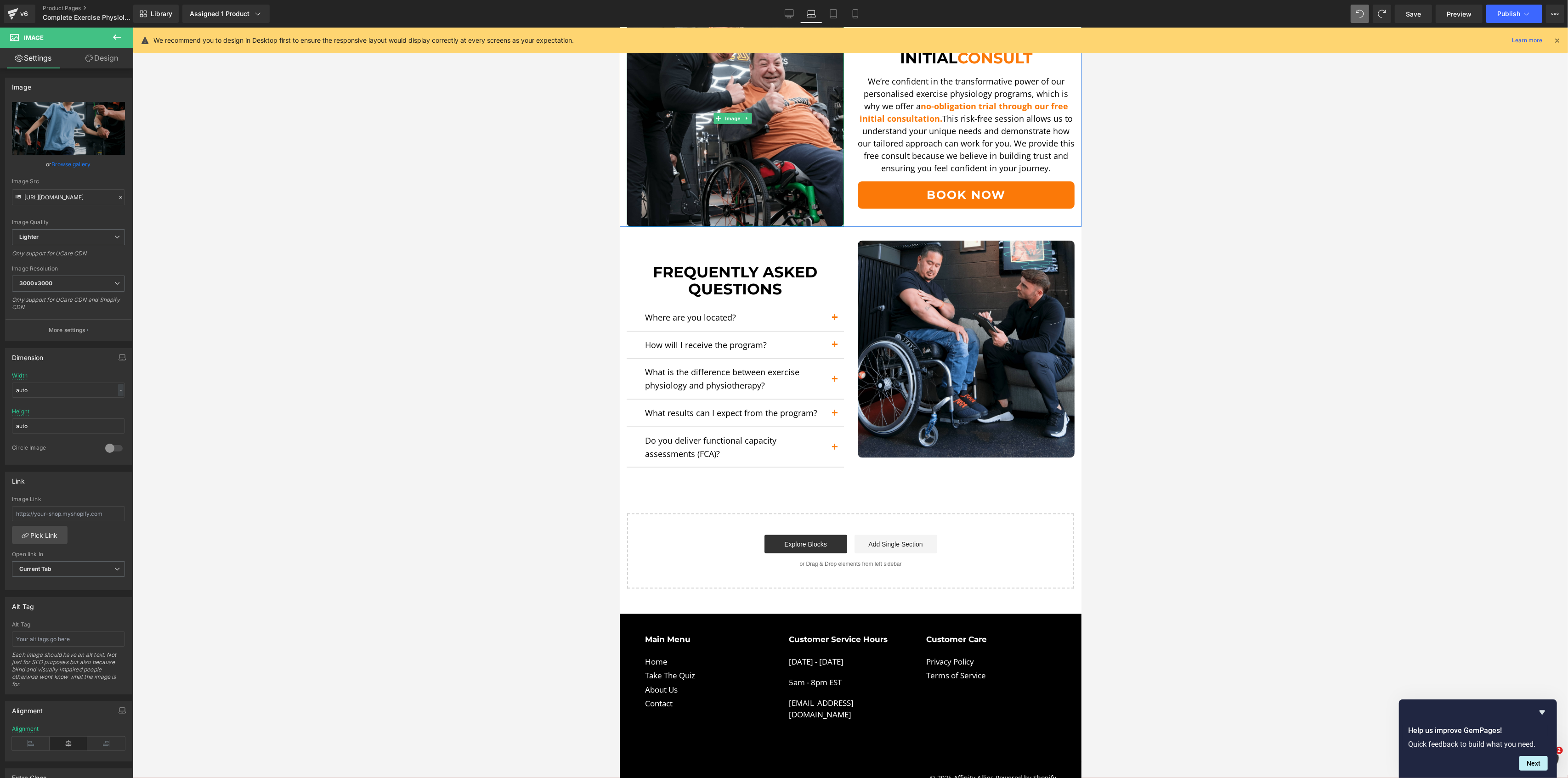
scroll to position [1532, 0]
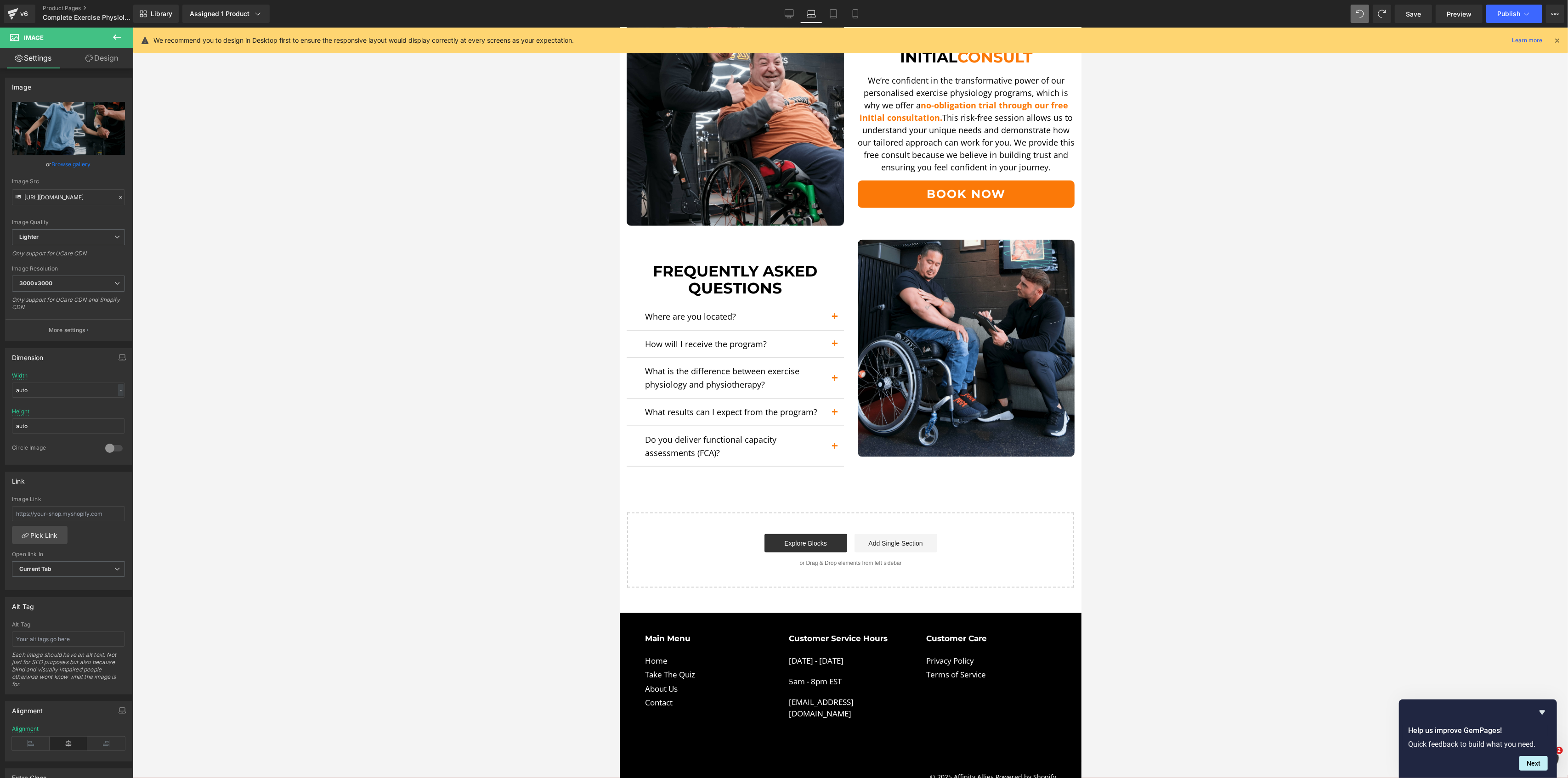
click at [1509, 4] on div "Library Assigned 1 Product Product Preview Exercise Physiology Manage assigned …" at bounding box center [850, 13] width 1434 height 28
click at [1511, 15] on span "Publish" at bounding box center [1509, 14] width 23 height 8
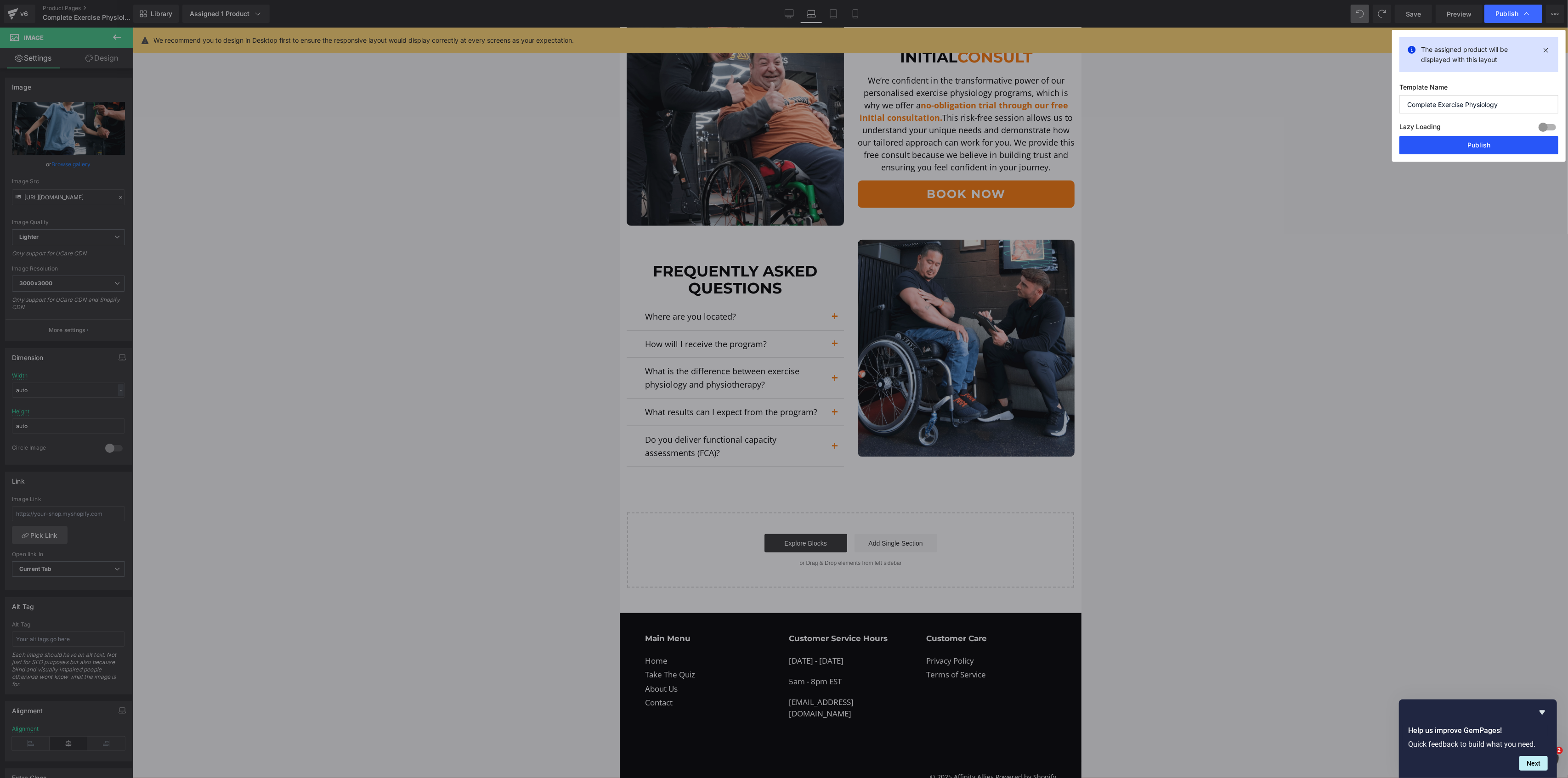
click at [1459, 142] on button "Publish" at bounding box center [1478, 144] width 159 height 18
